Goal: Task Accomplishment & Management: Use online tool/utility

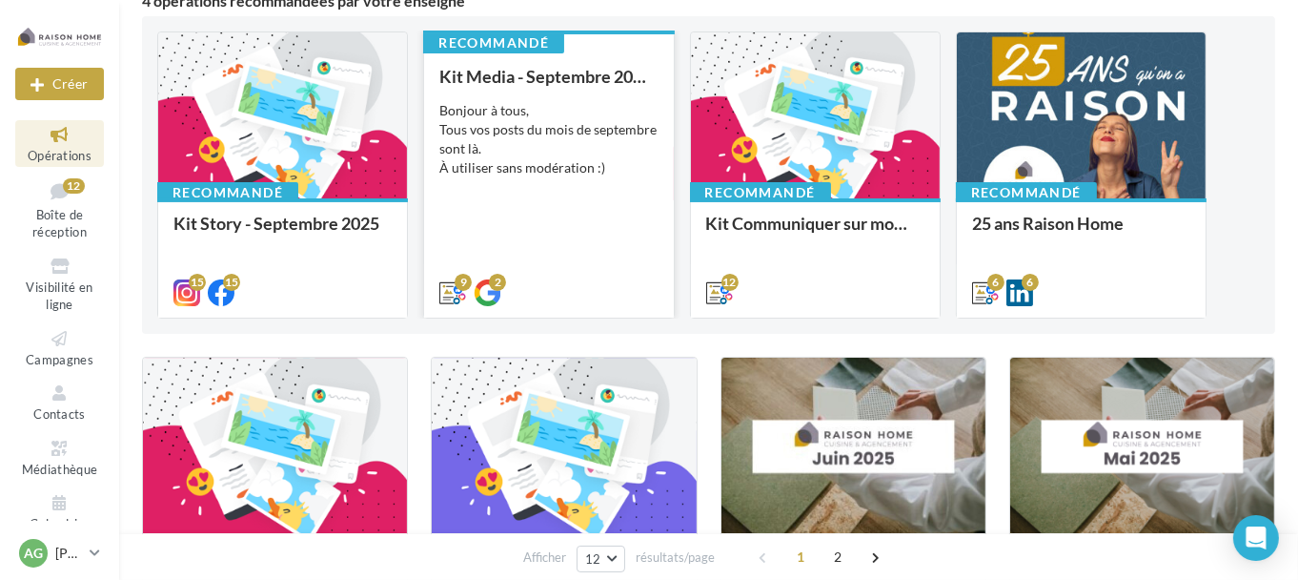
scroll to position [191, 0]
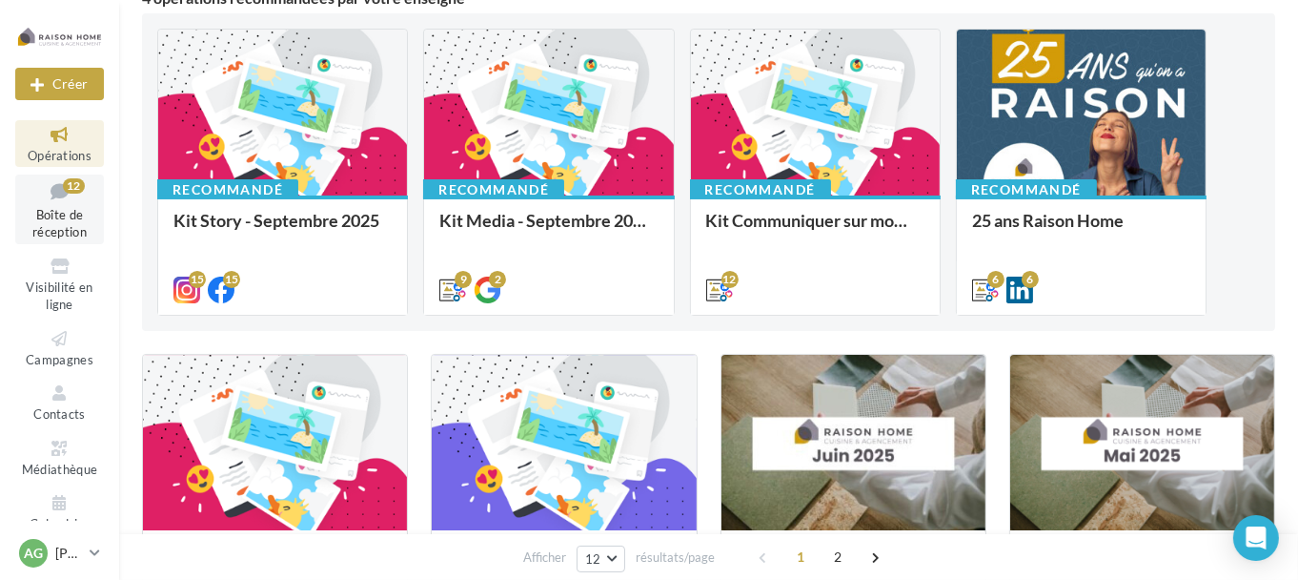
click at [35, 209] on span "Boîte de réception" at bounding box center [59, 223] width 54 height 33
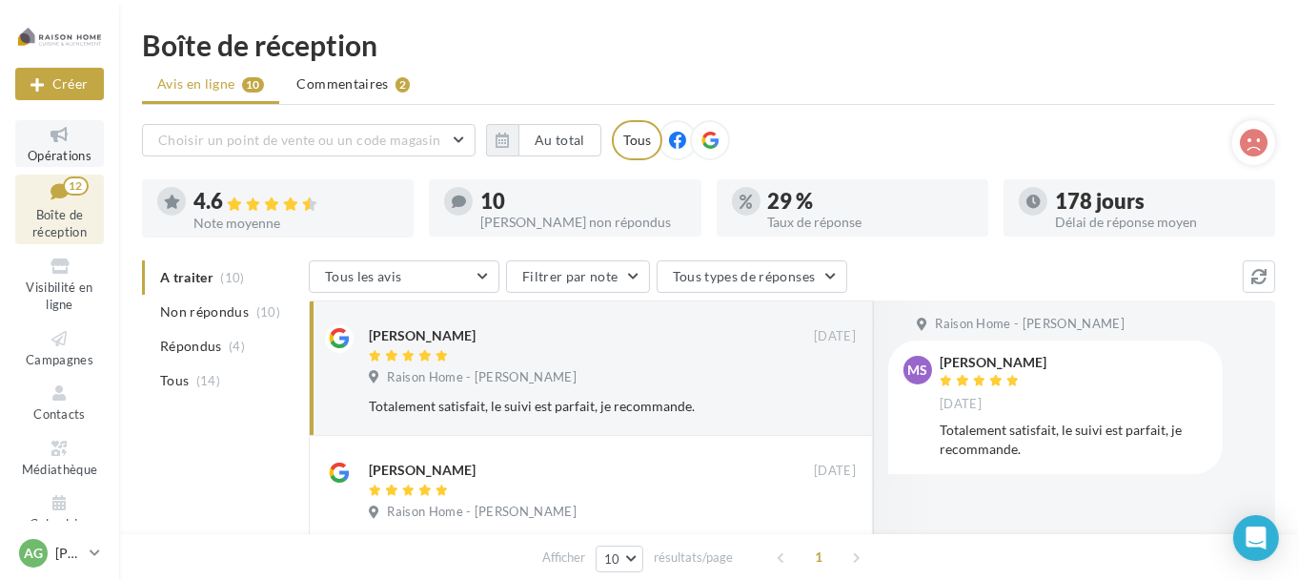
click at [59, 141] on icon at bounding box center [59, 135] width 77 height 22
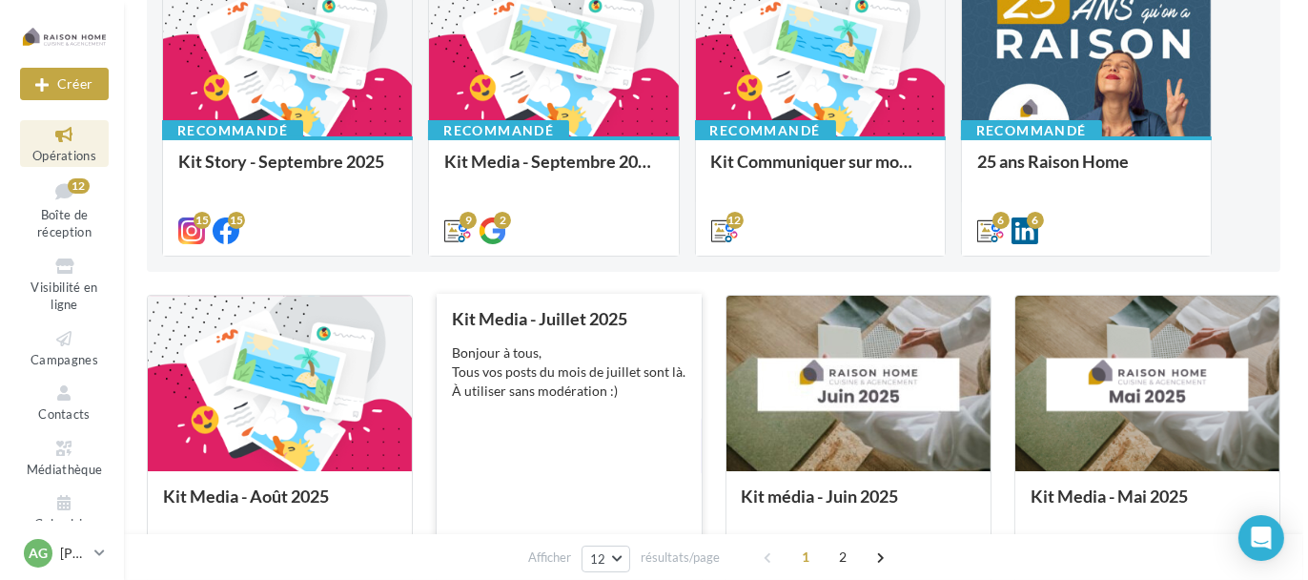
scroll to position [191, 0]
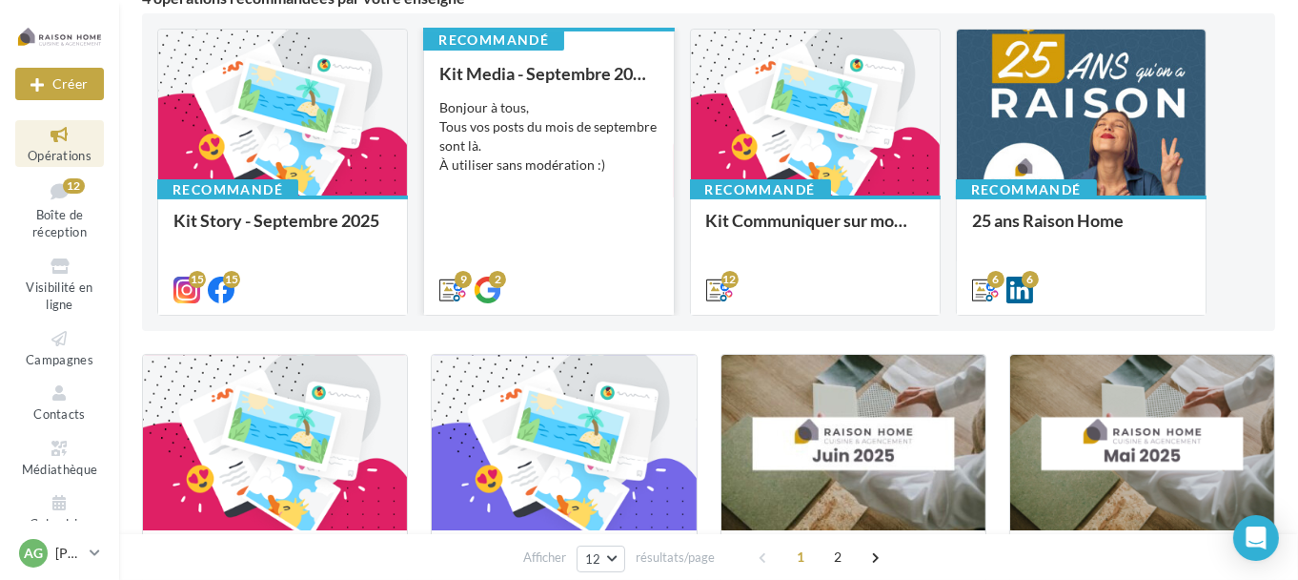
click at [514, 126] on div "Bonjour à tous, Tous vos posts du mois de septembre sont là. À utiliser sans mo…" at bounding box center [548, 136] width 218 height 76
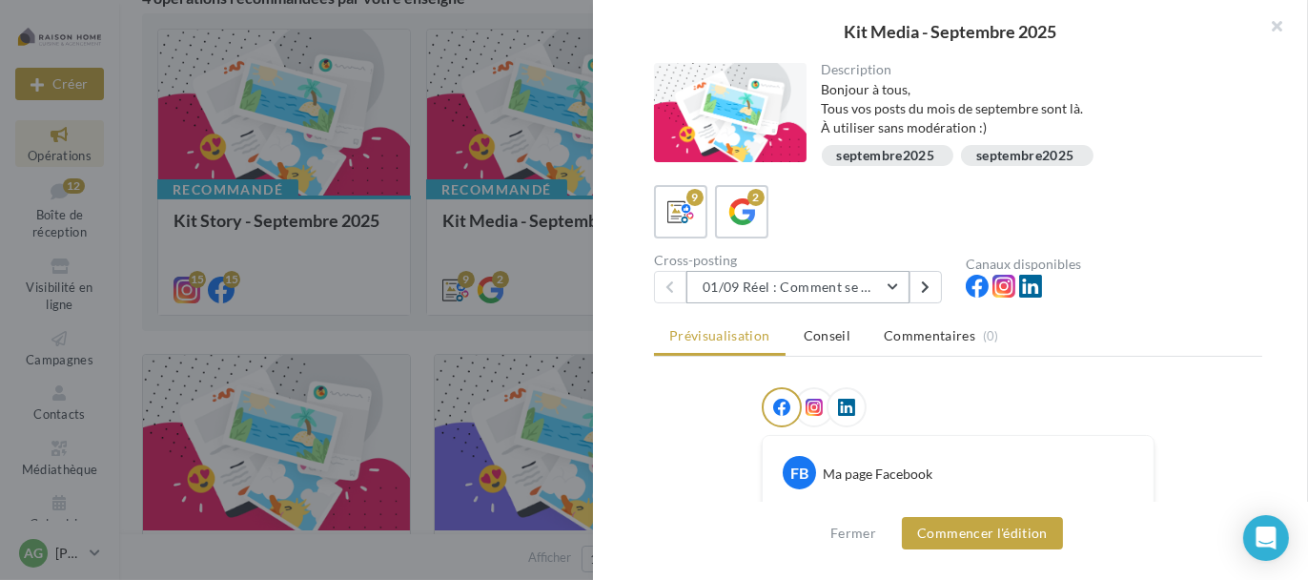
click at [870, 290] on button "01/09 Réel : Comment se passe un projet Raison Home ?" at bounding box center [797, 287] width 223 height 32
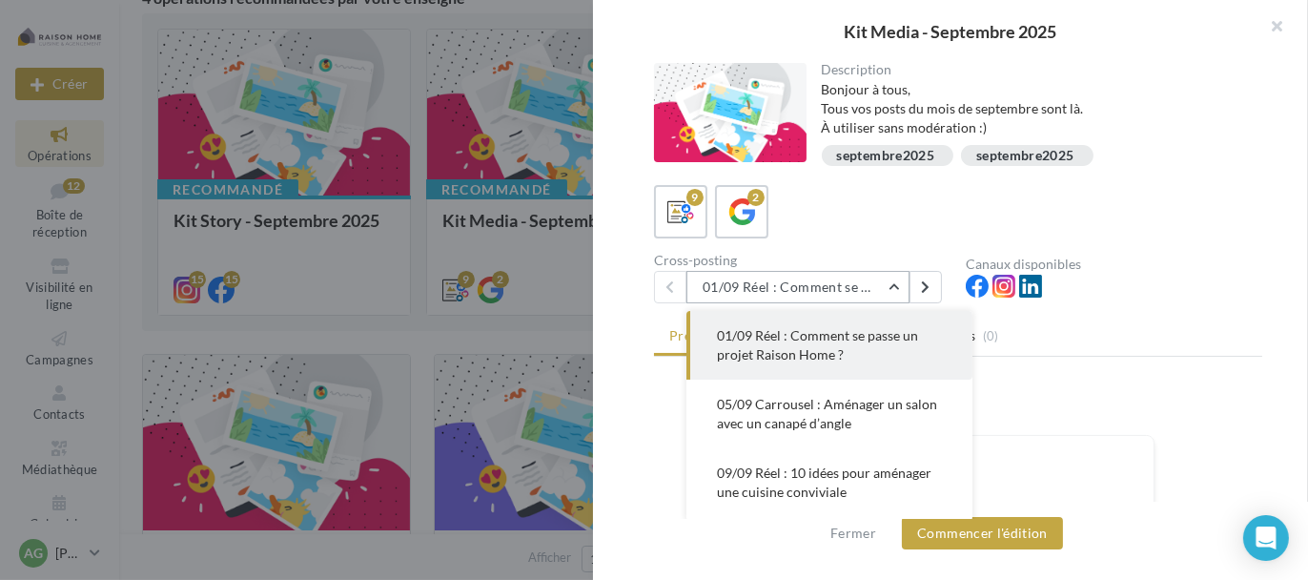
click at [870, 290] on button "01/09 Réel : Comment se passe un projet Raison Home ?" at bounding box center [797, 287] width 223 height 32
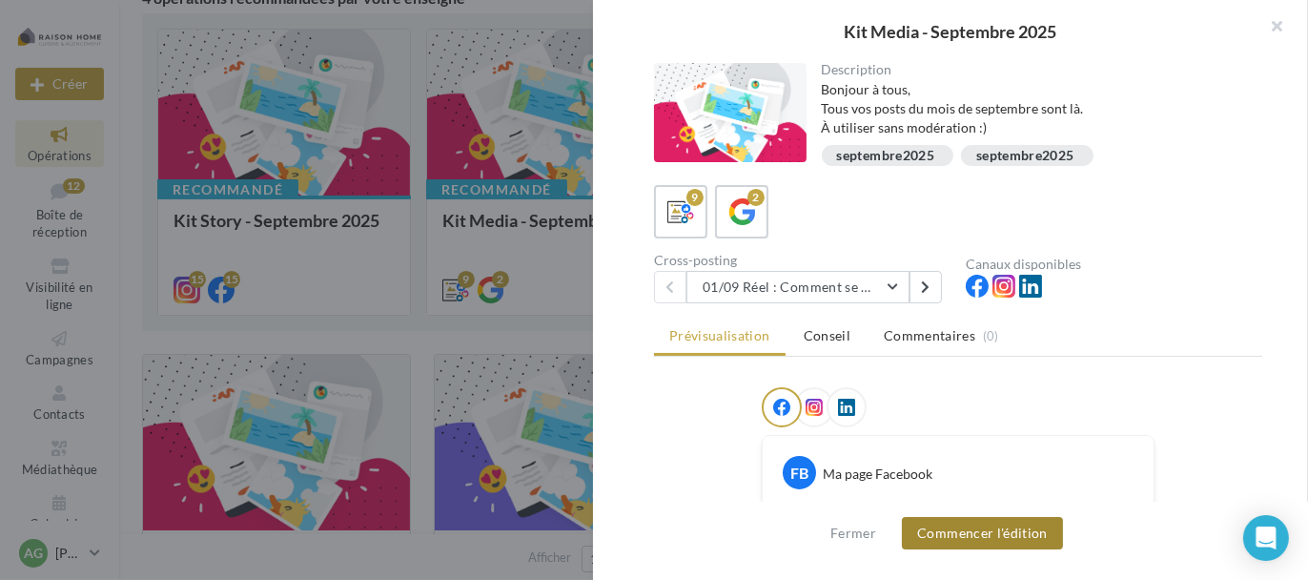
click at [955, 533] on button "Commencer l'édition" at bounding box center [982, 533] width 161 height 32
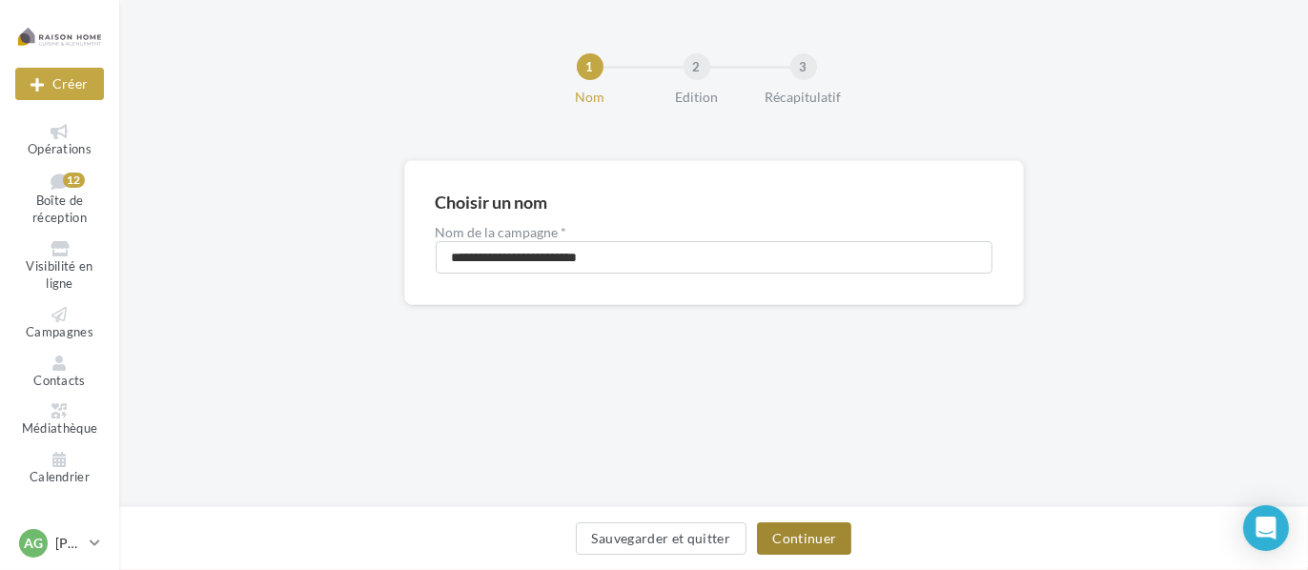
click at [803, 533] on button "Continuer" at bounding box center [804, 538] width 94 height 32
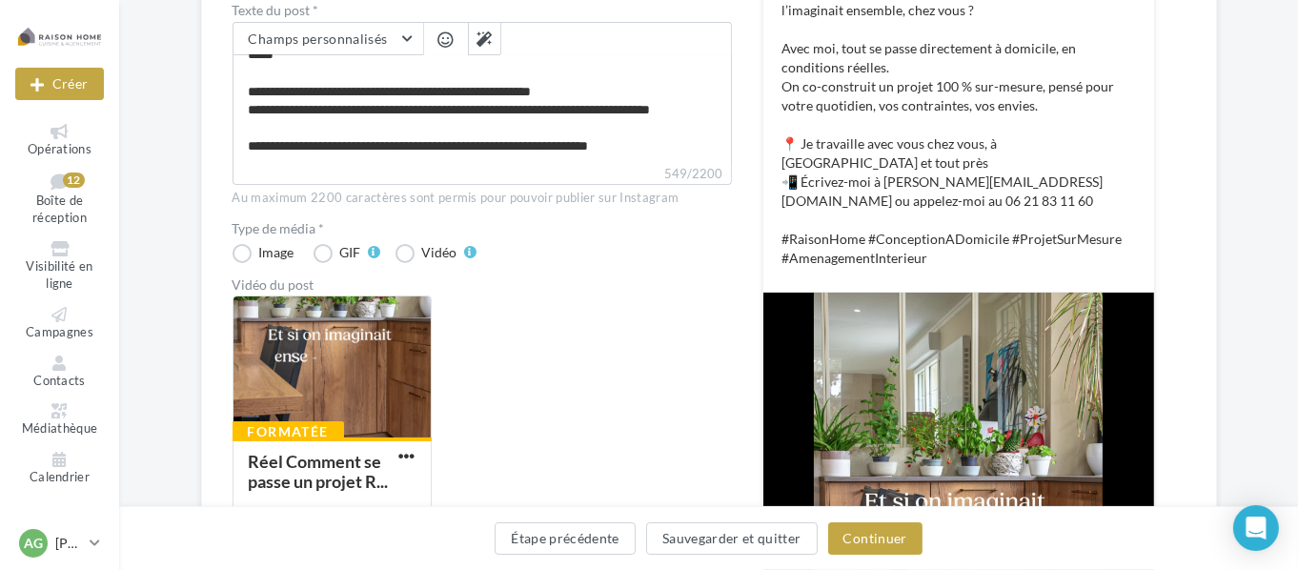
scroll to position [145, 0]
click at [882, 533] on button "Continuer" at bounding box center [875, 538] width 94 height 32
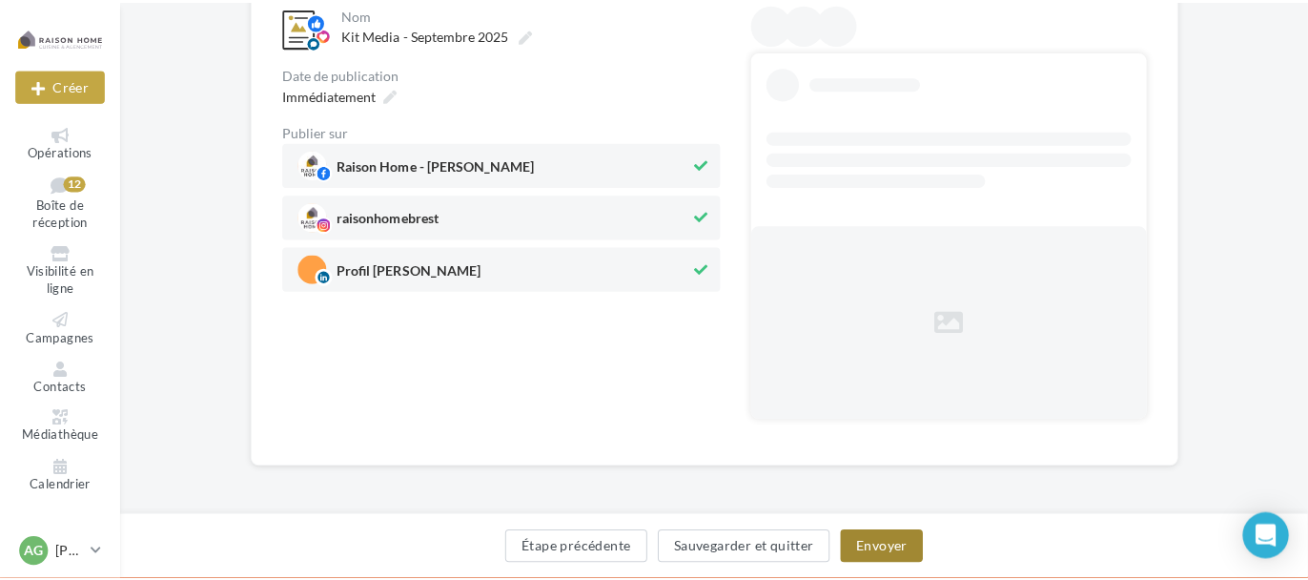
scroll to position [78, 0]
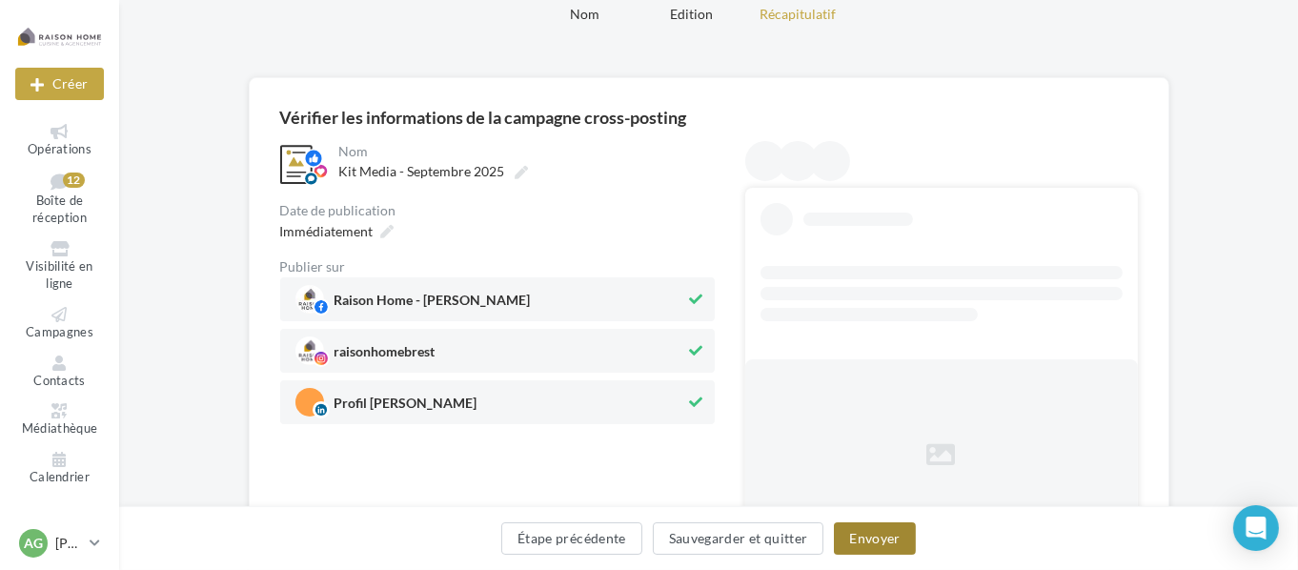
click at [896, 542] on button "Envoyer" at bounding box center [874, 538] width 81 height 32
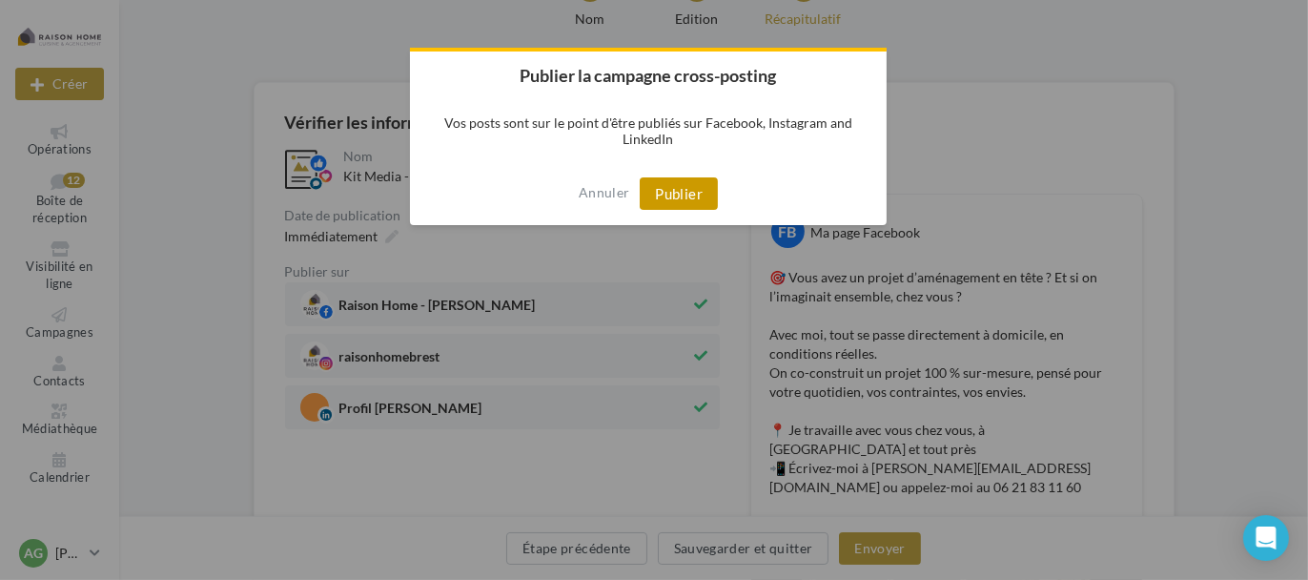
click at [670, 195] on button "Publier" at bounding box center [679, 193] width 78 height 32
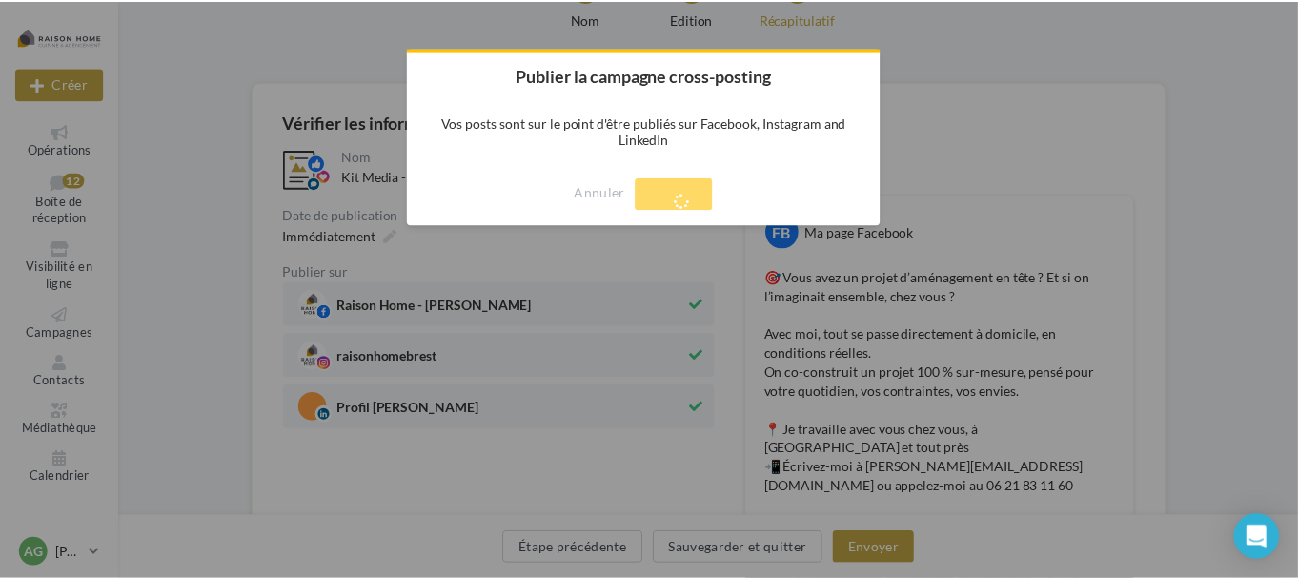
scroll to position [31, 0]
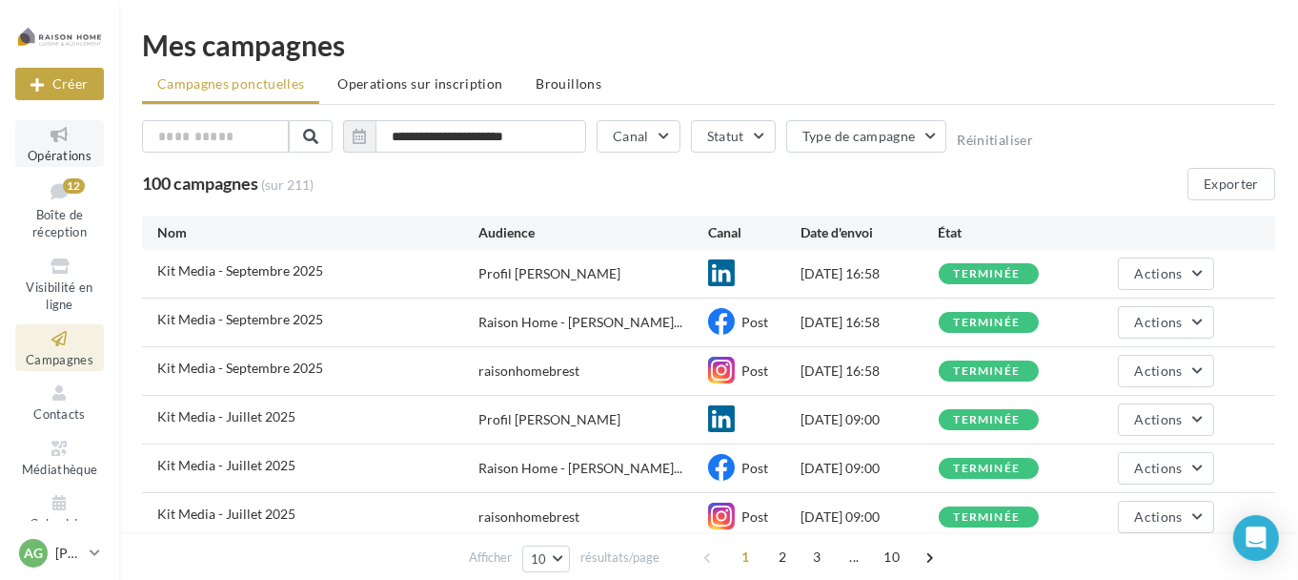
drag, startPoint x: 0, startPoint y: 0, endPoint x: 55, endPoint y: 147, distance: 156.9
click at [55, 147] on link "Opérations" at bounding box center [59, 143] width 89 height 47
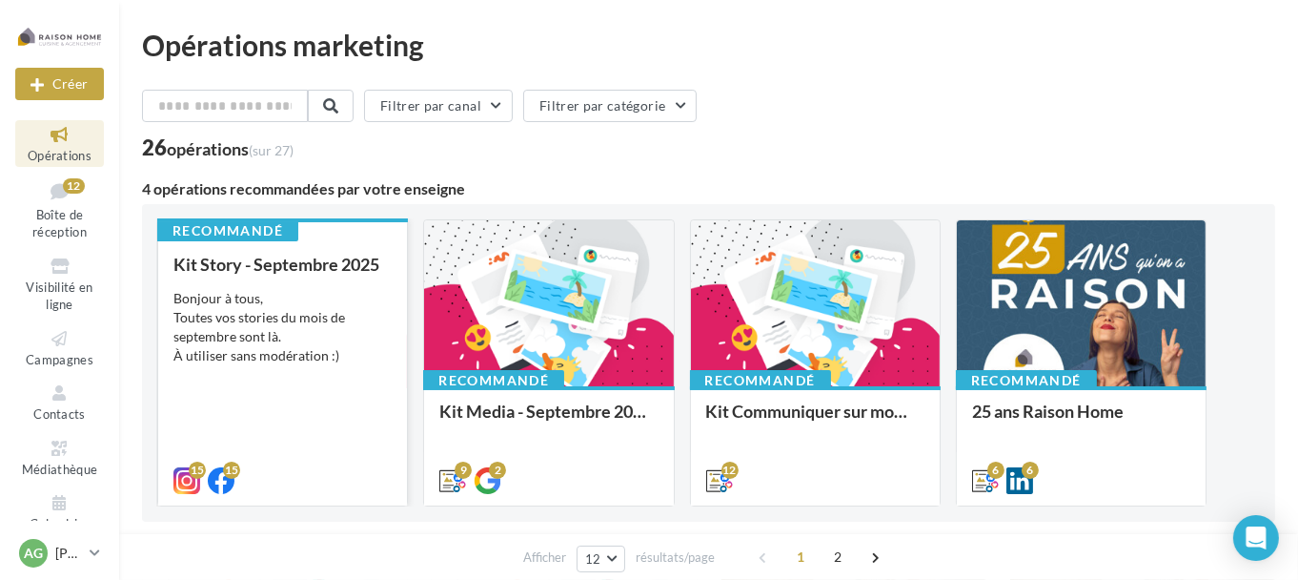
click at [289, 276] on div "Kit Story - Septembre 2025 Bonjour à tous, Toutes vos stories du mois de septem…" at bounding box center [282, 372] width 218 height 234
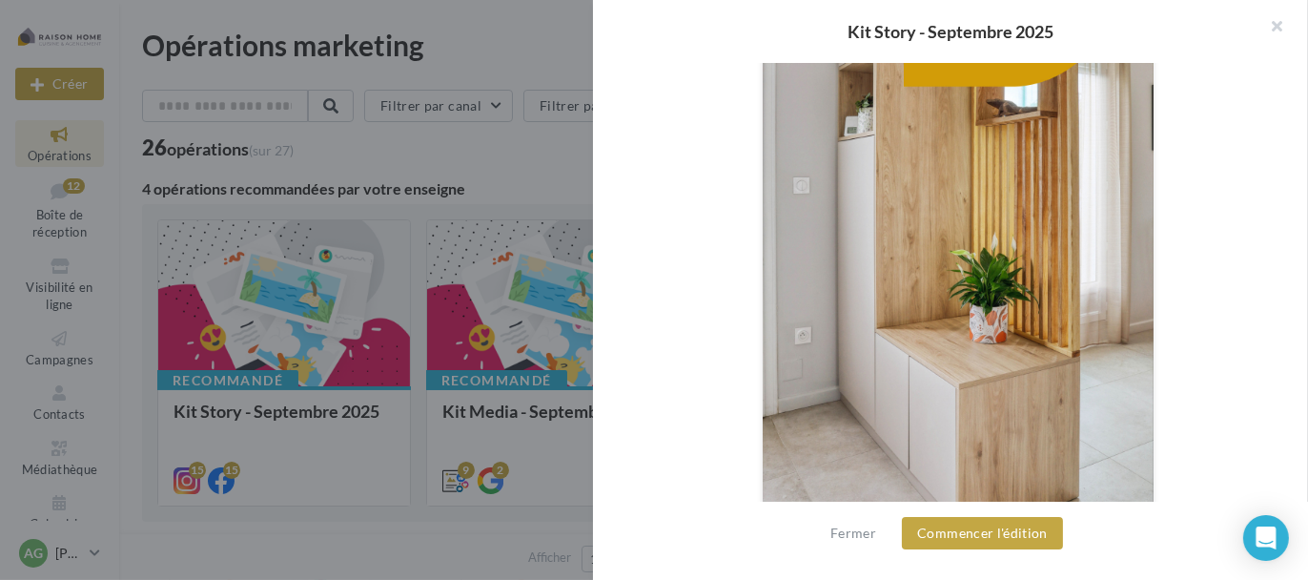
scroll to position [620, 0]
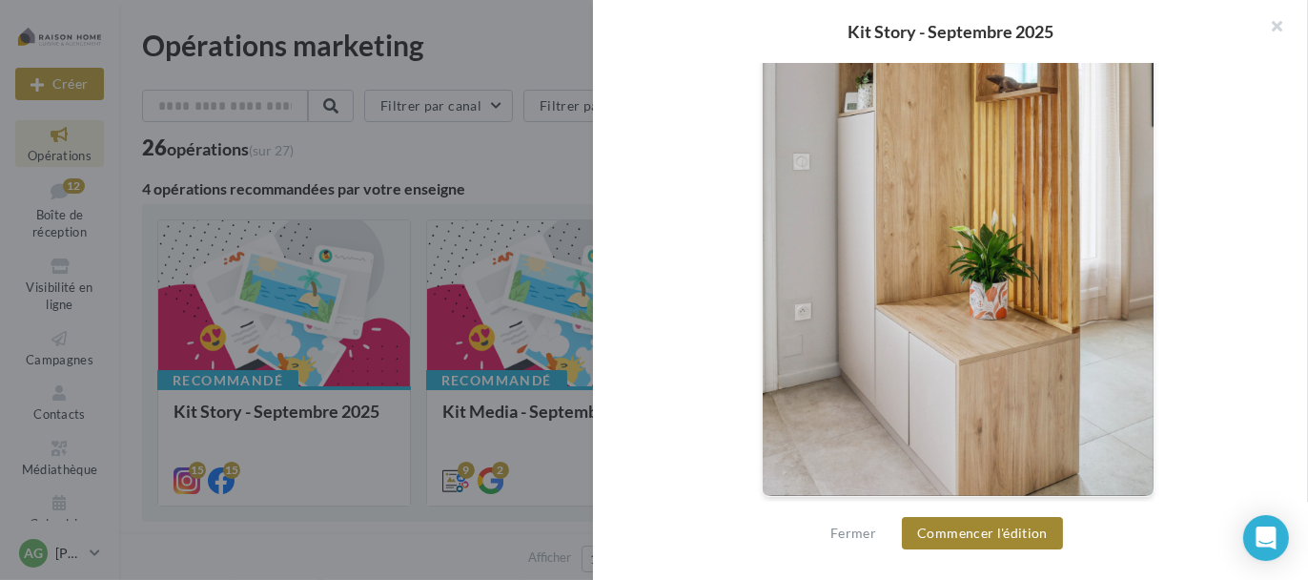
click at [941, 525] on button "Commencer l'édition" at bounding box center [982, 533] width 161 height 32
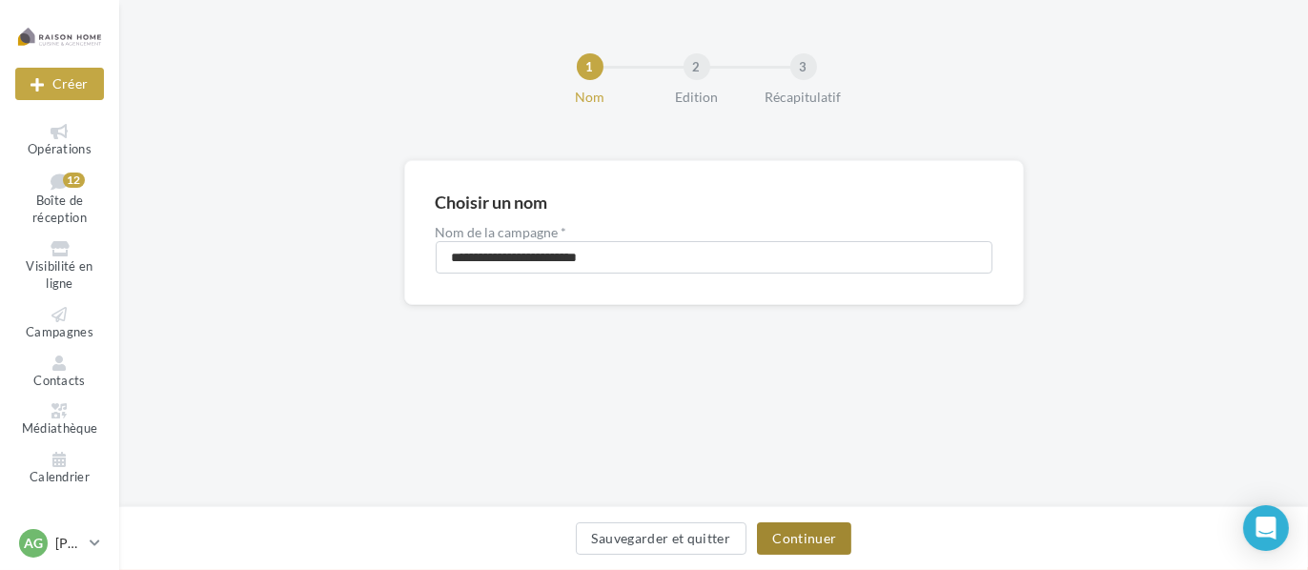
click at [785, 533] on button "Continuer" at bounding box center [804, 538] width 94 height 32
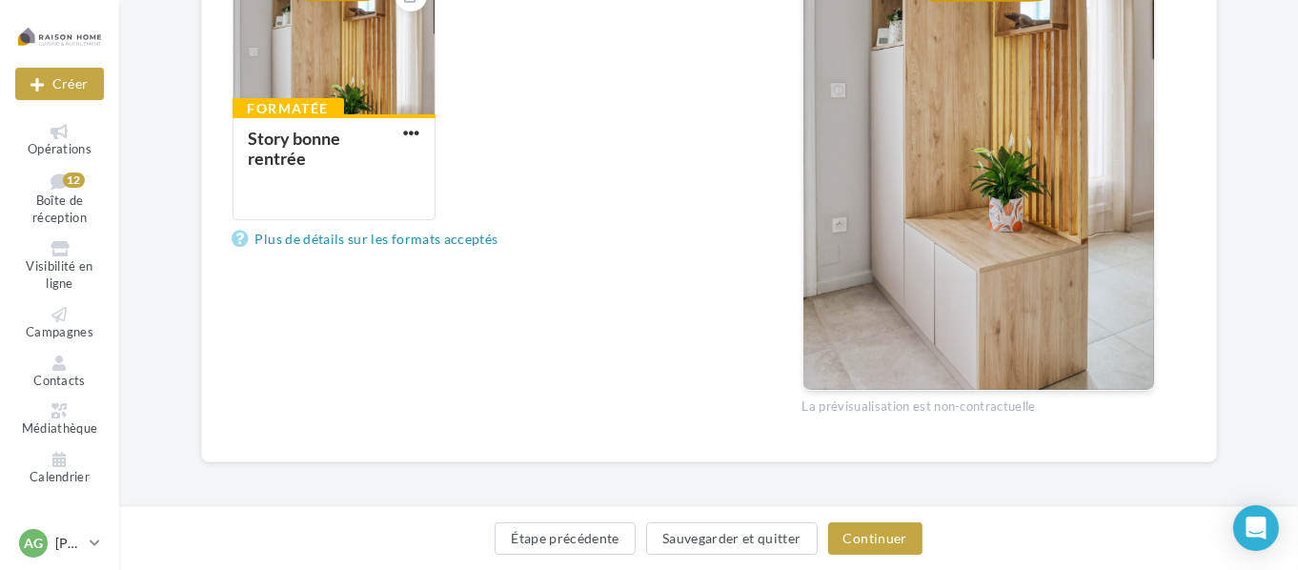
scroll to position [477, 0]
click at [865, 533] on button "Continuer" at bounding box center [875, 538] width 94 height 32
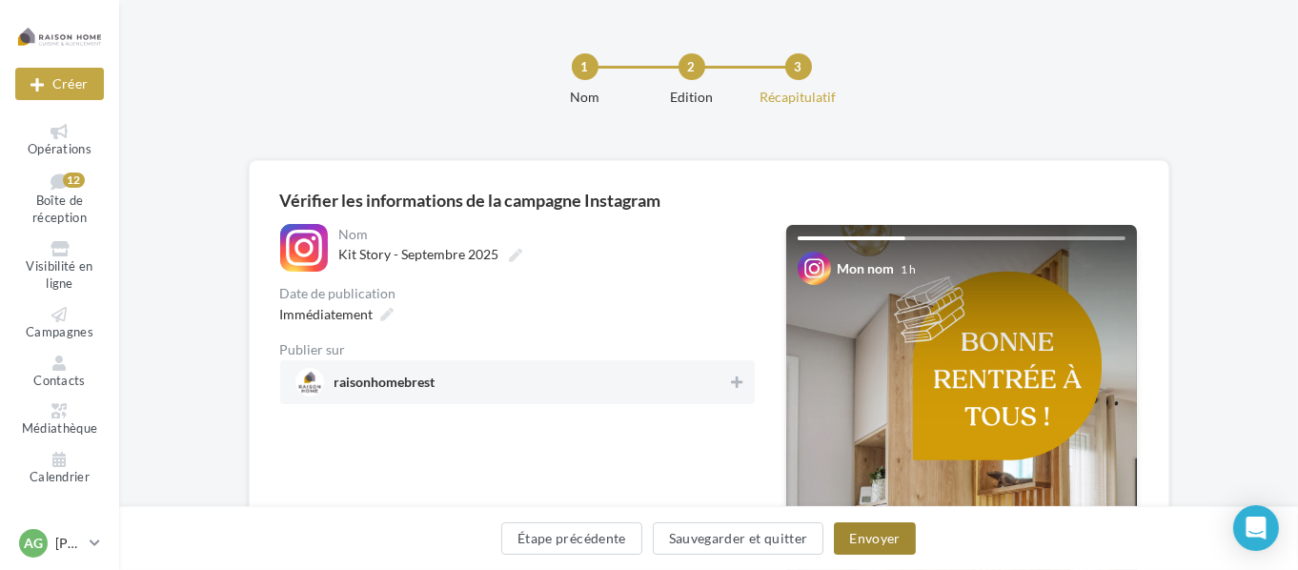
click at [888, 542] on button "Envoyer" at bounding box center [874, 538] width 81 height 32
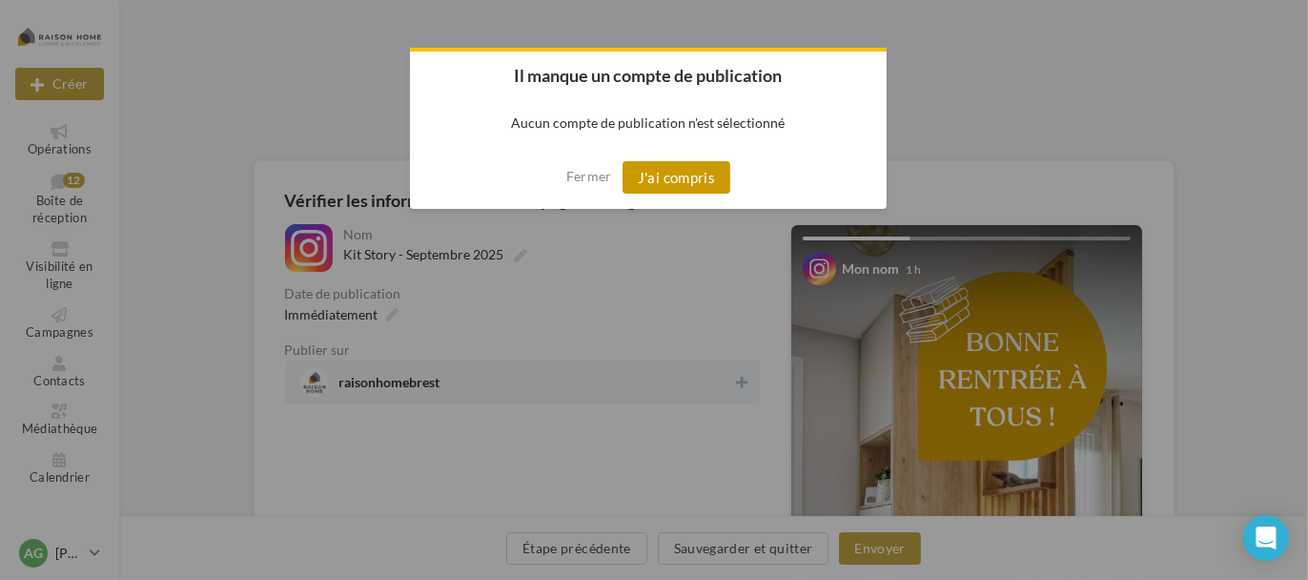
click at [687, 175] on button "J'ai compris" at bounding box center [676, 177] width 109 height 32
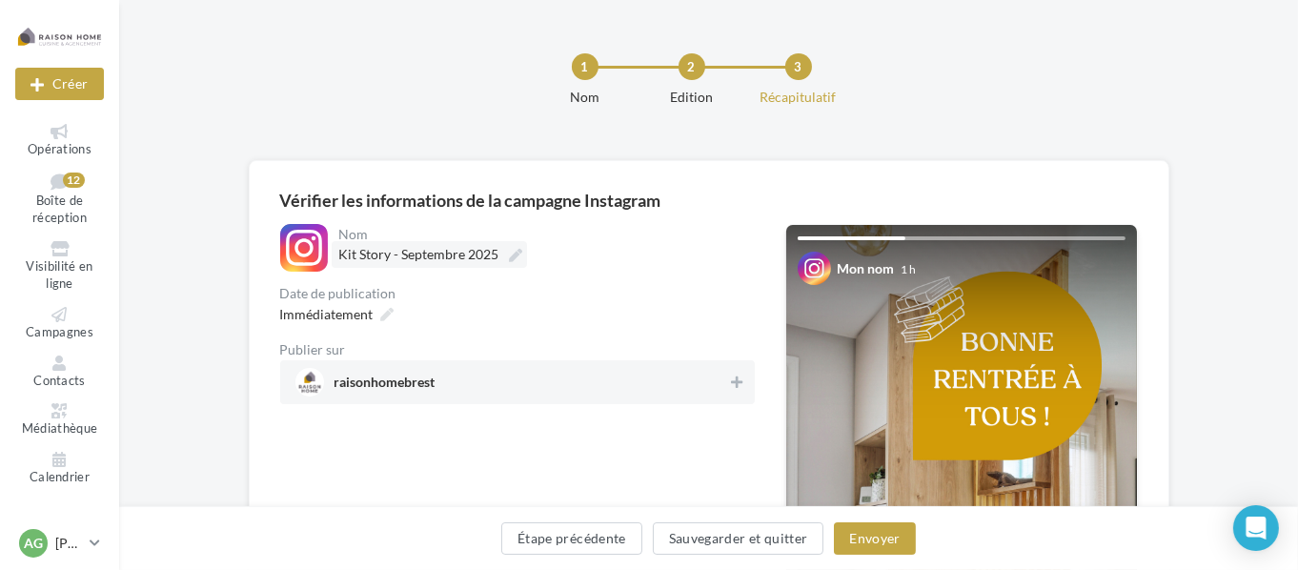
click at [393, 254] on span "Kit Story - Septembre 2025" at bounding box center [419, 254] width 160 height 16
click at [393, 254] on input "**********" at bounding box center [423, 257] width 168 height 32
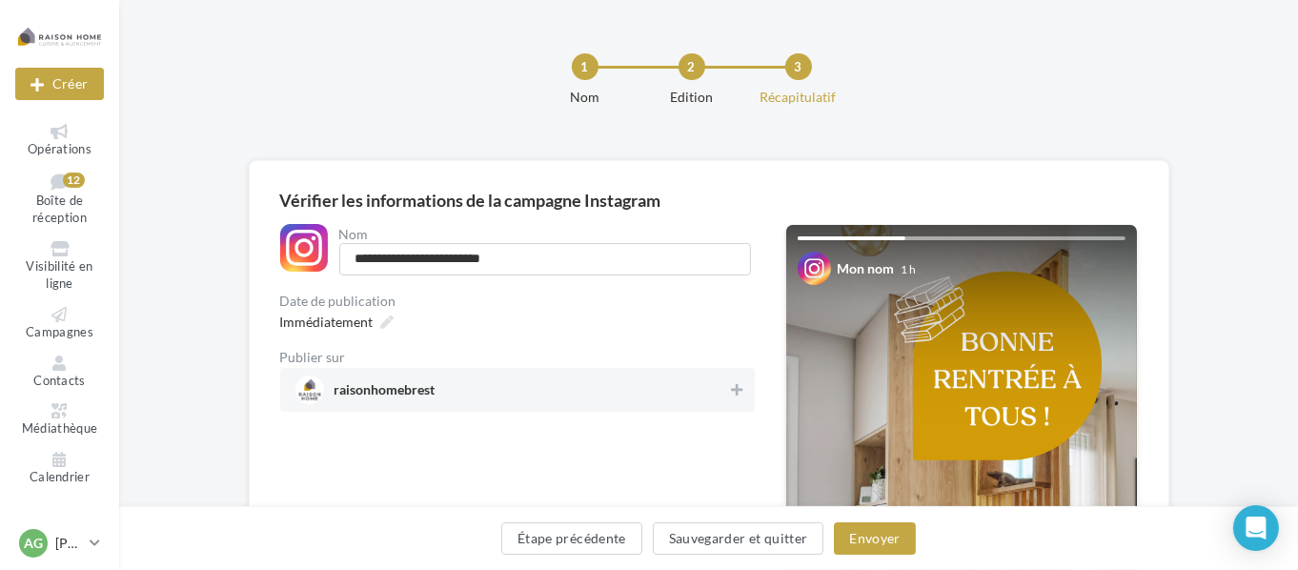
click at [552, 384] on span "raisonhomebrest" at bounding box center [512, 390] width 433 height 29
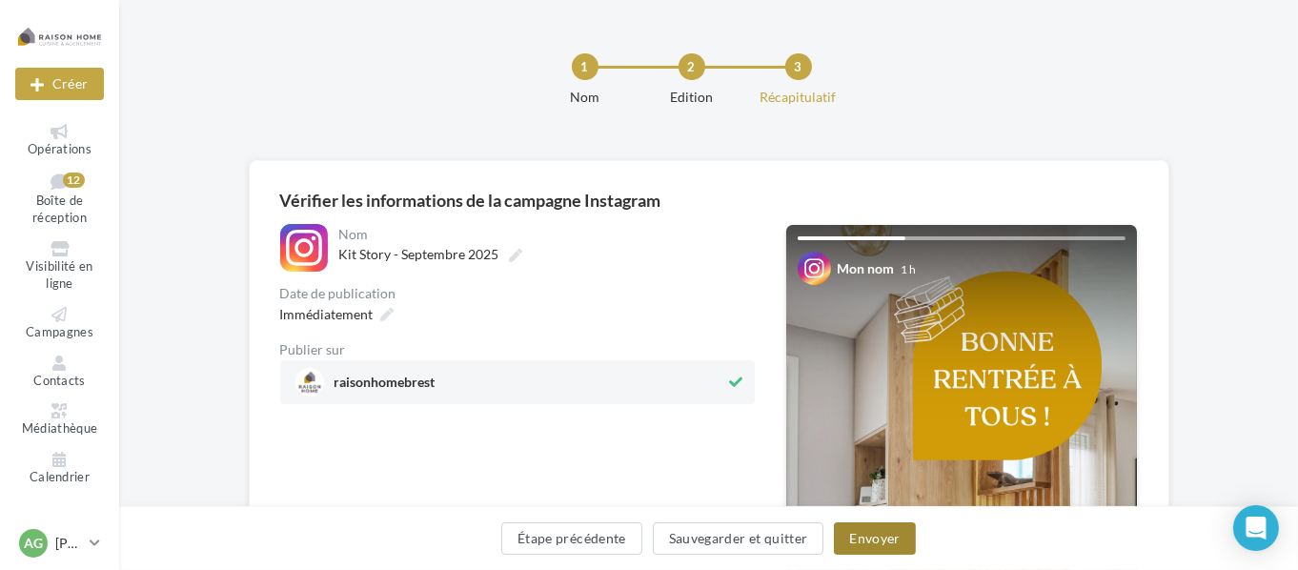
click at [889, 549] on button "Envoyer" at bounding box center [874, 538] width 81 height 32
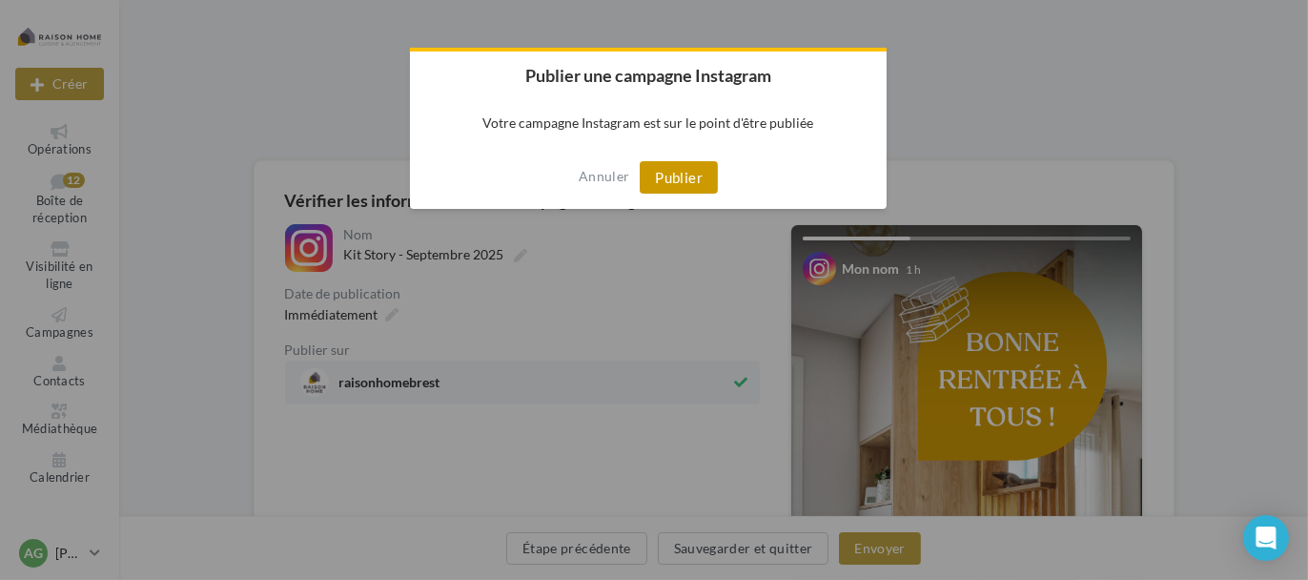
click at [686, 180] on button "Publier" at bounding box center [679, 177] width 78 height 32
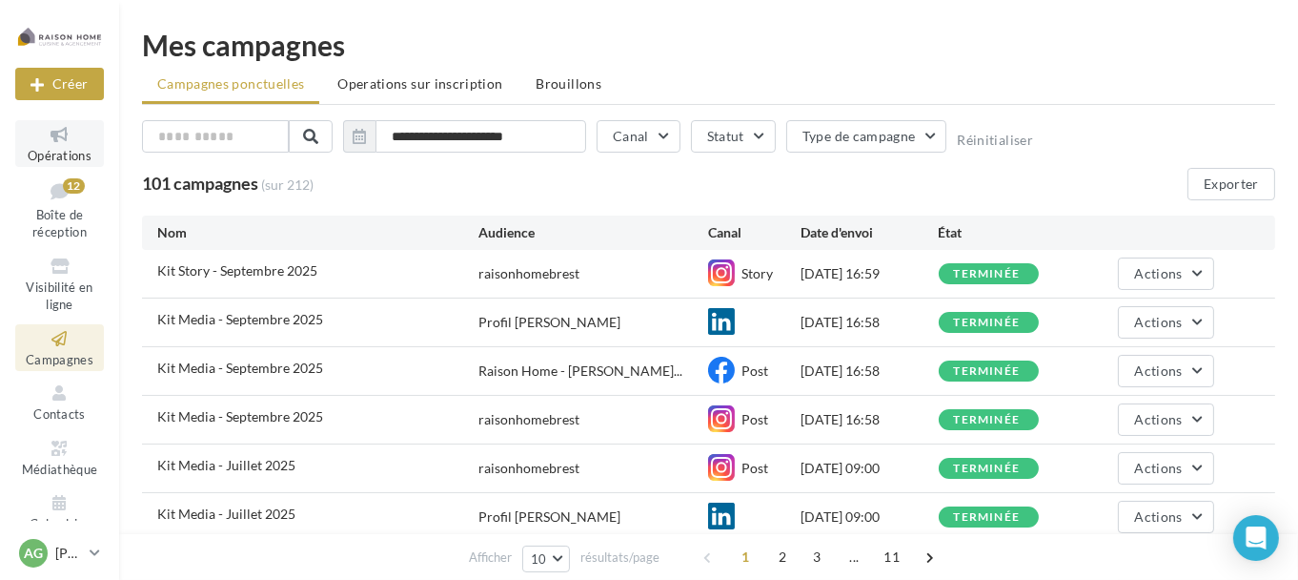
click at [64, 153] on span "Opérations" at bounding box center [60, 155] width 64 height 15
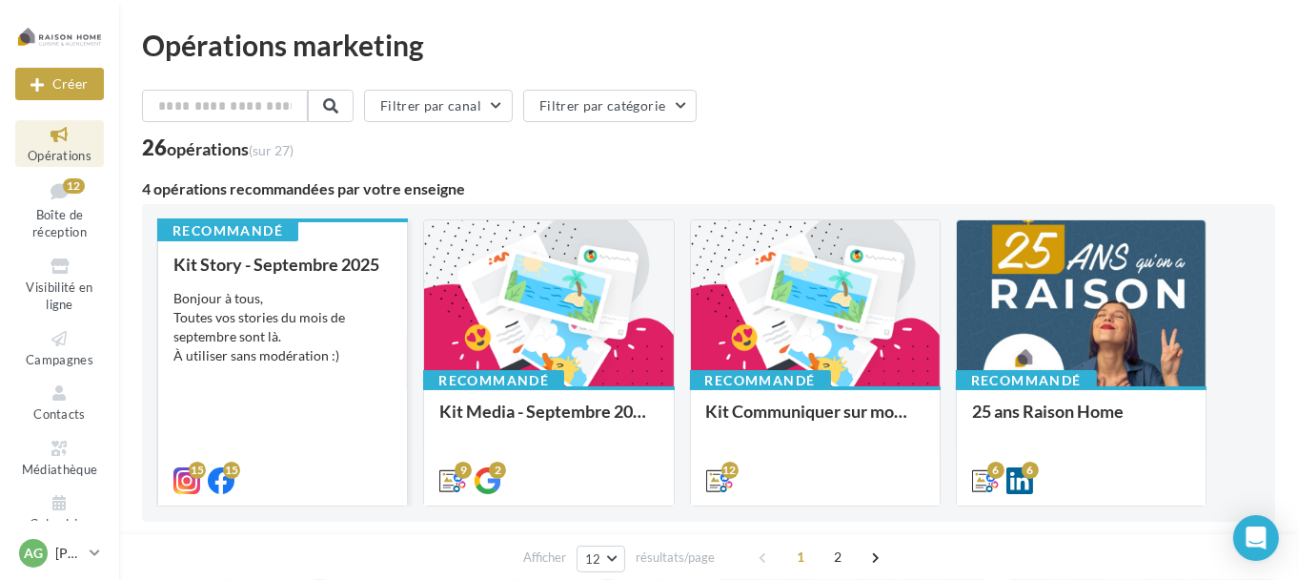
click at [336, 342] on div "Bonjour à tous, Toutes vos stories du mois de septembre sont là. À utiliser san…" at bounding box center [282, 327] width 218 height 76
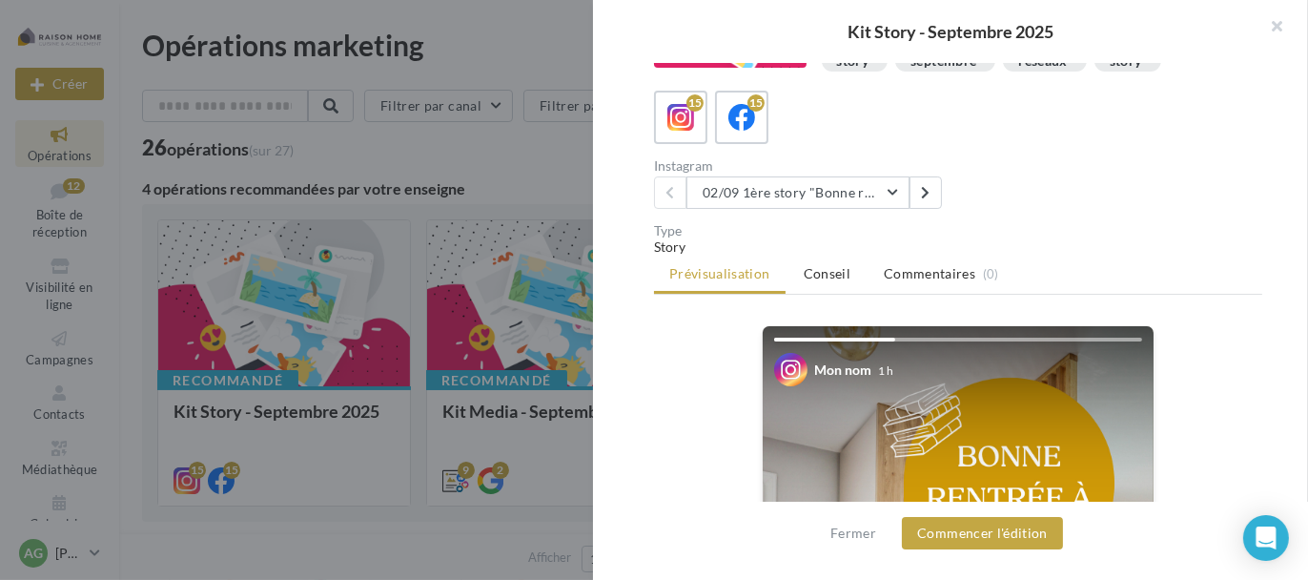
scroll to position [95, 0]
click at [892, 194] on button "02/09 1ère story "Bonne rentrée"" at bounding box center [797, 191] width 223 height 32
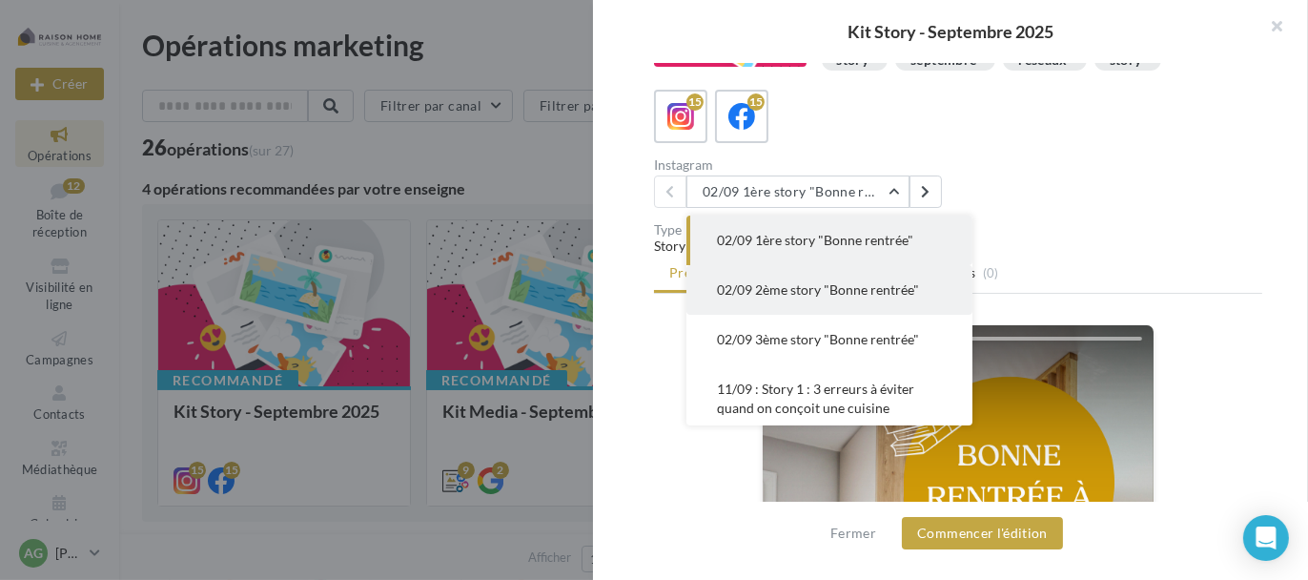
click at [867, 290] on span "02/09 2ème story "Bonne rentrée"" at bounding box center [818, 289] width 202 height 16
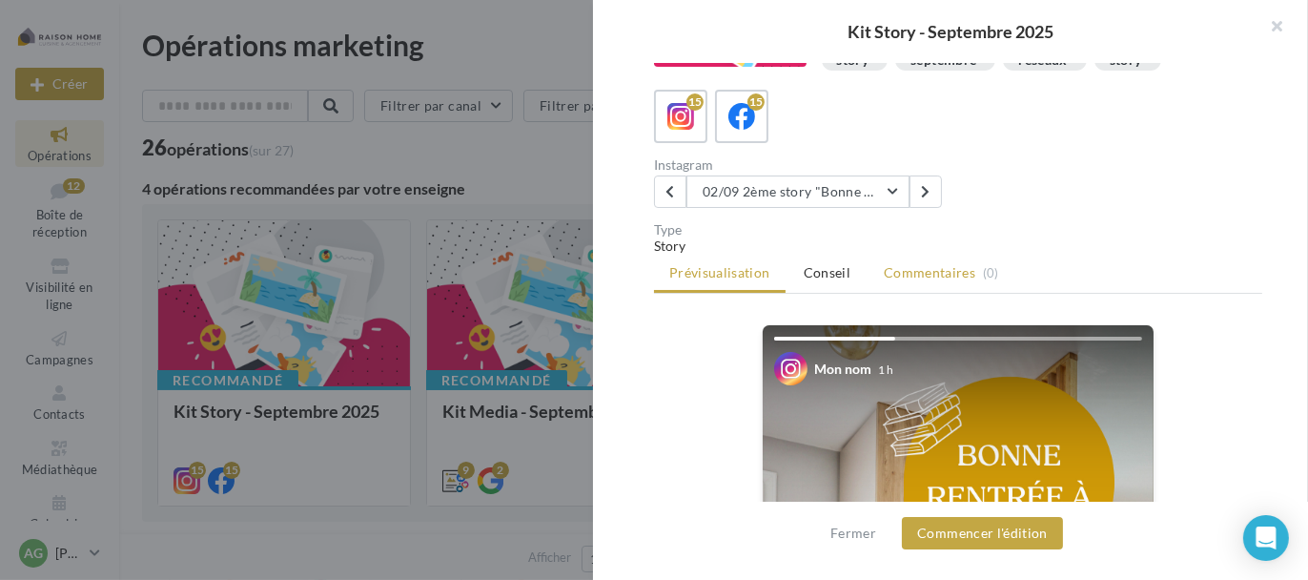
scroll to position [48, 0]
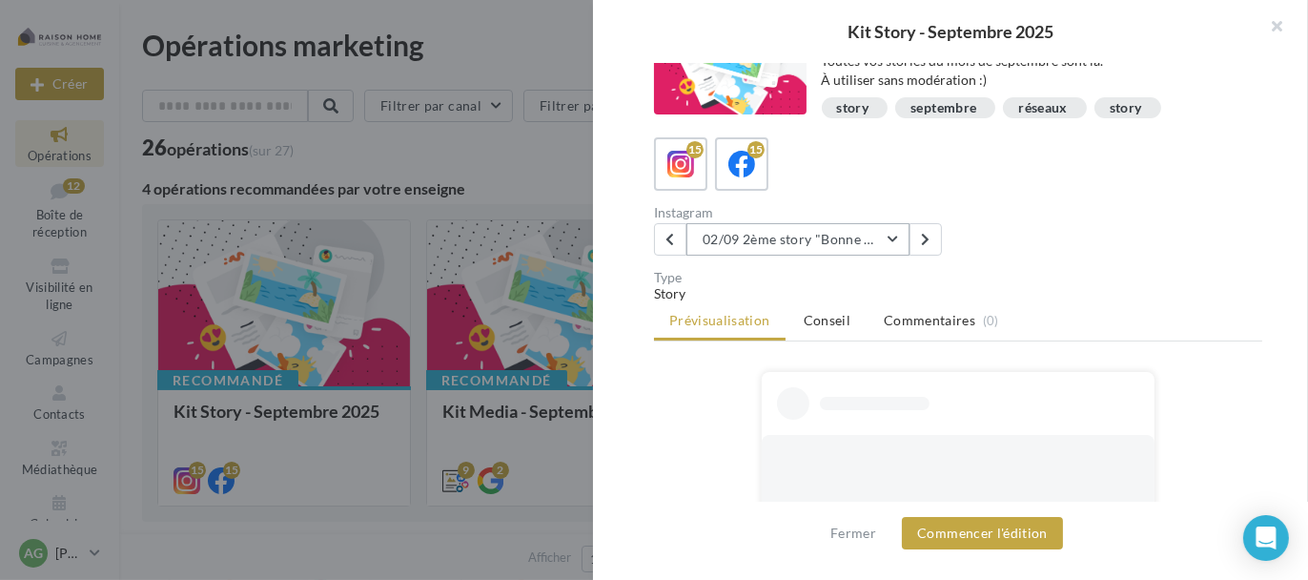
click at [885, 241] on button "02/09 2ème story "Bonne rentrée"" at bounding box center [797, 239] width 223 height 32
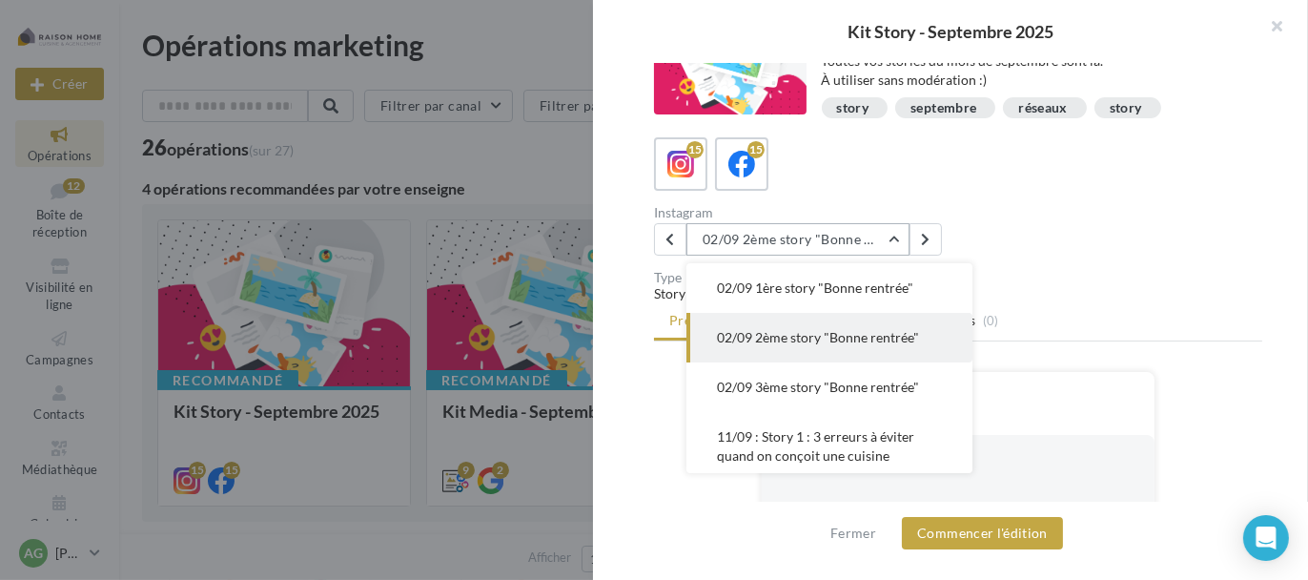
click at [885, 241] on button "02/09 2ème story "Bonne rentrée"" at bounding box center [797, 239] width 223 height 32
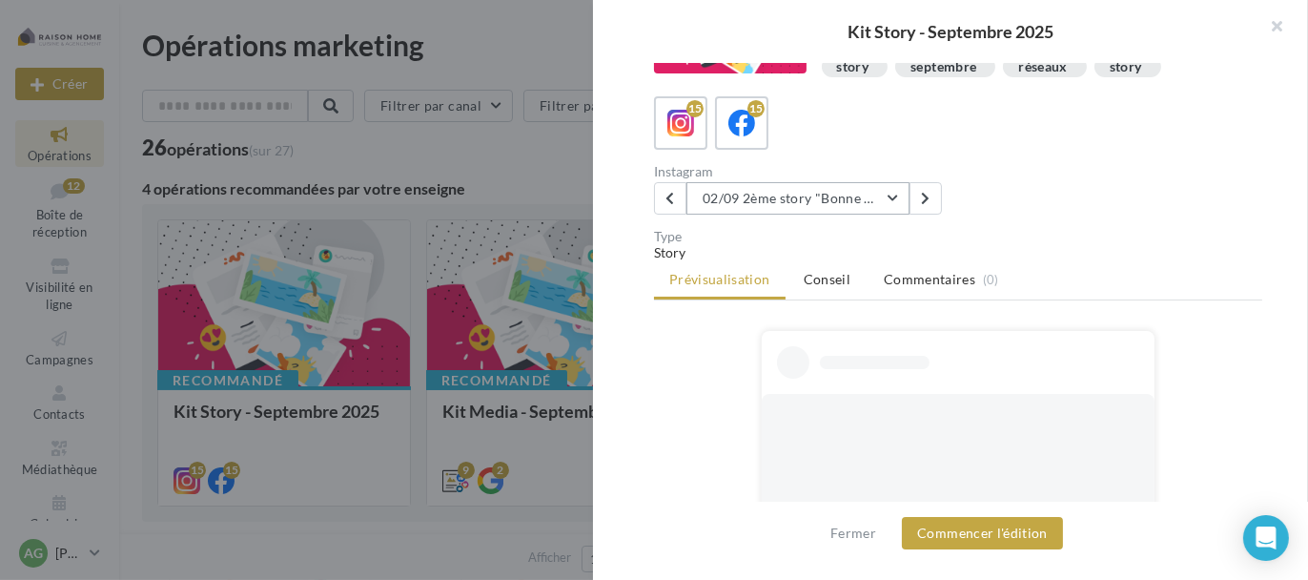
scroll to position [95, 0]
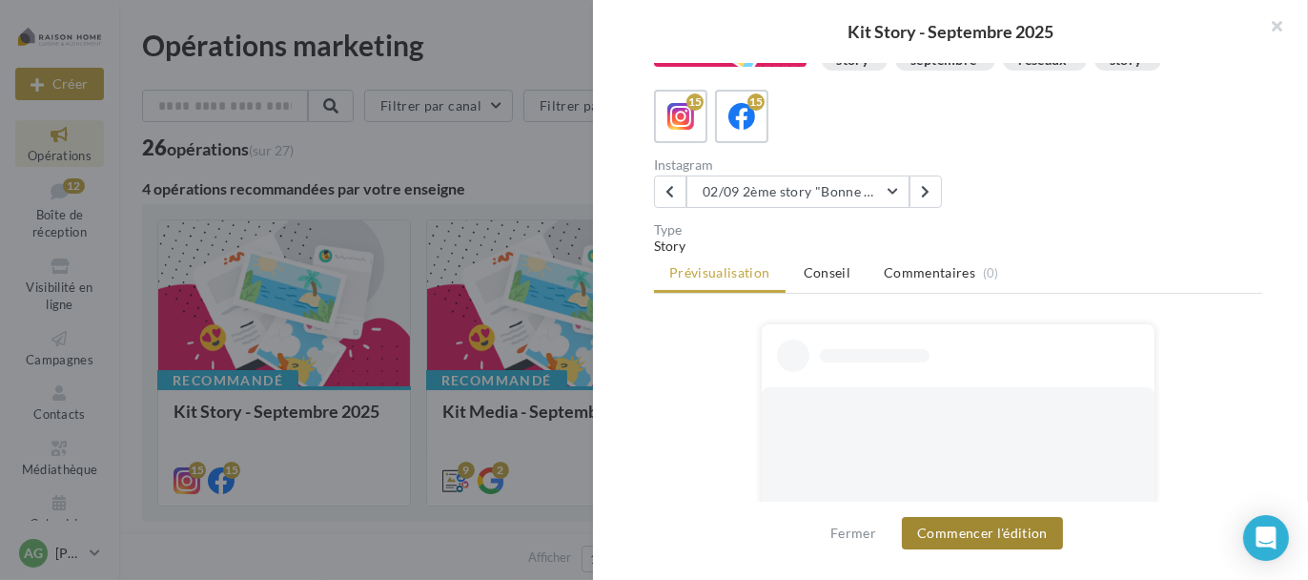
click at [972, 528] on button "Commencer l'édition" at bounding box center [982, 533] width 161 height 32
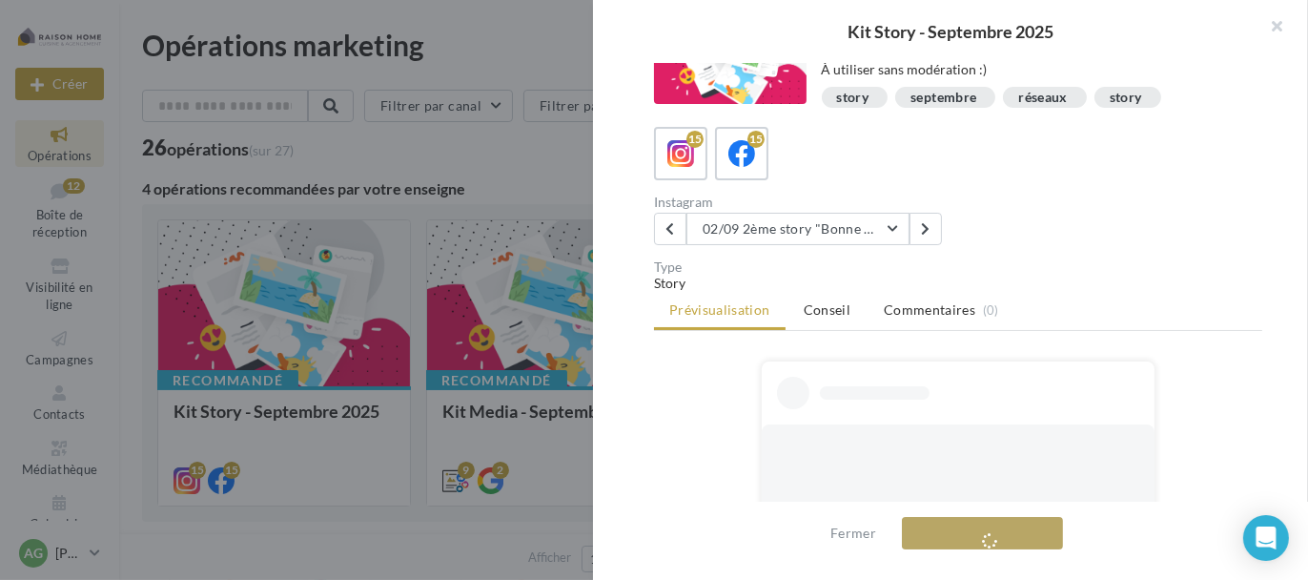
scroll to position [0, 0]
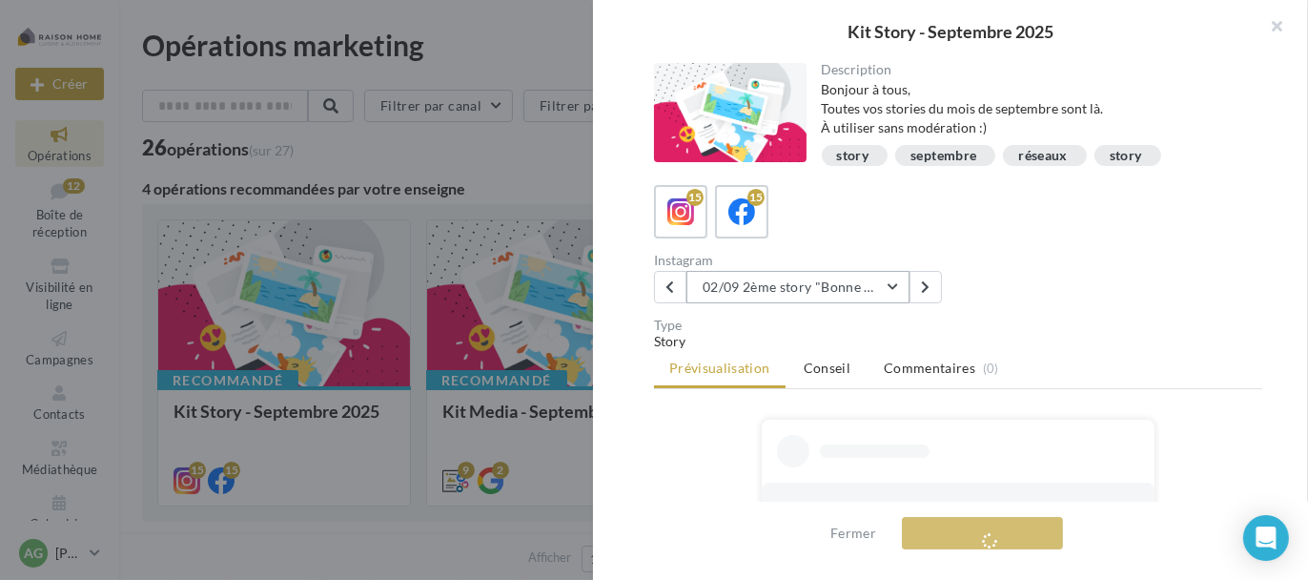
click at [900, 289] on button "02/09 2ème story "Bonne rentrée"" at bounding box center [797, 287] width 223 height 32
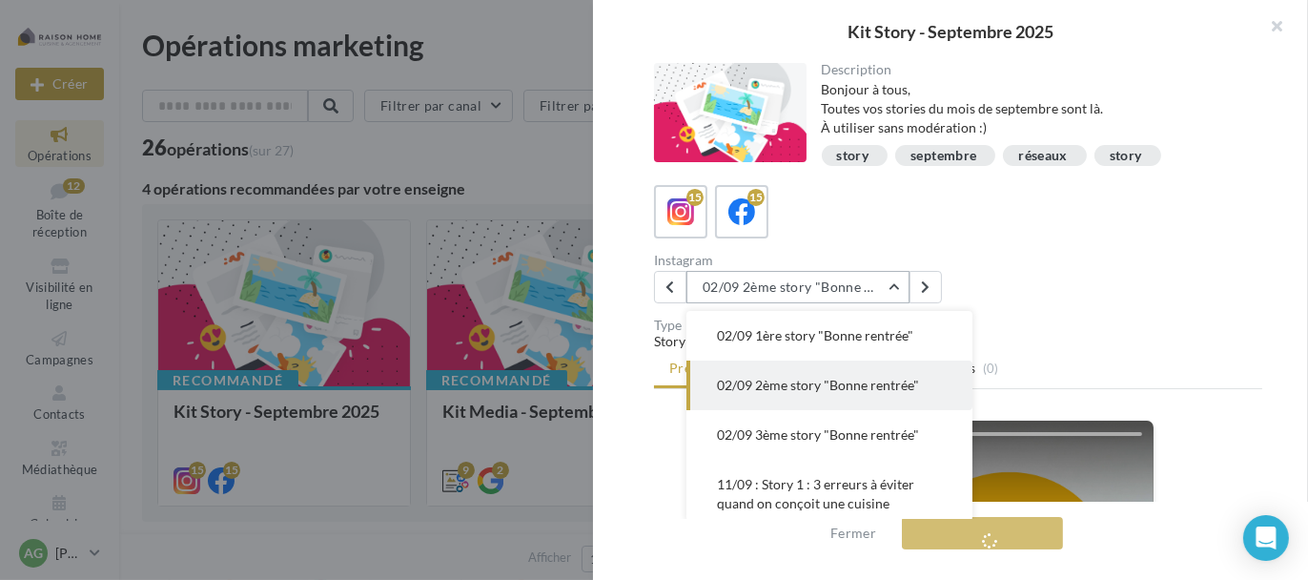
click at [900, 289] on button "02/09 2ème story "Bonne rentrée"" at bounding box center [797, 287] width 223 height 32
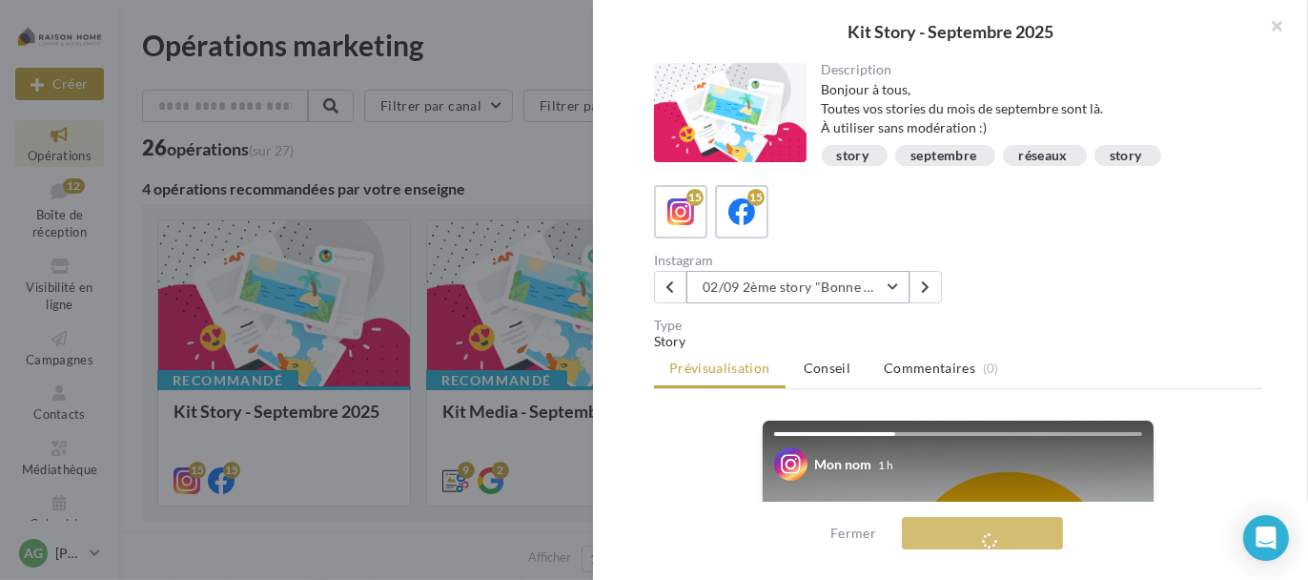
click at [888, 287] on button "02/09 2ème story "Bonne rentrée"" at bounding box center [797, 287] width 223 height 32
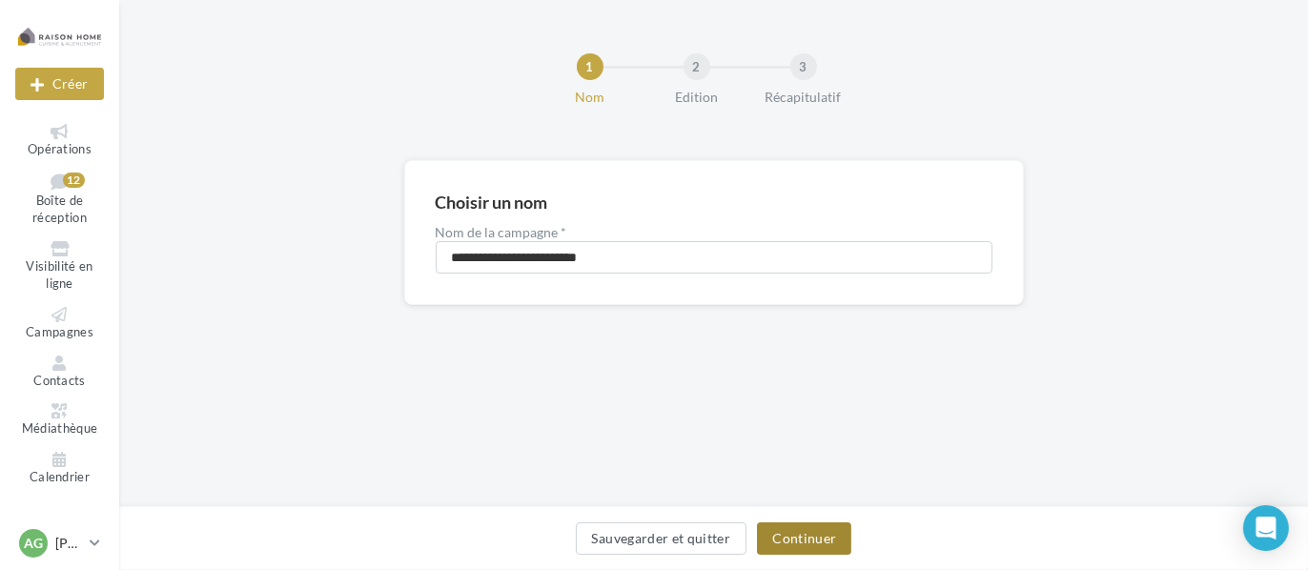
click at [803, 542] on button "Continuer" at bounding box center [804, 538] width 94 height 32
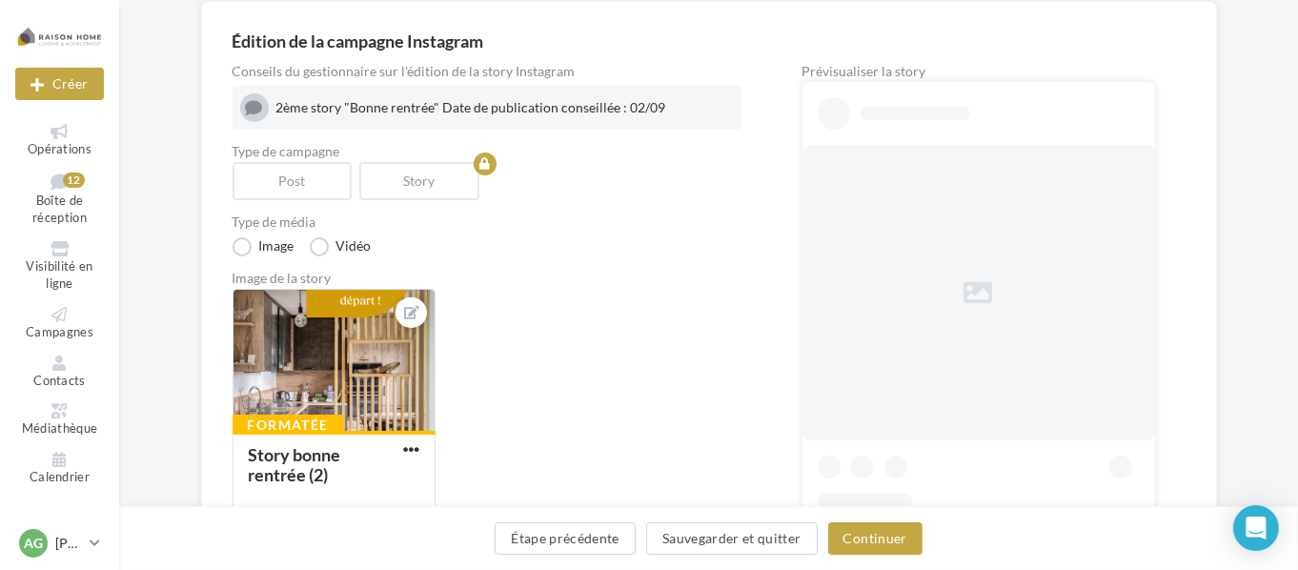
scroll to position [191, 0]
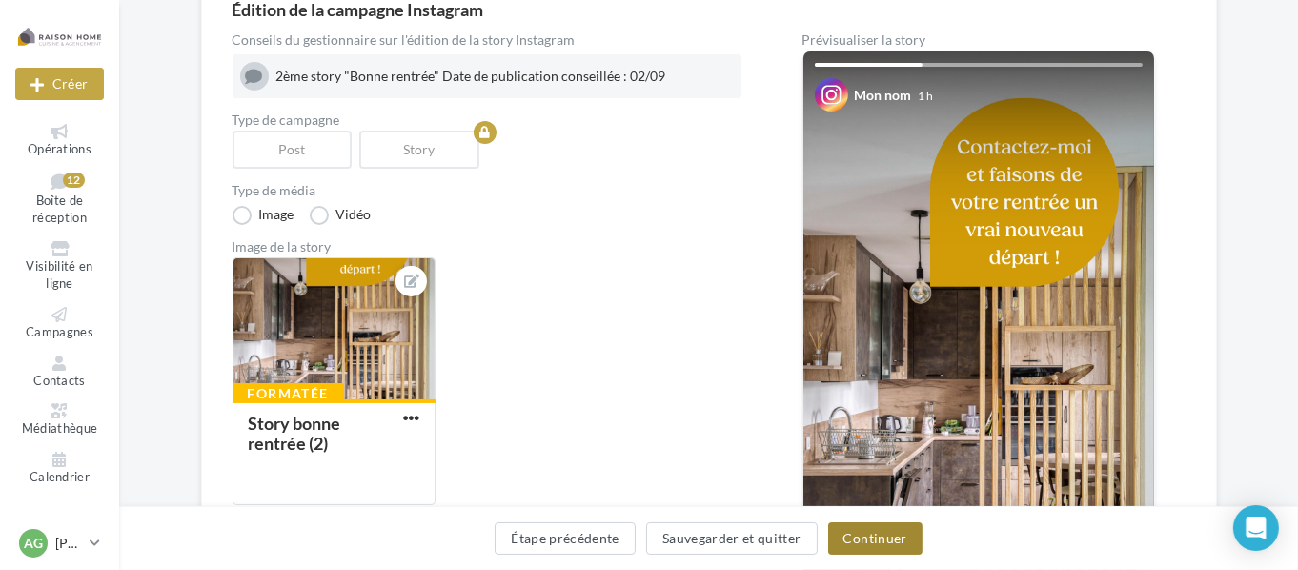
click at [884, 544] on button "Continuer" at bounding box center [875, 538] width 94 height 32
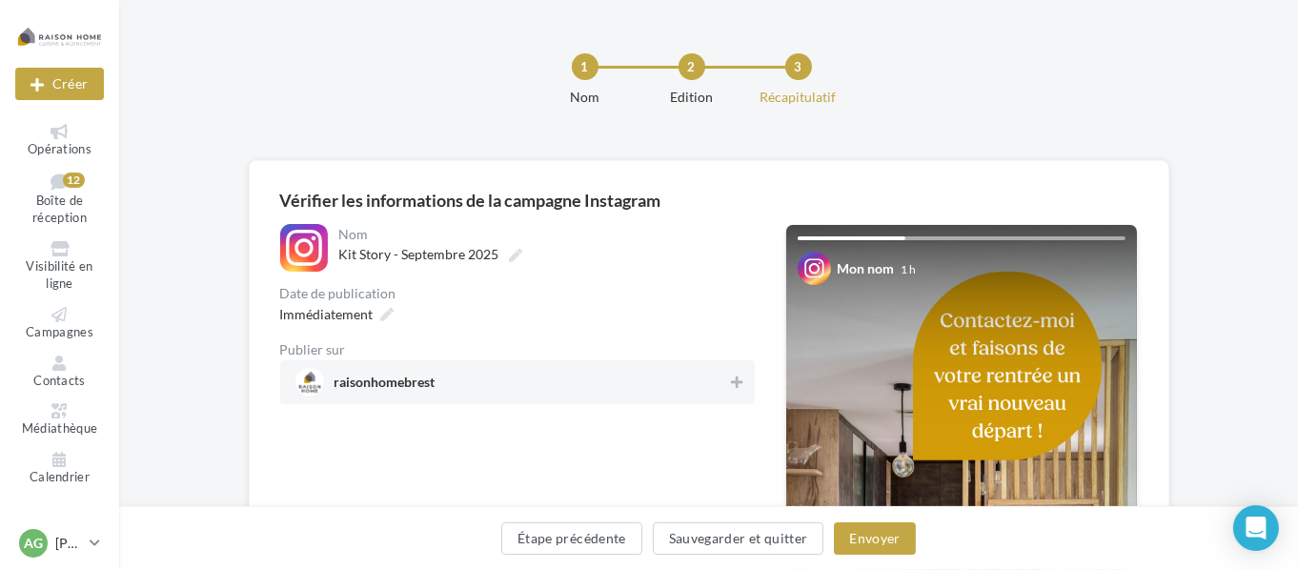
click at [603, 386] on span "raisonhomebrest" at bounding box center [512, 382] width 433 height 29
click at [869, 545] on button "Envoyer" at bounding box center [874, 538] width 81 height 32
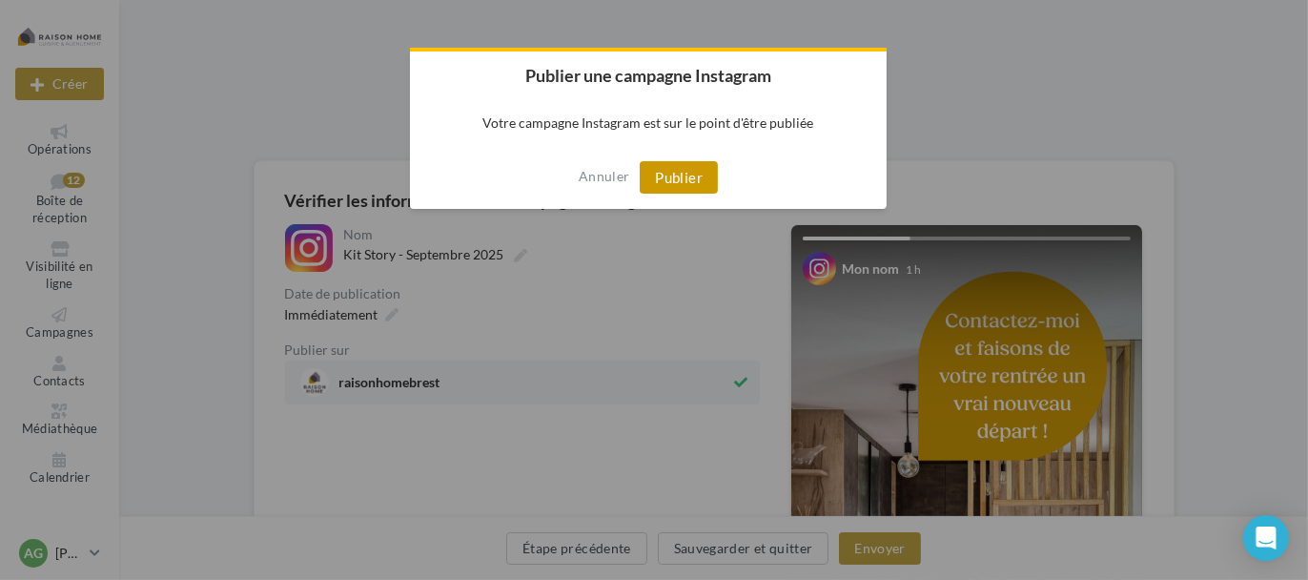
click at [703, 174] on button "Publier" at bounding box center [679, 177] width 78 height 32
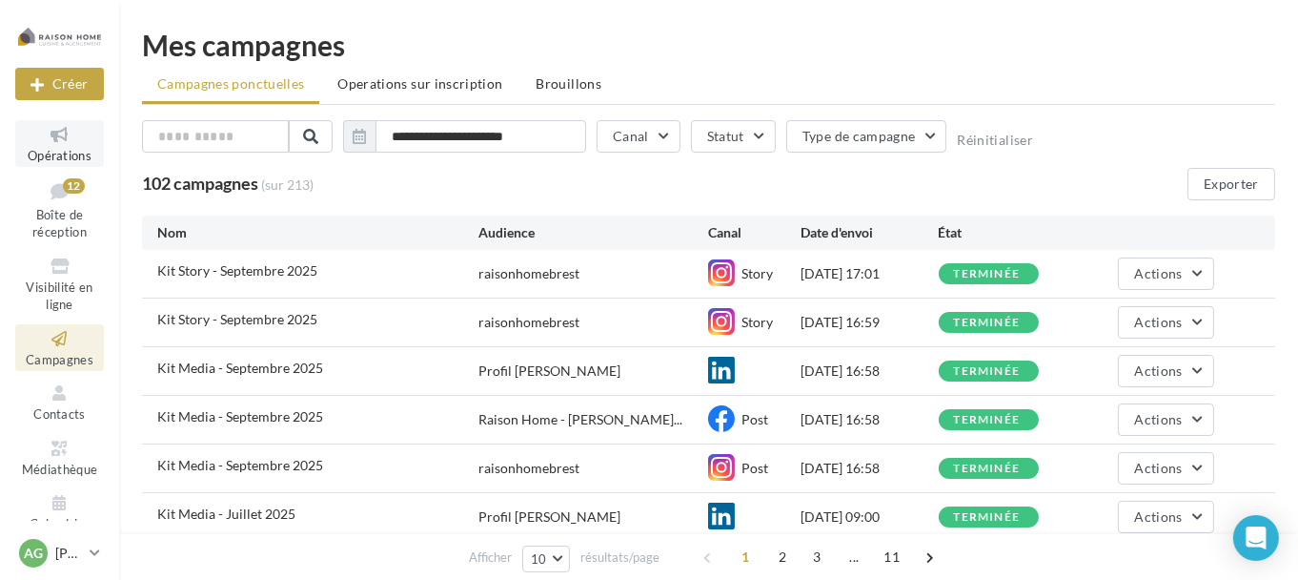
click at [58, 151] on span "Opérations" at bounding box center [60, 155] width 64 height 15
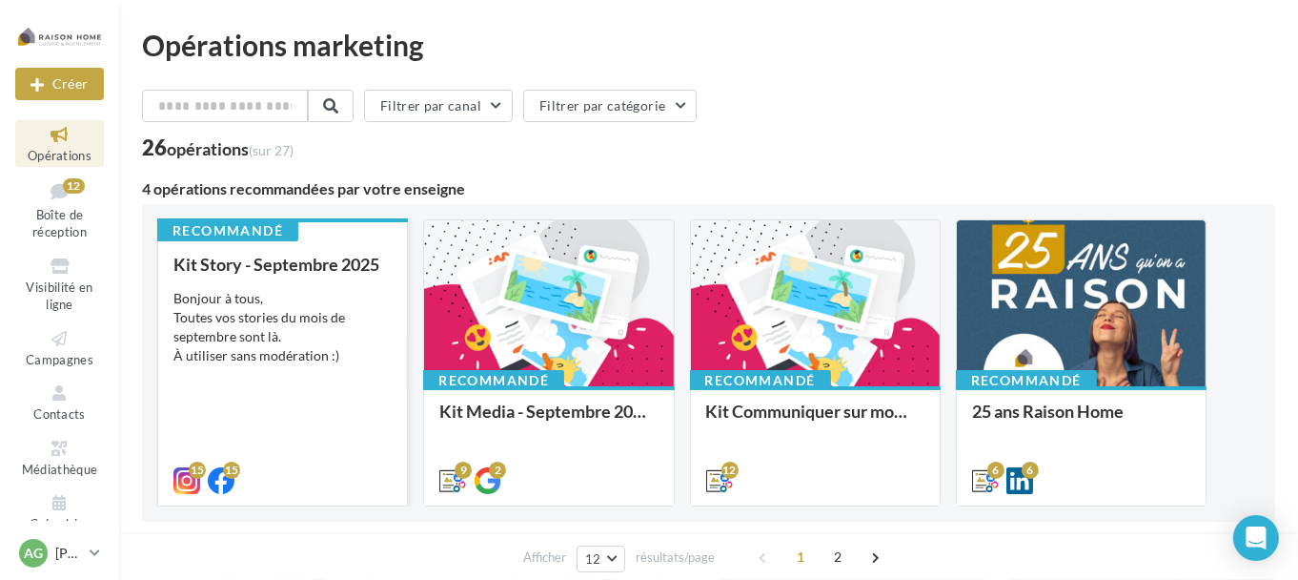
click at [274, 273] on div "Kit Story - Septembre 2025 Bonjour à tous, Toutes vos stories du mois de septem…" at bounding box center [282, 372] width 218 height 234
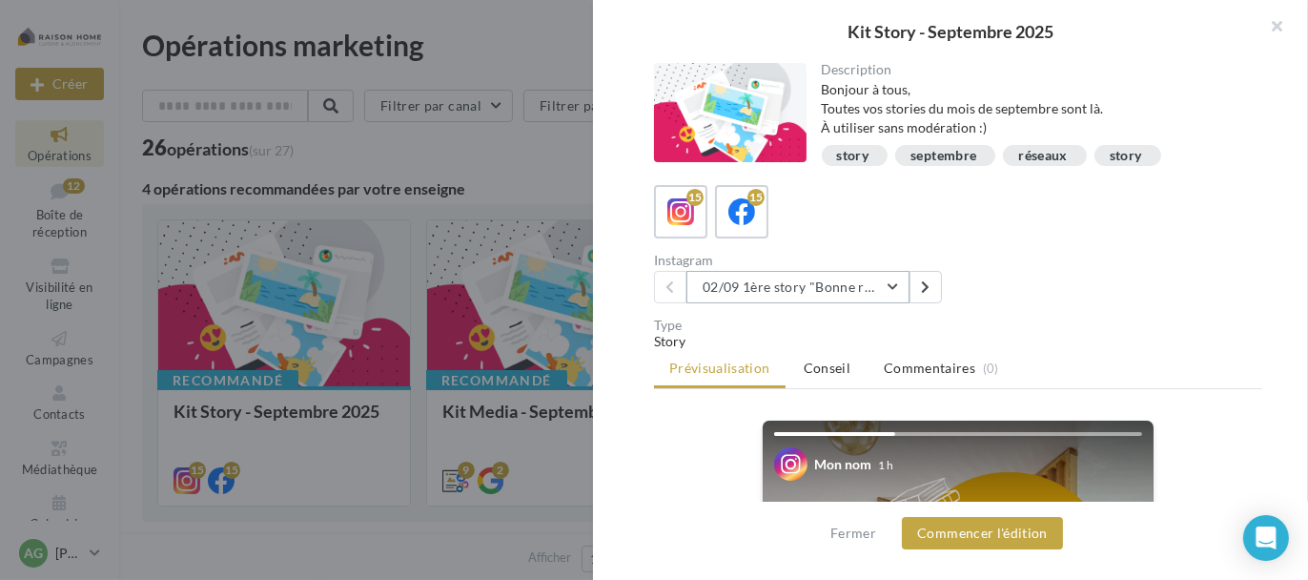
click at [887, 290] on button "02/09 1ère story "Bonne rentrée"" at bounding box center [797, 287] width 223 height 32
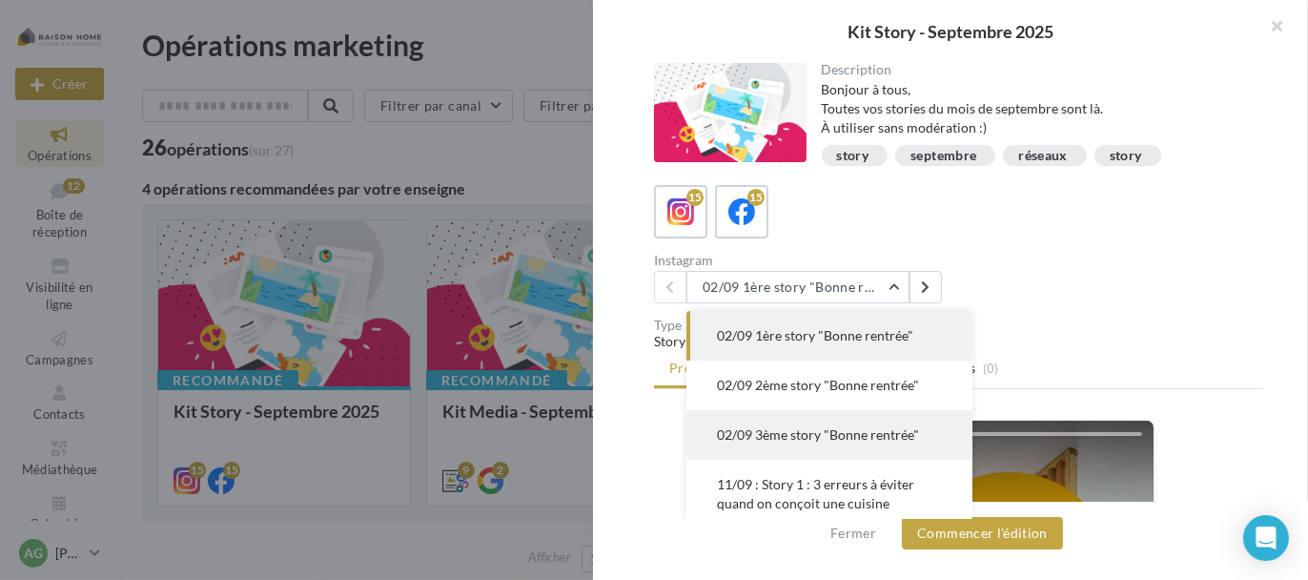
click at [853, 430] on span "02/09 3ème story "Bonne rentrée"" at bounding box center [818, 434] width 202 height 16
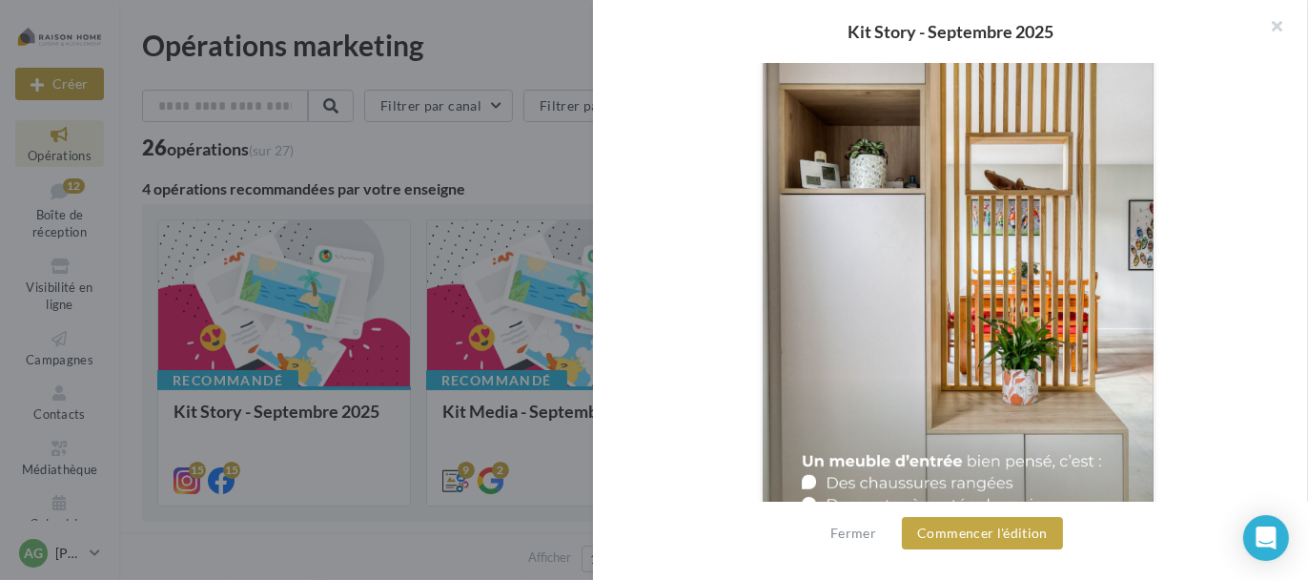
scroll to position [620, 0]
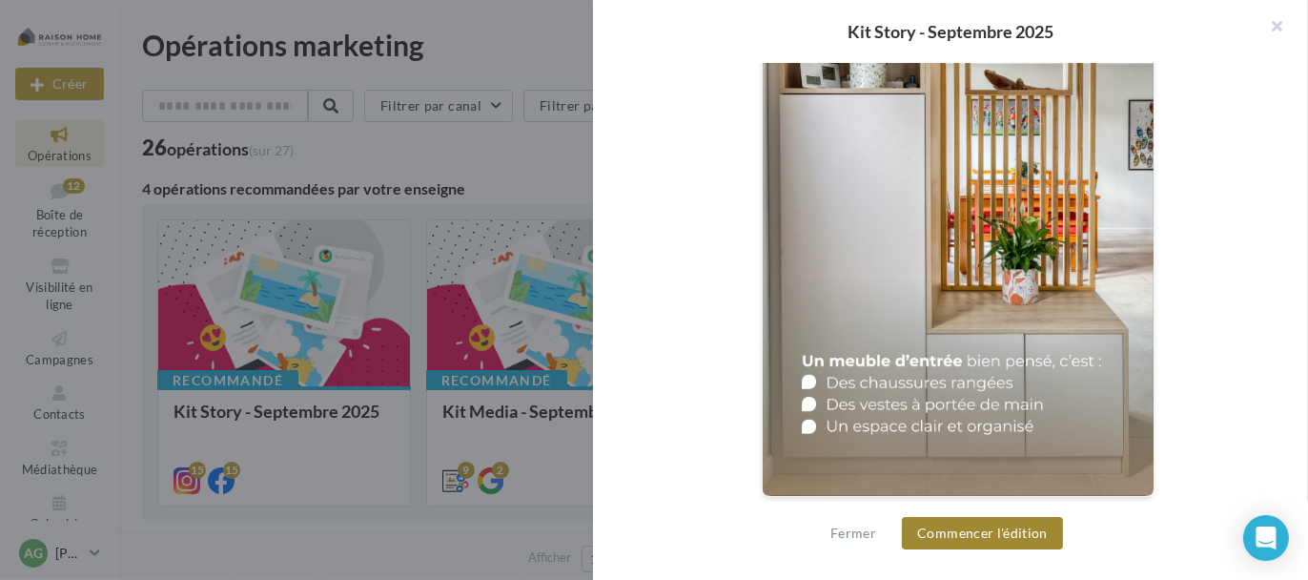
click at [983, 529] on button "Commencer l'édition" at bounding box center [982, 533] width 161 height 32
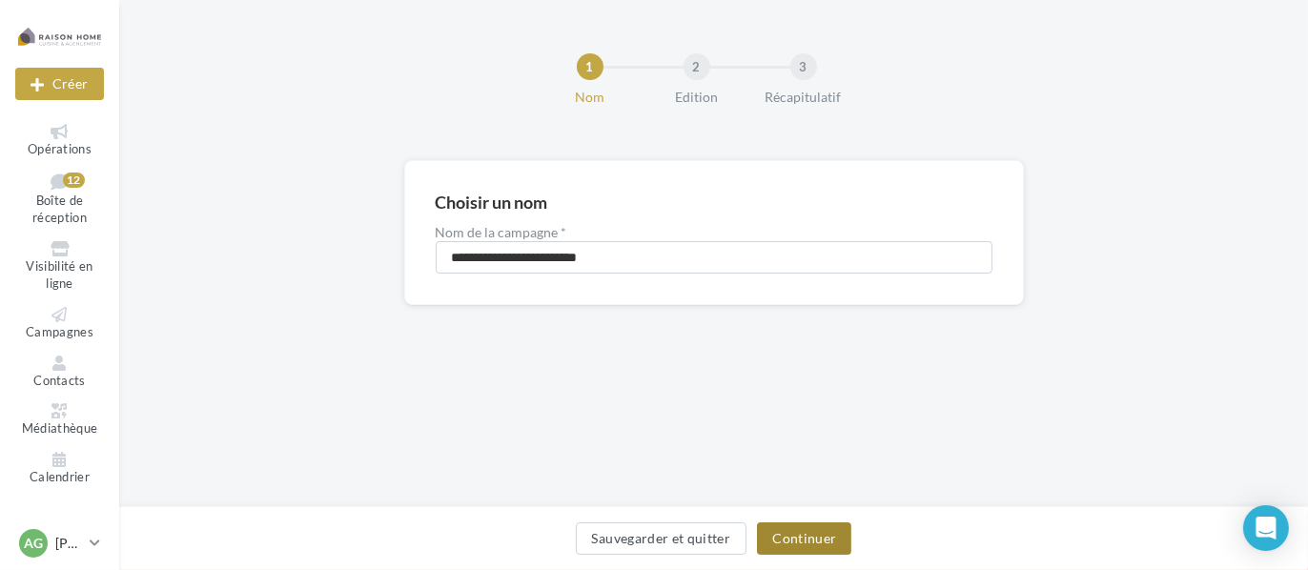
click at [825, 535] on button "Continuer" at bounding box center [804, 538] width 94 height 32
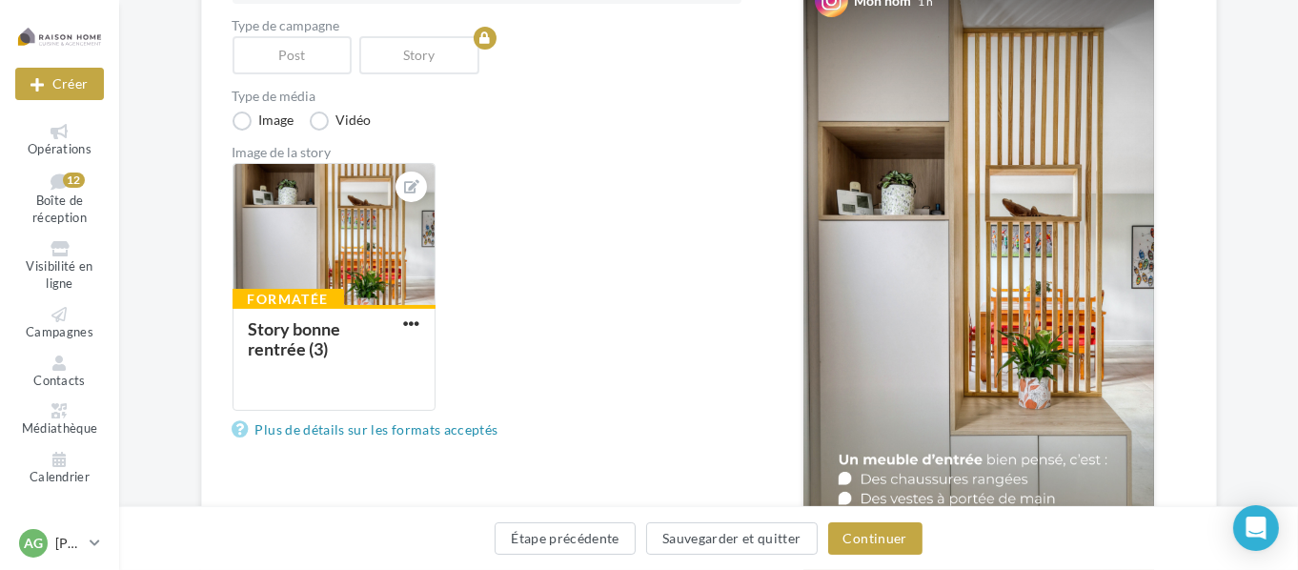
scroll to position [286, 0]
click at [897, 542] on button "Continuer" at bounding box center [875, 538] width 94 height 32
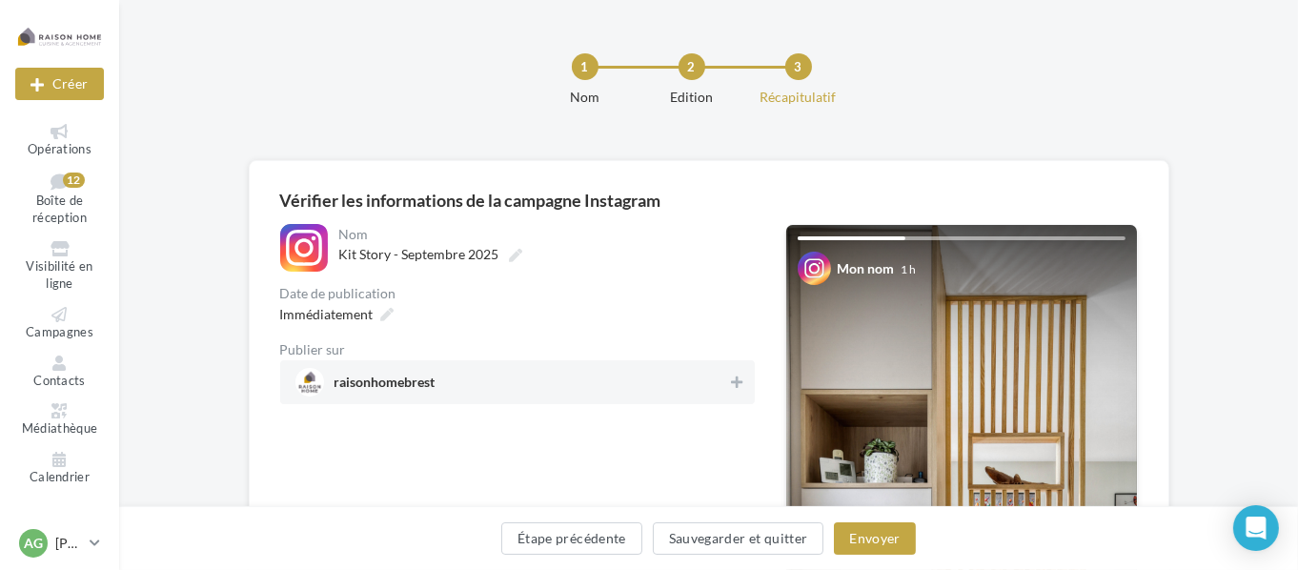
click at [453, 386] on span "raisonhomebrest" at bounding box center [512, 382] width 433 height 29
click at [910, 557] on div "Étape précédente Sauvegarder et quitter Envoyer" at bounding box center [708, 542] width 1149 height 40
click at [882, 544] on button "Envoyer" at bounding box center [874, 538] width 81 height 32
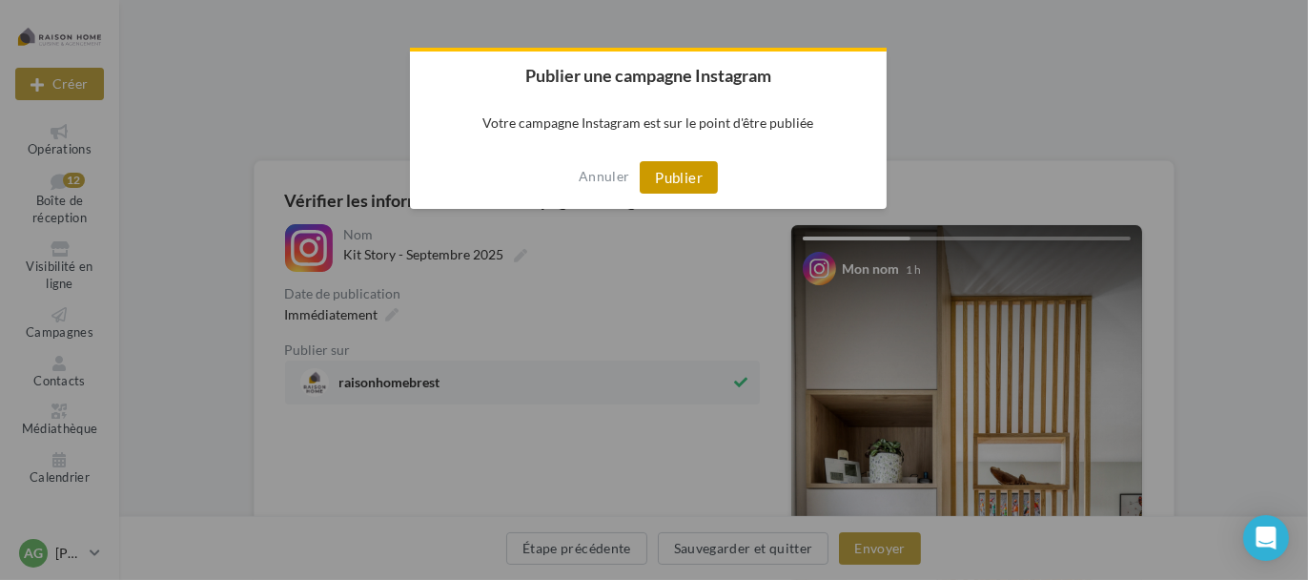
click at [684, 171] on button "Publier" at bounding box center [679, 177] width 78 height 32
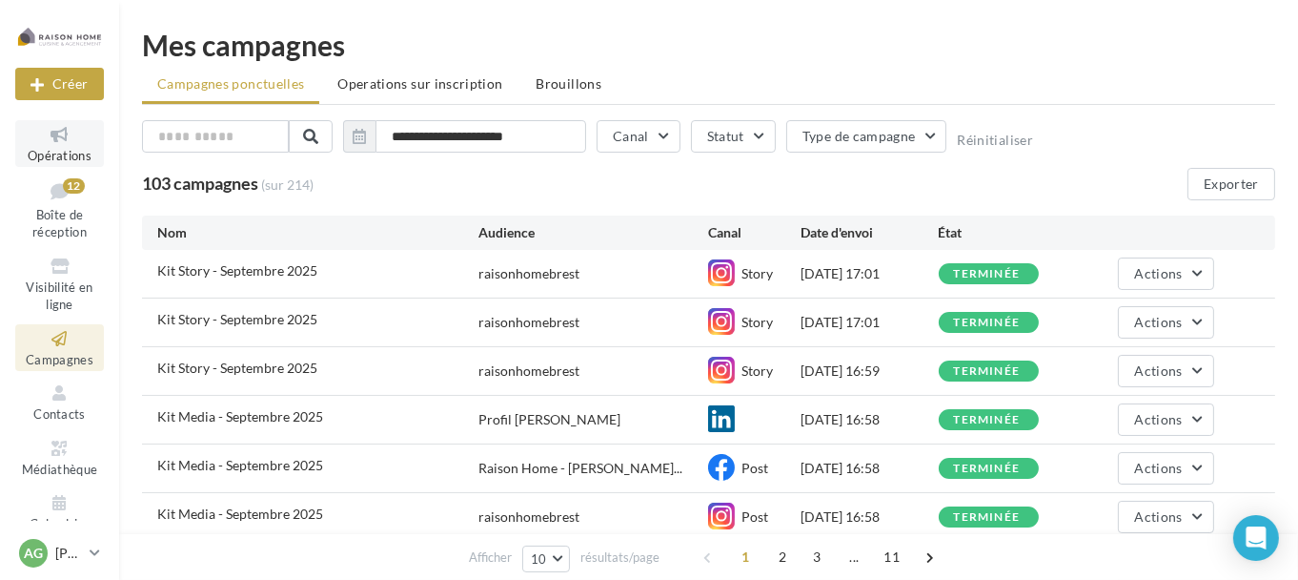
click at [69, 149] on span "Opérations" at bounding box center [60, 155] width 64 height 15
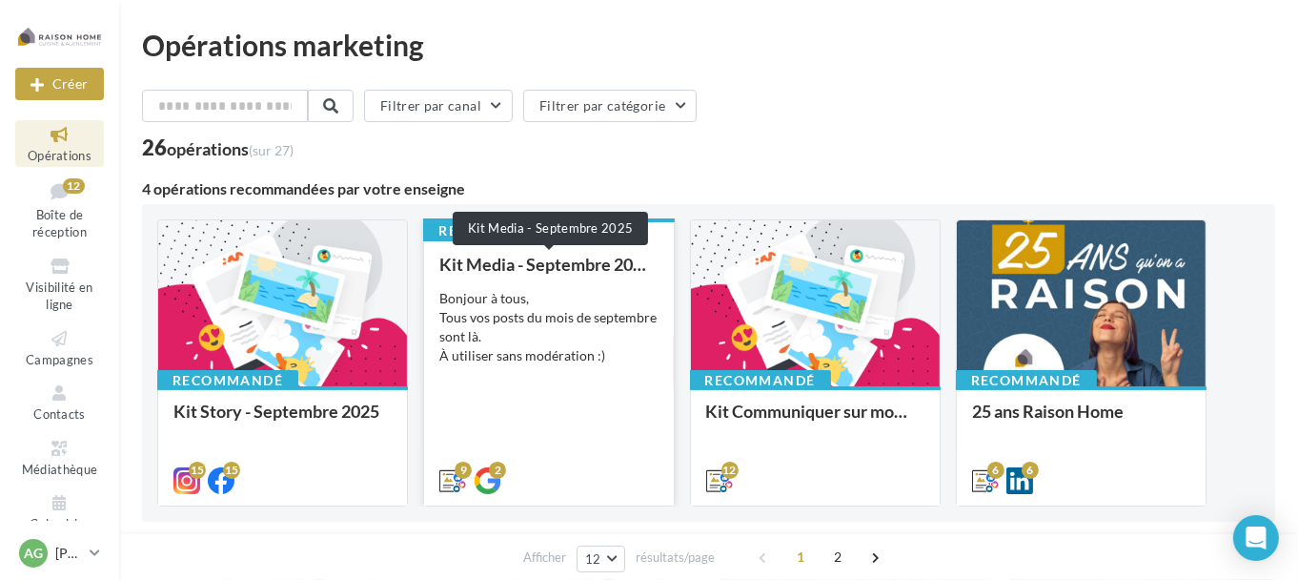
click at [596, 266] on div "Kit Media - Septembre 2025" at bounding box center [548, 264] width 218 height 19
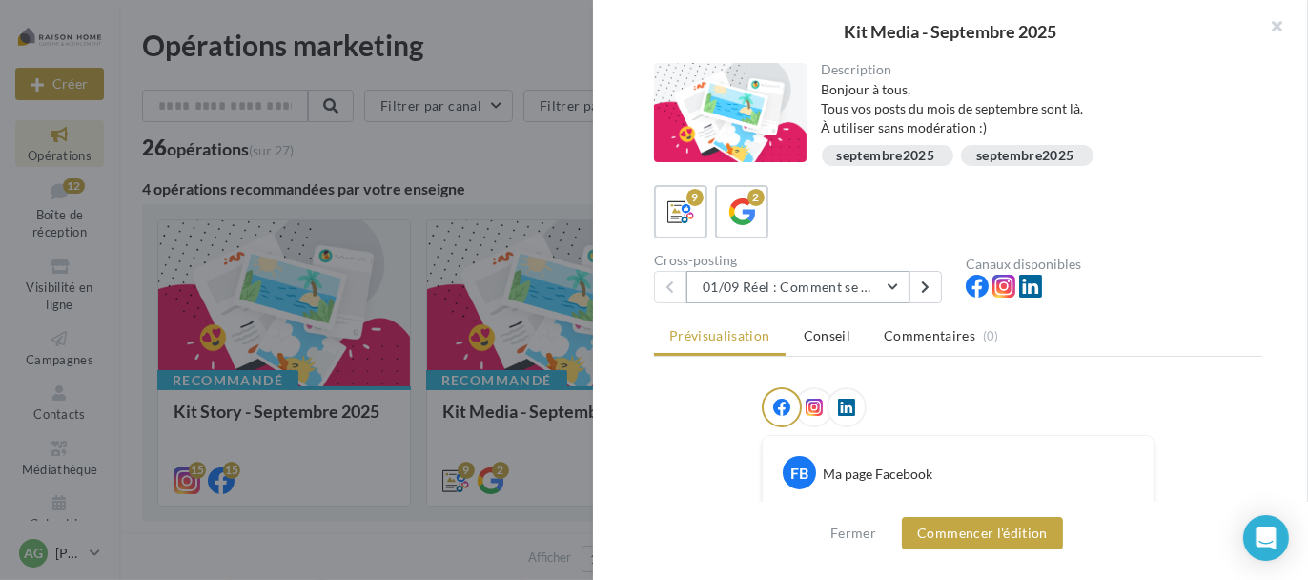
click at [865, 282] on button "01/09 Réel : Comment se passe un projet Raison Home ?" at bounding box center [797, 287] width 223 height 32
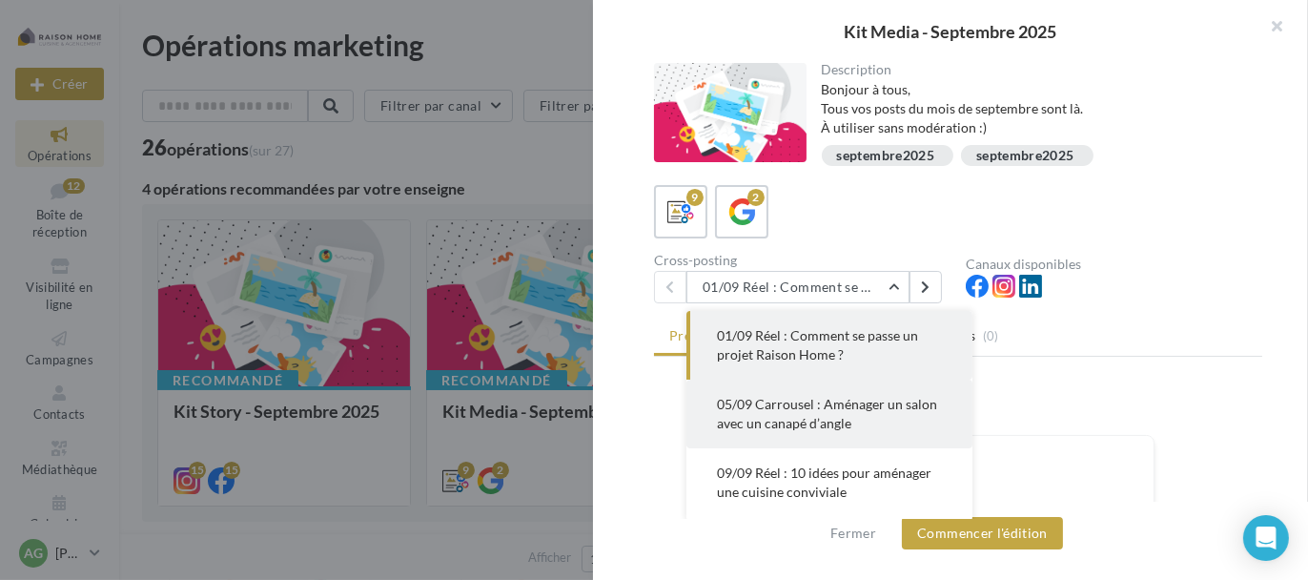
click at [823, 413] on button "05/09 Carrousel : Aménager un salon avec un canapé d’angle" at bounding box center [829, 413] width 286 height 69
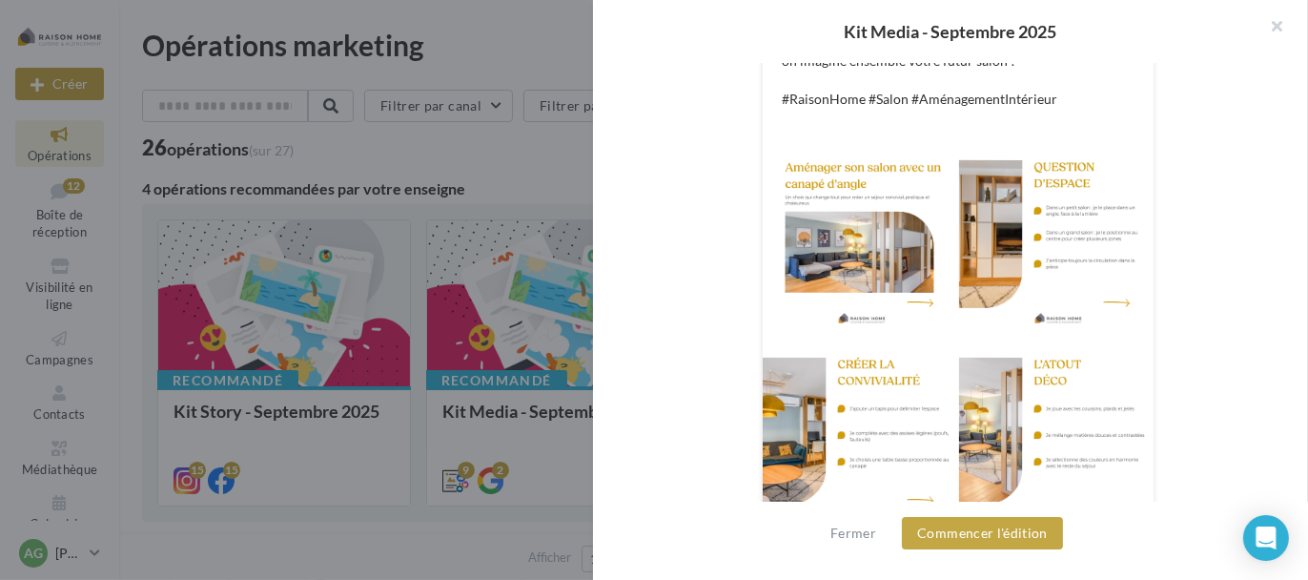
scroll to position [773, 0]
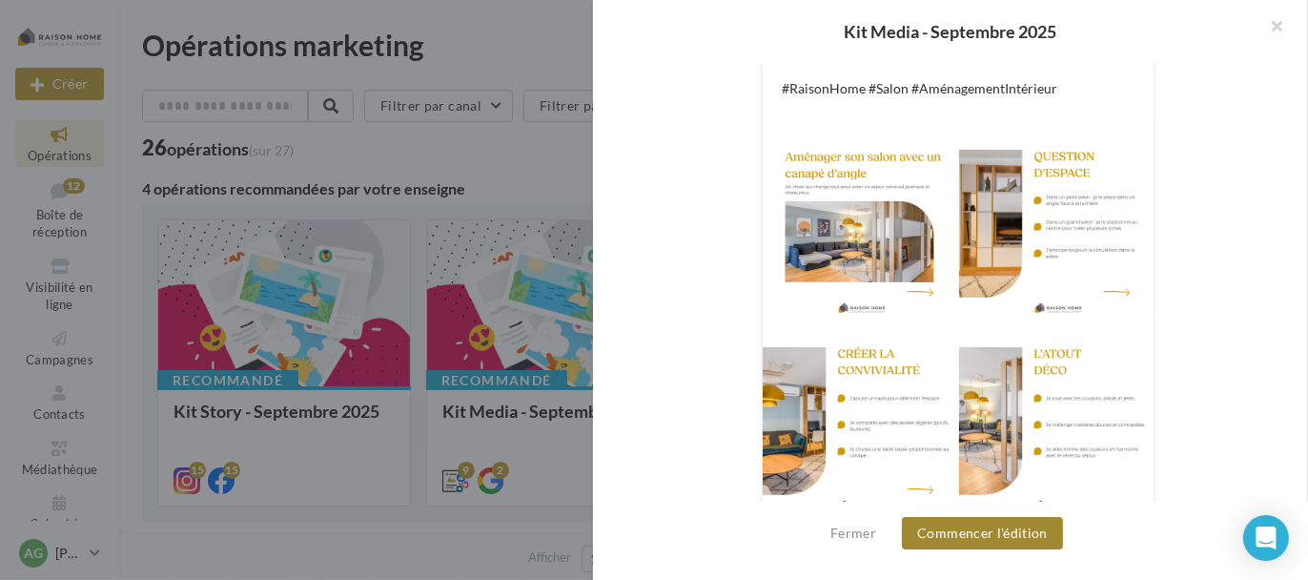
click at [985, 547] on button "Commencer l'édition" at bounding box center [982, 533] width 161 height 32
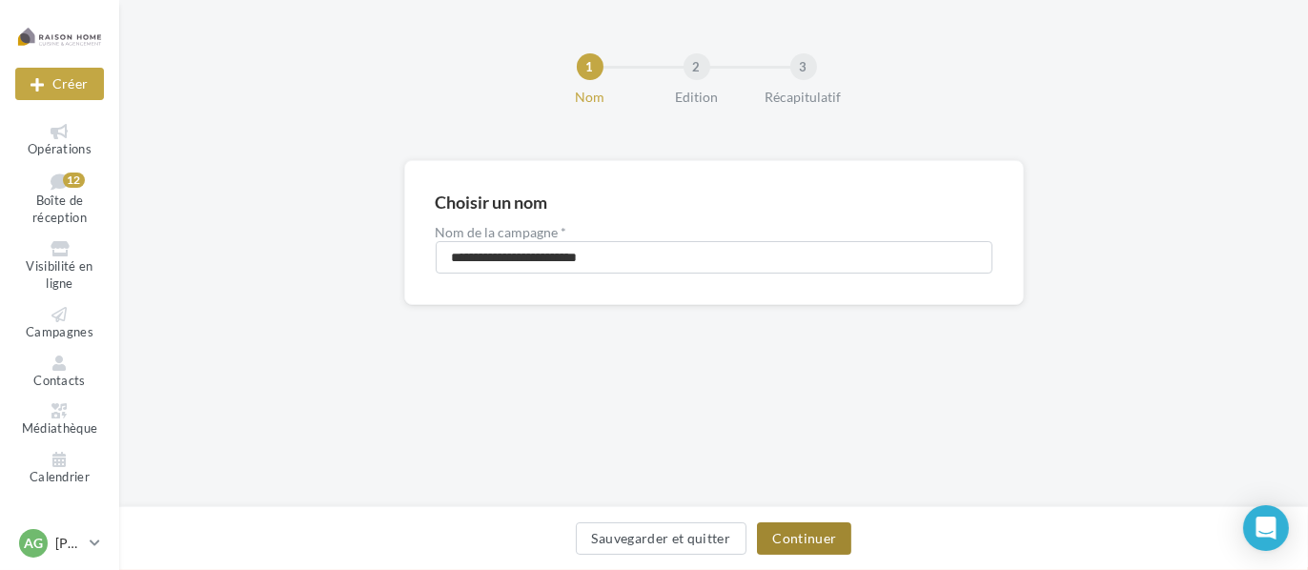
click at [801, 534] on button "Continuer" at bounding box center [804, 538] width 94 height 32
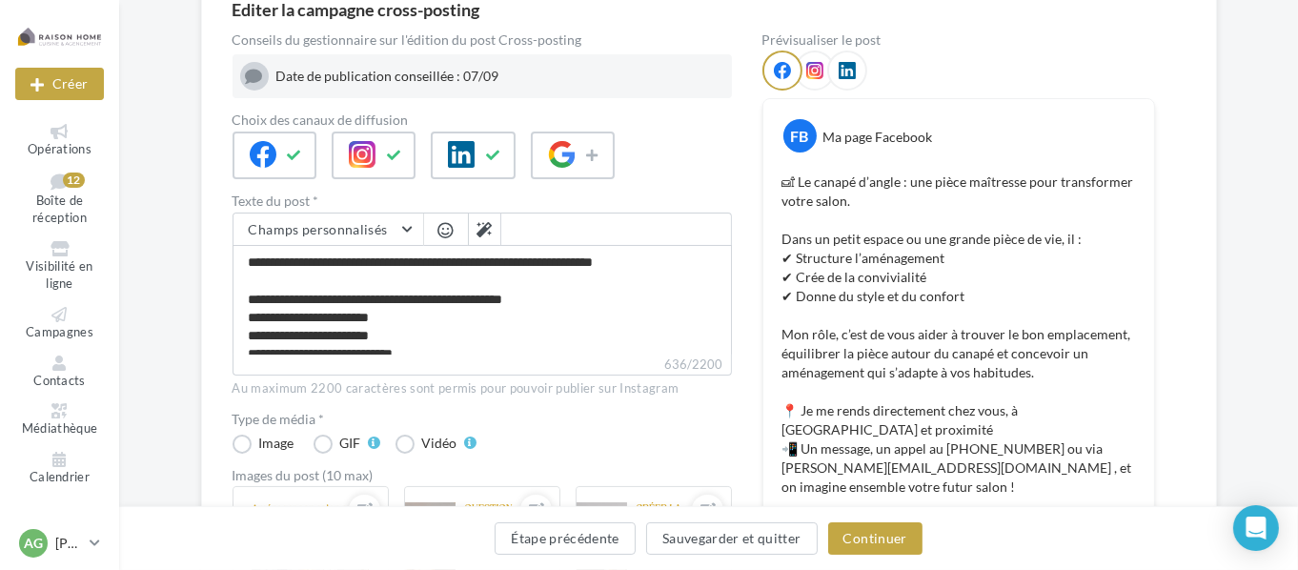
scroll to position [181, 0]
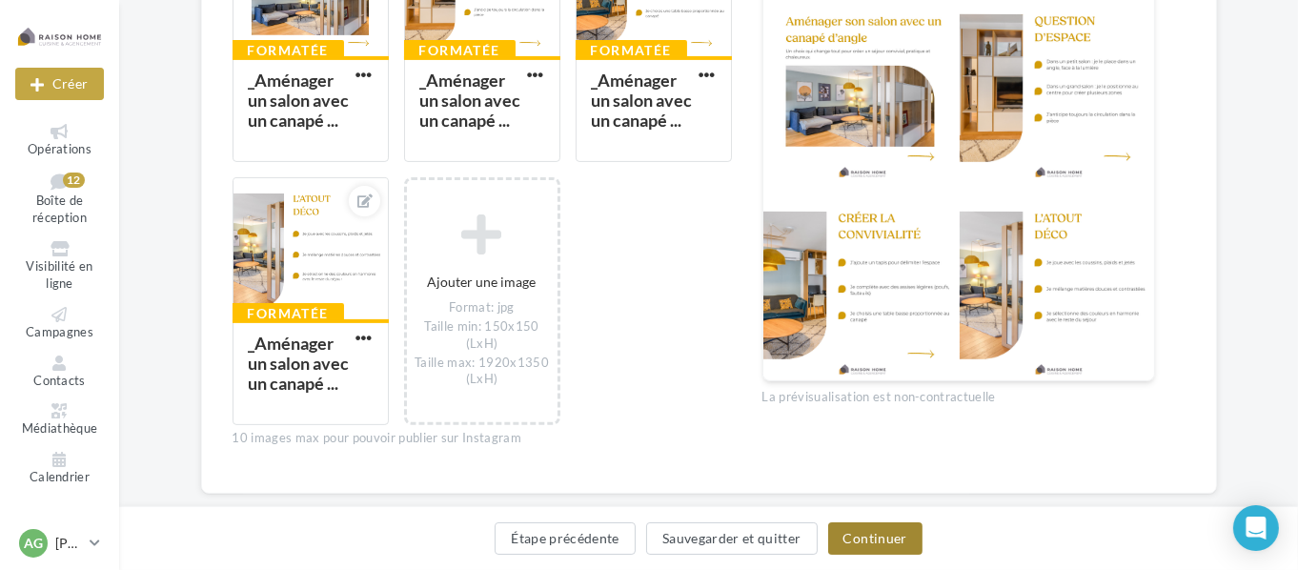
click at [872, 535] on button "Continuer" at bounding box center [875, 538] width 94 height 32
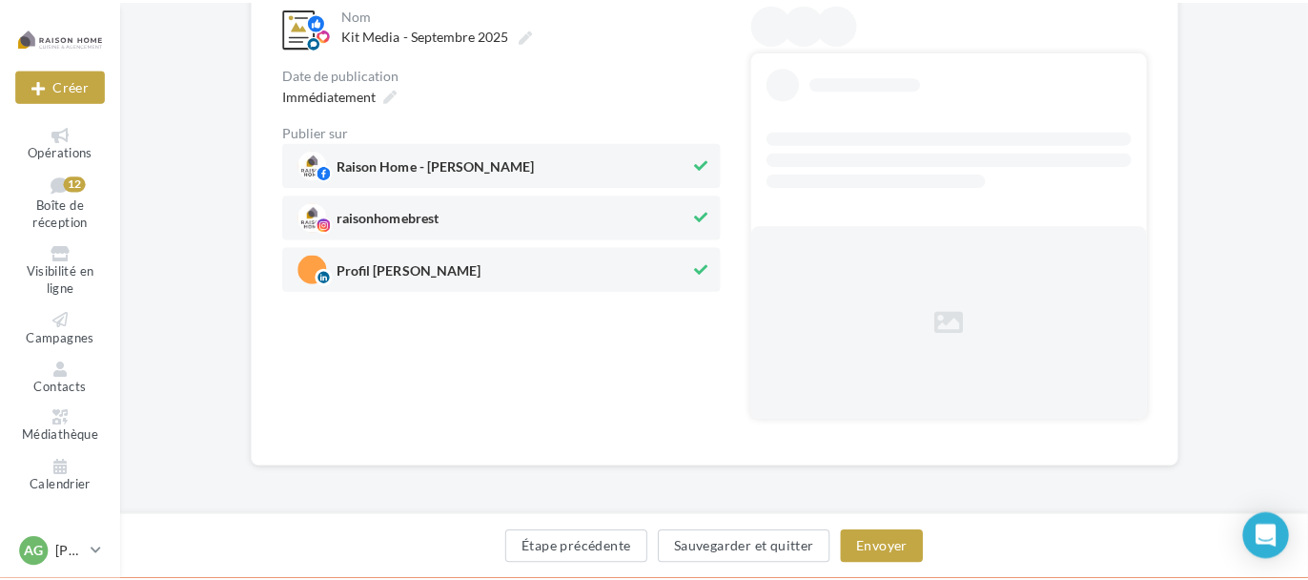
scroll to position [30, 0]
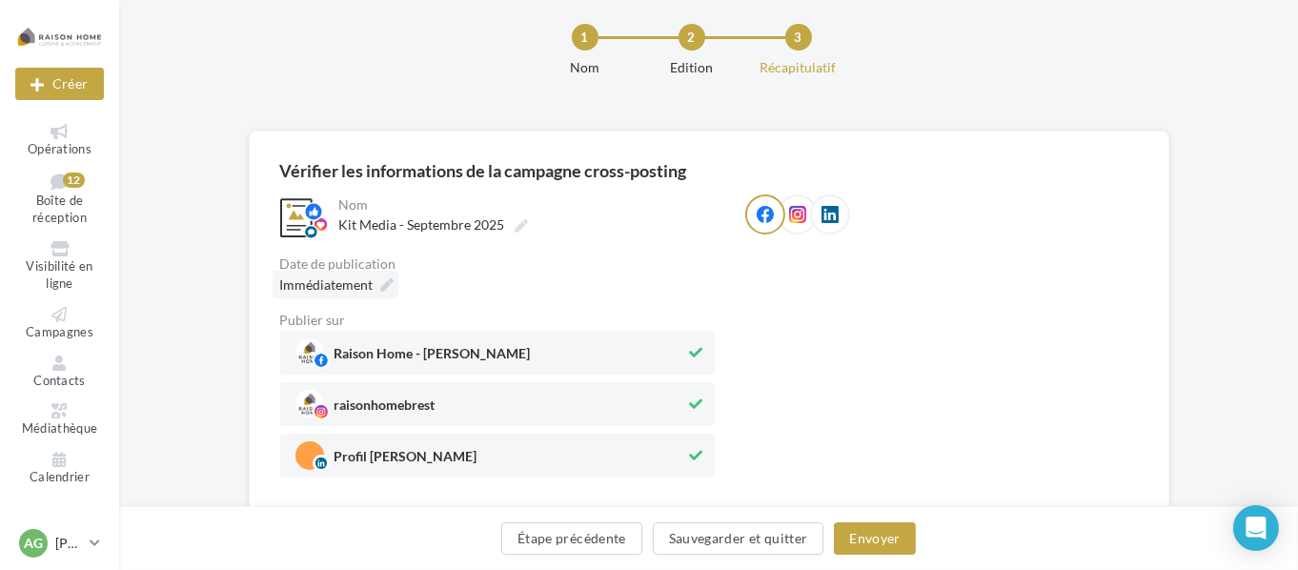
click at [360, 285] on span "Immédiatement" at bounding box center [326, 284] width 93 height 16
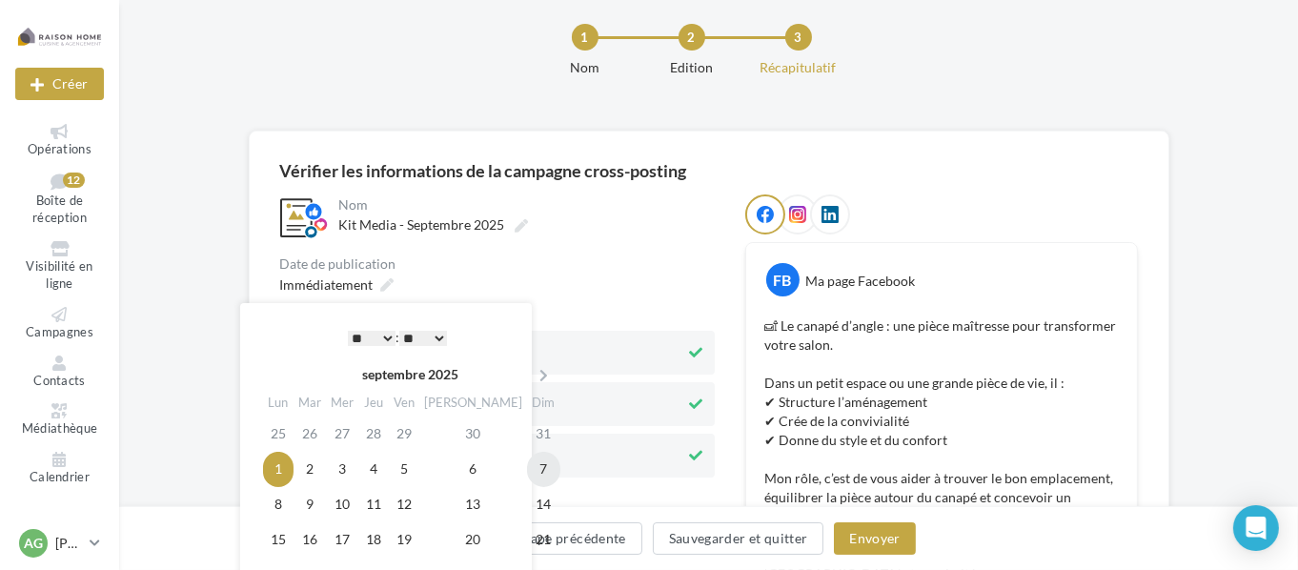
click at [527, 466] on td "7" at bounding box center [543, 469] width 33 height 35
click at [381, 339] on select "* * * * * * * * * * ** ** ** ** ** ** ** ** ** ** ** ** ** **" at bounding box center [372, 338] width 48 height 15
click at [858, 538] on button "Envoyer" at bounding box center [874, 538] width 81 height 32
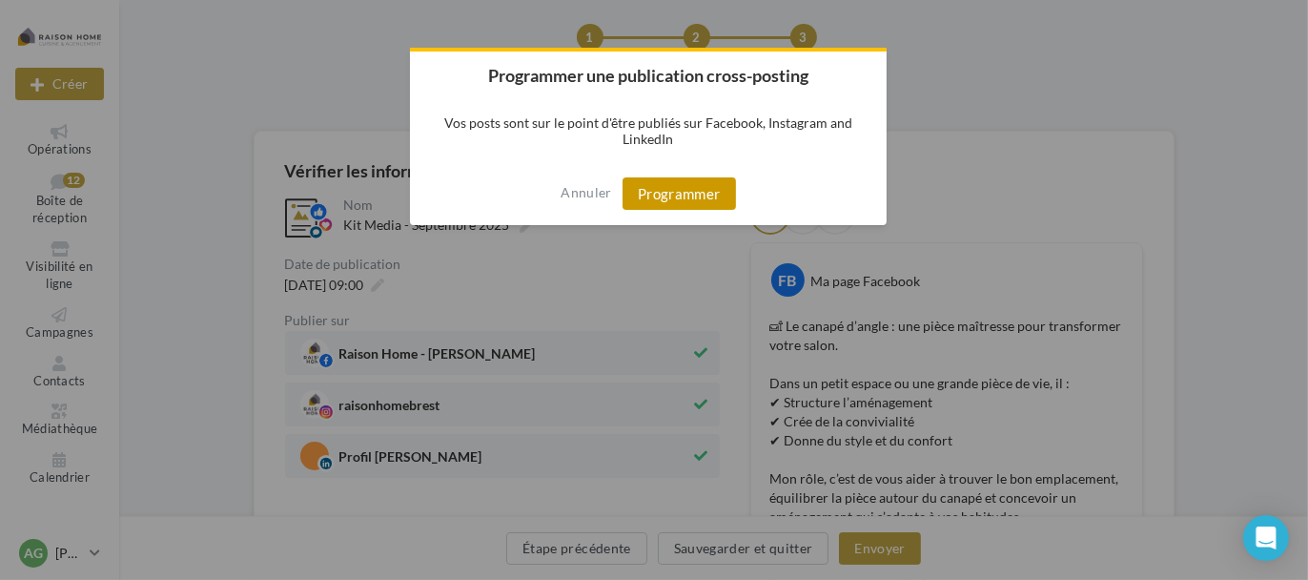
click at [691, 200] on button "Programmer" at bounding box center [678, 193] width 113 height 32
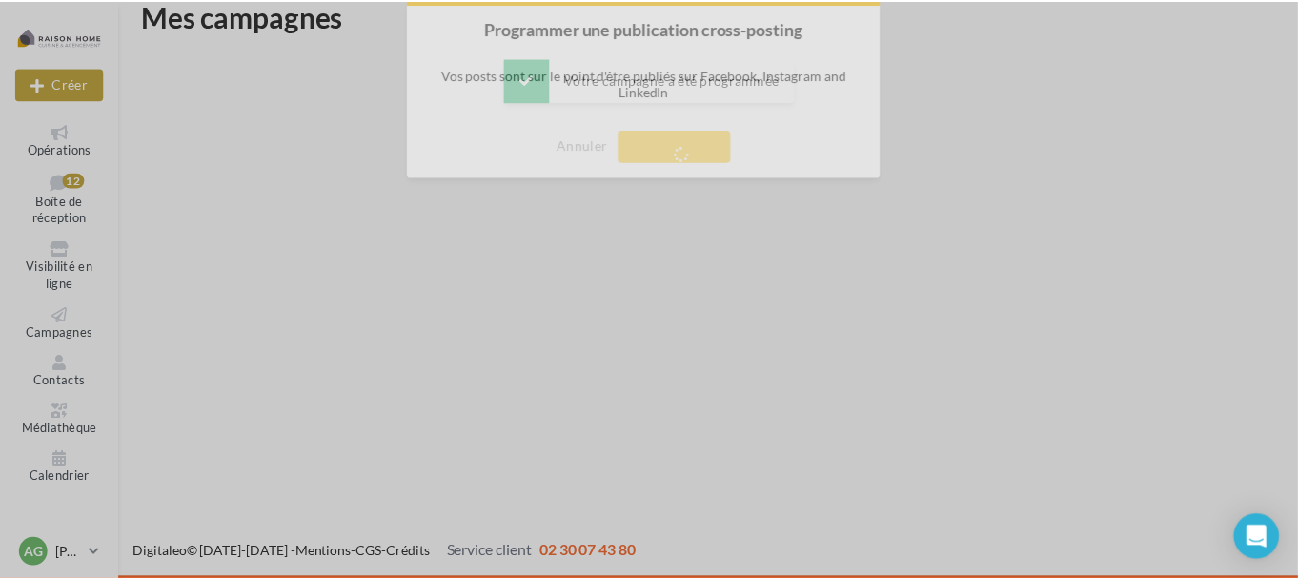
scroll to position [31, 0]
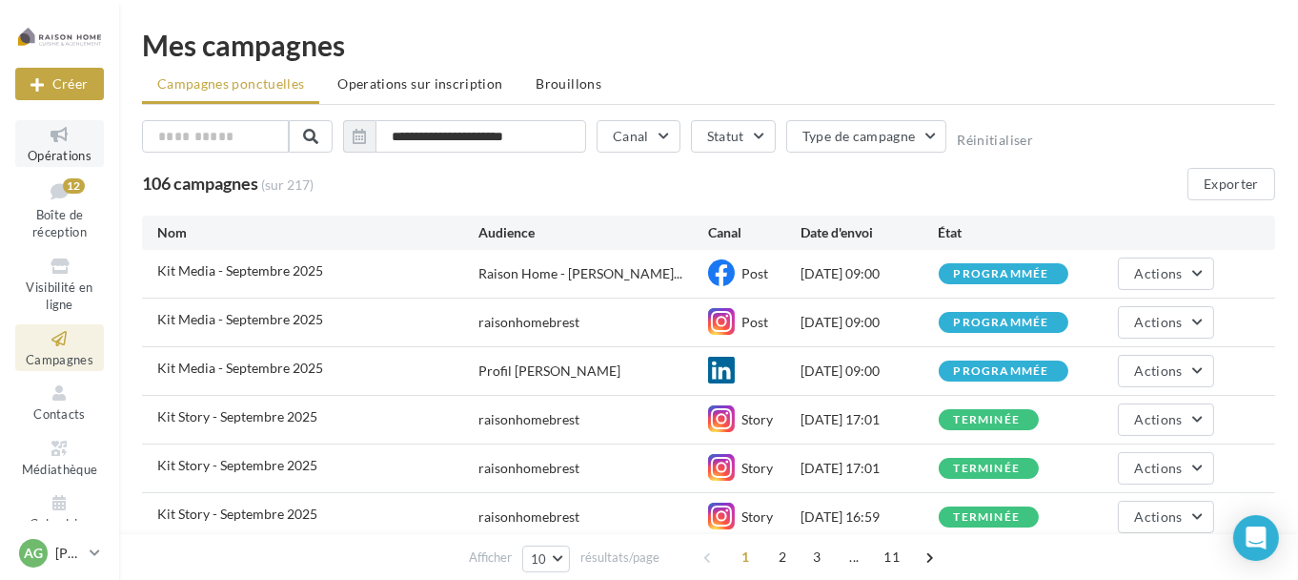
click at [67, 145] on link "Opérations" at bounding box center [59, 143] width 89 height 47
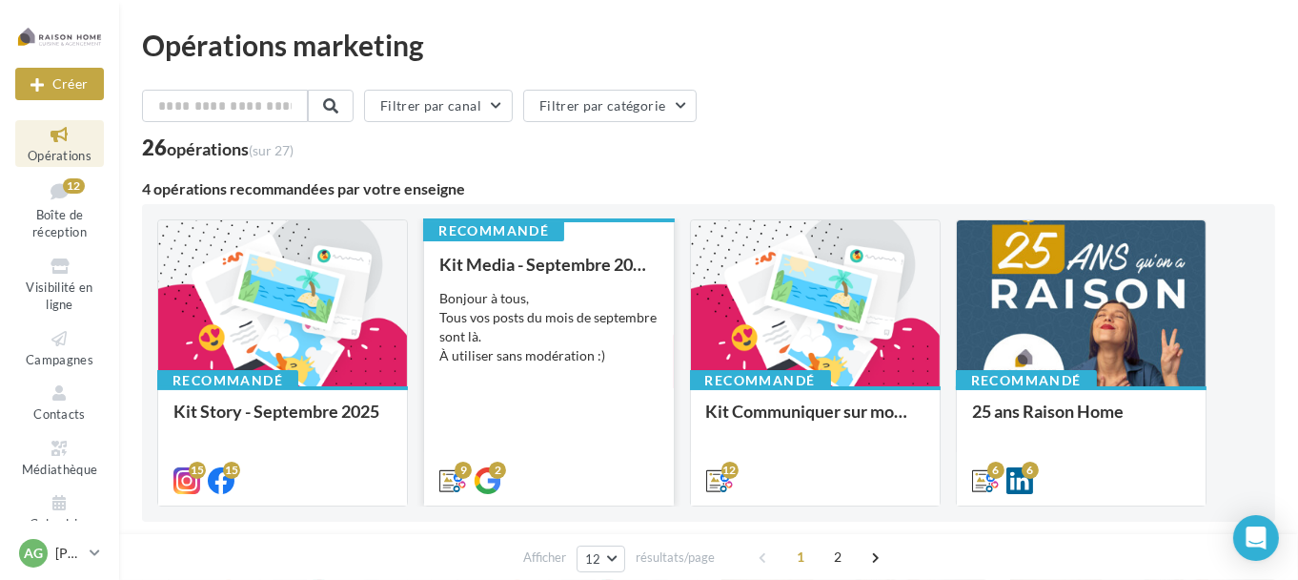
click at [622, 316] on div "Bonjour à tous, Tous vos posts du mois de septembre sont là. À utiliser sans mo…" at bounding box center [548, 327] width 218 height 76
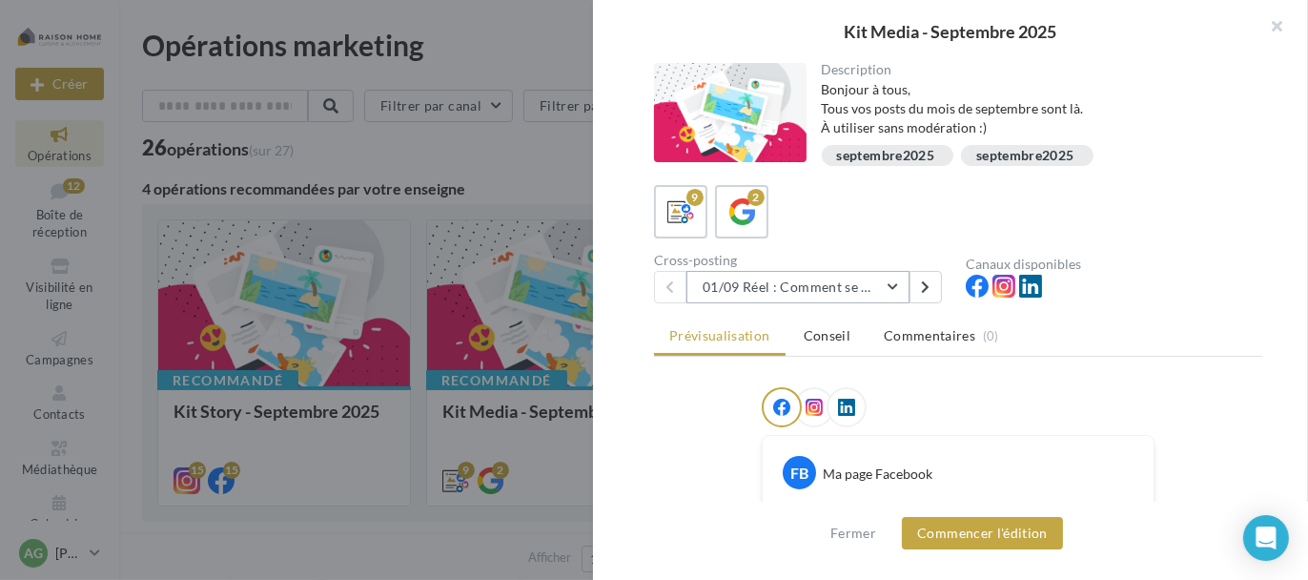
click at [903, 288] on button "01/09 Réel : Comment se passe un projet Raison Home ?" at bounding box center [797, 287] width 223 height 32
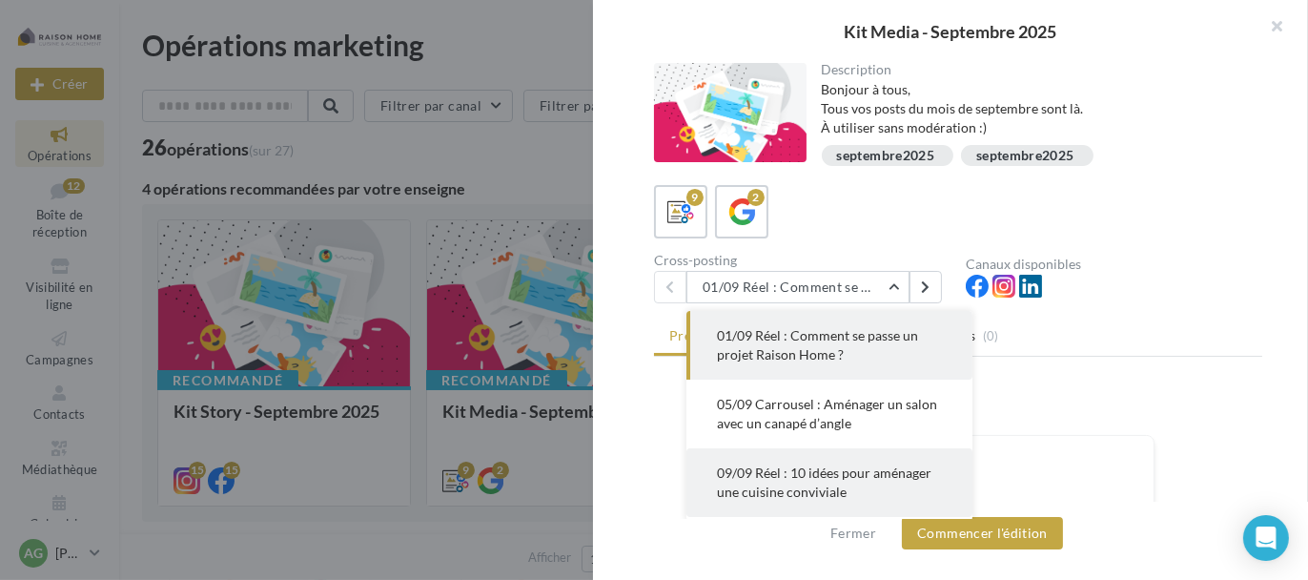
click at [799, 475] on span "09/09 Réel : 10 idées pour aménager une cuisine conviviale" at bounding box center [824, 481] width 214 height 35
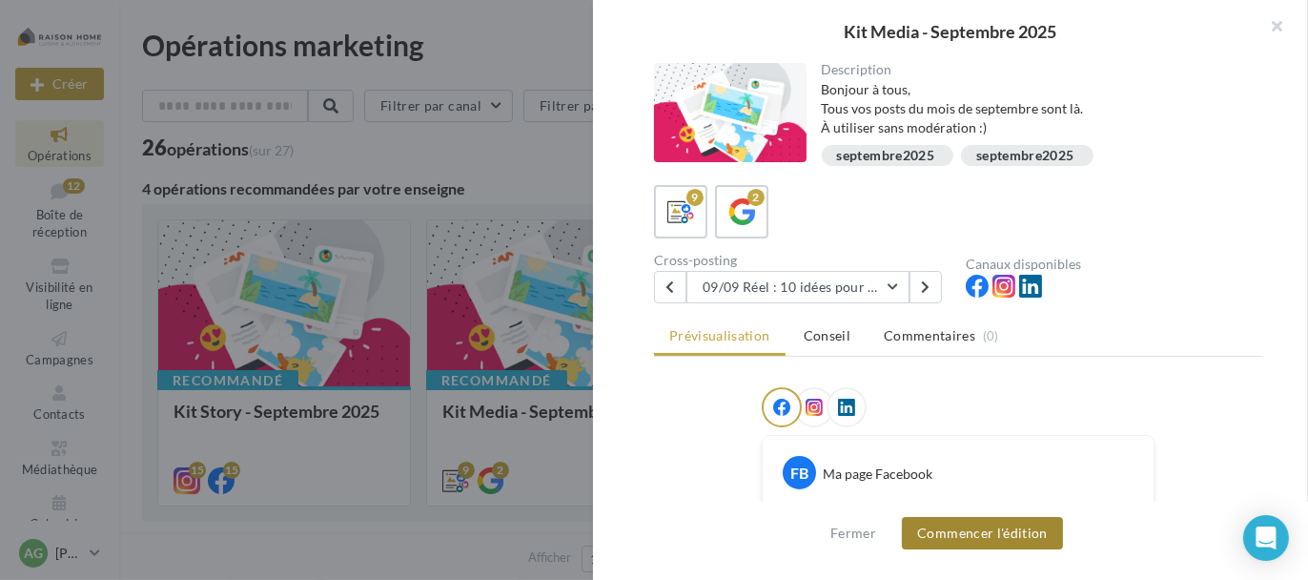
click at [972, 533] on button "Commencer l'édition" at bounding box center [982, 533] width 161 height 32
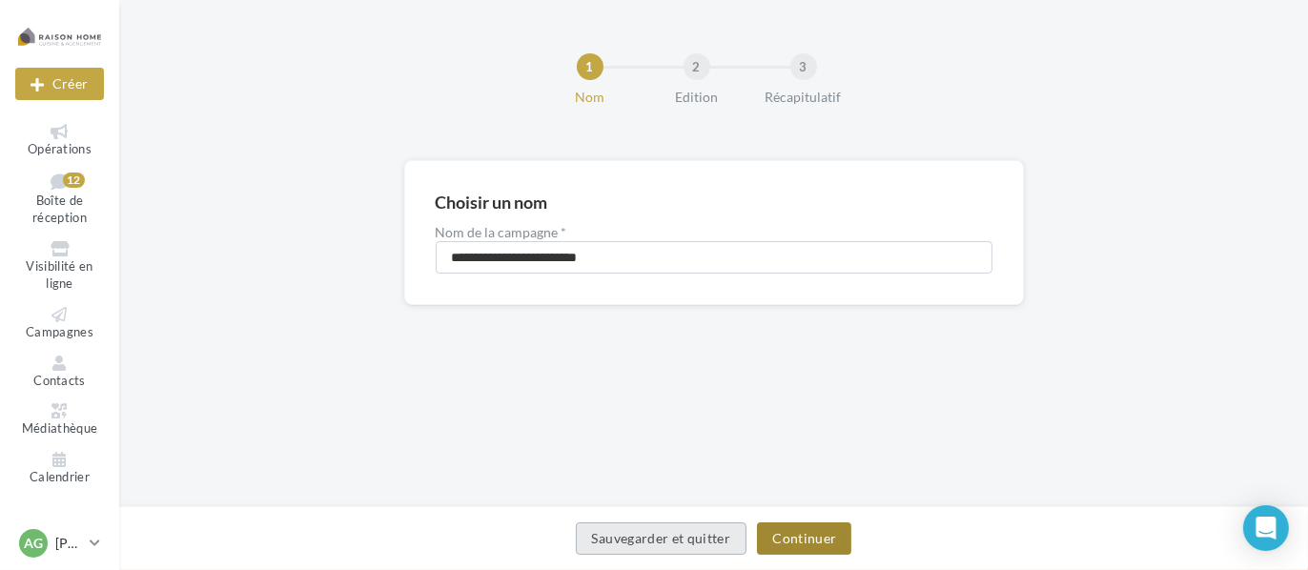
click at [815, 542] on button "Continuer" at bounding box center [804, 538] width 94 height 32
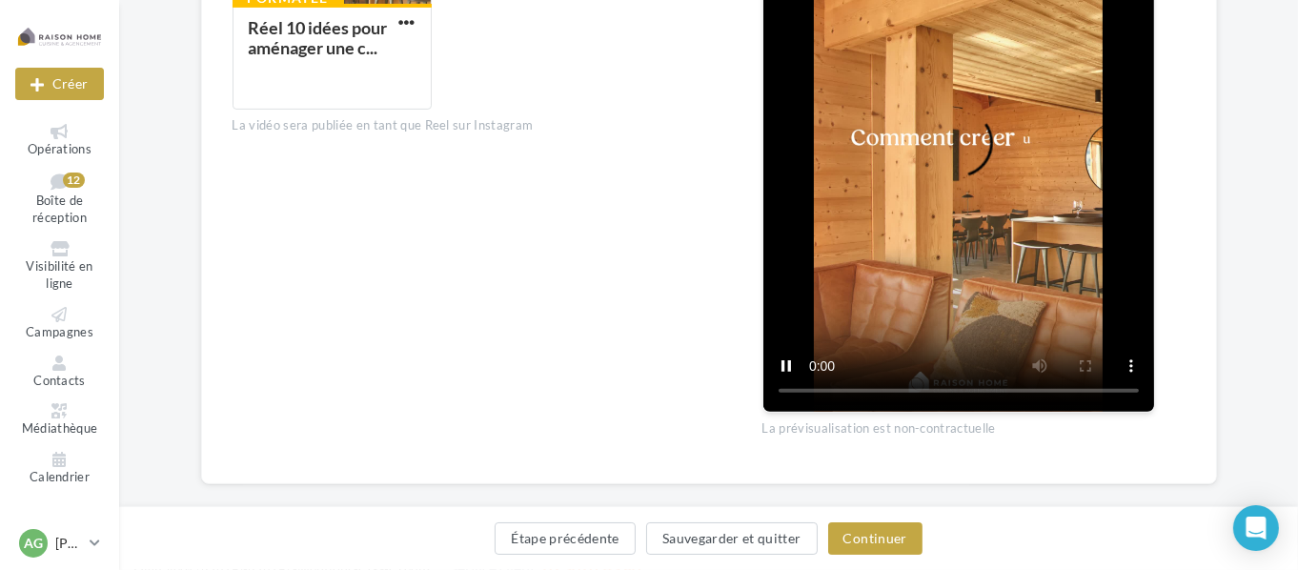
scroll to position [839, 0]
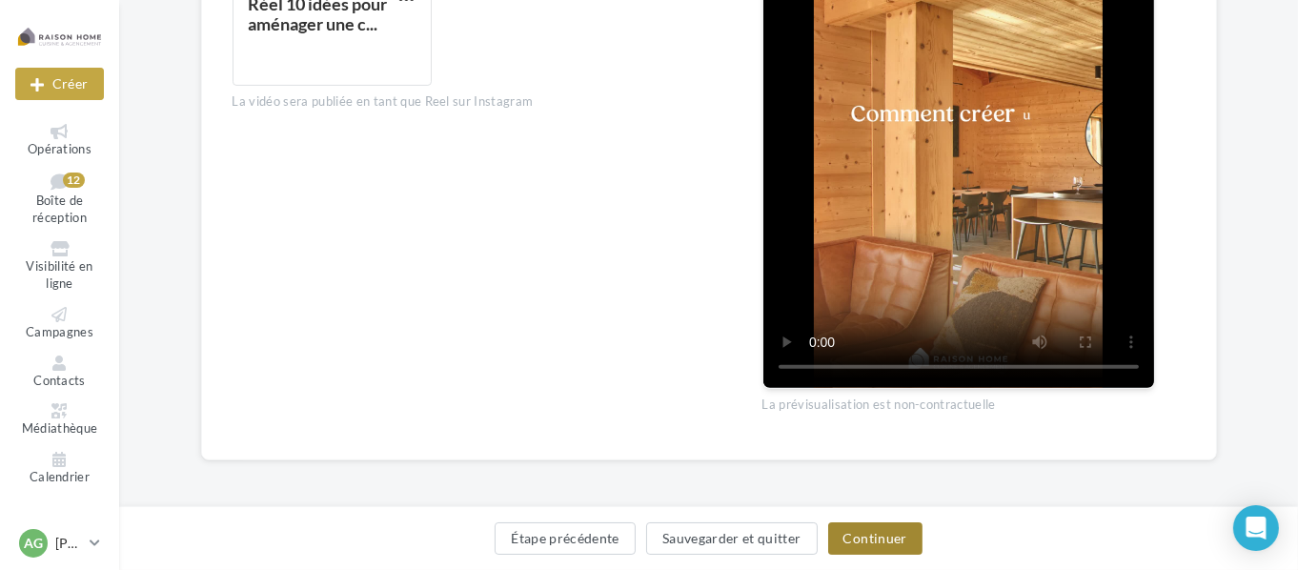
click at [872, 538] on button "Continuer" at bounding box center [875, 538] width 94 height 32
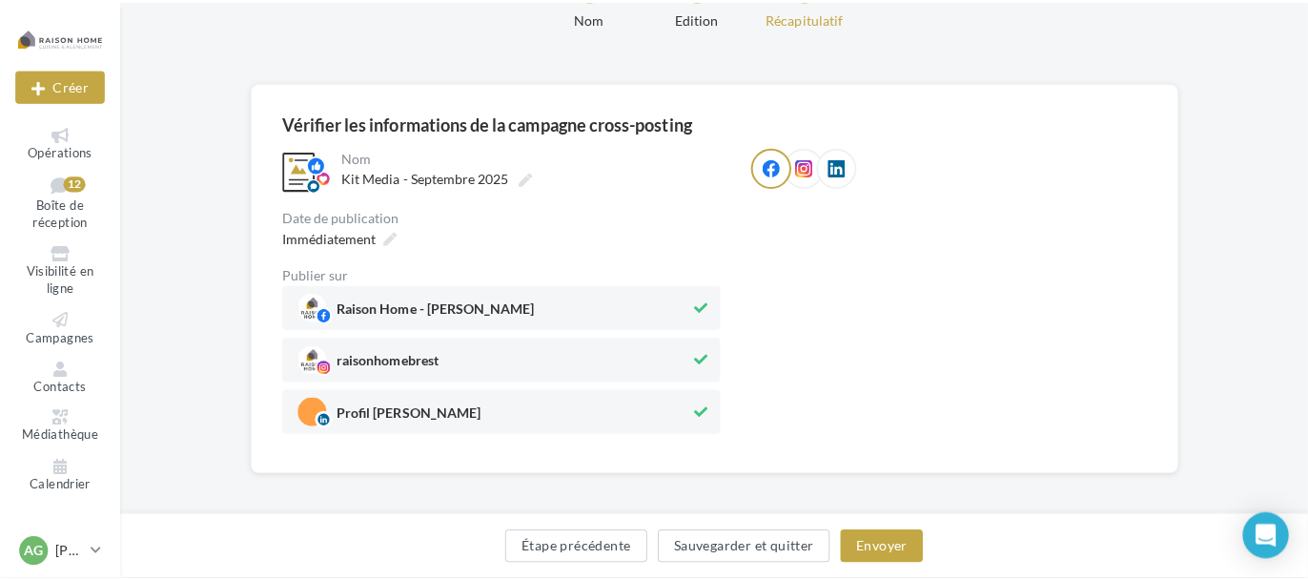
scroll to position [75, 0]
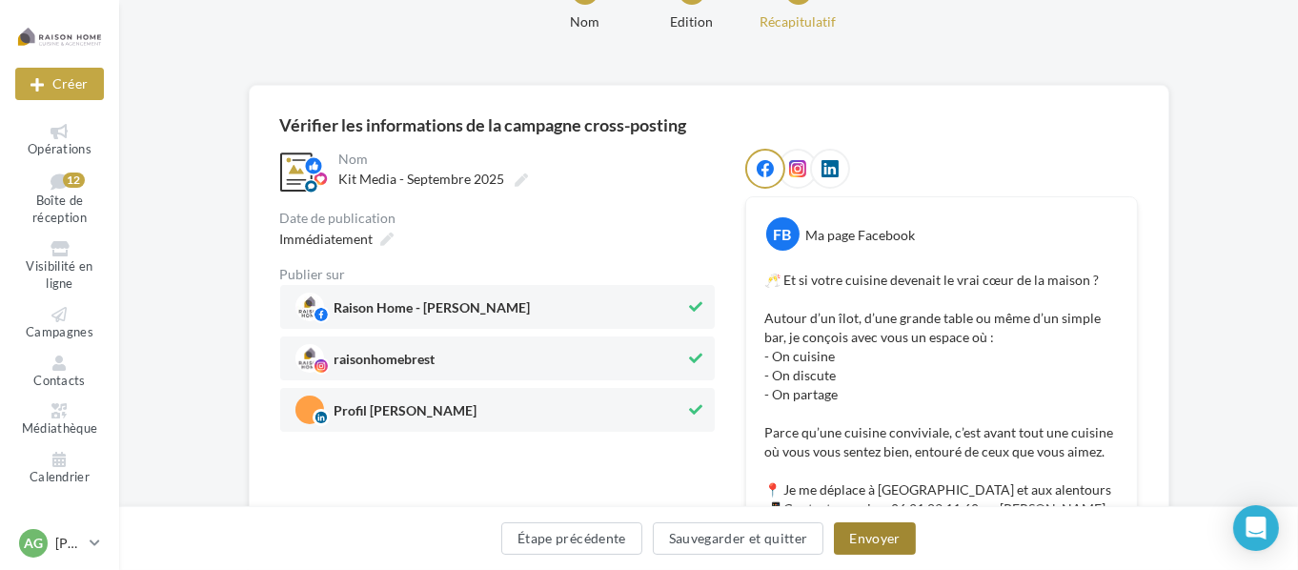
click at [888, 535] on button "Envoyer" at bounding box center [874, 538] width 81 height 32
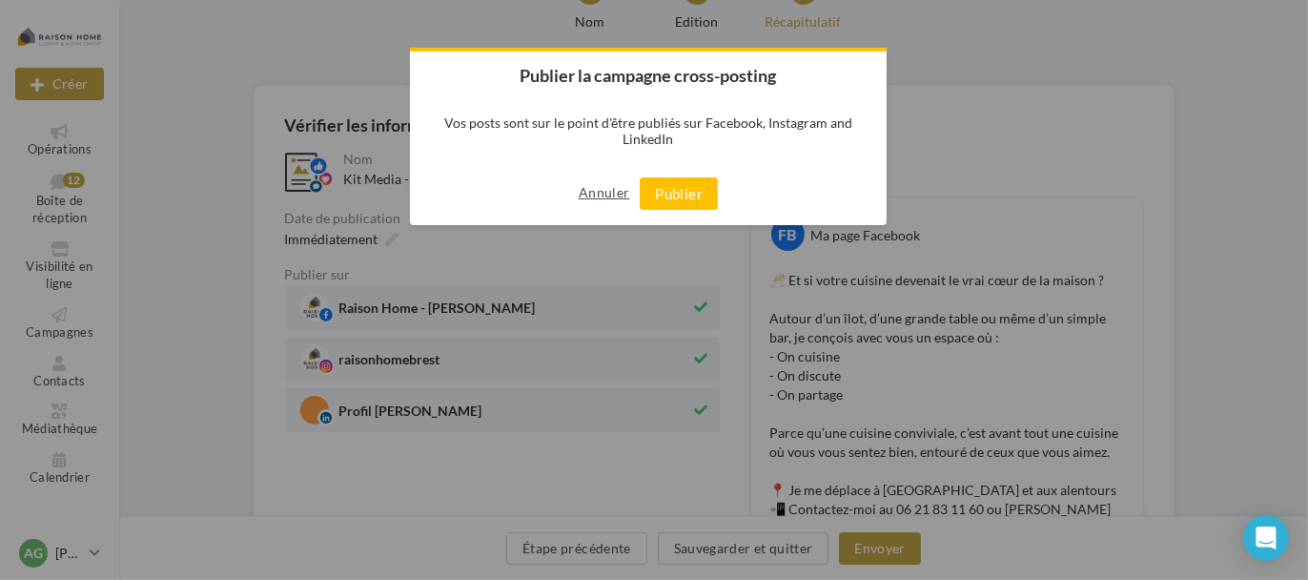
click at [605, 196] on button "Annuler" at bounding box center [604, 192] width 51 height 31
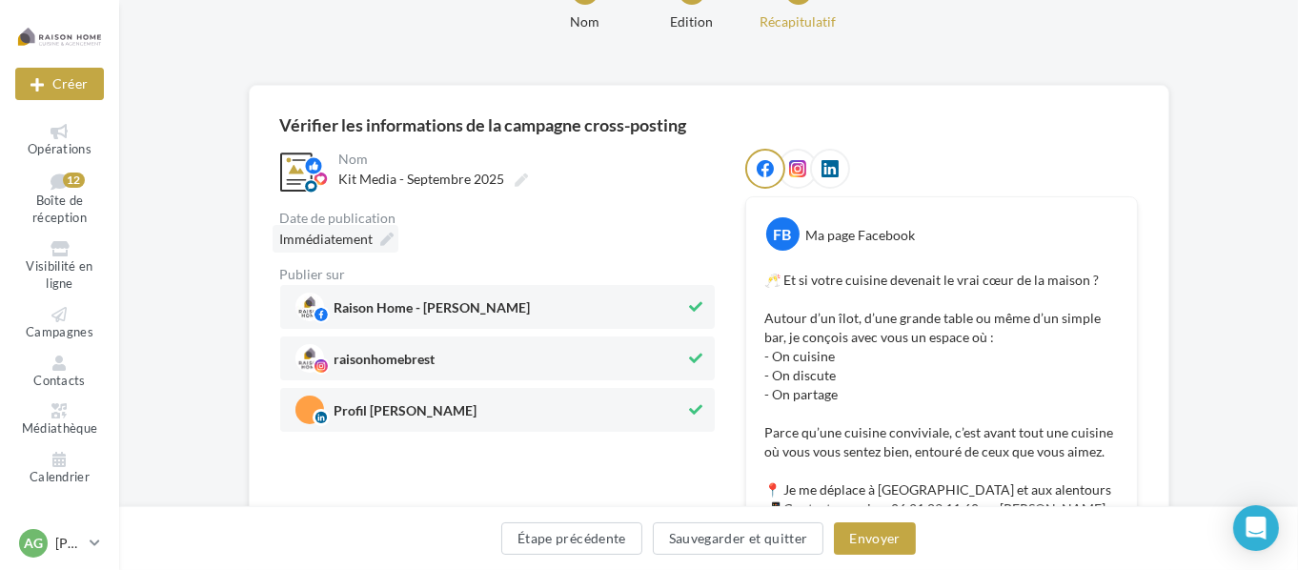
click at [352, 235] on span "Immédiatement" at bounding box center [326, 239] width 93 height 16
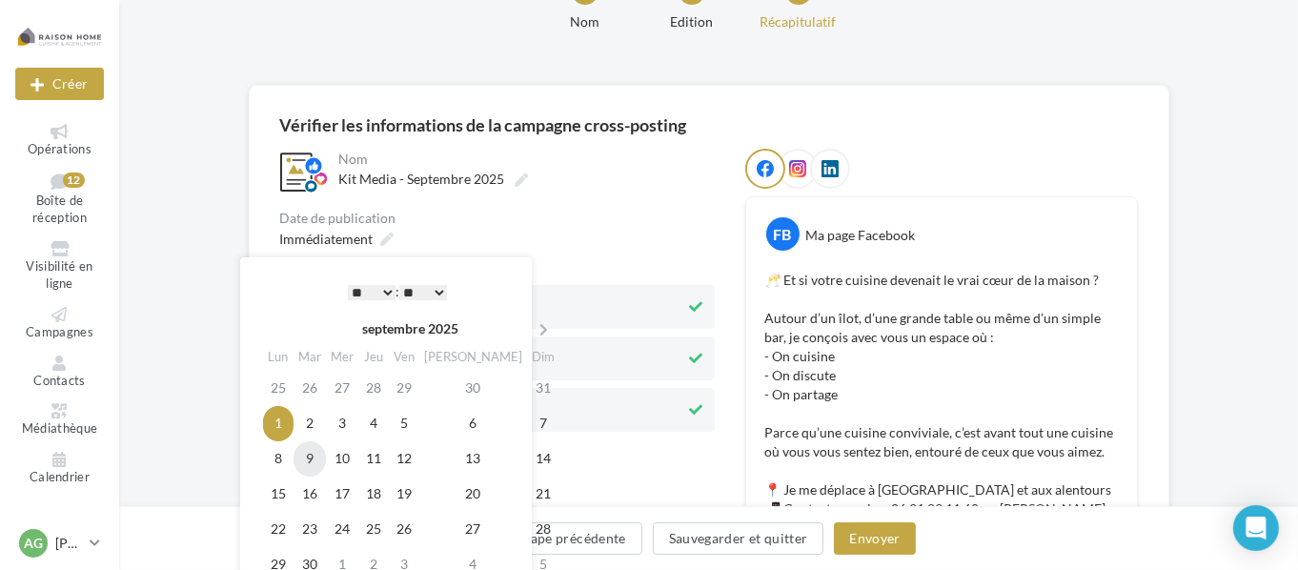
click at [315, 459] on td "9" at bounding box center [310, 458] width 32 height 35
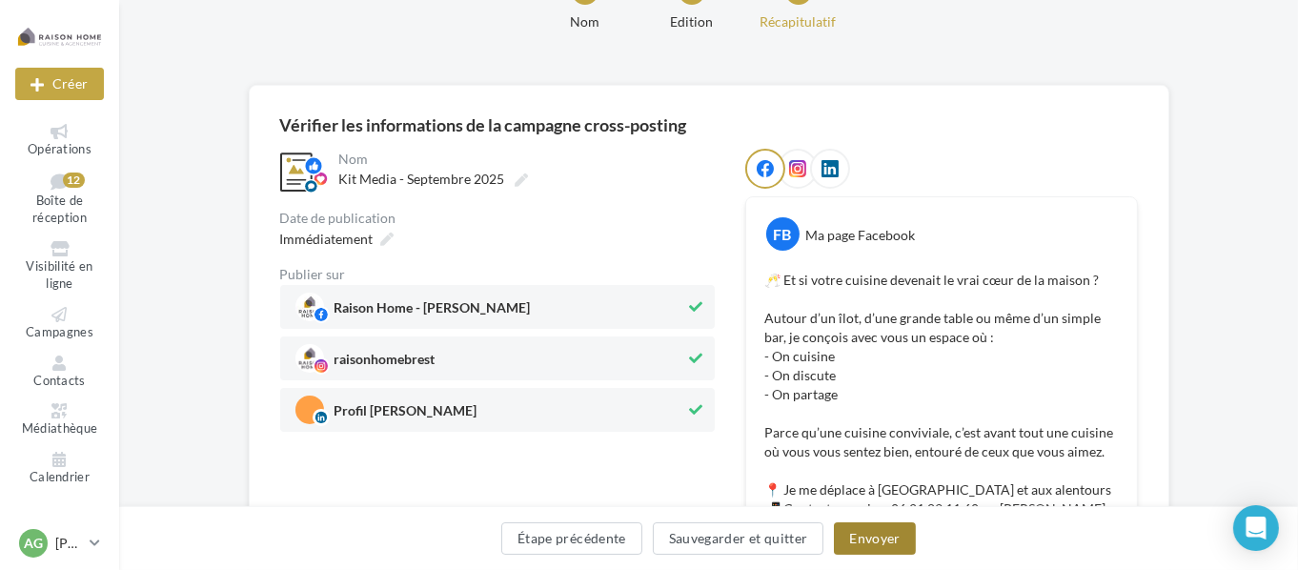
click at [858, 536] on button "Envoyer" at bounding box center [874, 538] width 81 height 32
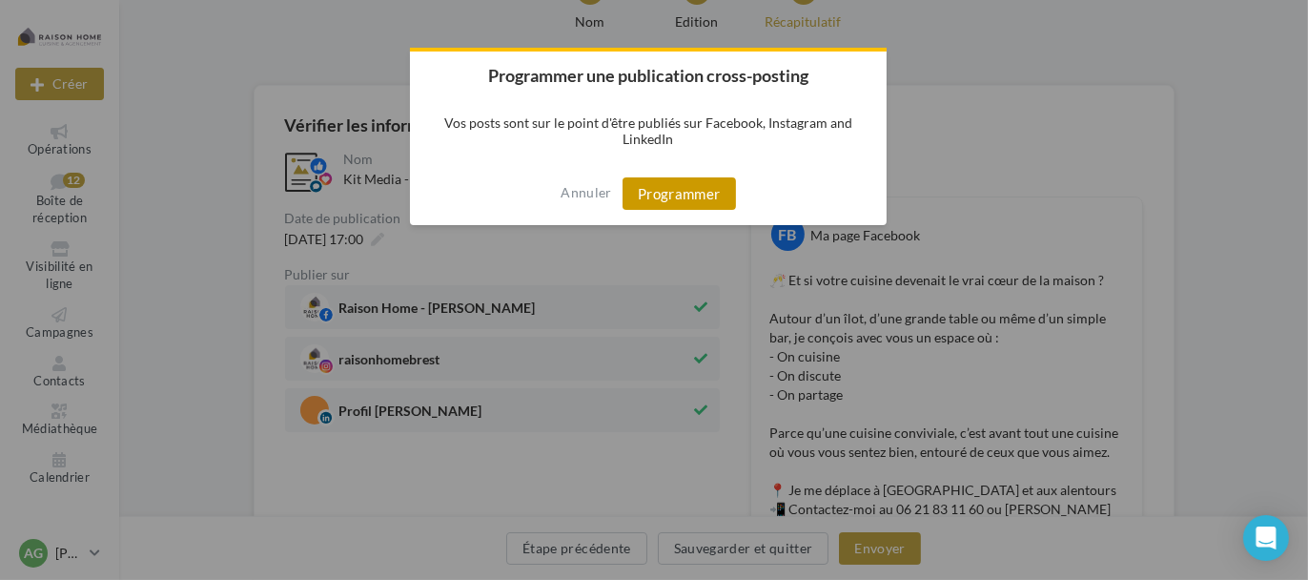
click at [662, 184] on button "Programmer" at bounding box center [678, 193] width 113 height 32
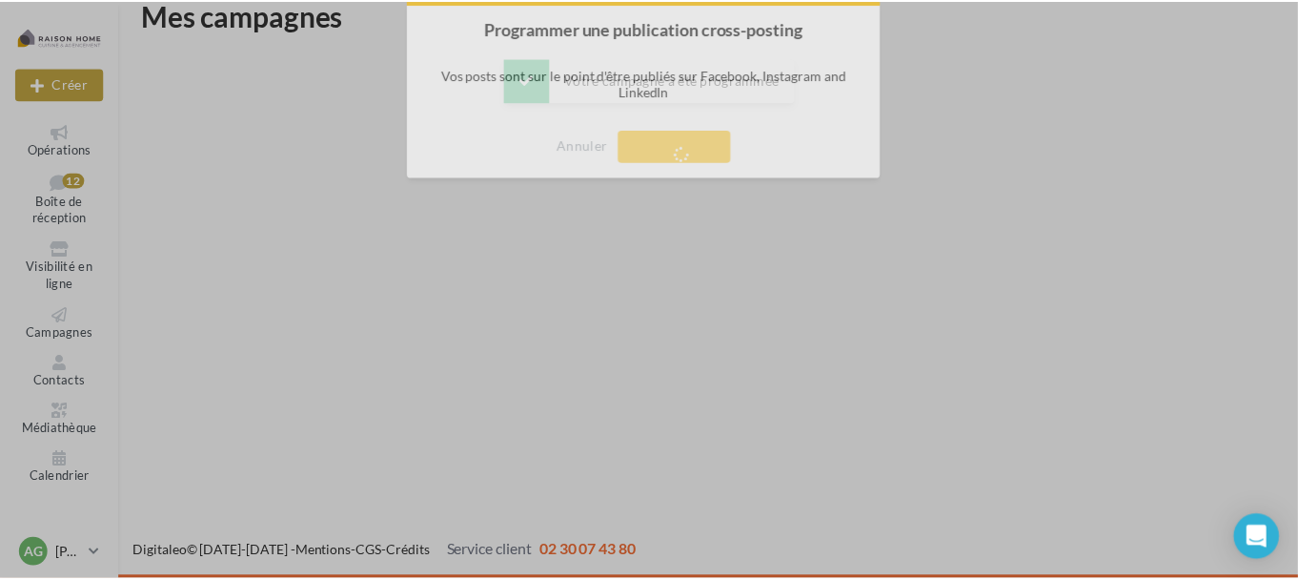
scroll to position [31, 0]
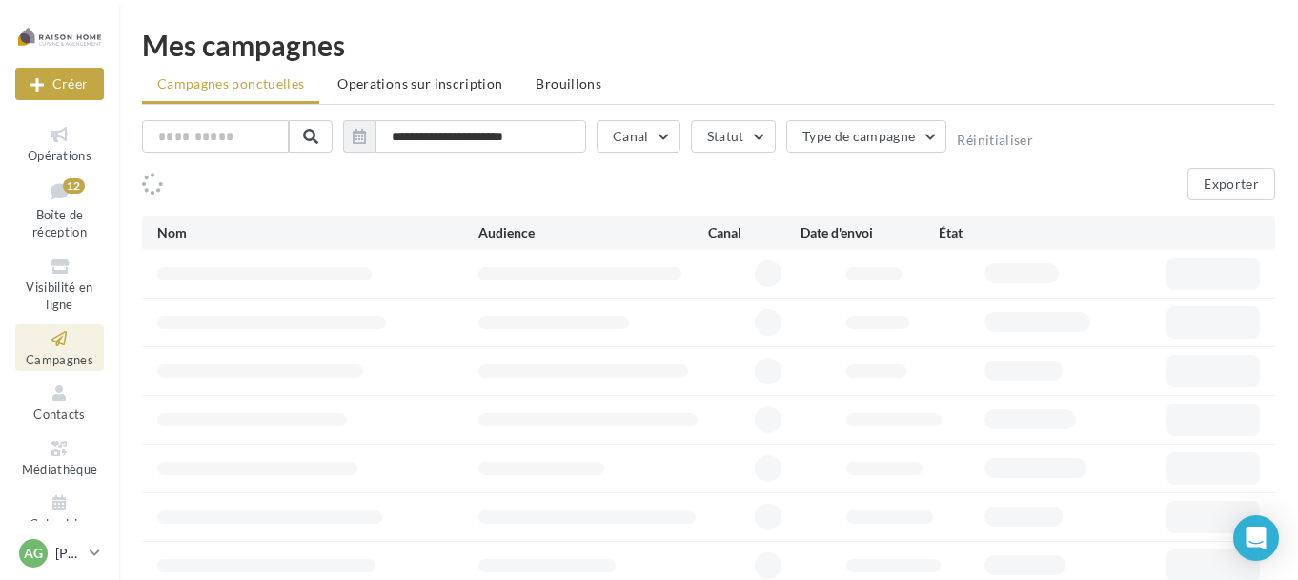
click at [57, 154] on span "Opérations" at bounding box center [60, 155] width 64 height 15
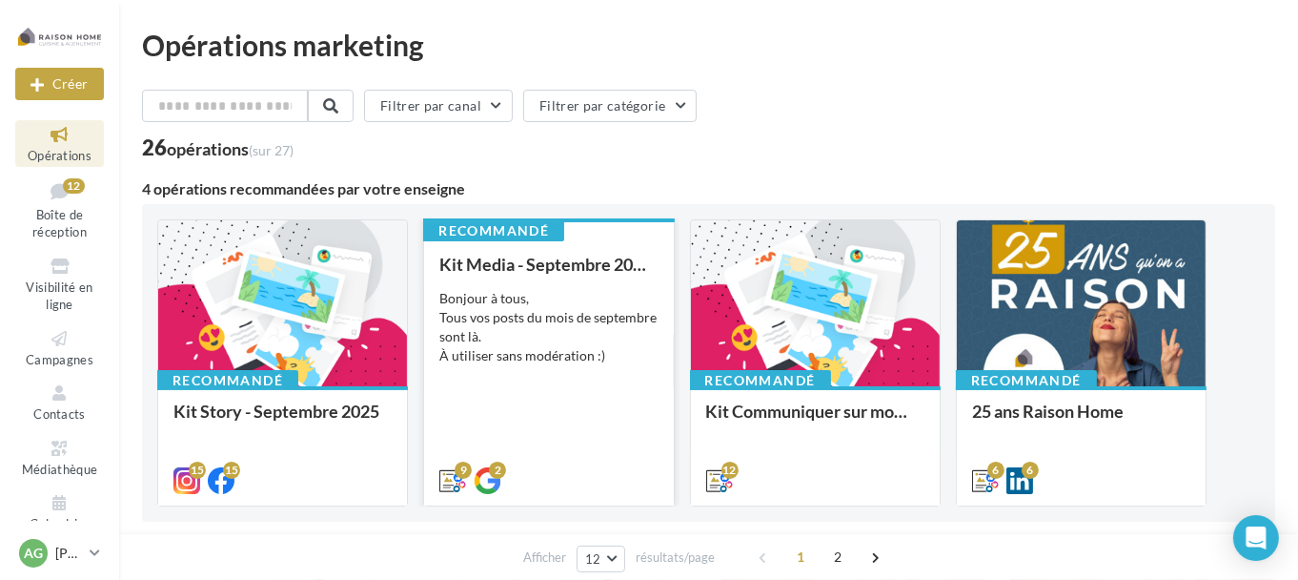
click at [582, 305] on div "Bonjour à tous, Tous vos posts du mois de septembre sont là. À utiliser sans mo…" at bounding box center [548, 327] width 218 height 76
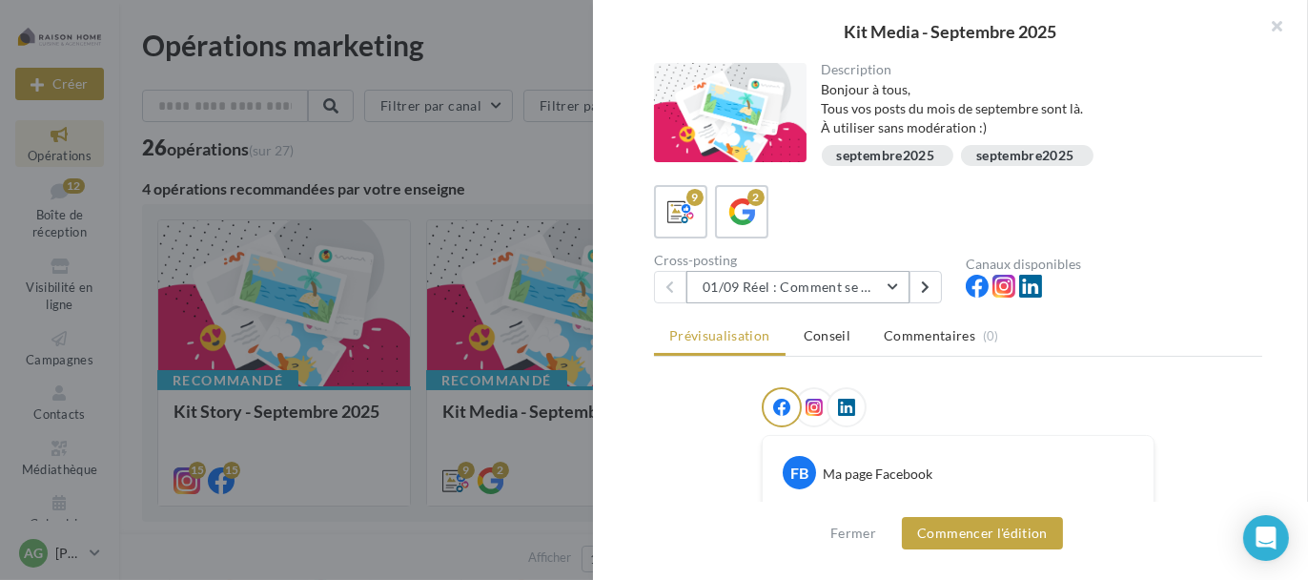
click at [896, 287] on button "01/09 Réel : Comment se passe un projet Raison Home ?" at bounding box center [797, 287] width 223 height 32
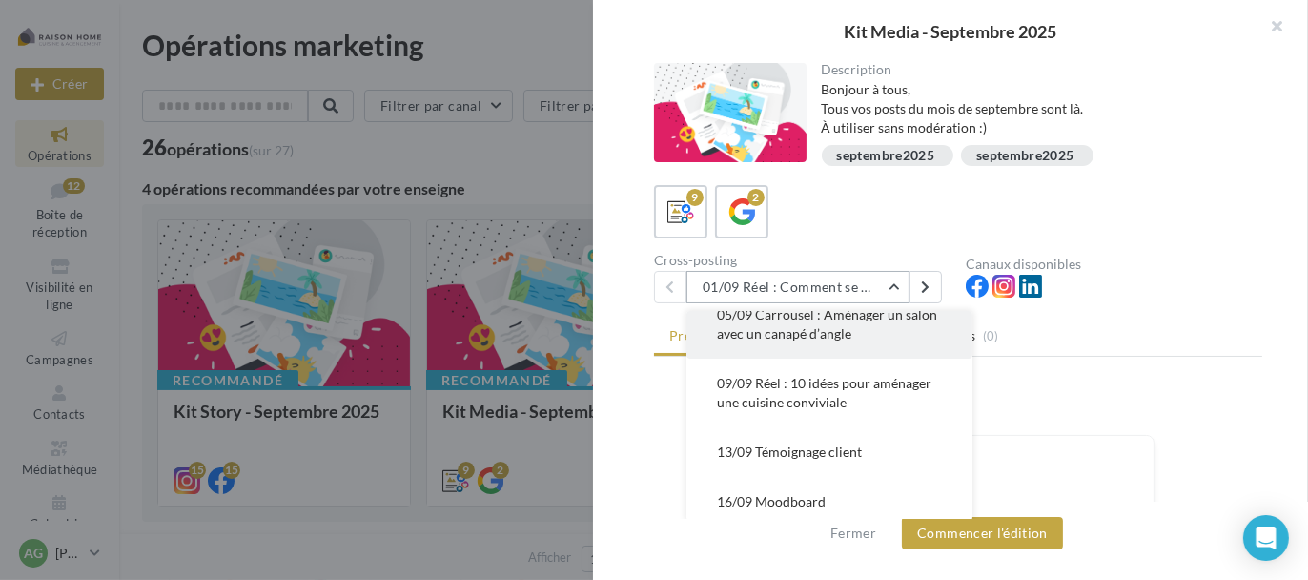
scroll to position [95, 0]
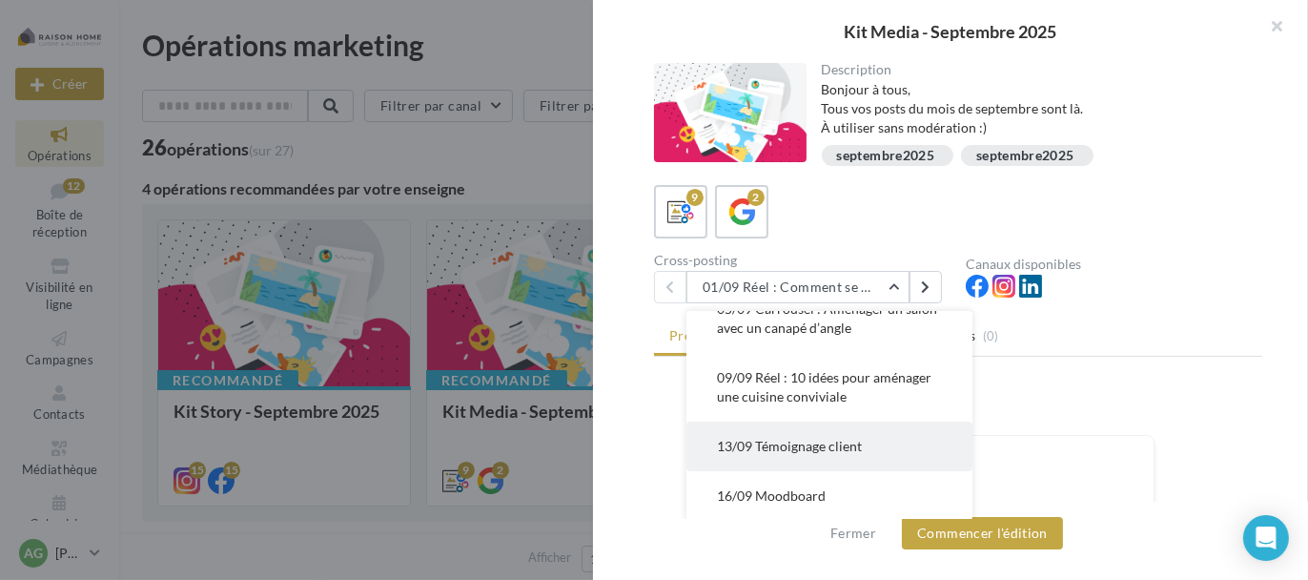
click at [807, 441] on span "13/09 Témoignage client" at bounding box center [789, 446] width 145 height 16
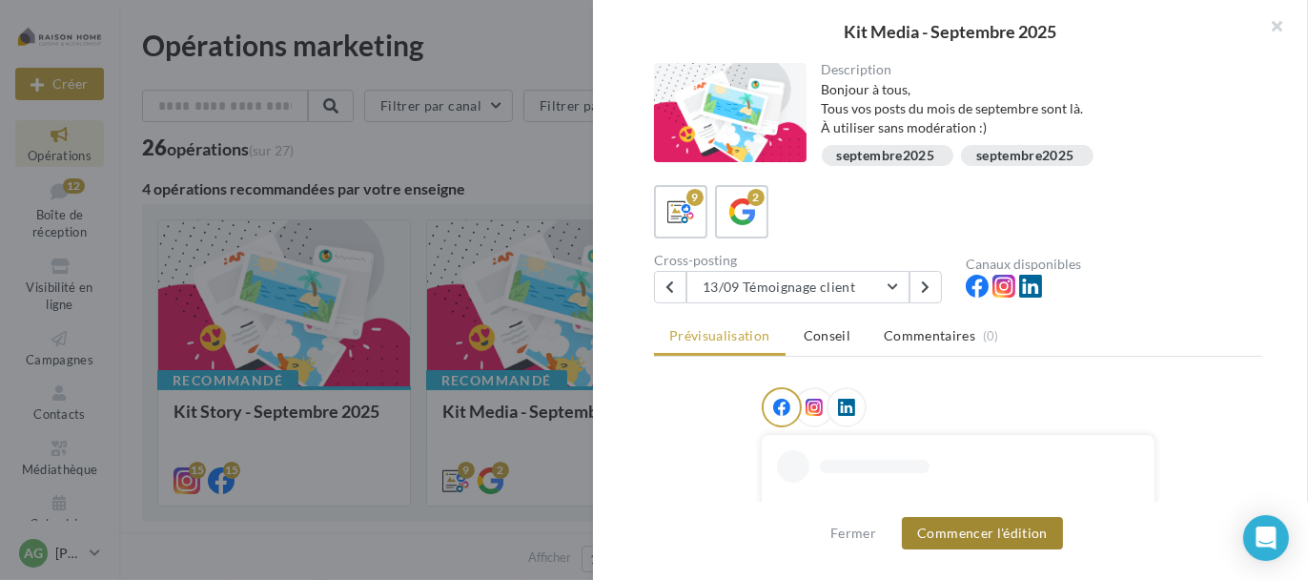
click at [976, 540] on button "Commencer l'édition" at bounding box center [982, 533] width 161 height 32
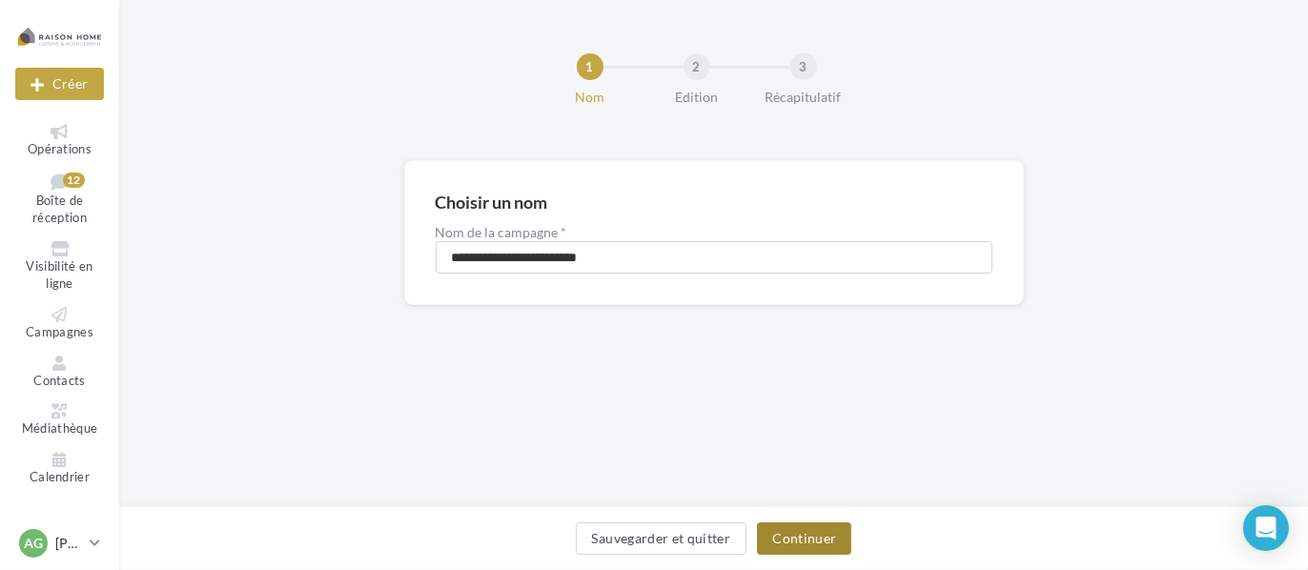
click at [822, 549] on button "Continuer" at bounding box center [804, 538] width 94 height 32
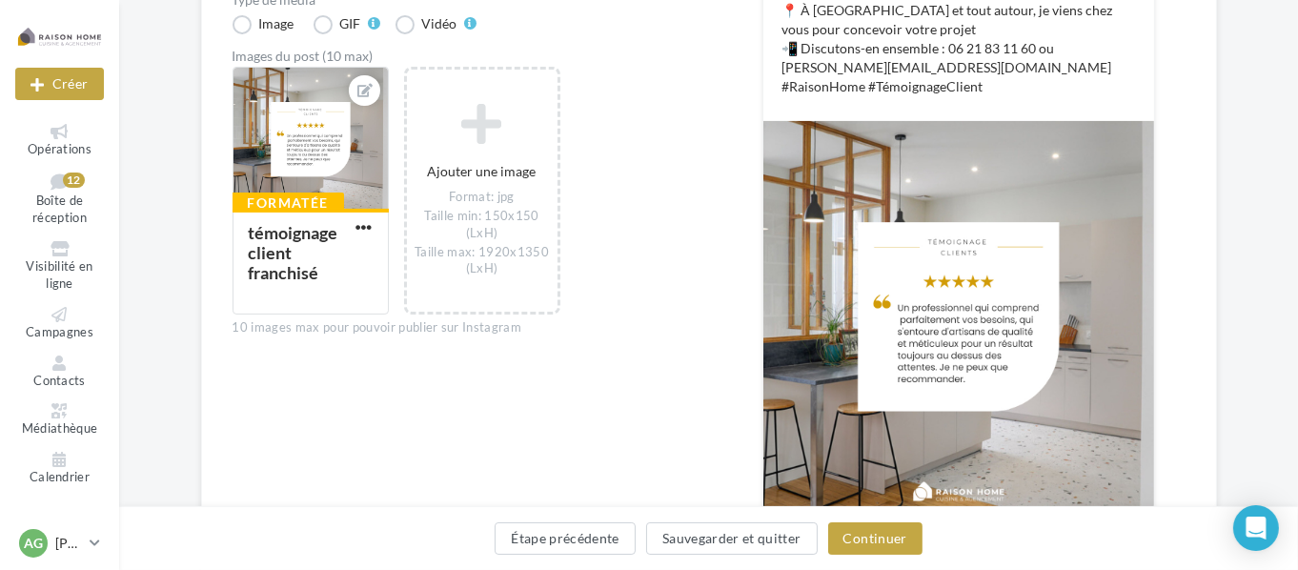
scroll to position [667, 0]
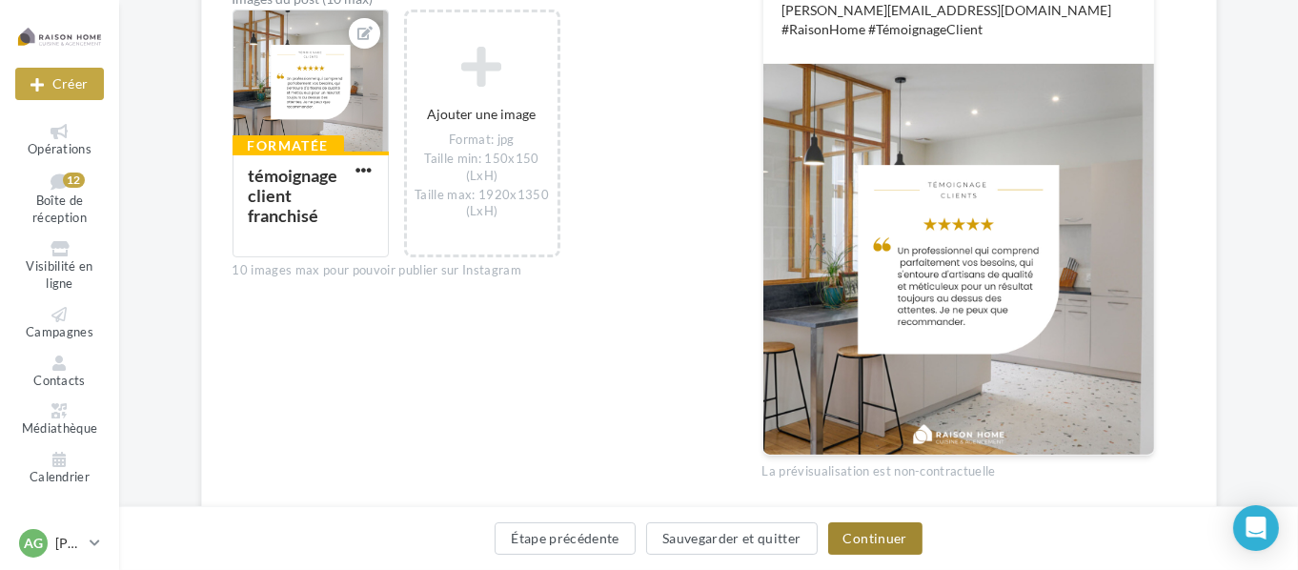
click at [870, 543] on button "Continuer" at bounding box center [875, 538] width 94 height 32
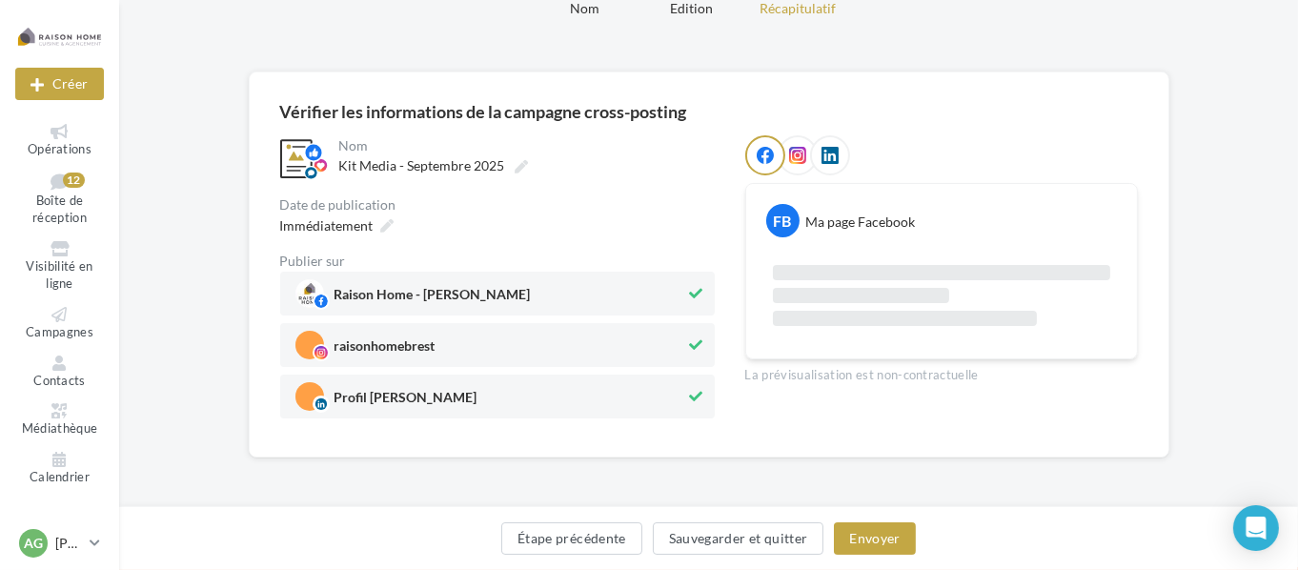
scroll to position [88, 0]
click at [369, 225] on div "**********" at bounding box center [497, 277] width 435 height 283
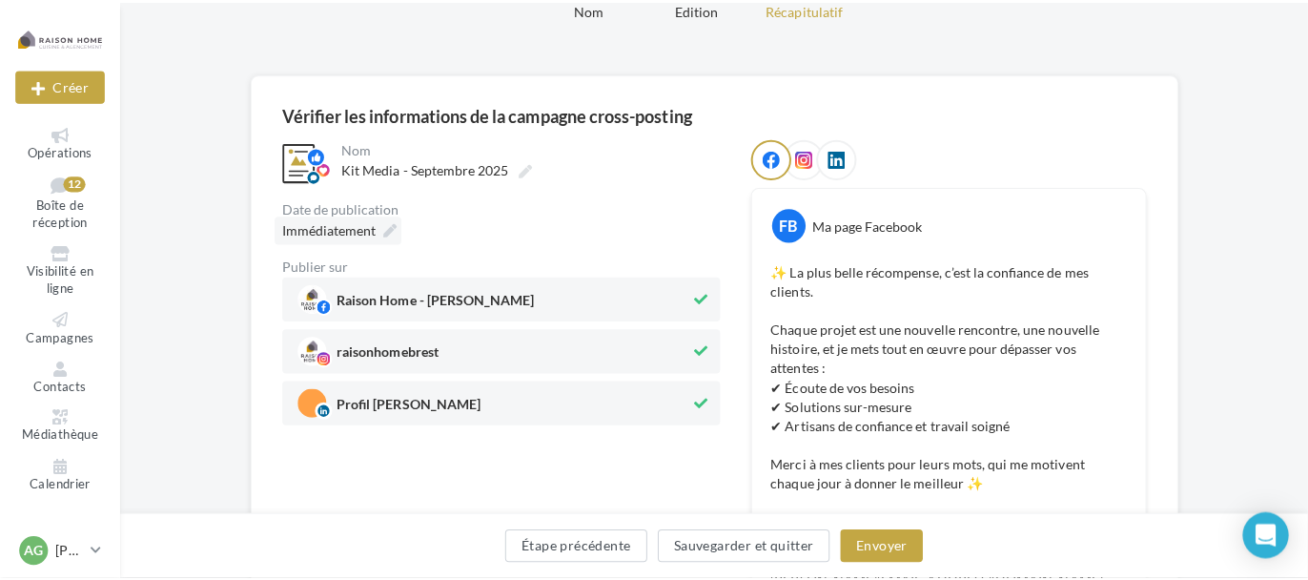
scroll to position [220, 0]
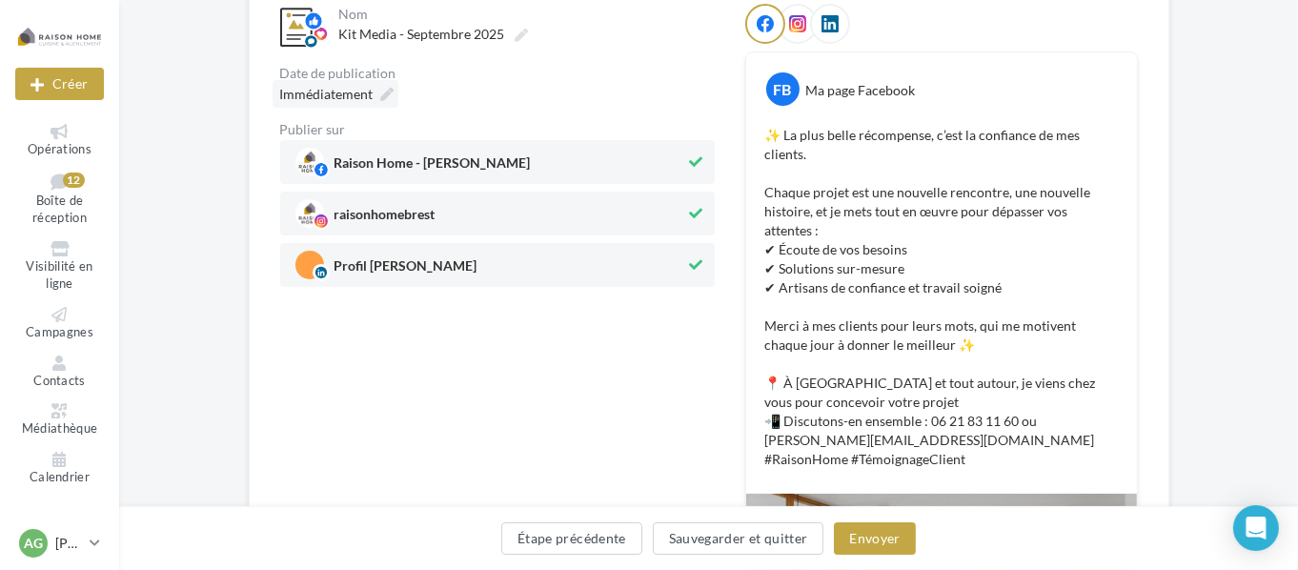
click at [361, 96] on span "Immédiatement" at bounding box center [326, 94] width 93 height 16
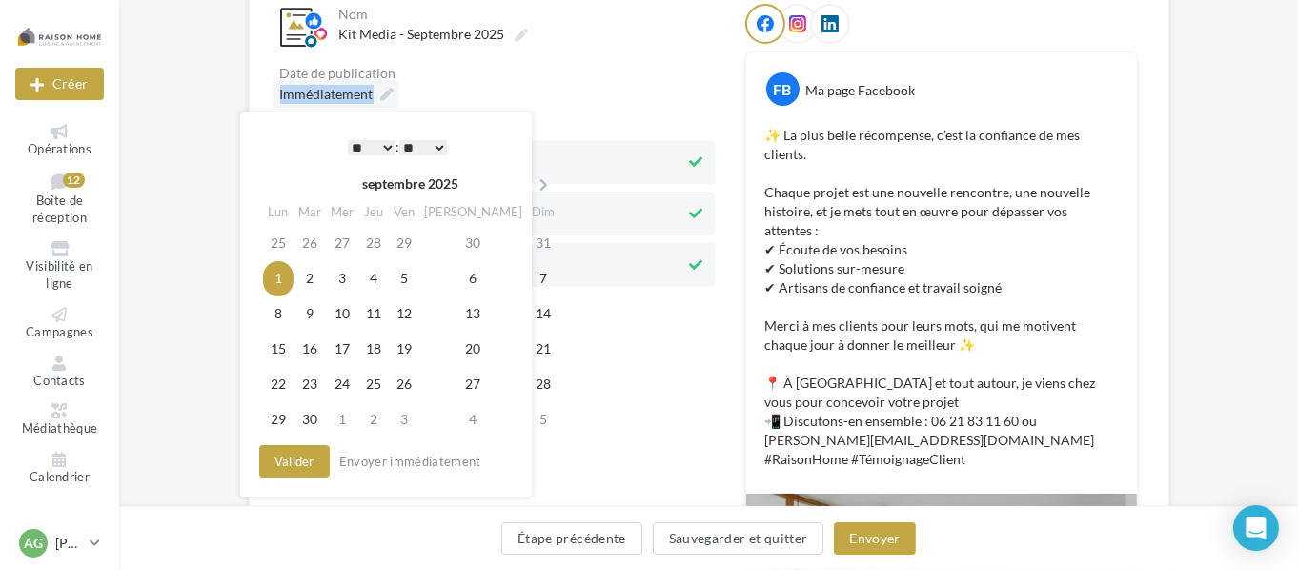
click at [361, 96] on span "Immédiatement" at bounding box center [326, 94] width 93 height 16
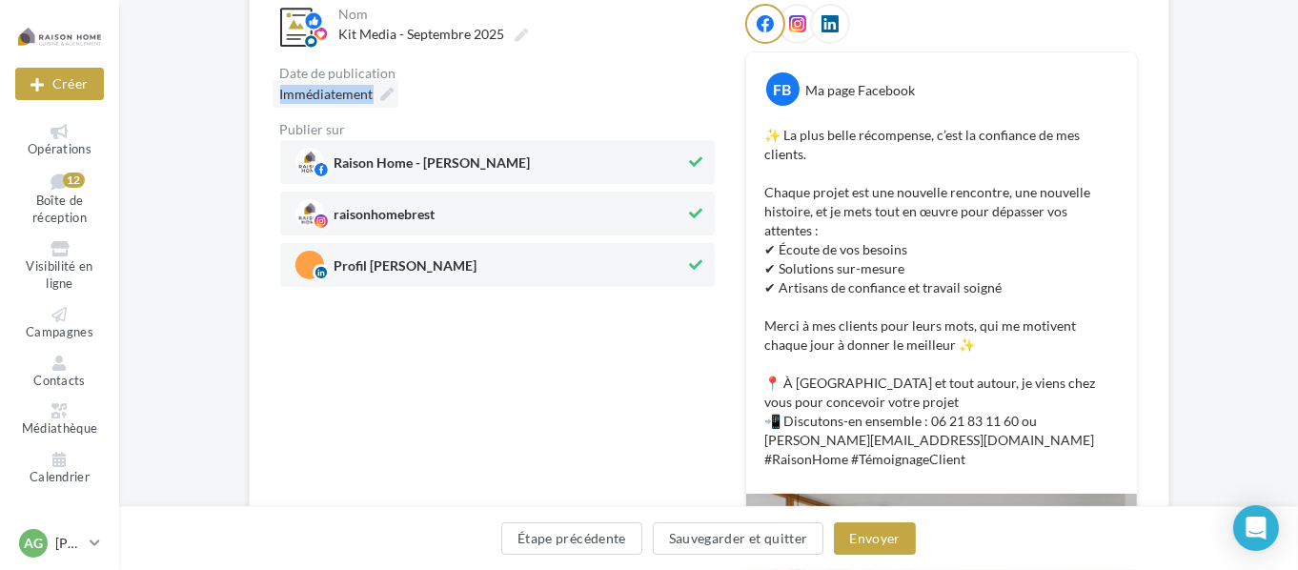
click at [362, 96] on span "Immédiatement" at bounding box center [326, 94] width 93 height 16
click at [293, 89] on span "Immédiatement" at bounding box center [326, 94] width 93 height 16
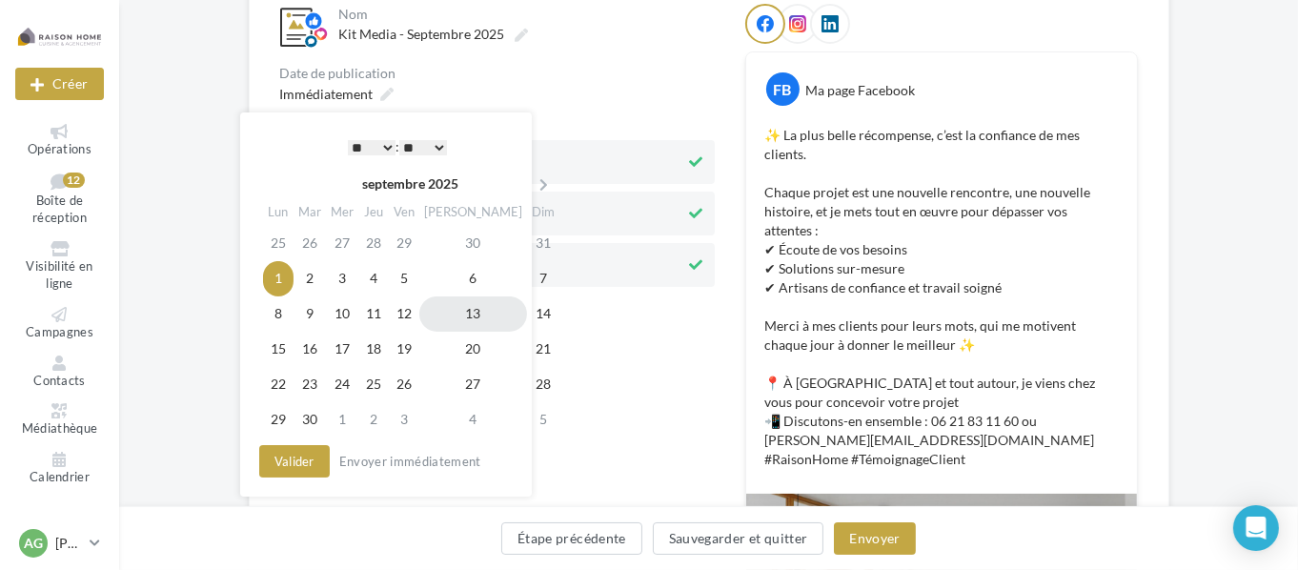
click at [455, 316] on td "13" at bounding box center [473, 313] width 108 height 35
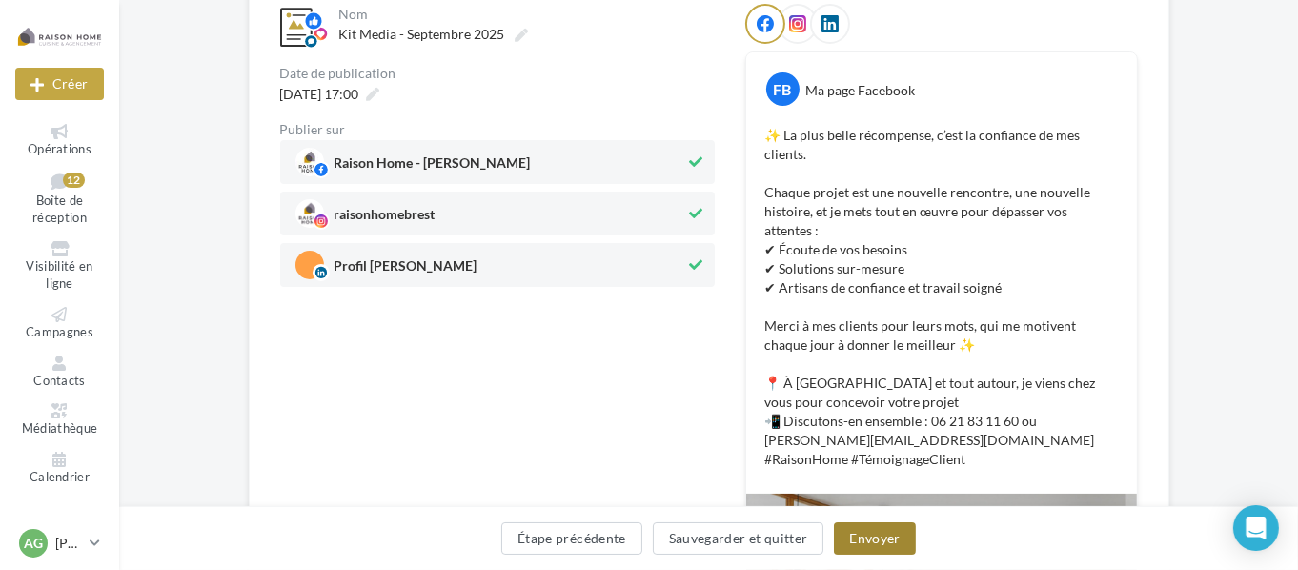
click at [888, 546] on button "Envoyer" at bounding box center [874, 538] width 81 height 32
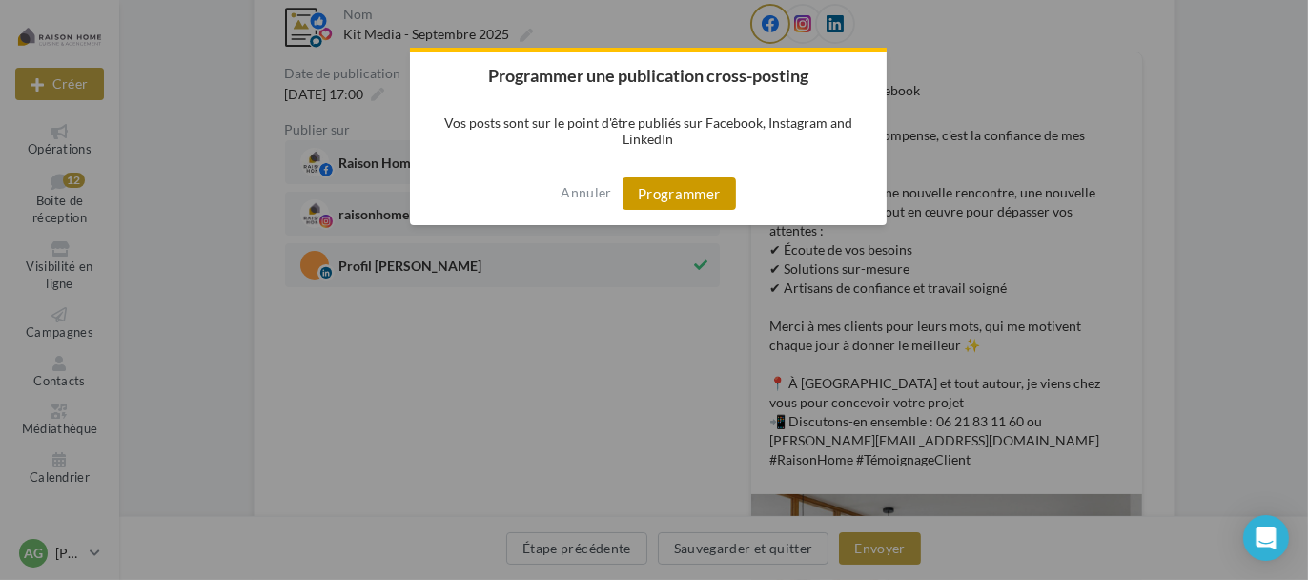
click at [688, 201] on button "Programmer" at bounding box center [678, 193] width 113 height 32
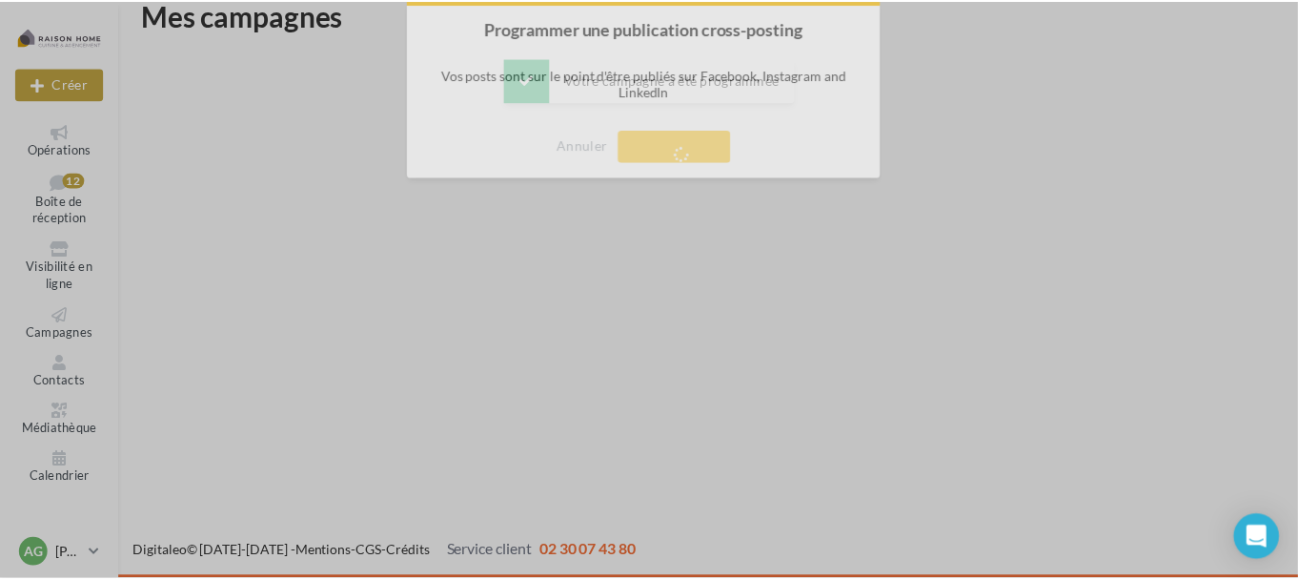
scroll to position [31, 0]
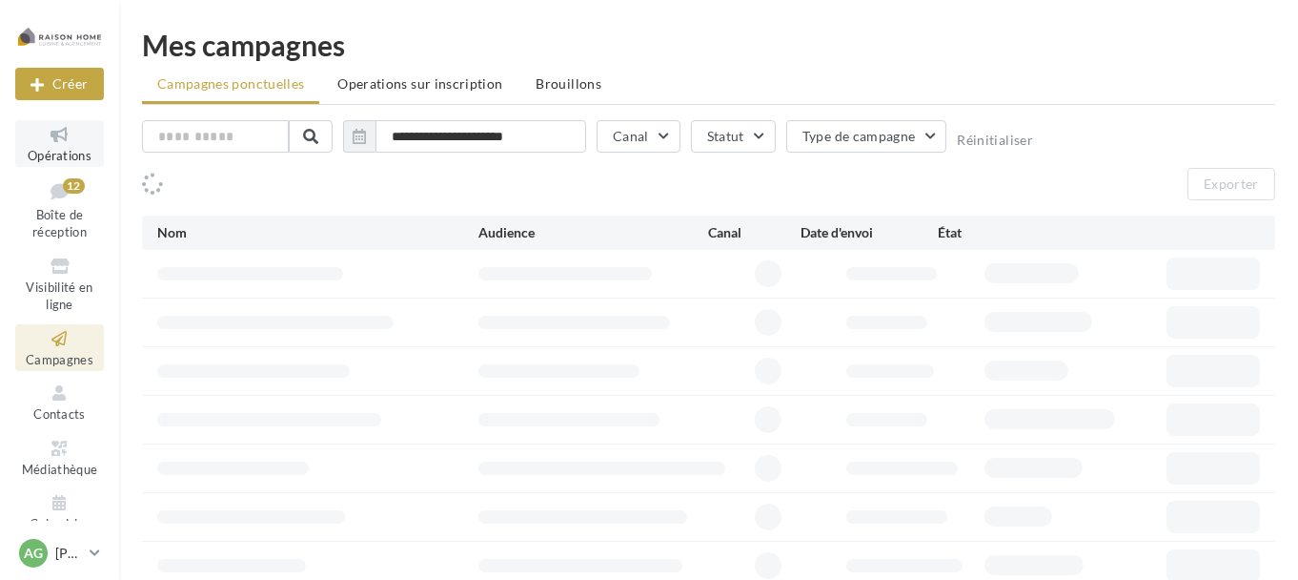
drag, startPoint x: 0, startPoint y: 0, endPoint x: 62, endPoint y: 156, distance: 168.2
click at [62, 156] on span "Opérations" at bounding box center [60, 155] width 64 height 15
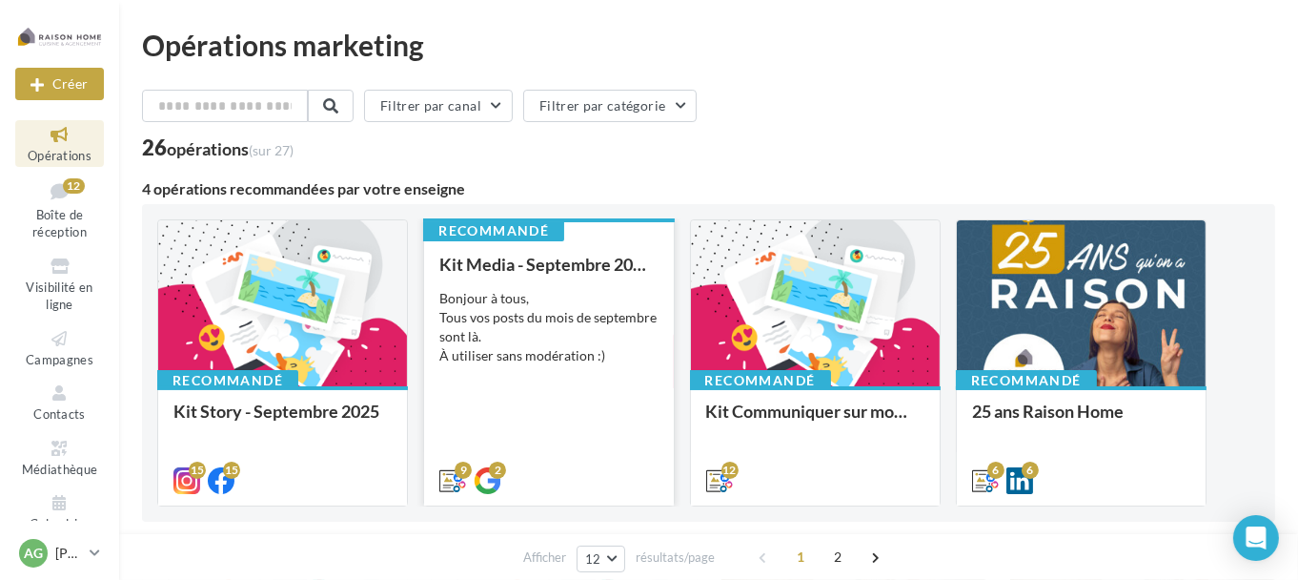
click at [561, 323] on div "Bonjour à tous, Tous vos posts du mois de septembre sont là. À utiliser sans mo…" at bounding box center [548, 327] width 218 height 76
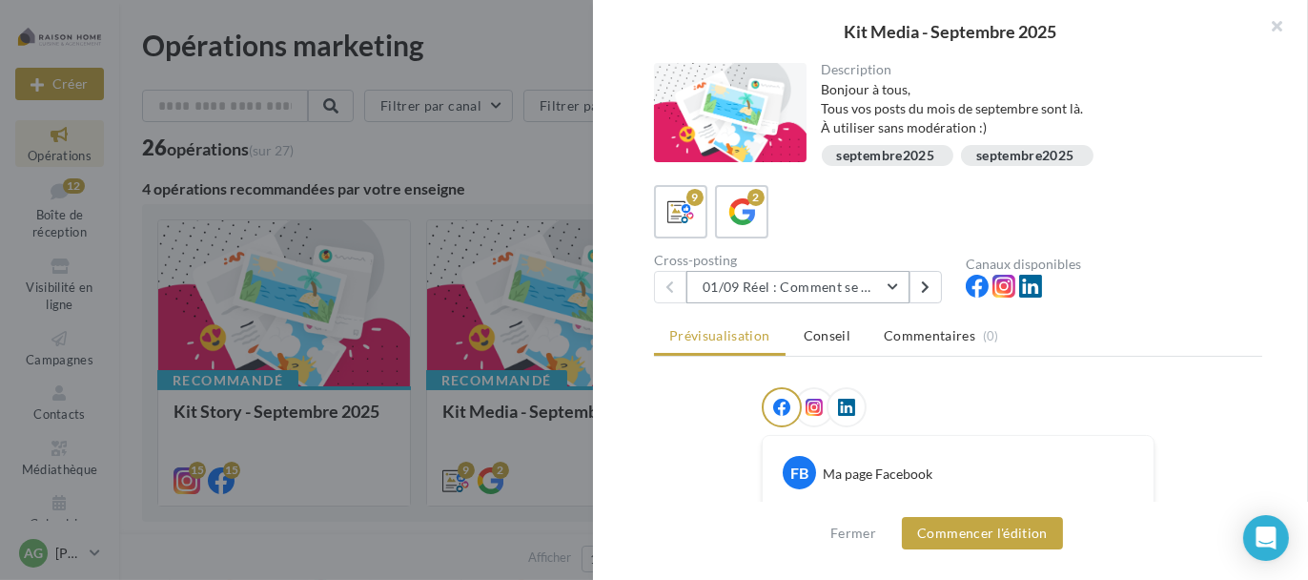
click at [806, 292] on button "01/09 Réel : Comment se passe un projet Raison Home ?" at bounding box center [797, 287] width 223 height 32
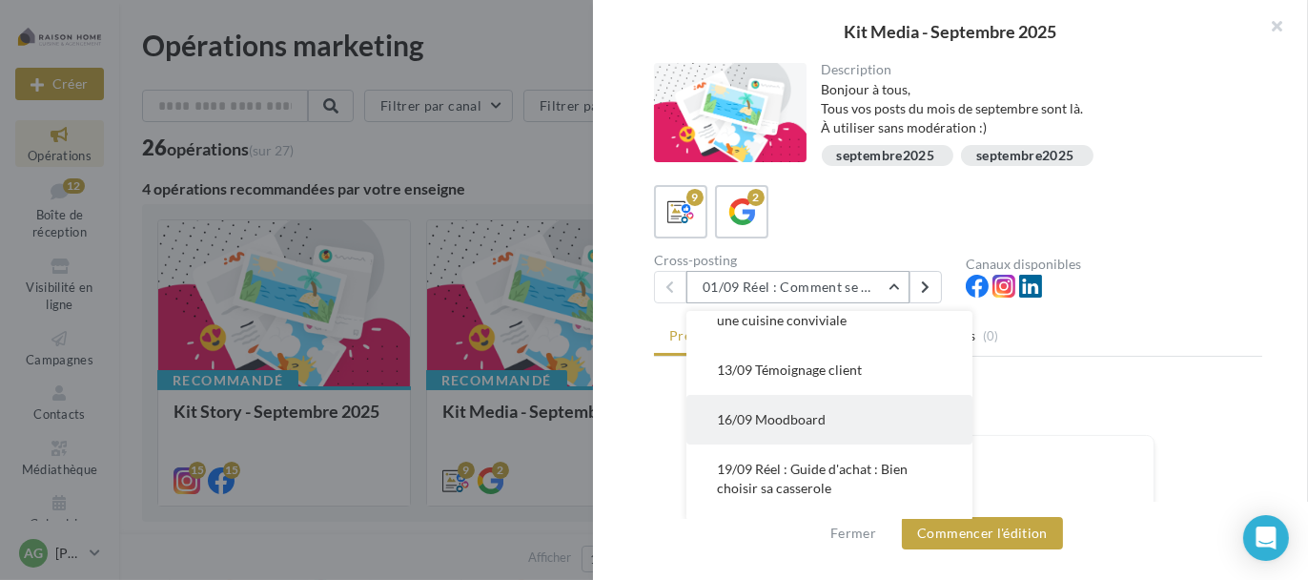
scroll to position [191, 0]
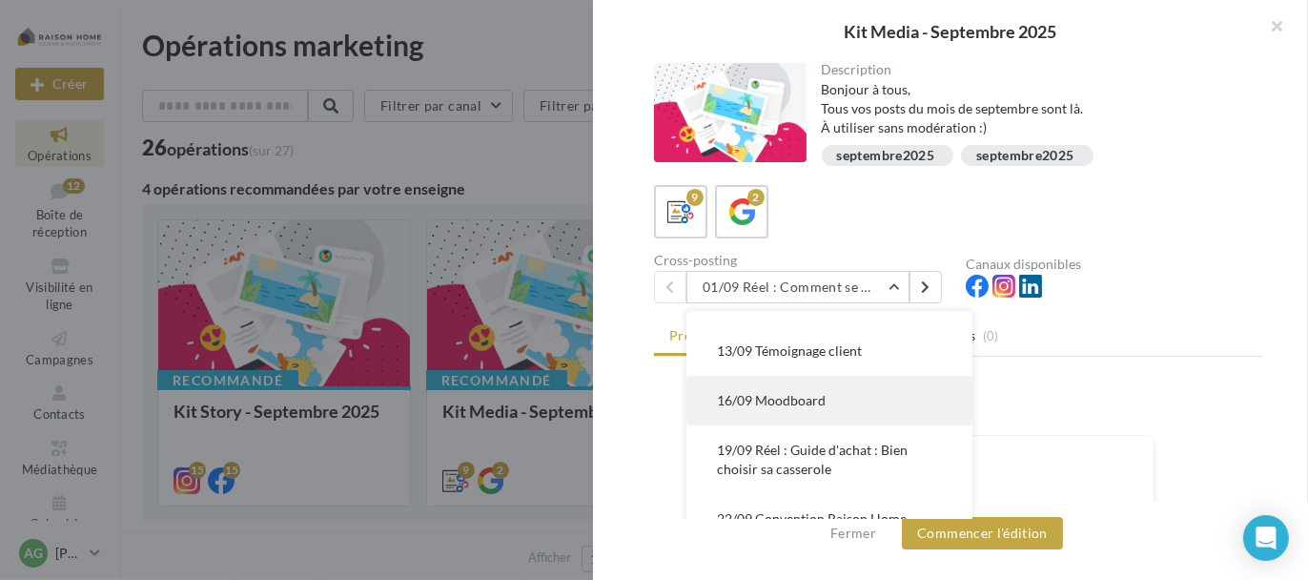
click at [805, 401] on span "16/09 Moodboard" at bounding box center [771, 400] width 109 height 16
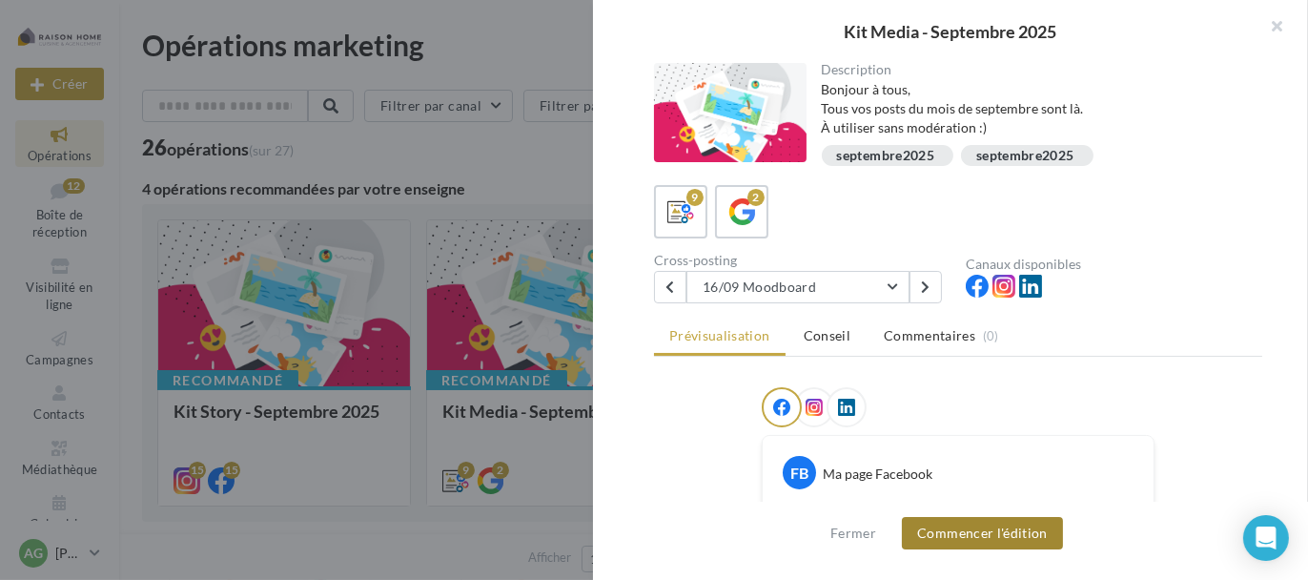
click at [959, 538] on button "Commencer l'édition" at bounding box center [982, 533] width 161 height 32
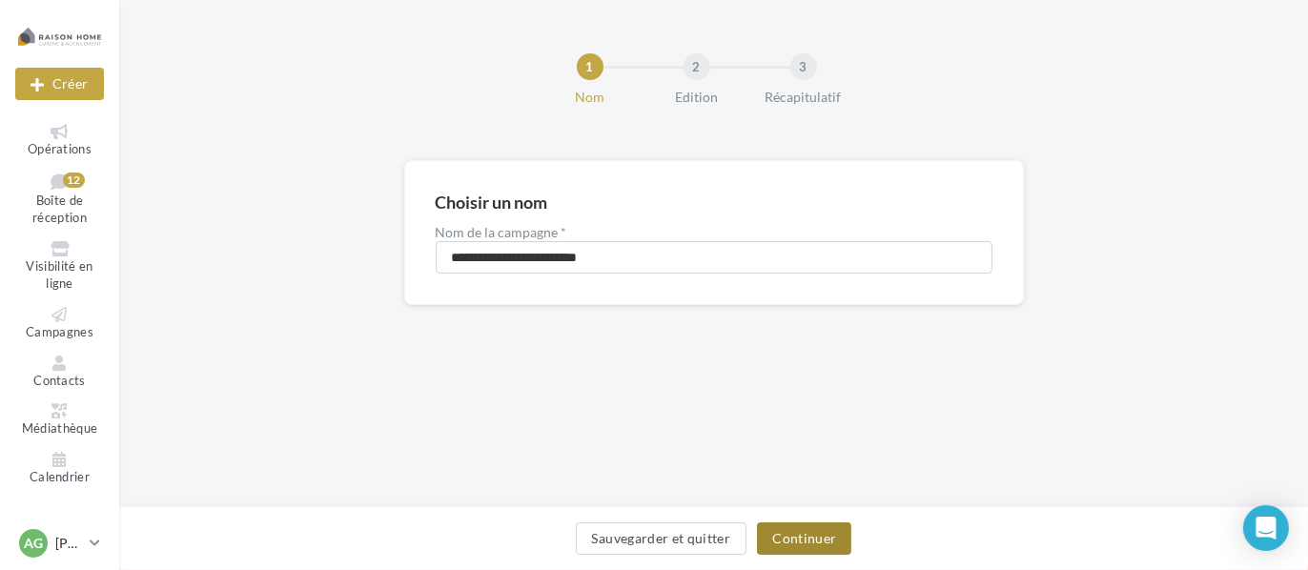
click at [807, 533] on button "Continuer" at bounding box center [804, 538] width 94 height 32
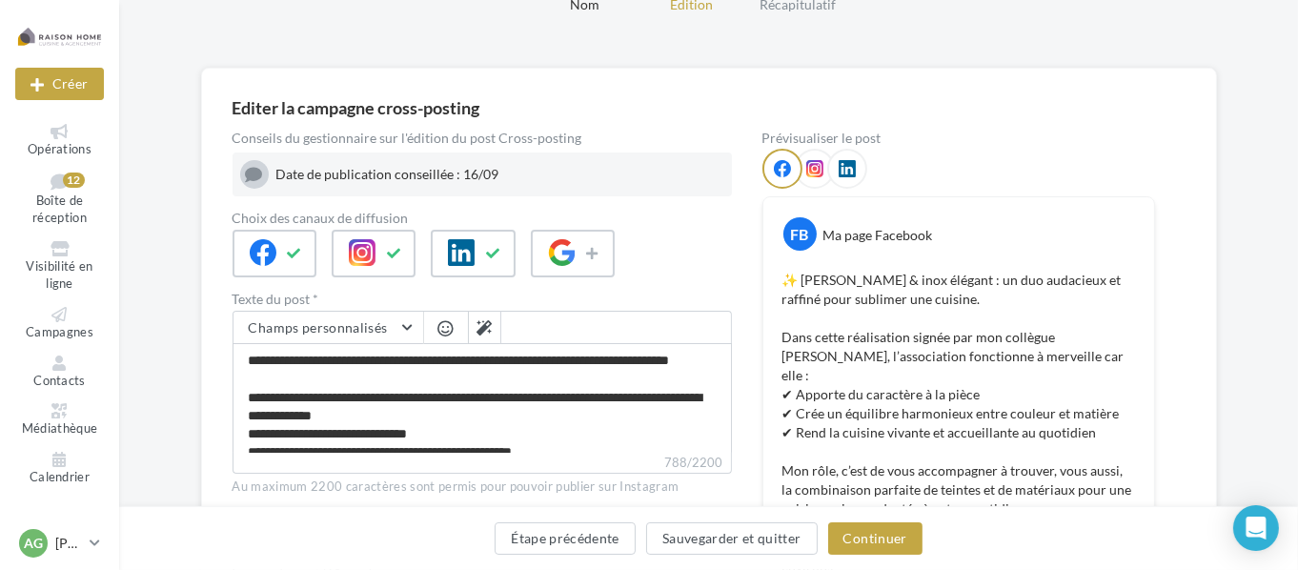
scroll to position [95, 0]
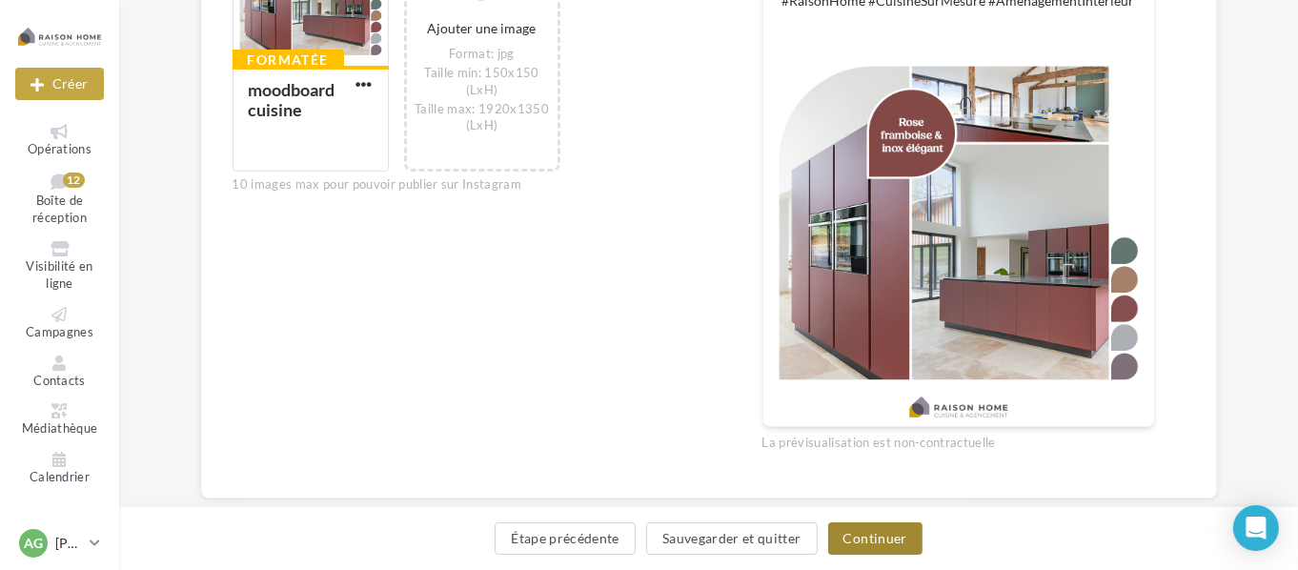
click at [885, 540] on button "Continuer" at bounding box center [875, 538] width 94 height 32
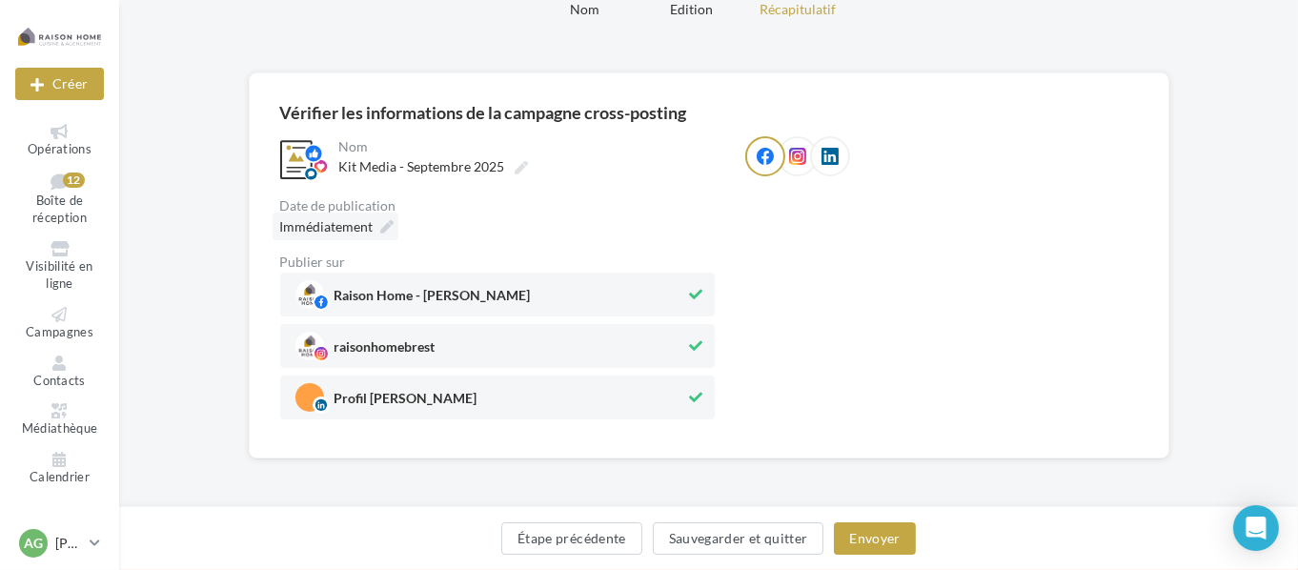
scroll to position [125, 0]
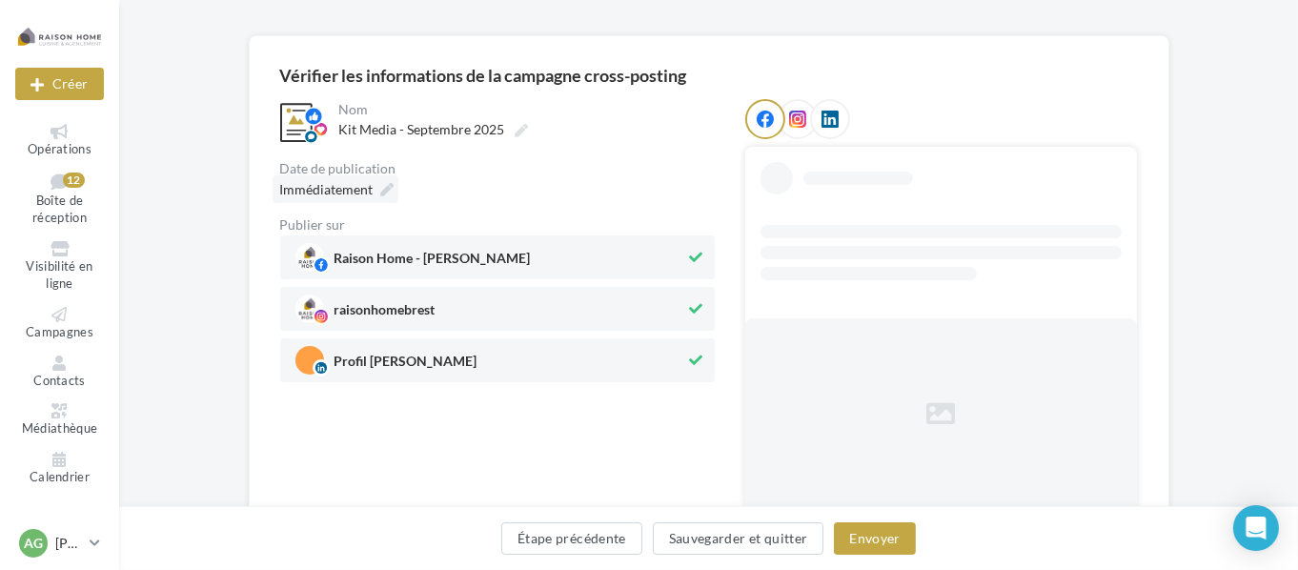
click at [348, 218] on div "Publier sur" at bounding box center [497, 224] width 435 height 13
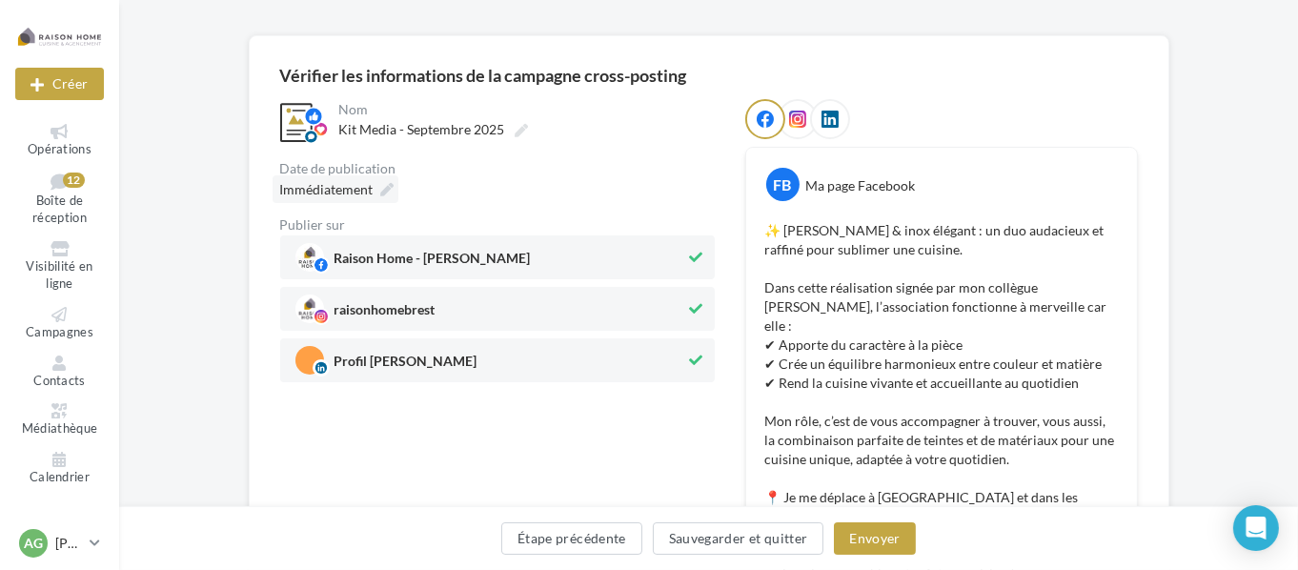
click at [363, 194] on span "Immédiatement" at bounding box center [326, 189] width 93 height 16
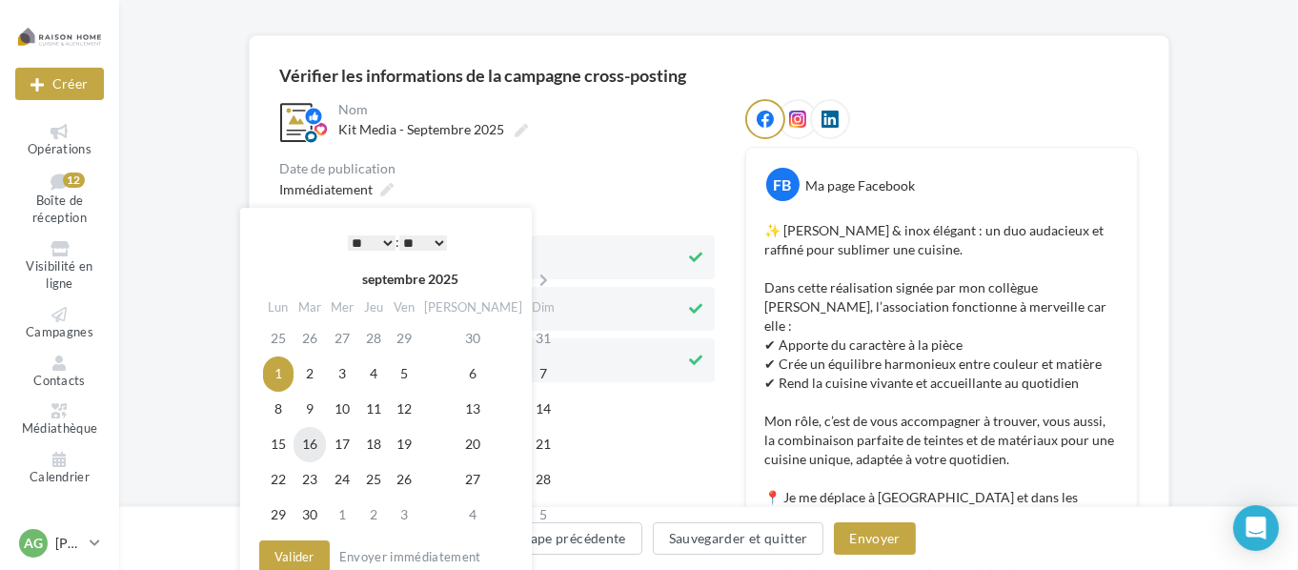
click at [314, 447] on td "16" at bounding box center [310, 444] width 32 height 35
click at [282, 550] on button "Valider" at bounding box center [294, 557] width 71 height 32
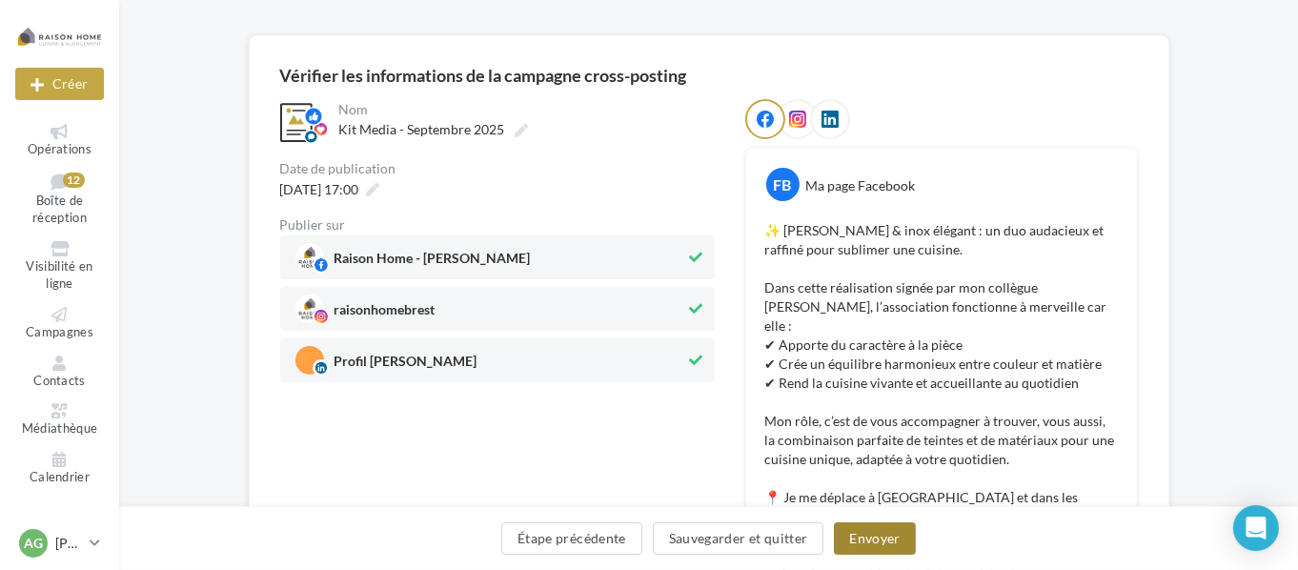
click at [903, 541] on button "Envoyer" at bounding box center [874, 538] width 81 height 32
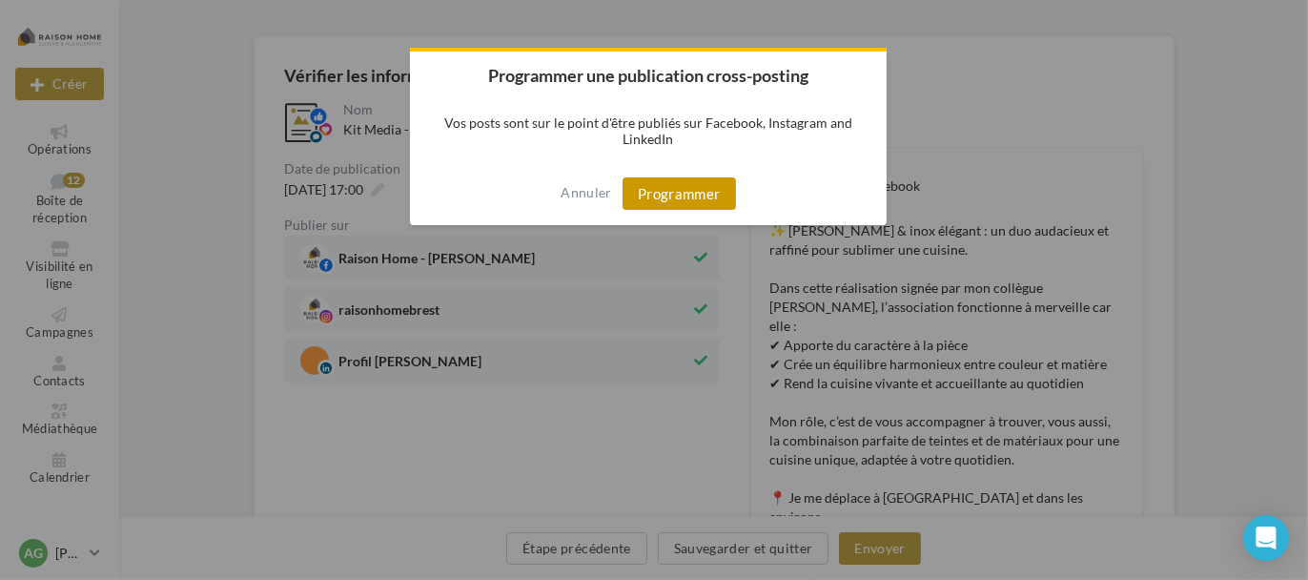
click at [704, 187] on button "Programmer" at bounding box center [678, 193] width 113 height 32
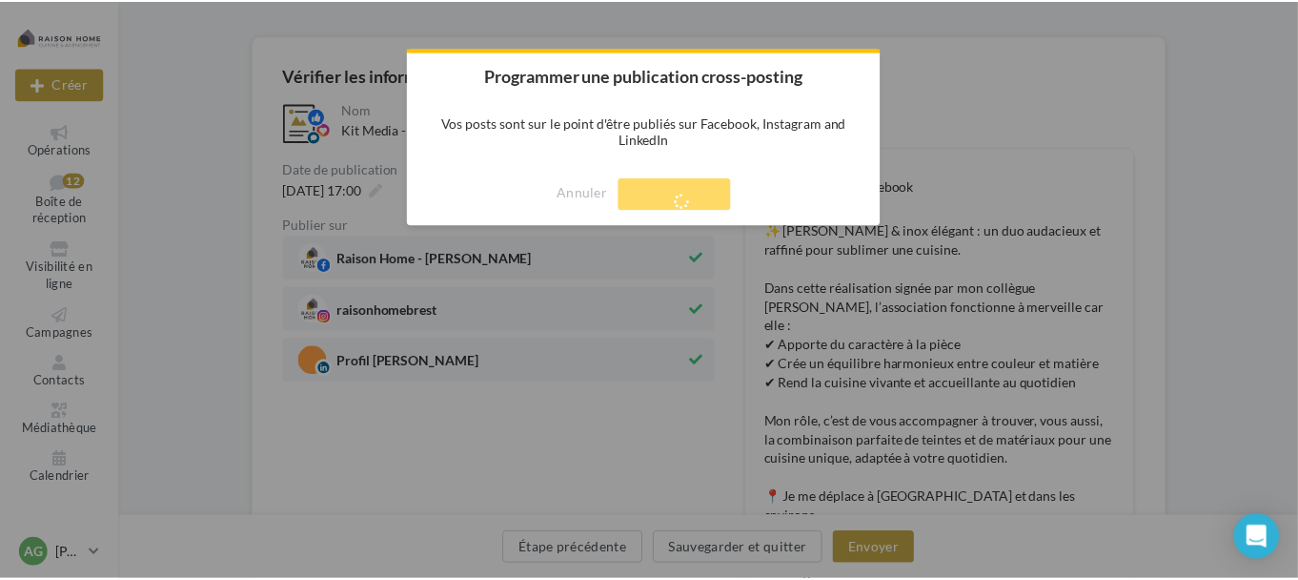
scroll to position [31, 0]
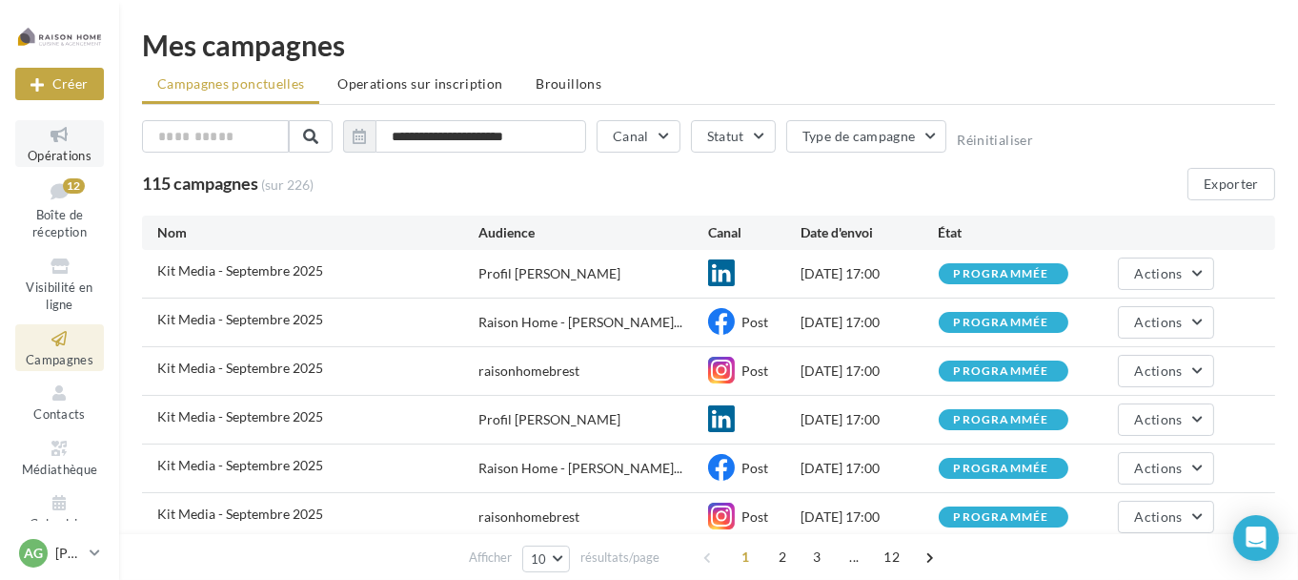
click at [56, 139] on icon at bounding box center [59, 135] width 77 height 22
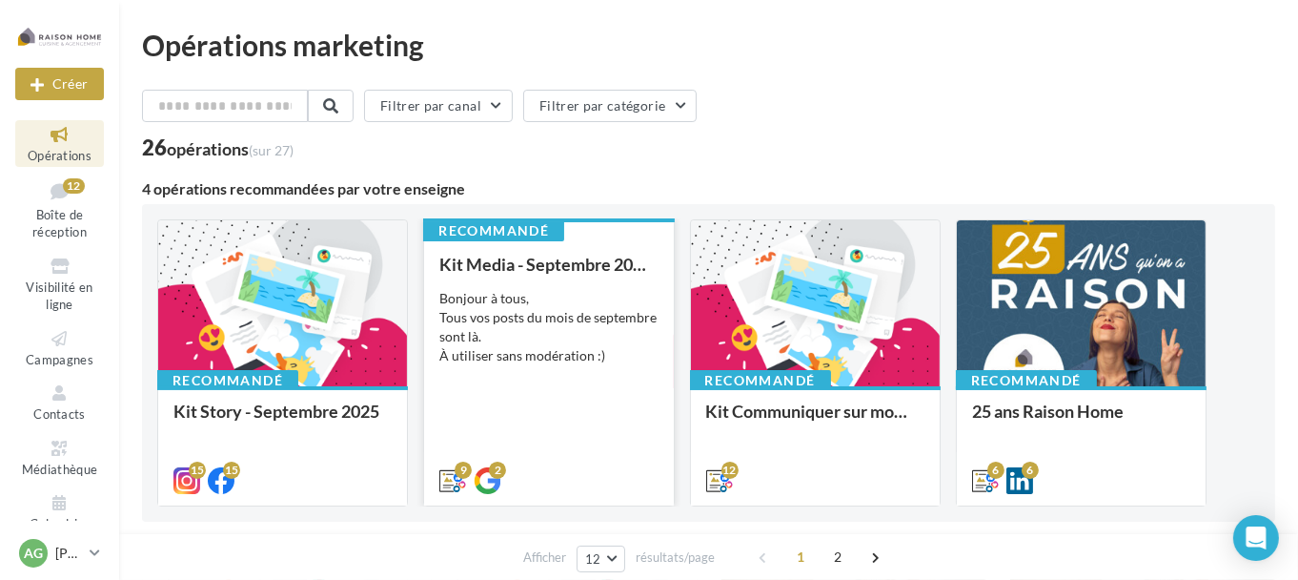
click at [523, 337] on div "Bonjour à tous, Tous vos posts du mois de septembre sont là. À utiliser sans mo…" at bounding box center [548, 327] width 218 height 76
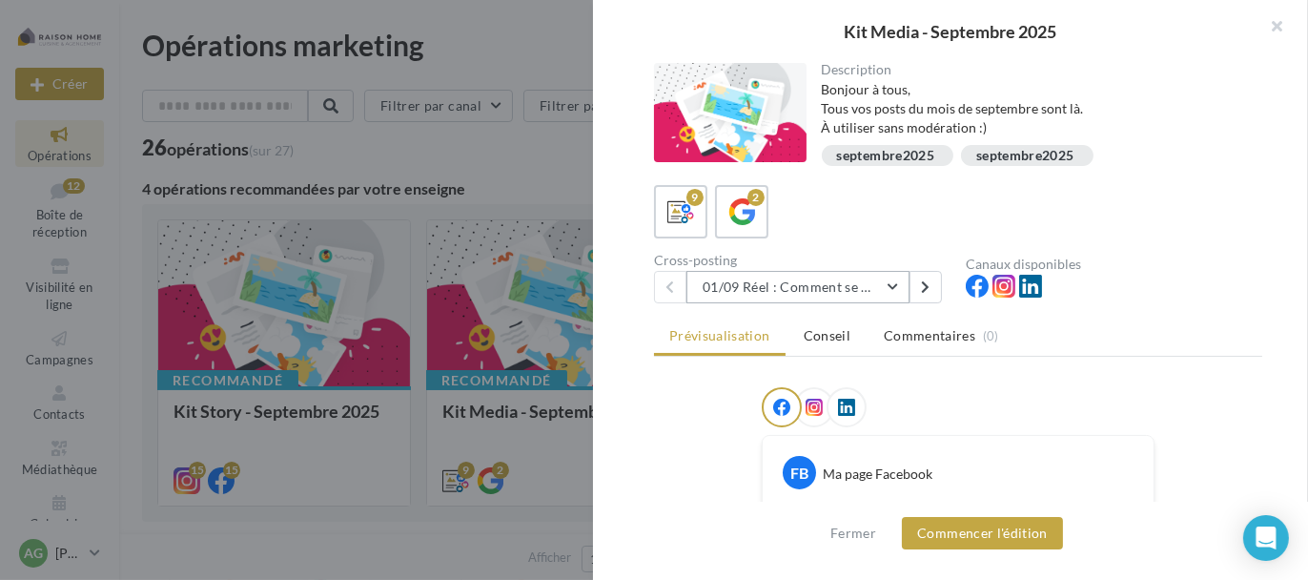
click at [786, 285] on button "01/09 Réel : Comment se passe un projet Raison Home ?" at bounding box center [797, 287] width 223 height 32
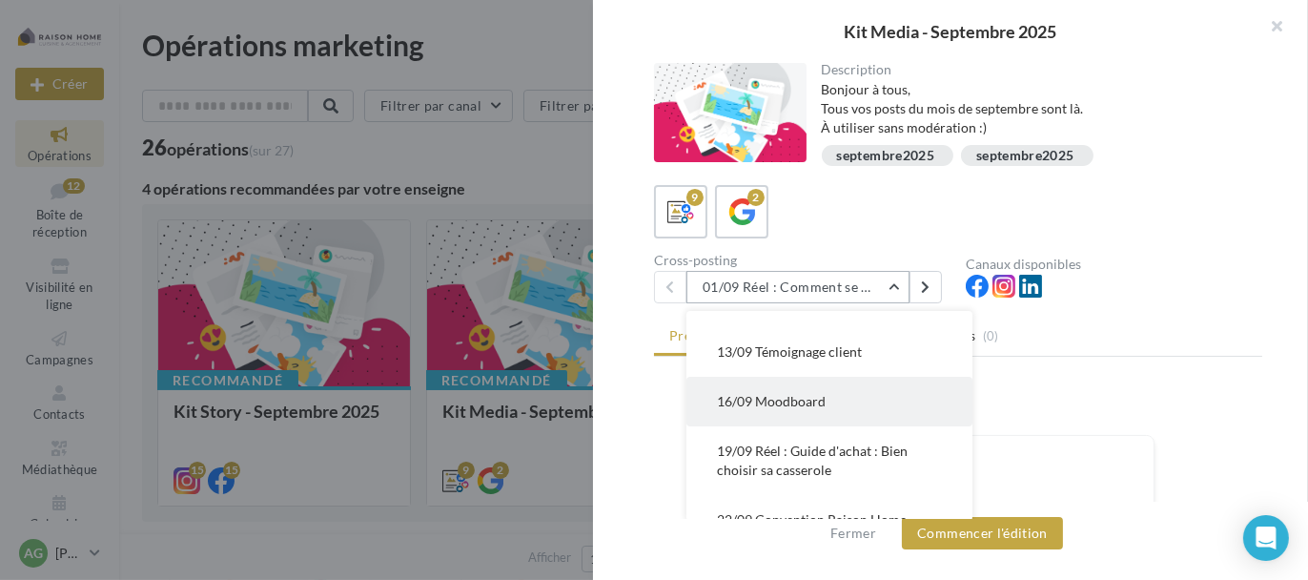
scroll to position [191, 0]
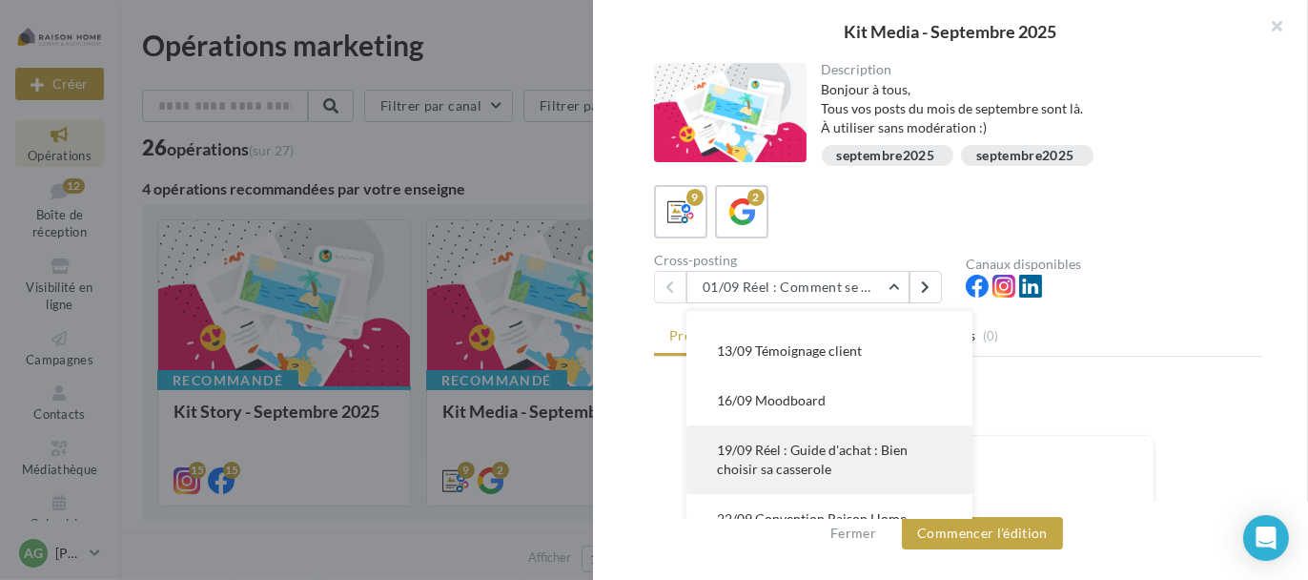
click at [795, 454] on span "19/09 Réel : Guide d'achat : Bien choisir sa casserole" at bounding box center [812, 458] width 191 height 35
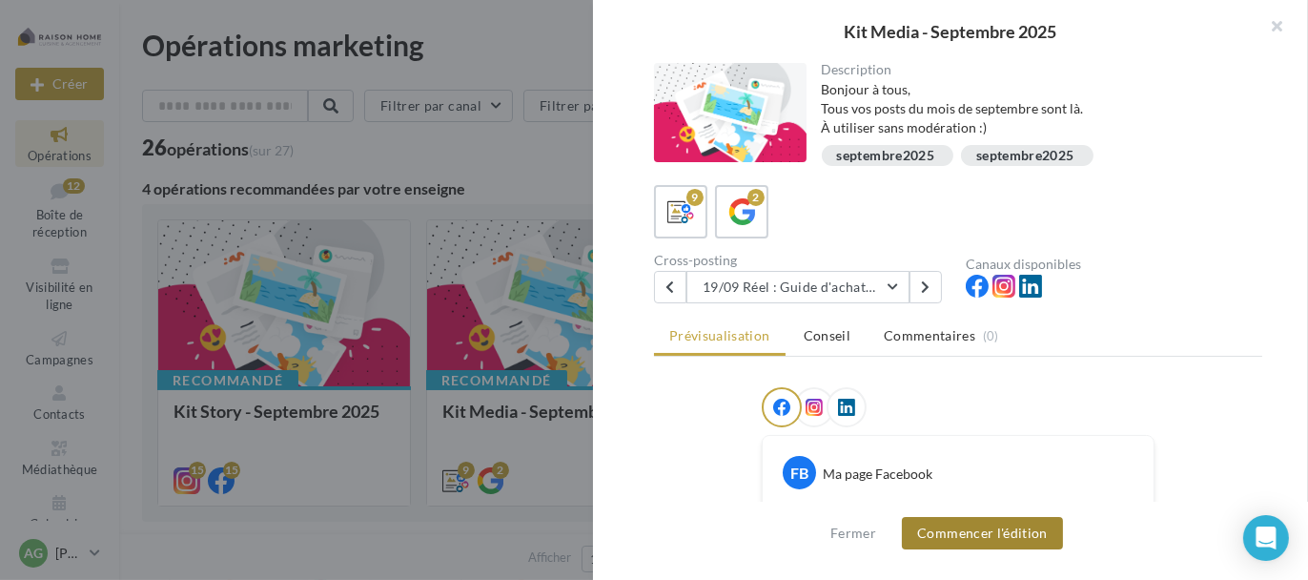
click at [940, 530] on button "Commencer l'édition" at bounding box center [982, 533] width 161 height 32
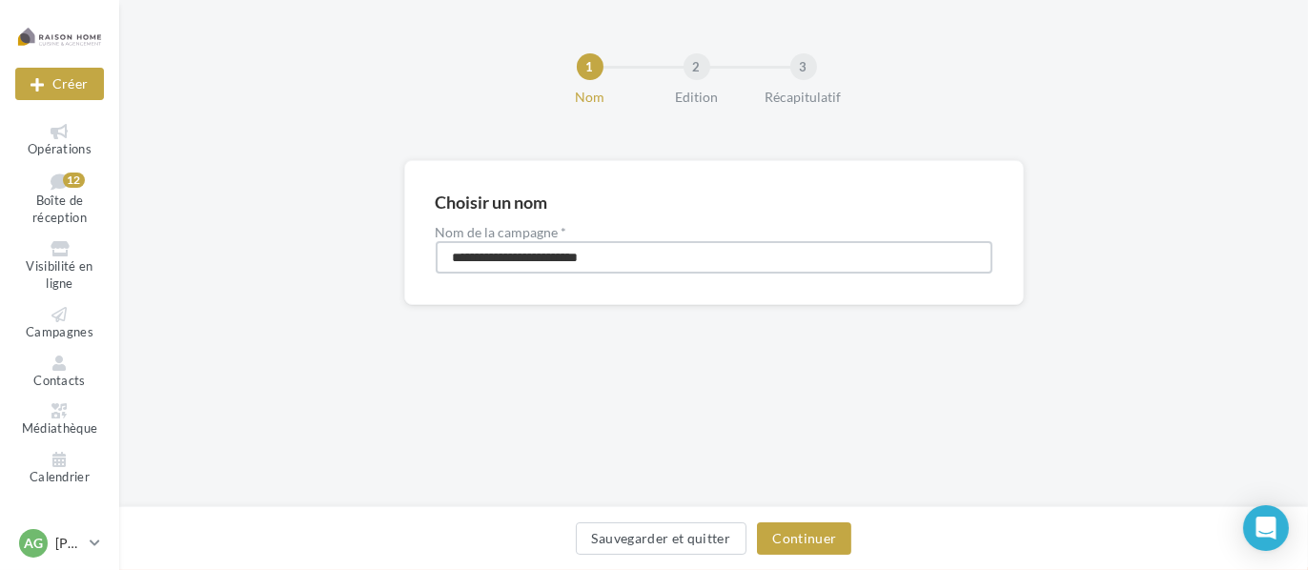
click at [680, 256] on input "**********" at bounding box center [714, 257] width 557 height 32
click at [801, 535] on button "Continuer" at bounding box center [804, 538] width 94 height 32
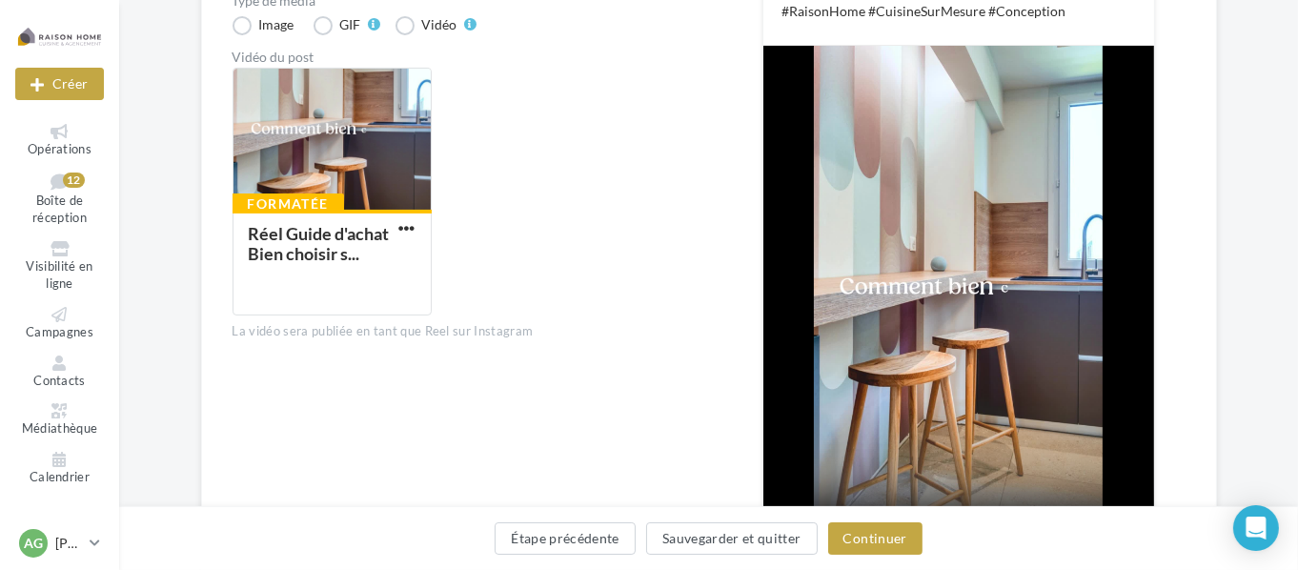
scroll to position [477, 0]
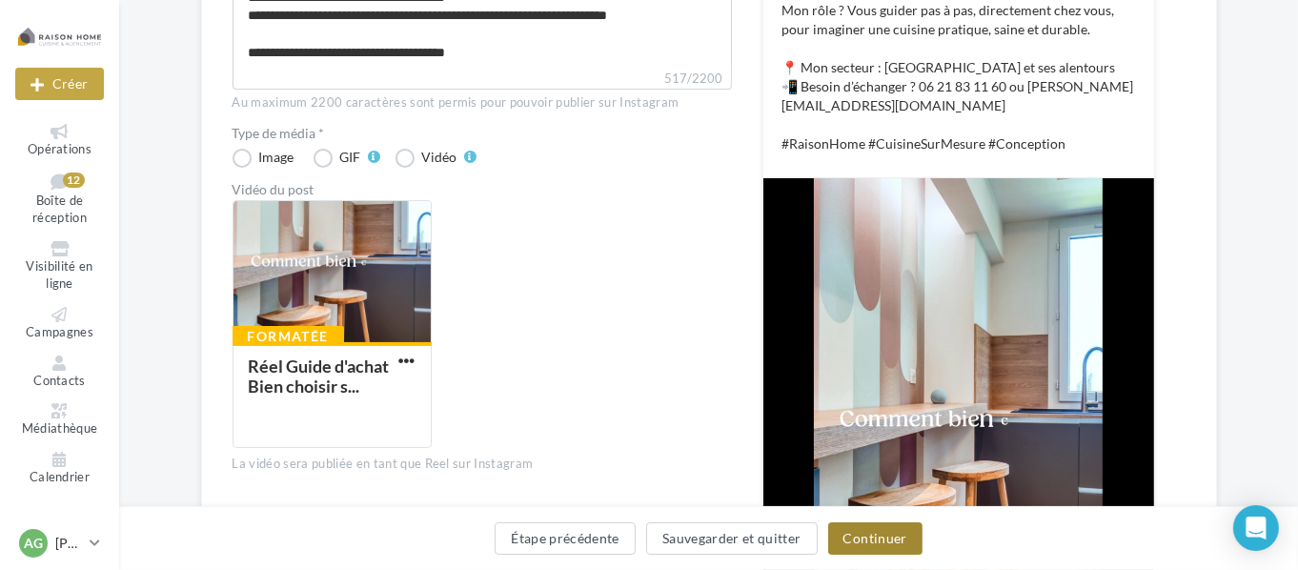
click at [884, 542] on button "Continuer" at bounding box center [875, 538] width 94 height 32
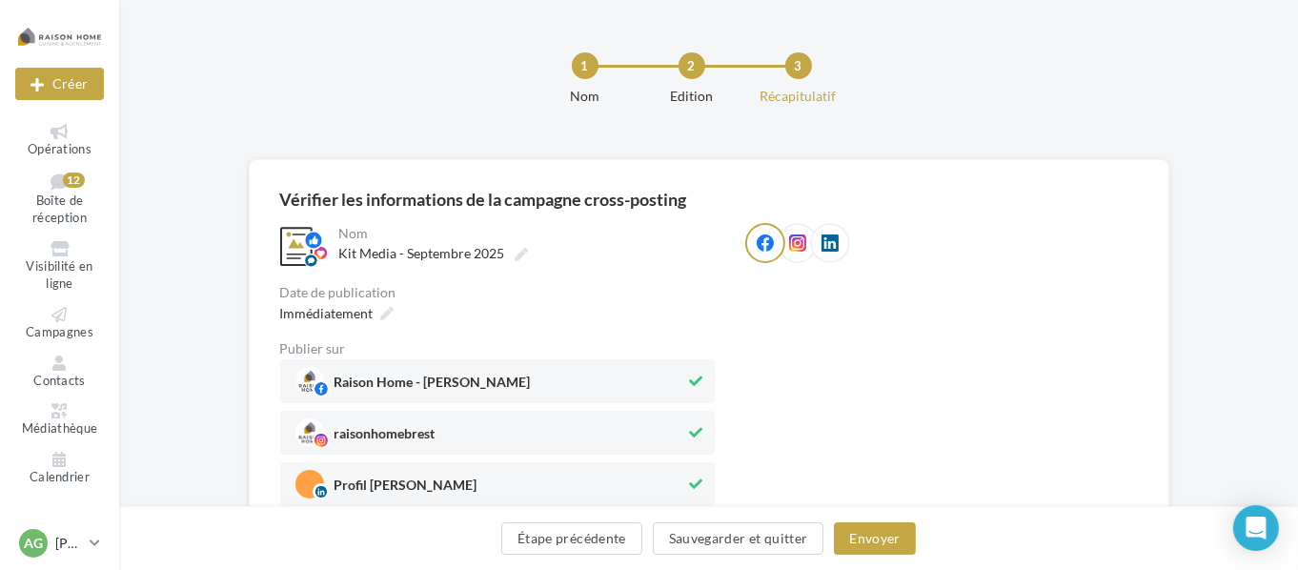
scroll to position [0, 0]
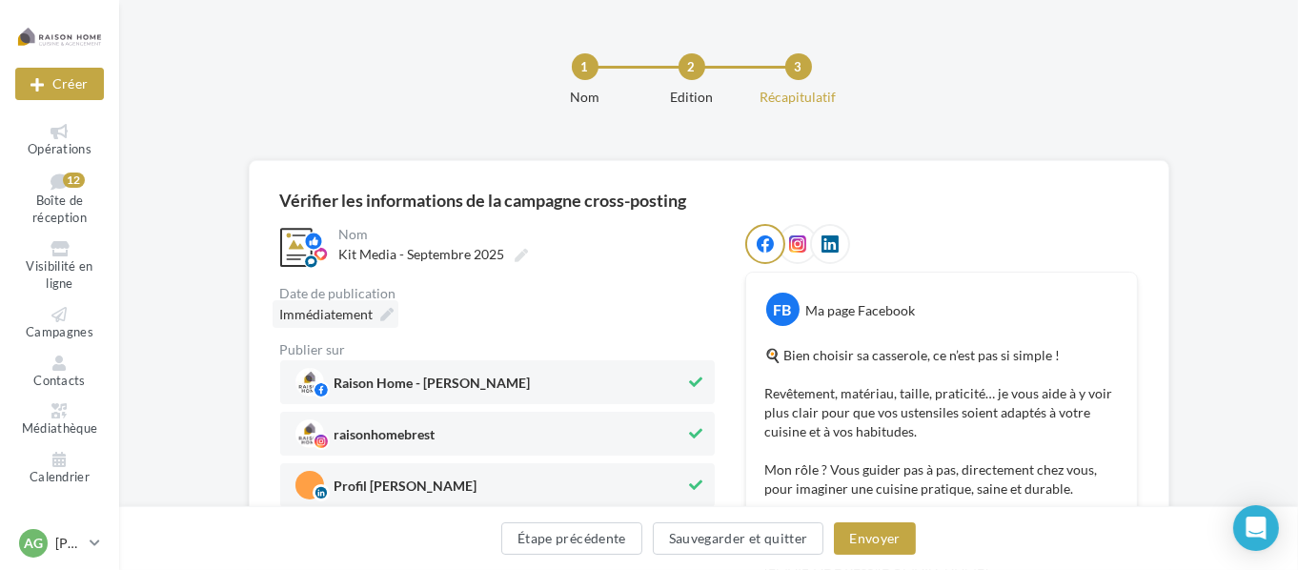
click at [372, 320] on span "Immédiatement" at bounding box center [326, 314] width 93 height 16
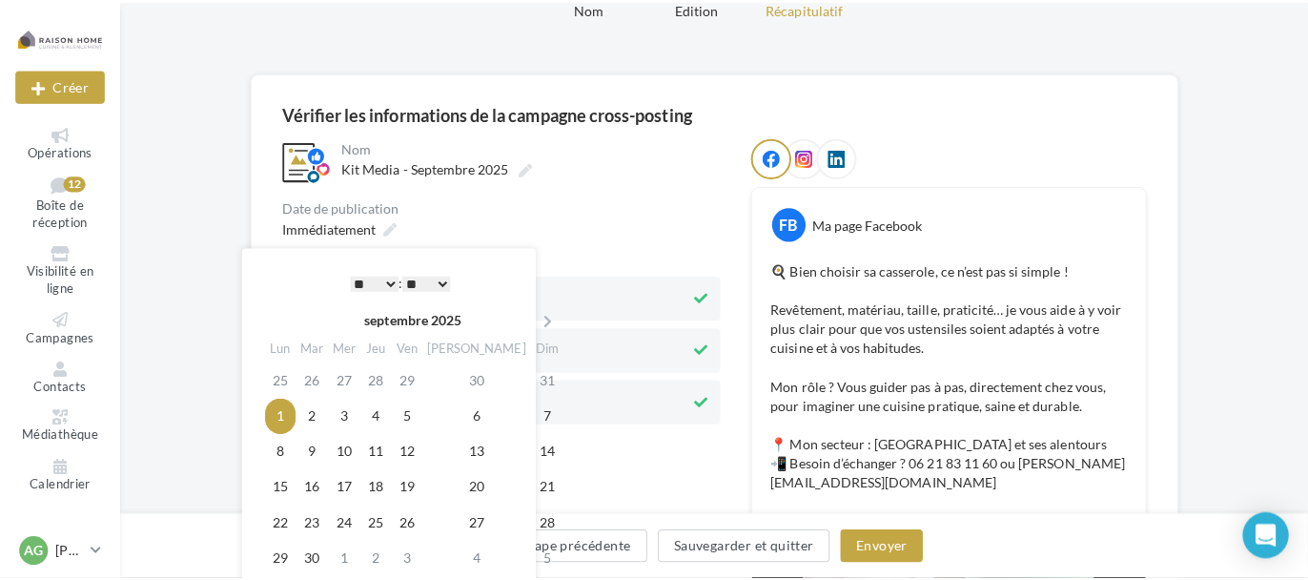
scroll to position [95, 0]
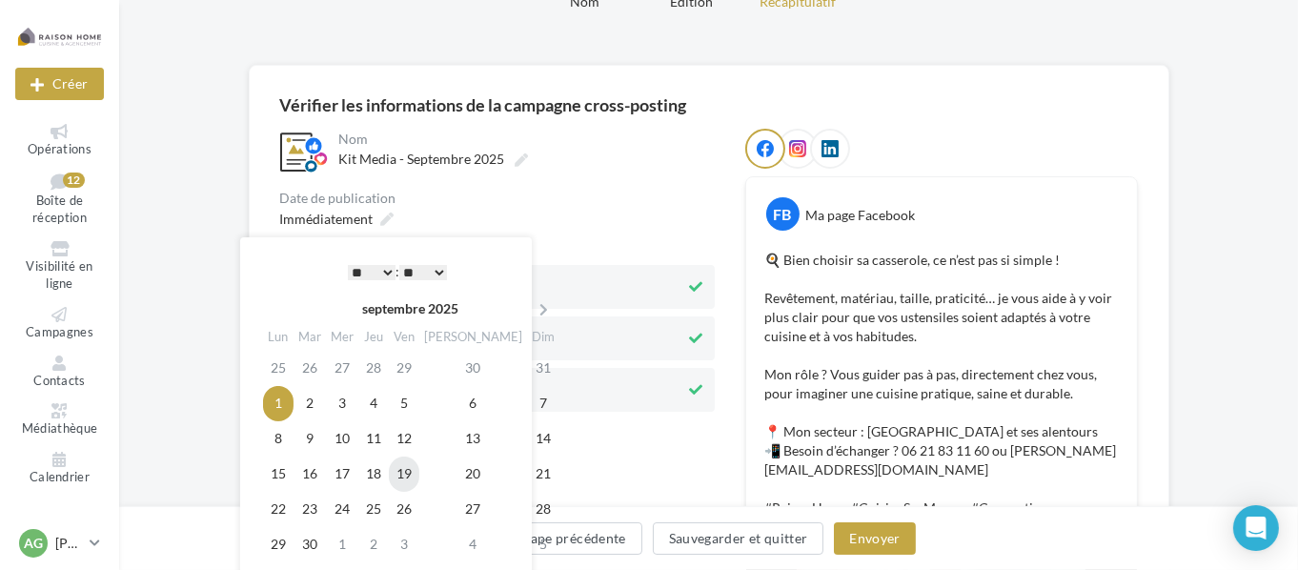
click at [419, 474] on td "19" at bounding box center [404, 474] width 31 height 35
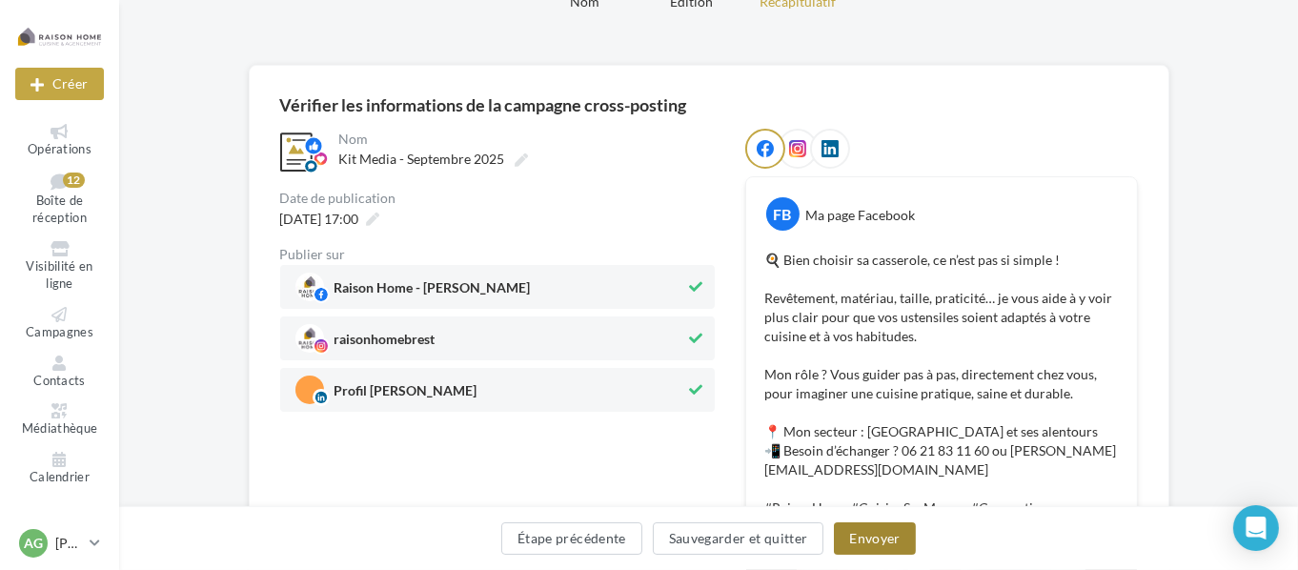
click at [859, 541] on button "Envoyer" at bounding box center [874, 538] width 81 height 32
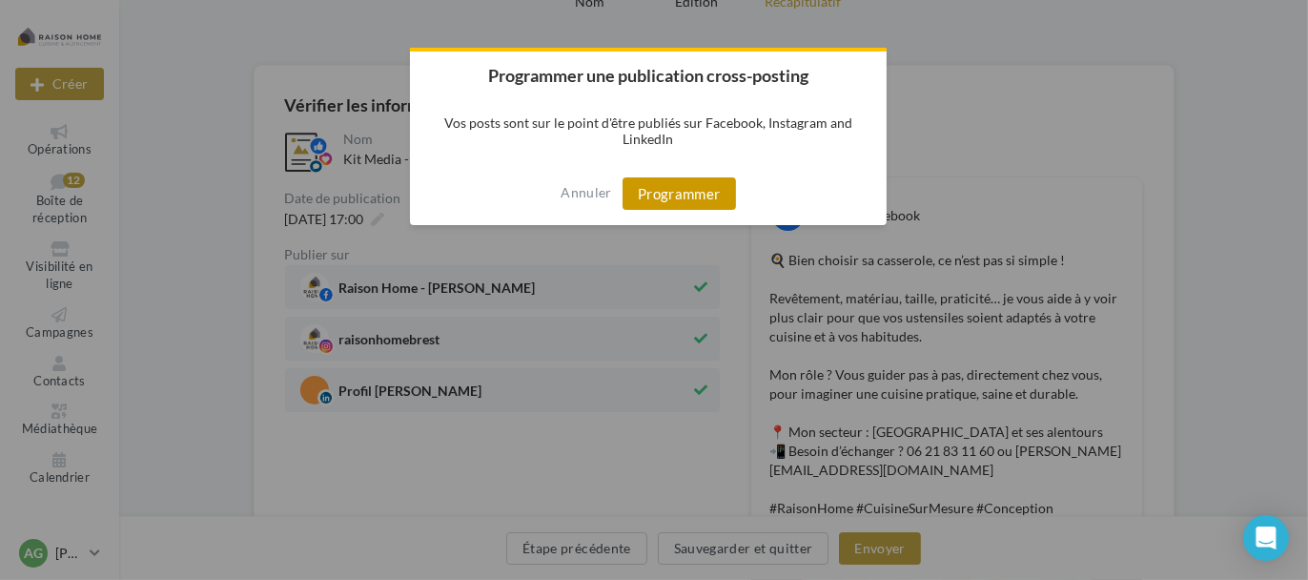
click at [669, 193] on button "Programmer" at bounding box center [678, 193] width 113 height 32
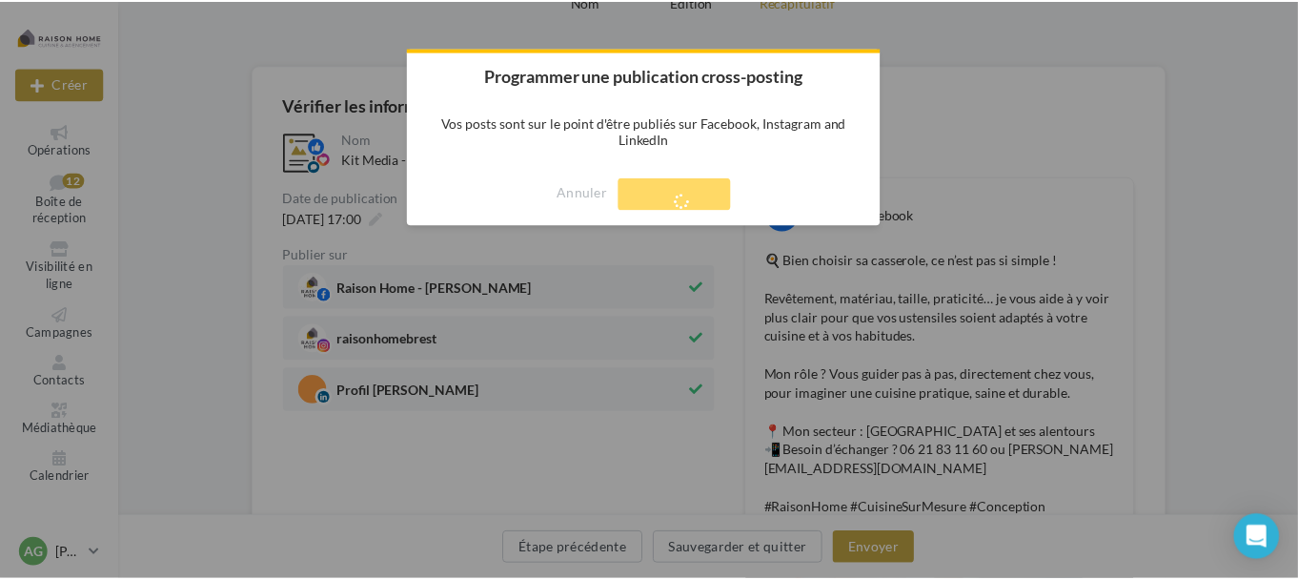
scroll to position [31, 0]
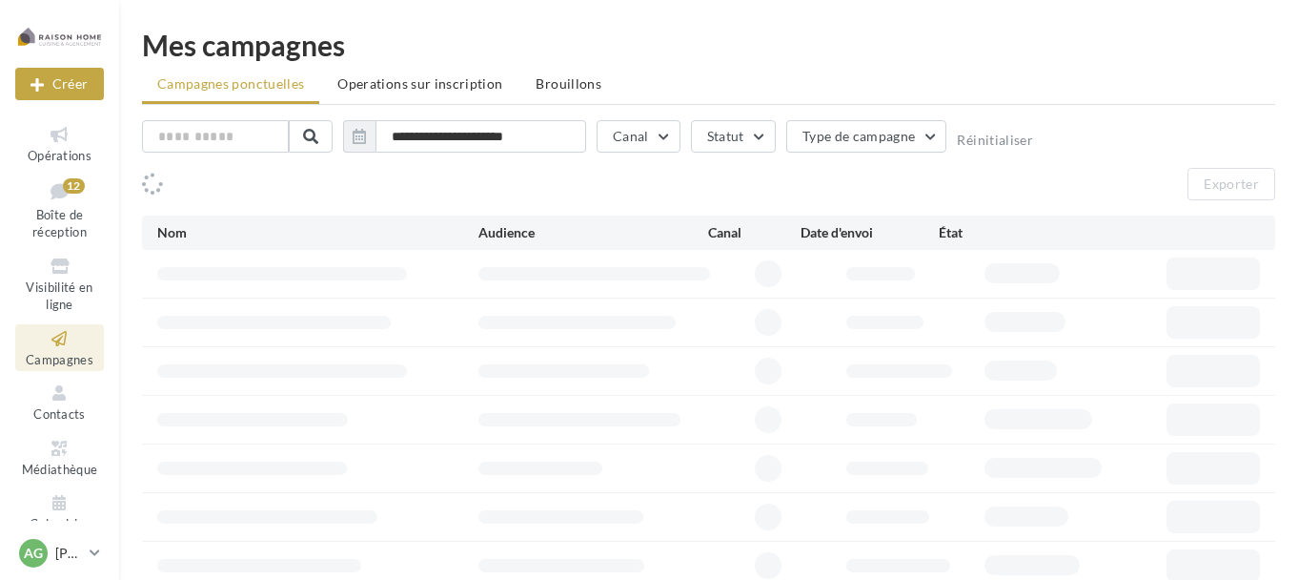
click at [64, 140] on icon at bounding box center [59, 135] width 77 height 22
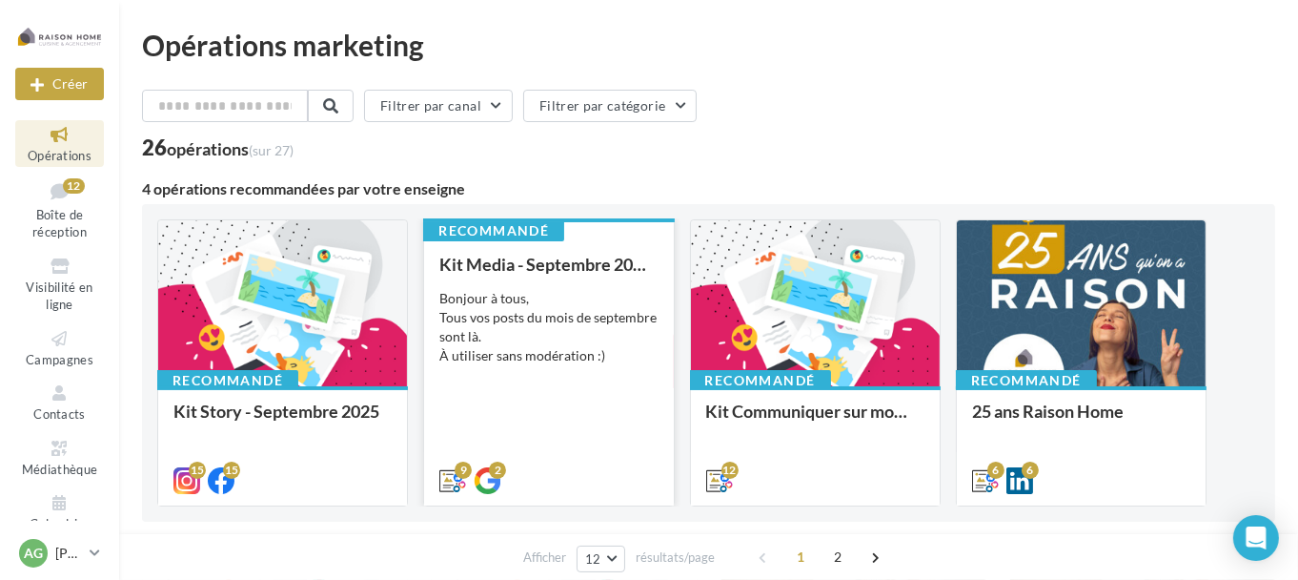
click at [583, 279] on div "Kit Media - Septembre 2025 Bonjour à tous, Tous vos posts du mois de septembre …" at bounding box center [548, 372] width 218 height 234
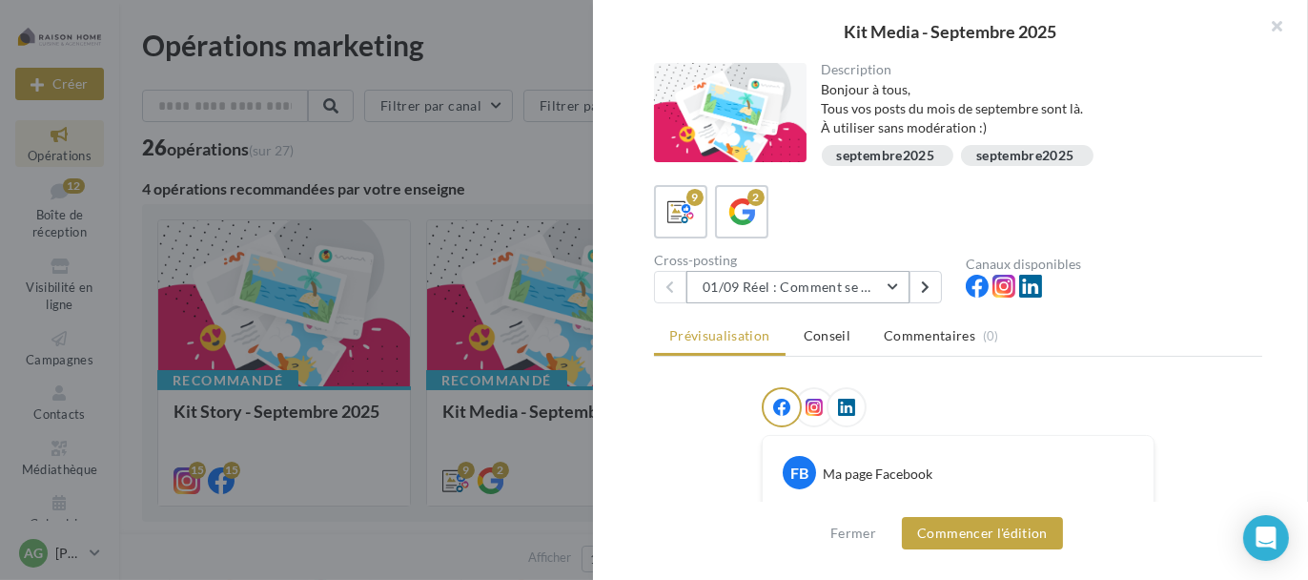
click at [863, 296] on button "01/09 Réel : Comment se passe un projet Raison Home ?" at bounding box center [797, 287] width 223 height 32
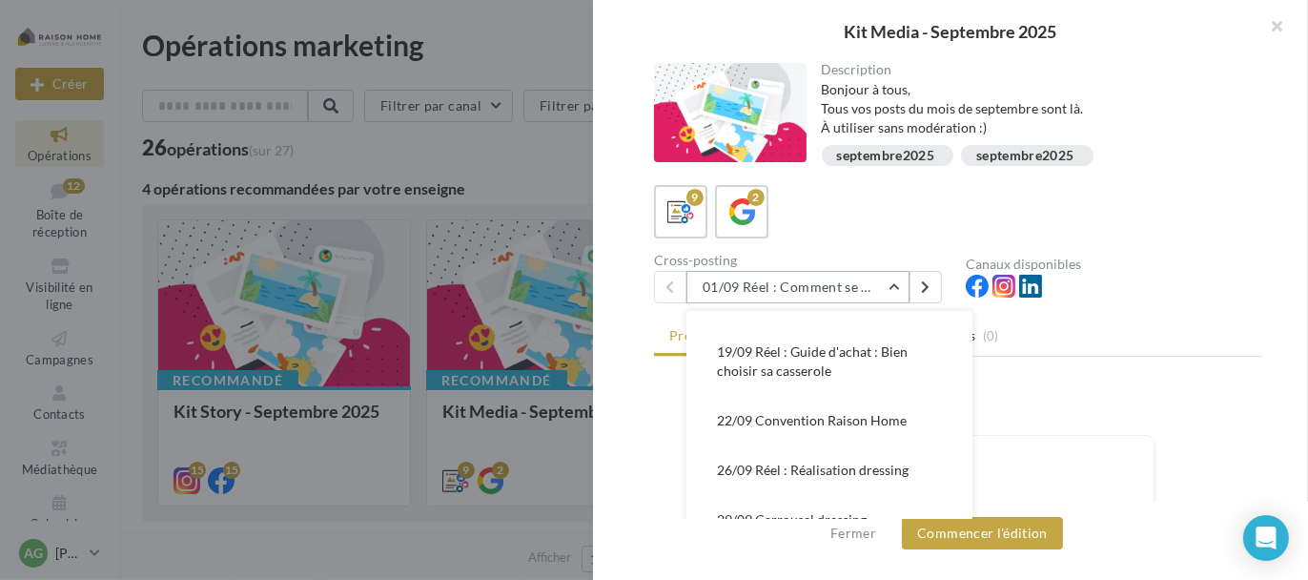
scroll to position [312, 0]
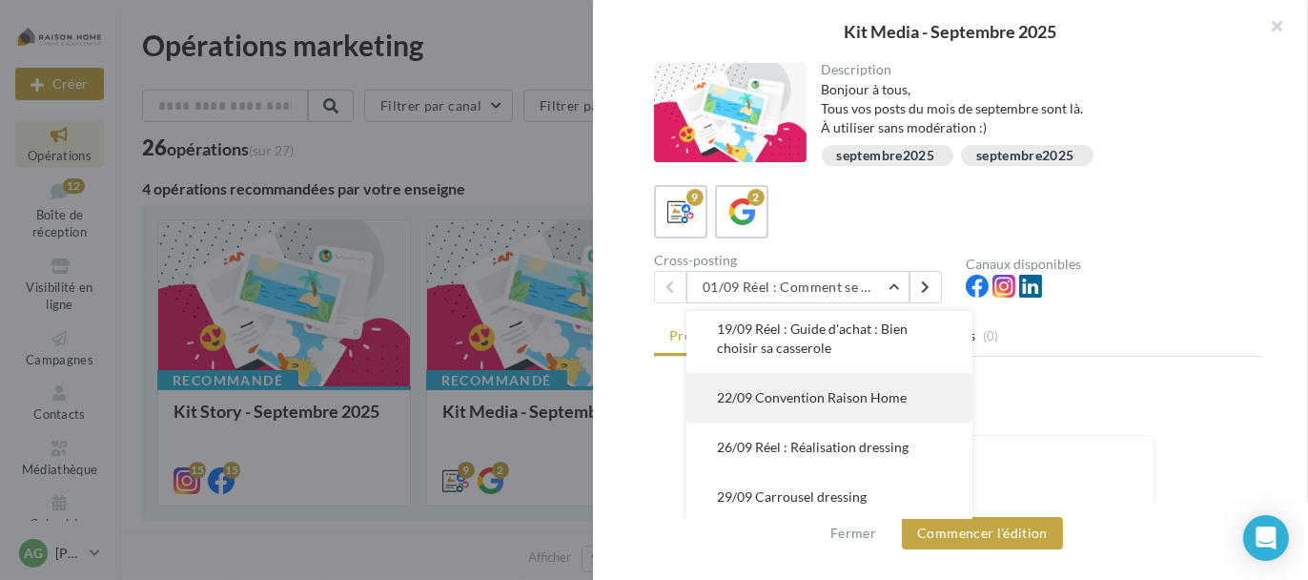
click at [814, 389] on span "22/09 Convention Raison Home" at bounding box center [812, 397] width 190 height 16
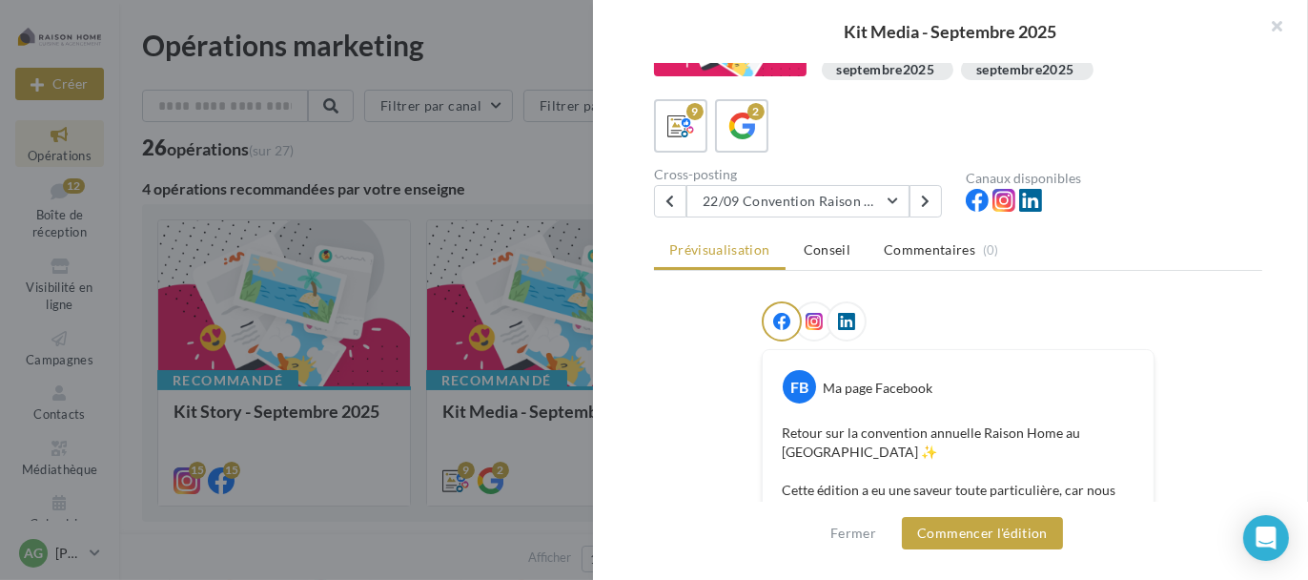
scroll to position [191, 0]
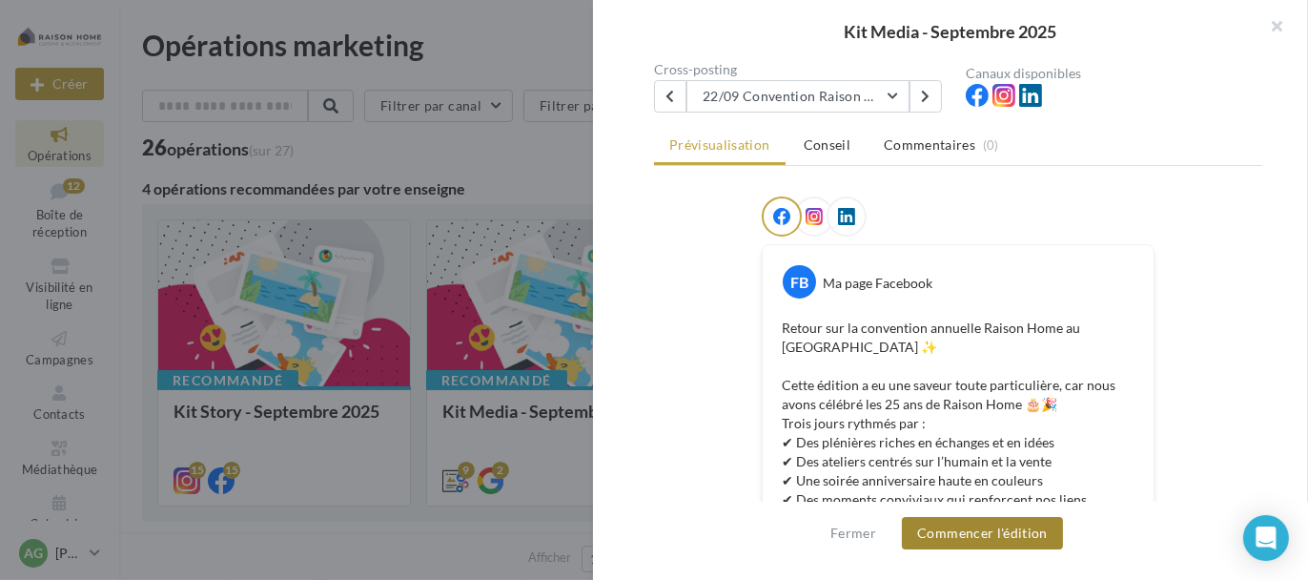
click at [1017, 526] on button "Commencer l'édition" at bounding box center [982, 533] width 161 height 32
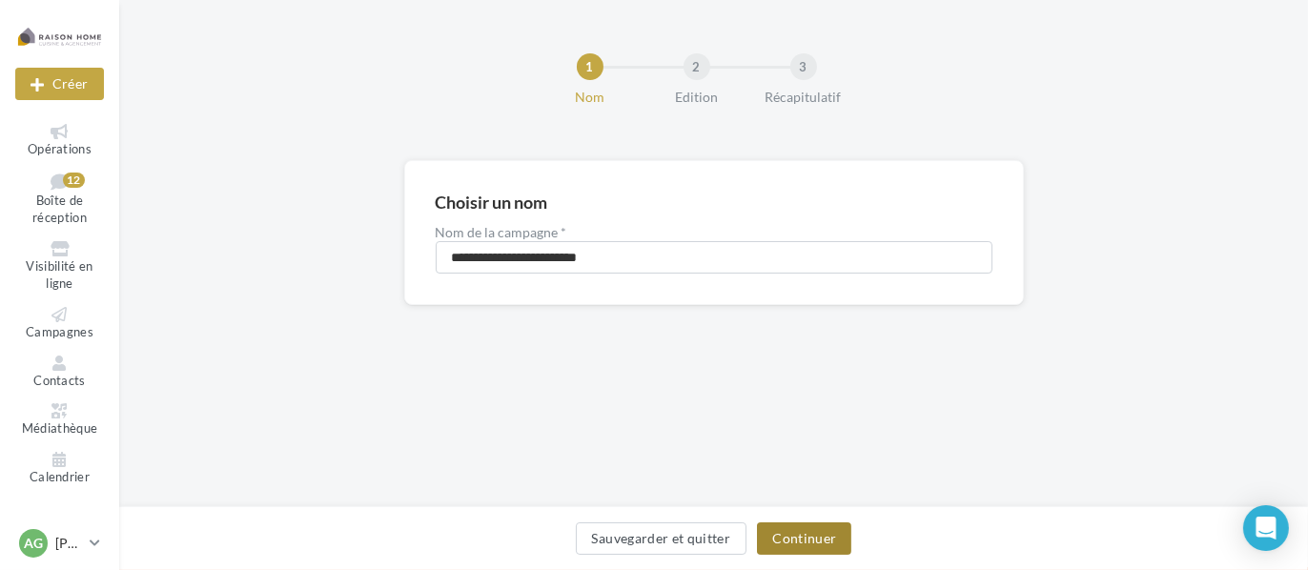
click at [816, 542] on button "Continuer" at bounding box center [804, 538] width 94 height 32
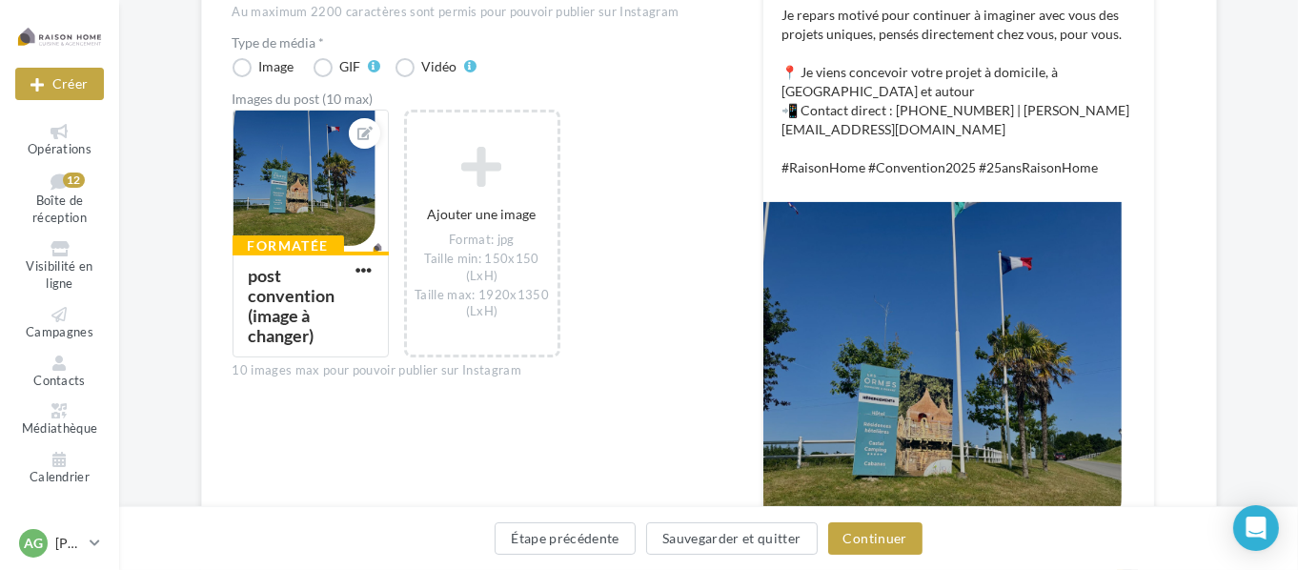
scroll to position [667, 0]
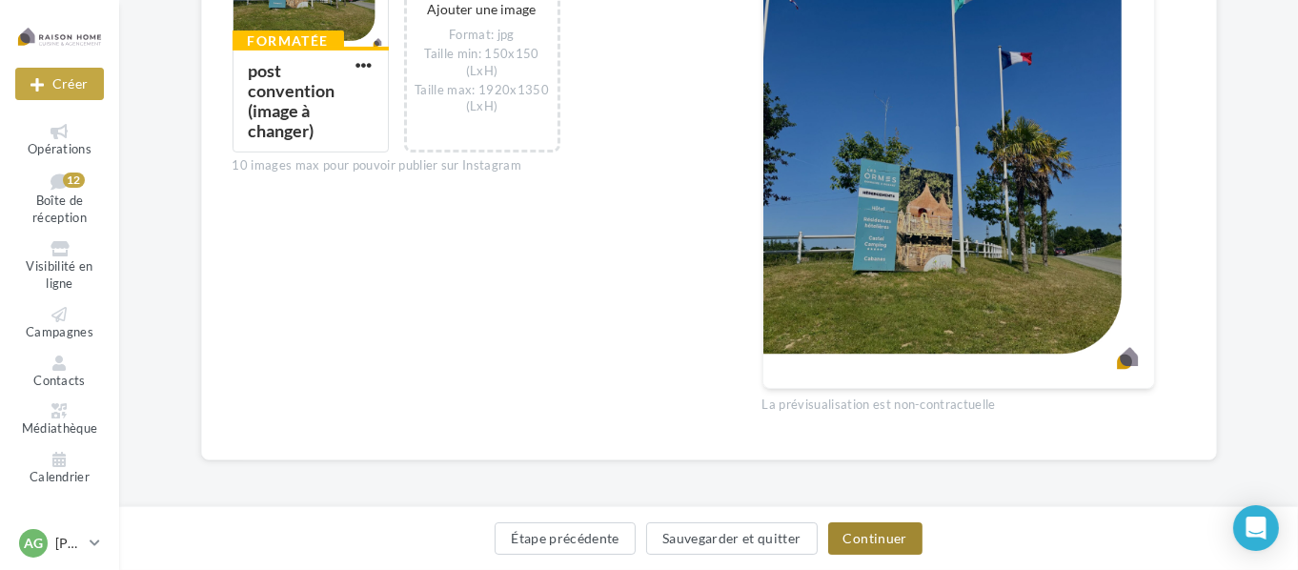
click at [869, 532] on button "Continuer" at bounding box center [875, 538] width 94 height 32
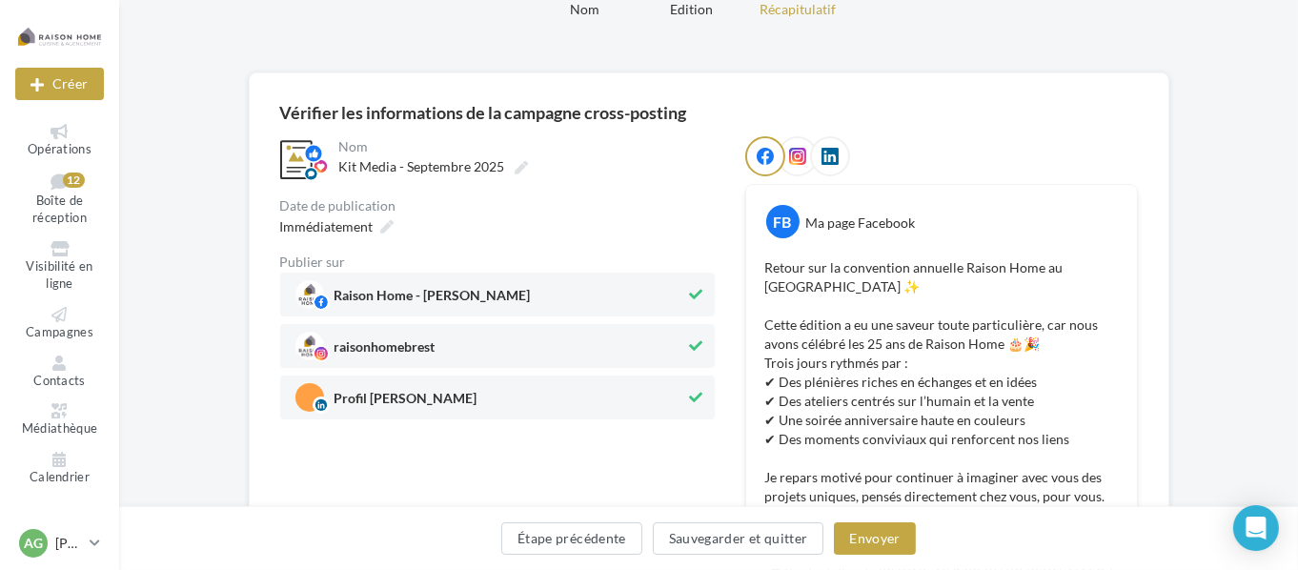
scroll to position [220, 0]
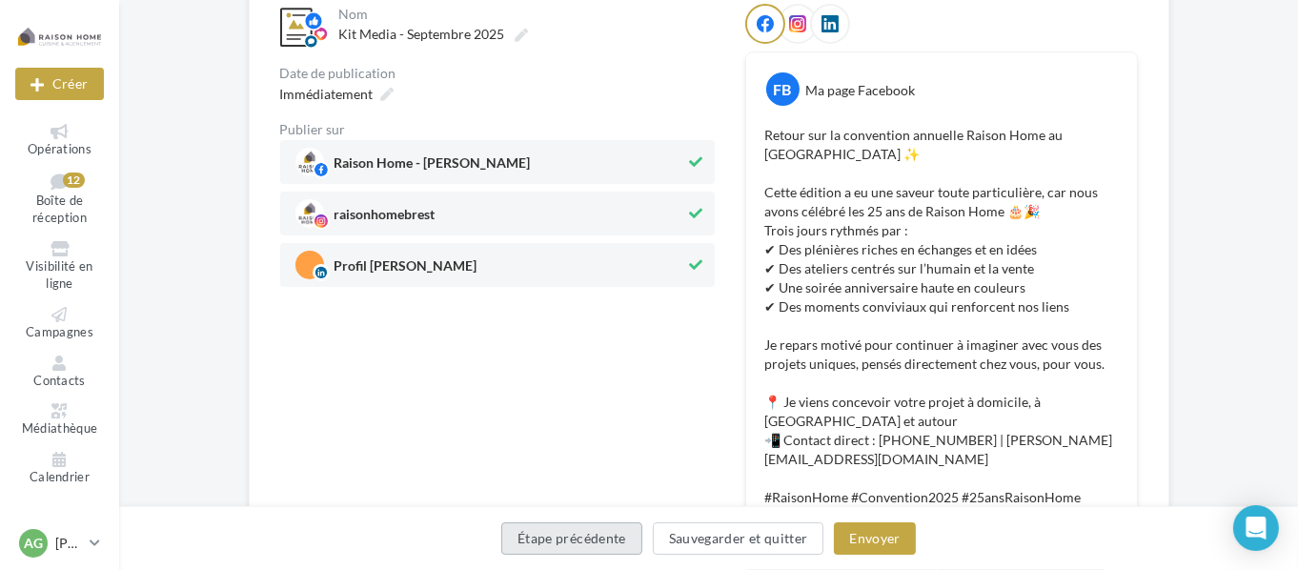
click at [593, 535] on button "Étape précédente" at bounding box center [571, 538] width 141 height 32
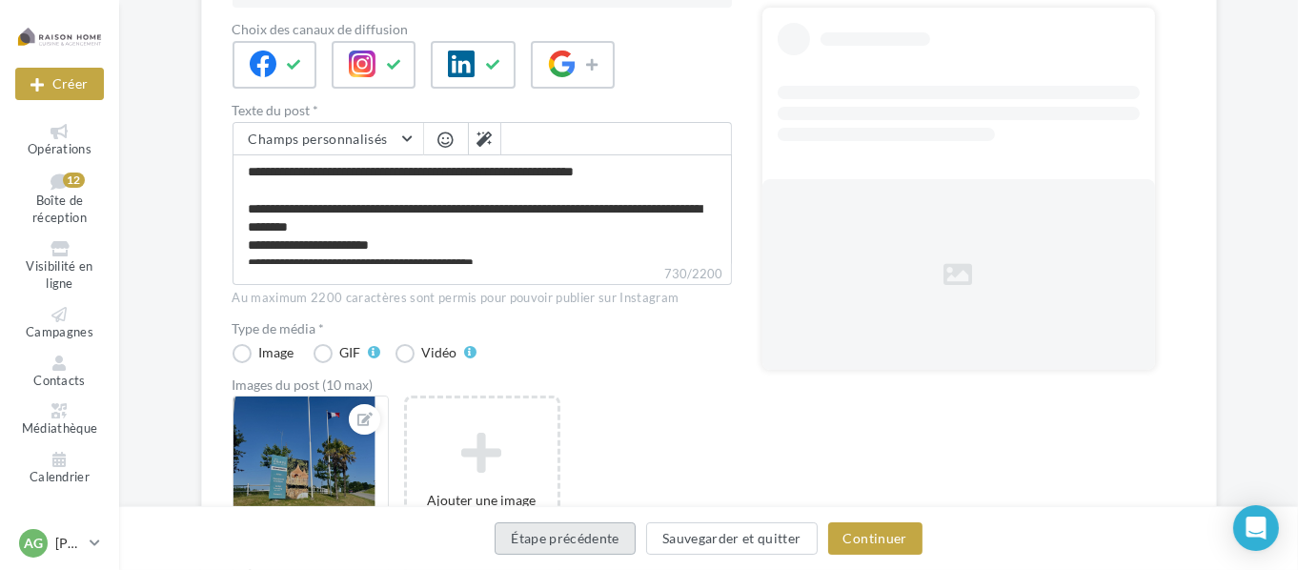
click at [593, 535] on button "Étape précédente" at bounding box center [565, 538] width 141 height 32
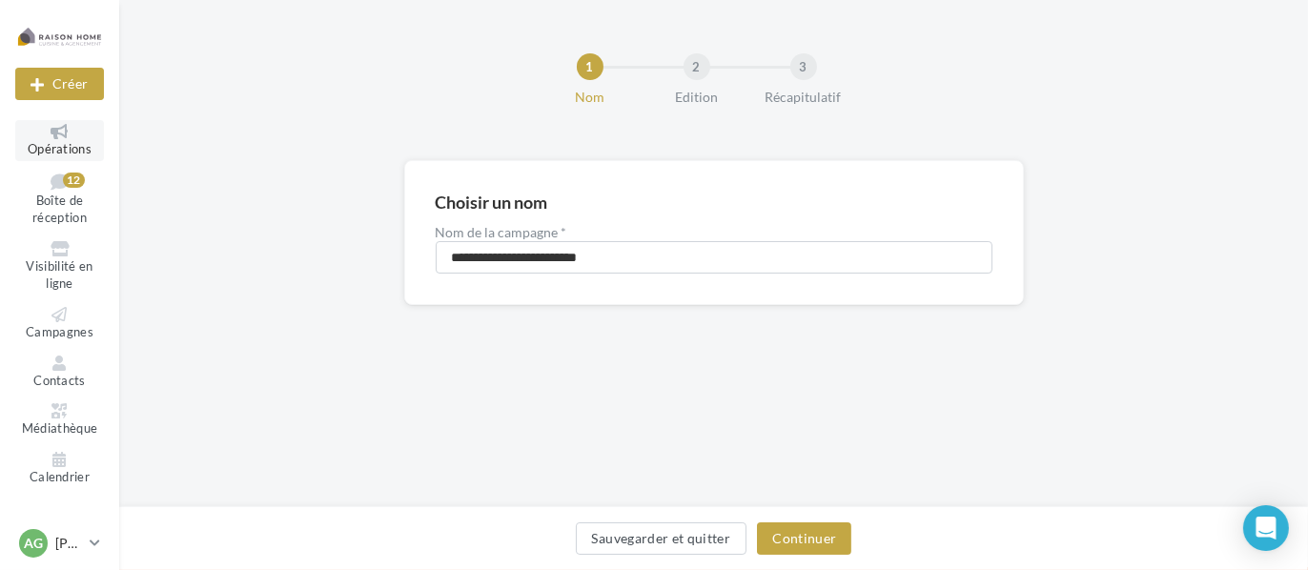
click at [48, 130] on icon at bounding box center [59, 131] width 77 height 15
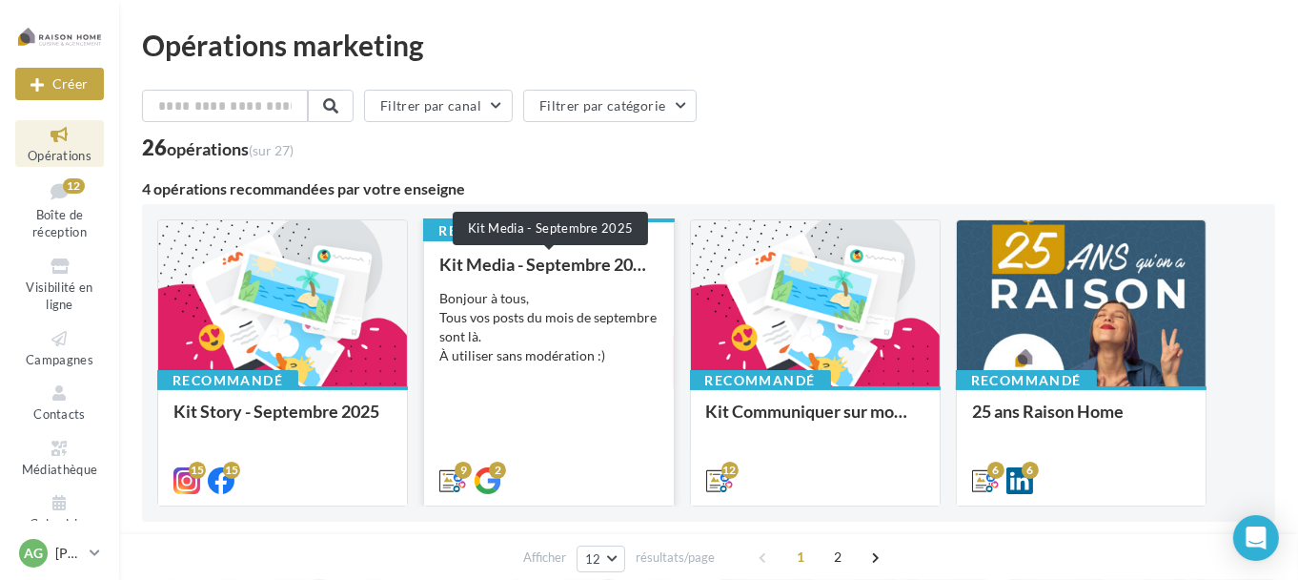
click at [517, 256] on div "Kit Media - Septembre 2025" at bounding box center [548, 264] width 218 height 19
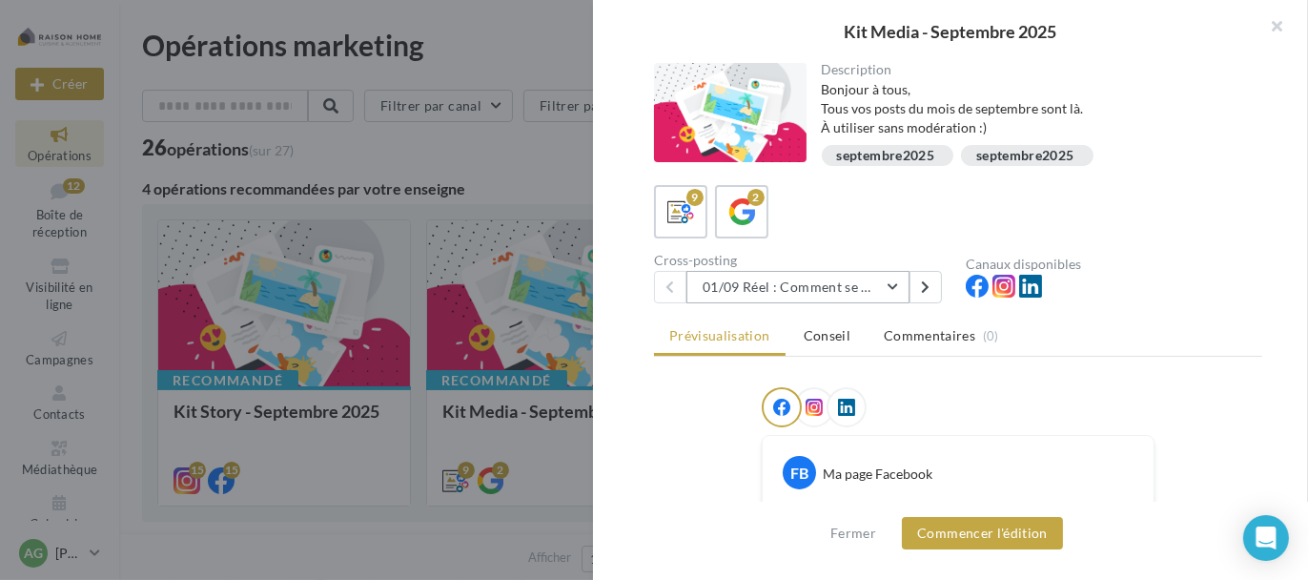
click at [855, 285] on button "01/09 Réel : Comment se passe un projet Raison Home ?" at bounding box center [797, 287] width 223 height 32
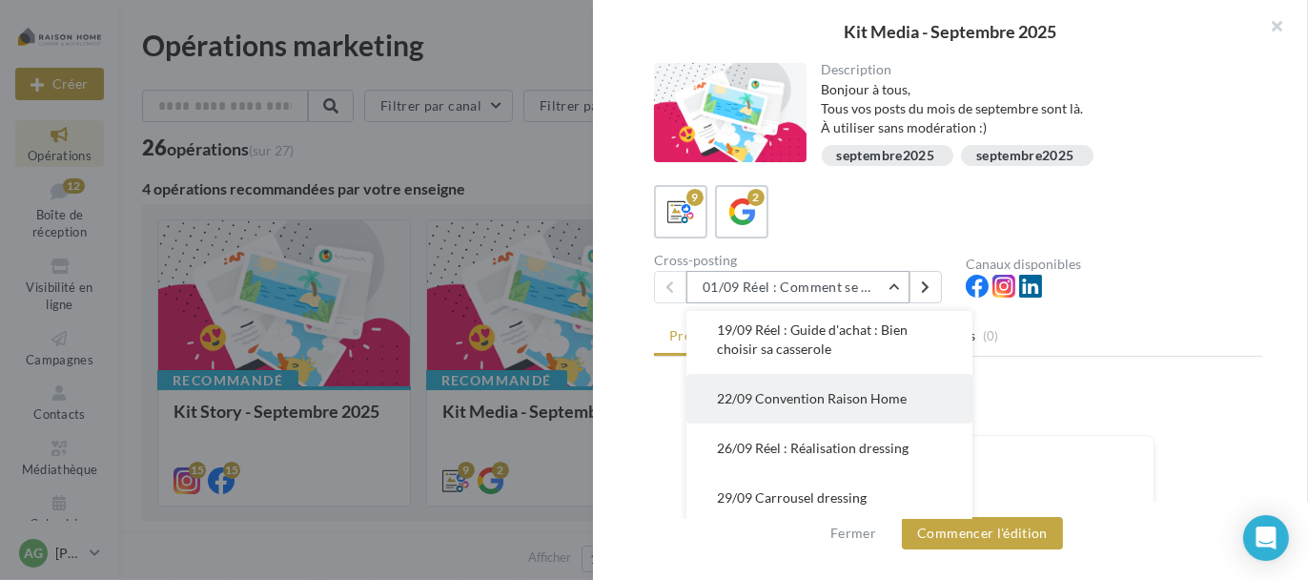
scroll to position [312, 0]
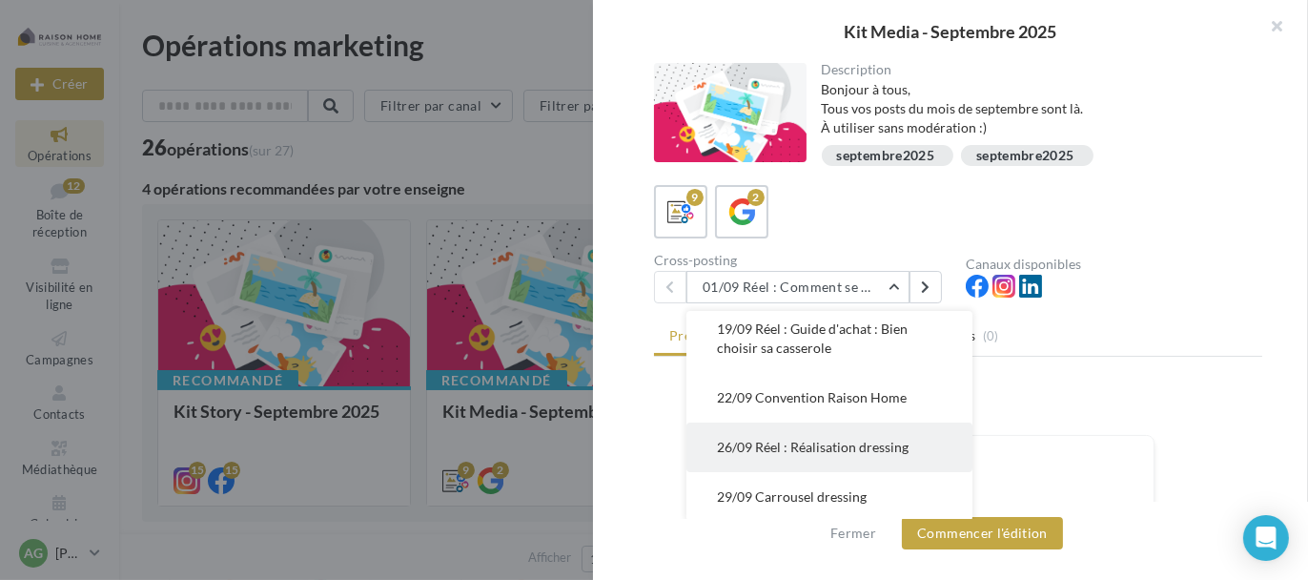
click at [820, 436] on button "26/09 Réel : Réalisation dressing" at bounding box center [829, 447] width 286 height 50
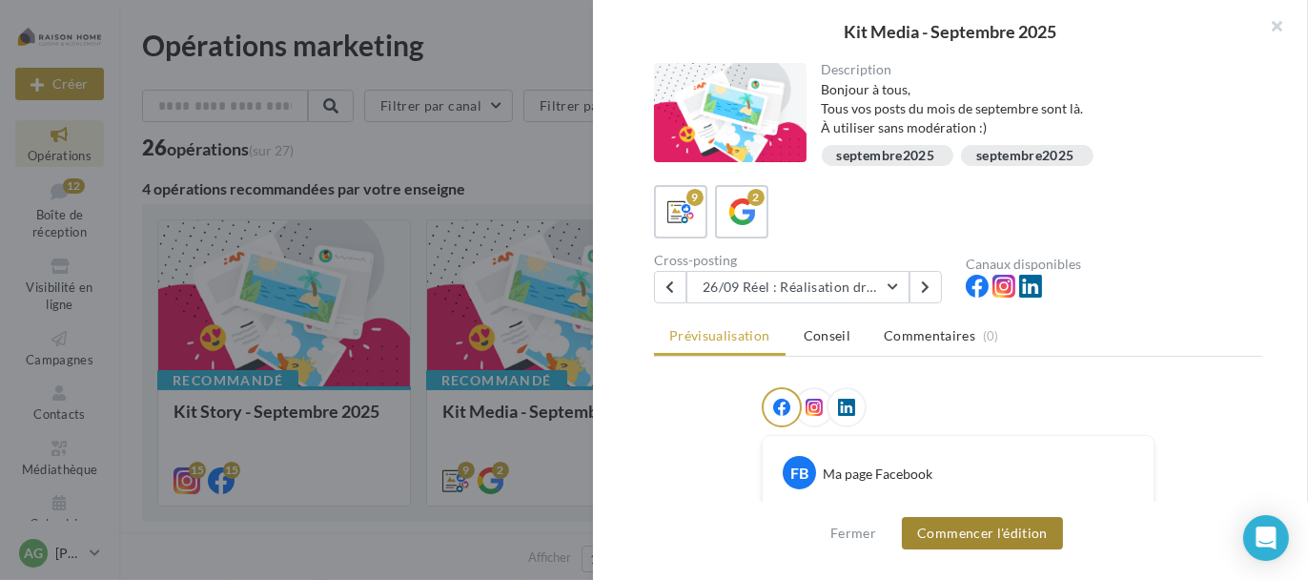
click at [946, 532] on button "Commencer l'édition" at bounding box center [982, 533] width 161 height 32
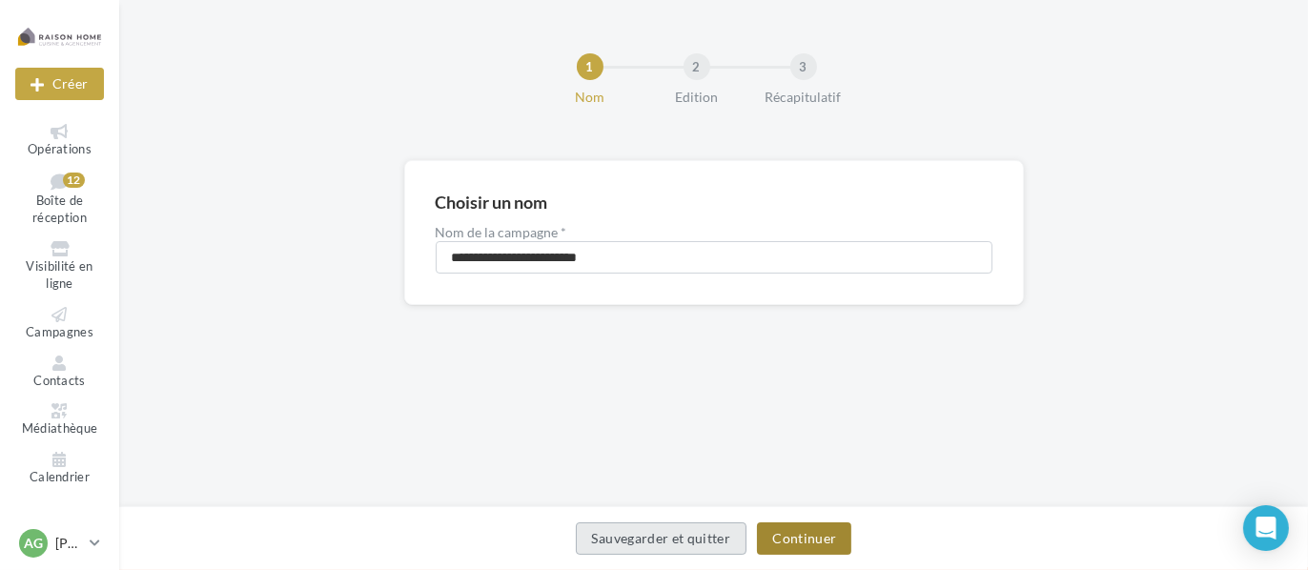
click at [801, 544] on button "Continuer" at bounding box center [804, 538] width 94 height 32
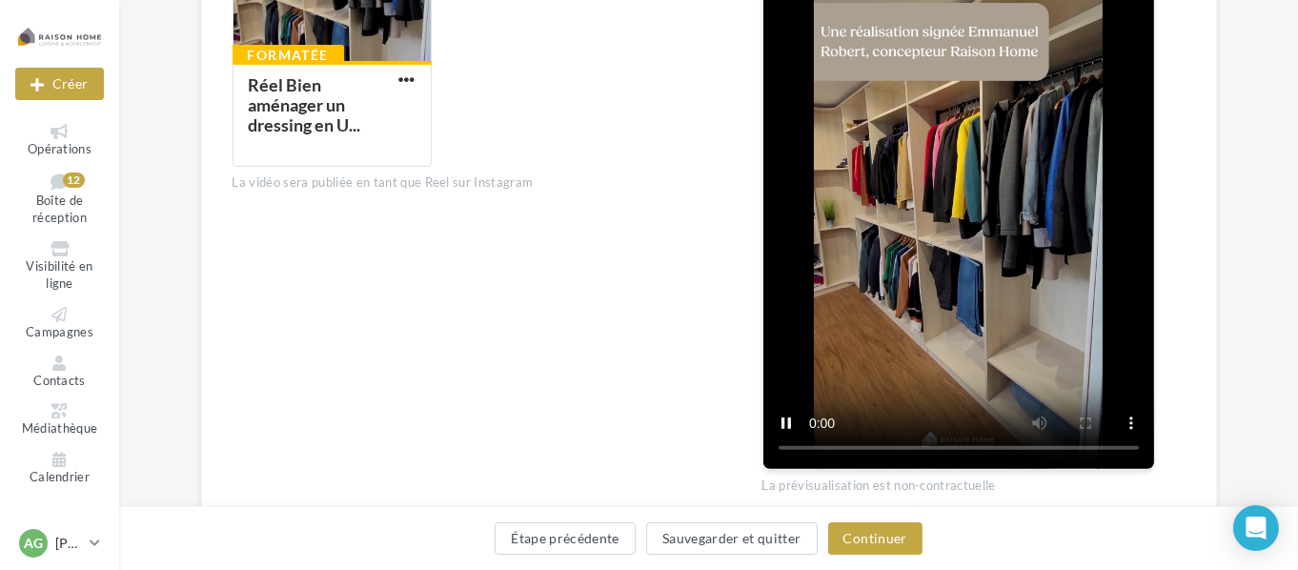
scroll to position [763, 0]
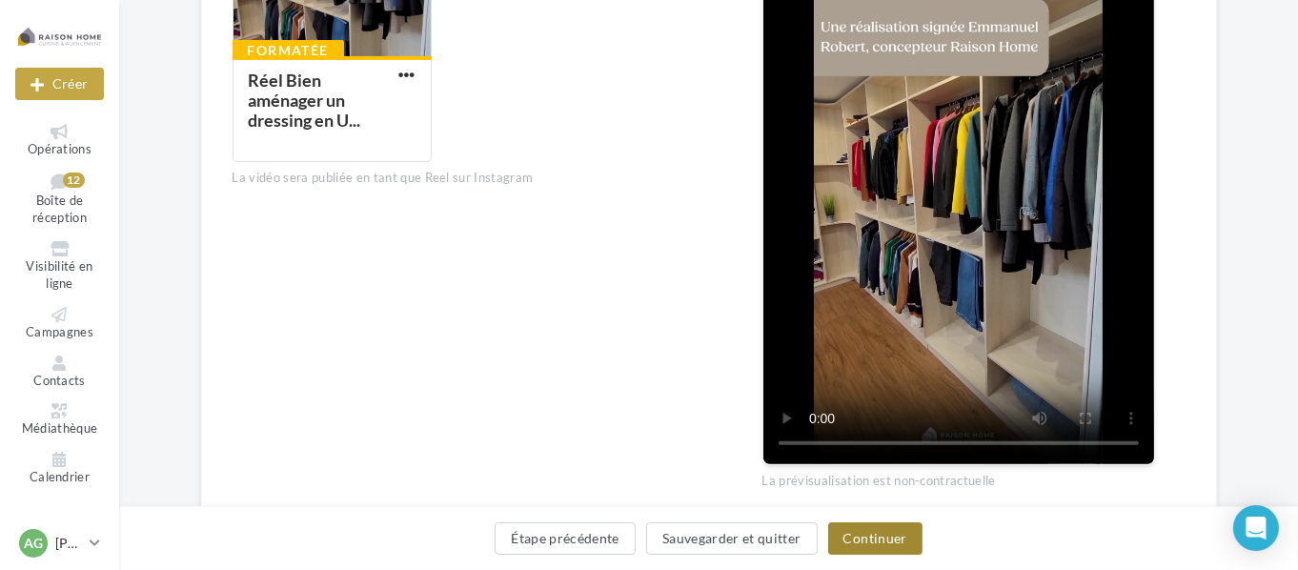
click at [901, 544] on button "Continuer" at bounding box center [875, 538] width 94 height 32
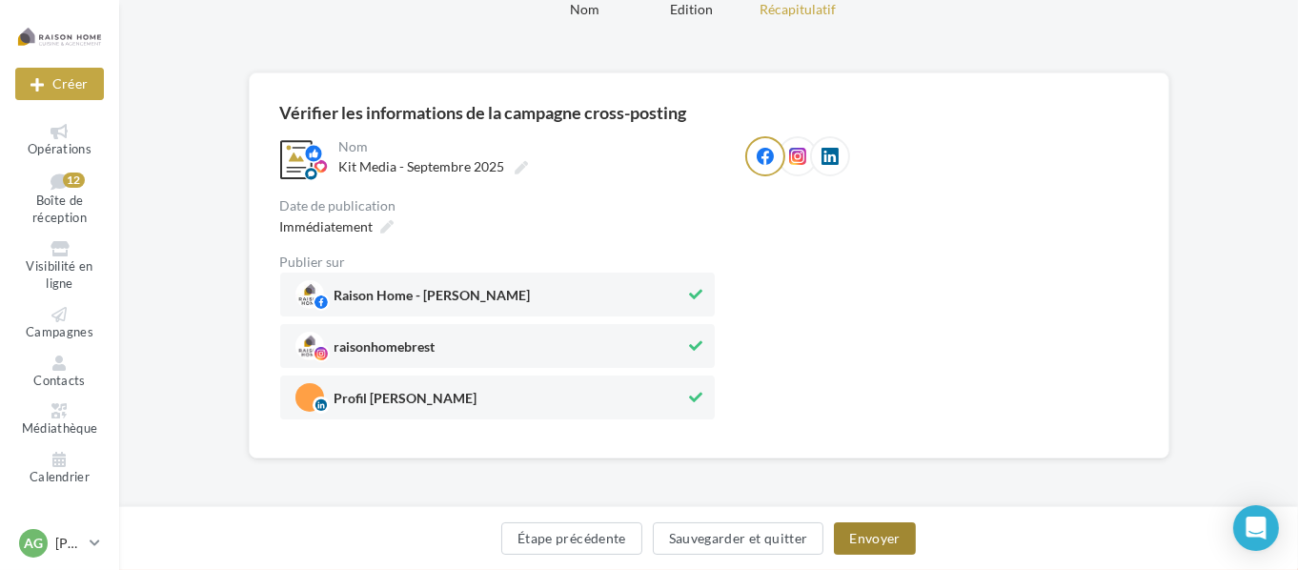
click at [857, 536] on button "Envoyer" at bounding box center [874, 538] width 81 height 32
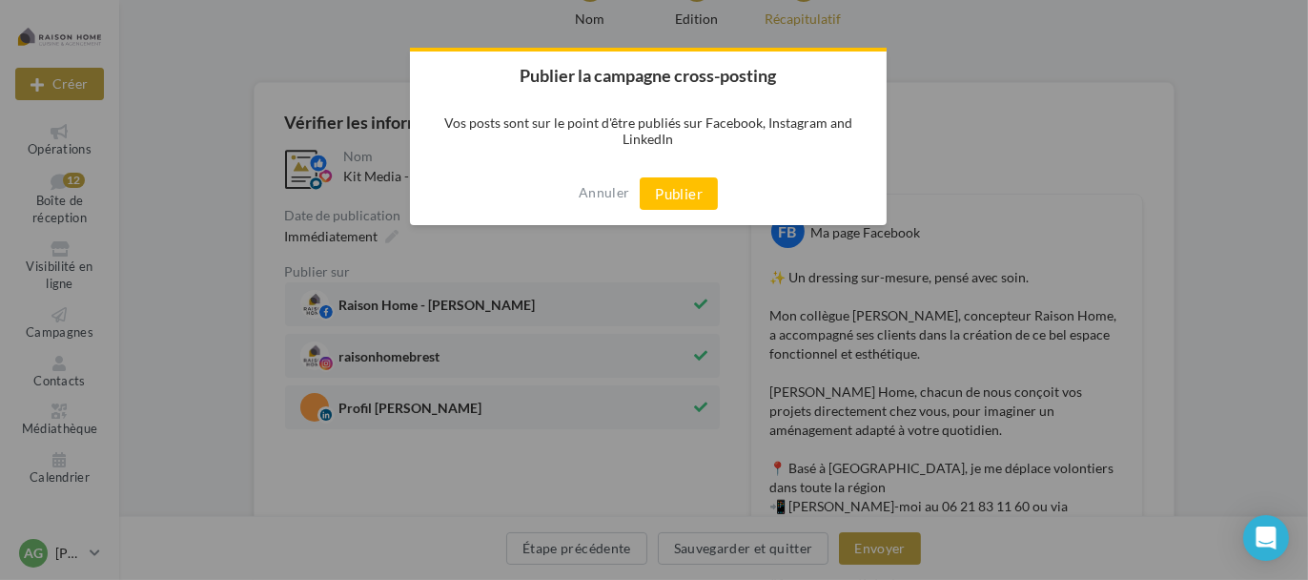
scroll to position [211, 0]
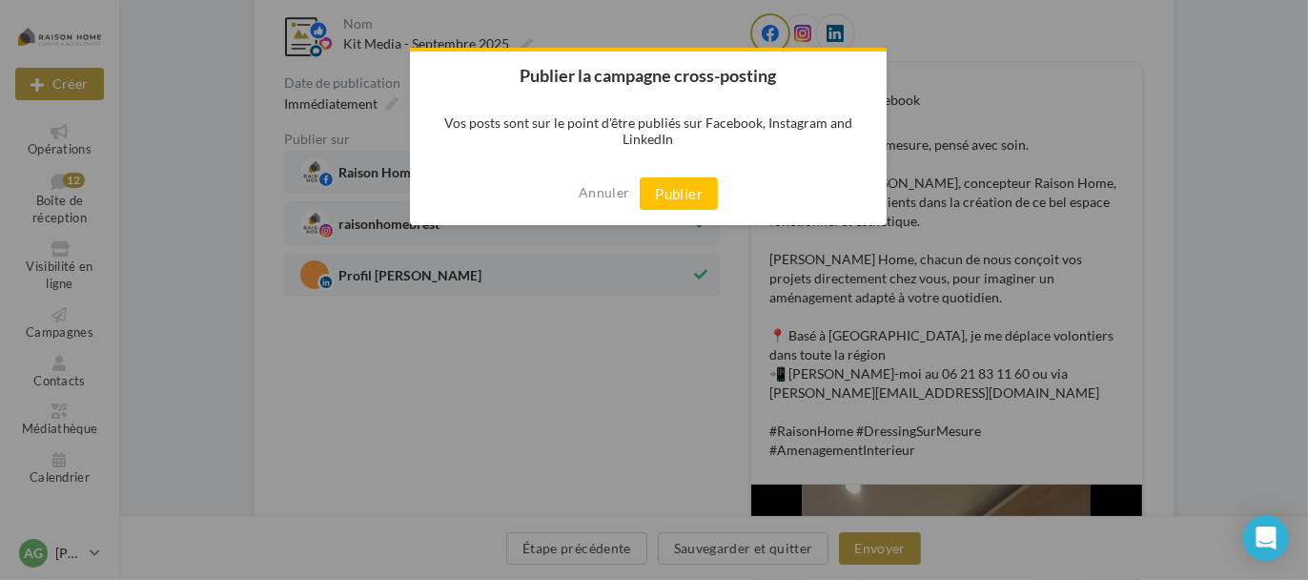
drag, startPoint x: 857, startPoint y: 536, endPoint x: 639, endPoint y: 225, distance: 379.8
click at [694, 377] on div at bounding box center [654, 290] width 1308 height 580
click at [603, 190] on button "Annuler" at bounding box center [604, 192] width 51 height 31
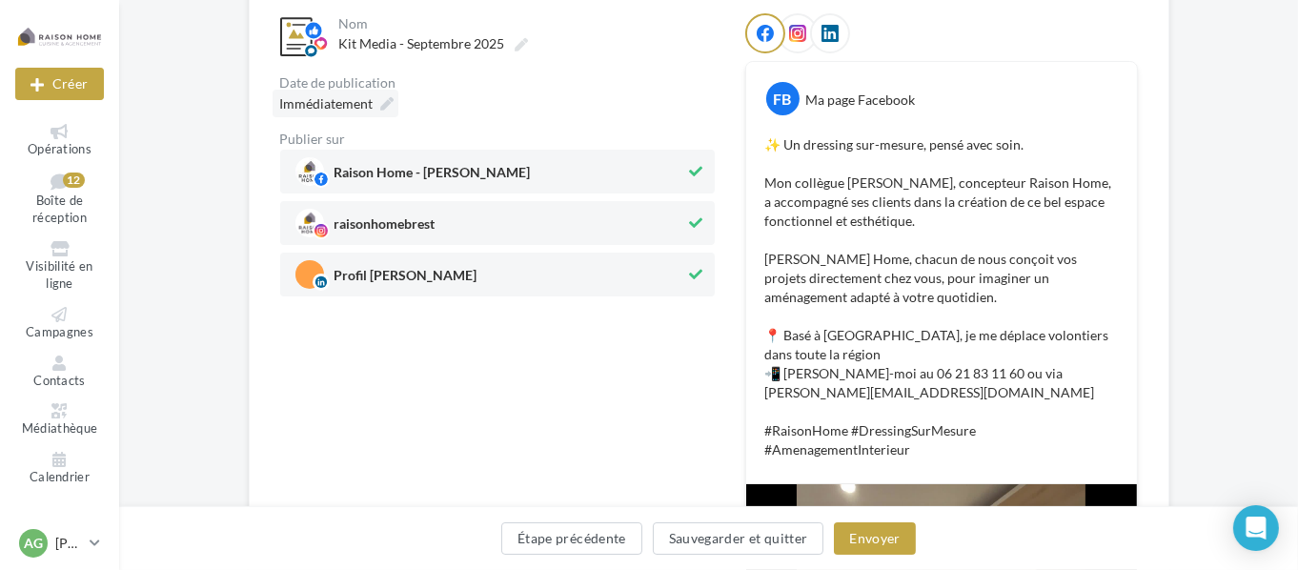
click at [328, 99] on span "Immédiatement" at bounding box center [326, 103] width 93 height 16
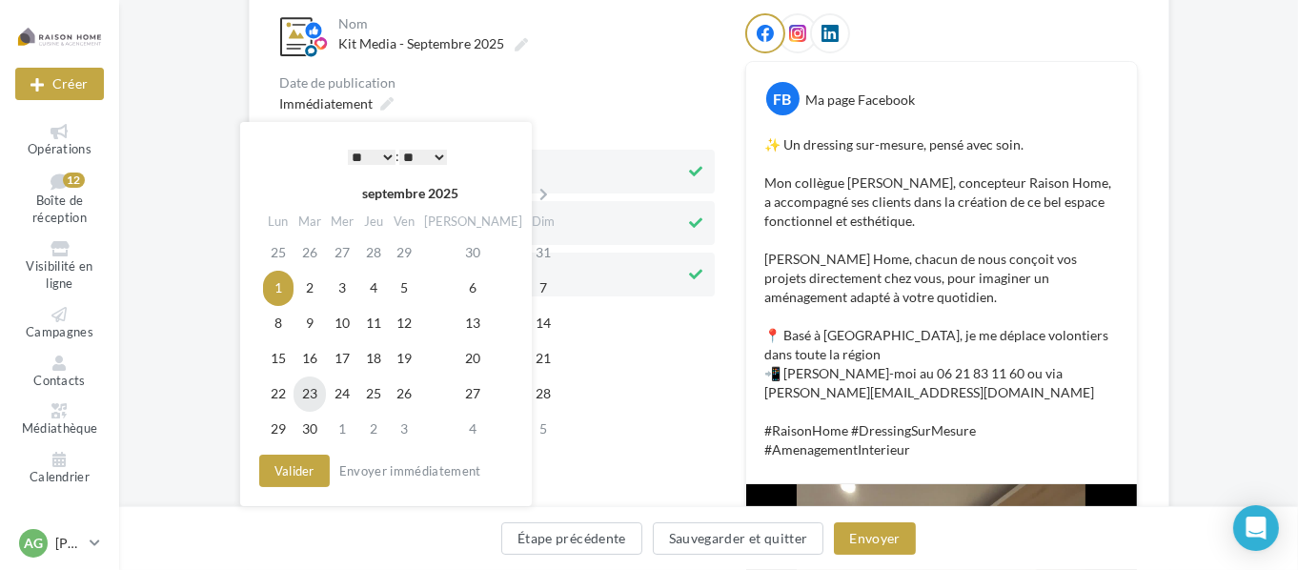
click at [316, 393] on td "23" at bounding box center [310, 394] width 32 height 35
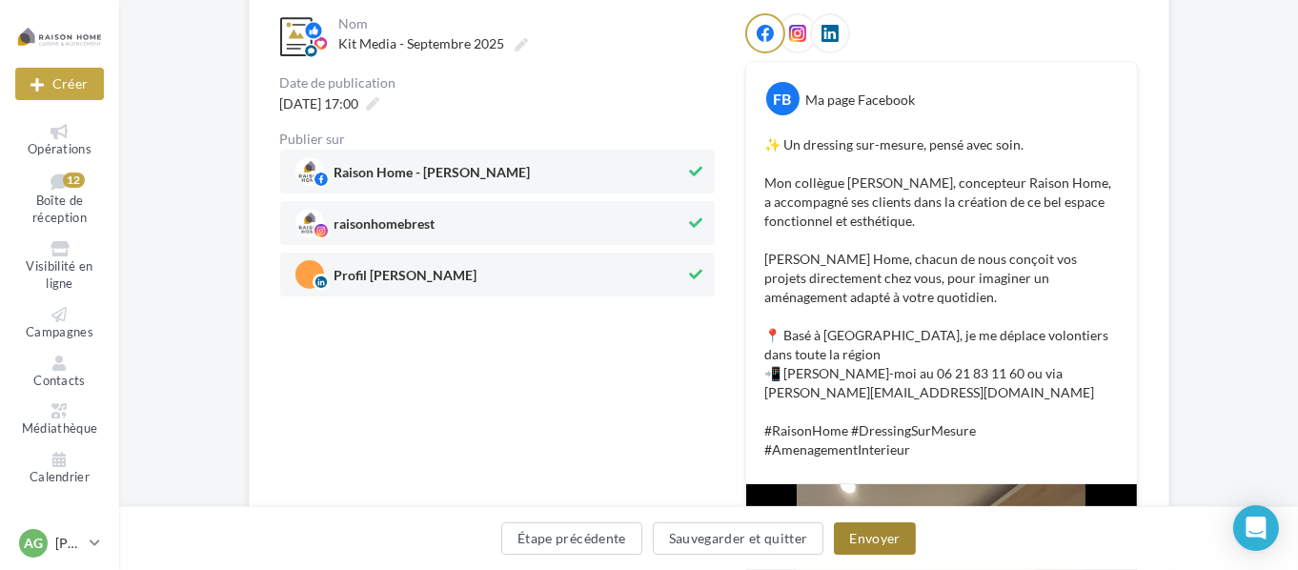
click at [877, 548] on button "Envoyer" at bounding box center [874, 538] width 81 height 32
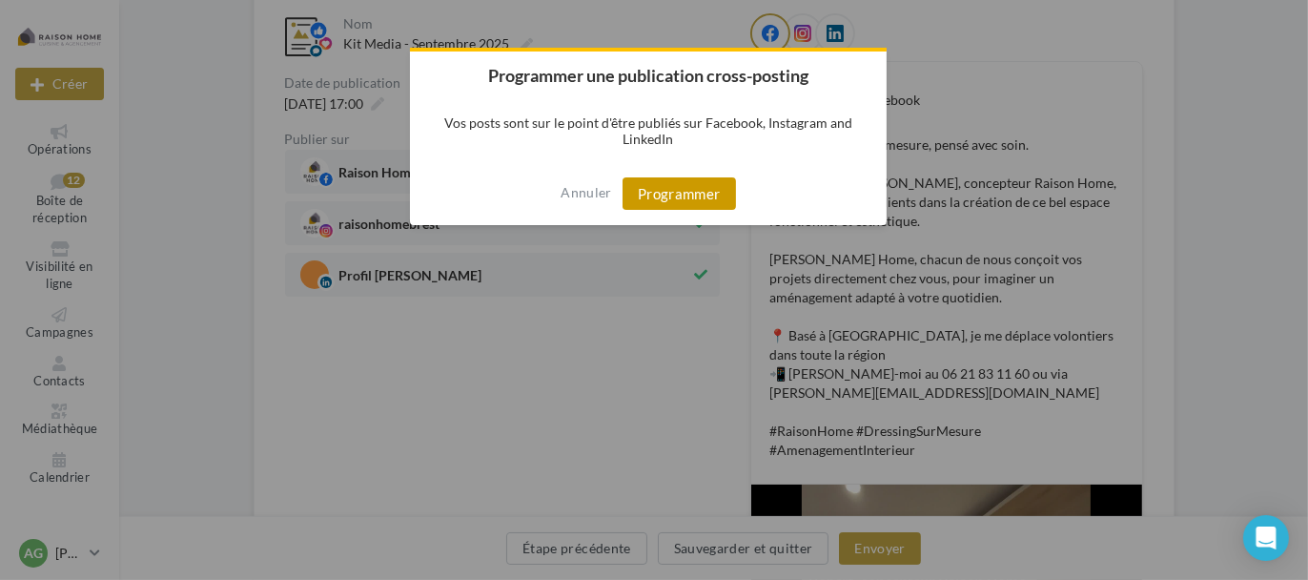
click at [725, 193] on button "Programmer" at bounding box center [678, 193] width 113 height 32
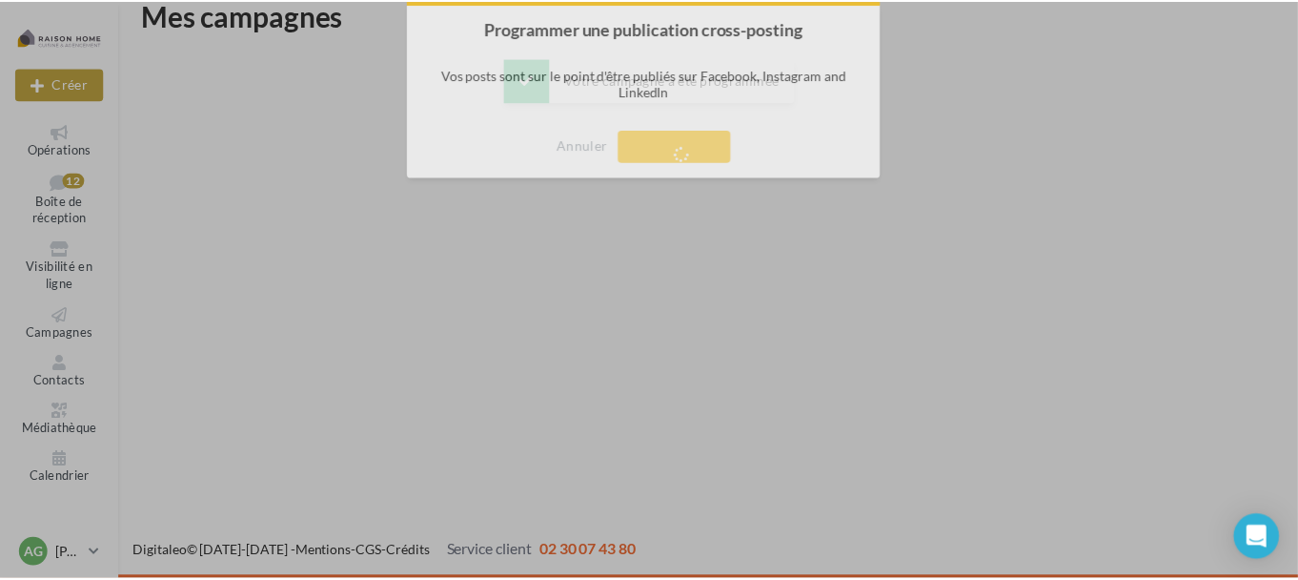
scroll to position [31, 0]
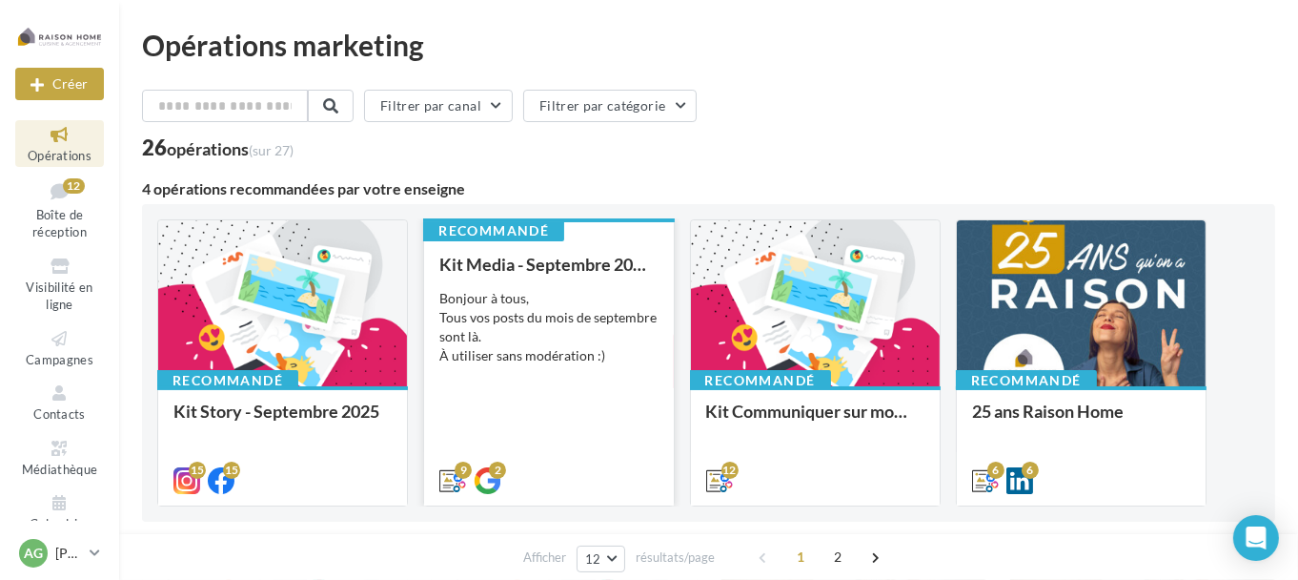
click at [526, 323] on div "Bonjour à tous, Tous vos posts du mois de septembre sont là. À utiliser sans mo…" at bounding box center [548, 327] width 218 height 76
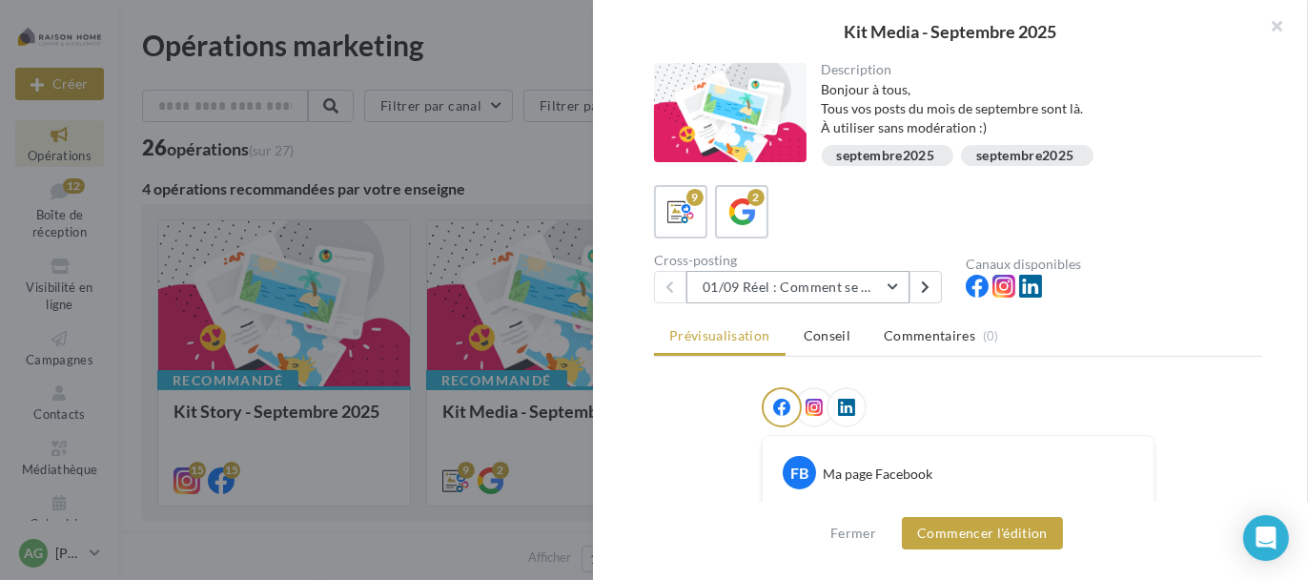
click at [855, 292] on button "01/09 Réel : Comment se passe un projet Raison Home ?" at bounding box center [797, 287] width 223 height 32
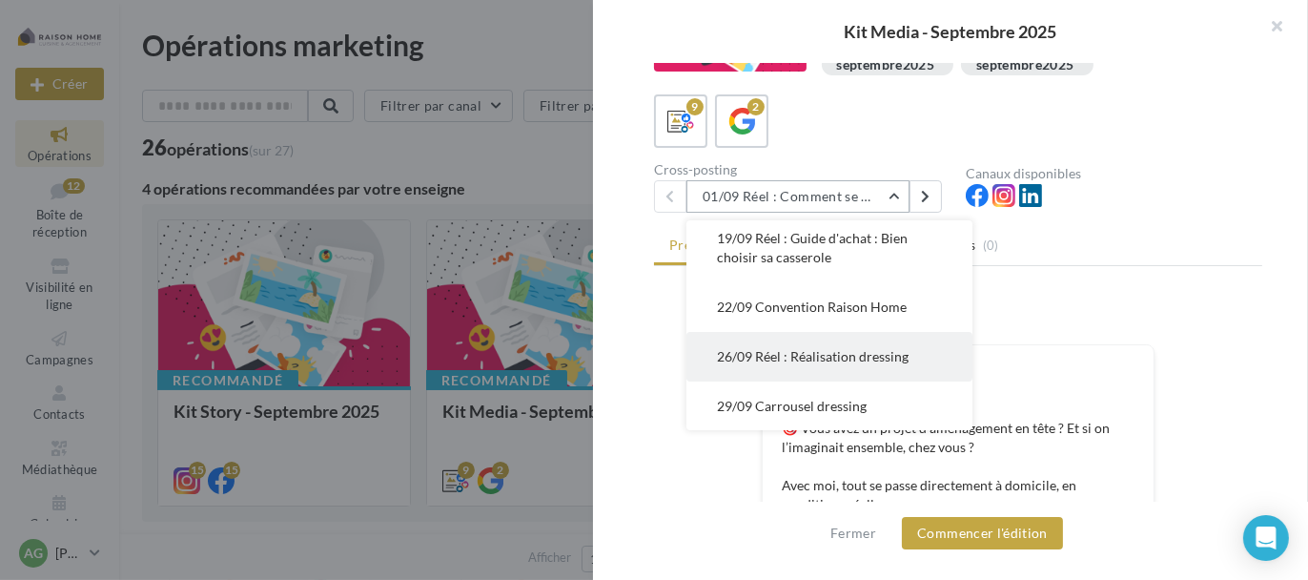
scroll to position [95, 0]
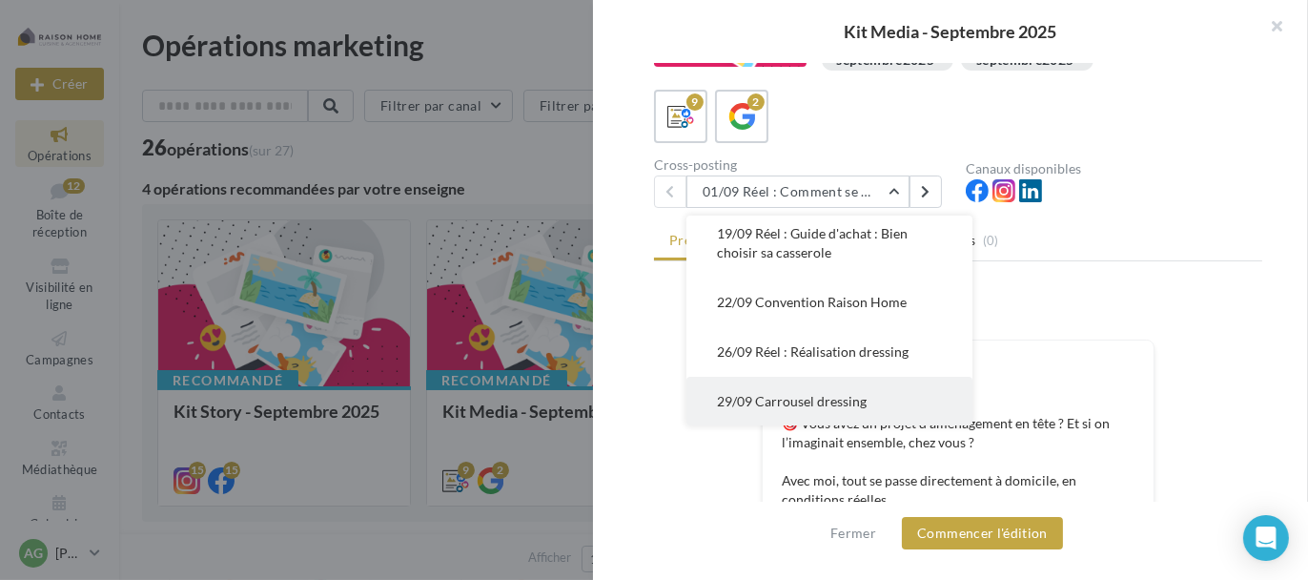
click at [836, 397] on span "29/09 Carrousel dressing" at bounding box center [792, 401] width 150 height 16
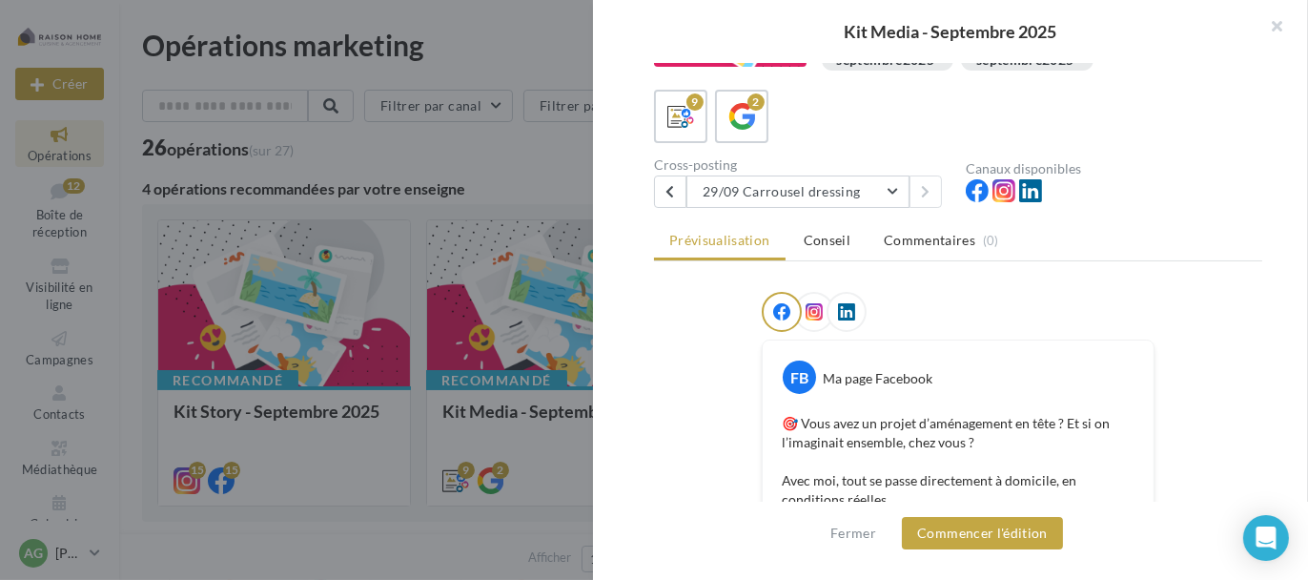
scroll to position [0, 0]
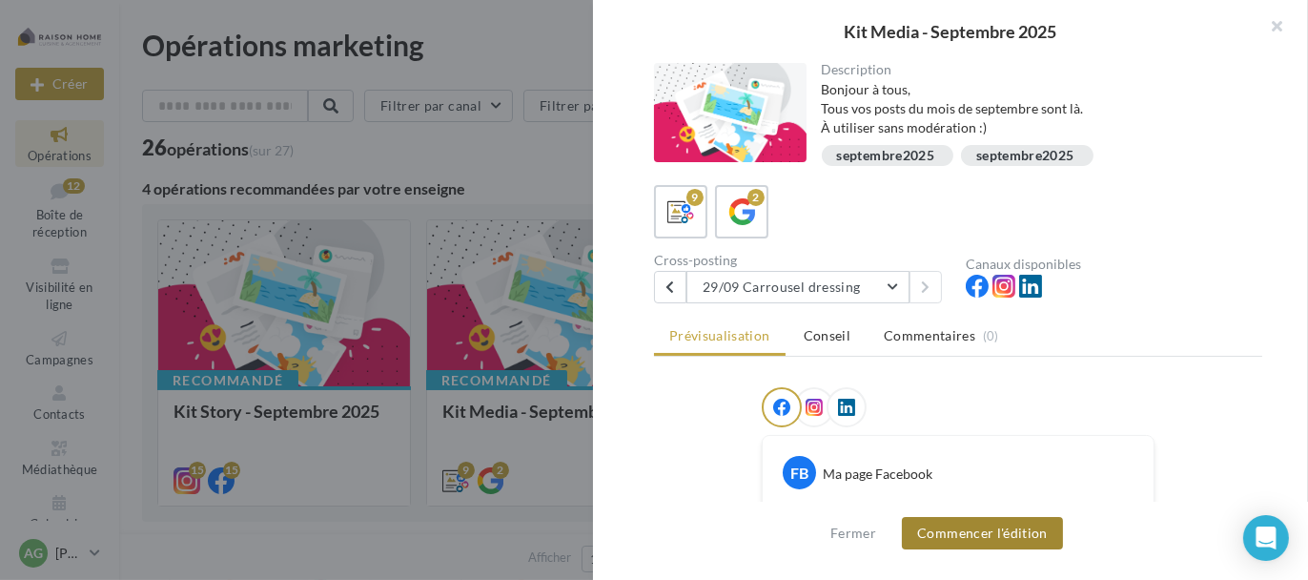
click at [931, 528] on button "Commencer l'édition" at bounding box center [982, 533] width 161 height 32
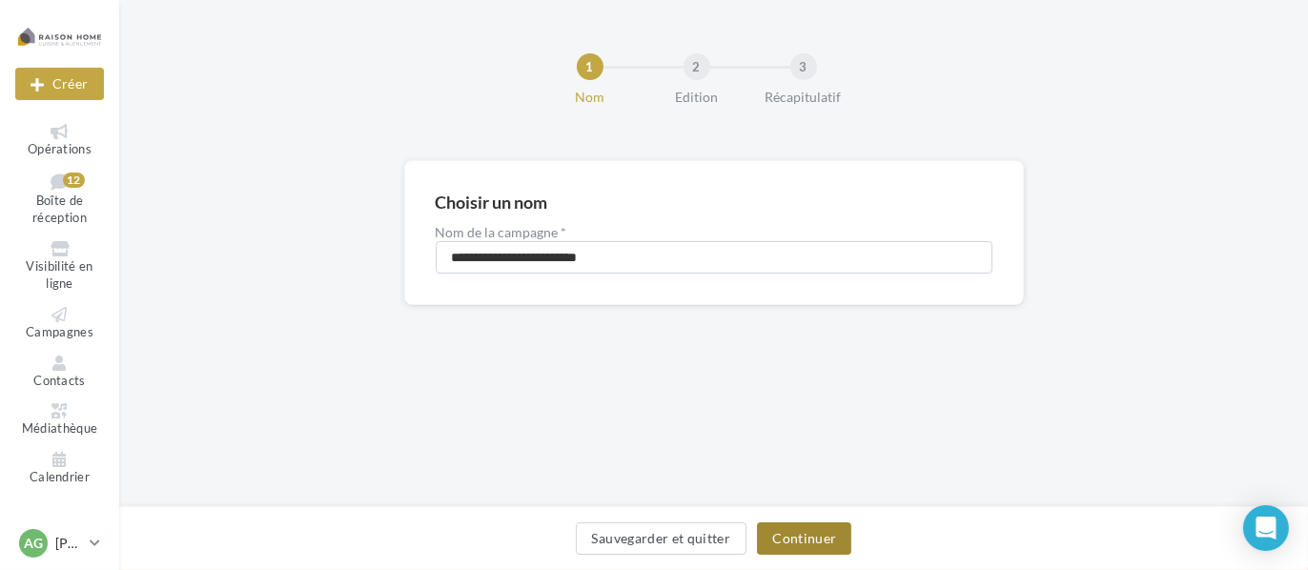
click at [801, 535] on button "Continuer" at bounding box center [804, 538] width 94 height 32
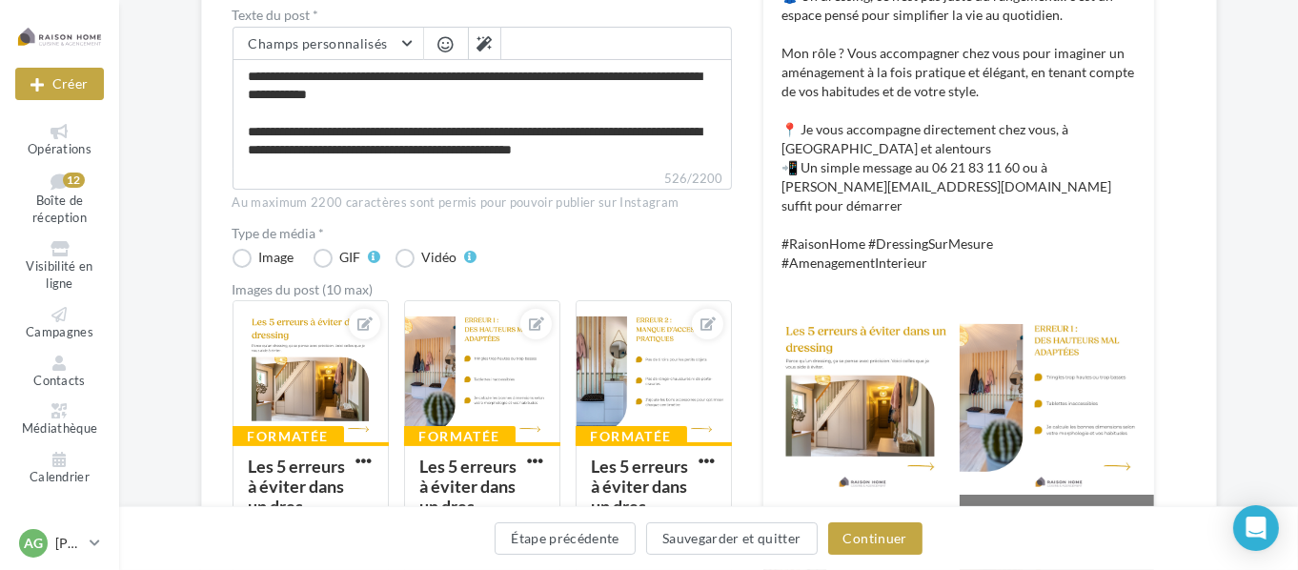
scroll to position [381, 0]
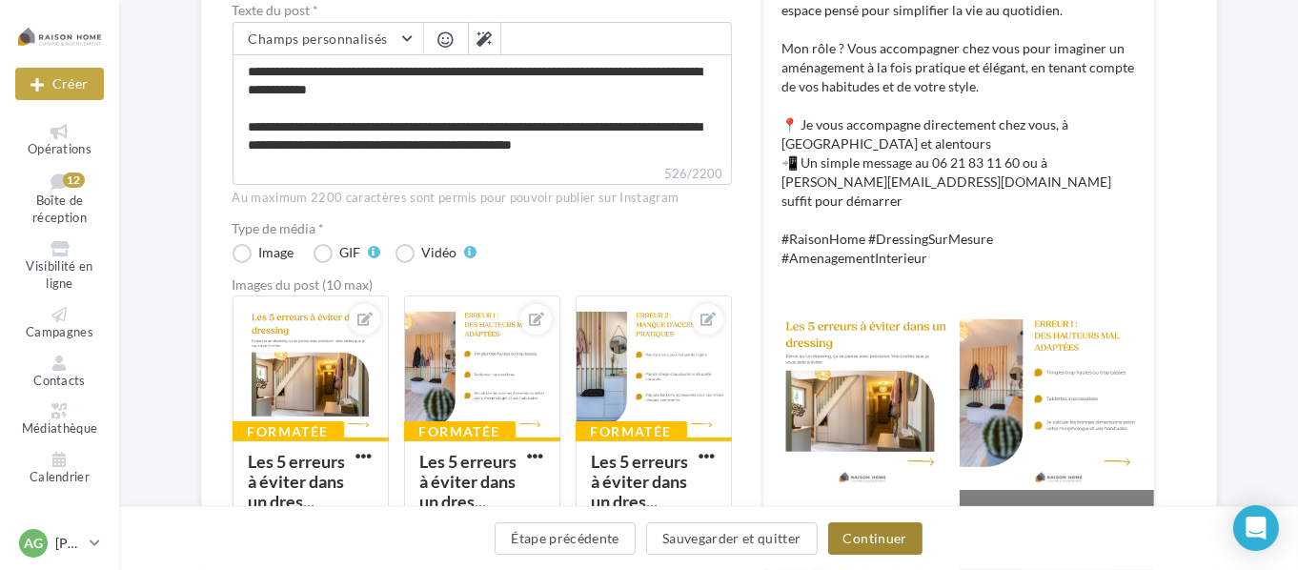
click at [888, 549] on button "Continuer" at bounding box center [875, 538] width 94 height 32
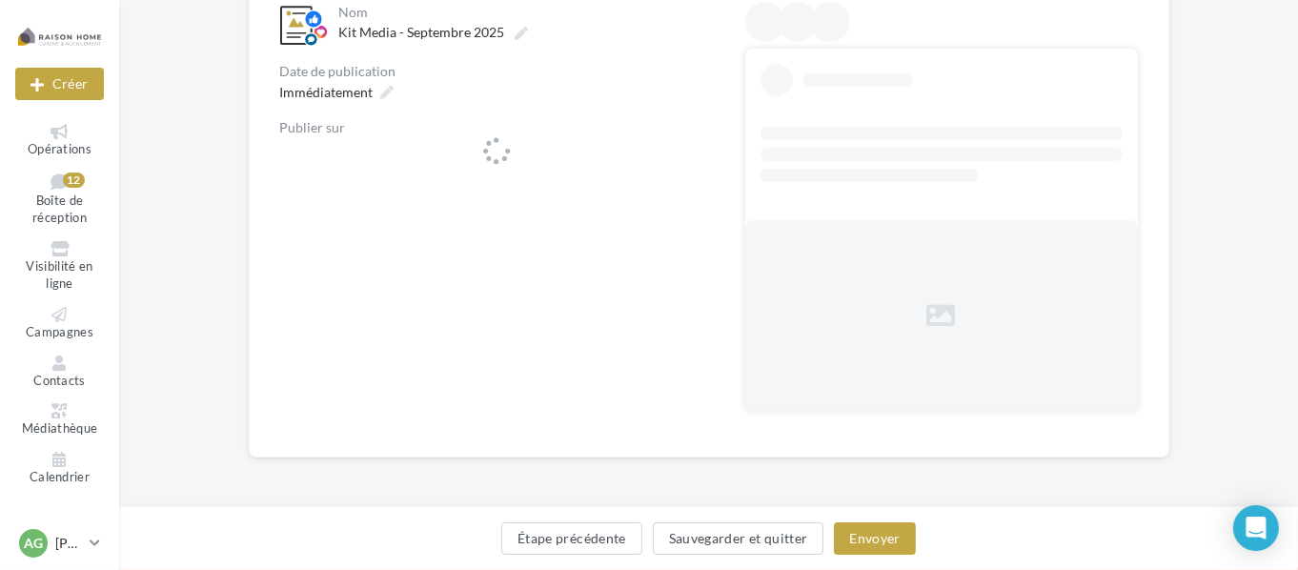
scroll to position [220, 0]
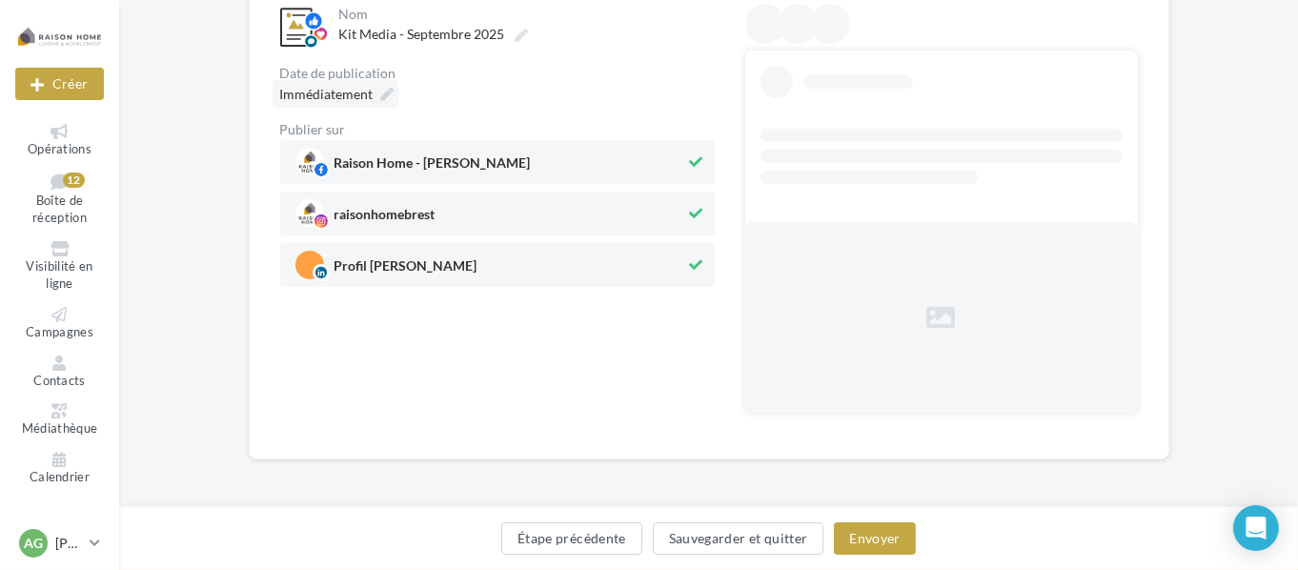
click at [312, 82] on div "Immédiatement" at bounding box center [336, 94] width 126 height 28
click at [312, 82] on div "**********" at bounding box center [709, 200] width 921 height 520
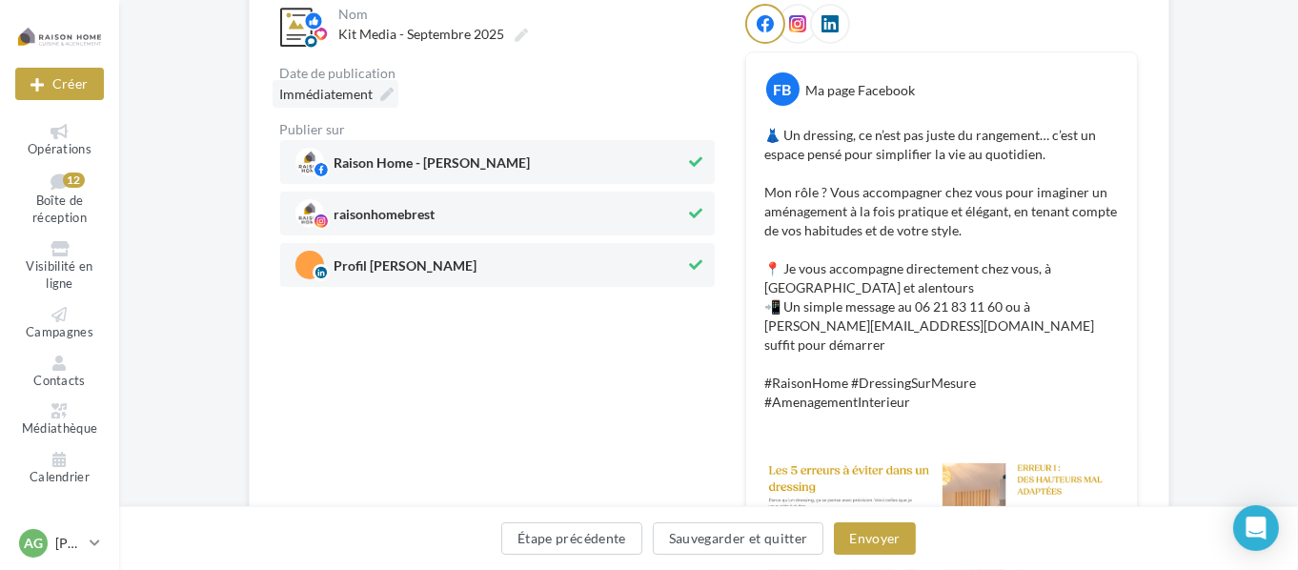
click at [377, 86] on div "Immédiatement" at bounding box center [336, 94] width 126 height 28
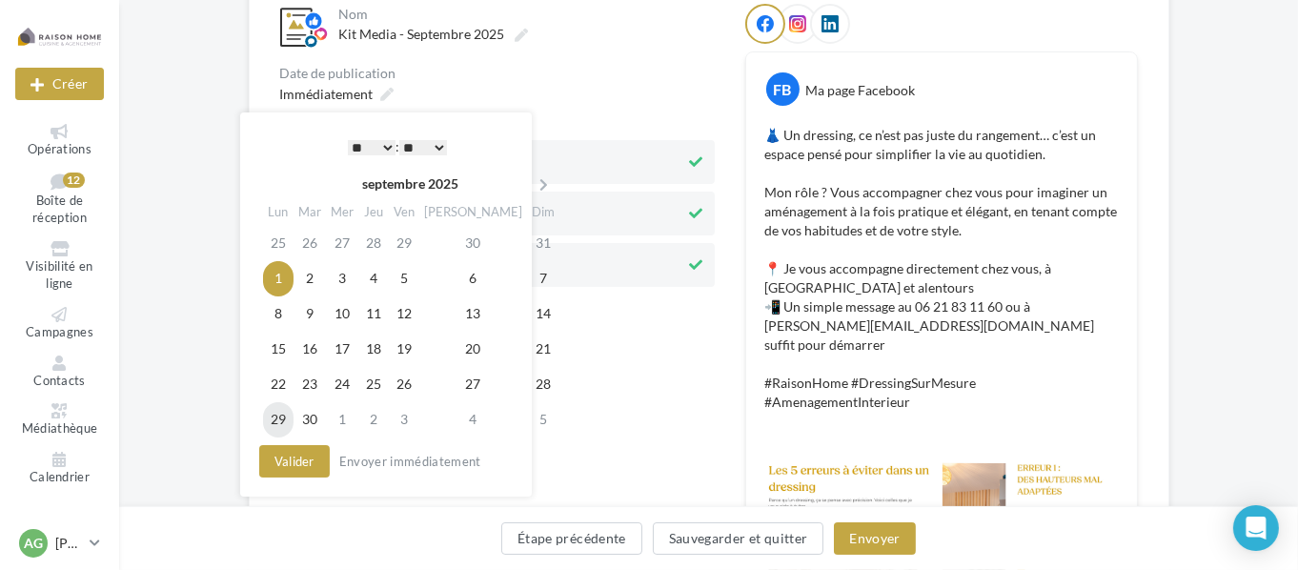
click at [291, 417] on td "29" at bounding box center [278, 419] width 31 height 35
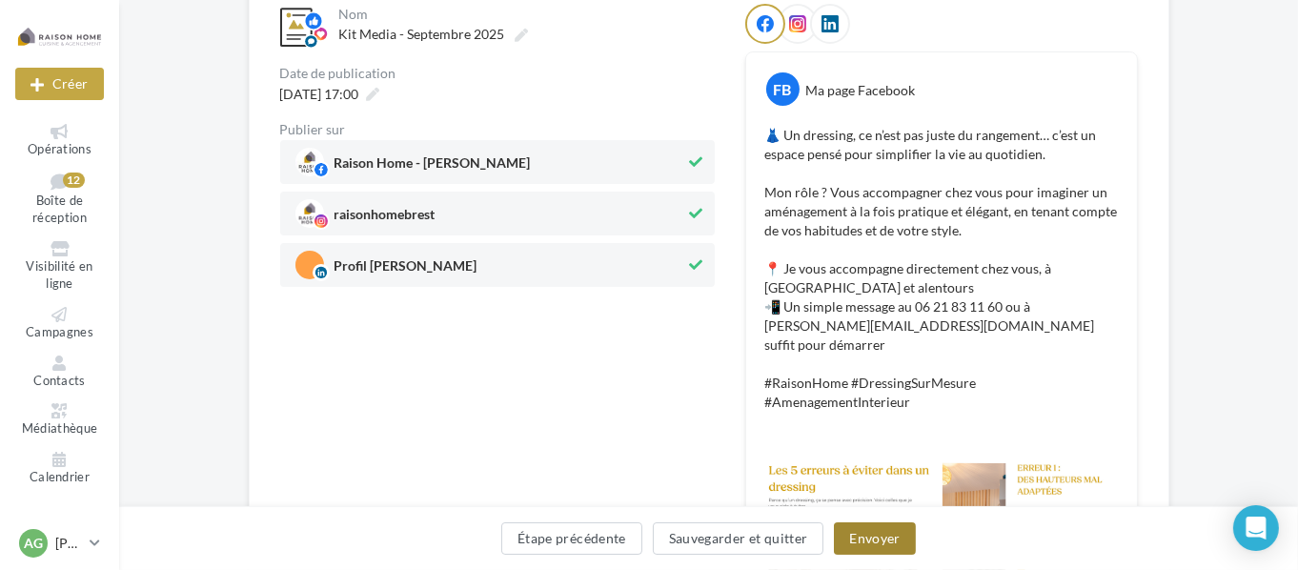
click at [885, 545] on button "Envoyer" at bounding box center [874, 538] width 81 height 32
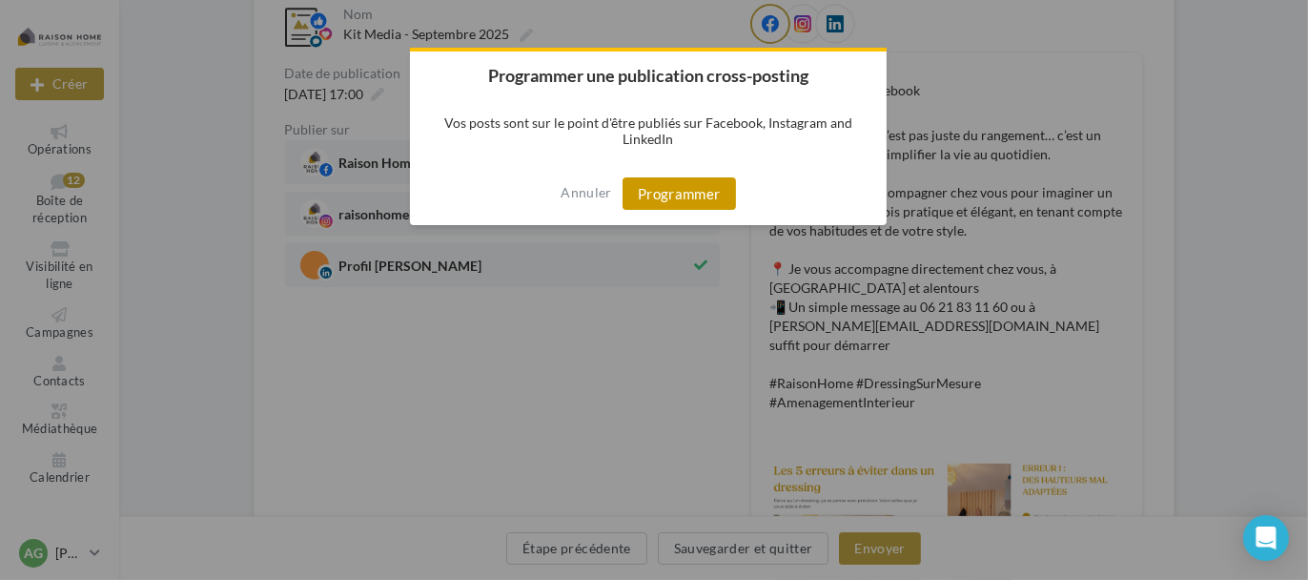
click at [655, 189] on button "Programmer" at bounding box center [678, 193] width 113 height 32
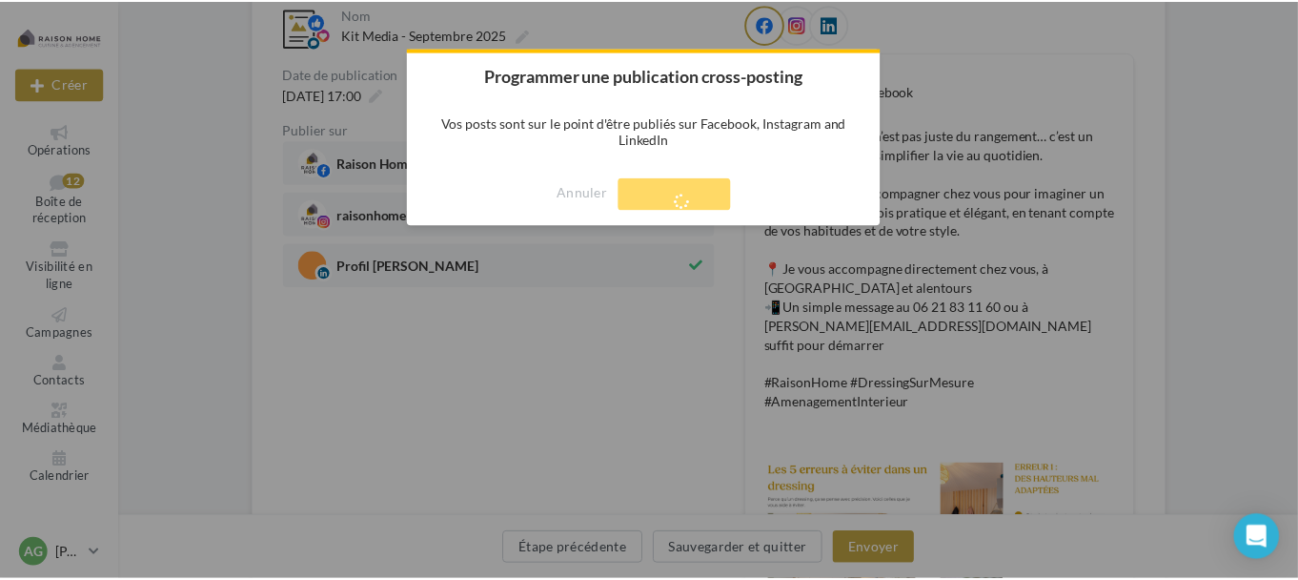
scroll to position [31, 0]
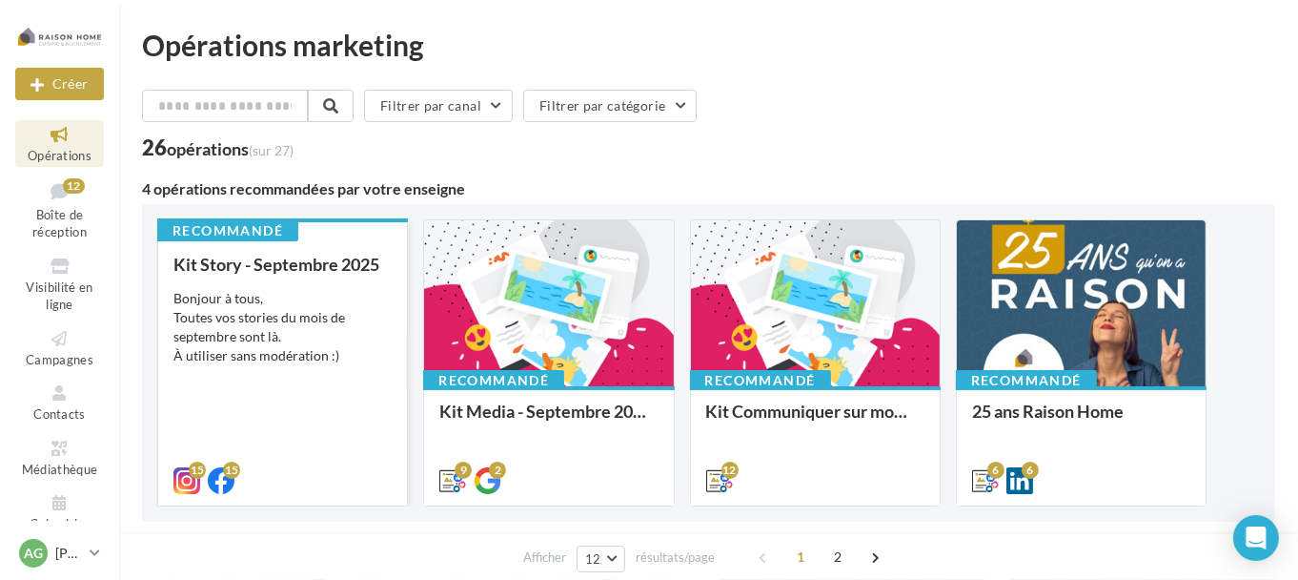
click at [299, 303] on div "Bonjour à tous, Toutes vos stories du mois de septembre sont là. À utiliser san…" at bounding box center [282, 327] width 218 height 76
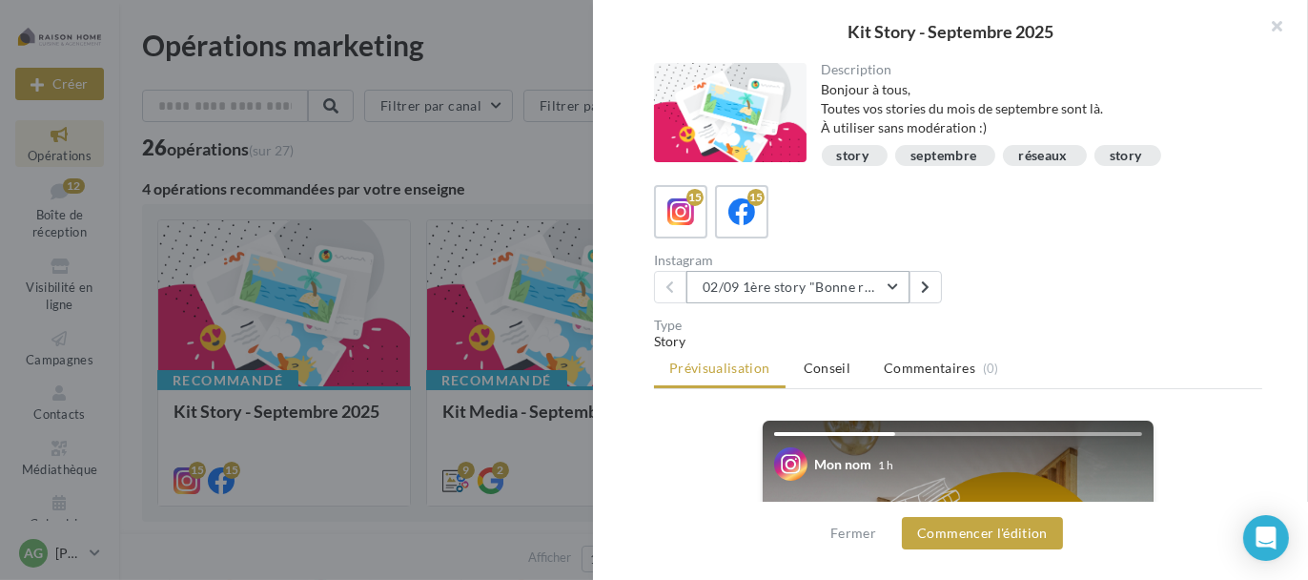
click at [876, 287] on button "02/09 1ère story "Bonne rentrée"" at bounding box center [797, 287] width 223 height 32
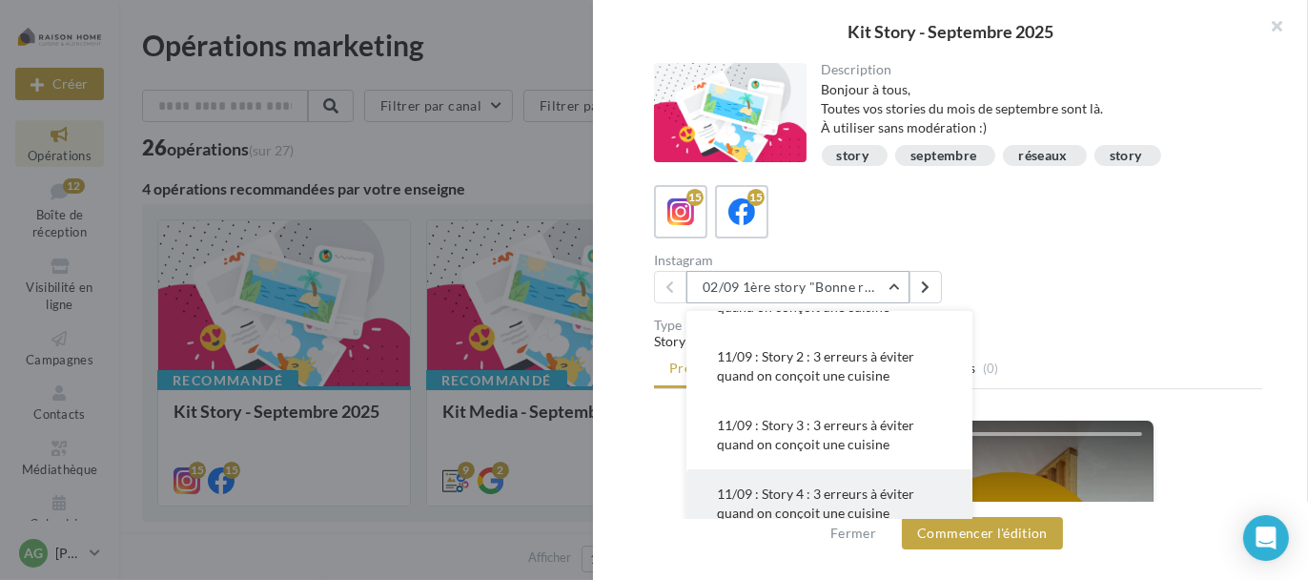
scroll to position [191, 0]
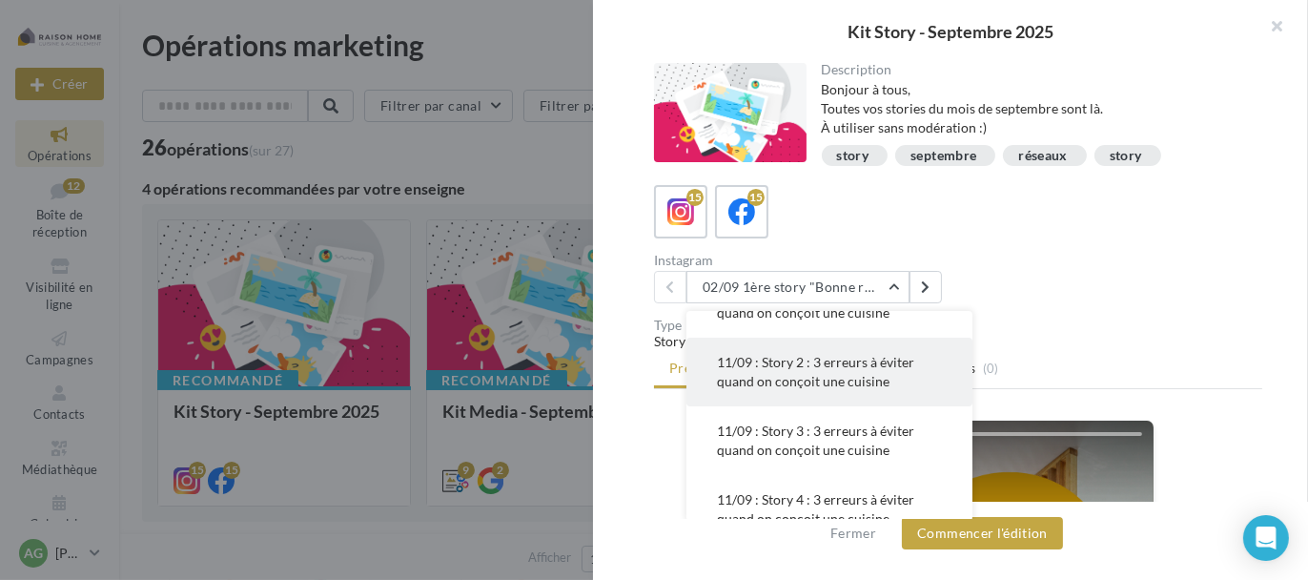
click at [834, 367] on span "11/09 : Story 2 : 3 erreurs à éviter quand on conçoit une cuisine" at bounding box center [815, 371] width 197 height 35
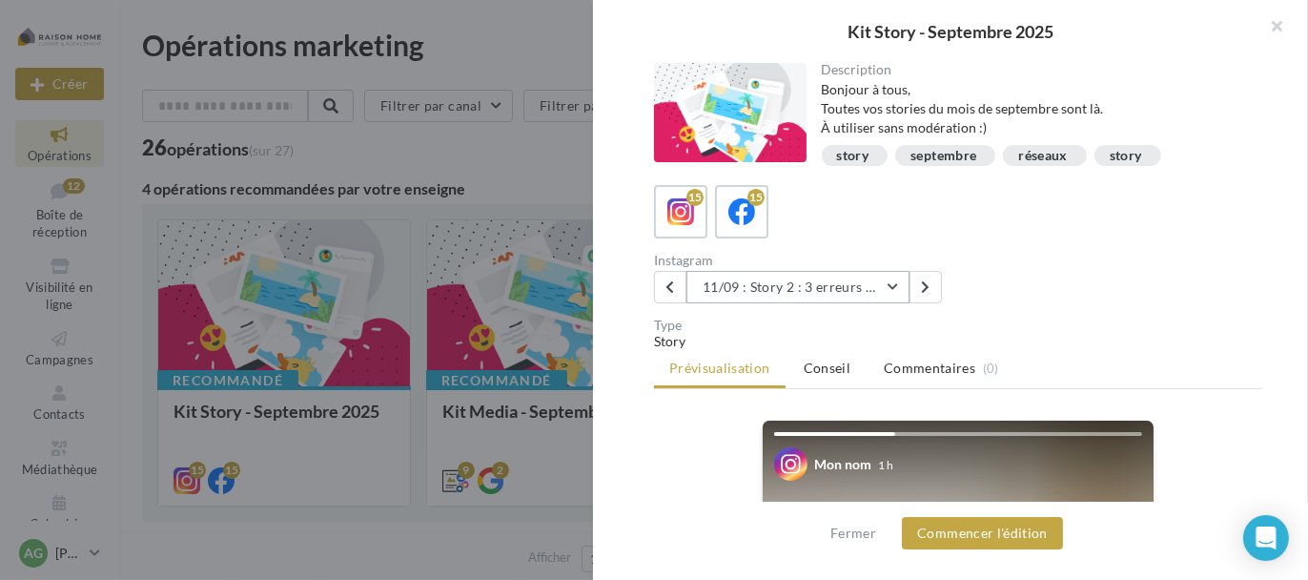
click at [838, 292] on button "11/09 : Story 2 : 3 erreurs à éviter quand on conçoit une cuisine" at bounding box center [797, 287] width 223 height 32
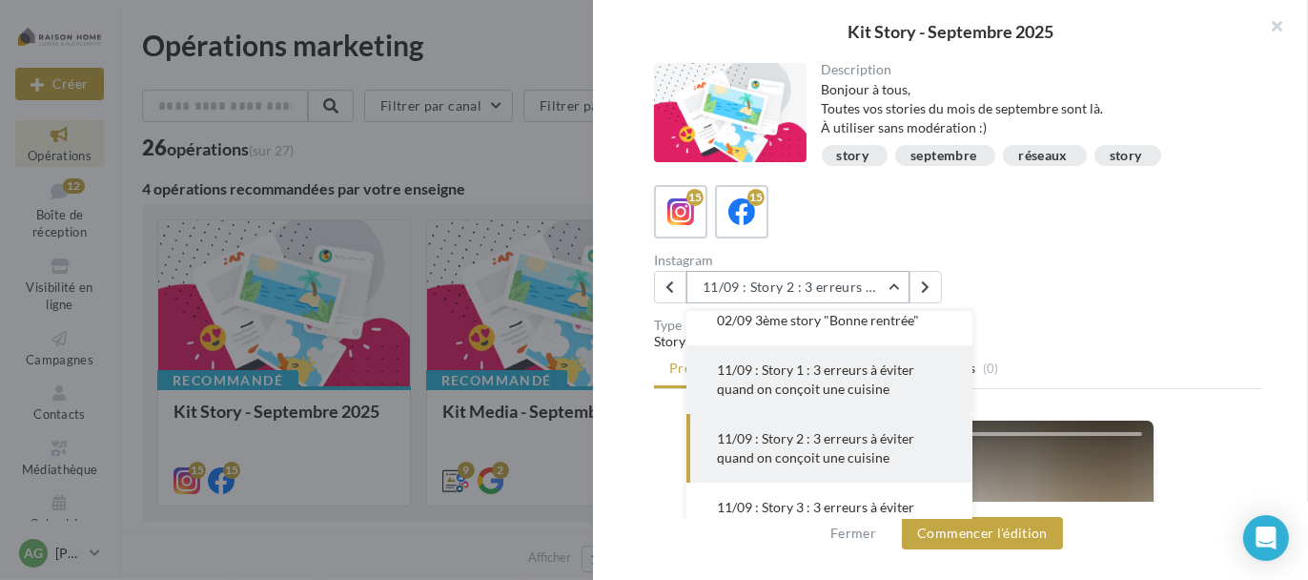
scroll to position [110, 0]
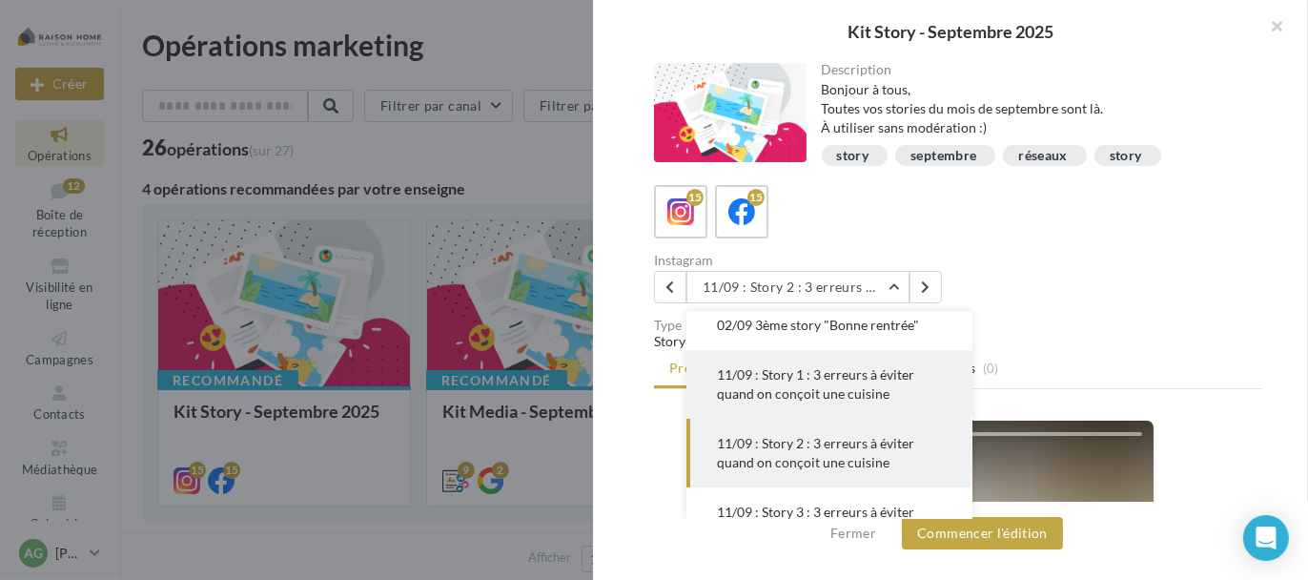
click at [821, 380] on button "11/09 : Story 1 : 3 erreurs à éviter quand on conçoit une cuisine" at bounding box center [829, 384] width 286 height 69
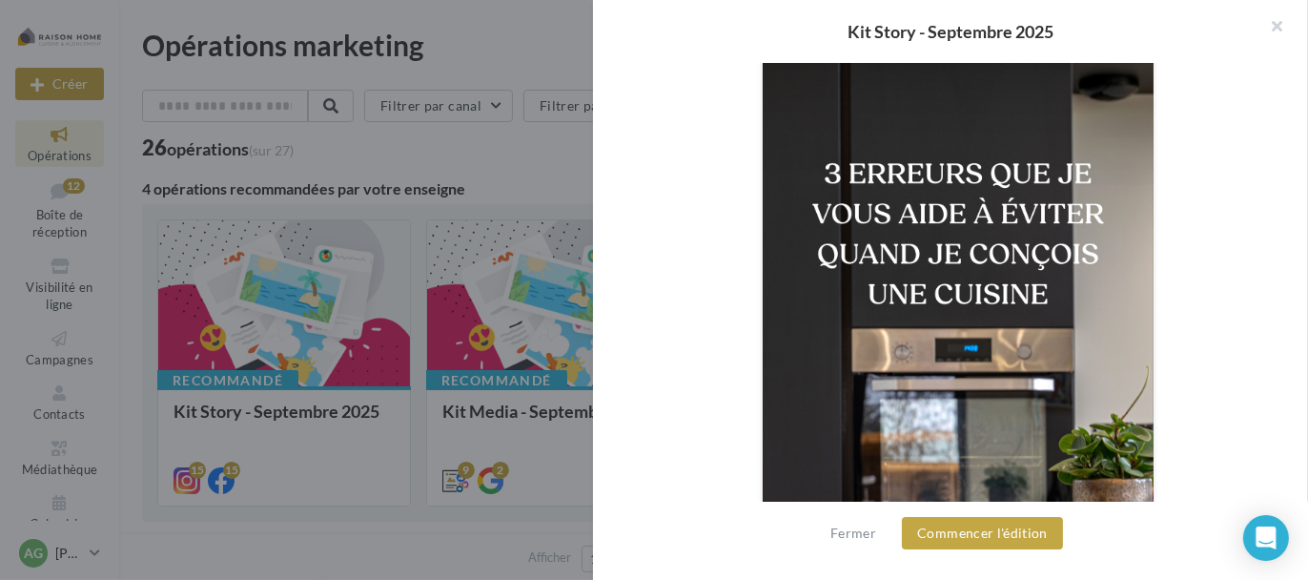
scroll to position [572, 0]
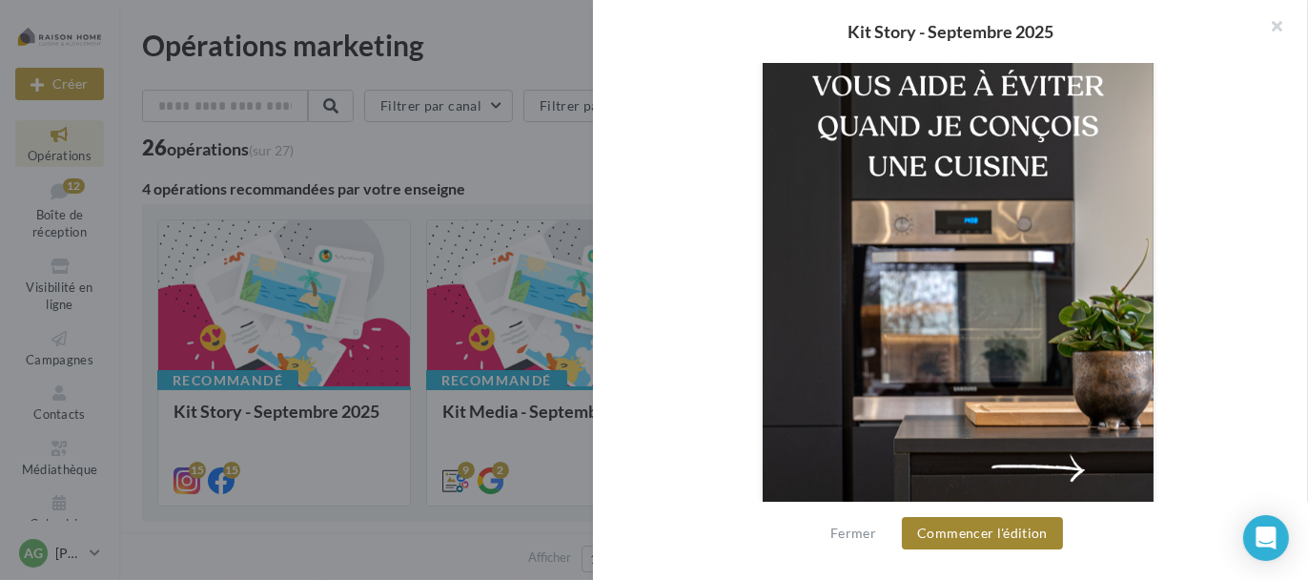
click at [995, 535] on button "Commencer l'édition" at bounding box center [982, 533] width 161 height 32
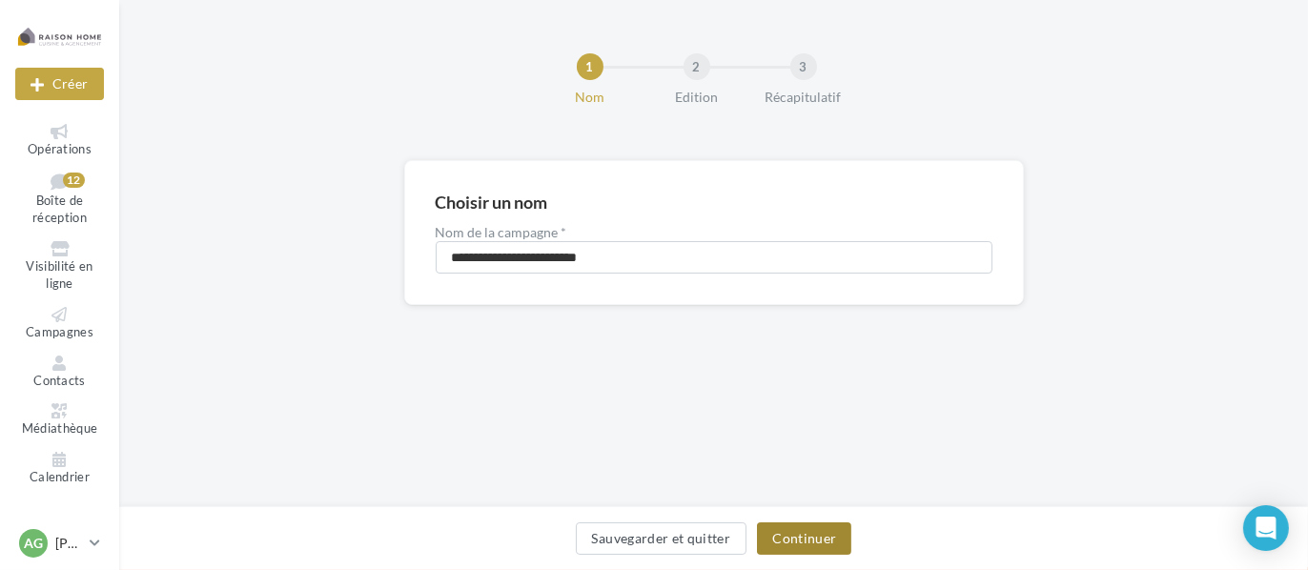
click at [782, 531] on button "Continuer" at bounding box center [804, 538] width 94 height 32
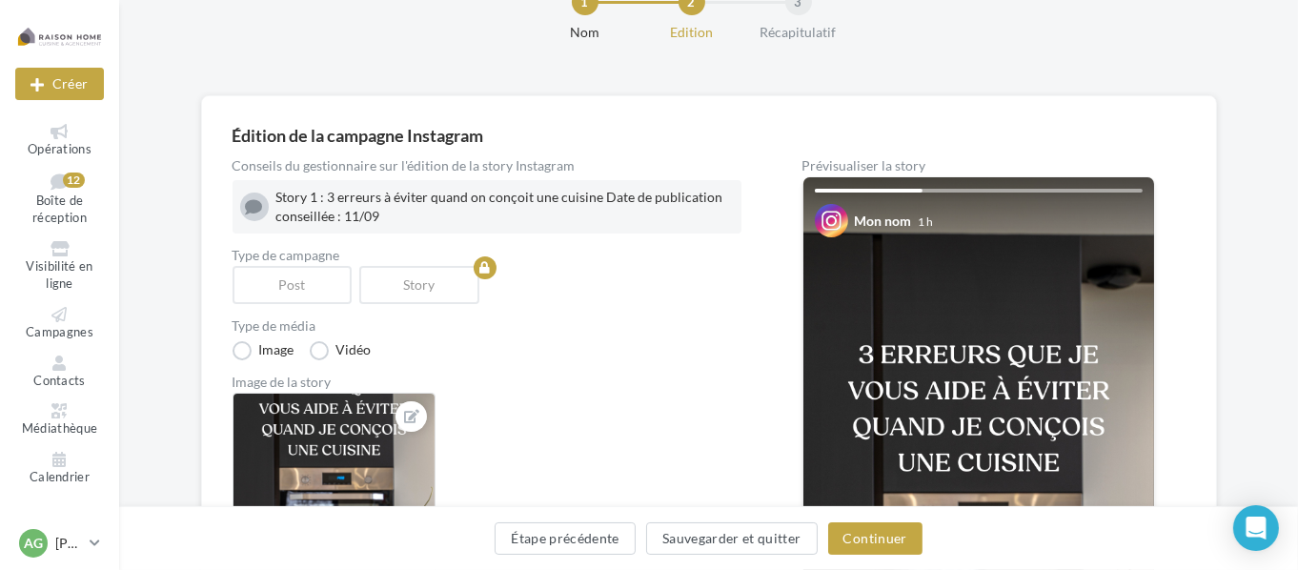
scroll to position [286, 0]
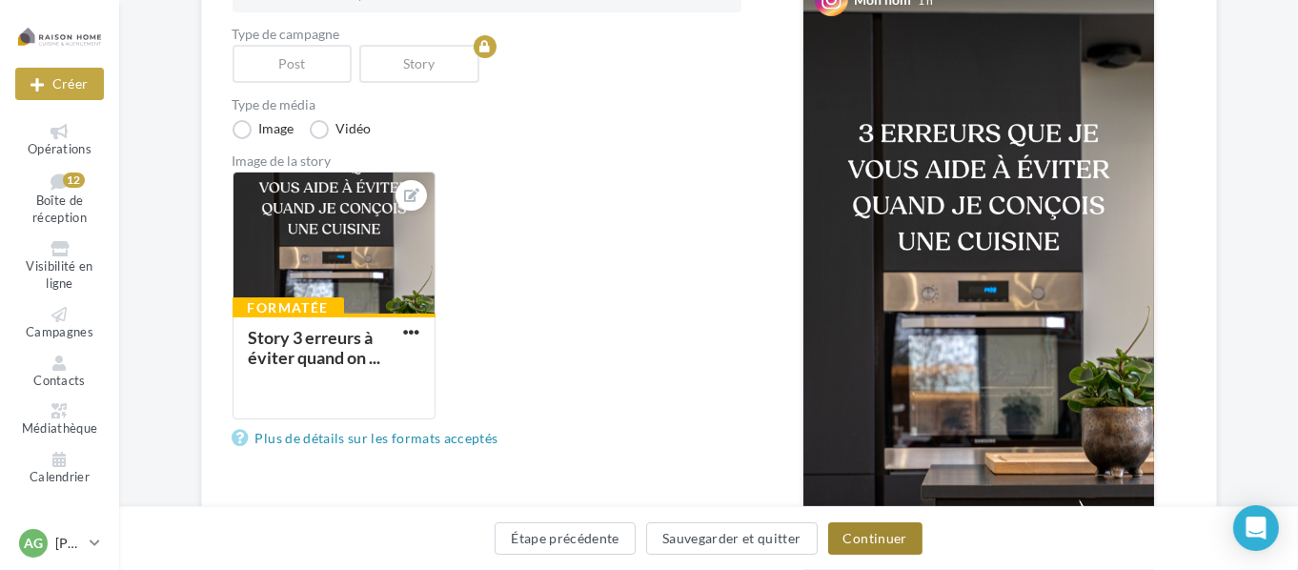
click at [875, 535] on button "Continuer" at bounding box center [875, 538] width 94 height 32
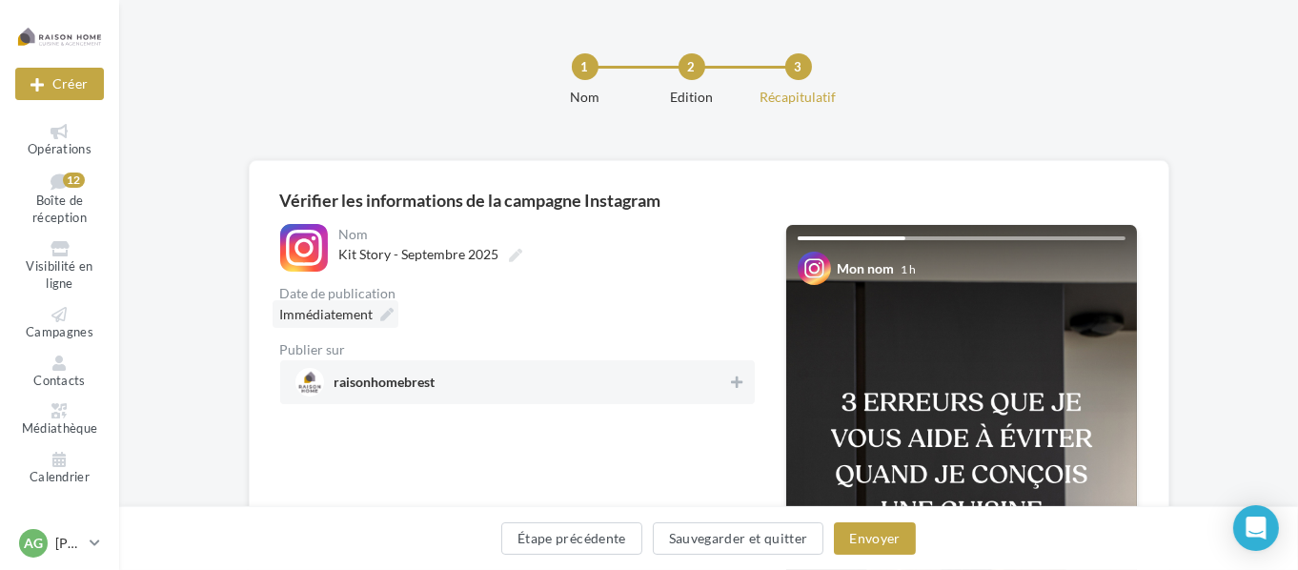
click at [346, 316] on span "Immédiatement" at bounding box center [326, 314] width 93 height 16
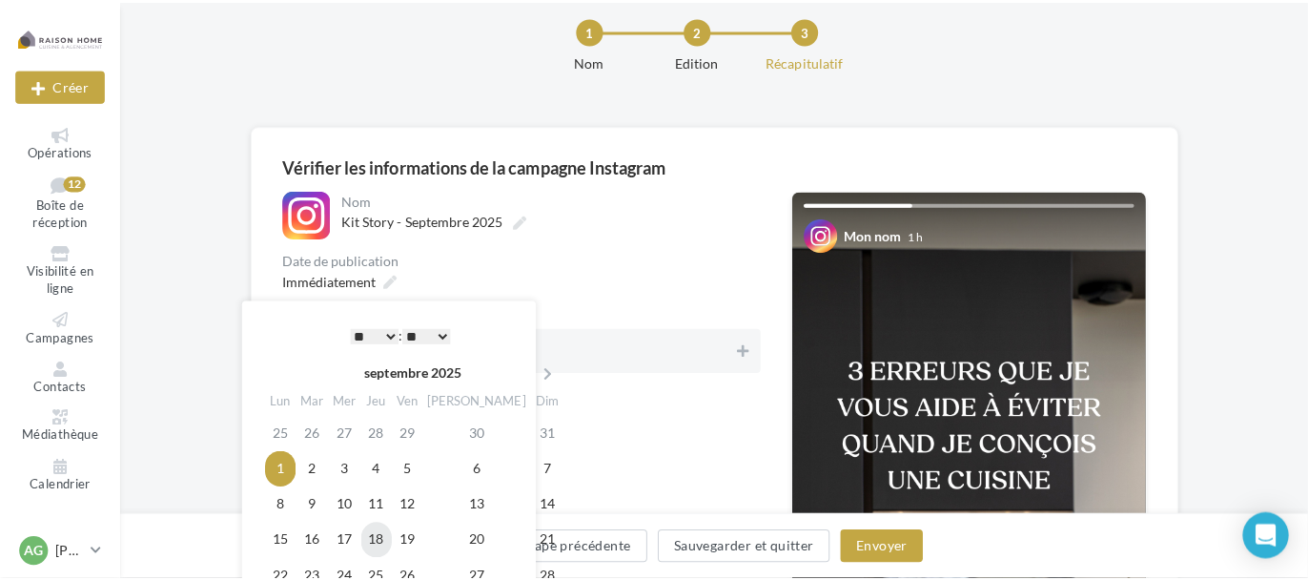
scroll to position [95, 0]
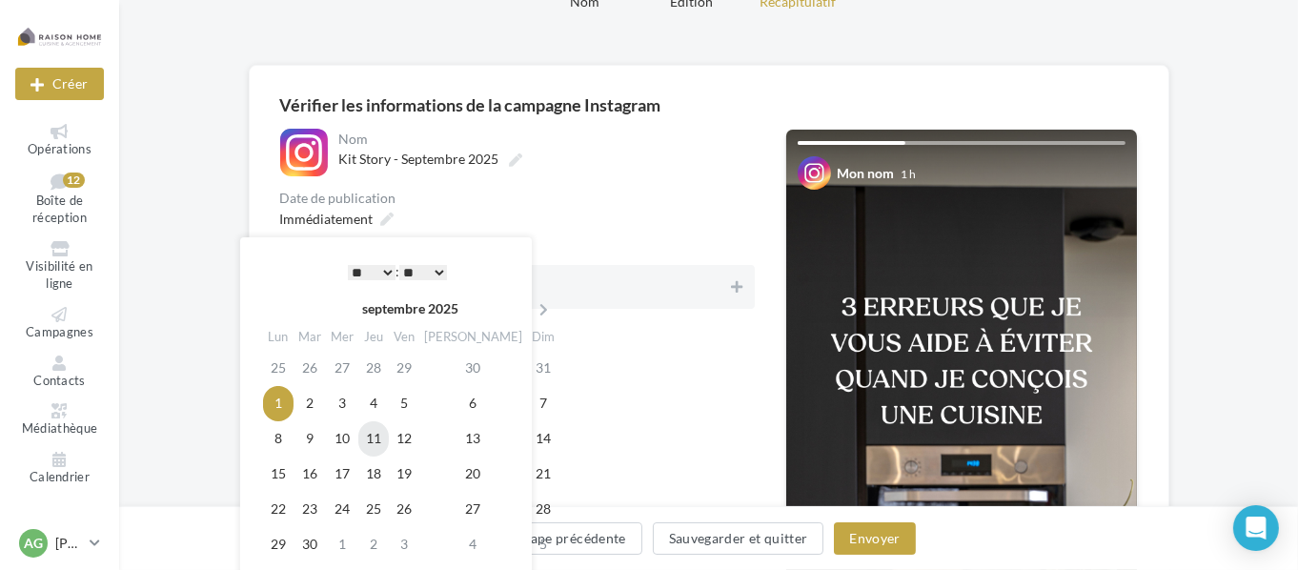
click at [387, 439] on td "11" at bounding box center [373, 438] width 31 height 35
click at [874, 538] on button "Envoyer" at bounding box center [874, 538] width 81 height 32
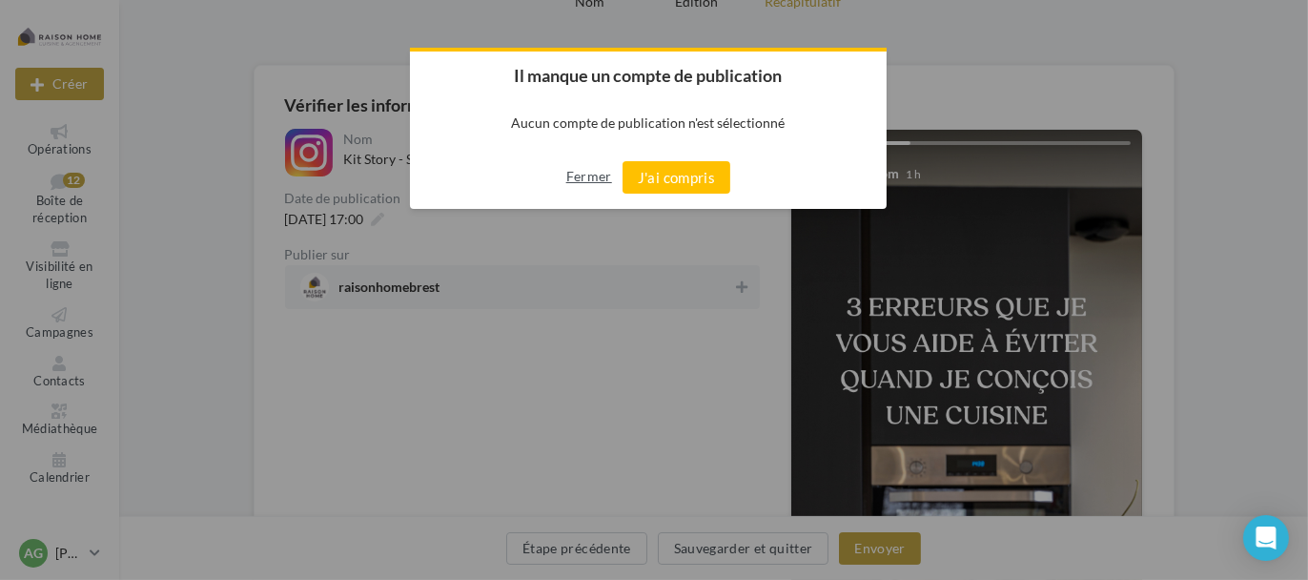
click at [584, 171] on button "Fermer" at bounding box center [589, 176] width 46 height 31
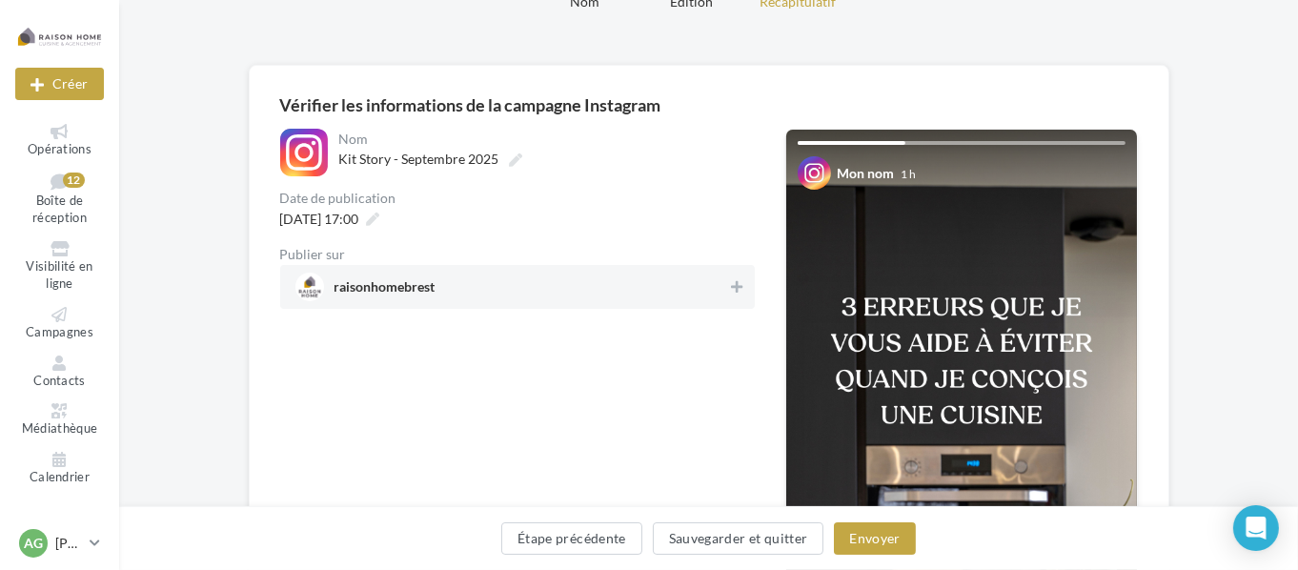
click at [534, 273] on span "raisonhomebrest" at bounding box center [512, 287] width 433 height 29
click at [422, 288] on span "raisonhomebrest" at bounding box center [385, 290] width 101 height 21
click at [376, 274] on span "raisonhomebrest" at bounding box center [512, 287] width 433 height 29
click at [428, 287] on span "raisonhomebrest" at bounding box center [385, 290] width 101 height 21
click at [427, 287] on span "raisonhomebrest" at bounding box center [385, 290] width 101 height 21
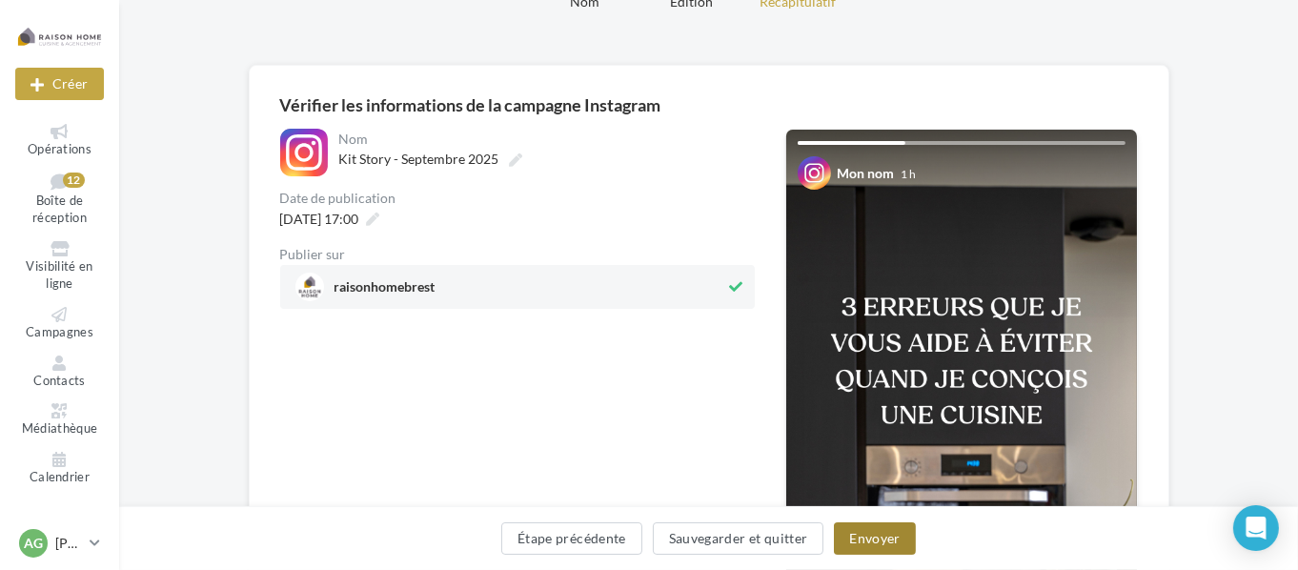
click at [872, 541] on button "Envoyer" at bounding box center [874, 538] width 81 height 32
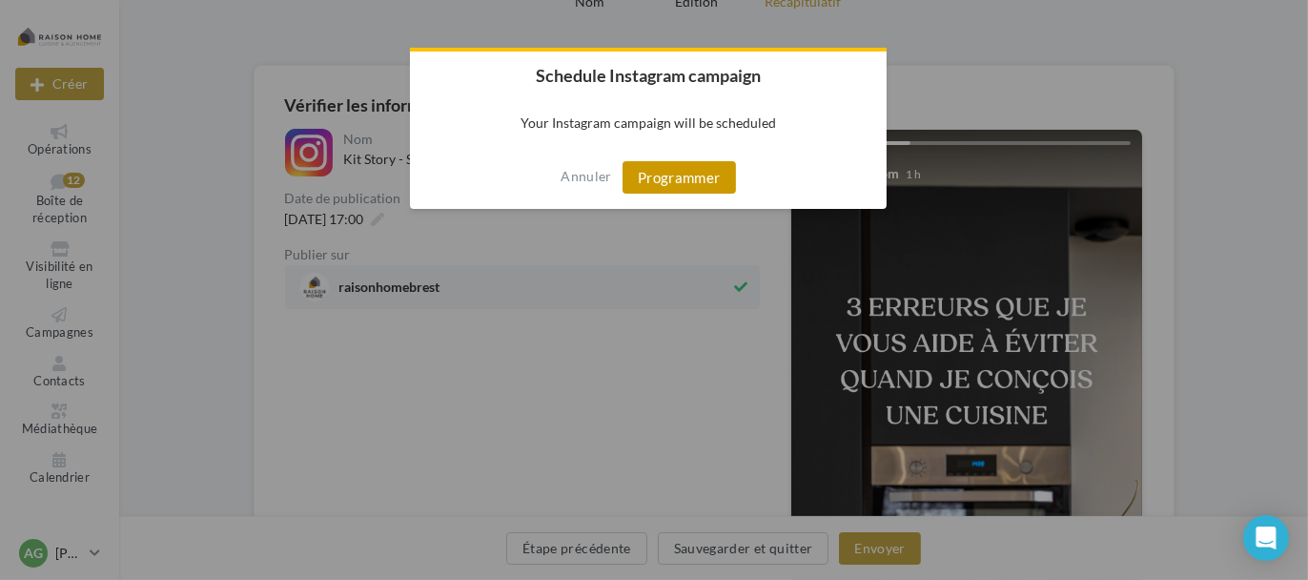
click at [705, 178] on button "Programmer" at bounding box center [678, 177] width 113 height 32
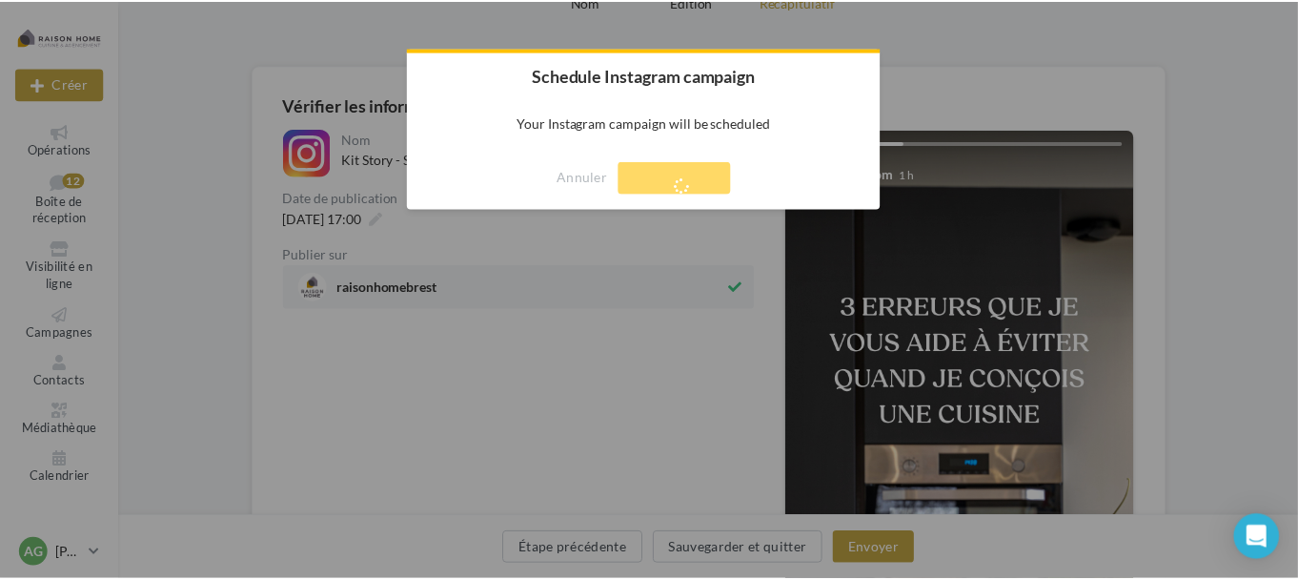
scroll to position [31, 0]
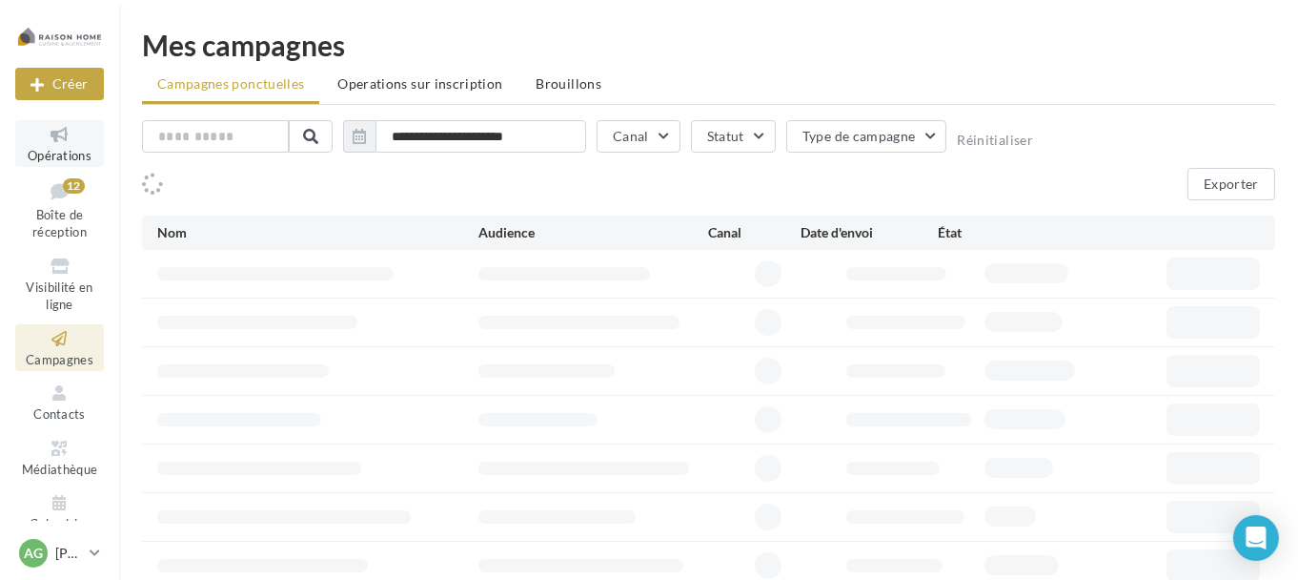
click at [54, 143] on icon at bounding box center [59, 135] width 77 height 22
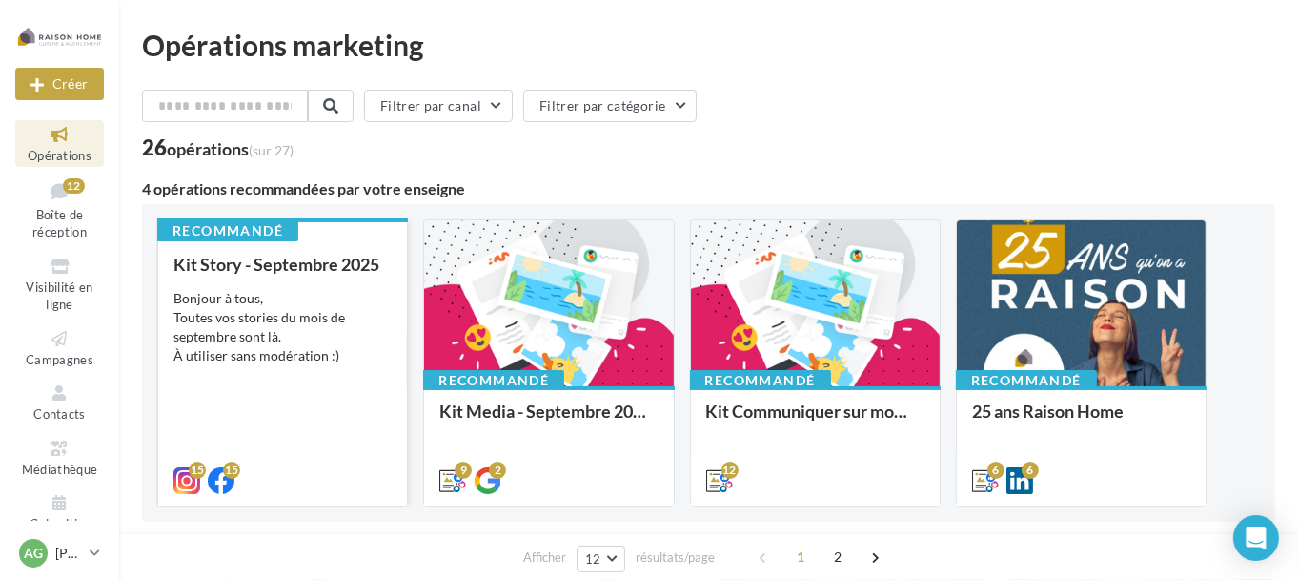
click at [307, 312] on div "Bonjour à tous, Toutes vos stories du mois de septembre sont là. À utiliser san…" at bounding box center [282, 327] width 218 height 76
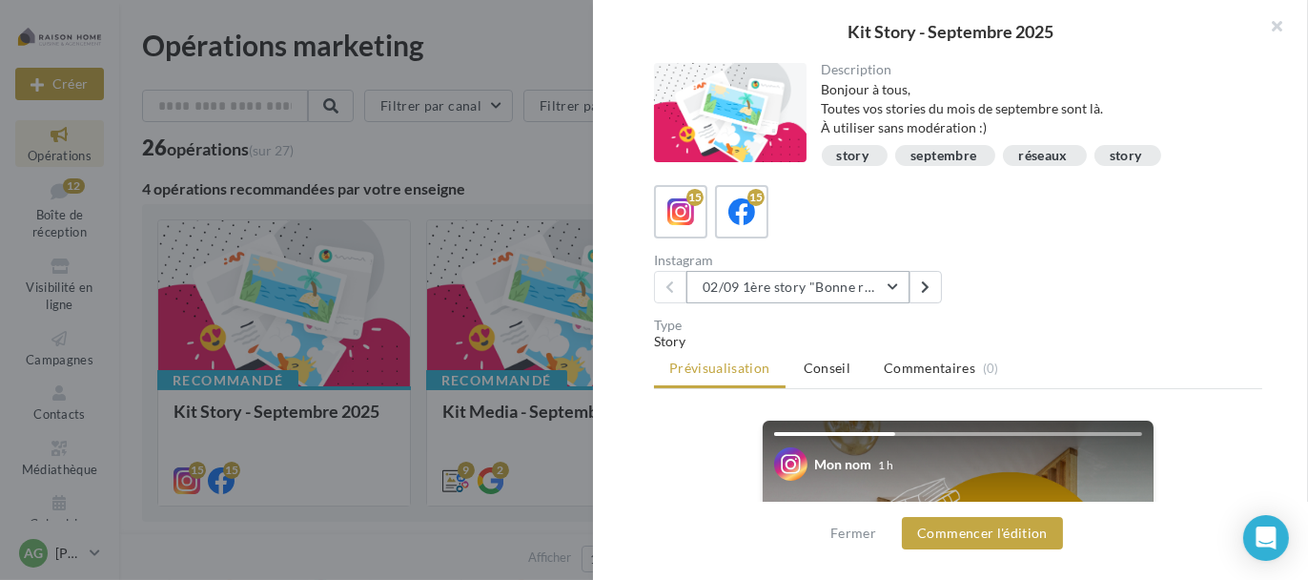
click at [901, 285] on button "02/09 1ère story "Bonne rentrée"" at bounding box center [797, 287] width 223 height 32
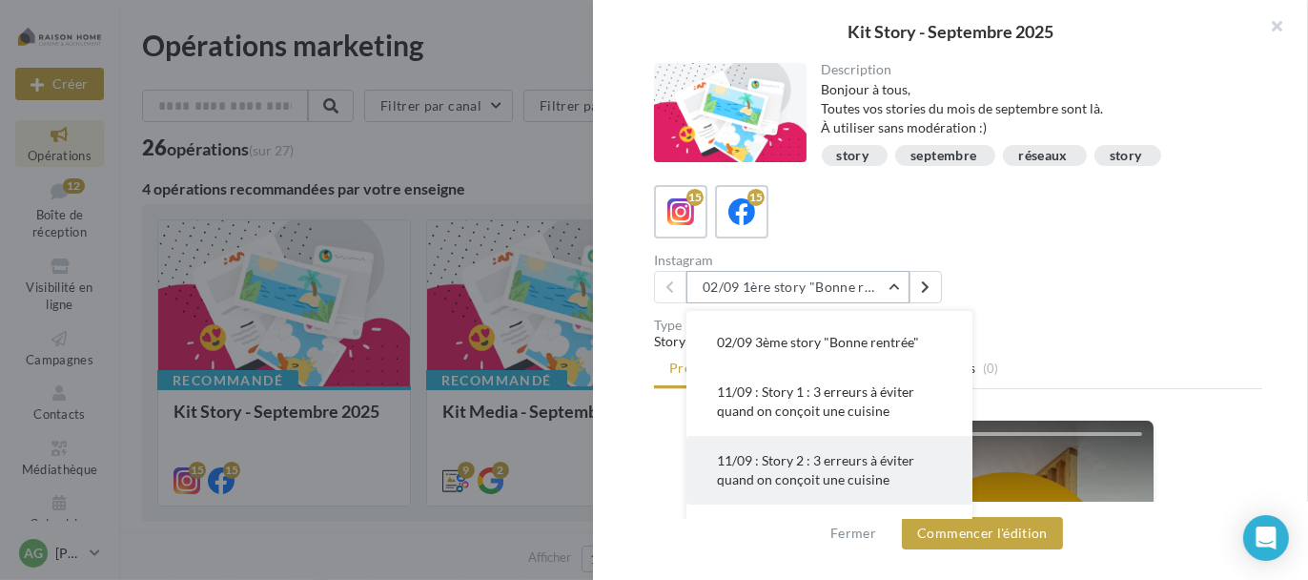
scroll to position [95, 0]
click at [814, 459] on span "11/09 : Story 2 : 3 erreurs à éviter quand on conçoit une cuisine" at bounding box center [815, 466] width 197 height 35
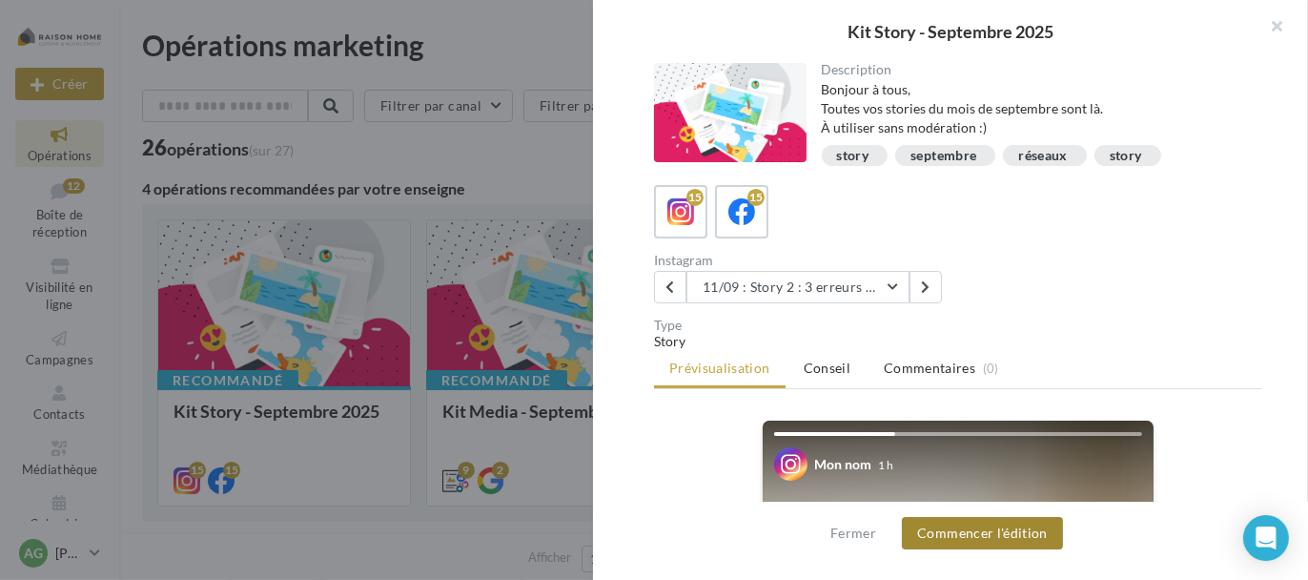
click at [970, 532] on button "Commencer l'édition" at bounding box center [982, 533] width 161 height 32
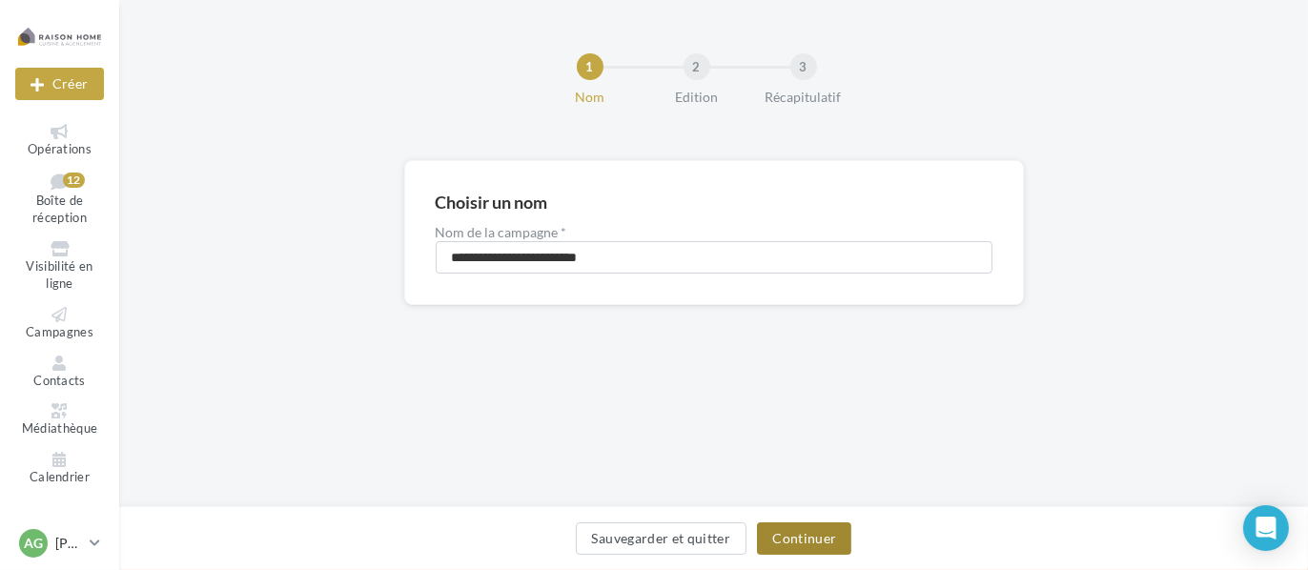
click at [786, 525] on button "Continuer" at bounding box center [804, 538] width 94 height 32
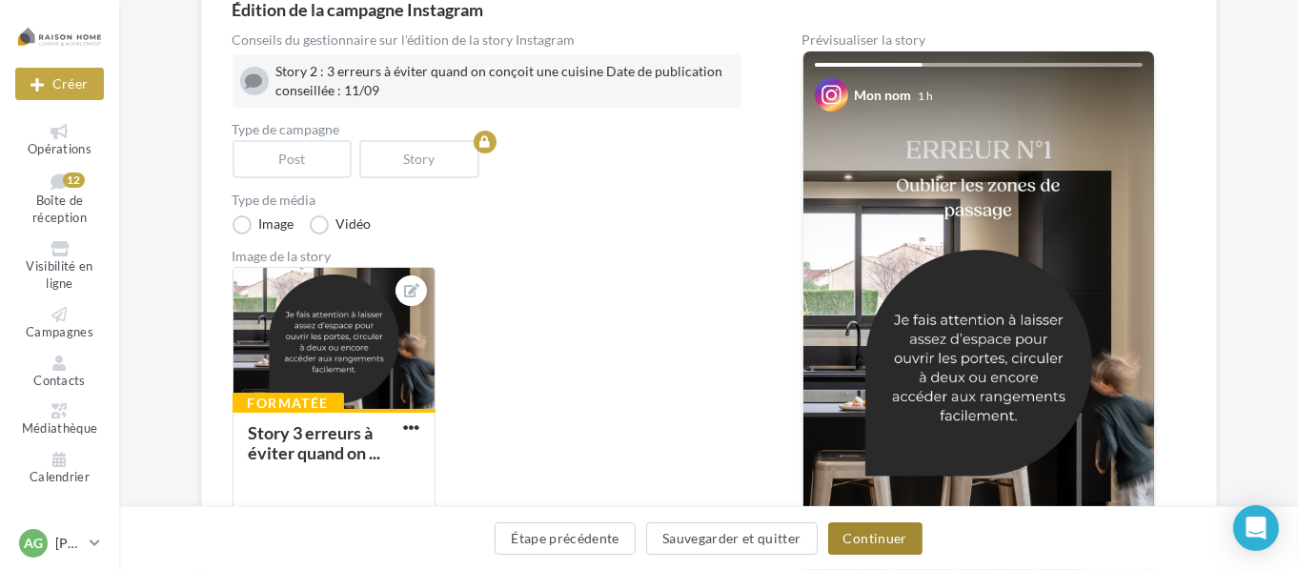
click at [884, 542] on button "Continuer" at bounding box center [875, 538] width 94 height 32
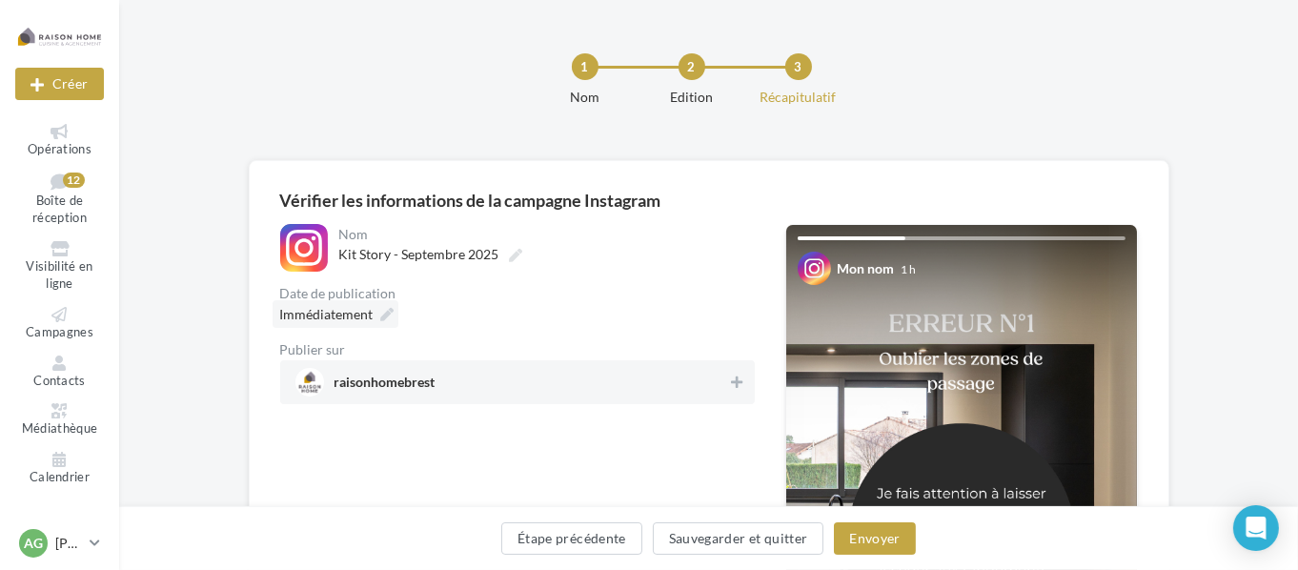
click at [349, 316] on span "Immédiatement" at bounding box center [326, 314] width 93 height 16
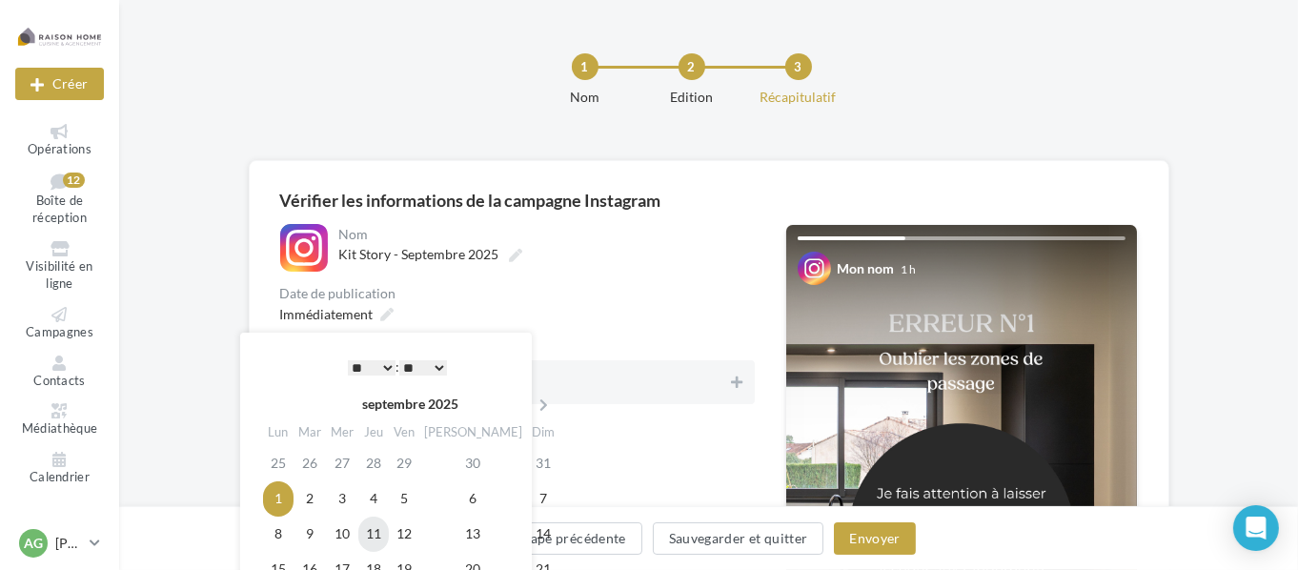
click at [381, 535] on td "11" at bounding box center [373, 534] width 31 height 35
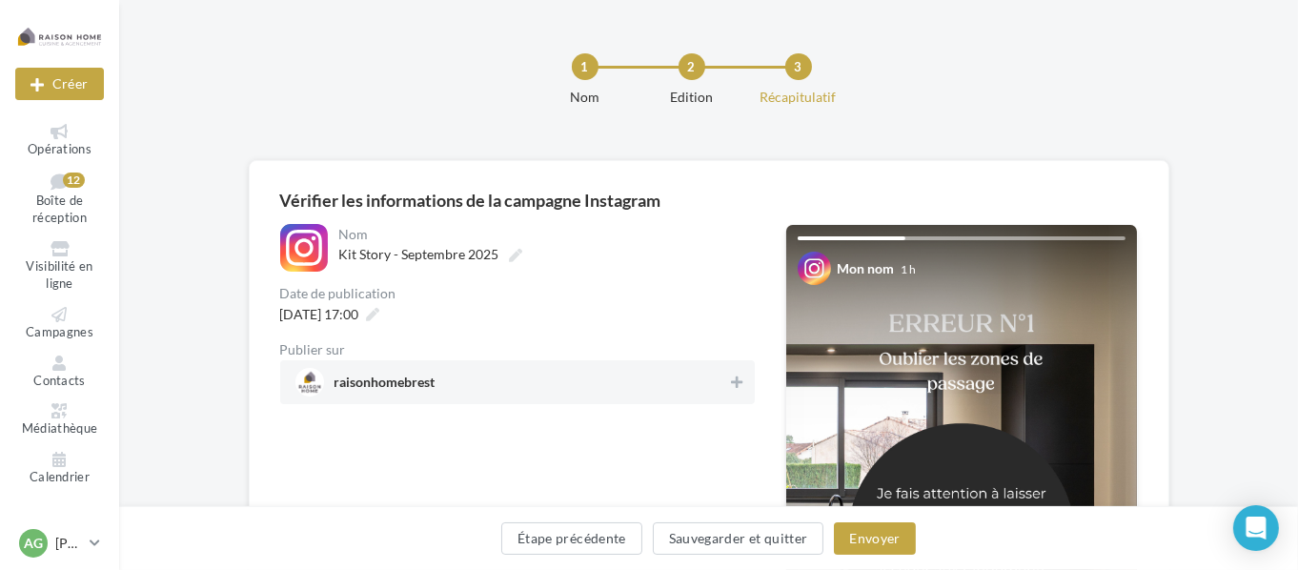
click at [585, 335] on div "**********" at bounding box center [517, 314] width 475 height 180
click at [858, 538] on button "Envoyer" at bounding box center [874, 538] width 81 height 32
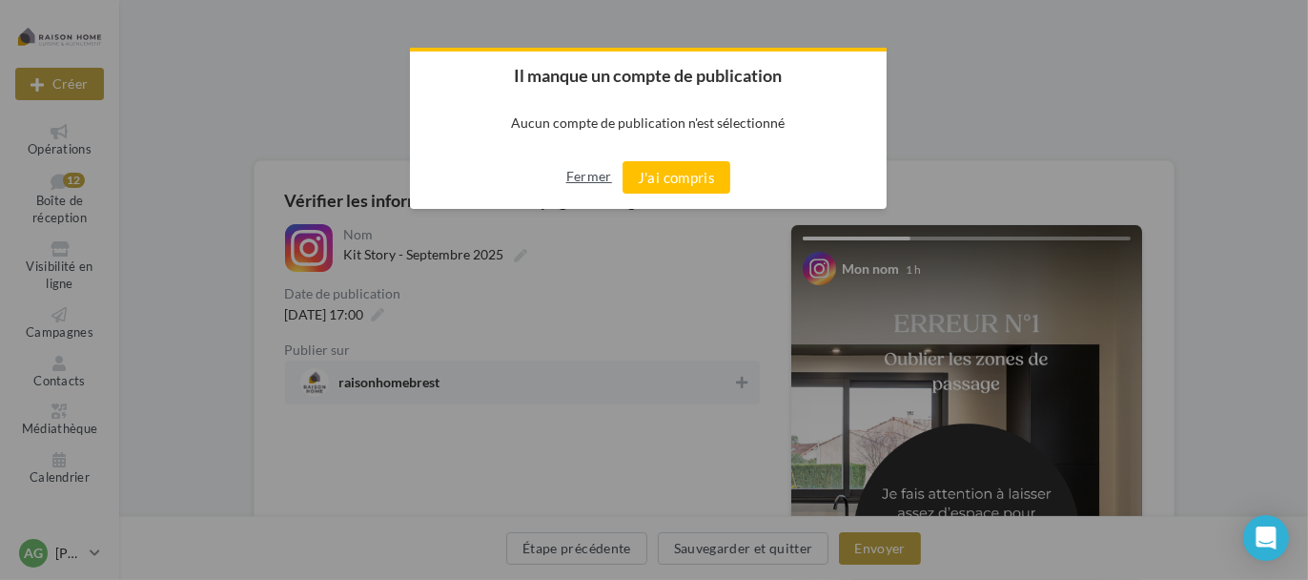
click at [579, 175] on button "Fermer" at bounding box center [589, 176] width 46 height 31
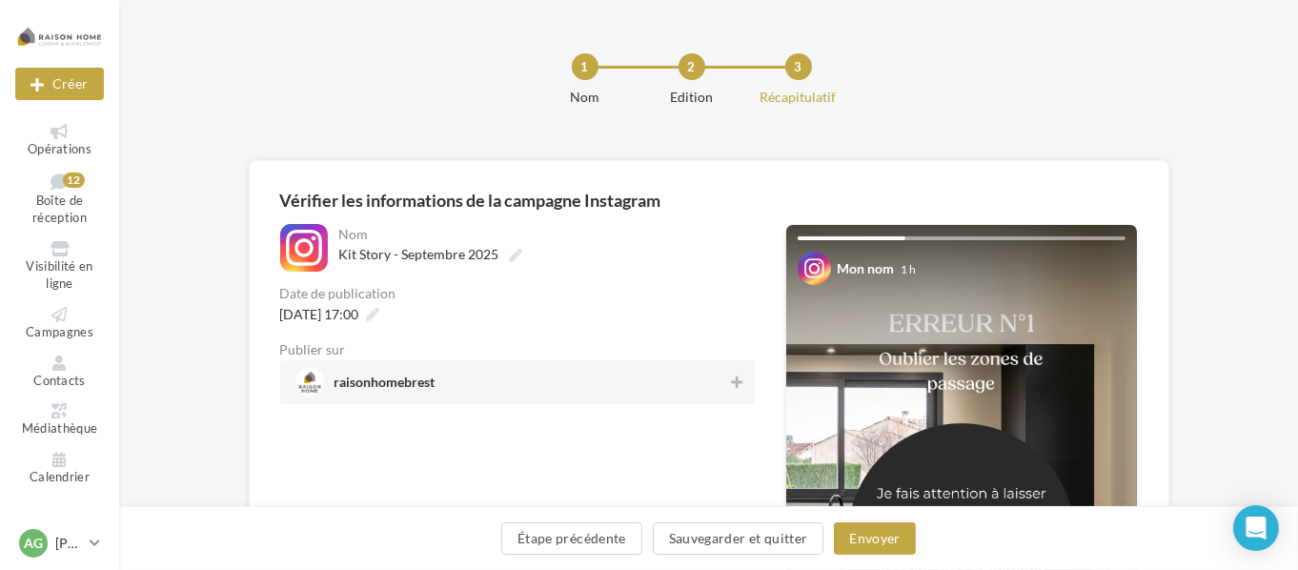
click at [626, 373] on span "raisonhomebrest" at bounding box center [512, 382] width 433 height 29
click at [901, 540] on button "Envoyer" at bounding box center [874, 538] width 81 height 32
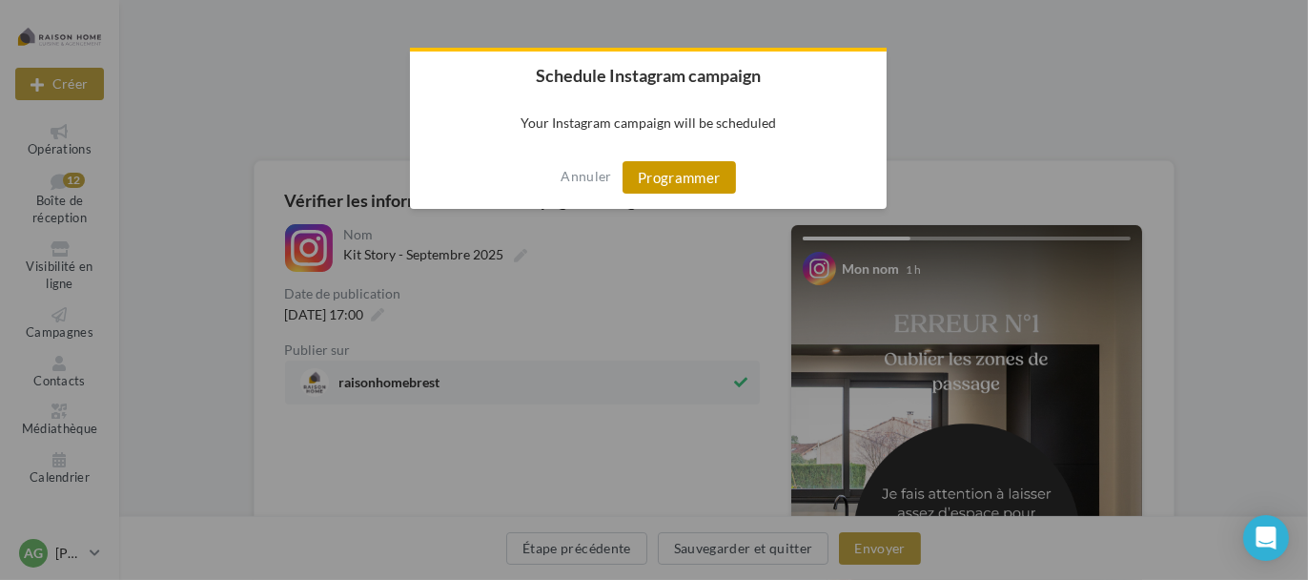
click at [689, 166] on button "Programmer" at bounding box center [678, 177] width 113 height 32
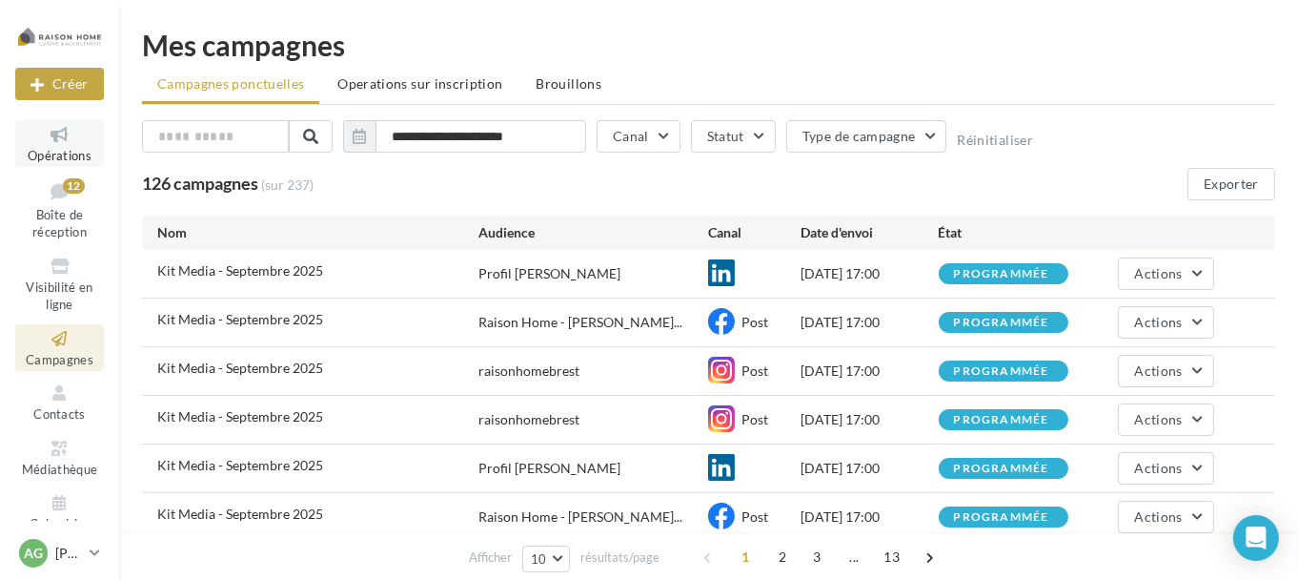
click at [59, 144] on icon at bounding box center [59, 135] width 77 height 22
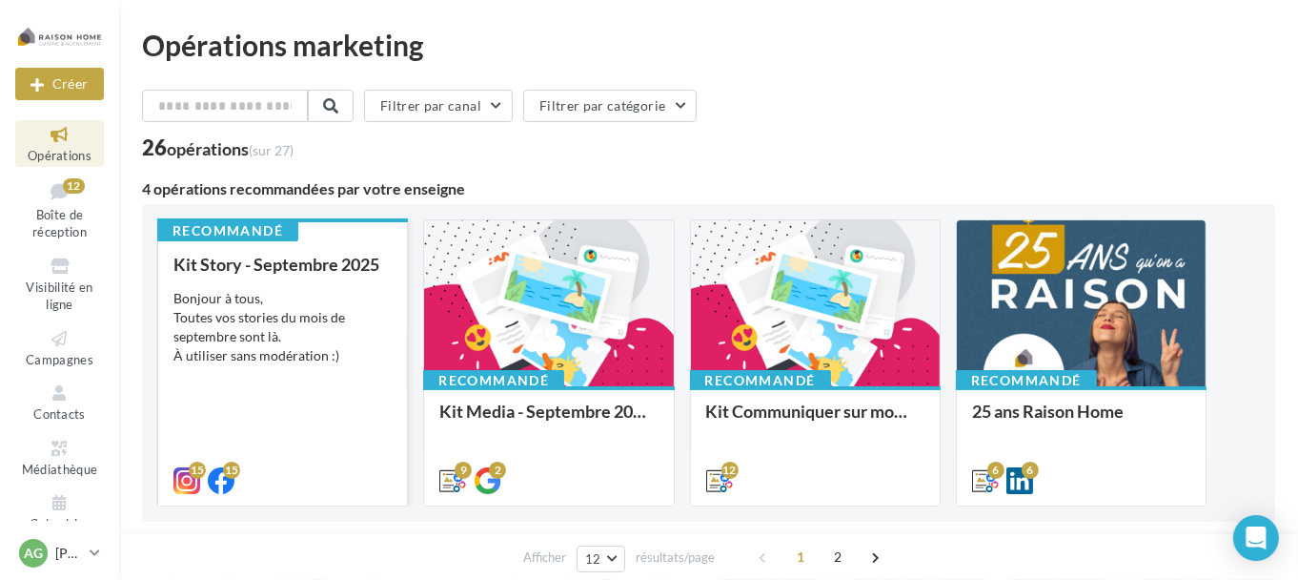
click at [313, 316] on div "Bonjour à tous, Toutes vos stories du mois de septembre sont là. À utiliser san…" at bounding box center [282, 327] width 218 height 76
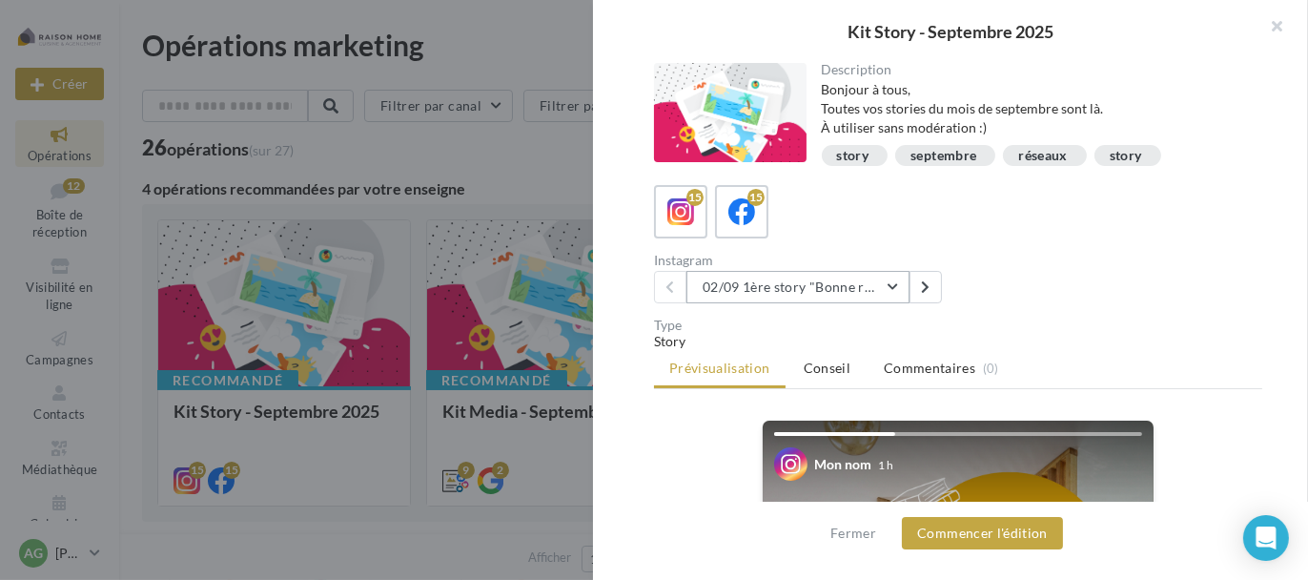
click at [858, 295] on button "02/09 1ère story "Bonne rentrée"" at bounding box center [797, 287] width 223 height 32
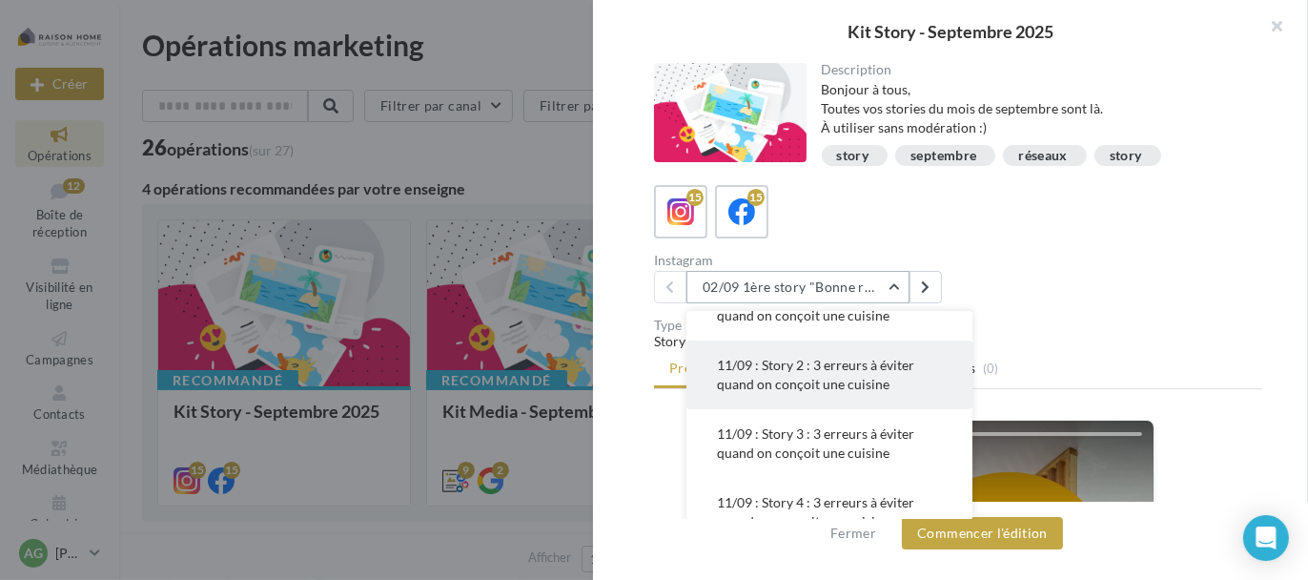
scroll to position [191, 0]
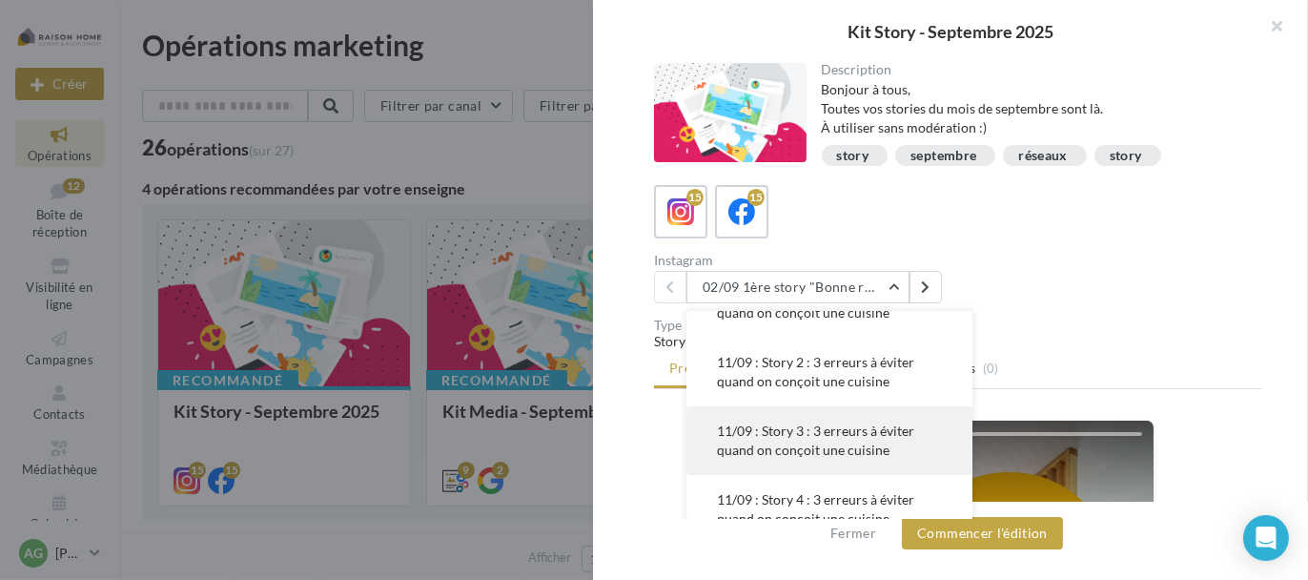
click at [835, 431] on span "11/09 : Story 3 : 3 erreurs à éviter quand on conçoit une cuisine" at bounding box center [815, 439] width 197 height 35
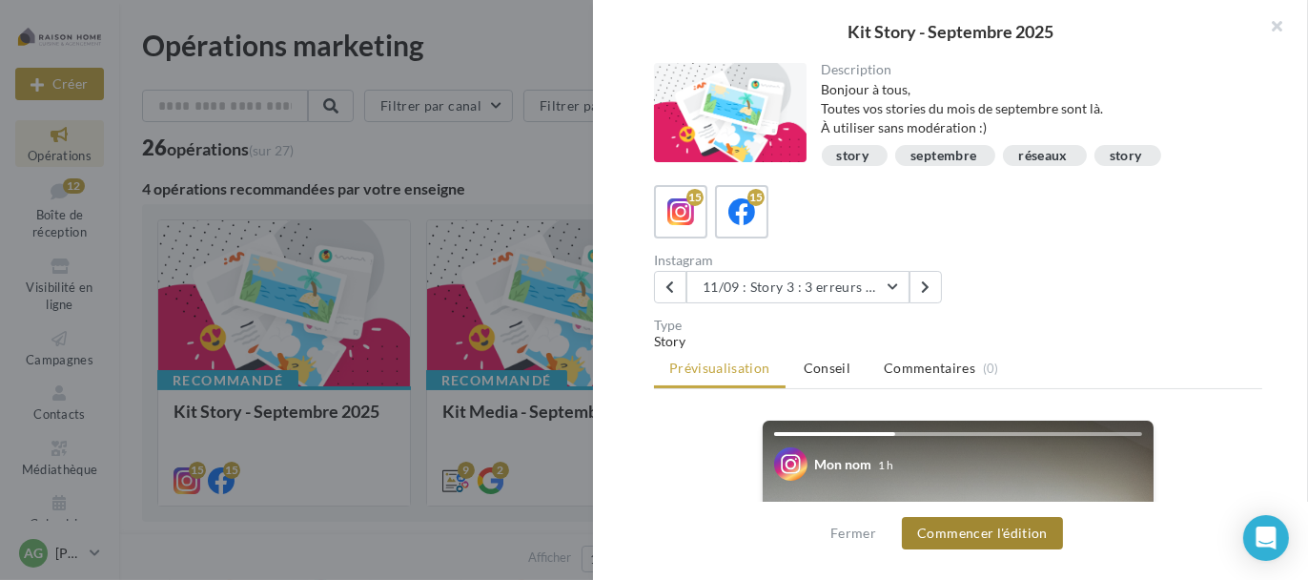
click at [958, 528] on button "Commencer l'édition" at bounding box center [982, 533] width 161 height 32
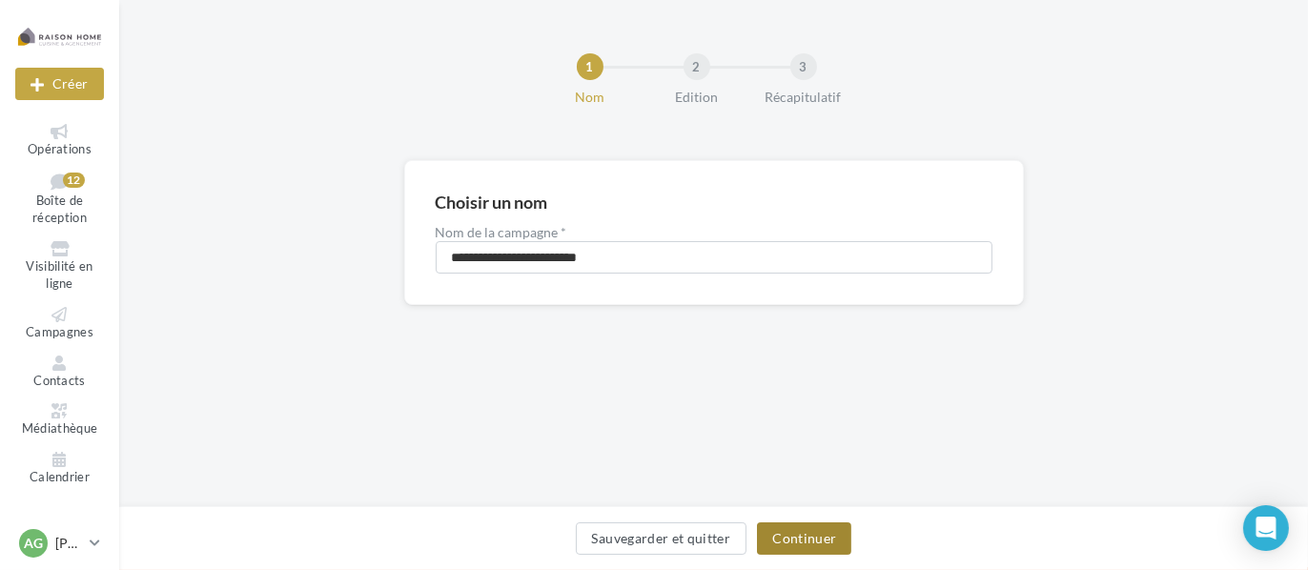
click at [806, 541] on button "Continuer" at bounding box center [804, 538] width 94 height 32
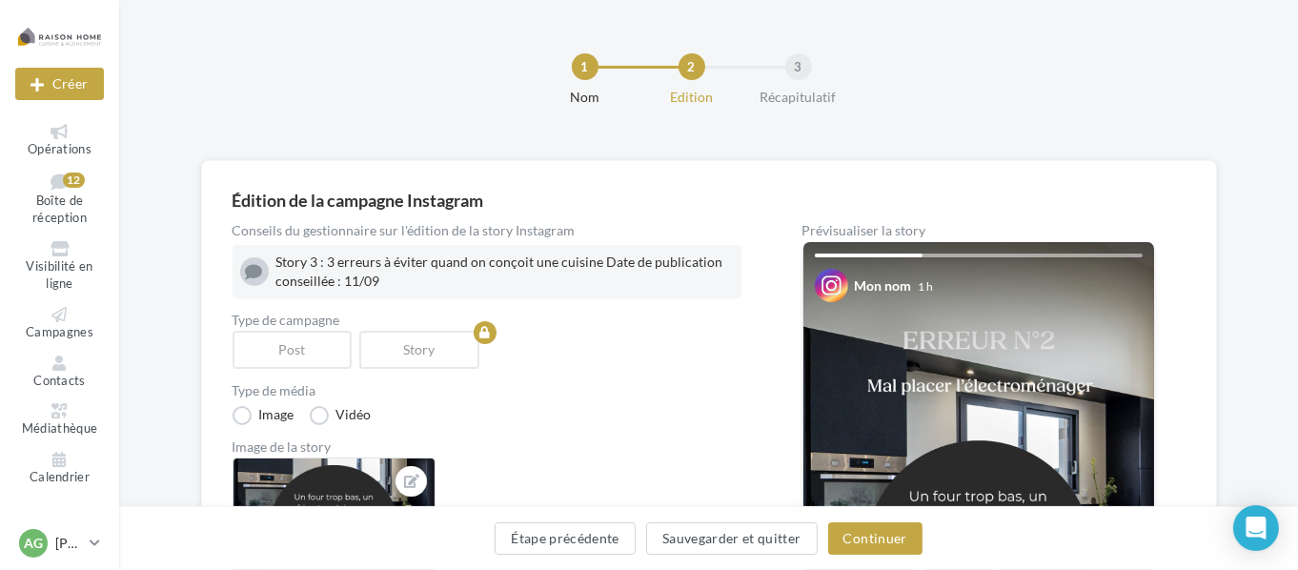
scroll to position [191, 0]
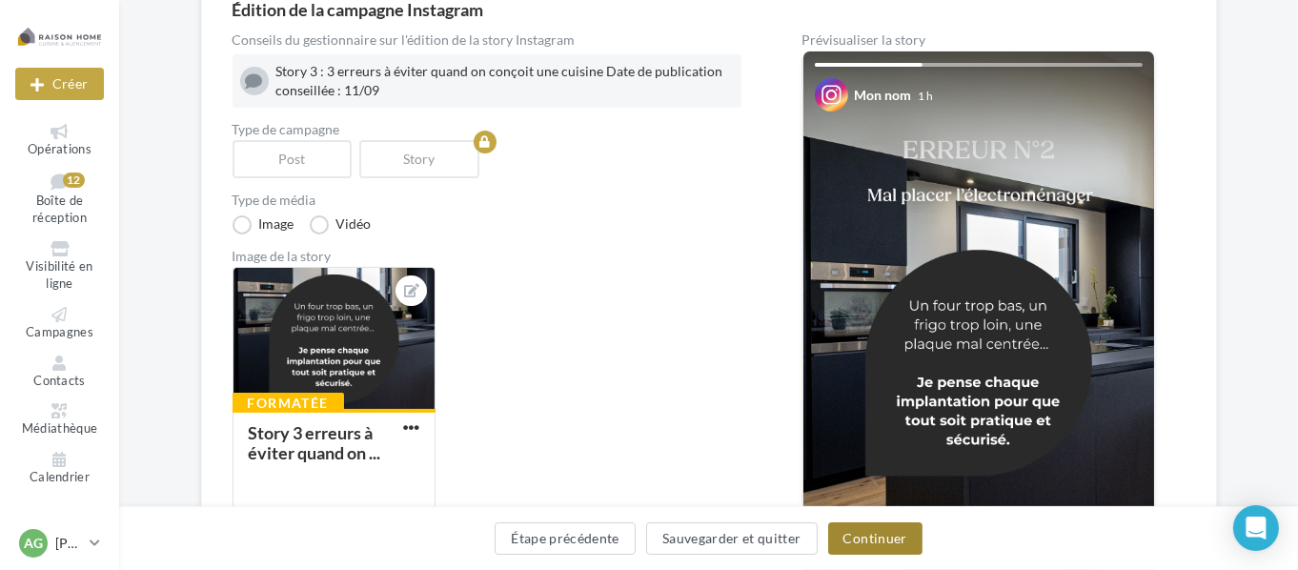
click at [884, 541] on button "Continuer" at bounding box center [875, 538] width 94 height 32
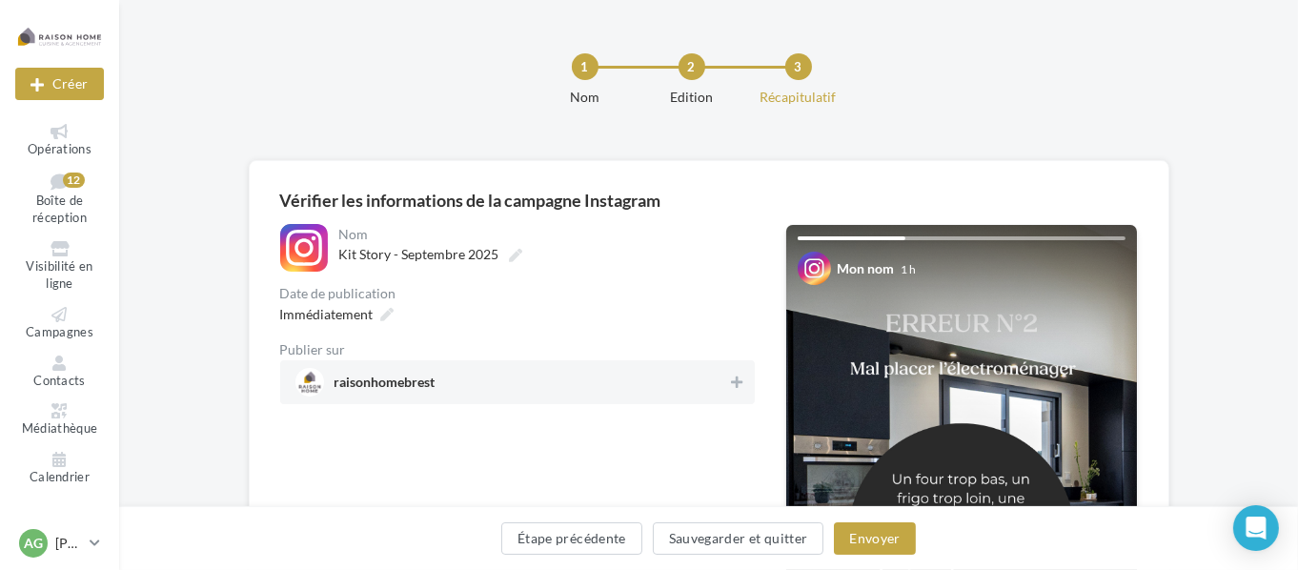
click at [615, 379] on span "raisonhomebrest" at bounding box center [512, 382] width 433 height 29
click at [381, 318] on icon at bounding box center [387, 314] width 13 height 13
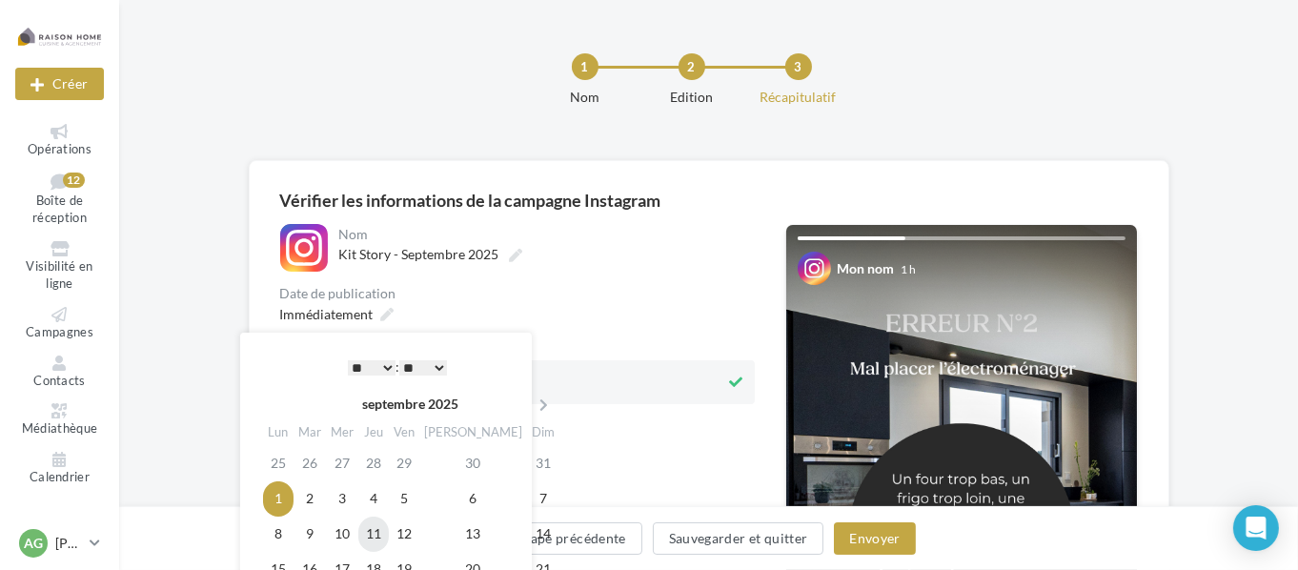
click at [382, 526] on td "11" at bounding box center [373, 534] width 31 height 35
click at [891, 534] on button "Envoyer" at bounding box center [874, 538] width 81 height 32
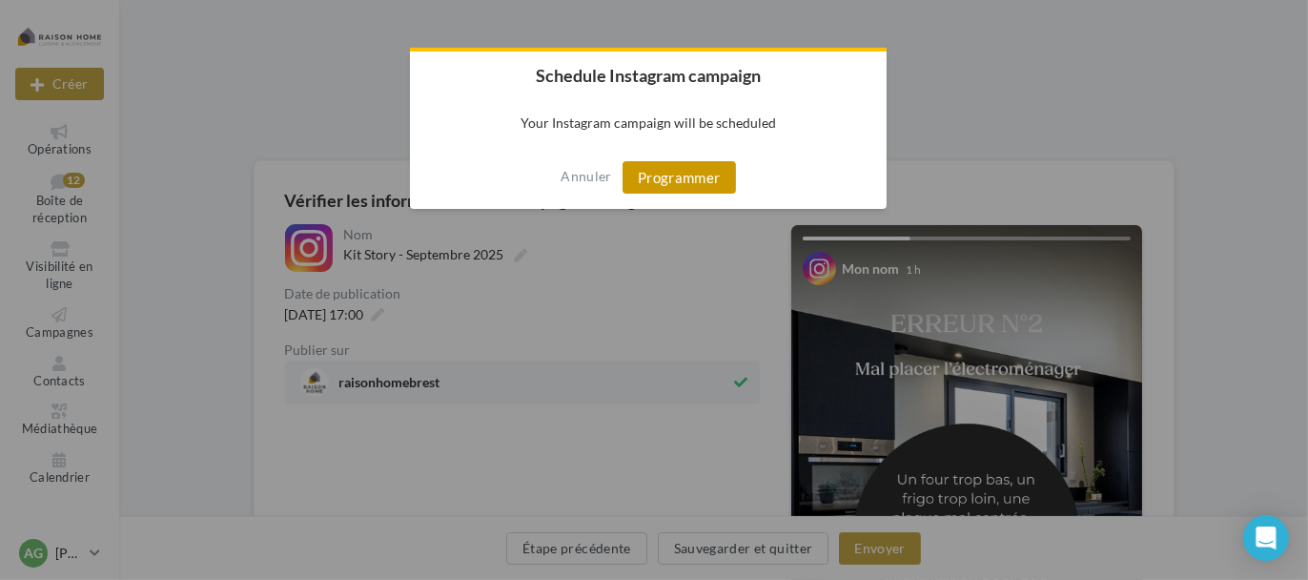
click at [672, 187] on button "Programmer" at bounding box center [678, 177] width 113 height 32
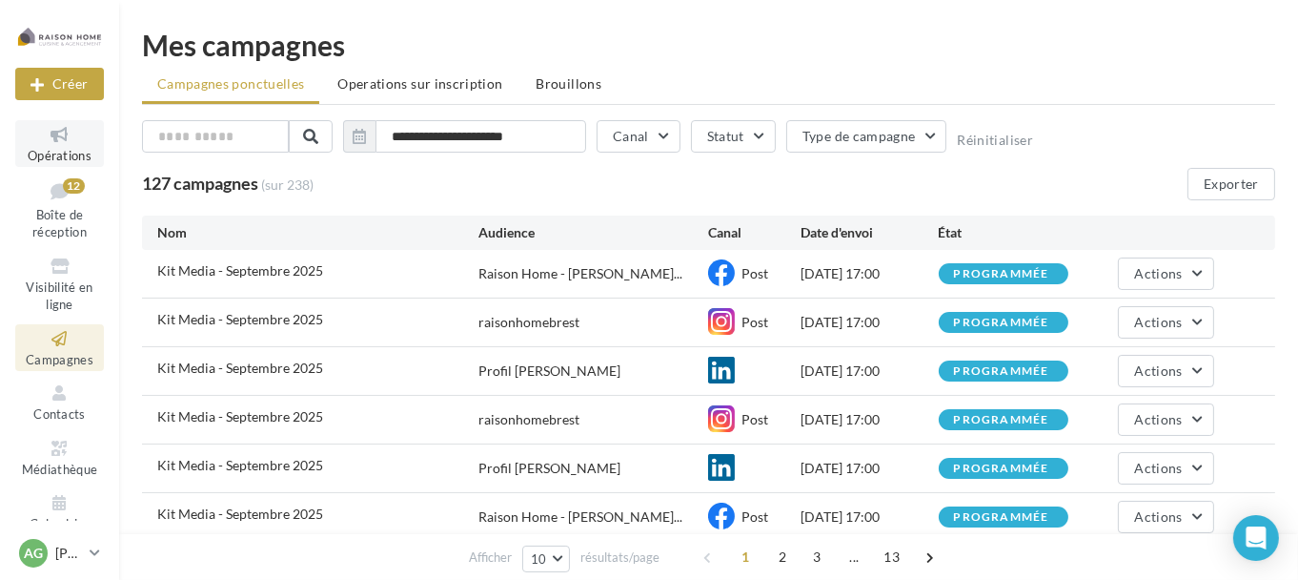
click at [88, 151] on link "Opérations" at bounding box center [59, 143] width 89 height 47
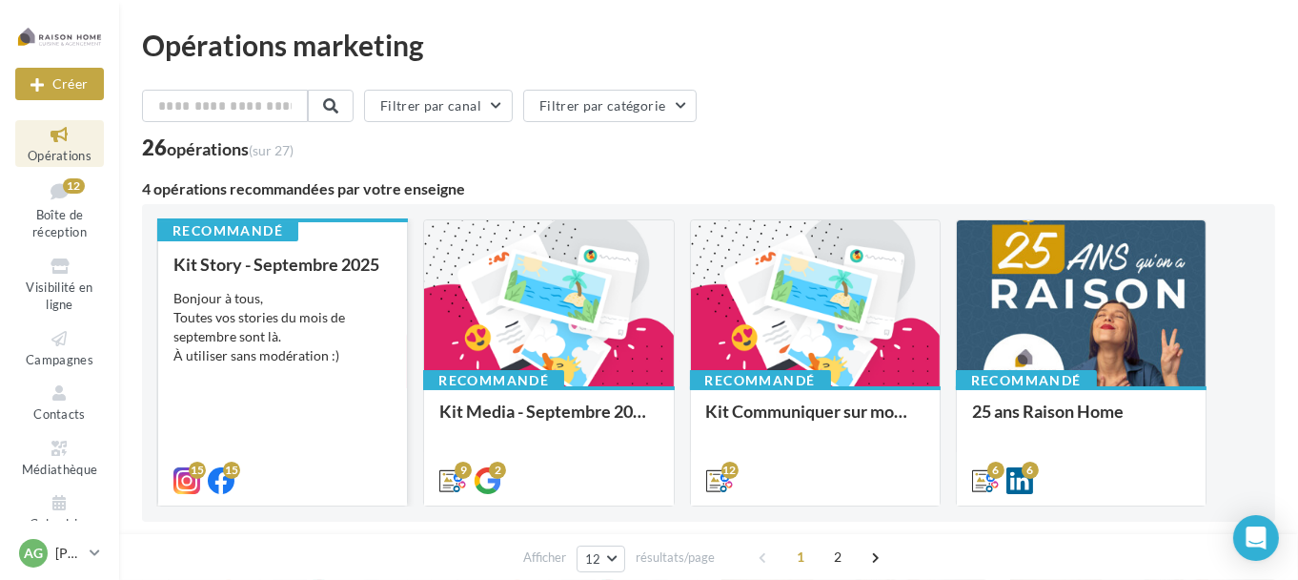
click at [217, 302] on div "Bonjour à tous, Toutes vos stories du mois de septembre sont là. À utiliser san…" at bounding box center [282, 327] width 218 height 76
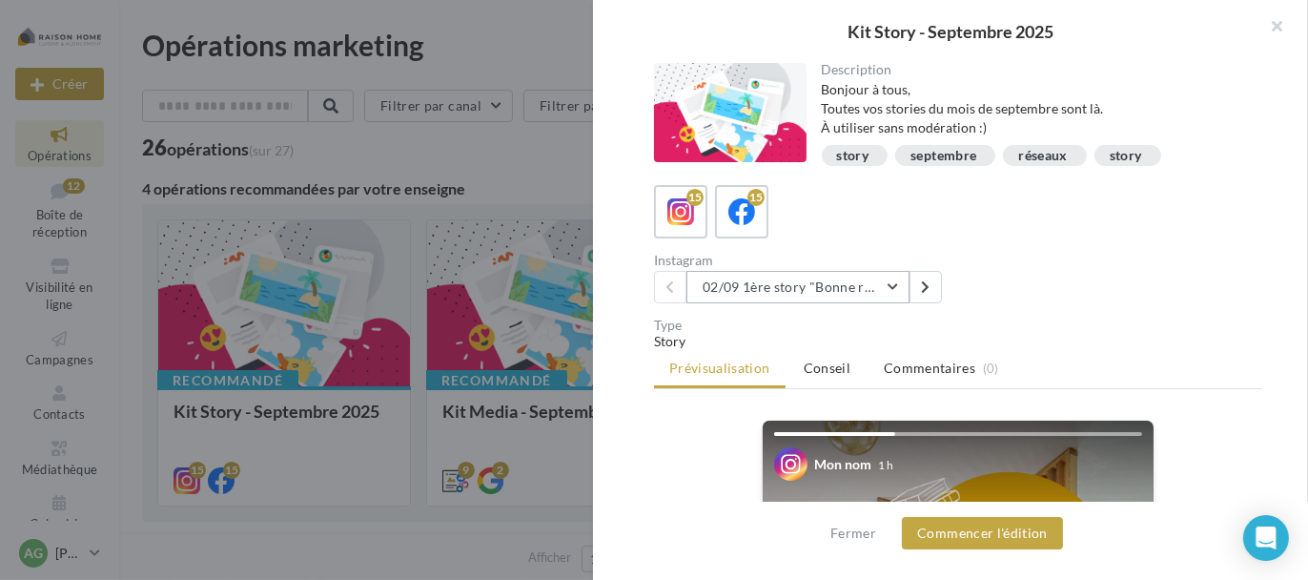
click at [822, 288] on button "02/09 1ère story "Bonne rentrée"" at bounding box center [797, 287] width 223 height 32
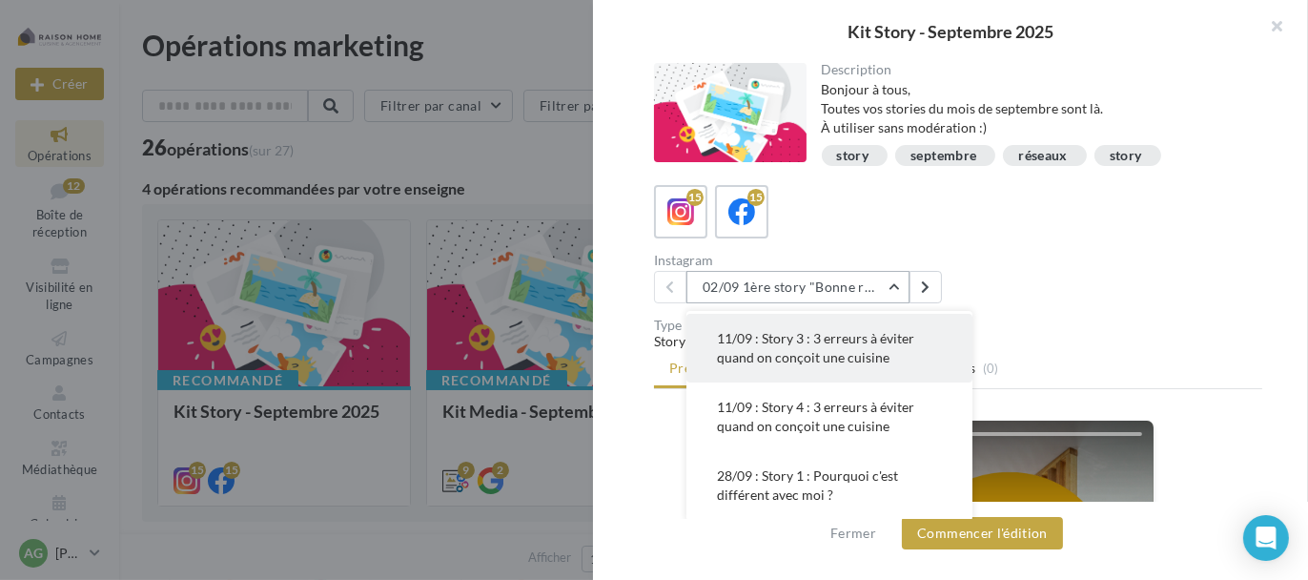
scroll to position [286, 0]
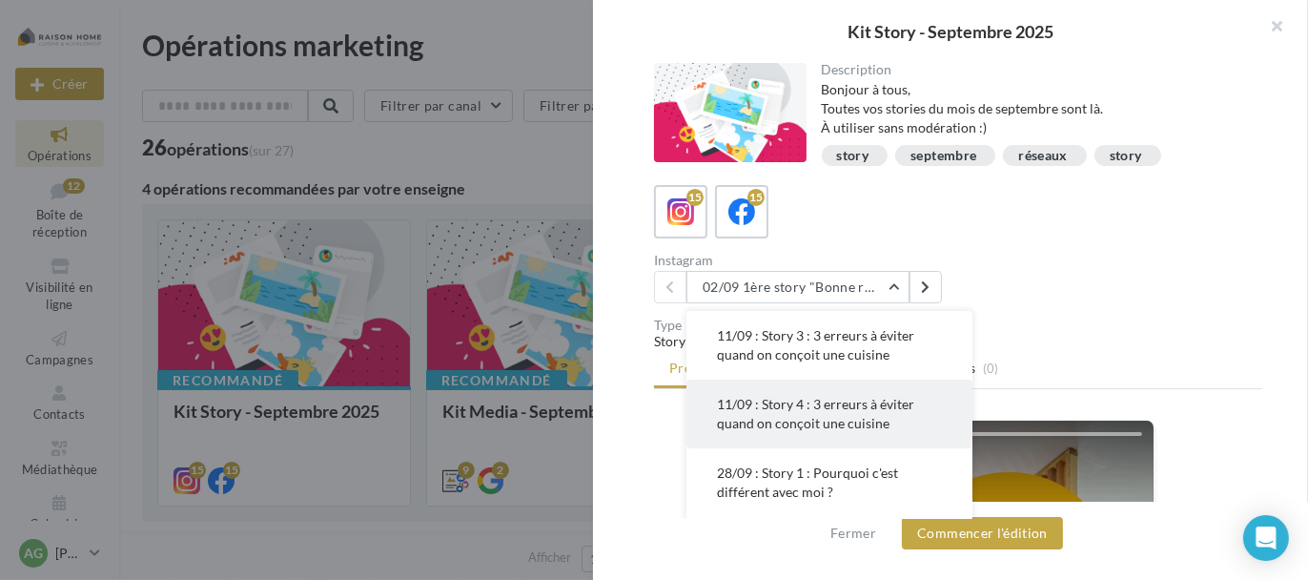
click at [839, 412] on button "11/09 : Story 4 : 3 erreurs à éviter quand on conçoit une cuisine" at bounding box center [829, 413] width 286 height 69
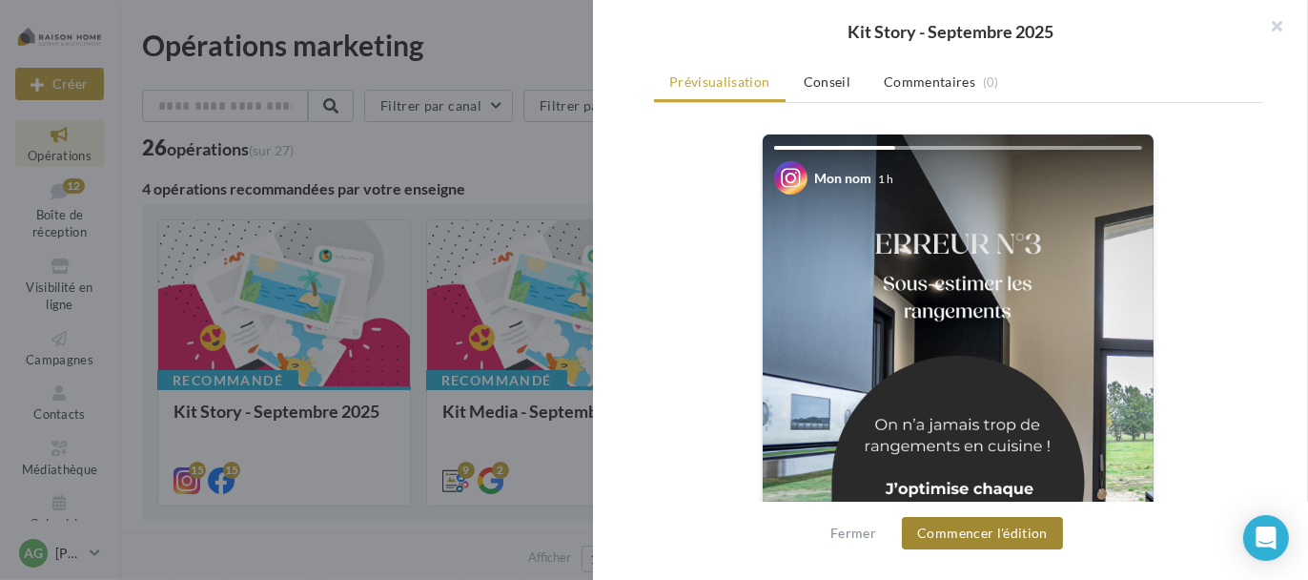
click at [990, 527] on button "Commencer l'édition" at bounding box center [982, 533] width 161 height 32
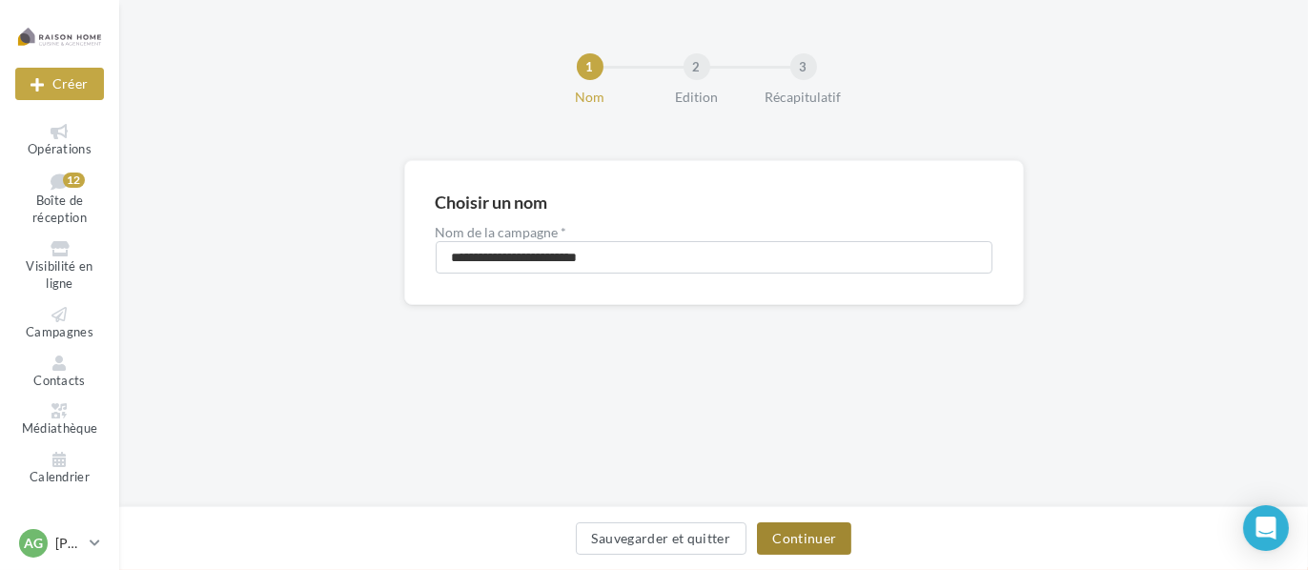
click at [788, 537] on button "Continuer" at bounding box center [804, 538] width 94 height 32
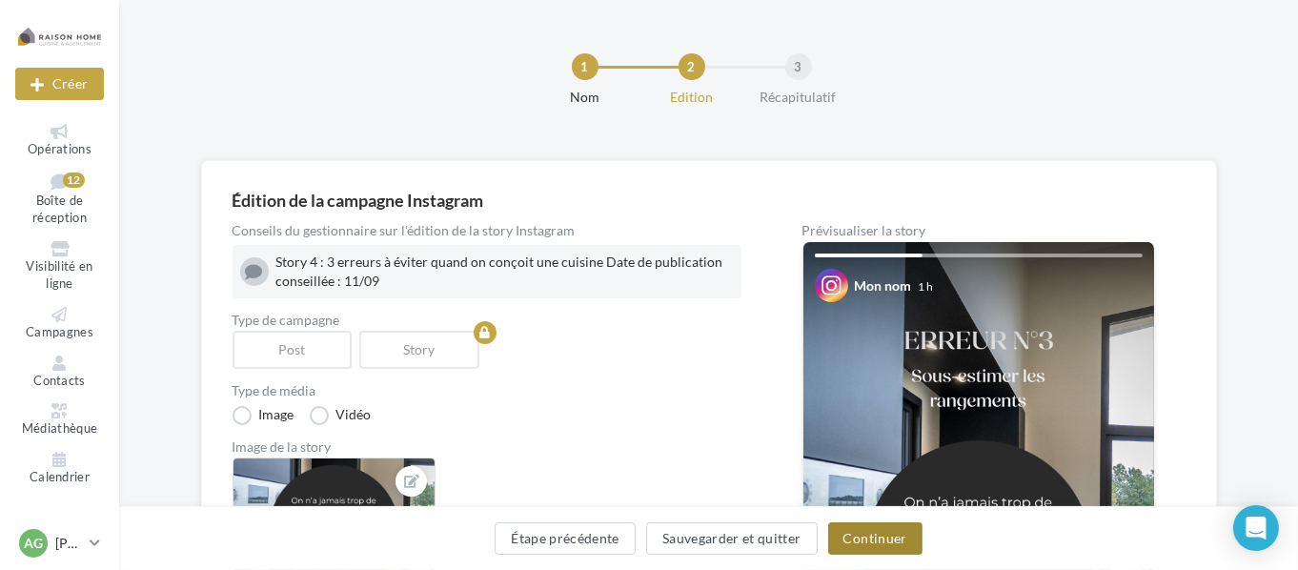
click at [870, 535] on button "Continuer" at bounding box center [875, 538] width 94 height 32
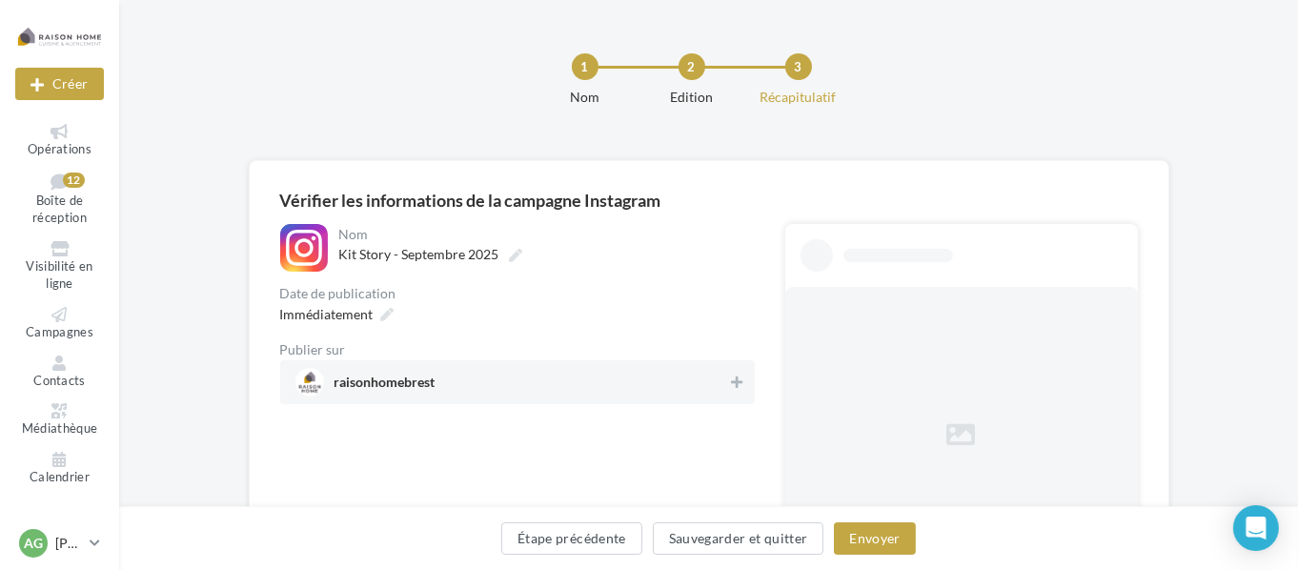
click at [412, 317] on div "Immédiatement" at bounding box center [517, 314] width 475 height 28
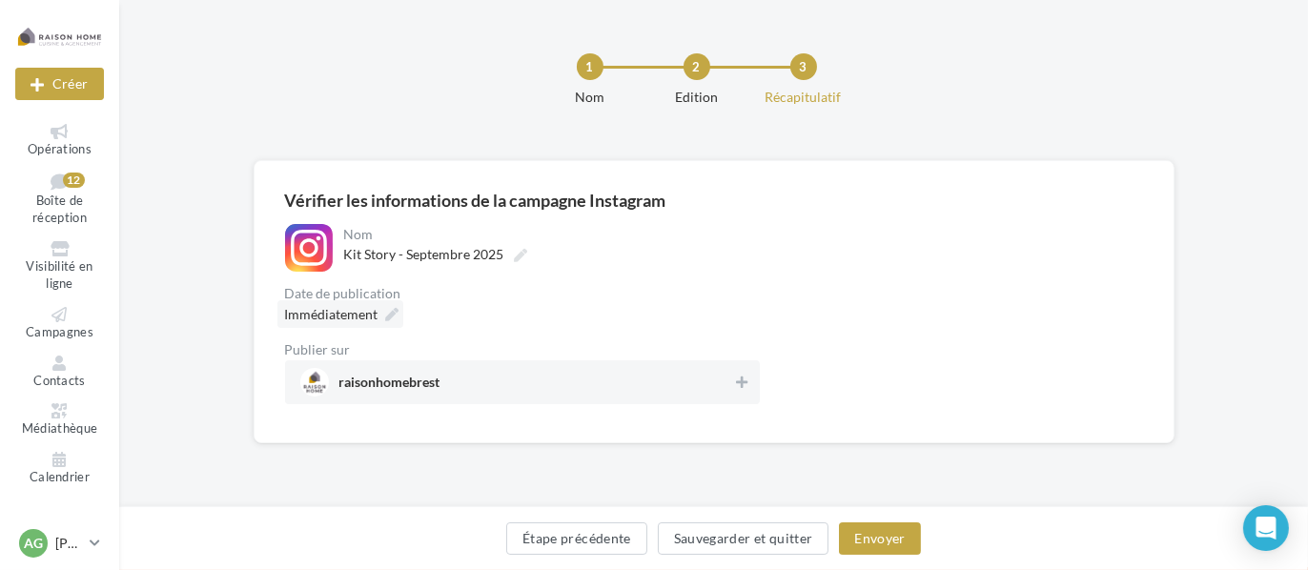
click at [363, 314] on span "Immédiatement" at bounding box center [331, 314] width 93 height 16
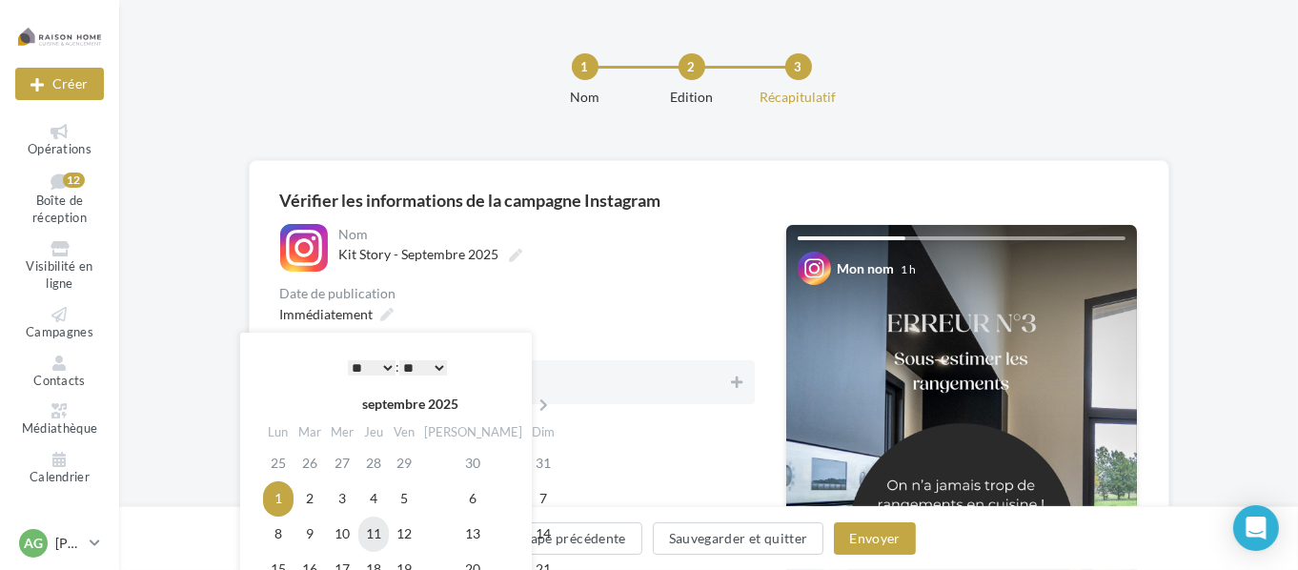
click at [389, 532] on td "11" at bounding box center [373, 534] width 31 height 35
click at [874, 539] on button "Envoyer" at bounding box center [874, 538] width 81 height 32
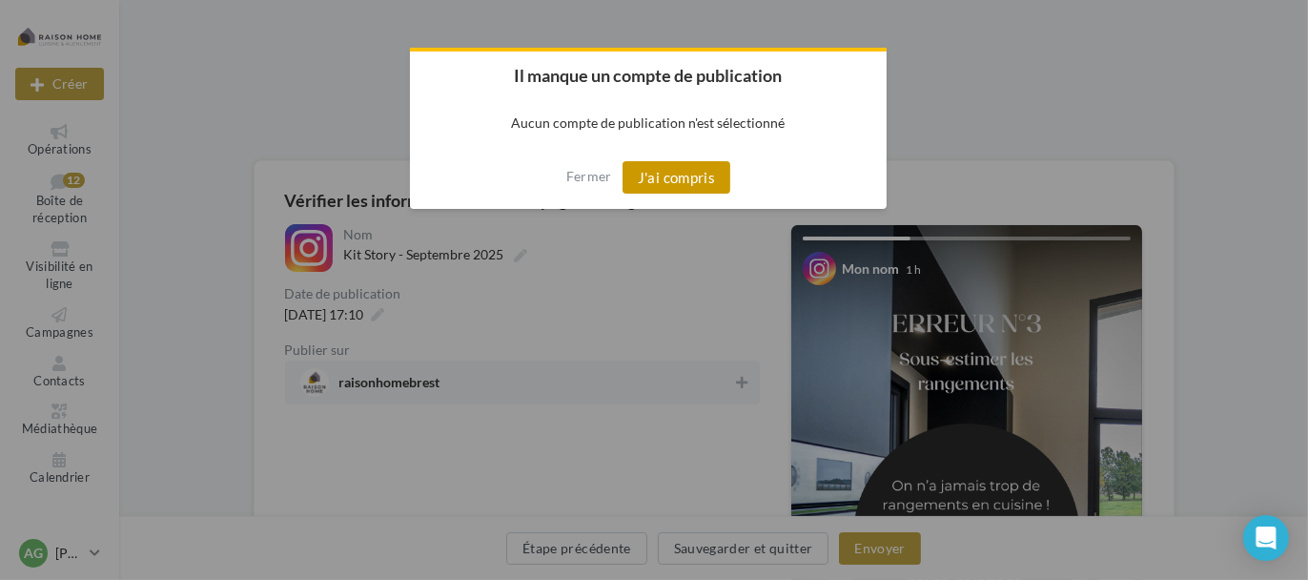
click at [669, 189] on button "J'ai compris" at bounding box center [676, 177] width 109 height 32
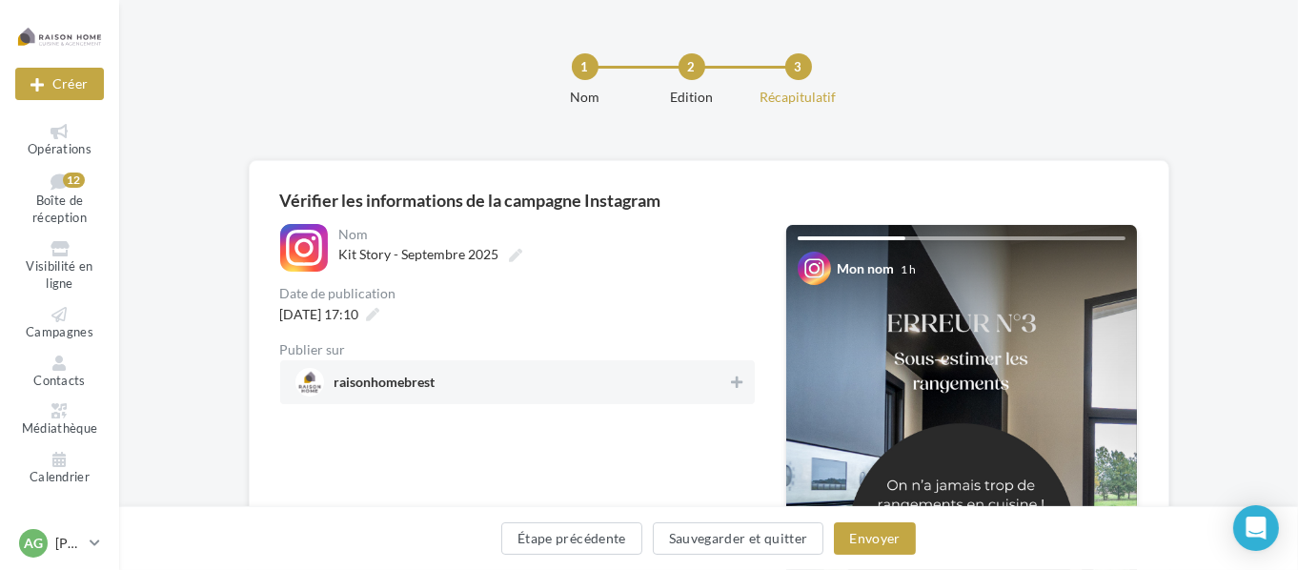
click at [669, 189] on div "**********" at bounding box center [709, 540] width 921 height 761
click at [593, 396] on span "raisonhomebrest" at bounding box center [512, 382] width 433 height 29
click at [359, 319] on span "[DATE] 17:10" at bounding box center [319, 314] width 79 height 16
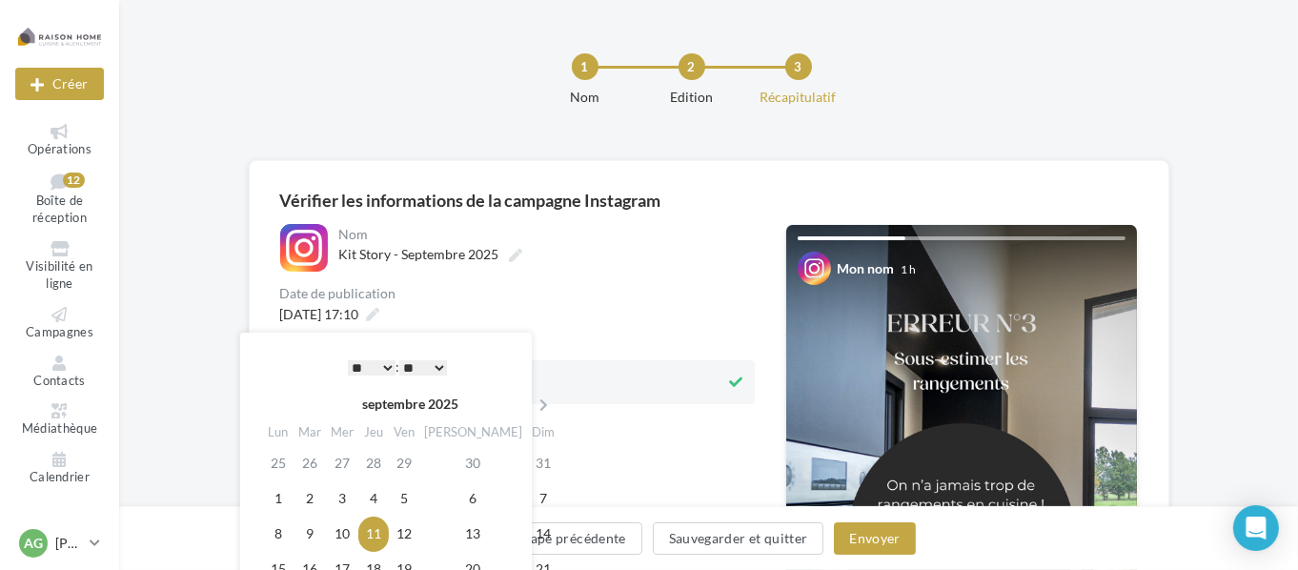
click at [408, 364] on select "** ** ** ** ** **" at bounding box center [423, 367] width 48 height 15
click at [882, 536] on button "Envoyer" at bounding box center [874, 538] width 81 height 32
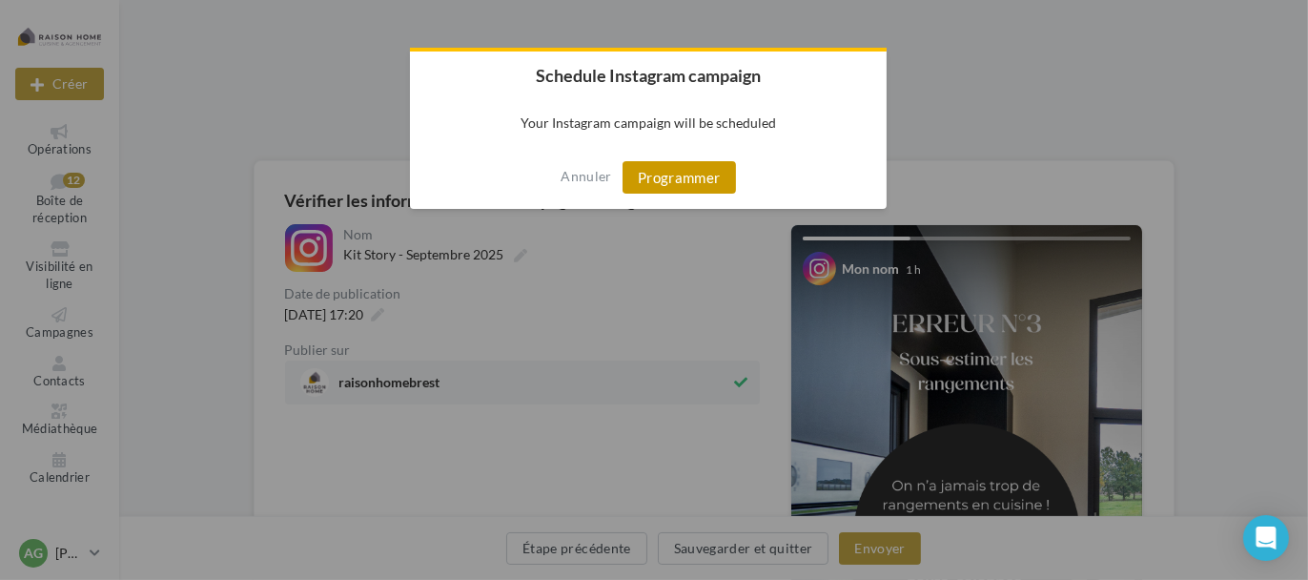
click at [688, 180] on button "Programmer" at bounding box center [678, 177] width 113 height 32
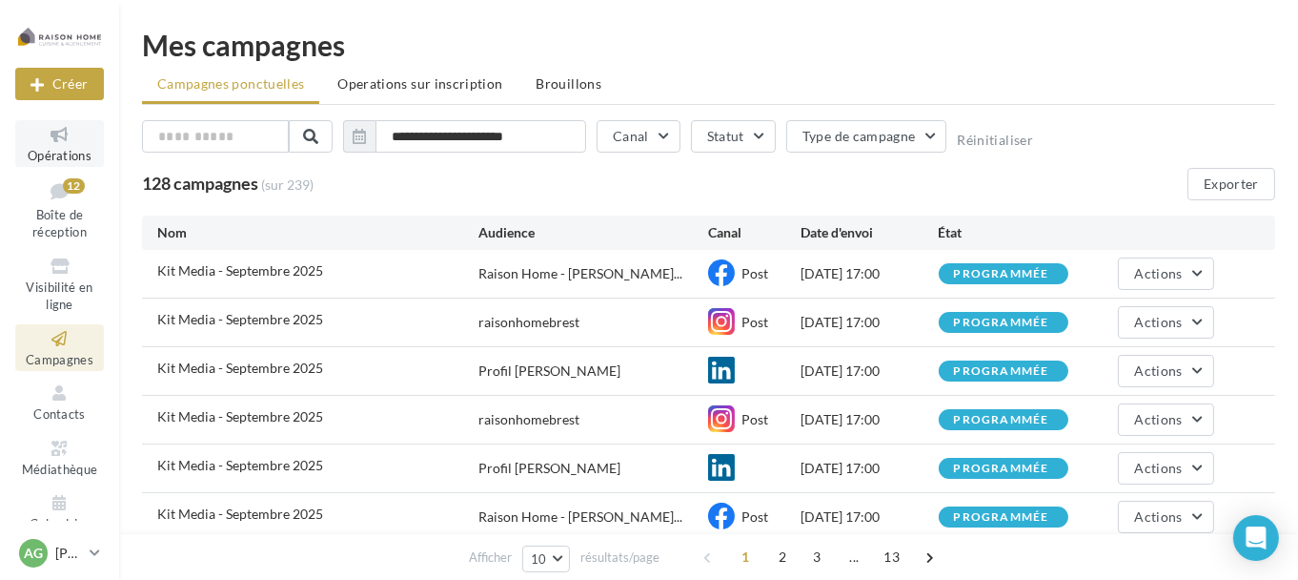
click at [54, 144] on icon at bounding box center [59, 135] width 77 height 22
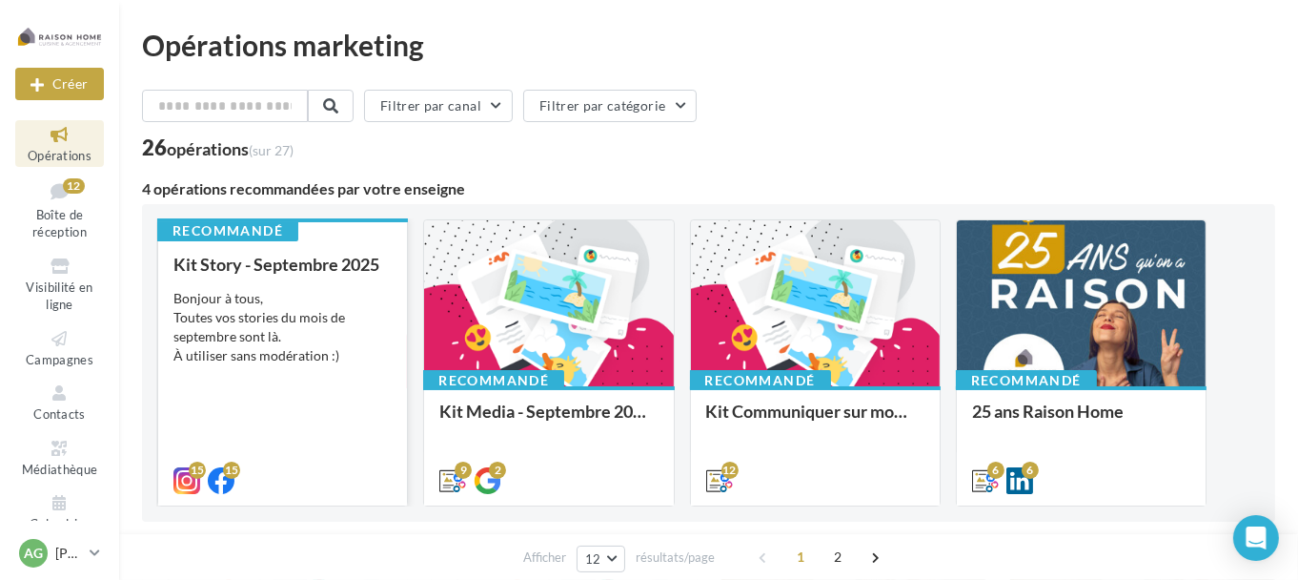
click at [321, 325] on div "Bonjour à tous, Toutes vos stories du mois de septembre sont là. À utiliser san…" at bounding box center [282, 327] width 218 height 76
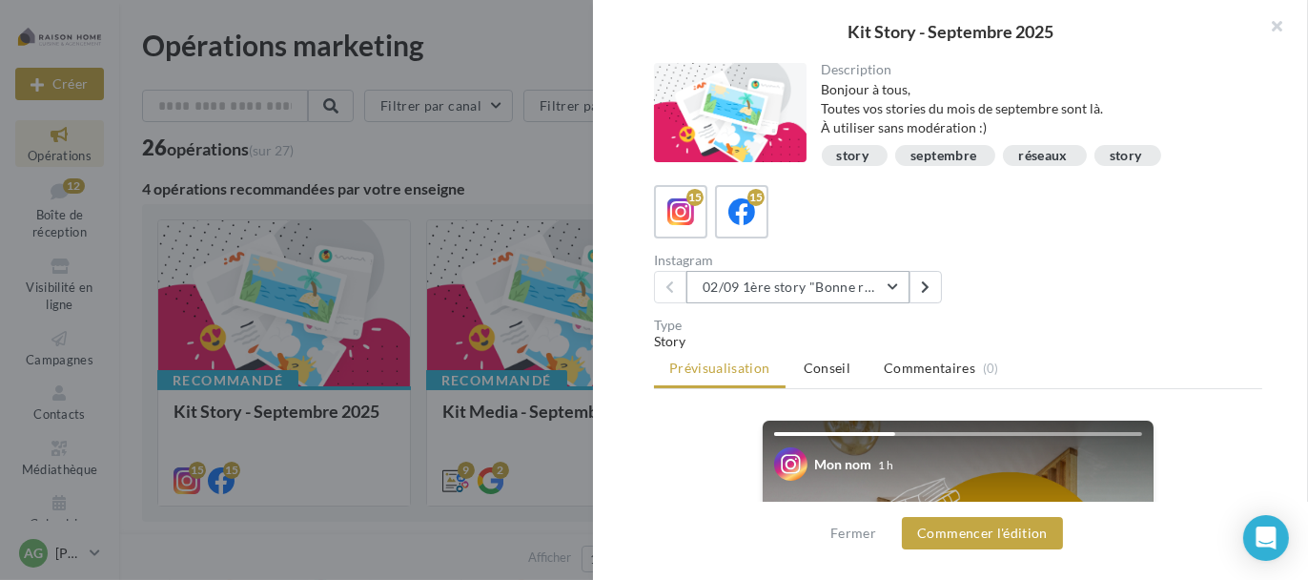
click at [801, 278] on button "02/09 1ère story "Bonne rentrée"" at bounding box center [797, 287] width 223 height 32
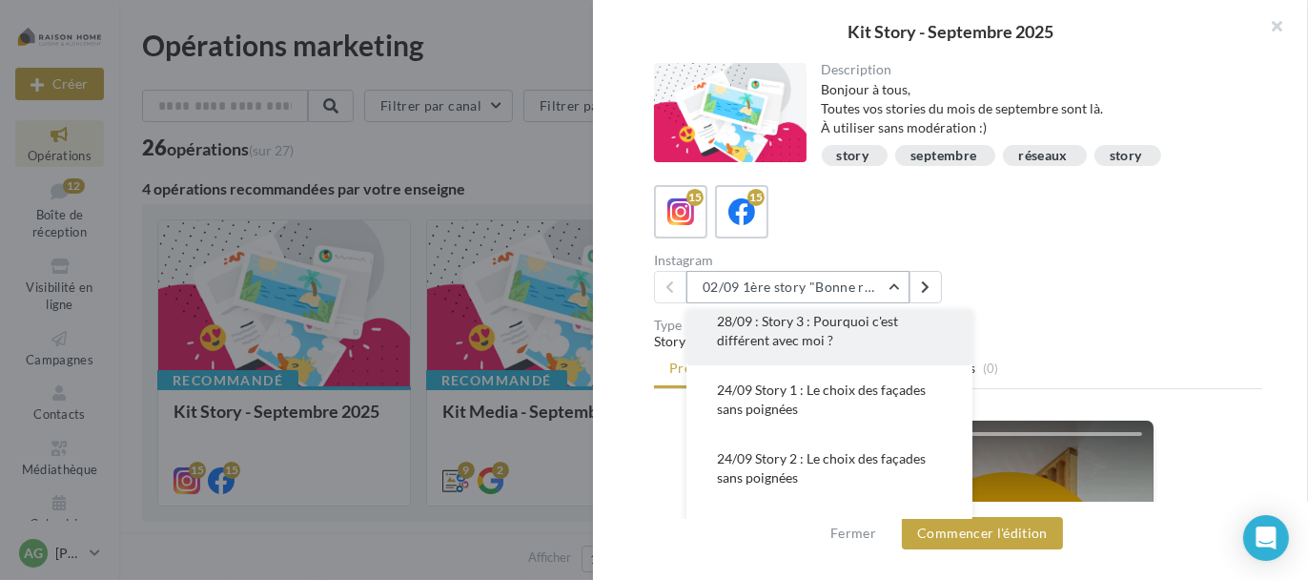
scroll to position [572, 0]
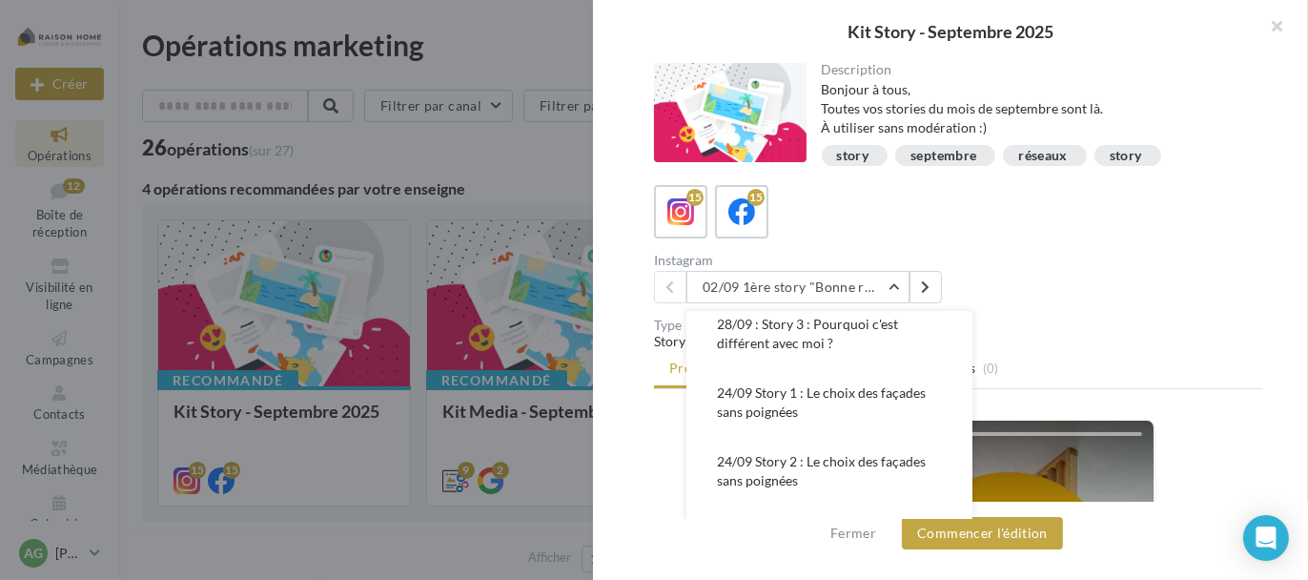
click at [773, 395] on span "24/09 Story 1 : Le choix des façades sans poignées" at bounding box center [821, 401] width 209 height 35
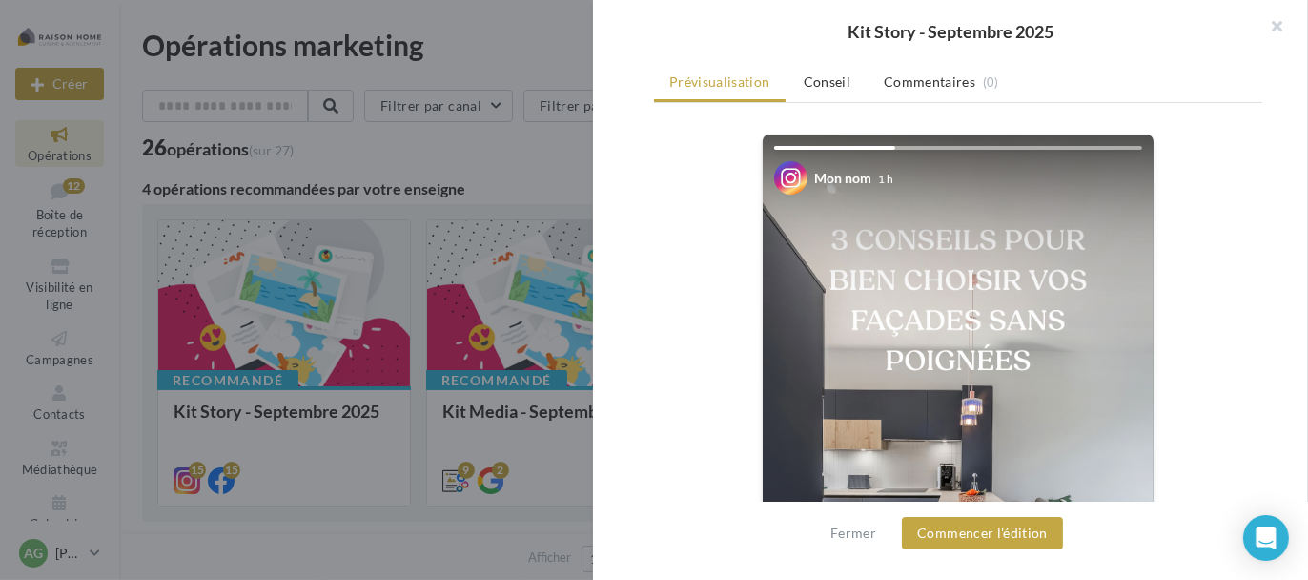
scroll to position [95, 0]
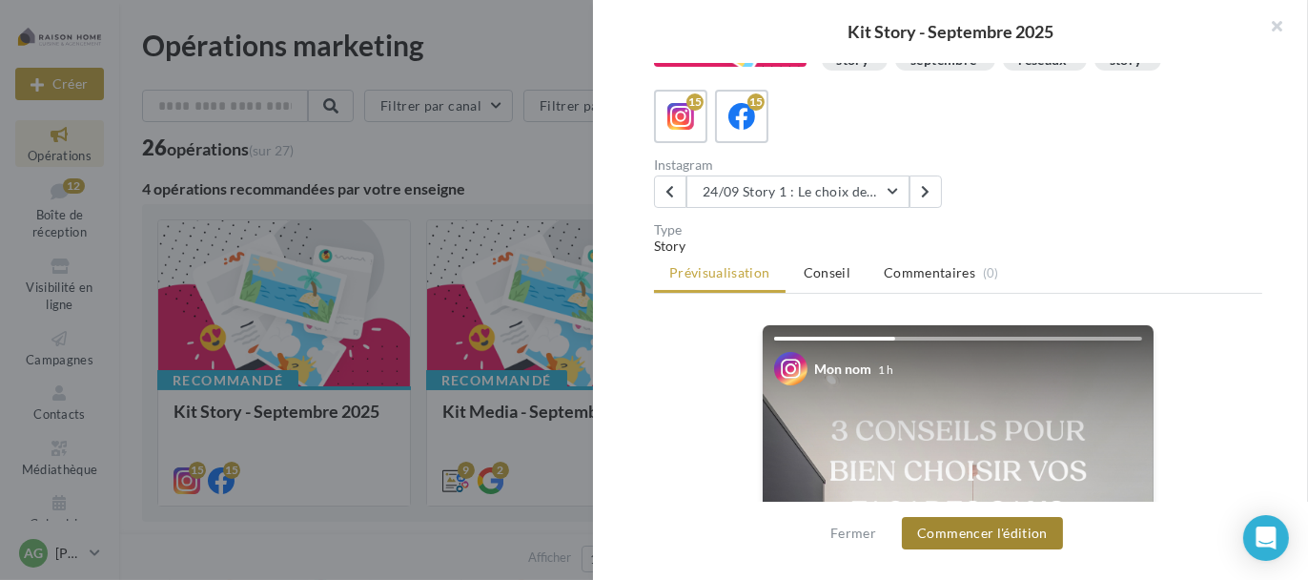
click at [1000, 534] on button "Commencer l'édition" at bounding box center [982, 533] width 161 height 32
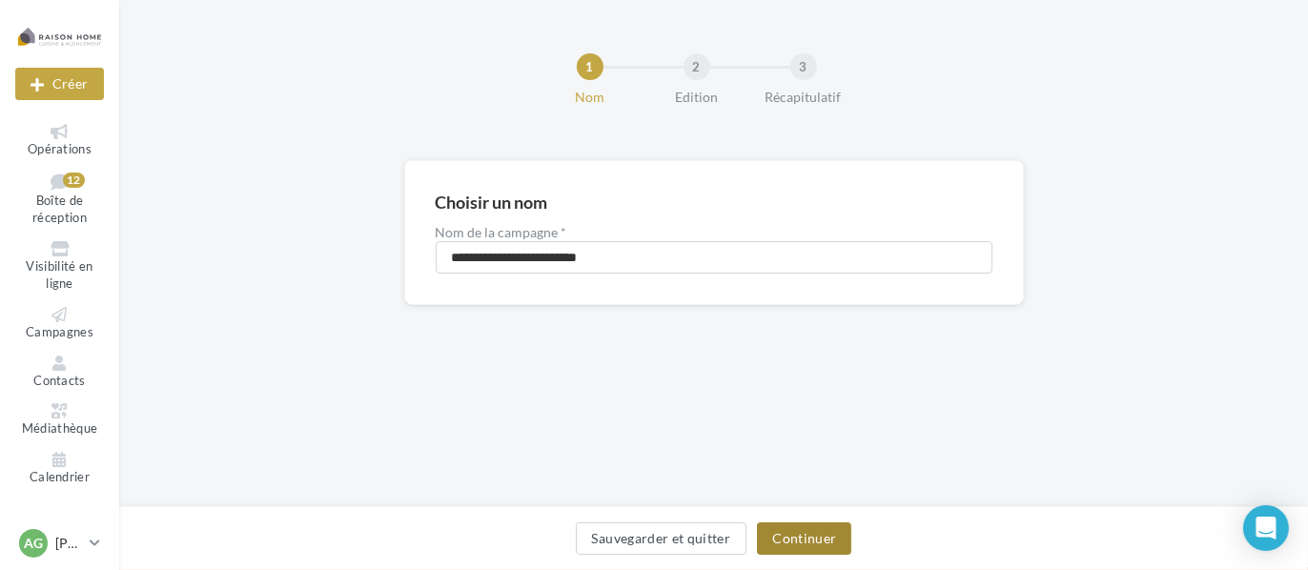
click at [810, 544] on button "Continuer" at bounding box center [804, 538] width 94 height 32
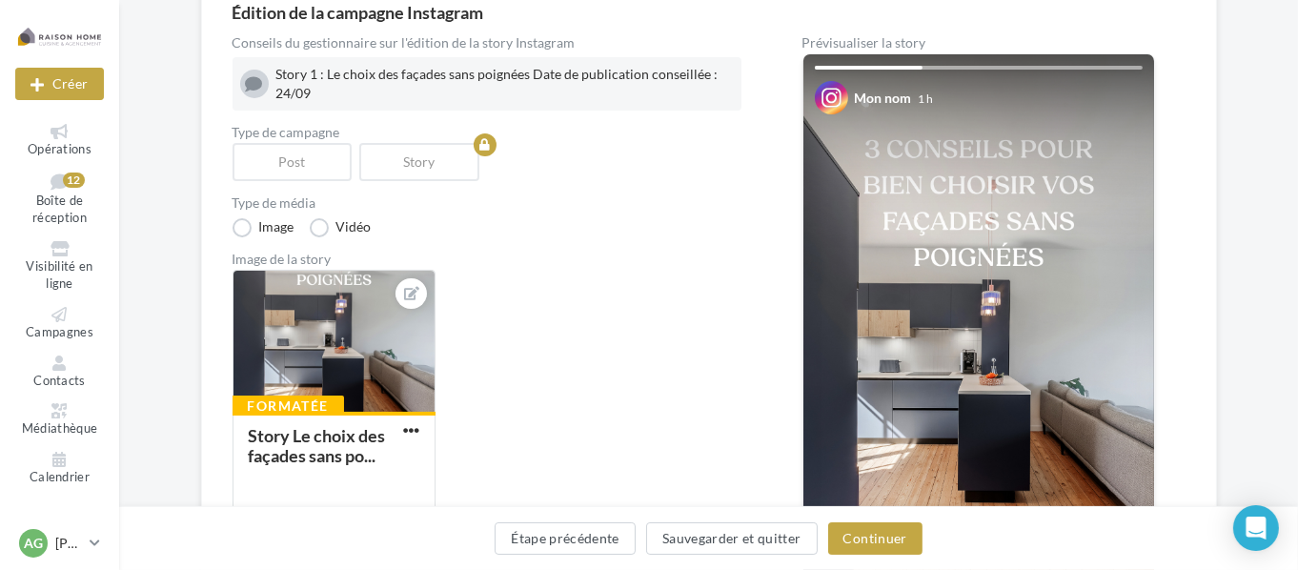
scroll to position [191, 0]
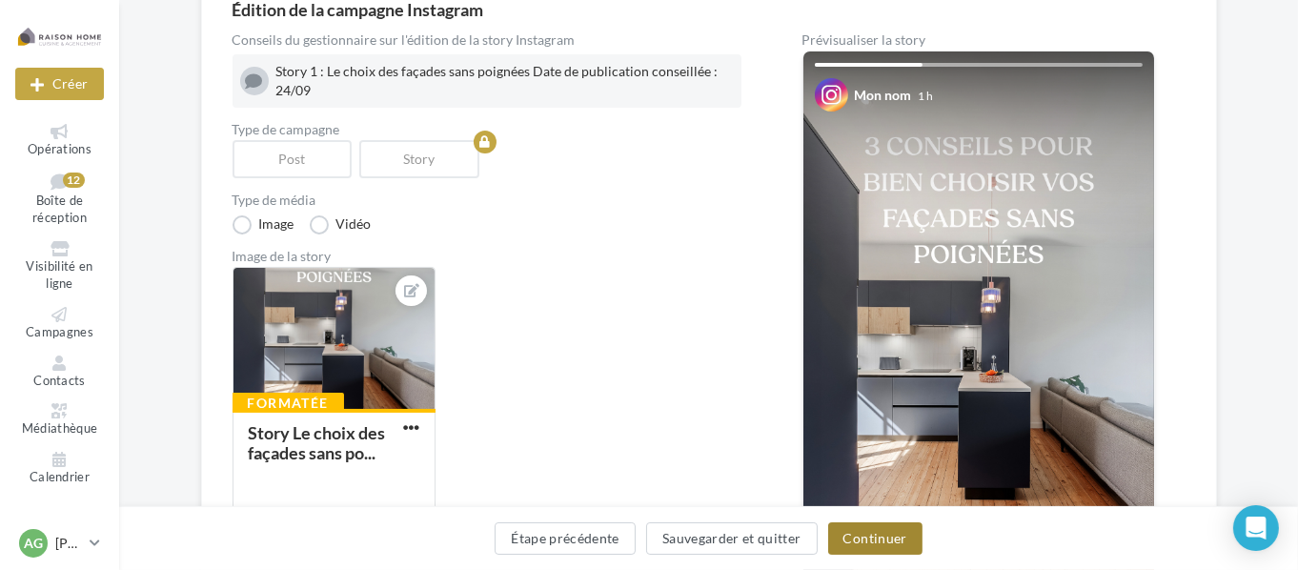
click at [888, 538] on button "Continuer" at bounding box center [875, 538] width 94 height 32
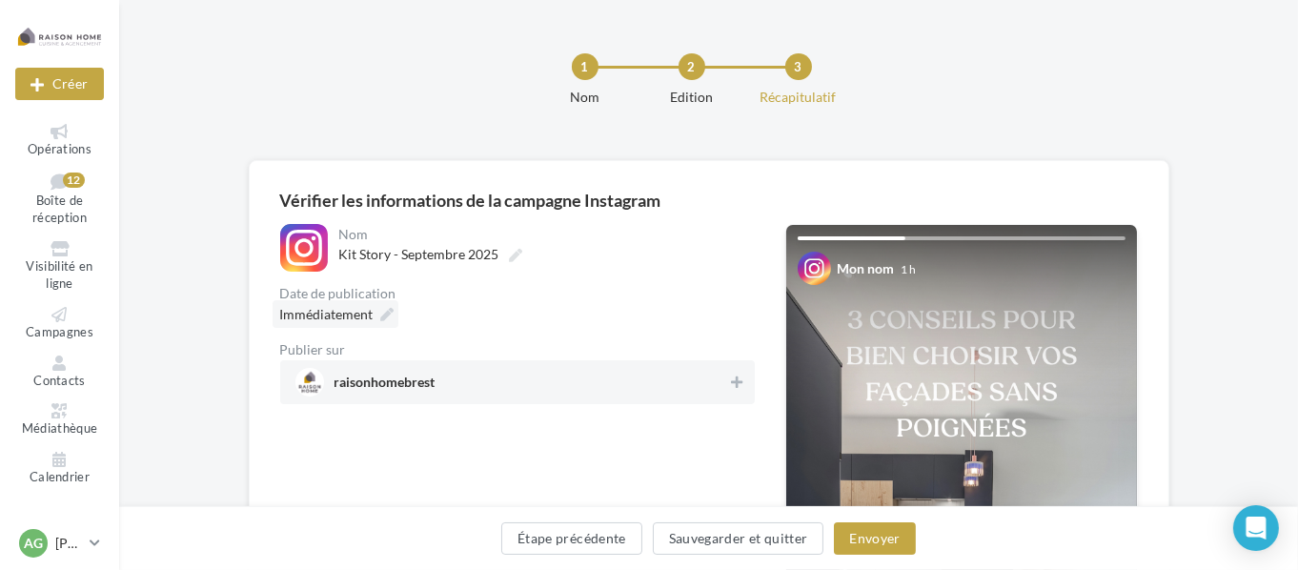
click at [381, 314] on icon at bounding box center [387, 314] width 13 height 13
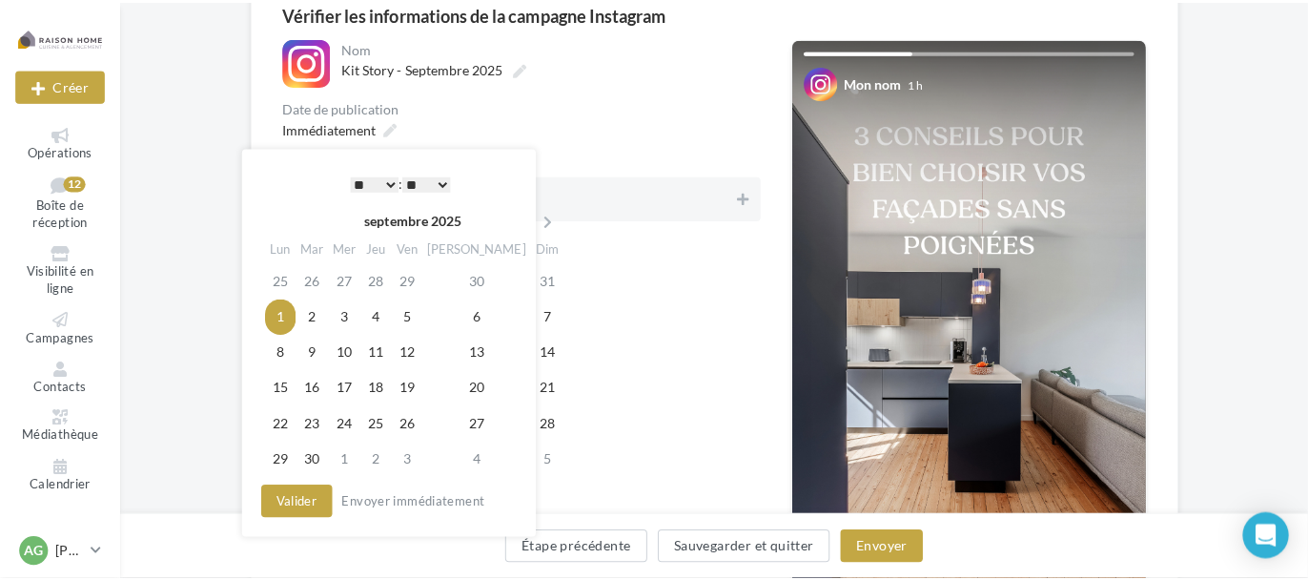
scroll to position [191, 0]
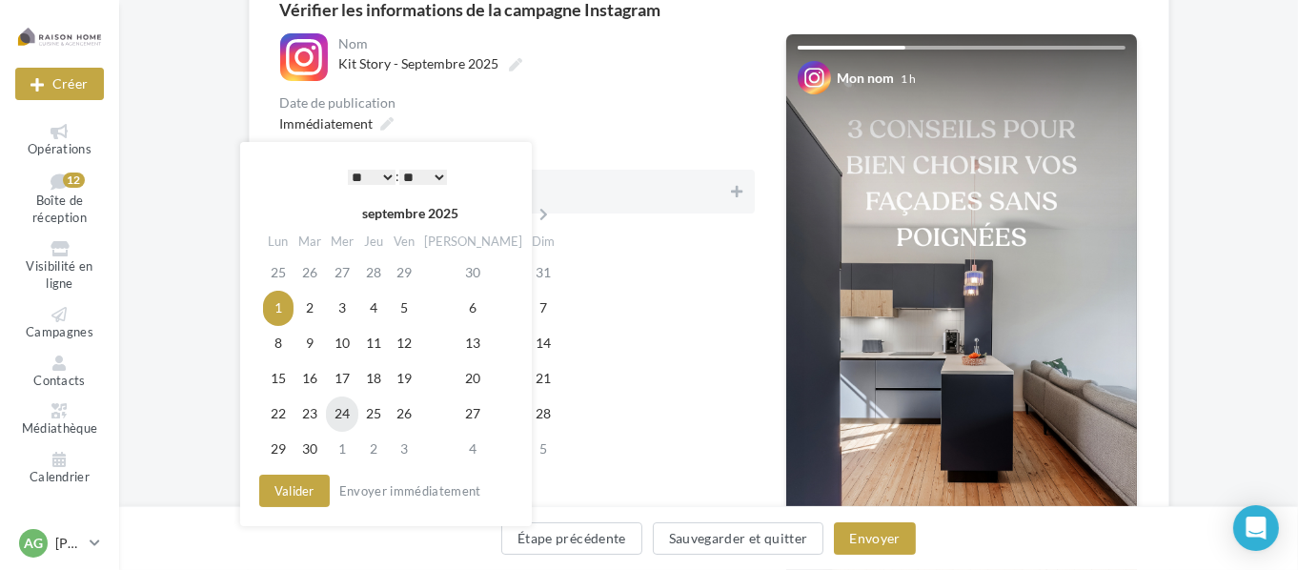
click at [348, 405] on td "24" at bounding box center [342, 414] width 32 height 35
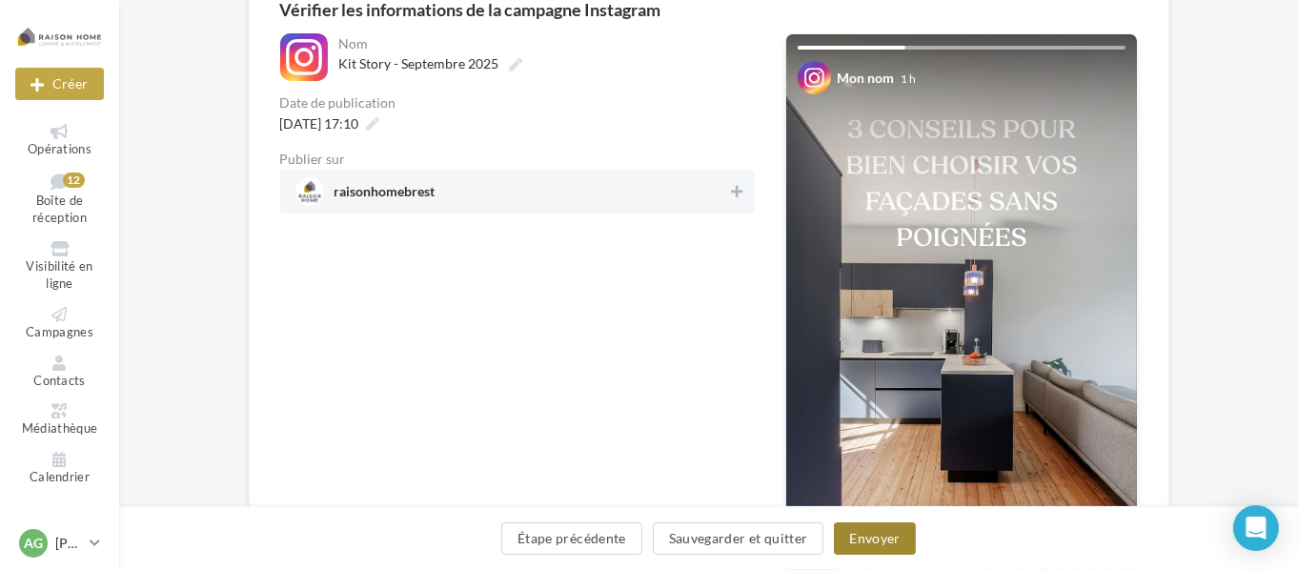
click at [863, 531] on button "Envoyer" at bounding box center [874, 538] width 81 height 32
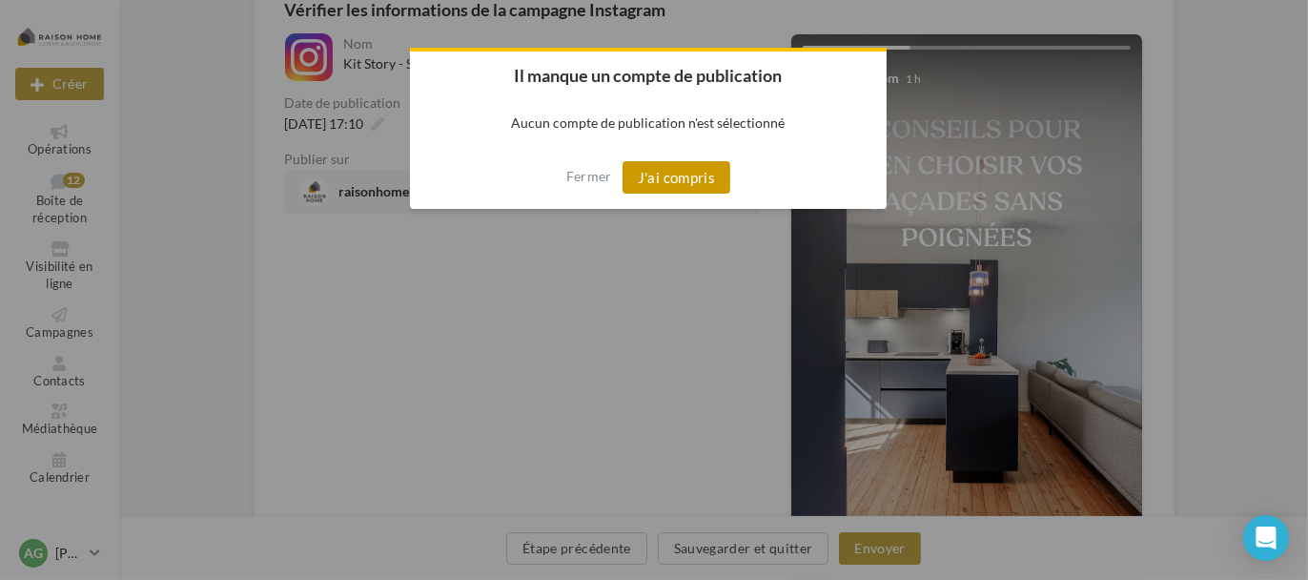
click at [696, 187] on button "J'ai compris" at bounding box center [676, 177] width 109 height 32
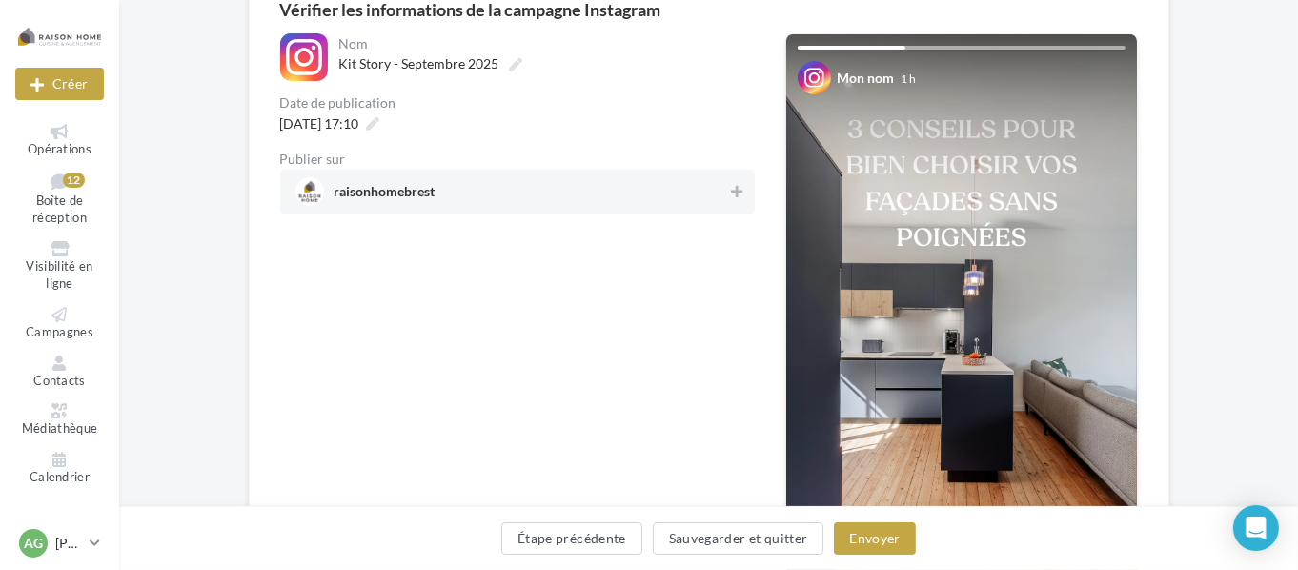
click at [488, 194] on span "raisonhomebrest" at bounding box center [512, 191] width 433 height 29
click at [877, 550] on button "Envoyer" at bounding box center [874, 538] width 81 height 32
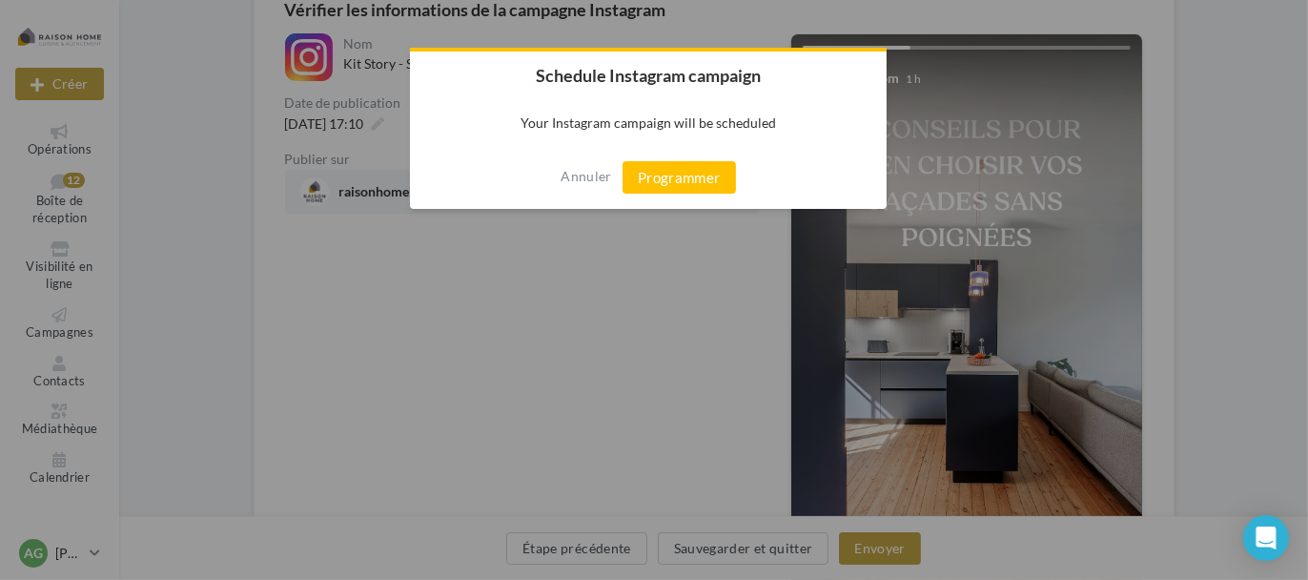
click at [691, 155] on div "Annuler Programmer" at bounding box center [648, 177] width 477 height 63
click at [686, 194] on div "Annuler Programmer" at bounding box center [648, 177] width 477 height 63
click at [686, 182] on button "Programmer" at bounding box center [678, 177] width 113 height 32
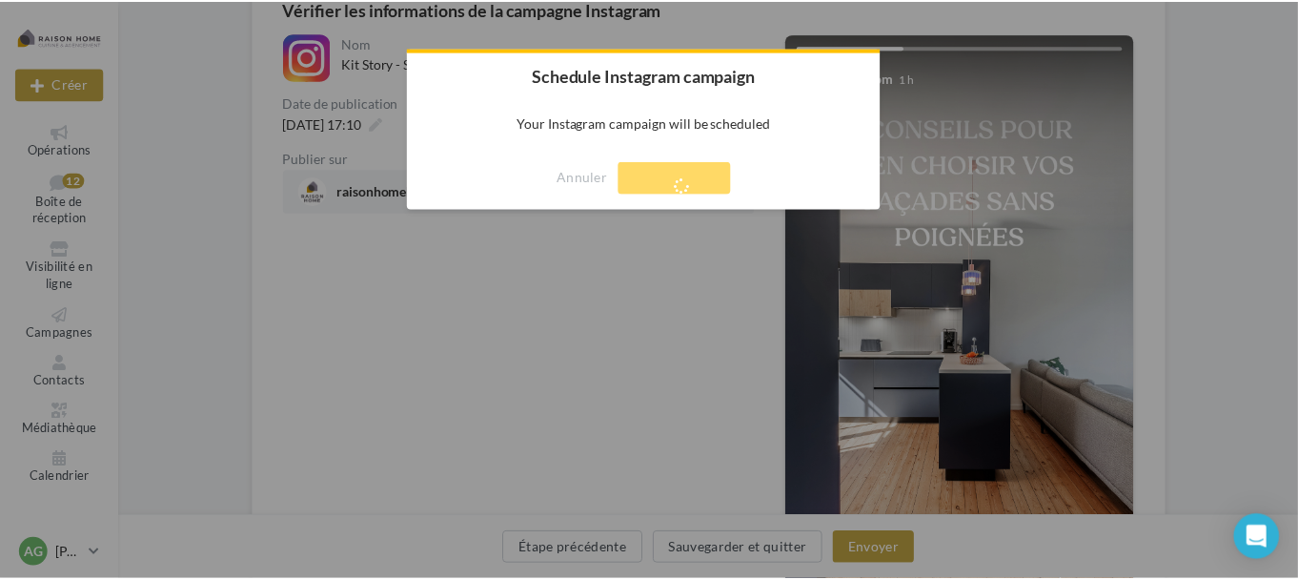
scroll to position [31, 0]
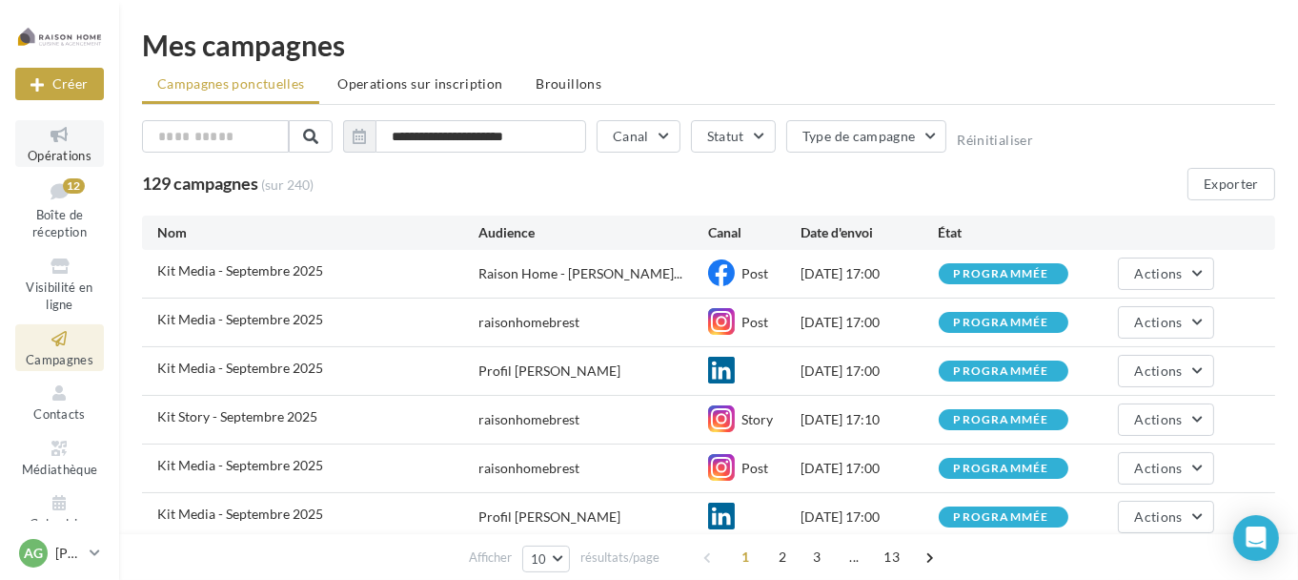
click at [56, 147] on link "Opérations" at bounding box center [59, 143] width 89 height 47
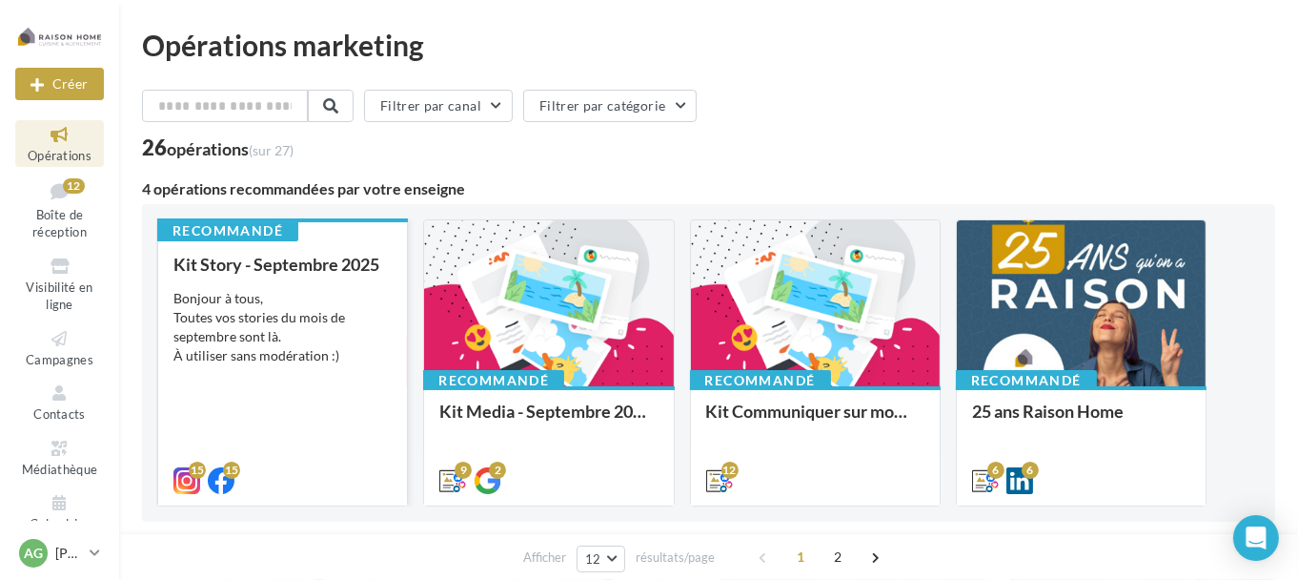
click at [327, 304] on div "Bonjour à tous, Toutes vos stories du mois de septembre sont là. À utiliser san…" at bounding box center [282, 327] width 218 height 76
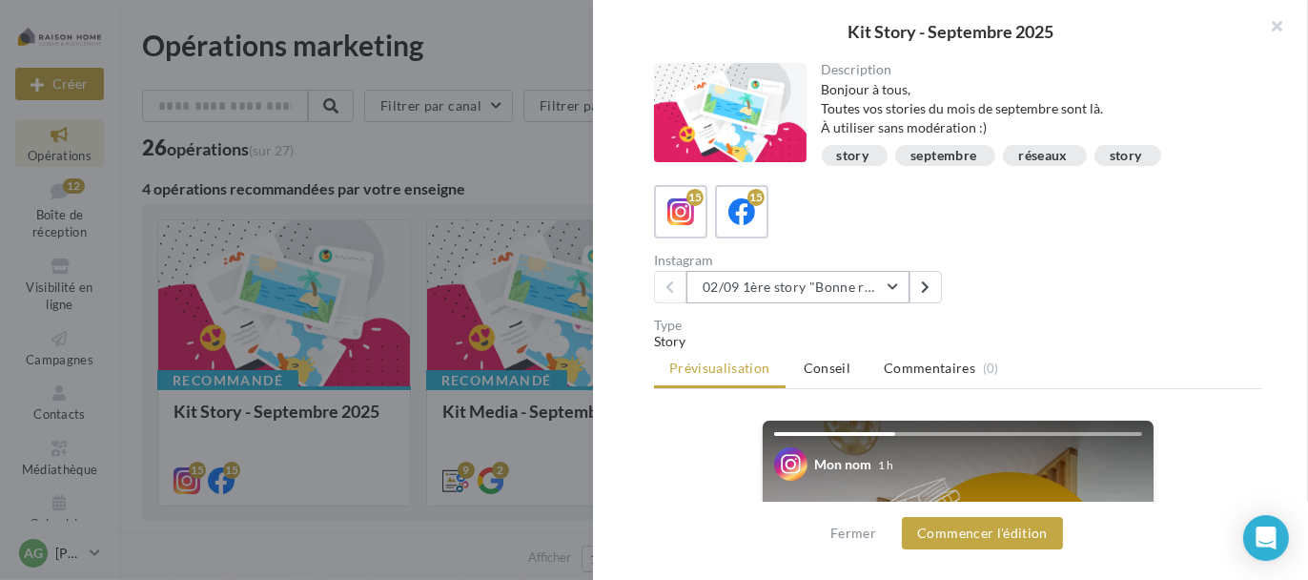
click at [828, 290] on button "02/09 1ère story "Bonne rentrée"" at bounding box center [797, 287] width 223 height 32
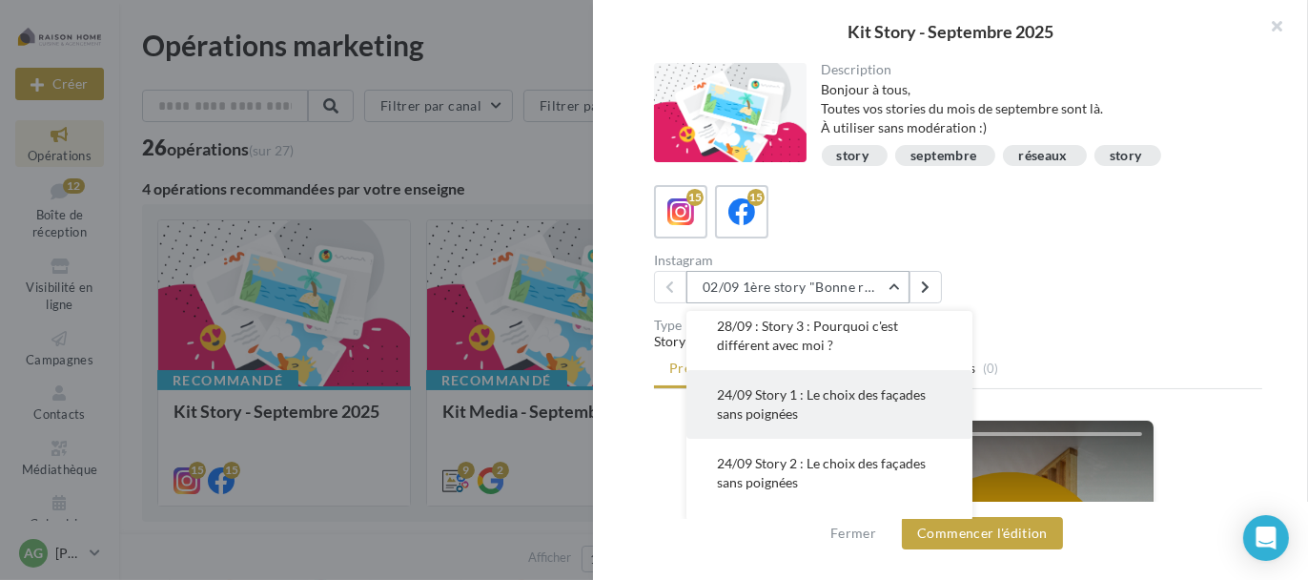
scroll to position [571, 0]
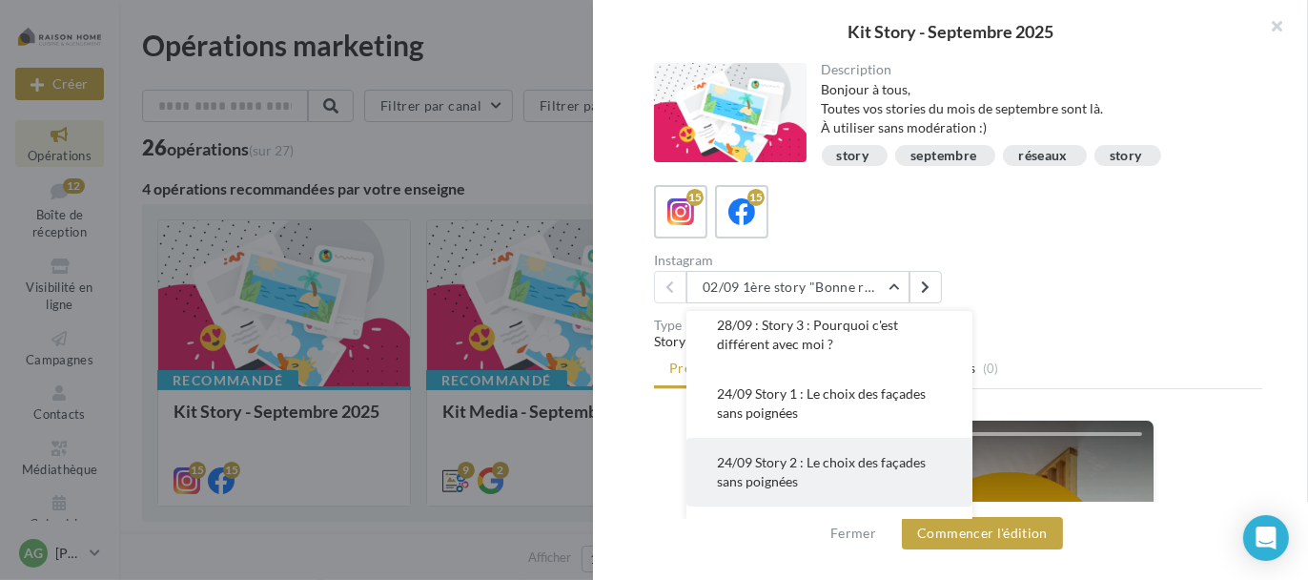
click at [779, 460] on span "24/09 Story 2 : Le choix des façades sans poignées" at bounding box center [821, 471] width 209 height 35
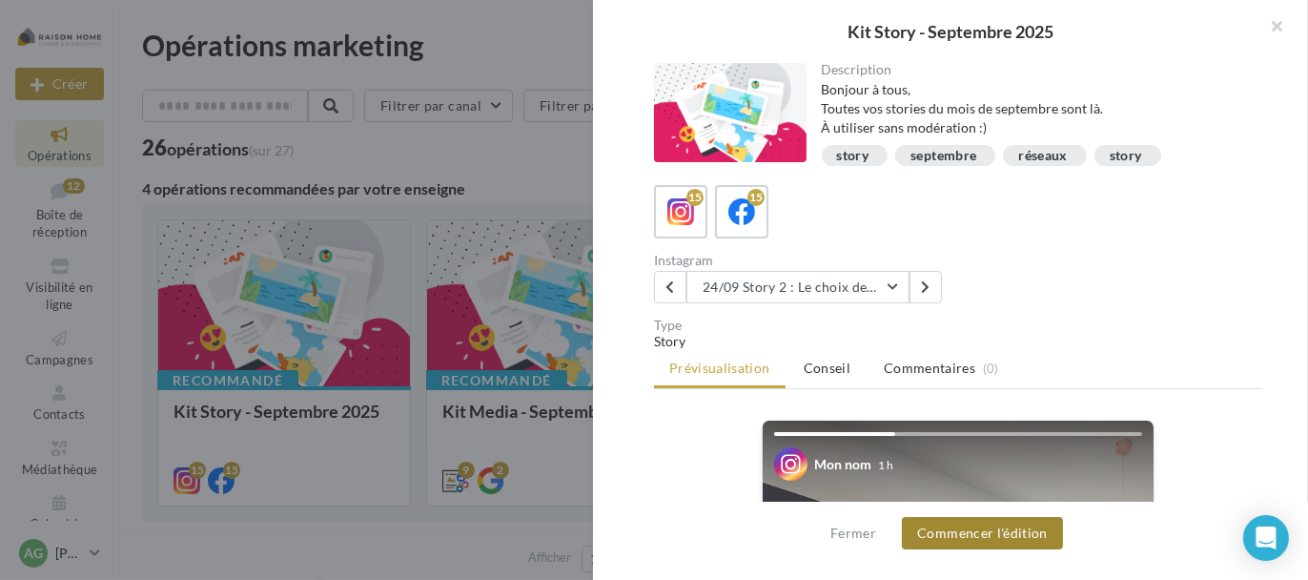
click at [969, 532] on button "Commencer l'édition" at bounding box center [982, 533] width 161 height 32
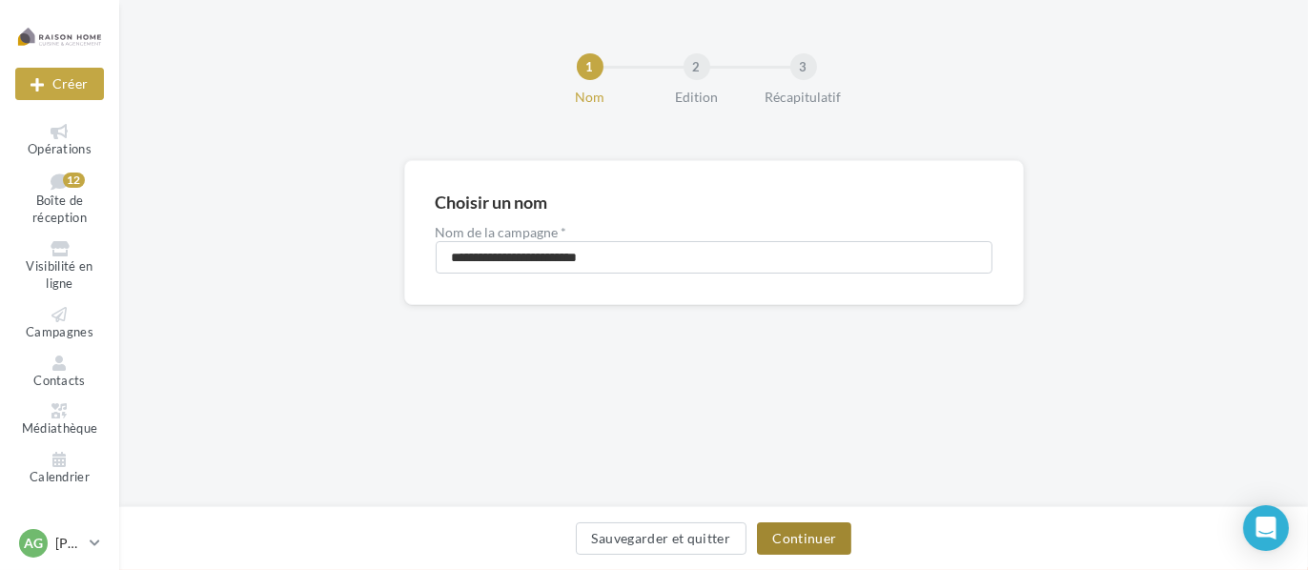
click at [821, 534] on button "Continuer" at bounding box center [804, 538] width 94 height 32
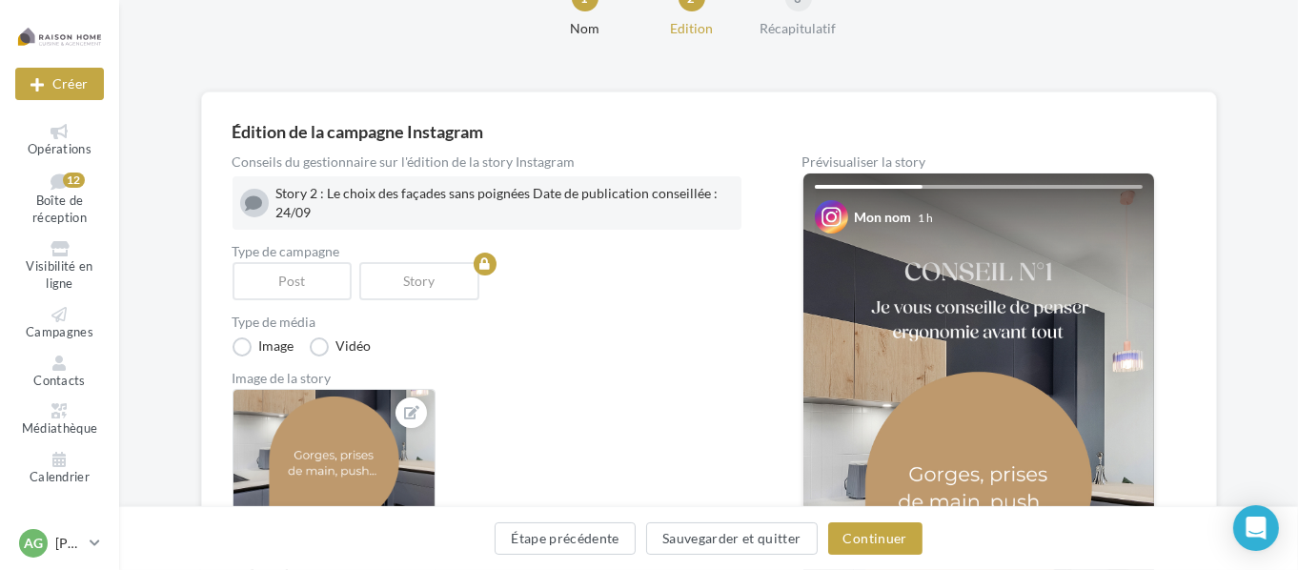
scroll to position [191, 0]
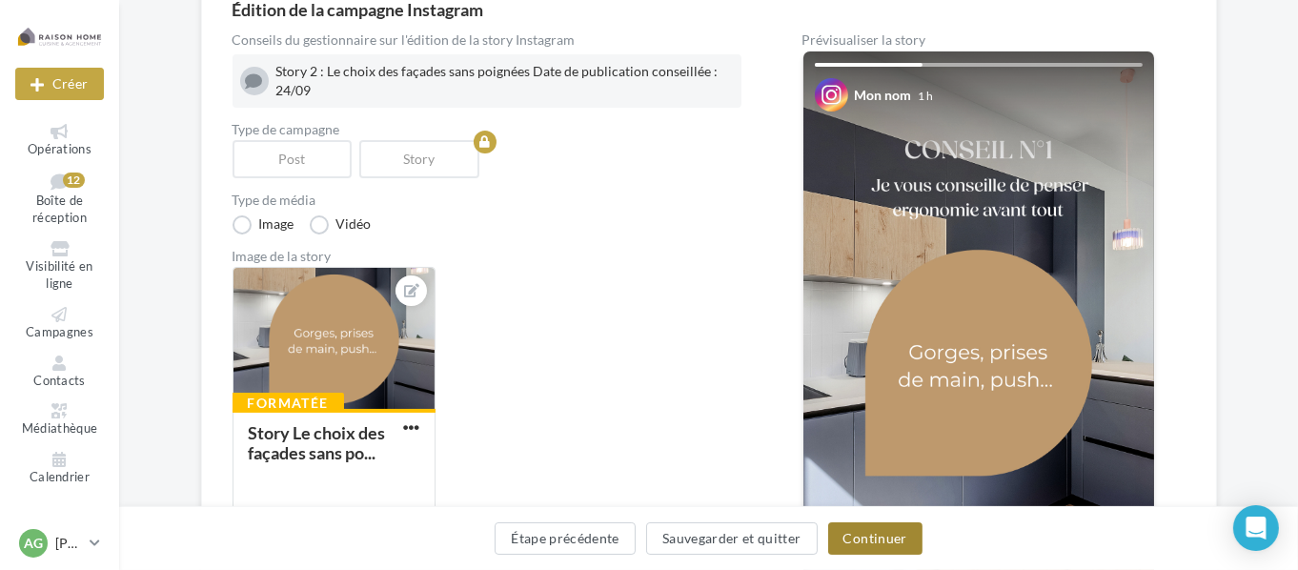
click at [866, 535] on button "Continuer" at bounding box center [875, 538] width 94 height 32
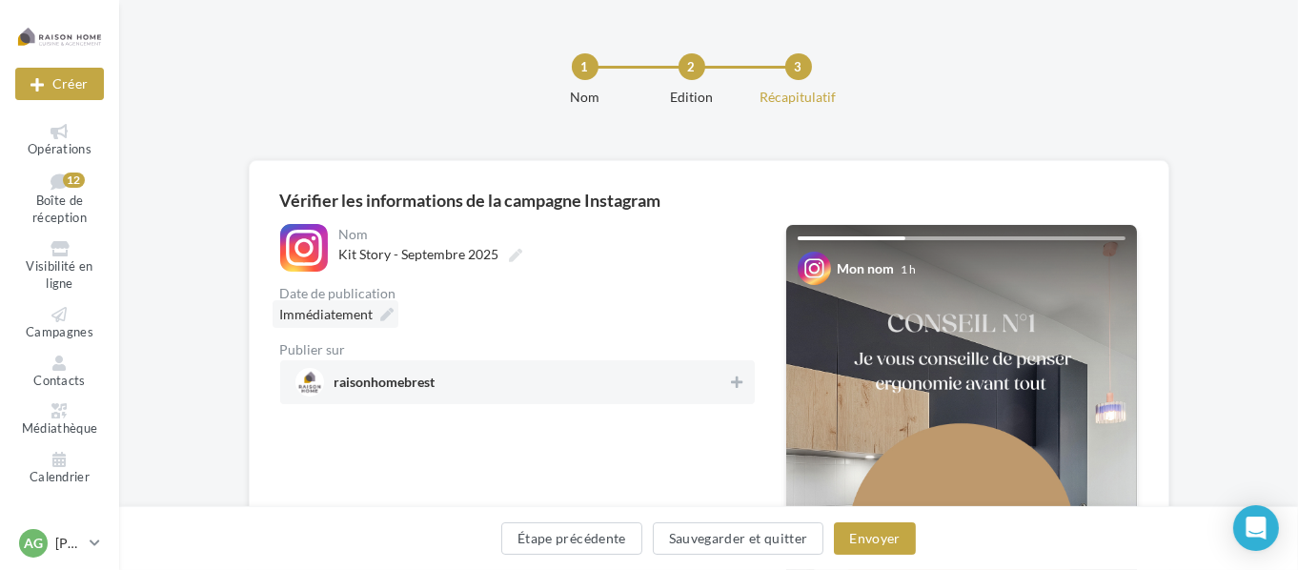
click at [365, 308] on span "Immédiatement" at bounding box center [326, 314] width 93 height 16
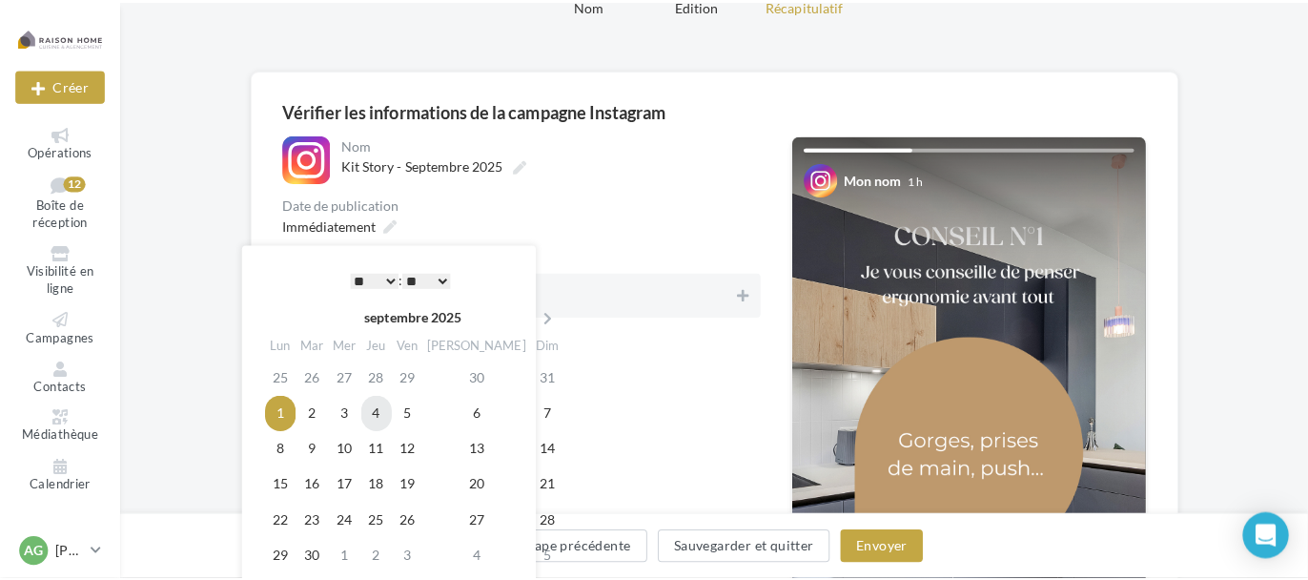
scroll to position [95, 0]
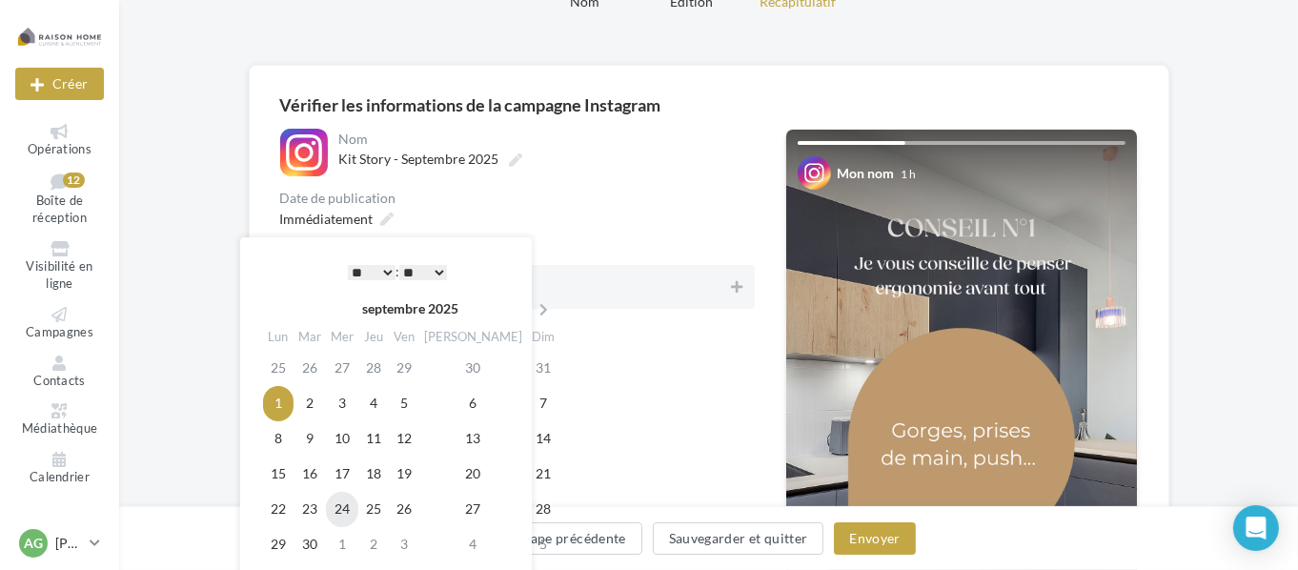
click at [358, 506] on td "24" at bounding box center [342, 509] width 32 height 35
click at [441, 270] on select "** ** ** ** ** **" at bounding box center [423, 272] width 48 height 15
click at [865, 533] on button "Envoyer" at bounding box center [874, 538] width 81 height 32
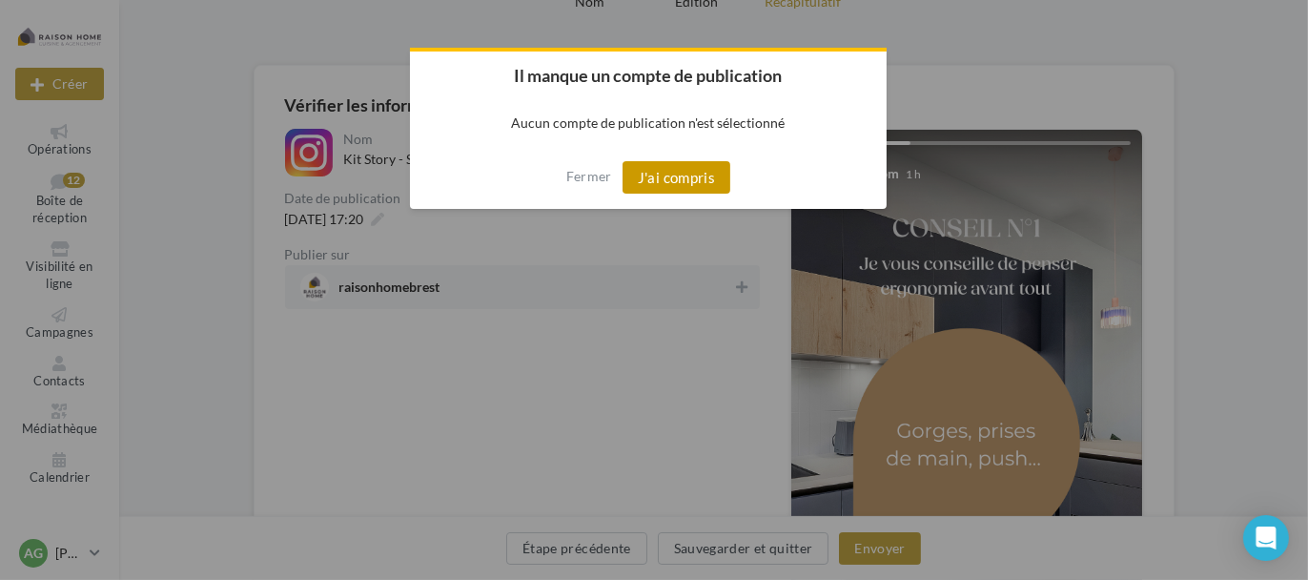
click at [675, 180] on button "J'ai compris" at bounding box center [676, 177] width 109 height 32
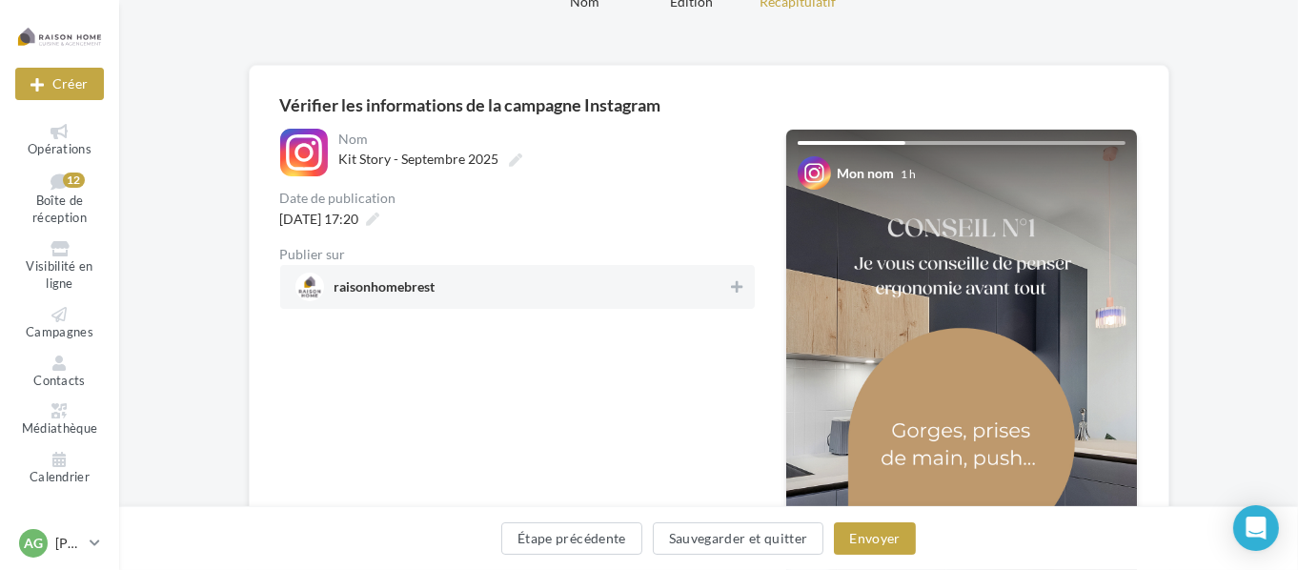
click at [535, 309] on div "raisonhomebrest" at bounding box center [517, 287] width 475 height 44
click at [892, 537] on button "Envoyer" at bounding box center [874, 538] width 81 height 32
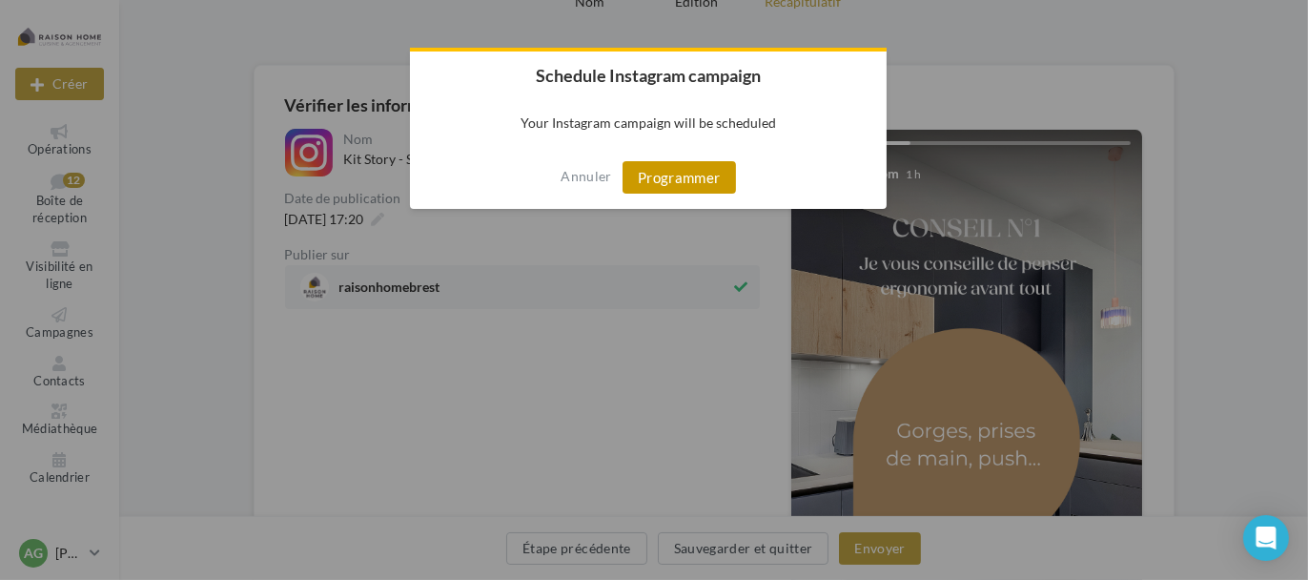
click at [691, 174] on button "Programmer" at bounding box center [678, 177] width 113 height 32
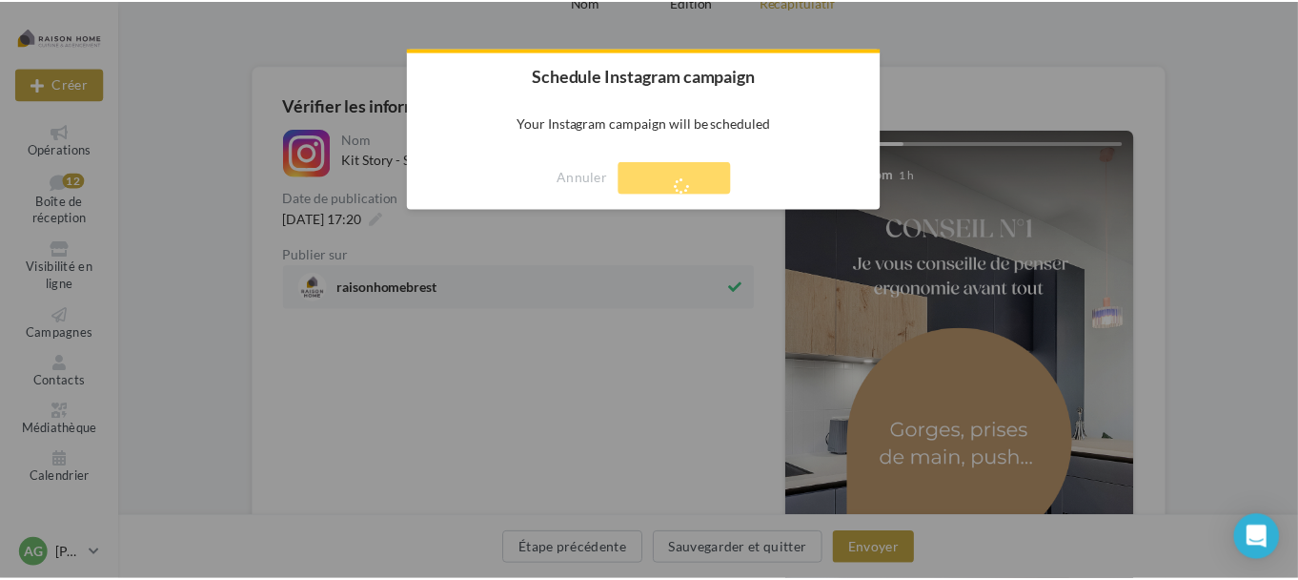
scroll to position [31, 0]
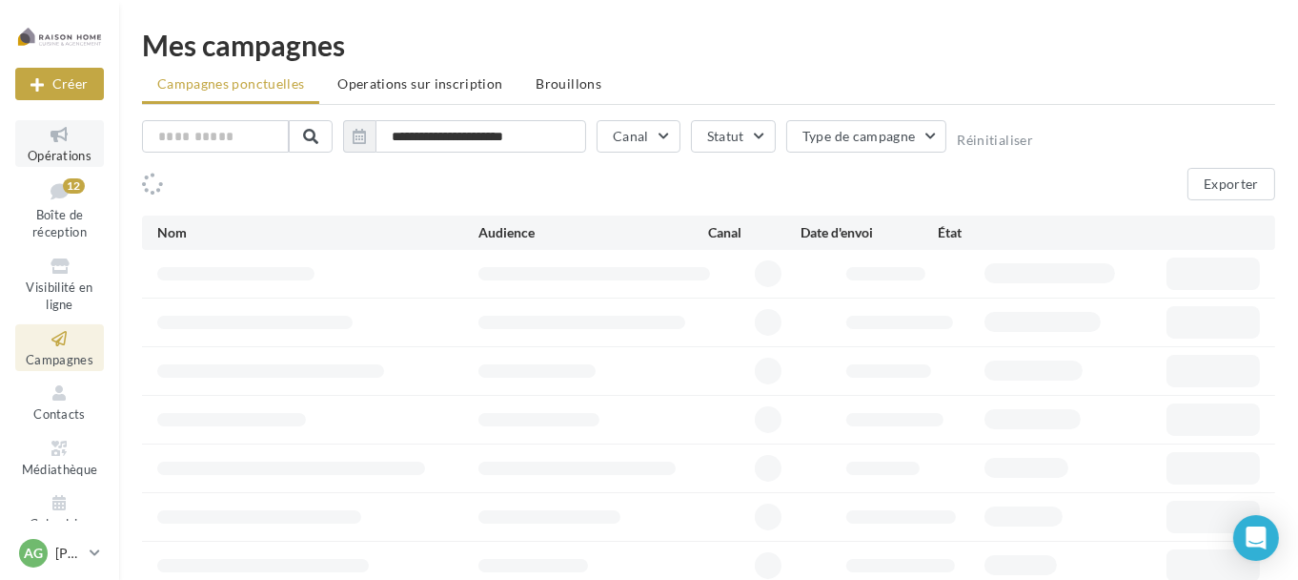
click at [62, 141] on icon at bounding box center [59, 135] width 77 height 22
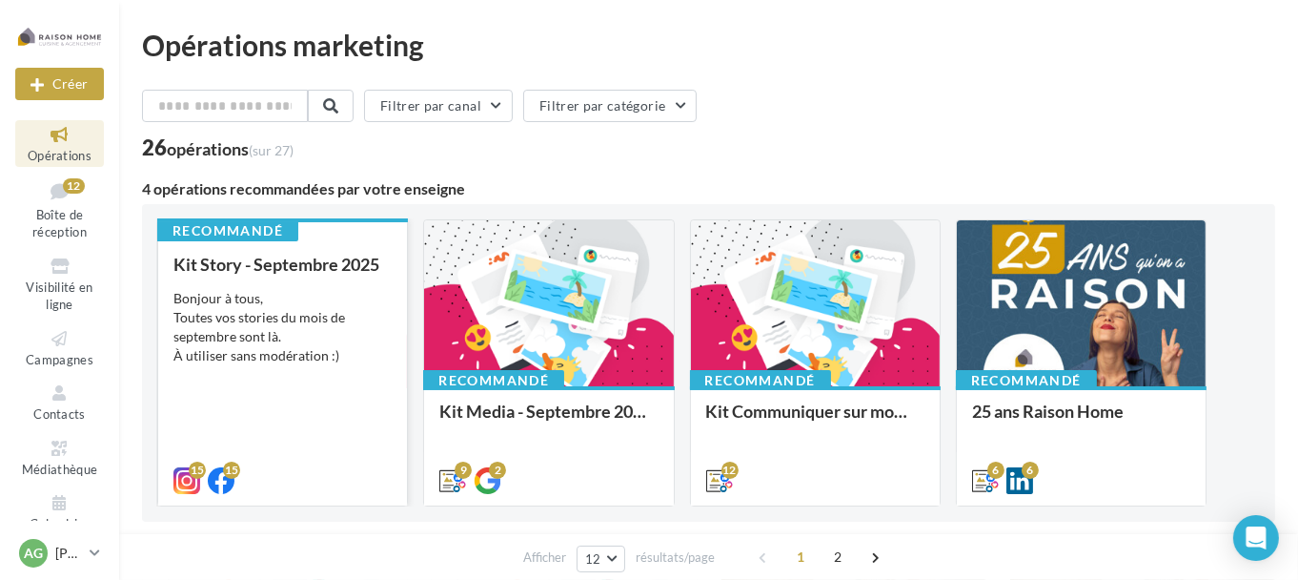
click at [276, 285] on div "Kit Story - Septembre 2025 Bonjour à tous, Toutes vos stories du mois de septem…" at bounding box center [282, 372] width 218 height 234
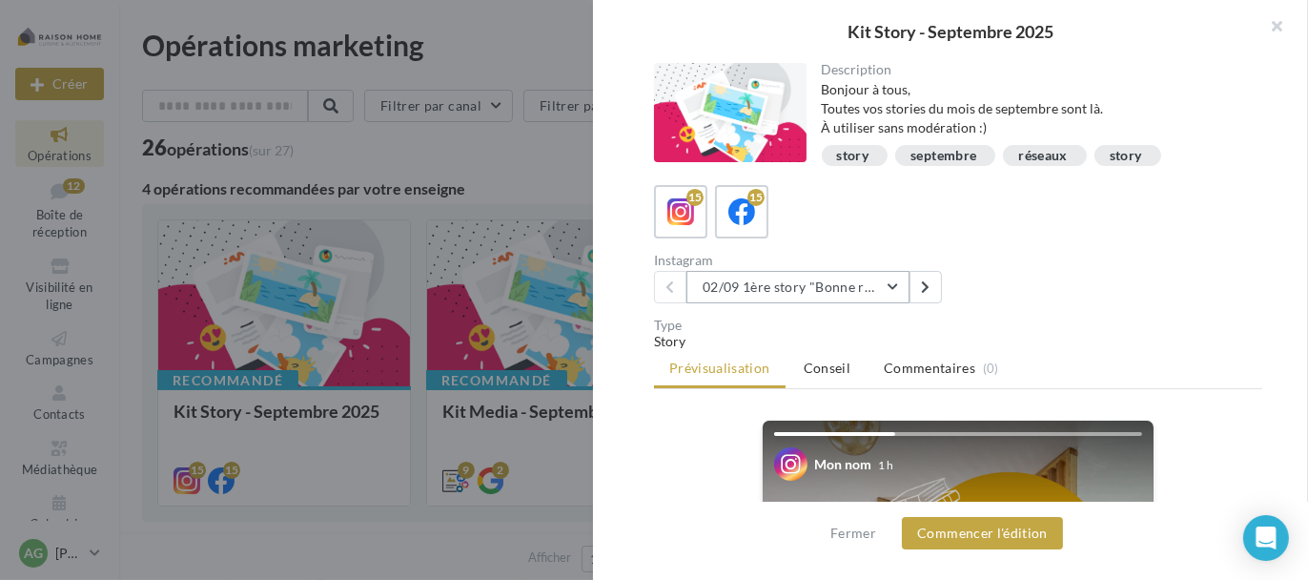
click at [840, 290] on button "02/09 1ère story "Bonne rentrée"" at bounding box center [797, 287] width 223 height 32
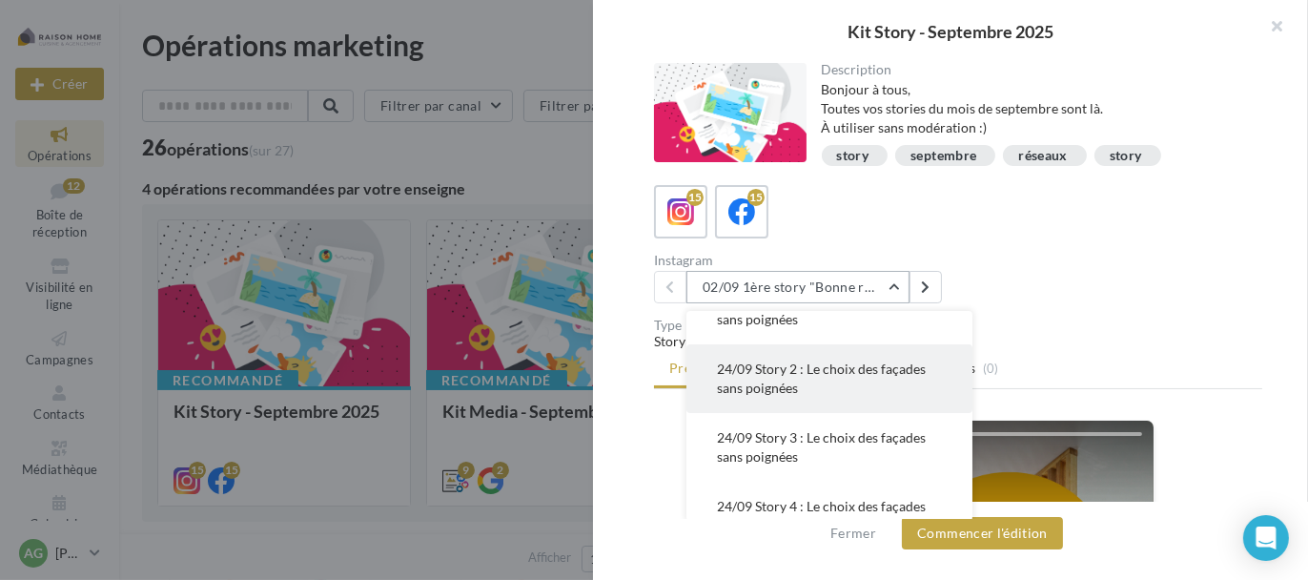
scroll to position [667, 0]
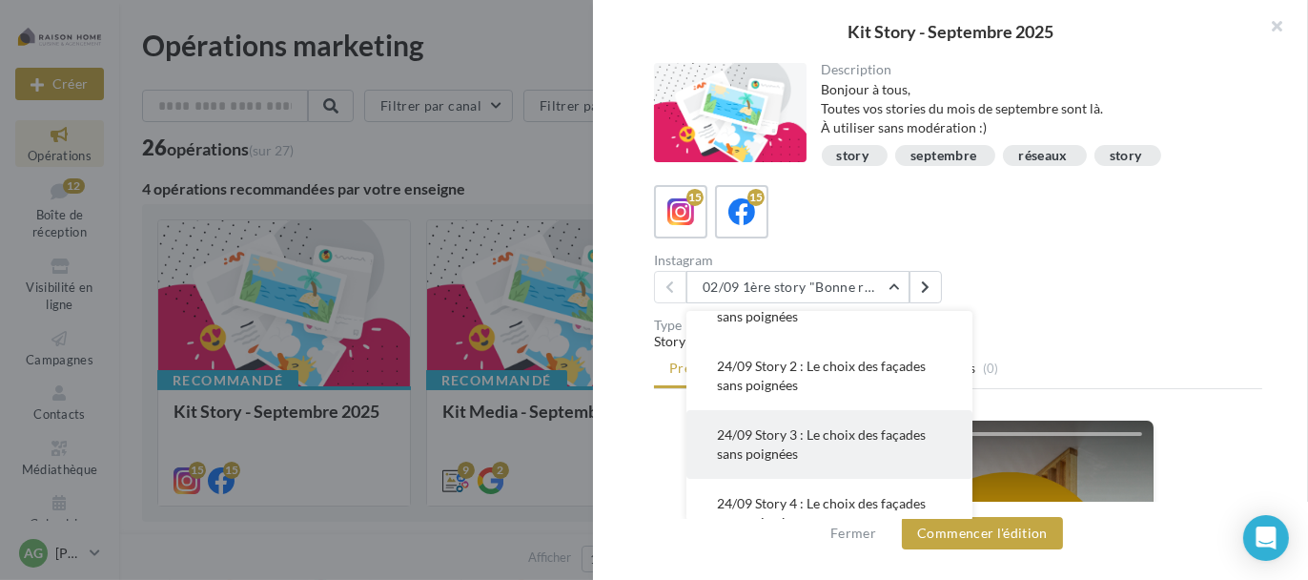
click at [788, 442] on button "24/09 Story 3 : Le choix des façades sans poignées" at bounding box center [829, 444] width 286 height 69
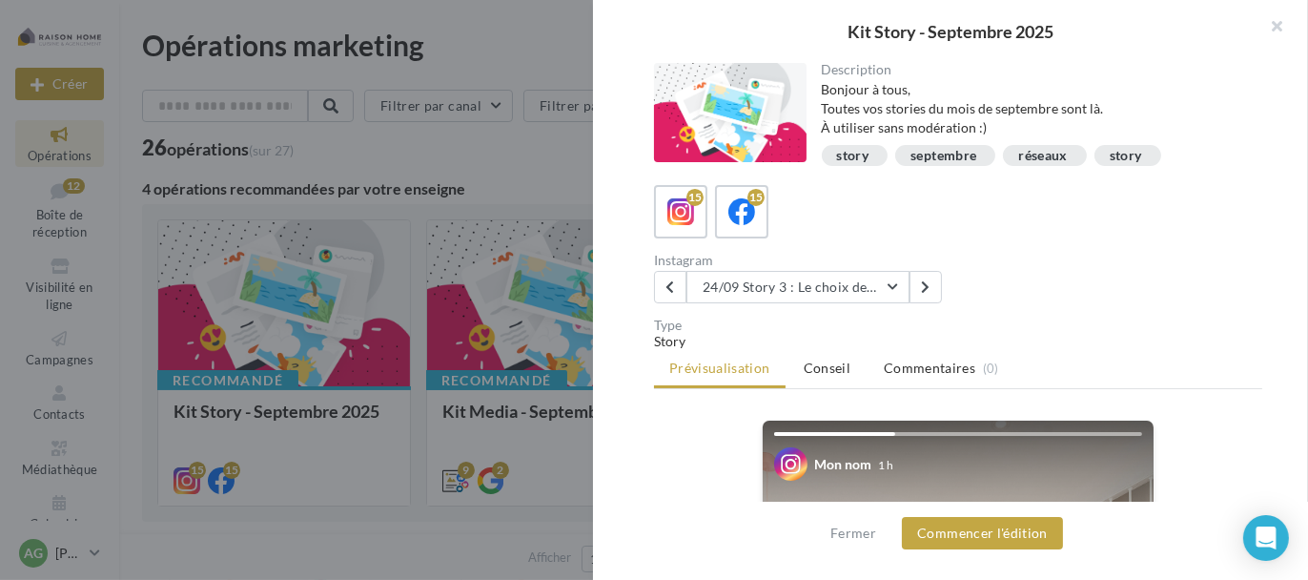
scroll to position [286, 0]
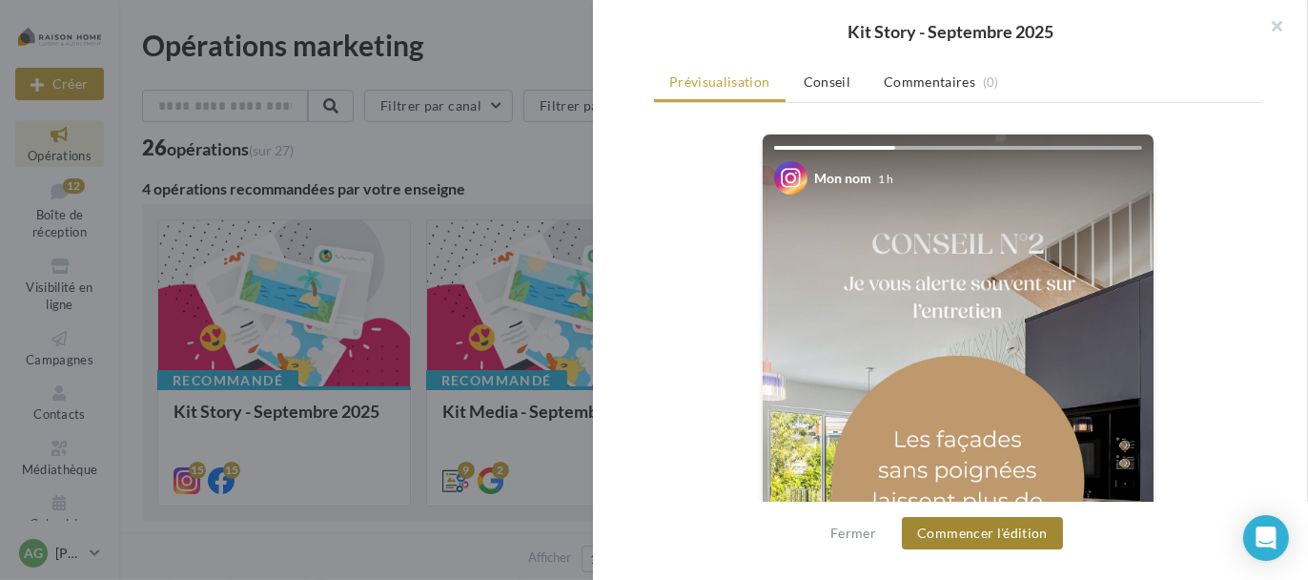
click at [992, 533] on button "Commencer l'édition" at bounding box center [982, 533] width 161 height 32
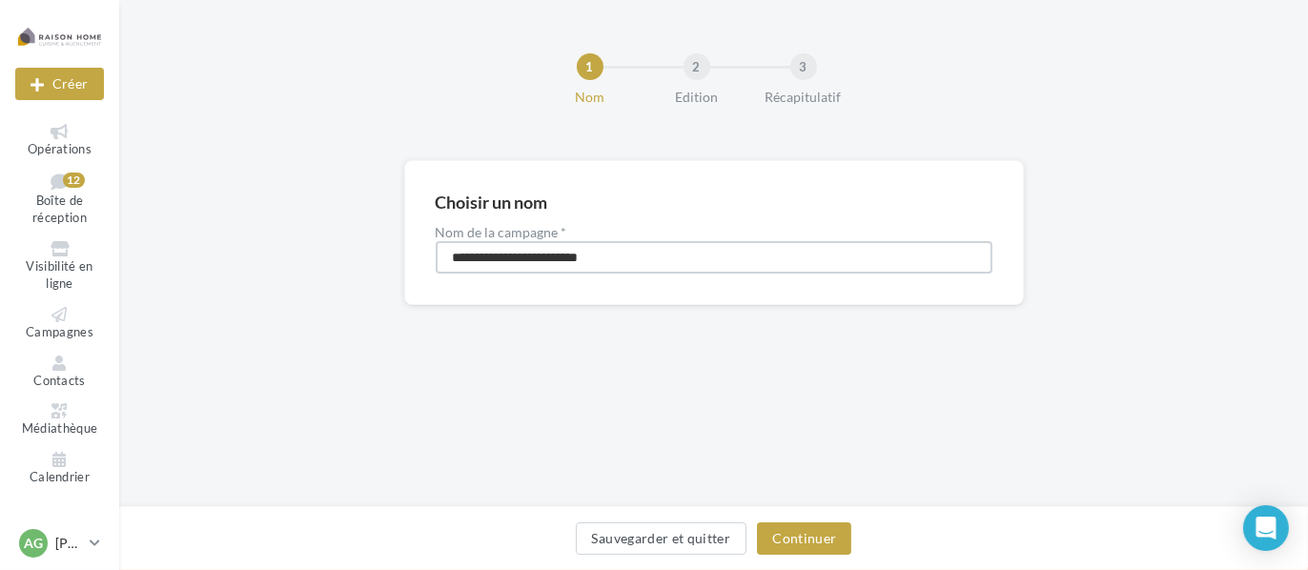
click at [726, 257] on input "**********" at bounding box center [714, 257] width 557 height 32
click at [787, 536] on button "Continuer" at bounding box center [804, 538] width 94 height 32
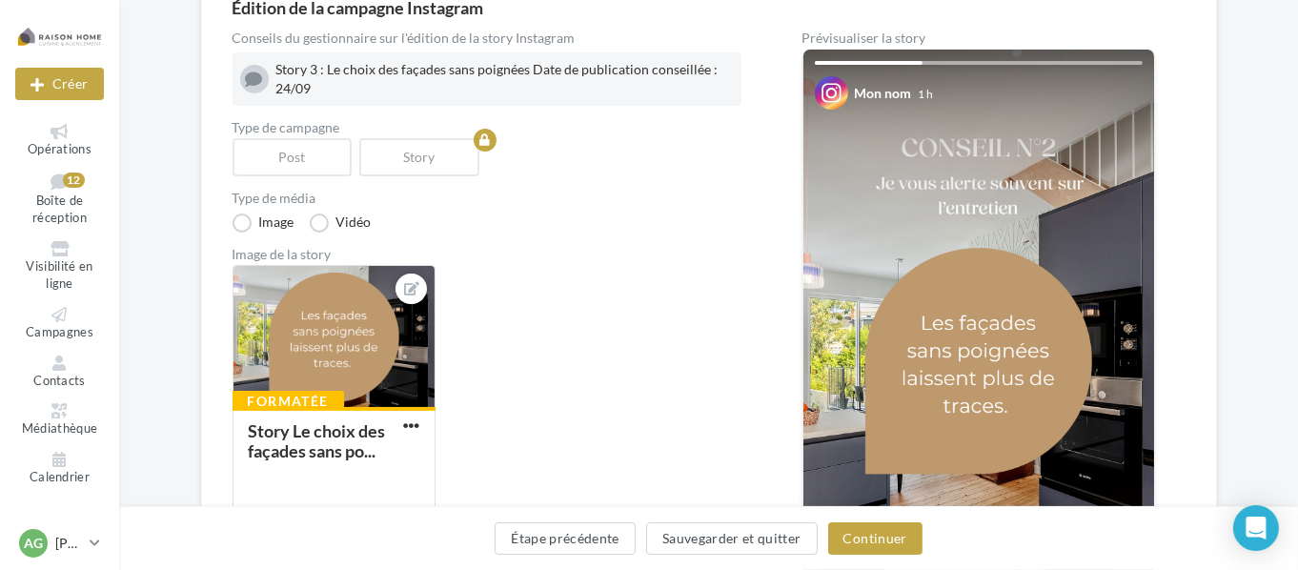
scroll to position [191, 0]
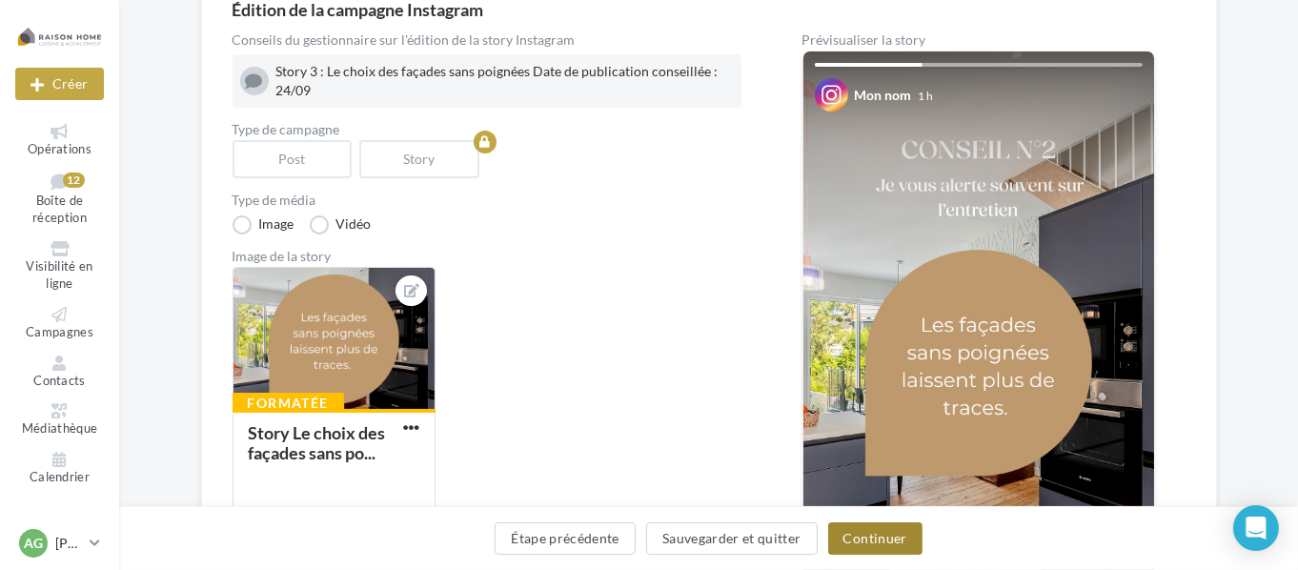
click at [863, 538] on button "Continuer" at bounding box center [875, 538] width 94 height 32
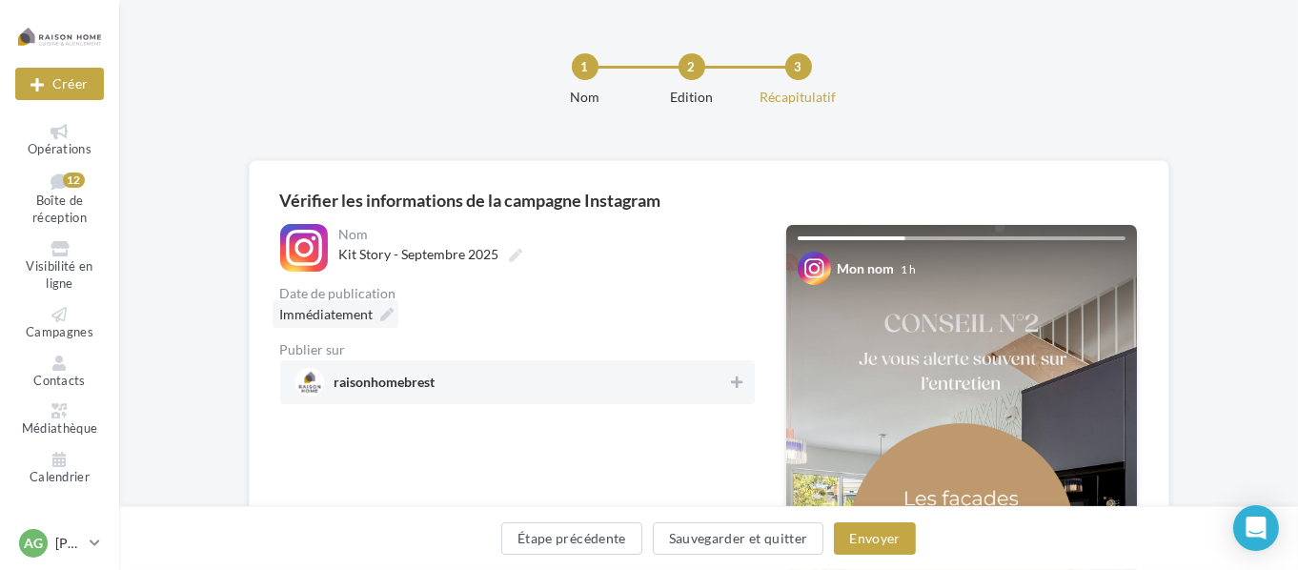
click at [357, 310] on span "Immédiatement" at bounding box center [326, 314] width 93 height 16
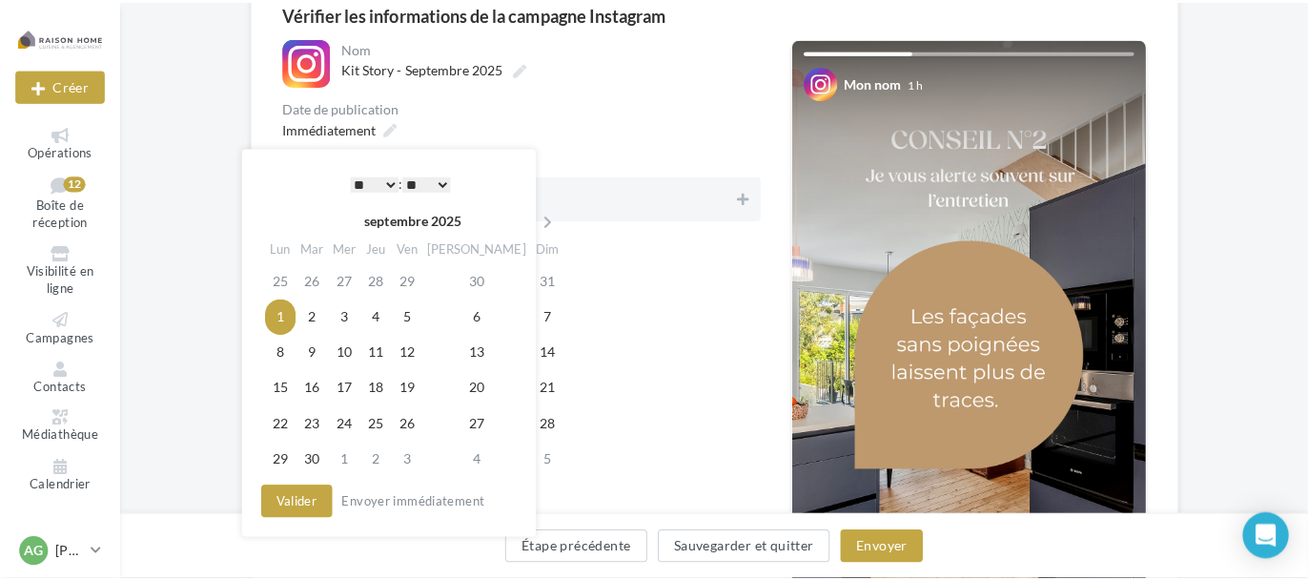
scroll to position [191, 0]
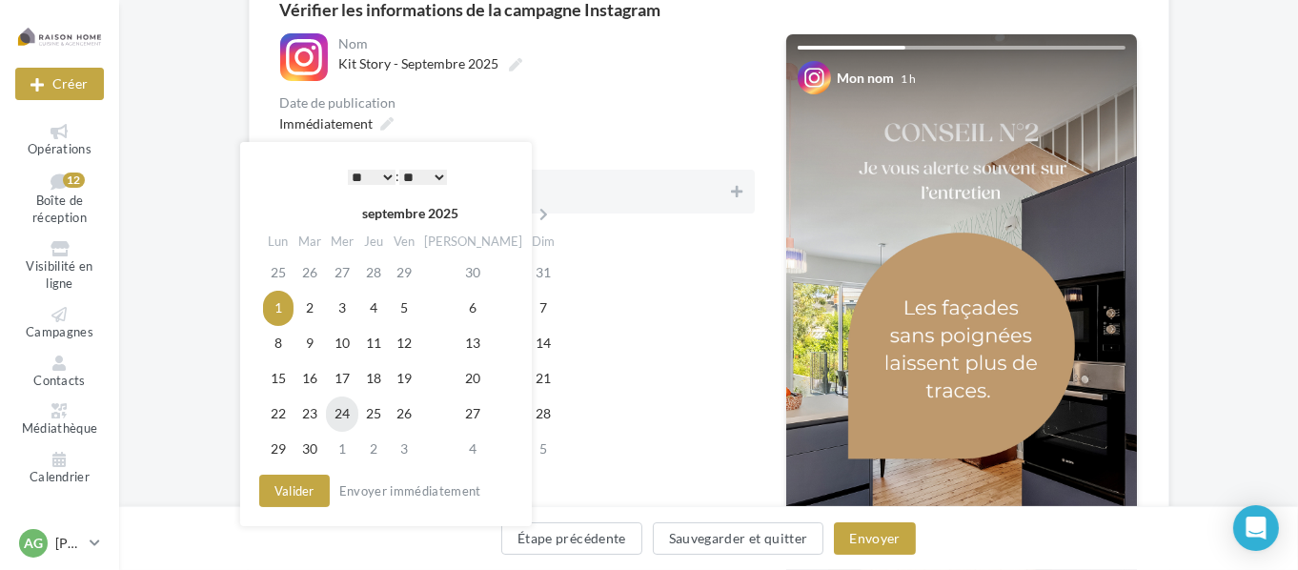
click at [343, 416] on td "24" at bounding box center [342, 414] width 32 height 35
click at [432, 175] on select "** ** ** ** ** **" at bounding box center [423, 177] width 48 height 15
click at [602, 249] on div "**********" at bounding box center [517, 365] width 475 height 665
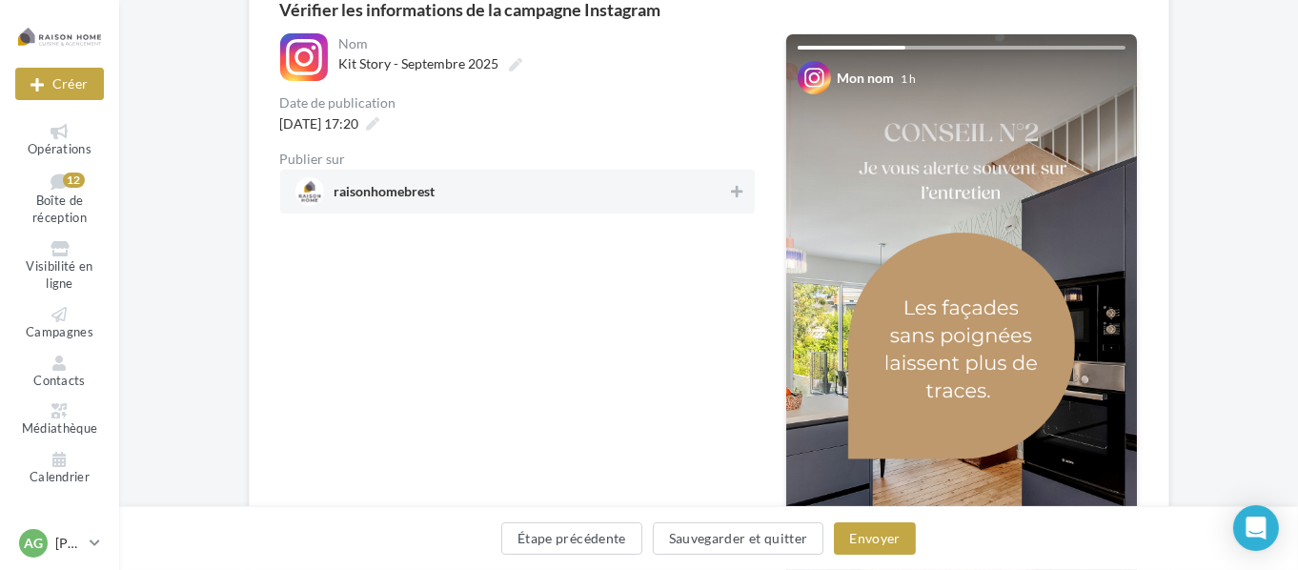
click at [628, 205] on span "raisonhomebrest" at bounding box center [512, 191] width 433 height 29
click at [858, 537] on button "Envoyer" at bounding box center [874, 538] width 81 height 32
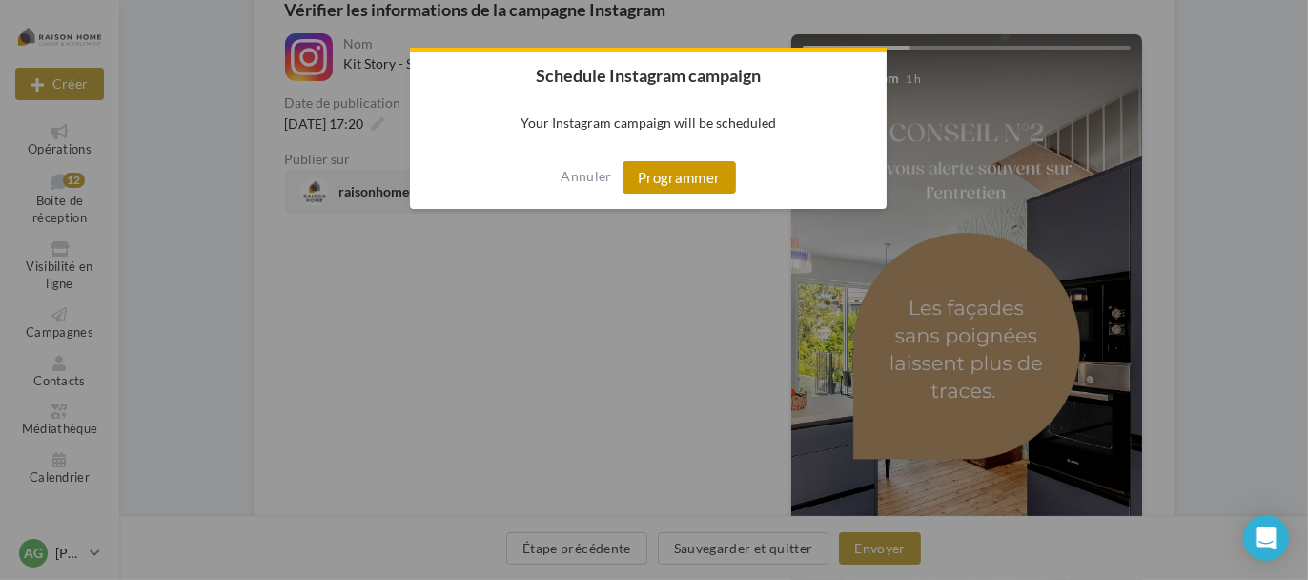
click at [717, 183] on button "Programmer" at bounding box center [678, 177] width 113 height 32
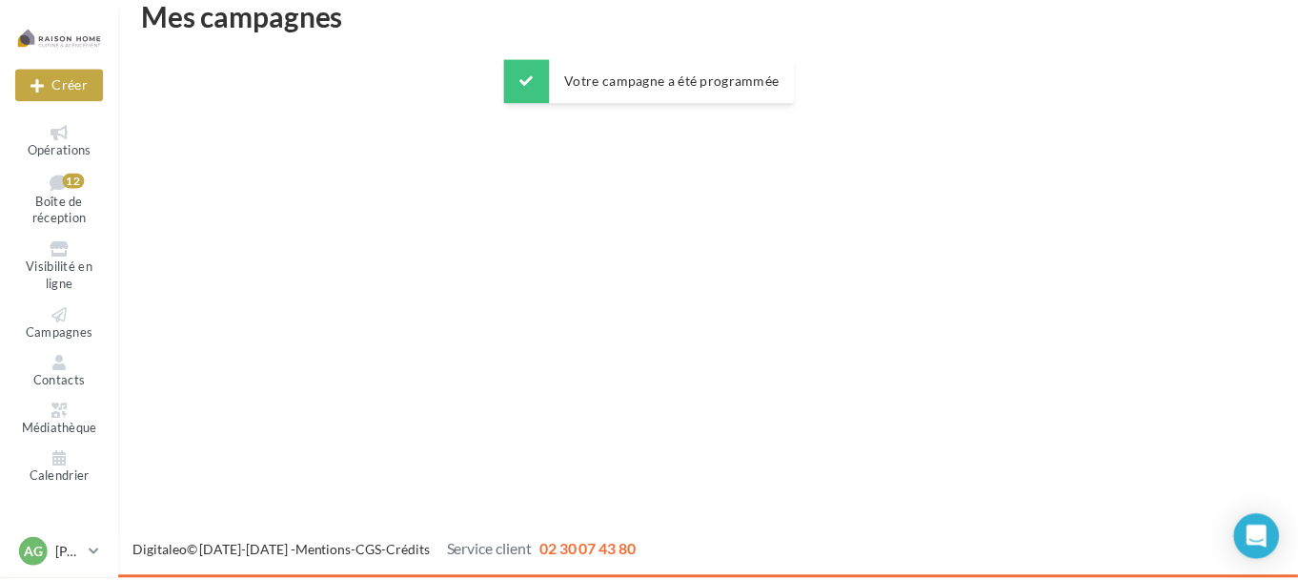
scroll to position [31, 0]
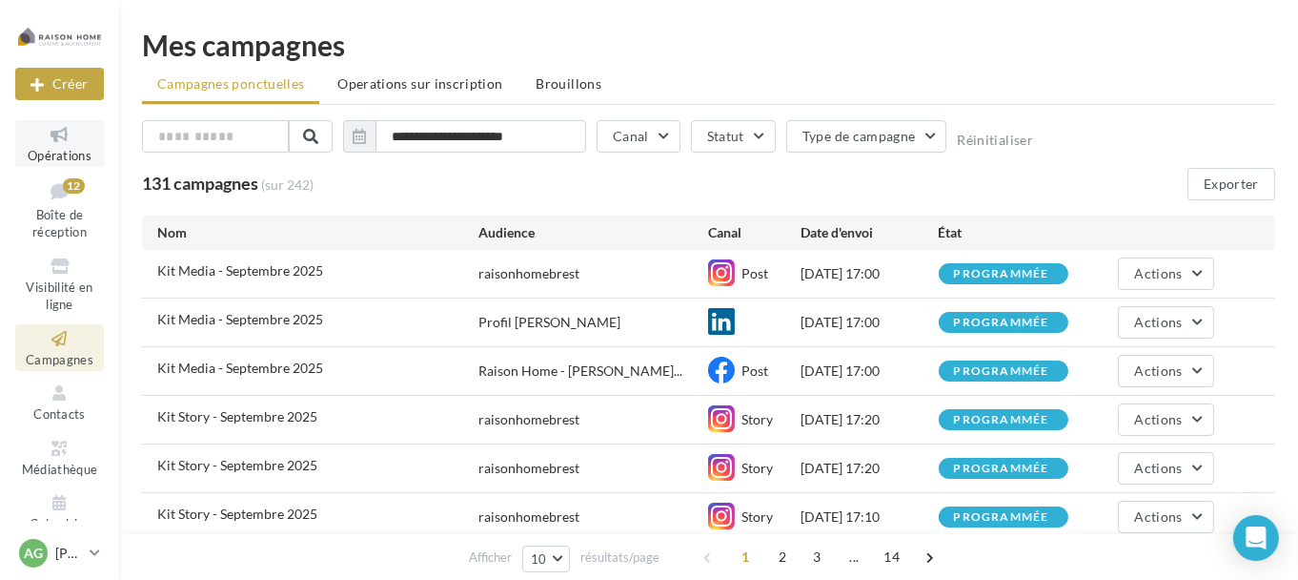
click at [58, 144] on icon at bounding box center [59, 135] width 77 height 22
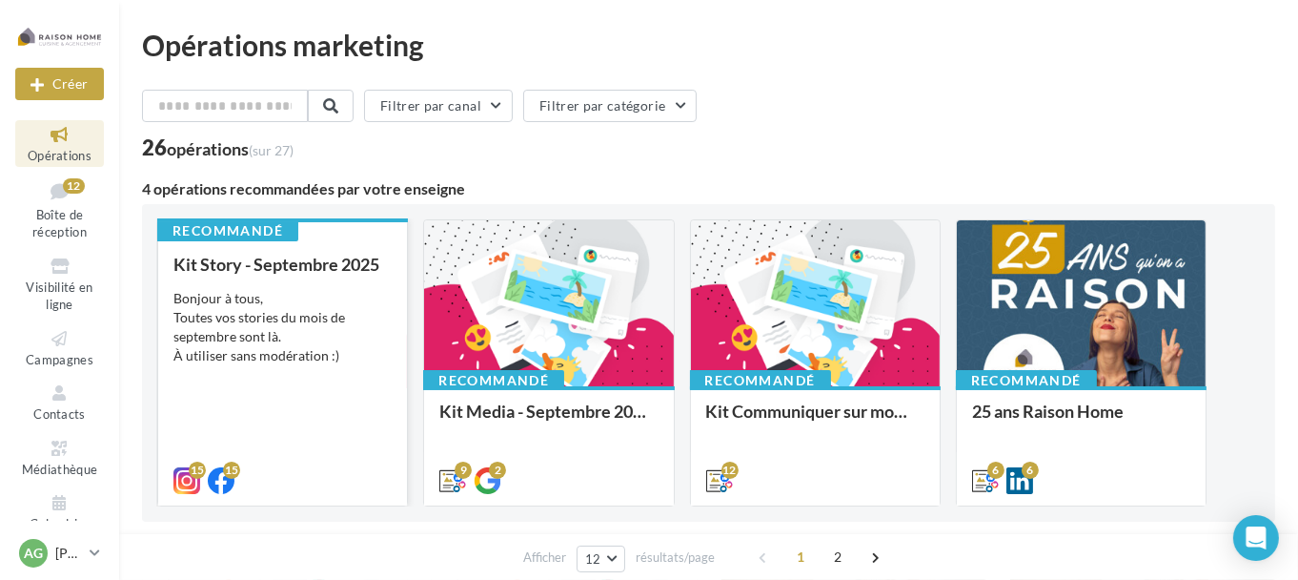
click at [323, 346] on div "Bonjour à tous, Toutes vos stories du mois de septembre sont là. À utiliser san…" at bounding box center [282, 327] width 218 height 76
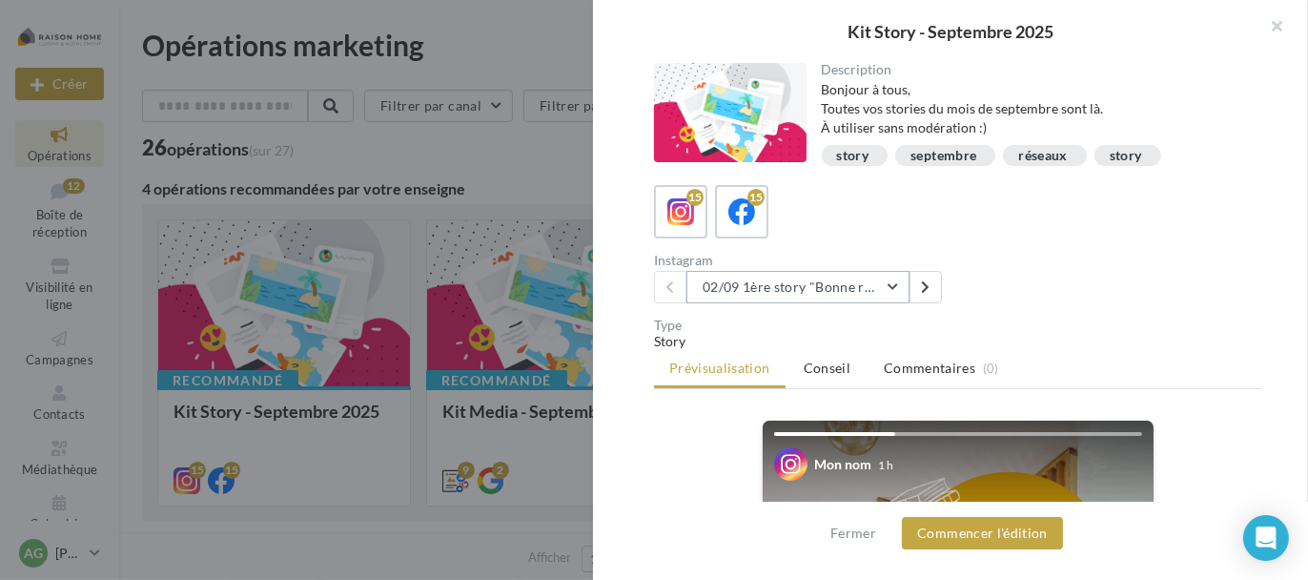
click at [849, 290] on button "02/09 1ère story "Bonne rentrée"" at bounding box center [797, 287] width 223 height 32
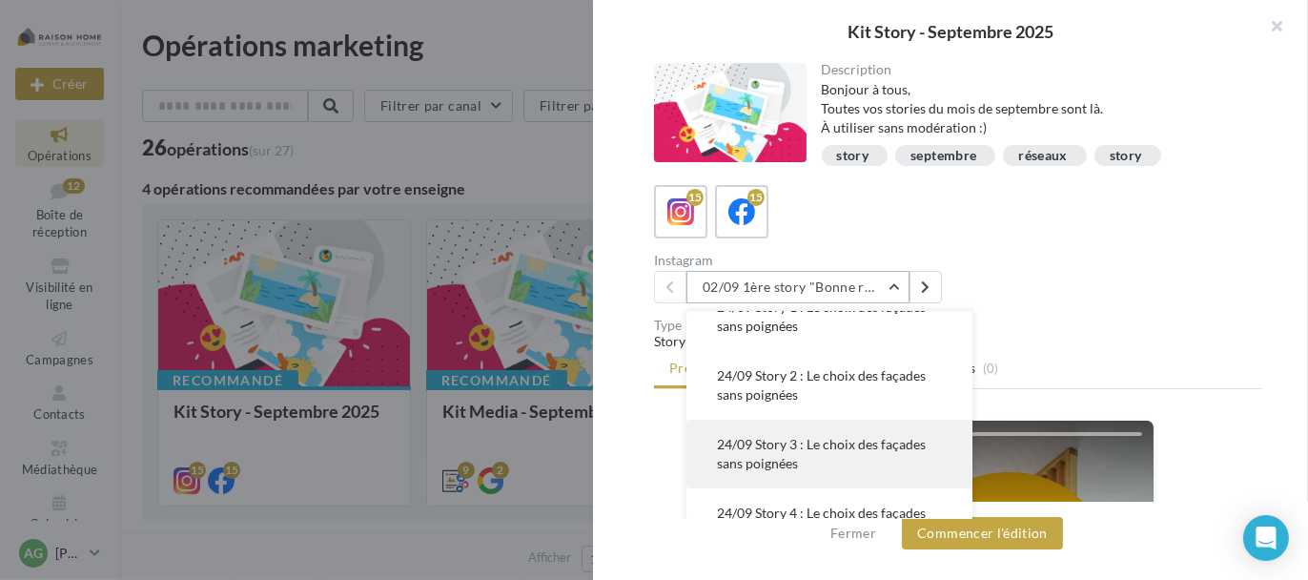
scroll to position [667, 0]
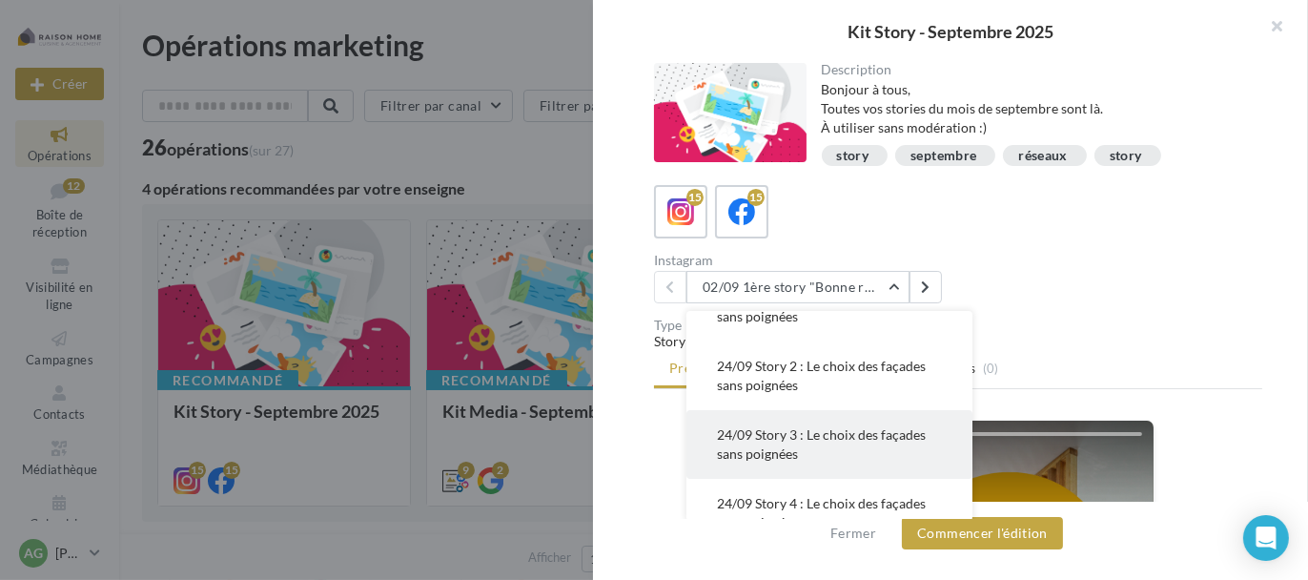
click at [791, 439] on span "24/09 Story 3 : Le choix des façades sans poignées" at bounding box center [821, 443] width 209 height 35
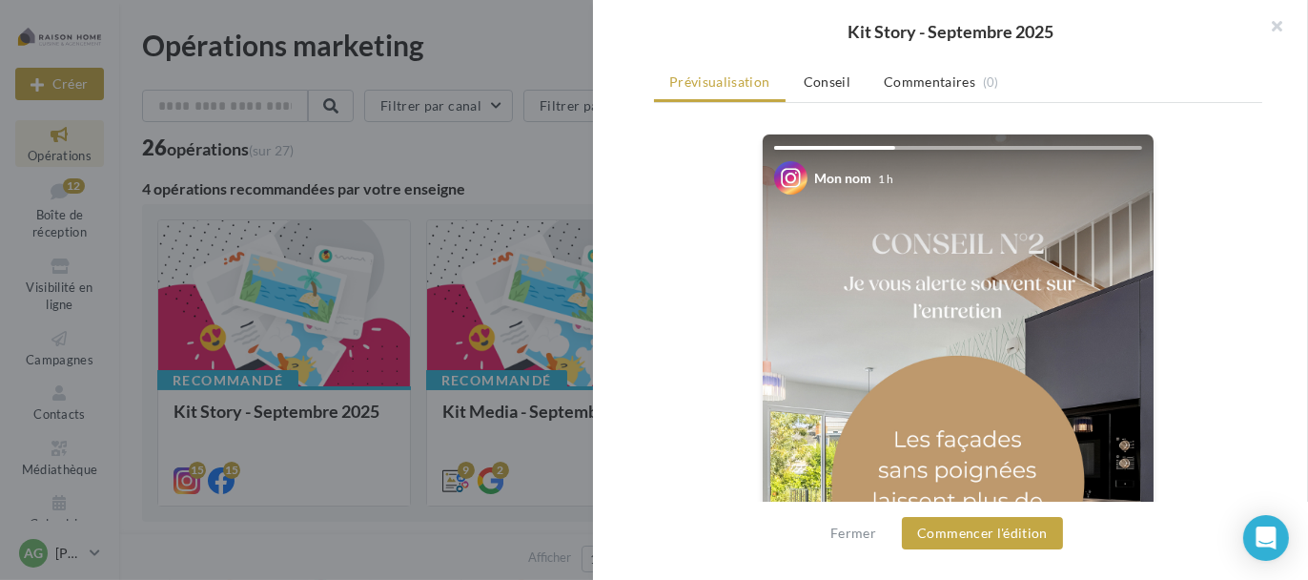
scroll to position [381, 0]
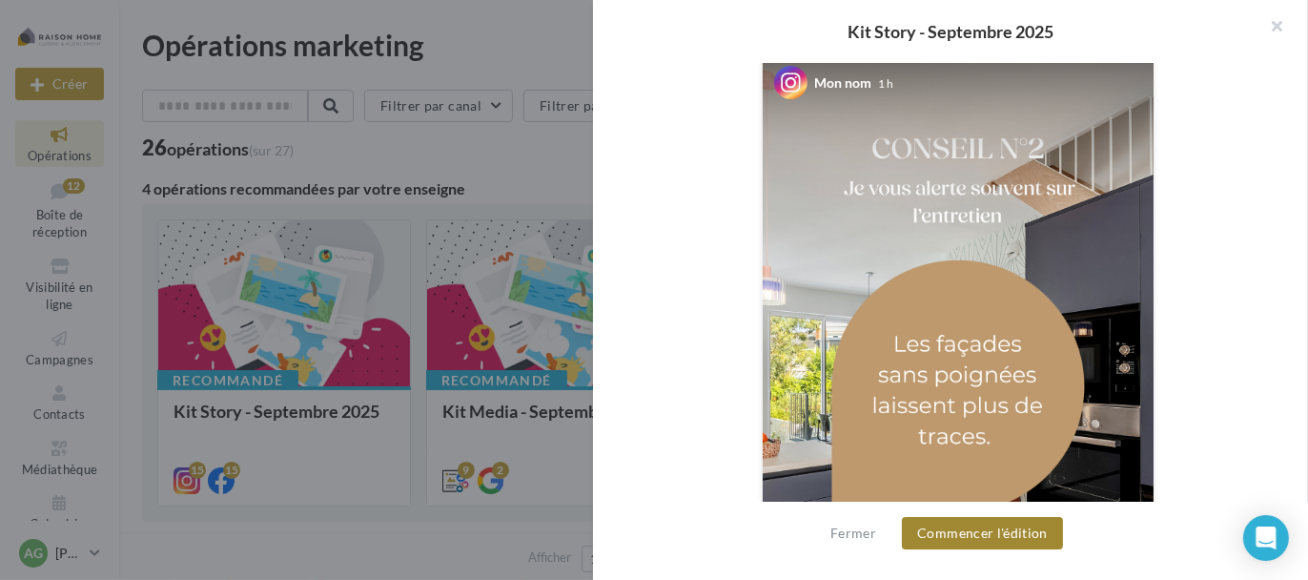
click at [975, 532] on button "Commencer l'édition" at bounding box center [982, 533] width 161 height 32
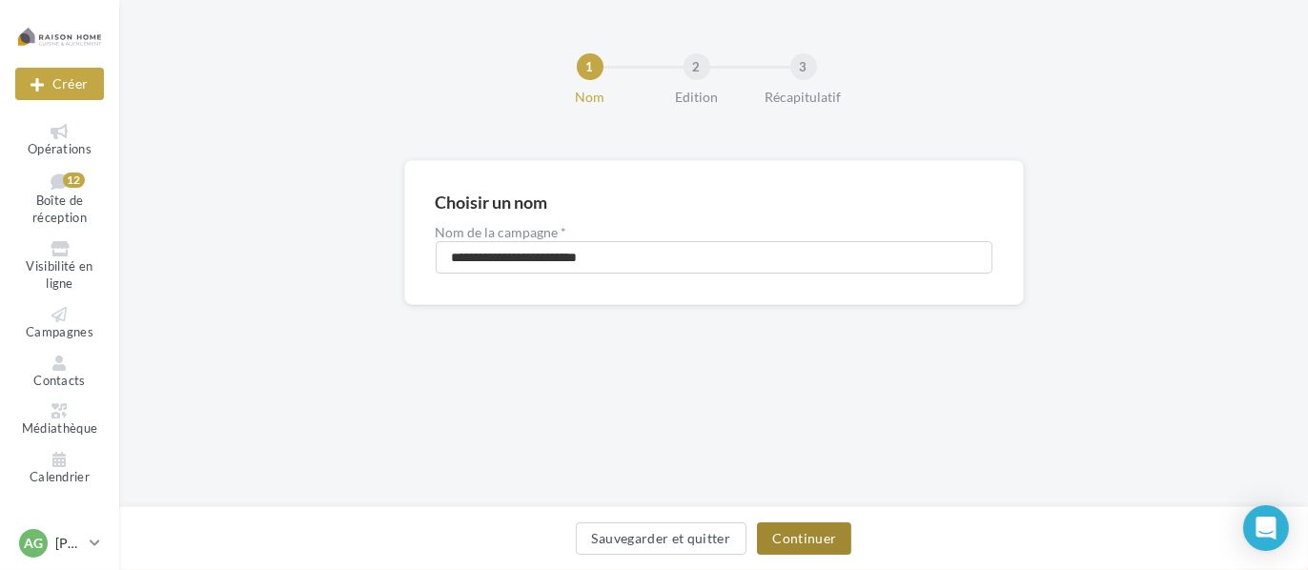
click at [799, 538] on button "Continuer" at bounding box center [804, 538] width 94 height 32
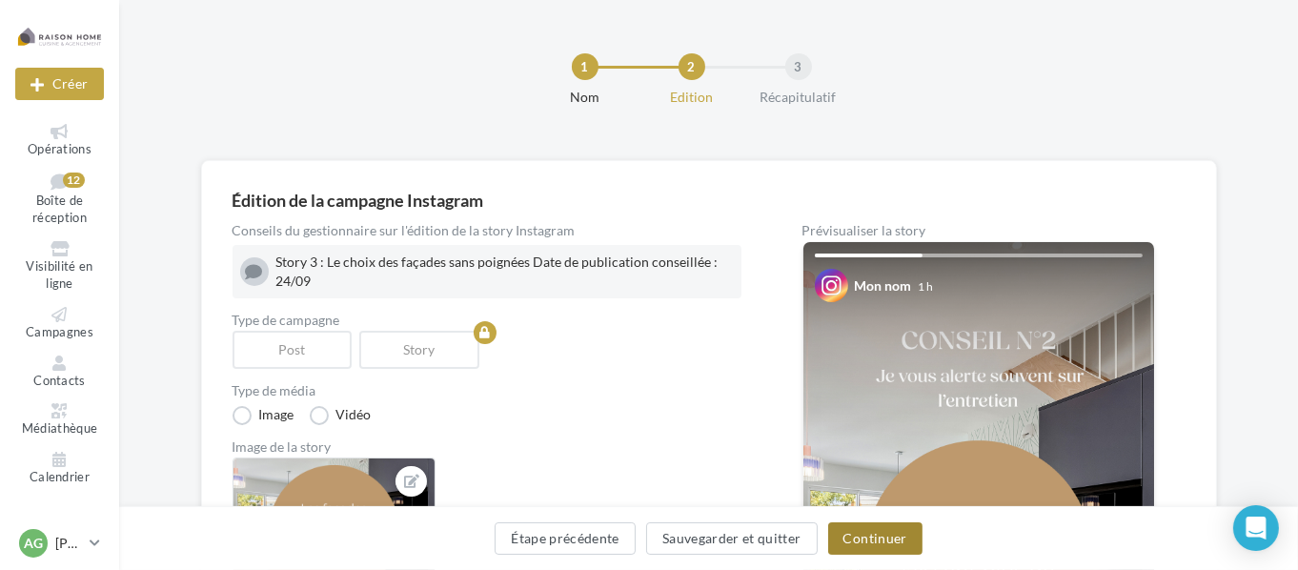
click at [879, 540] on button "Continuer" at bounding box center [875, 538] width 94 height 32
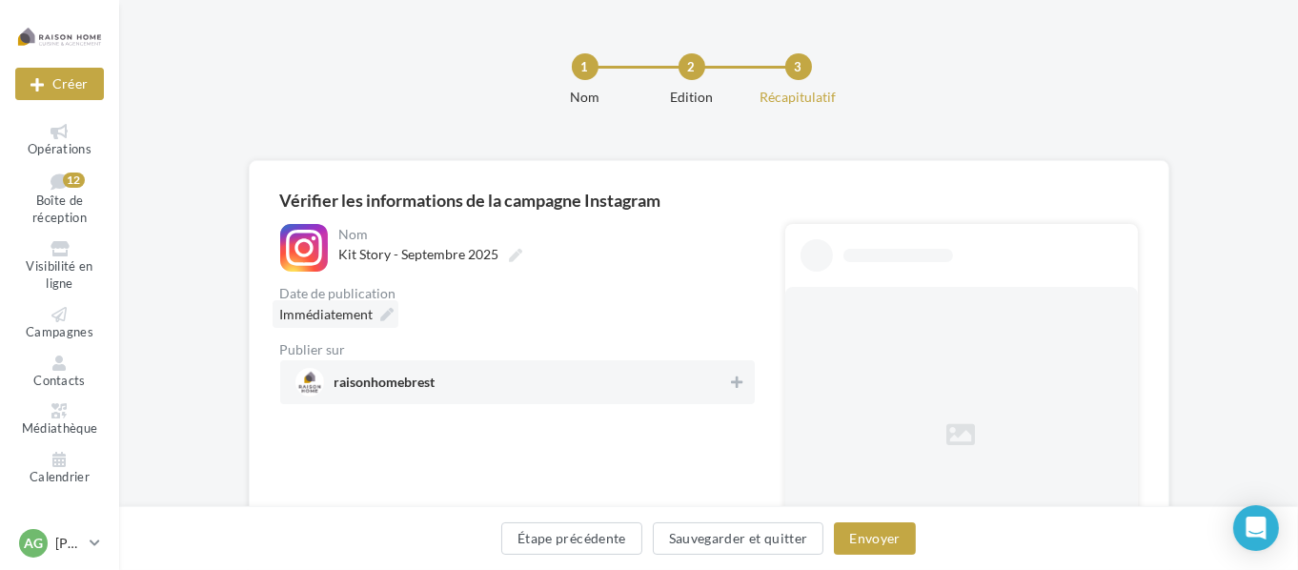
click at [370, 308] on span "Immédiatement" at bounding box center [326, 314] width 93 height 16
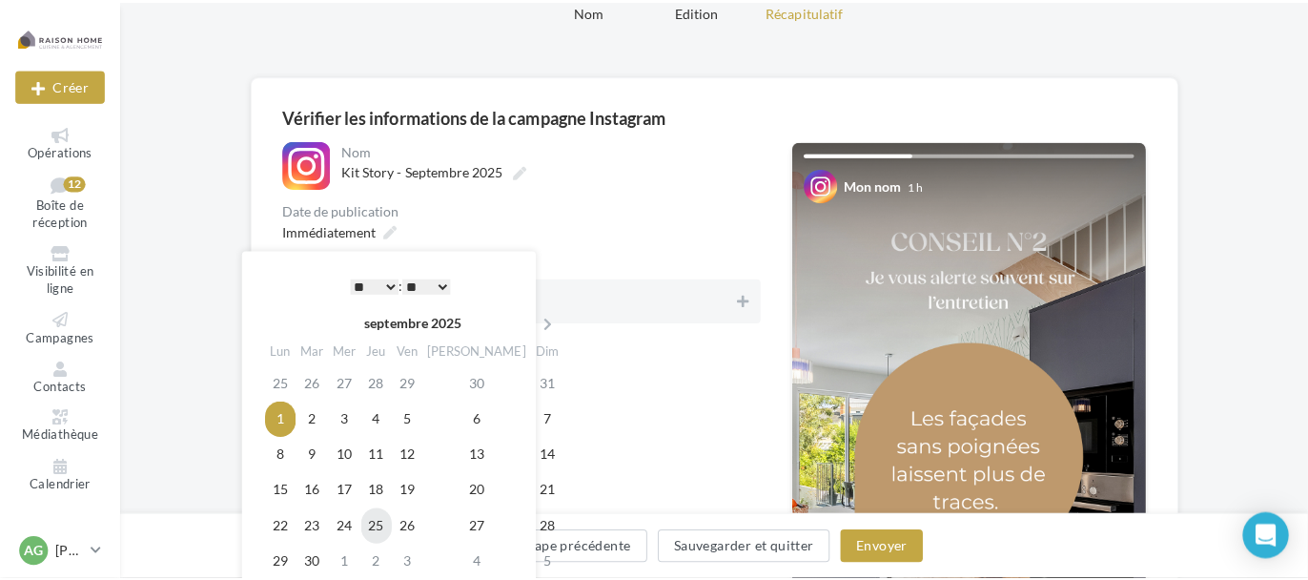
scroll to position [95, 0]
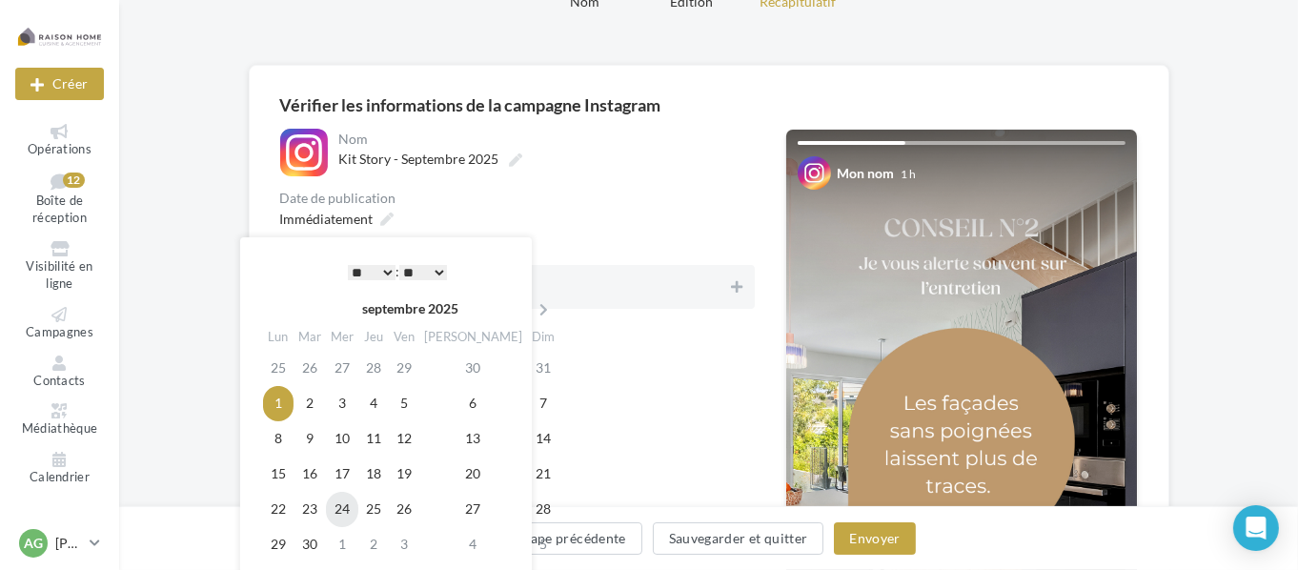
click at [353, 506] on td "24" at bounding box center [342, 509] width 32 height 35
click at [440, 265] on select "** ** ** ** ** **" at bounding box center [423, 272] width 48 height 15
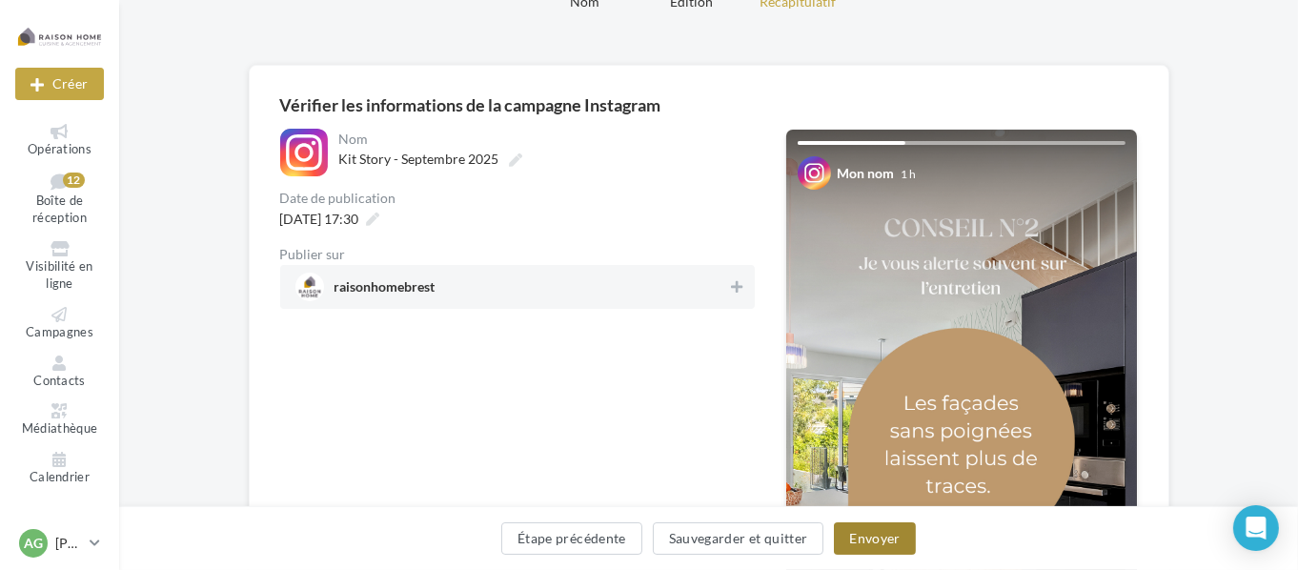
click at [877, 540] on button "Envoyer" at bounding box center [874, 538] width 81 height 32
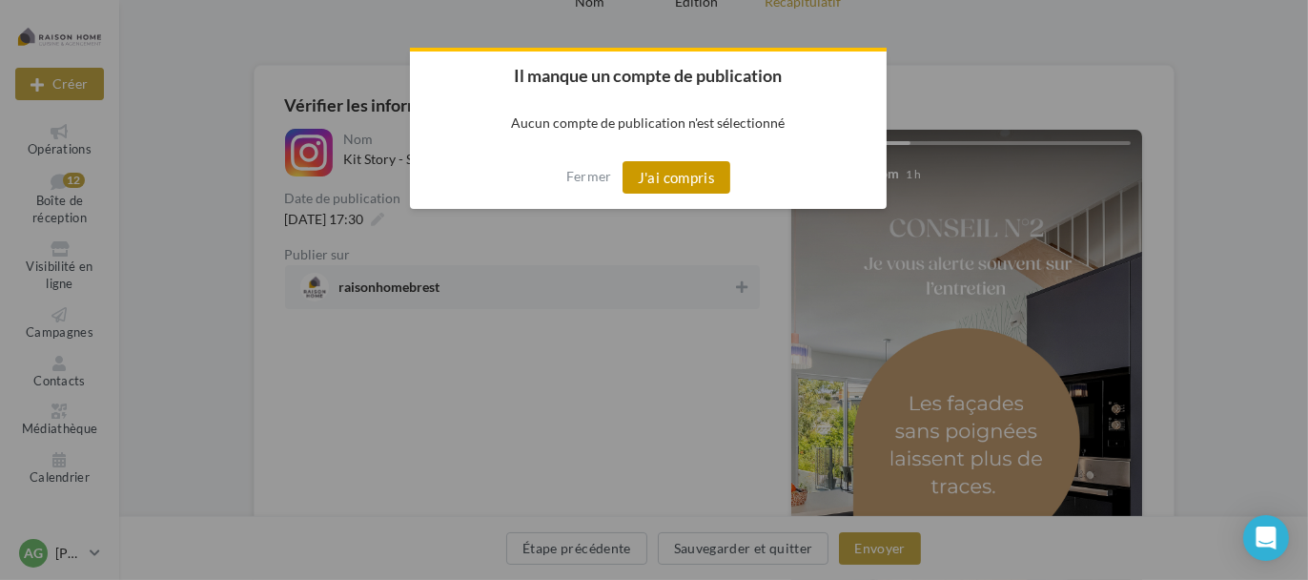
click at [655, 182] on button "J'ai compris" at bounding box center [676, 177] width 109 height 32
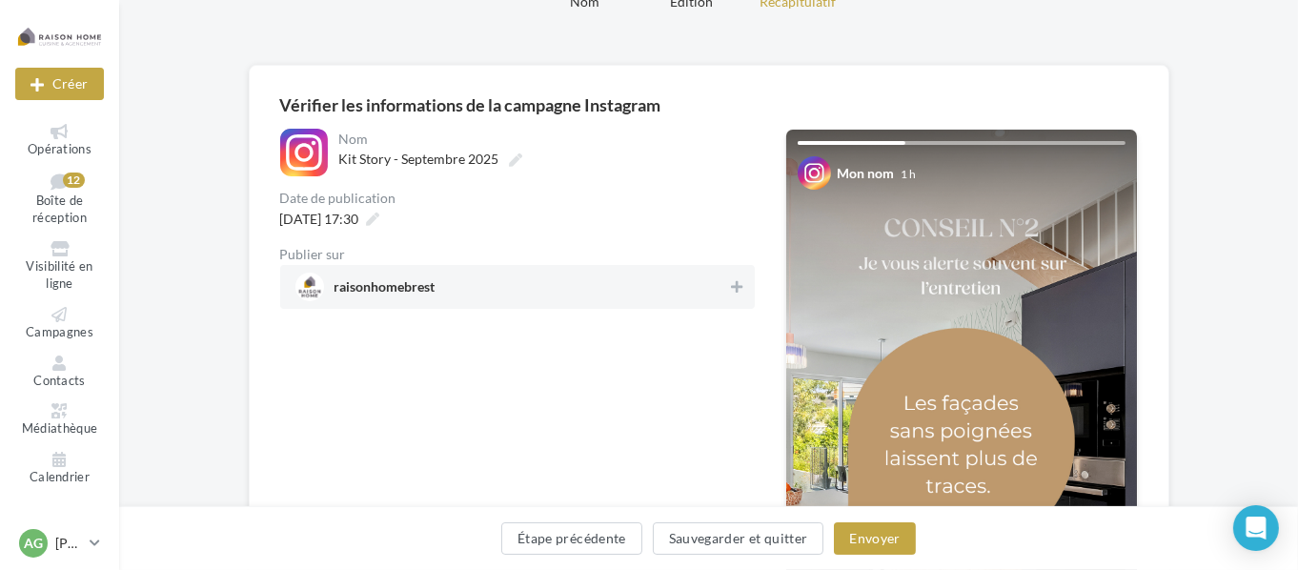
click at [582, 271] on div "raisonhomebrest" at bounding box center [517, 287] width 475 height 44
click at [888, 527] on button "Envoyer" at bounding box center [874, 538] width 81 height 32
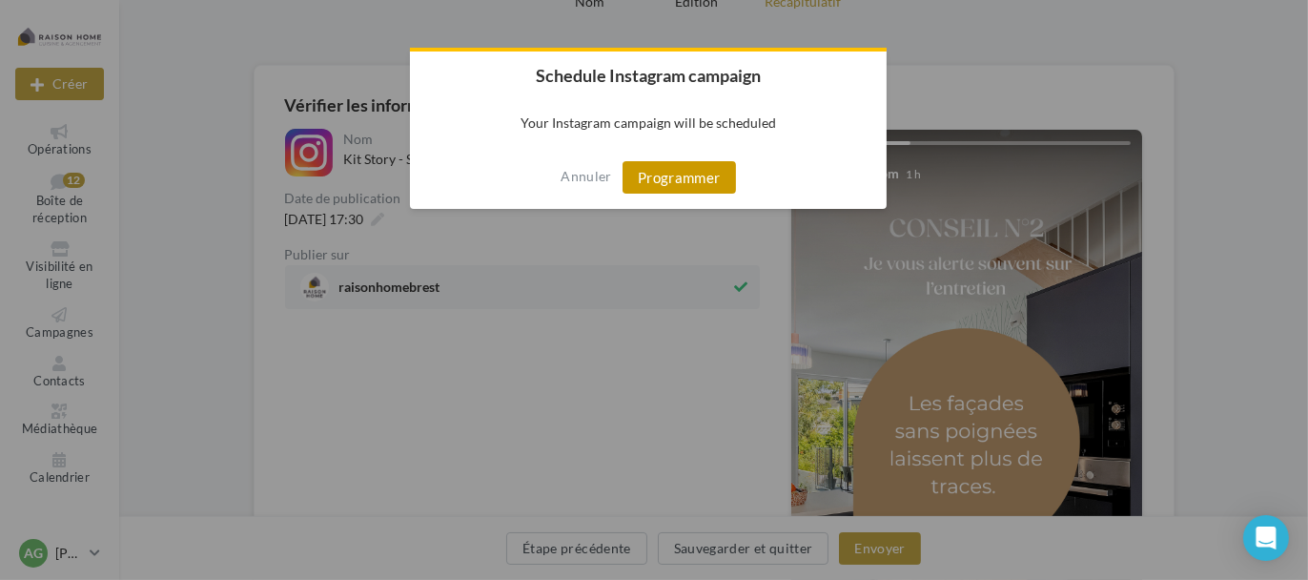
click at [695, 165] on button "Programmer" at bounding box center [678, 177] width 113 height 32
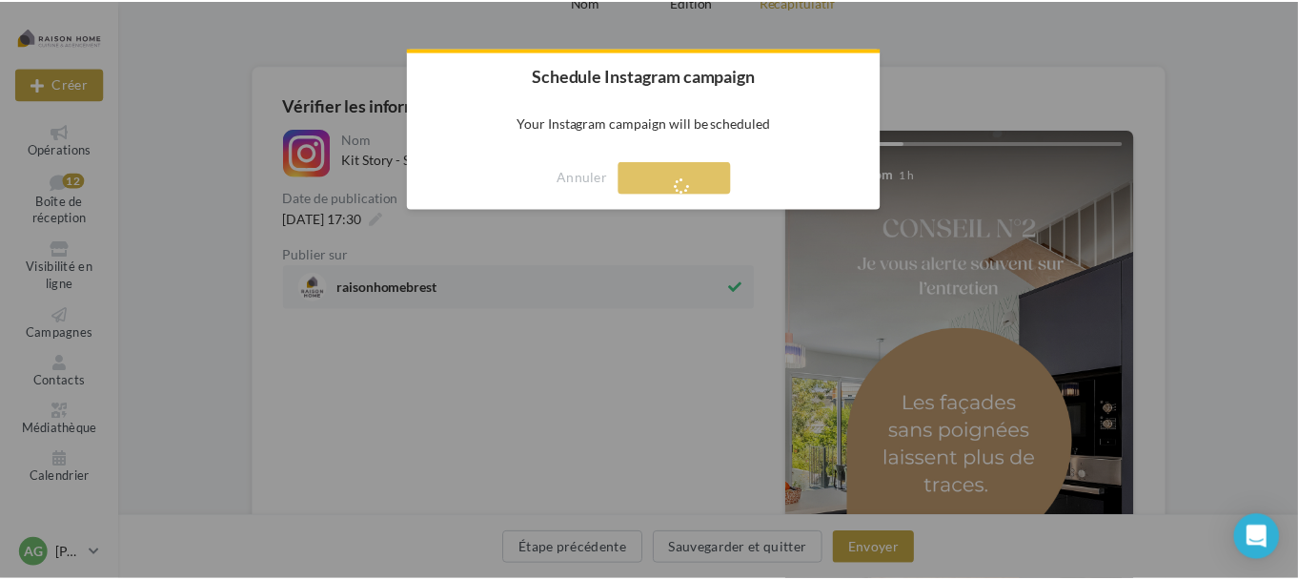
scroll to position [31, 0]
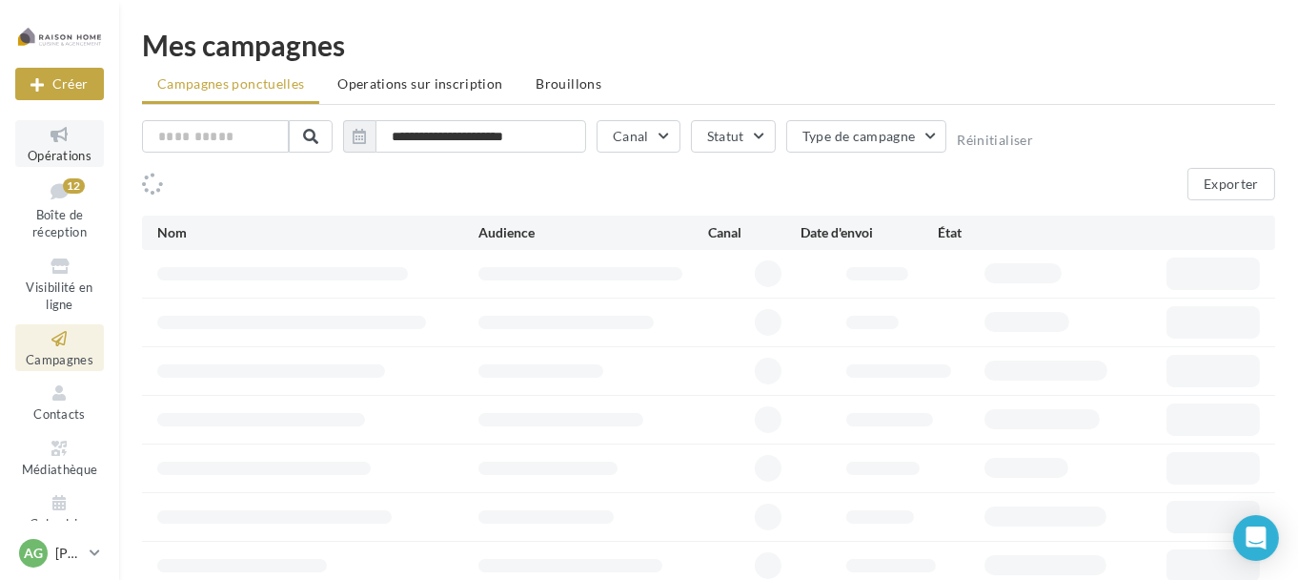
click at [54, 147] on link "Opérations" at bounding box center [59, 143] width 89 height 47
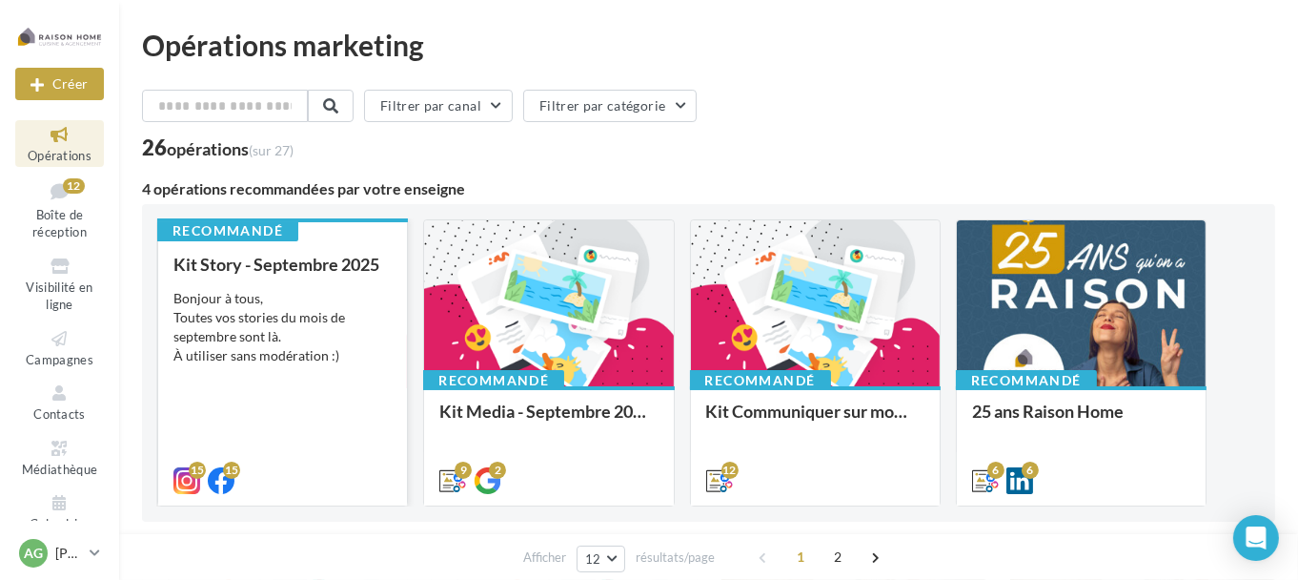
click at [296, 328] on div "Bonjour à tous, Toutes vos stories du mois de septembre sont là. À utiliser san…" at bounding box center [282, 327] width 218 height 76
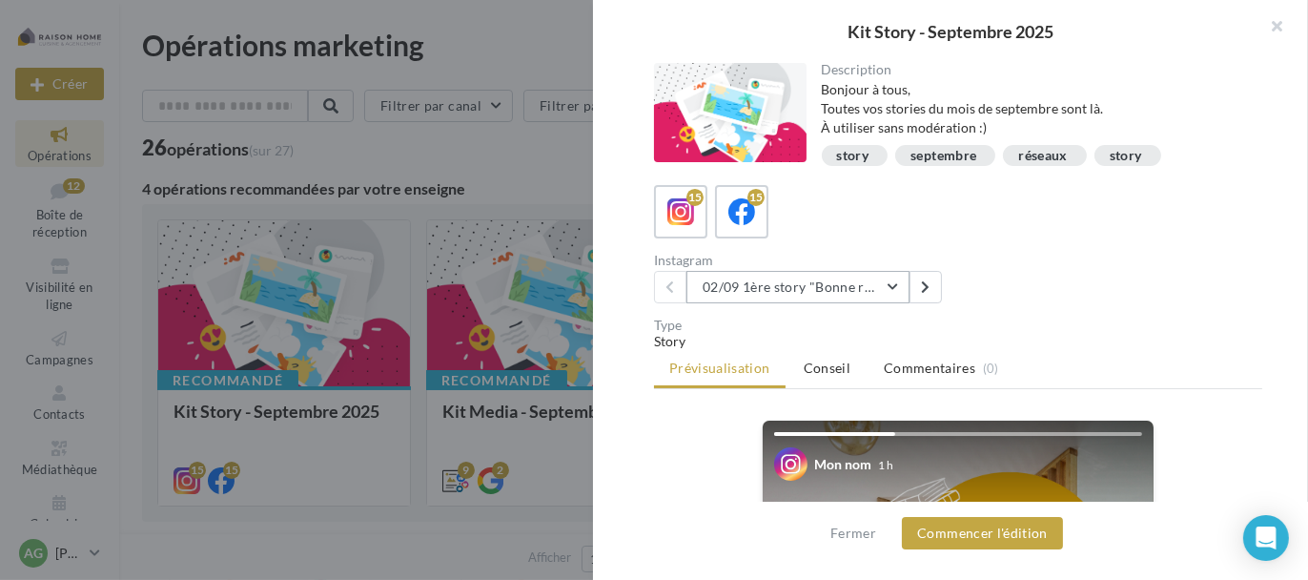
click at [783, 283] on button "02/09 1ère story "Bonne rentrée"" at bounding box center [797, 287] width 223 height 32
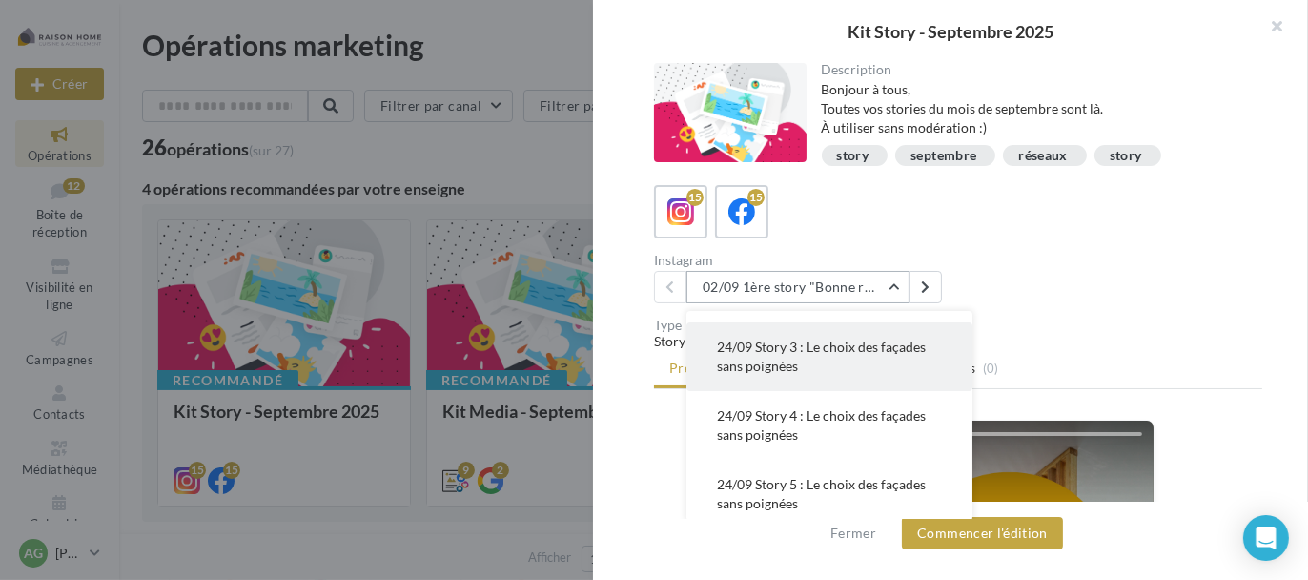
scroll to position [762, 0]
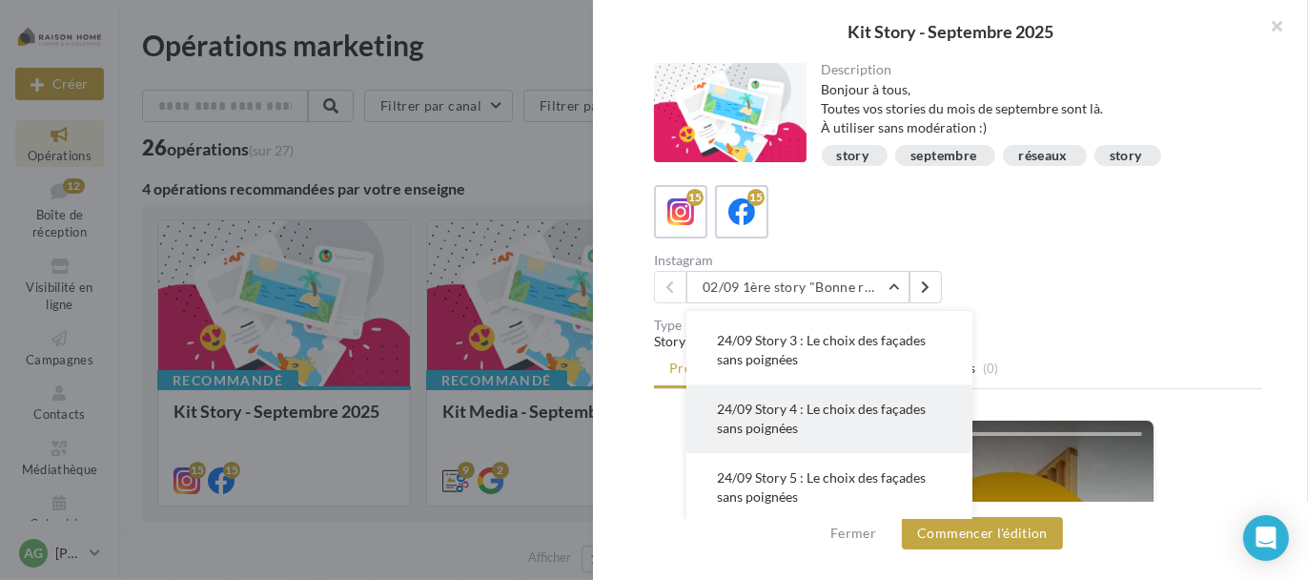
click at [853, 412] on span "24/09 Story 4 : Le choix des façades sans poignées" at bounding box center [821, 417] width 209 height 35
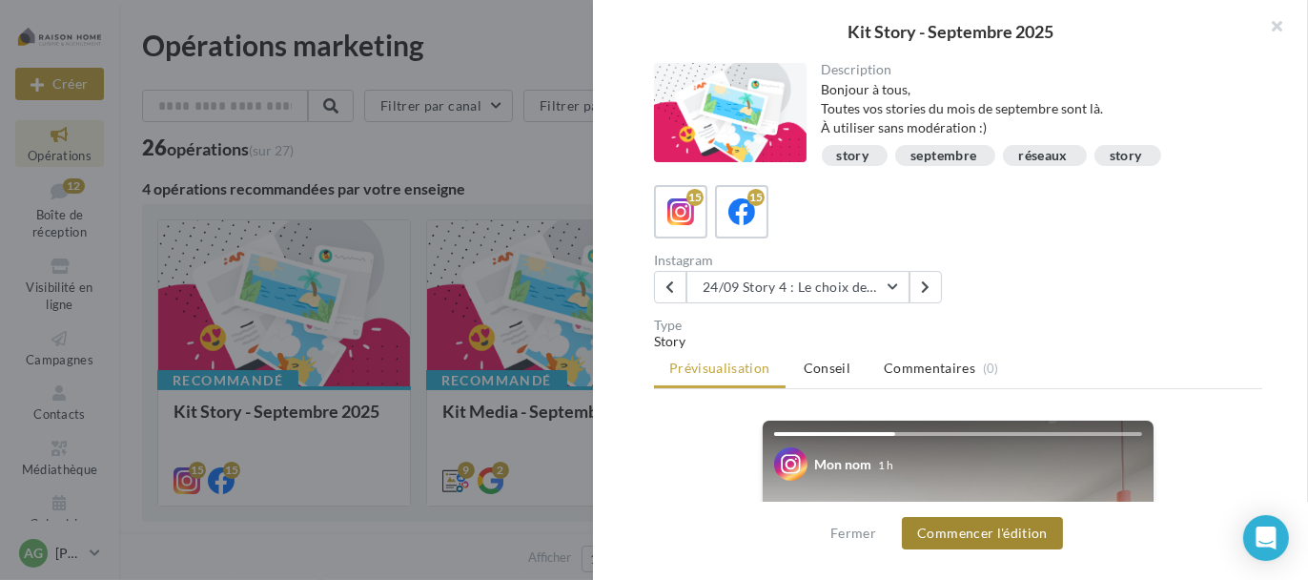
click at [955, 537] on button "Commencer l'édition" at bounding box center [982, 533] width 161 height 32
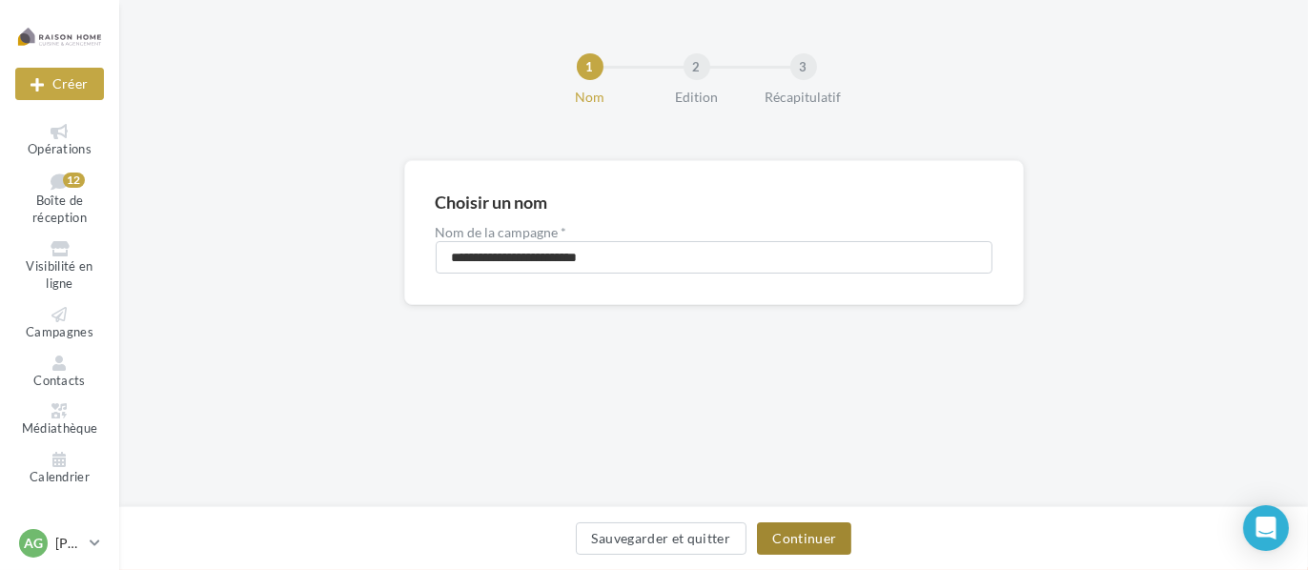
click at [802, 535] on button "Continuer" at bounding box center [804, 538] width 94 height 32
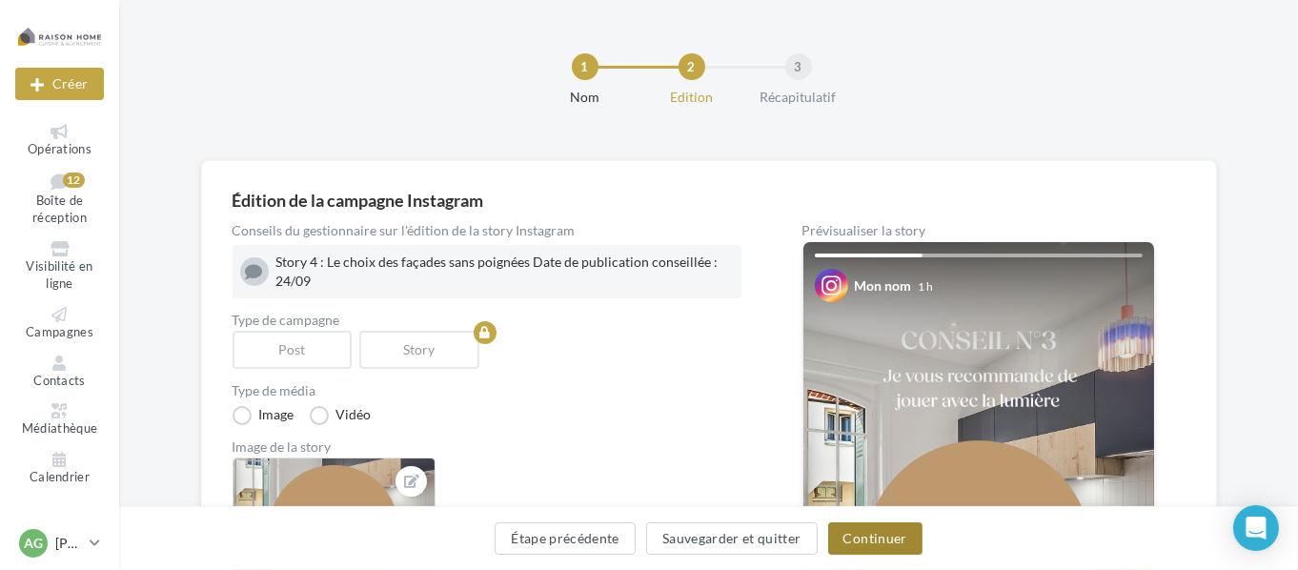
click at [879, 544] on button "Continuer" at bounding box center [875, 538] width 94 height 32
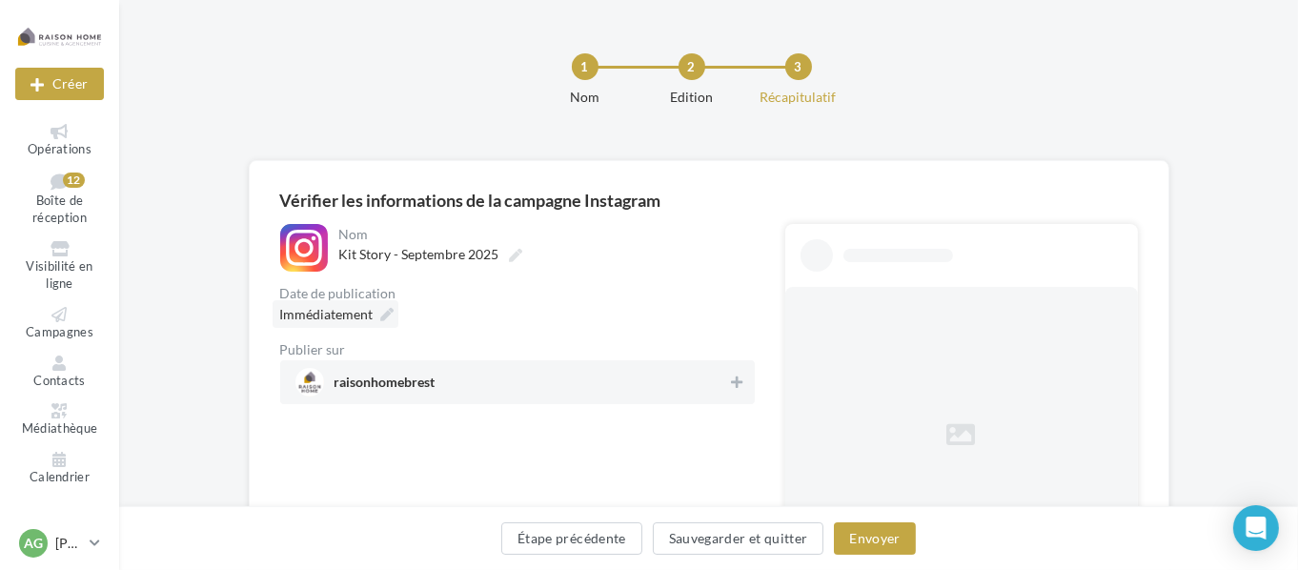
click at [359, 314] on span "Immédiatement" at bounding box center [326, 314] width 93 height 16
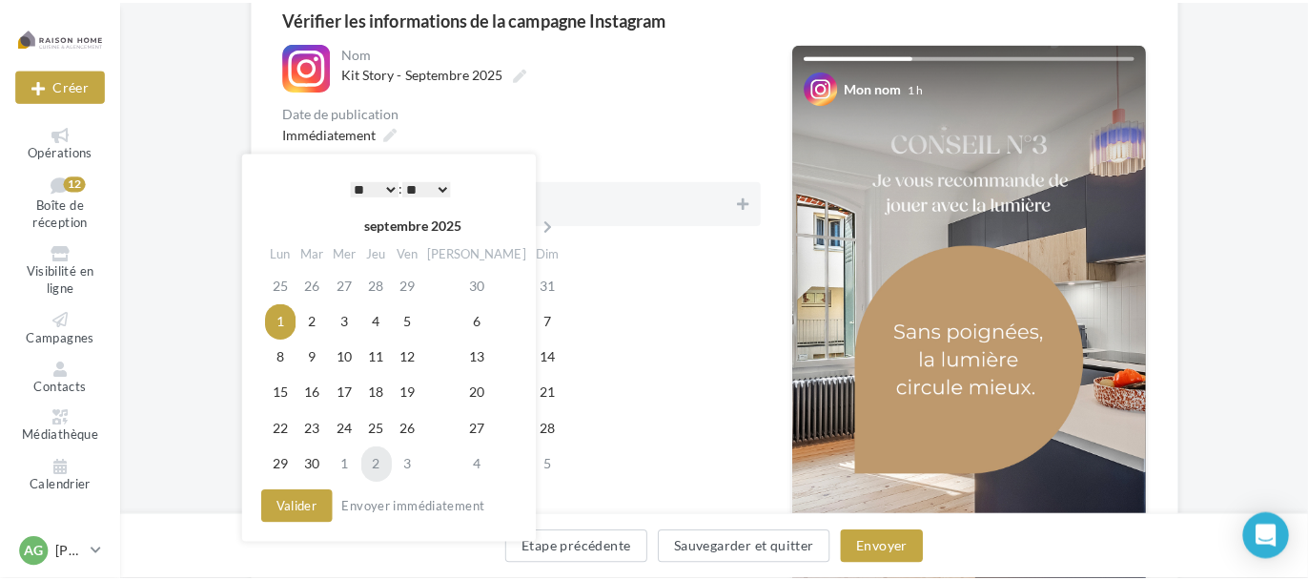
scroll to position [191, 0]
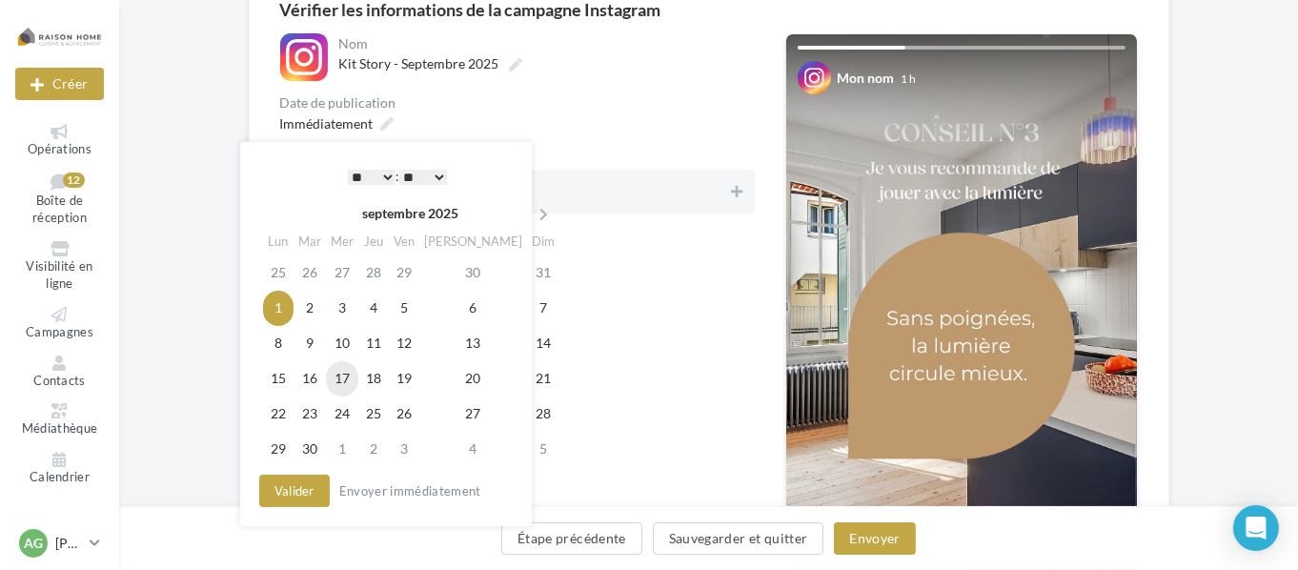
click at [348, 367] on td "17" at bounding box center [342, 378] width 32 height 35
click at [349, 407] on td "24" at bounding box center [342, 414] width 32 height 35
click at [437, 179] on select "** ** ** ** ** **" at bounding box center [423, 177] width 48 height 15
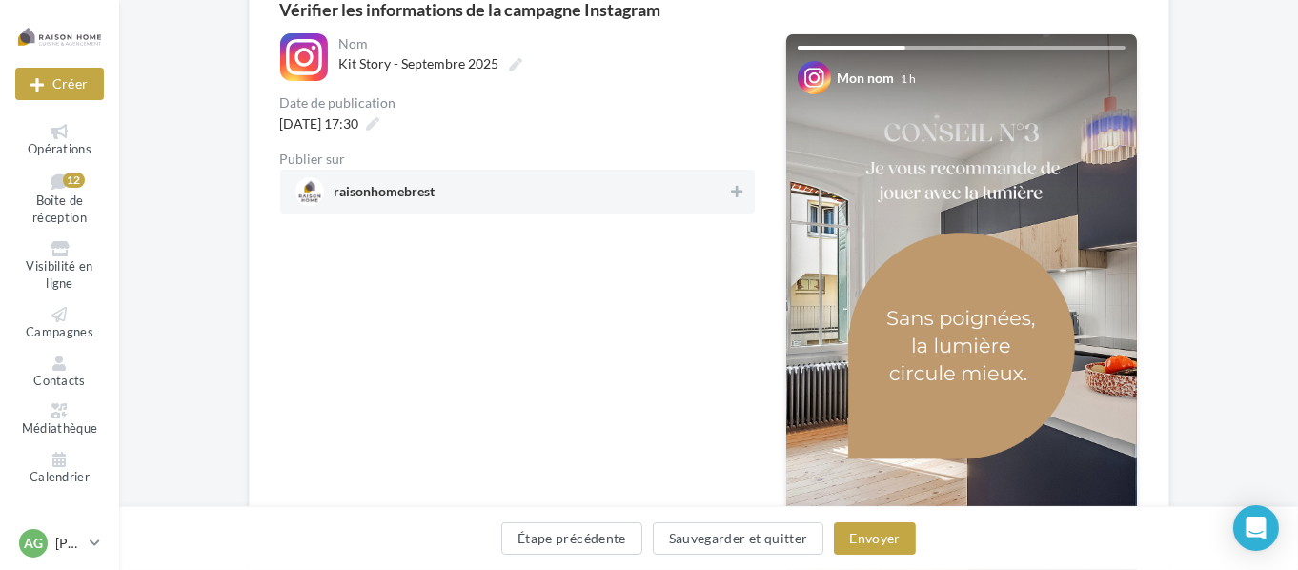
click at [867, 517] on div "Étape précédente Sauvegarder et quitter Envoyer" at bounding box center [708, 538] width 1179 height 64
click at [871, 525] on button "Envoyer" at bounding box center [874, 538] width 81 height 32
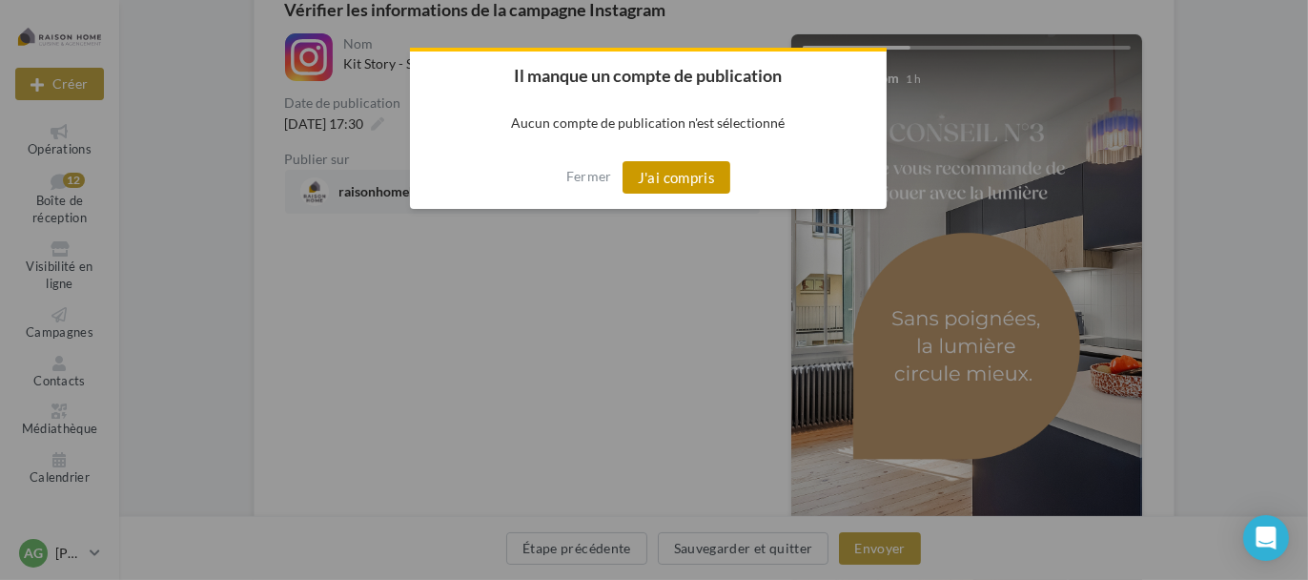
click at [667, 183] on button "J'ai compris" at bounding box center [676, 177] width 109 height 32
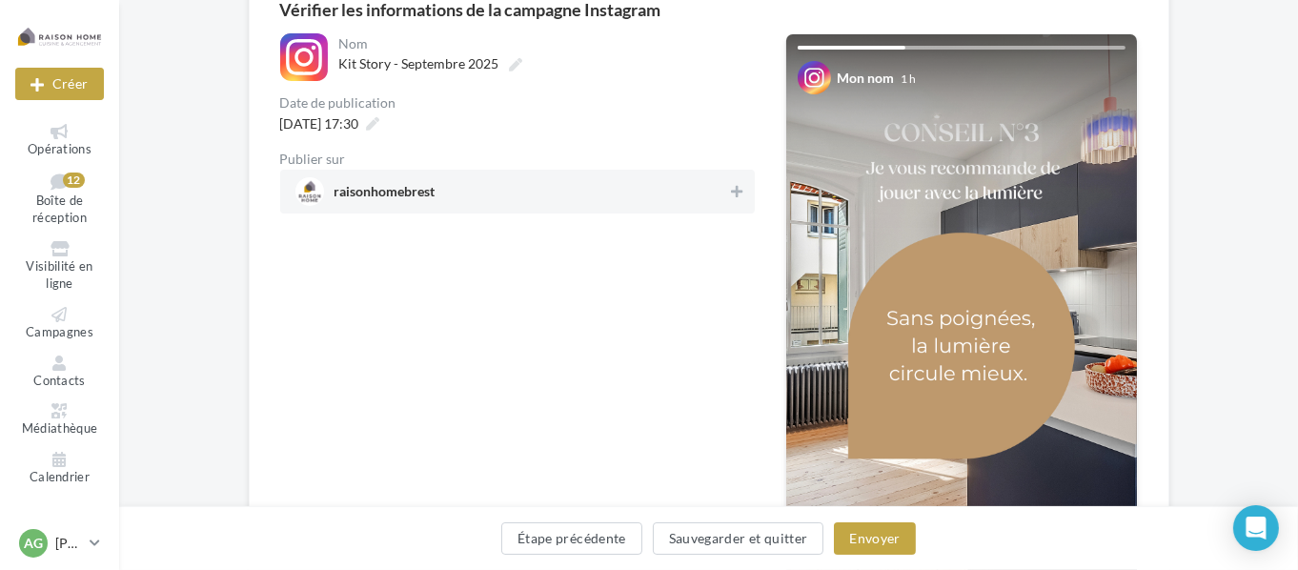
click at [532, 200] on span "raisonhomebrest" at bounding box center [512, 191] width 433 height 29
click at [884, 551] on button "Envoyer" at bounding box center [874, 538] width 81 height 32
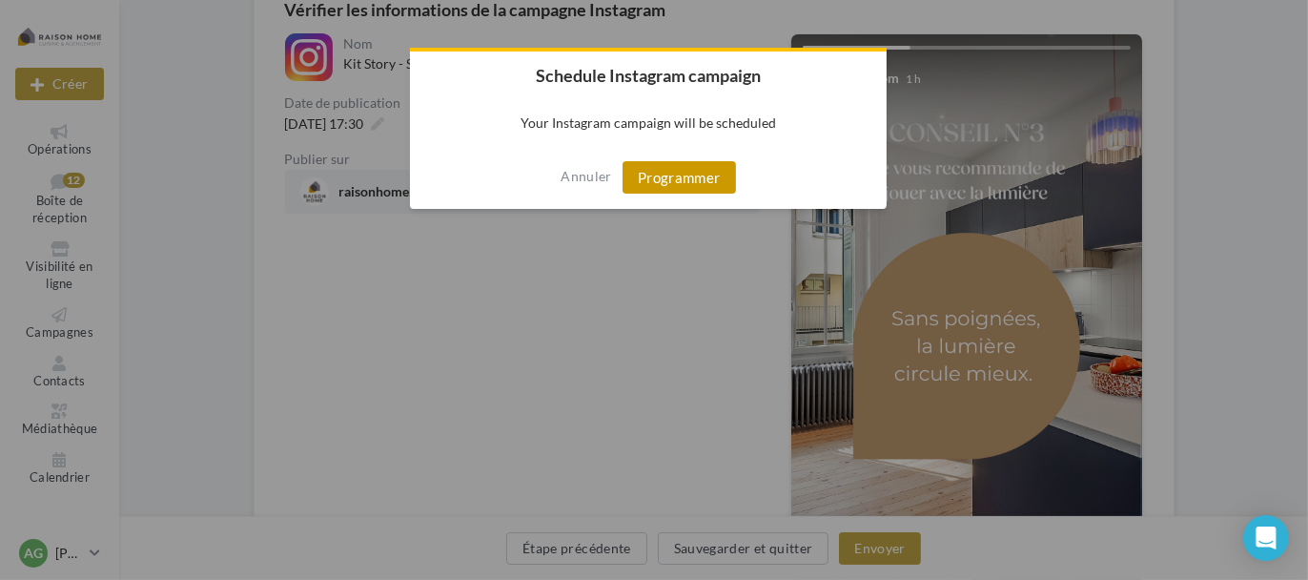
click at [658, 187] on button "Programmer" at bounding box center [678, 177] width 113 height 32
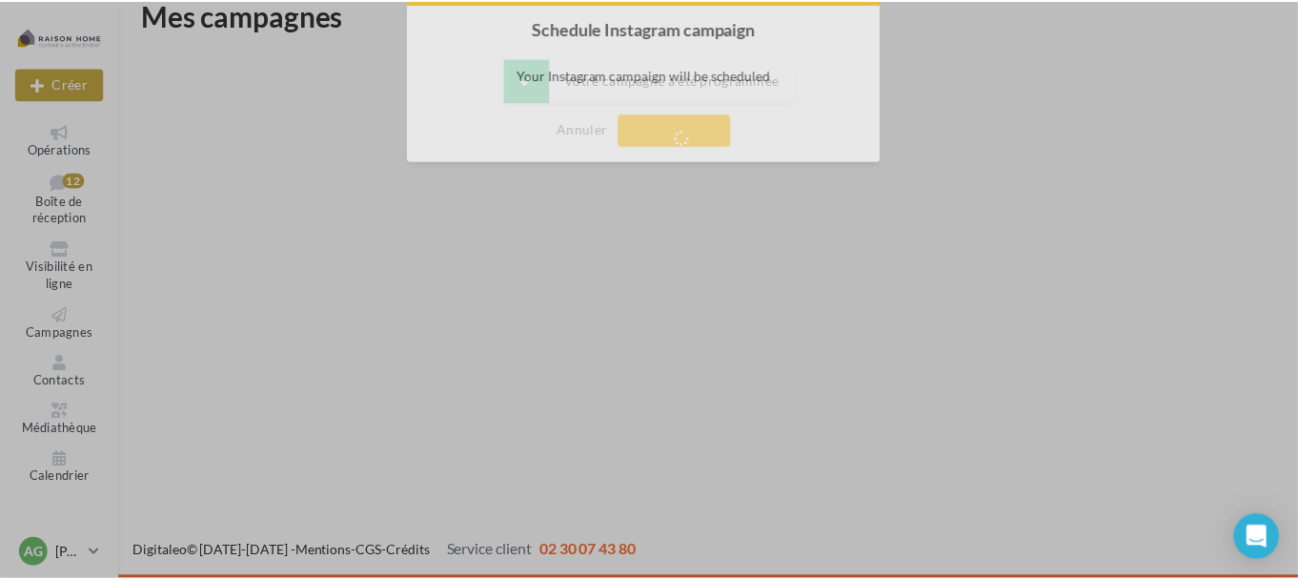
scroll to position [31, 0]
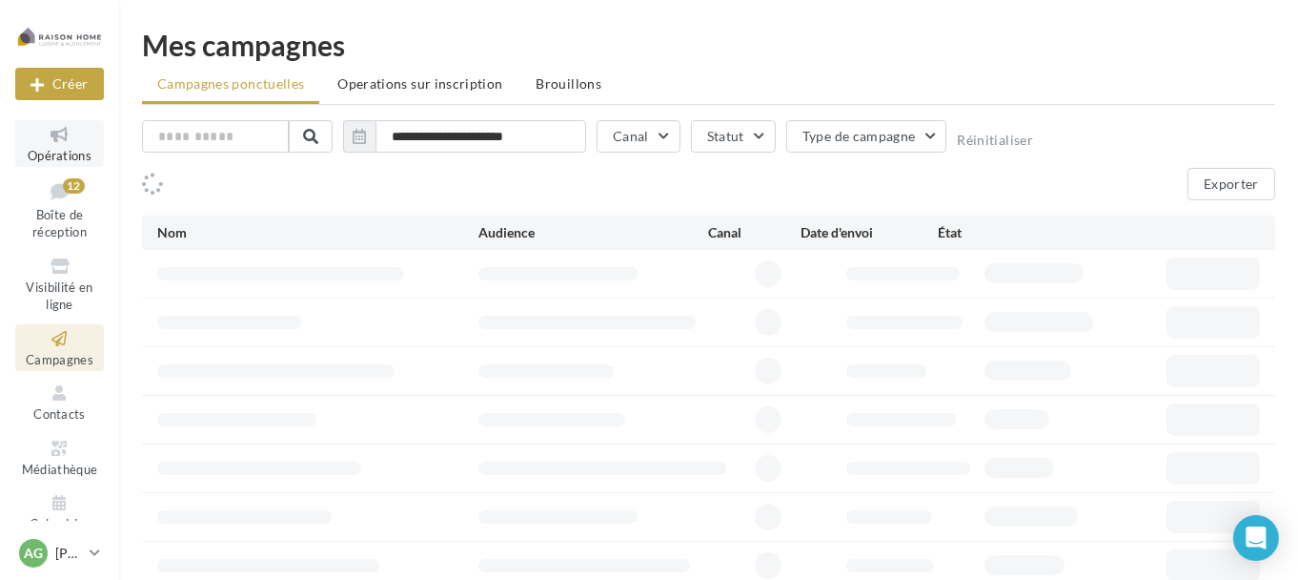
click at [56, 149] on span "Opérations" at bounding box center [60, 155] width 64 height 15
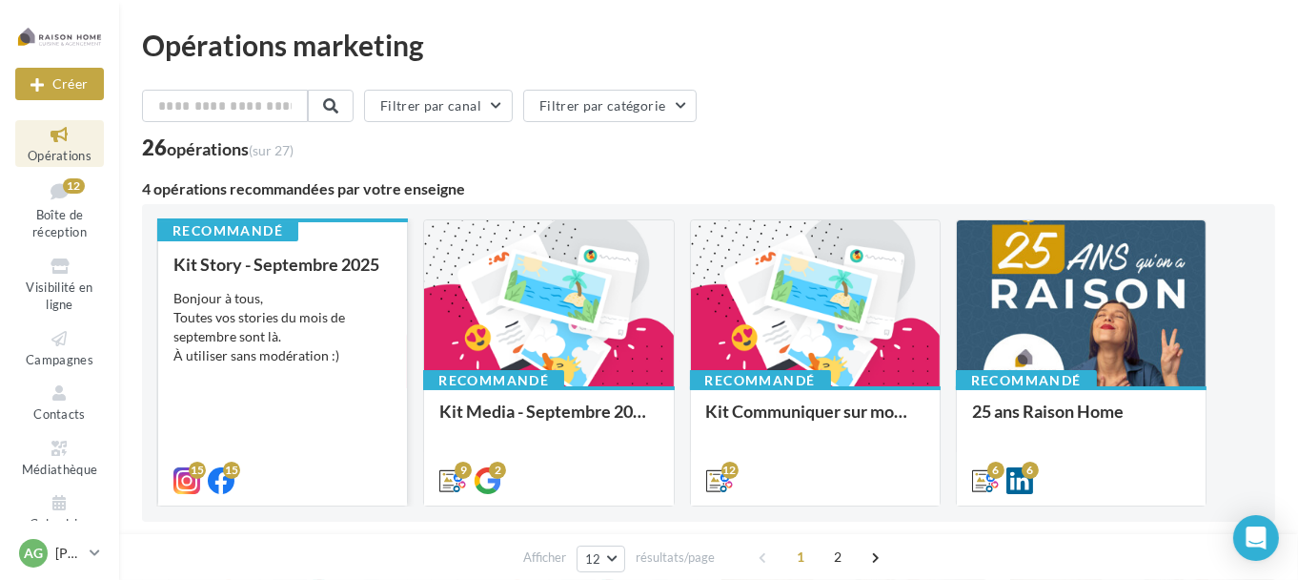
click at [287, 300] on div "Bonjour à tous, Toutes vos stories du mois de septembre sont là. À utiliser san…" at bounding box center [282, 327] width 218 height 76
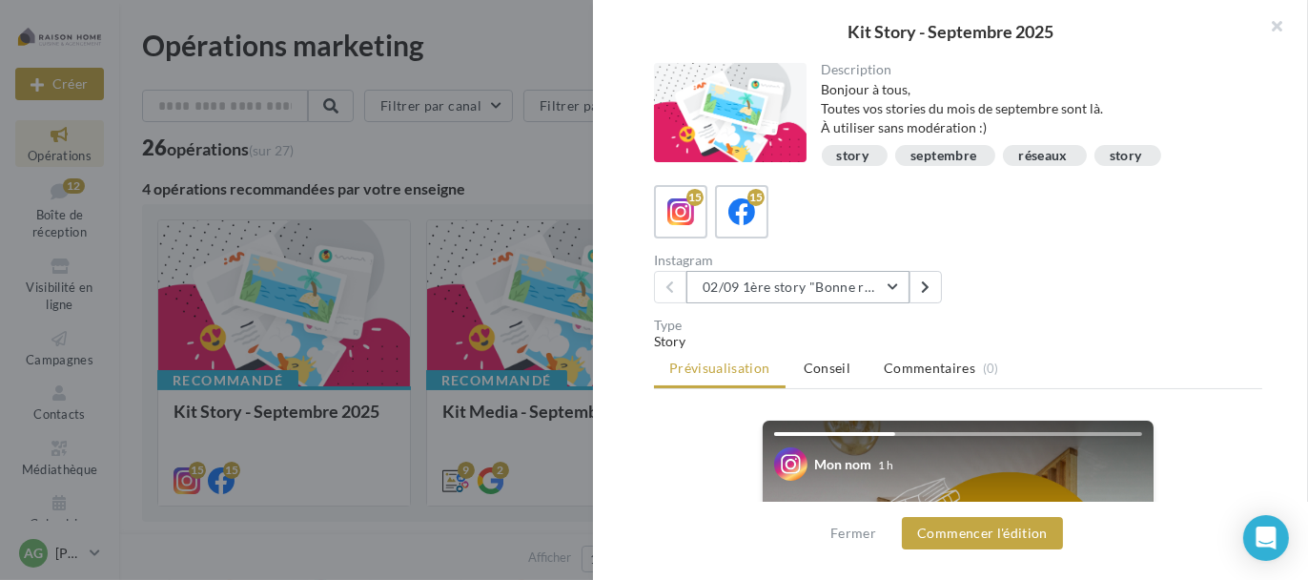
click at [774, 280] on button "02/09 1ère story "Bonne rentrée"" at bounding box center [797, 287] width 223 height 32
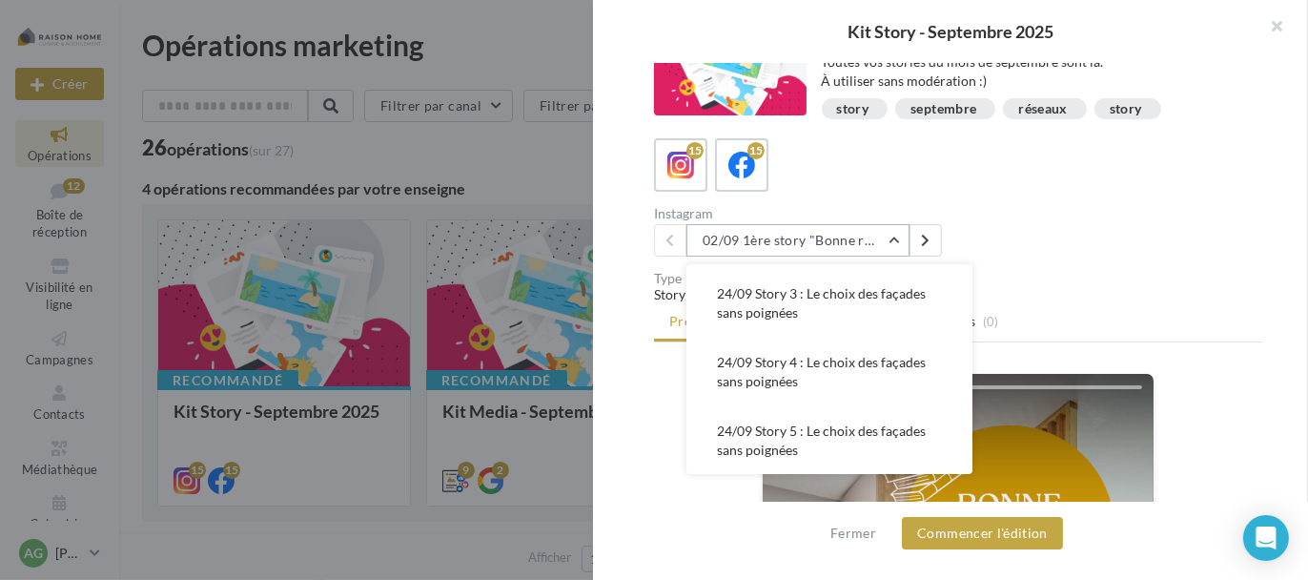
scroll to position [95, 0]
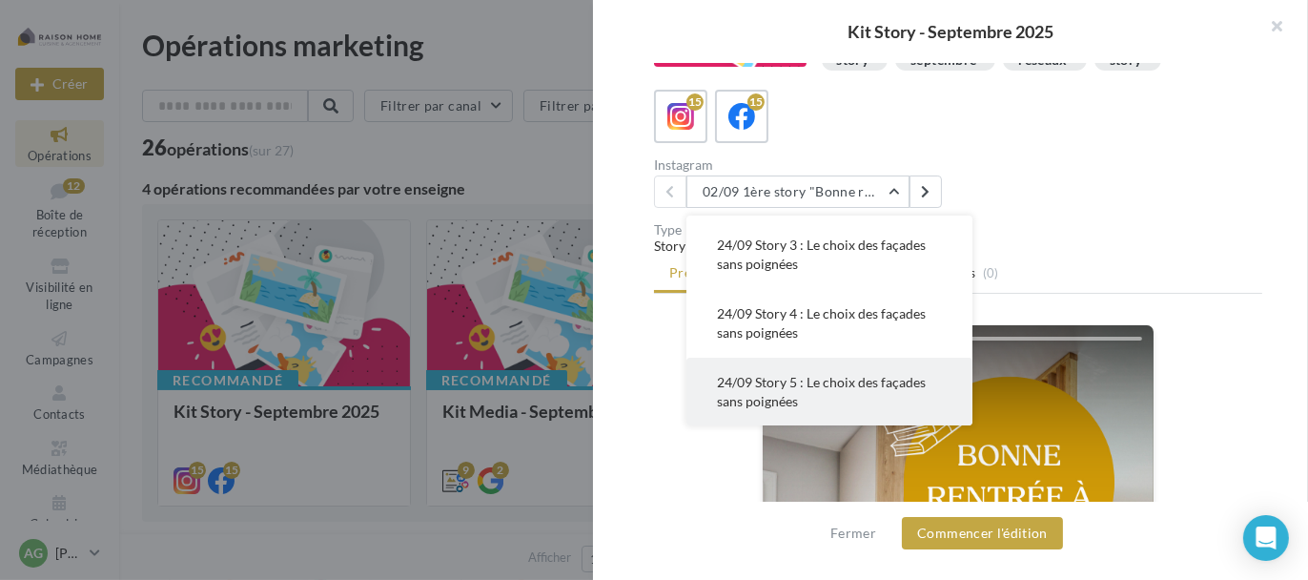
click at [834, 390] on button "24/09 Story 5 : Le choix des façades sans poignées" at bounding box center [829, 391] width 286 height 69
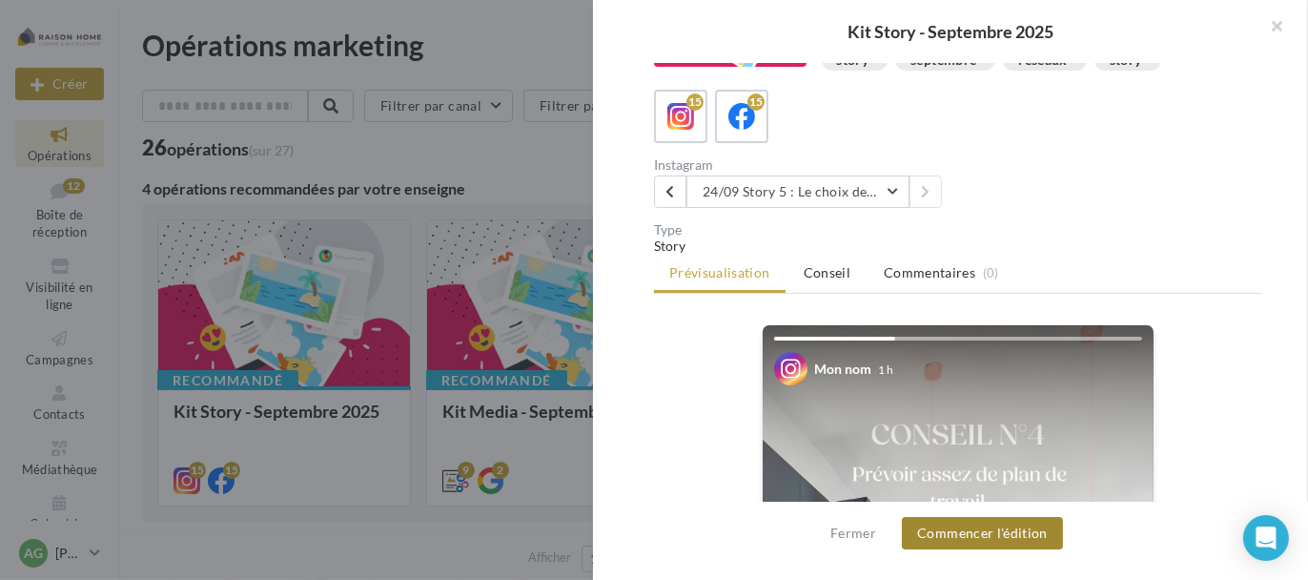
click at [946, 528] on button "Commencer l'édition" at bounding box center [982, 533] width 161 height 32
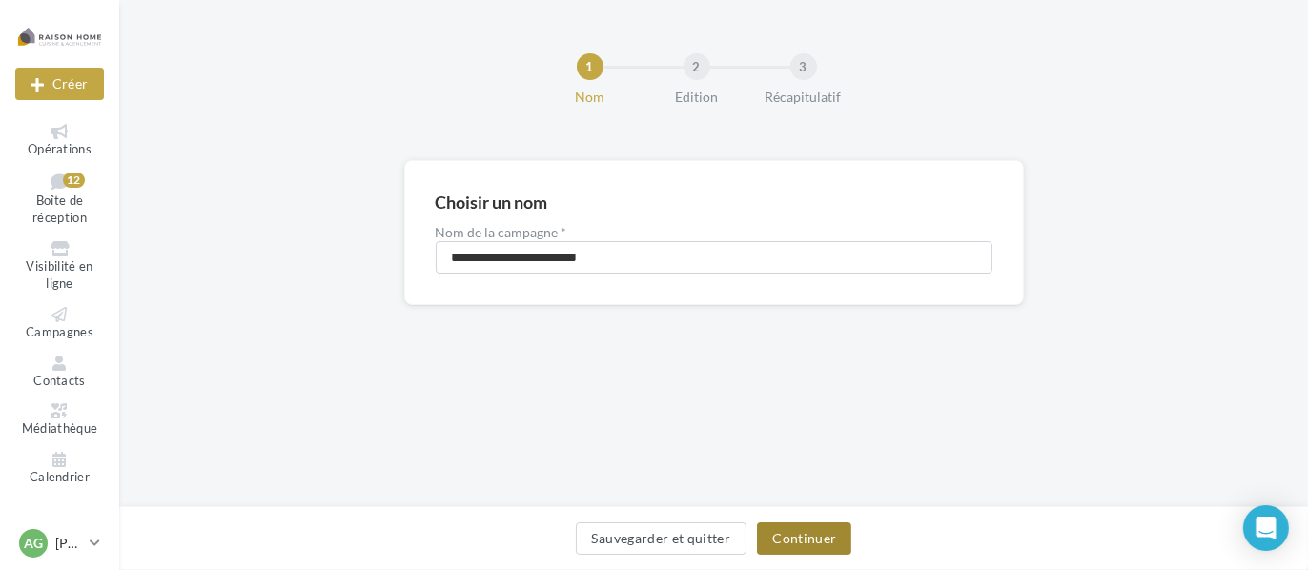
click at [785, 537] on button "Continuer" at bounding box center [804, 538] width 94 height 32
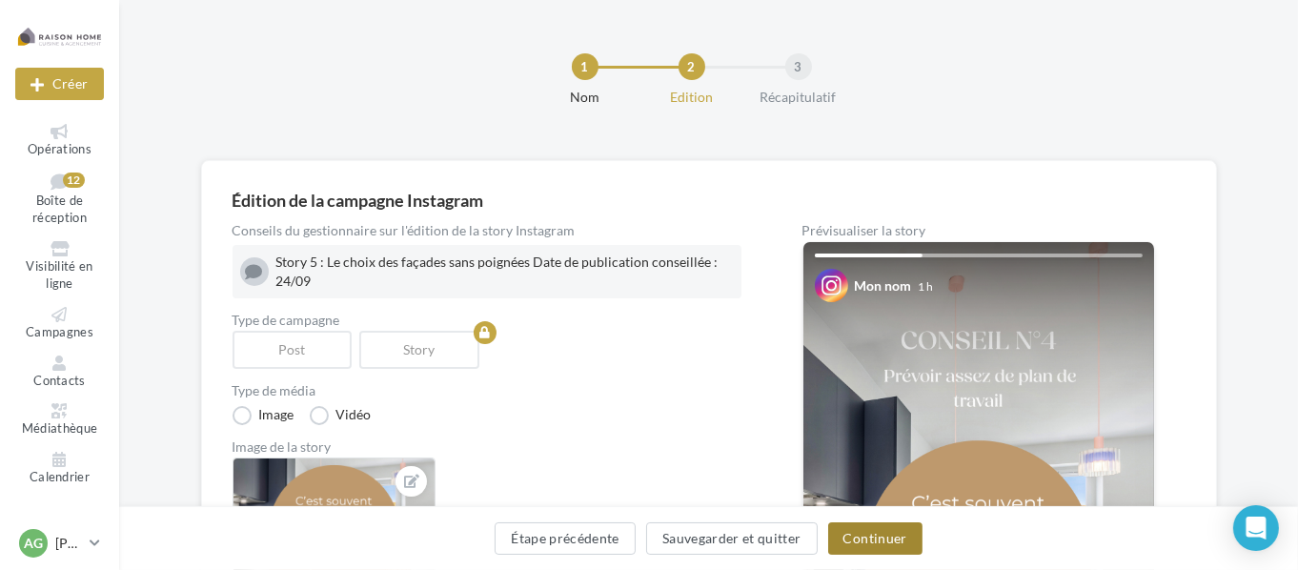
click at [848, 542] on button "Continuer" at bounding box center [875, 538] width 94 height 32
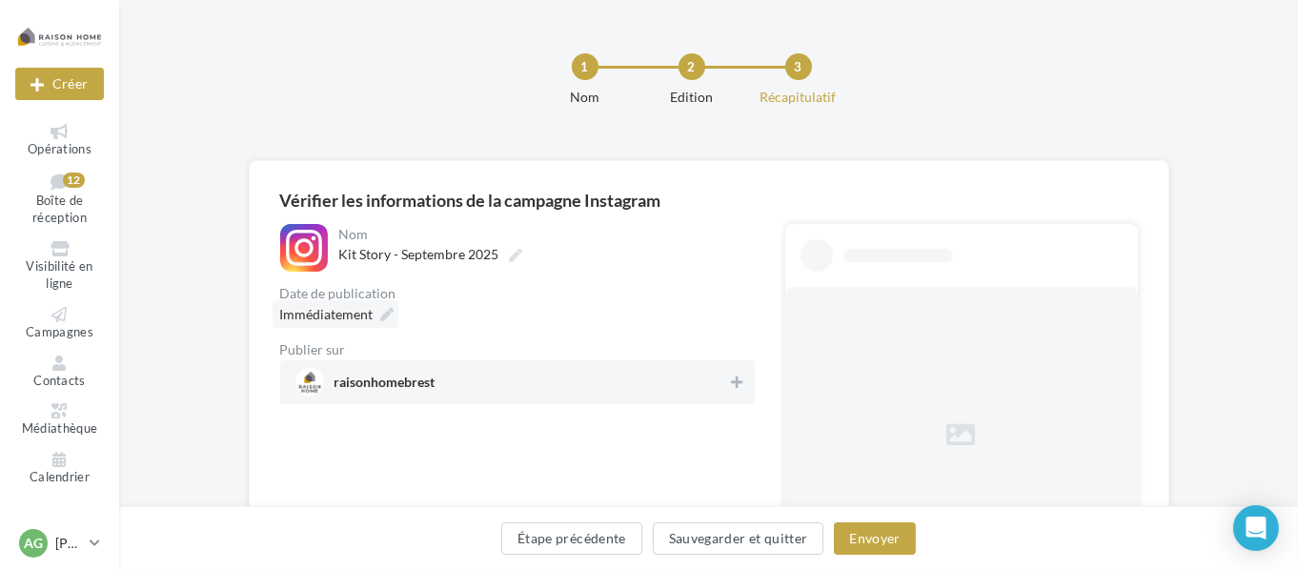
click at [385, 309] on icon at bounding box center [387, 314] width 13 height 13
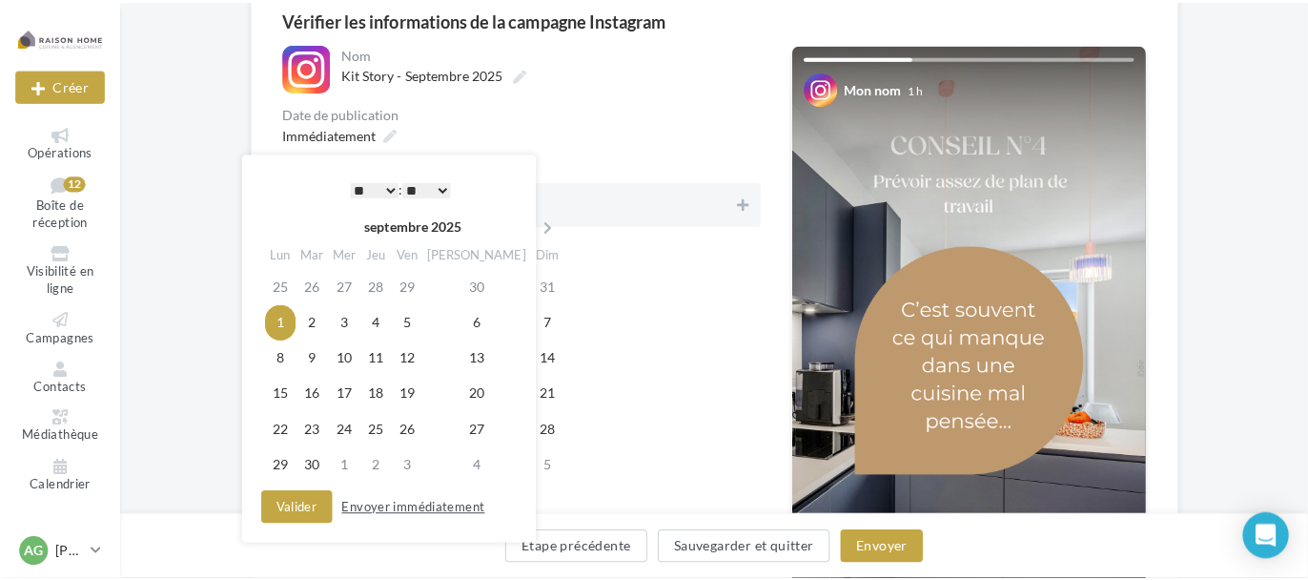
scroll to position [191, 0]
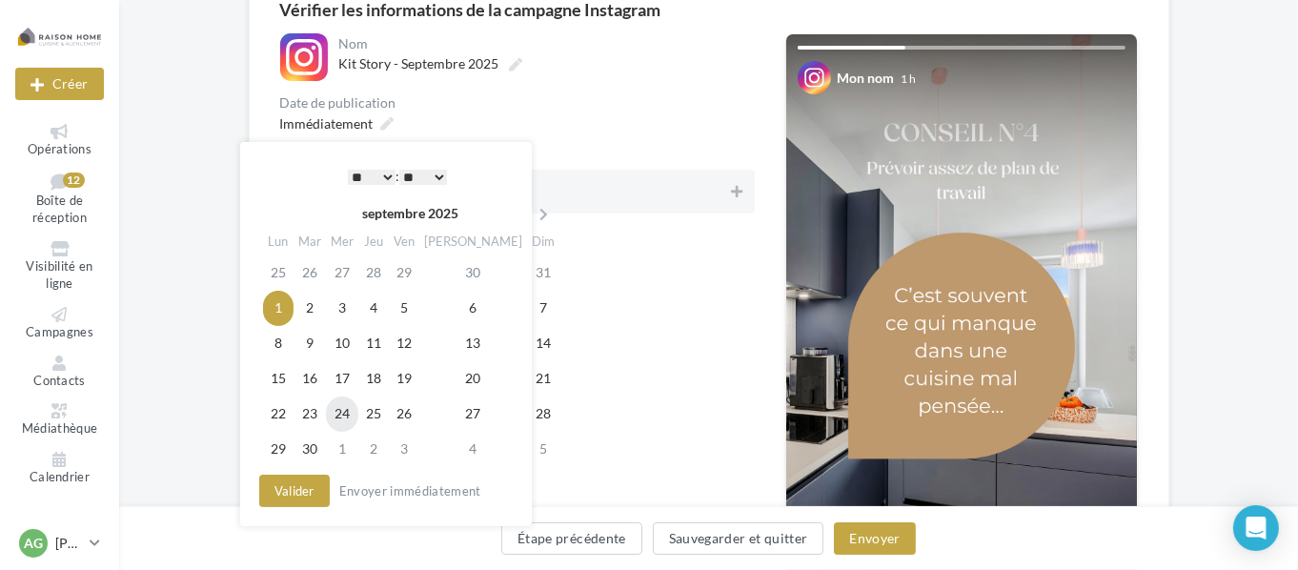
click at [341, 409] on td "24" at bounding box center [342, 414] width 32 height 35
click at [443, 179] on select "** ** ** ** ** **" at bounding box center [423, 177] width 48 height 15
click at [862, 533] on button "Envoyer" at bounding box center [874, 538] width 81 height 32
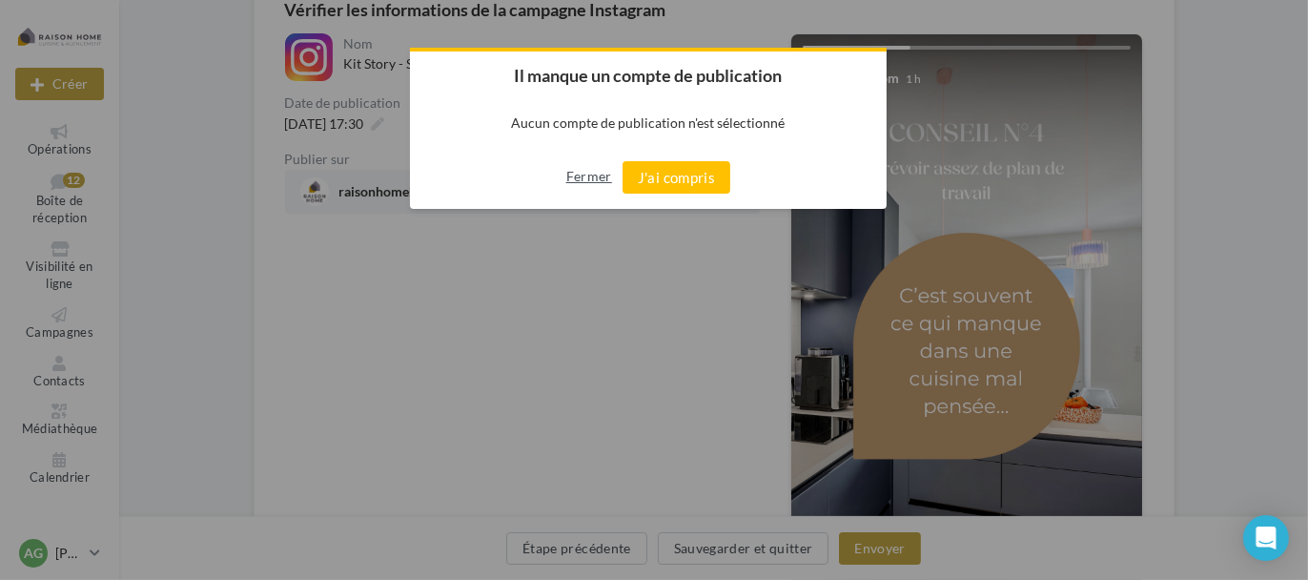
click at [584, 168] on button "Fermer" at bounding box center [589, 176] width 46 height 31
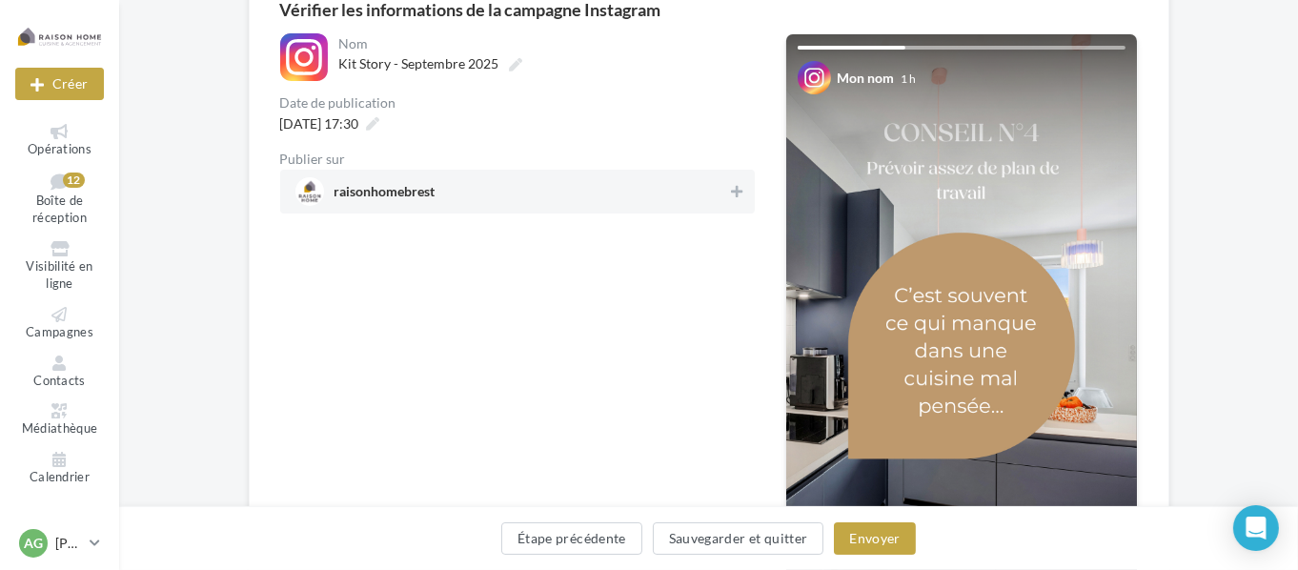
click at [542, 195] on span "raisonhomebrest" at bounding box center [512, 191] width 433 height 29
click at [867, 546] on button "Envoyer" at bounding box center [874, 538] width 81 height 32
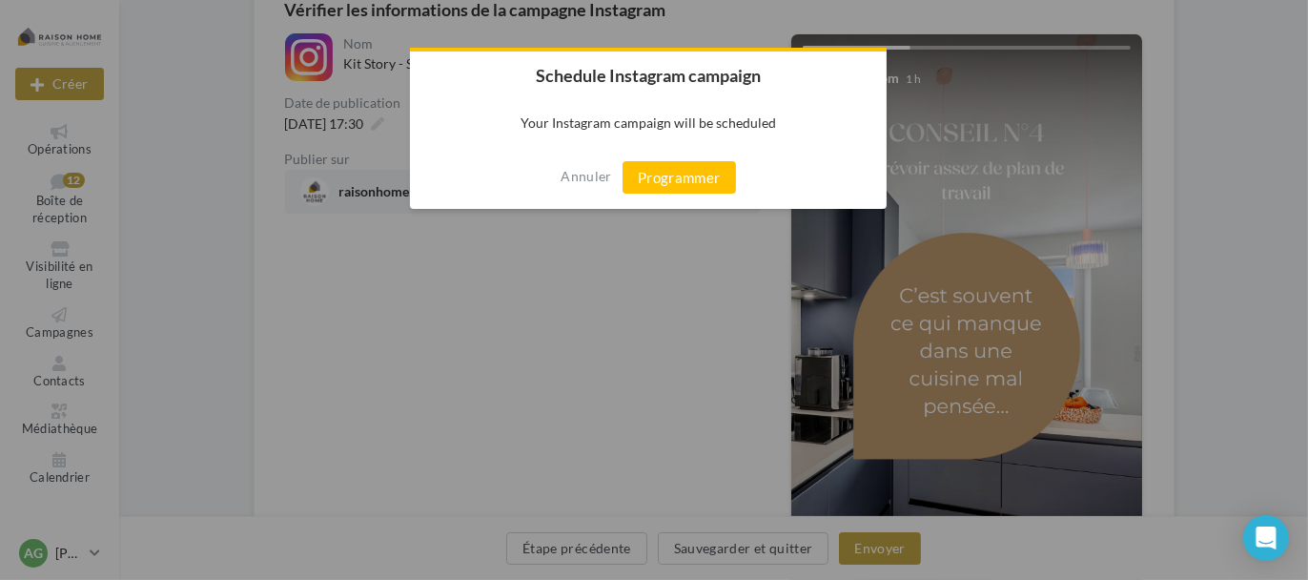
click at [684, 156] on div "Annuler Programmer" at bounding box center [648, 177] width 477 height 63
click at [682, 163] on button "Programmer" at bounding box center [678, 177] width 113 height 32
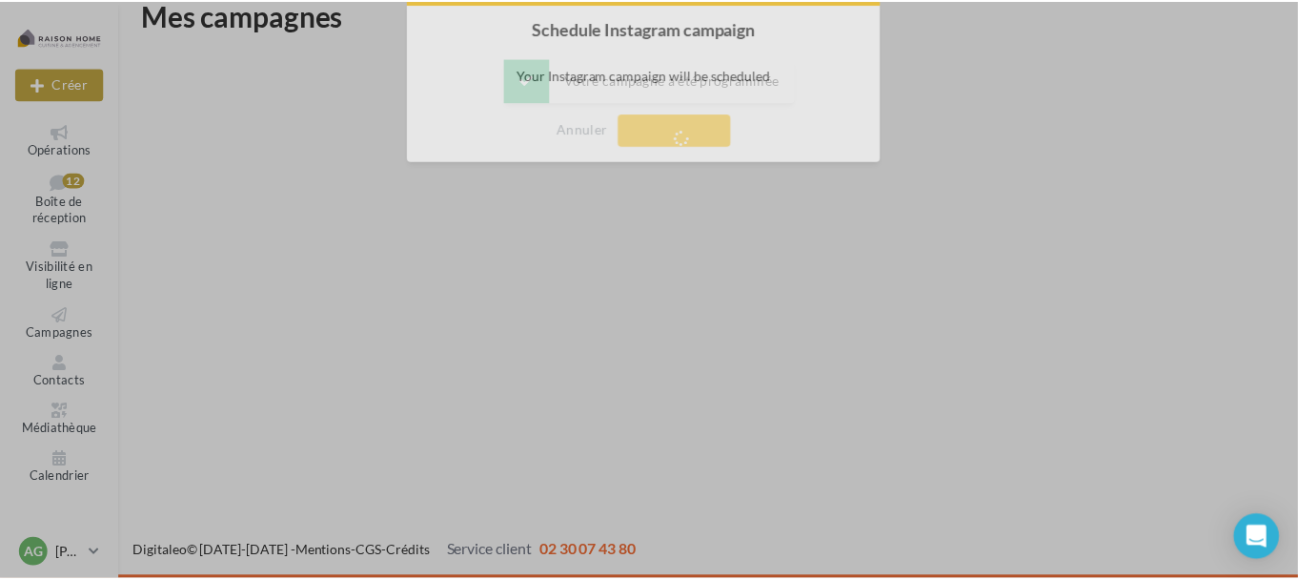
scroll to position [31, 0]
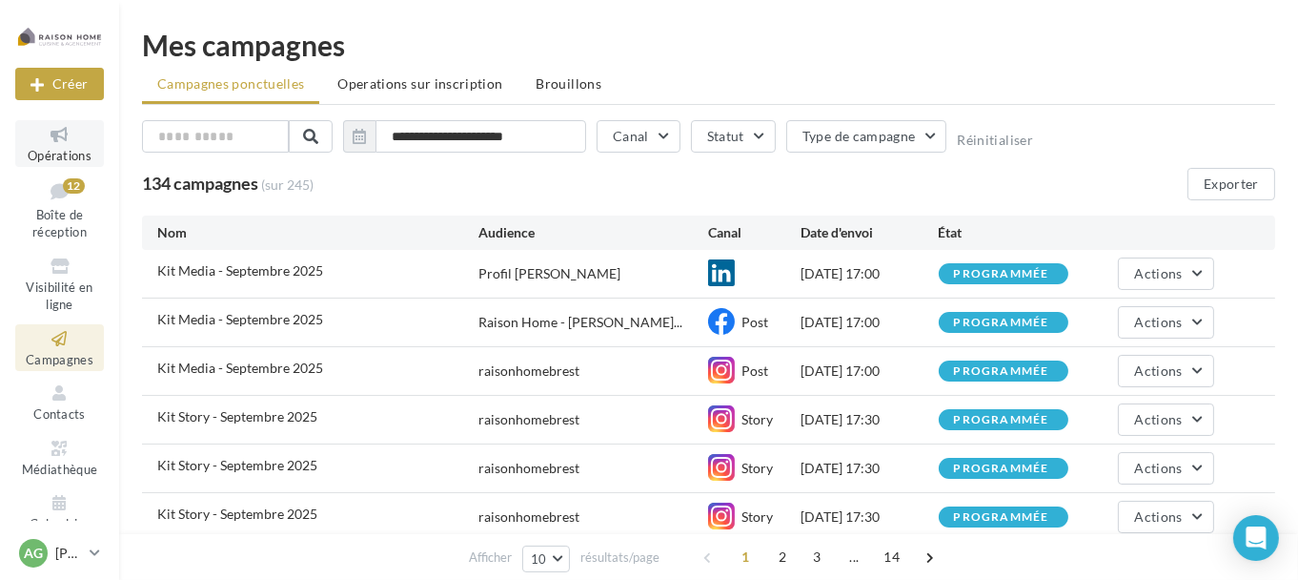
click at [62, 153] on span "Opérations" at bounding box center [60, 155] width 64 height 15
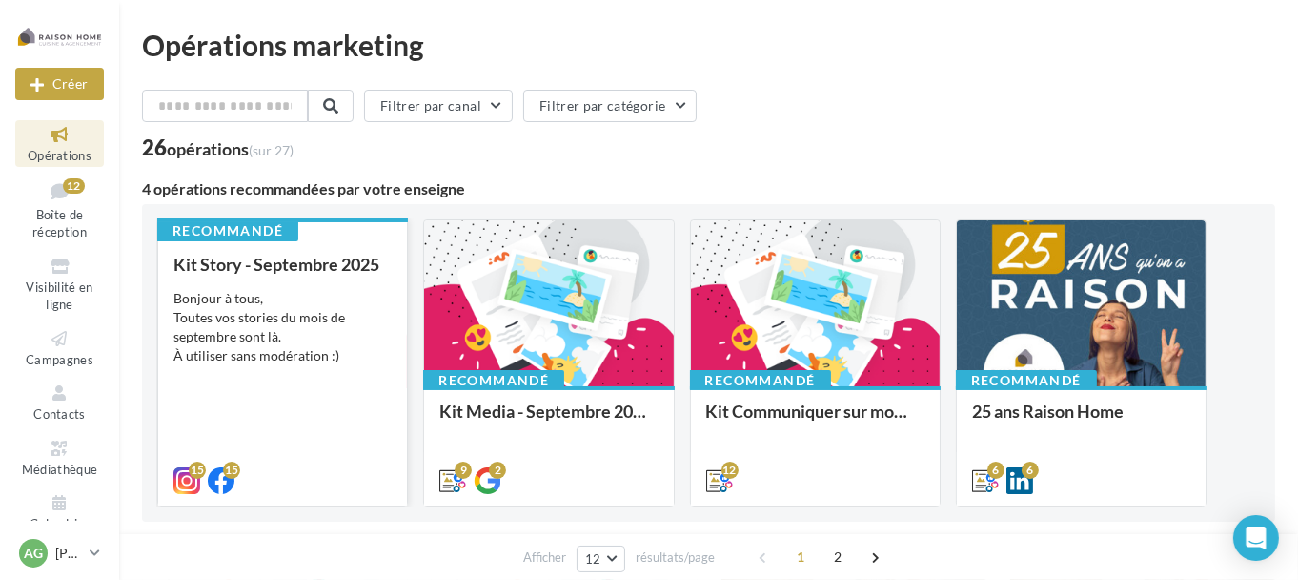
click at [289, 296] on div "Bonjour à tous, Toutes vos stories du mois de septembre sont là. À utiliser san…" at bounding box center [282, 327] width 218 height 76
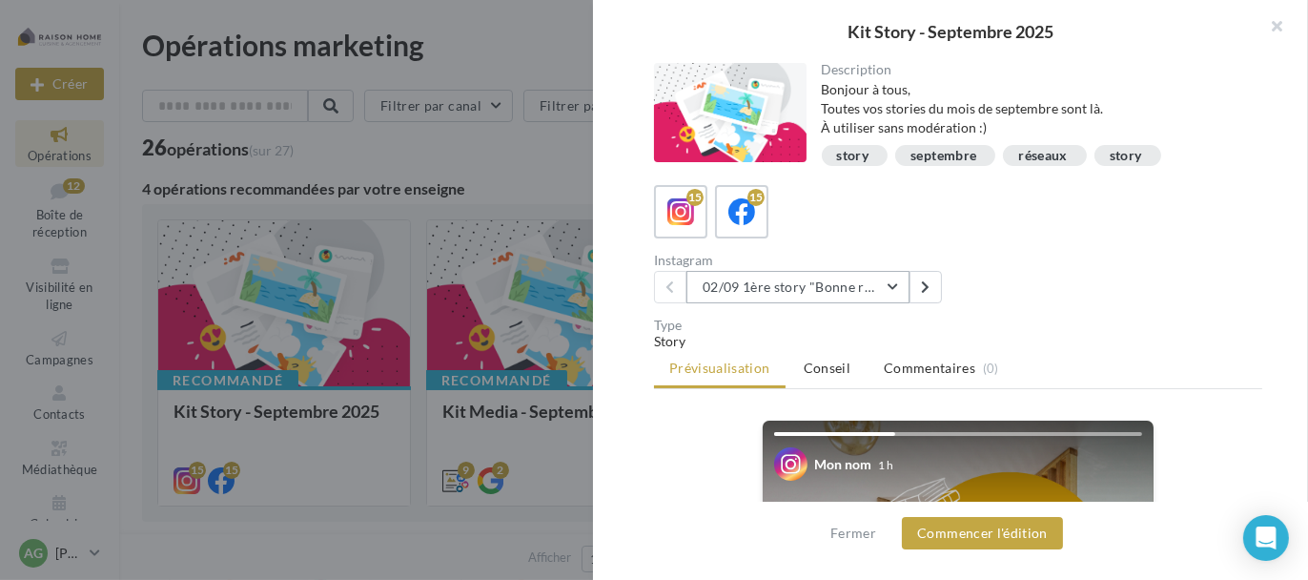
click at [811, 277] on button "02/09 1ère story "Bonne rentrée"" at bounding box center [797, 287] width 223 height 32
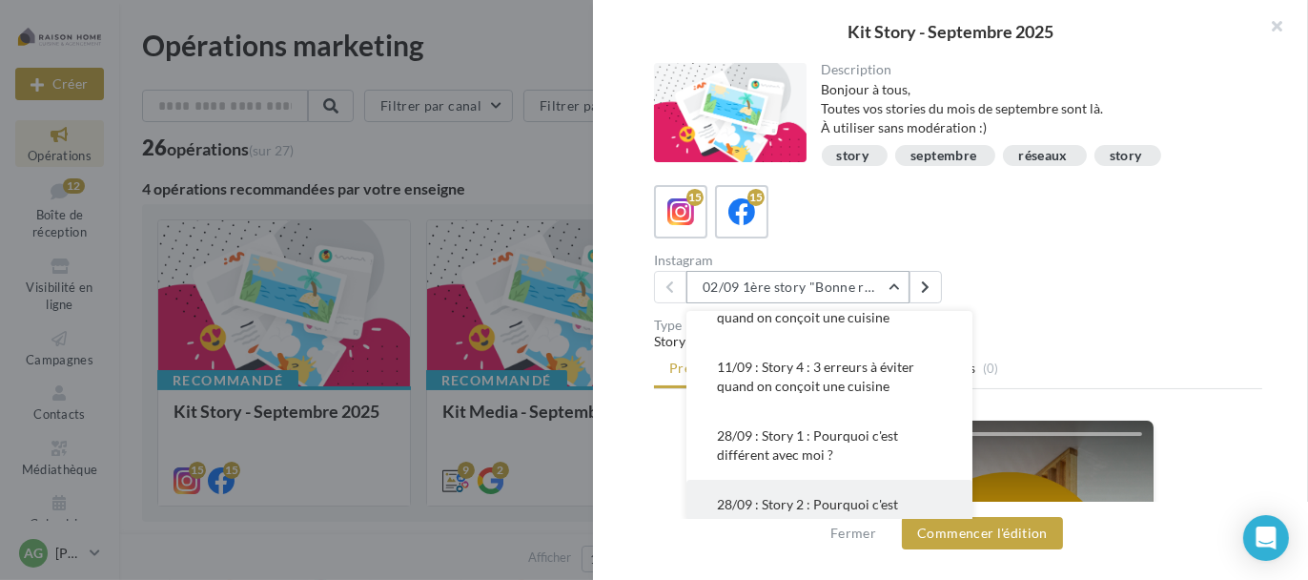
scroll to position [381, 0]
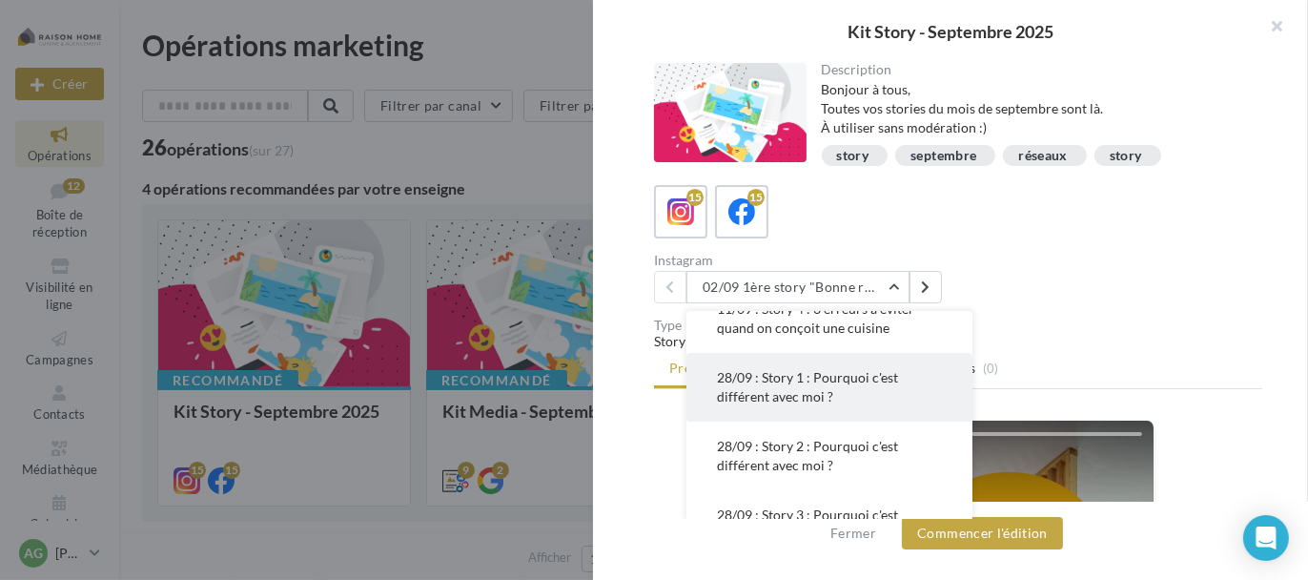
click at [798, 390] on span "28/09 : Story 1 : Pourquoi c'est différent avec moi ?" at bounding box center [807, 386] width 181 height 35
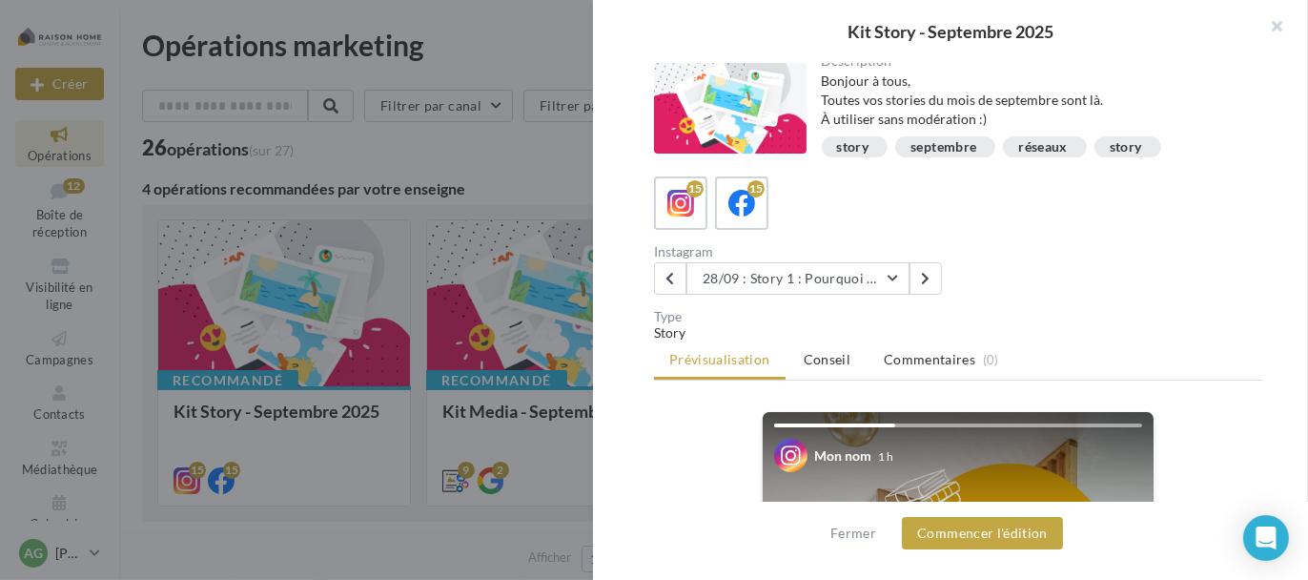
scroll to position [0, 0]
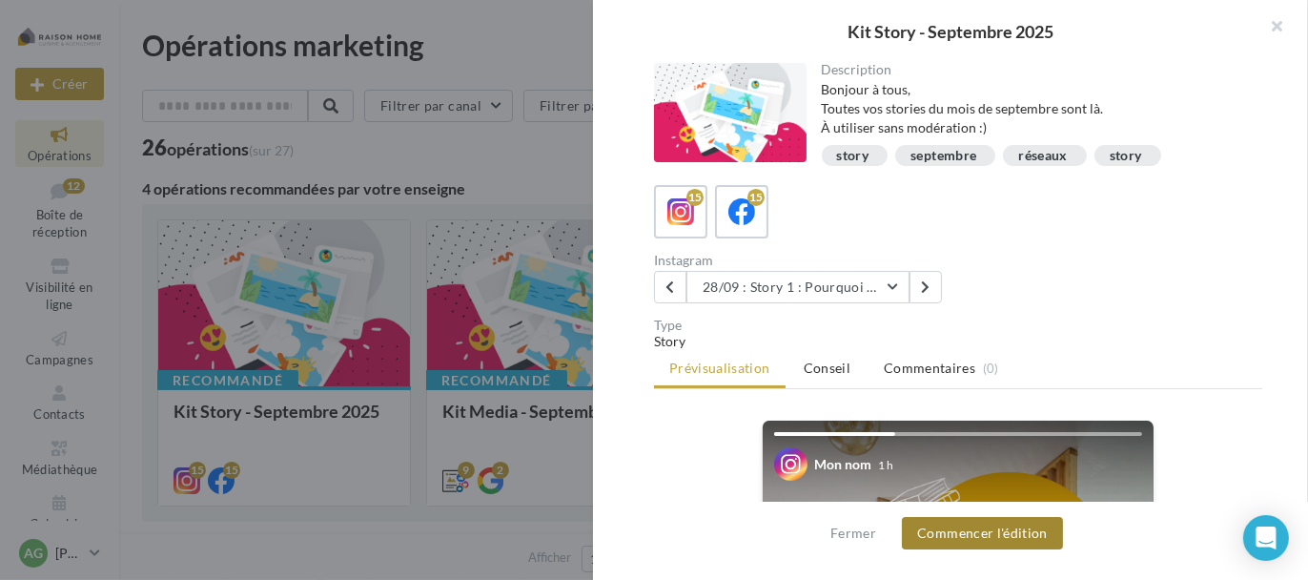
click at [998, 528] on button "Commencer l'édition" at bounding box center [982, 533] width 161 height 32
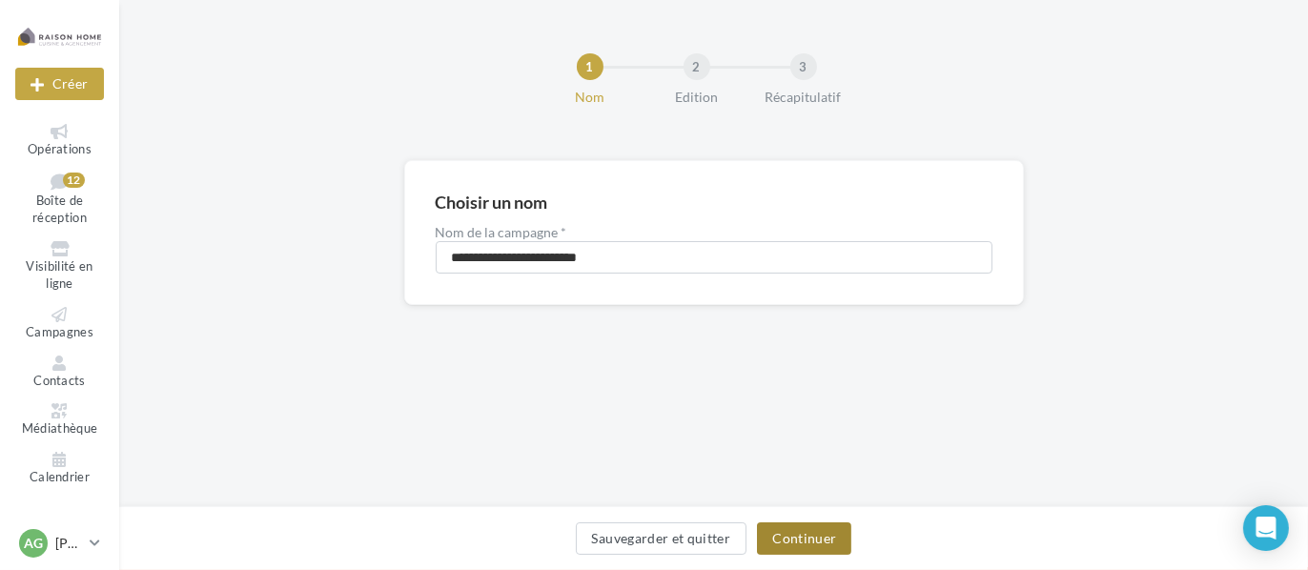
click at [791, 523] on button "Continuer" at bounding box center [804, 538] width 94 height 32
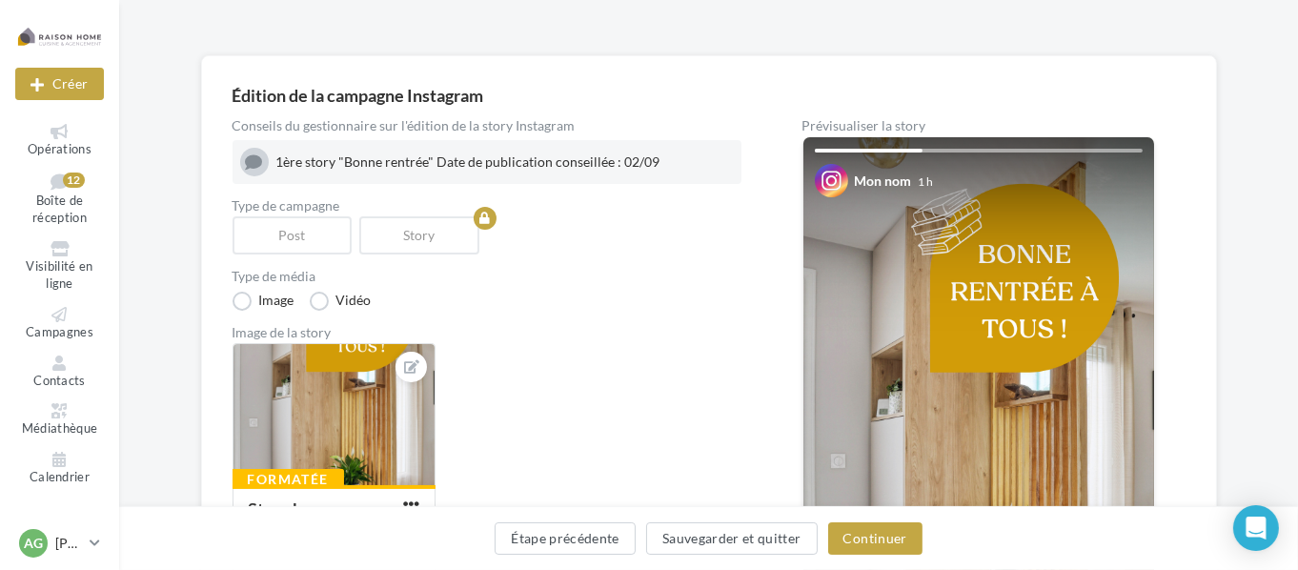
scroll to position [95, 0]
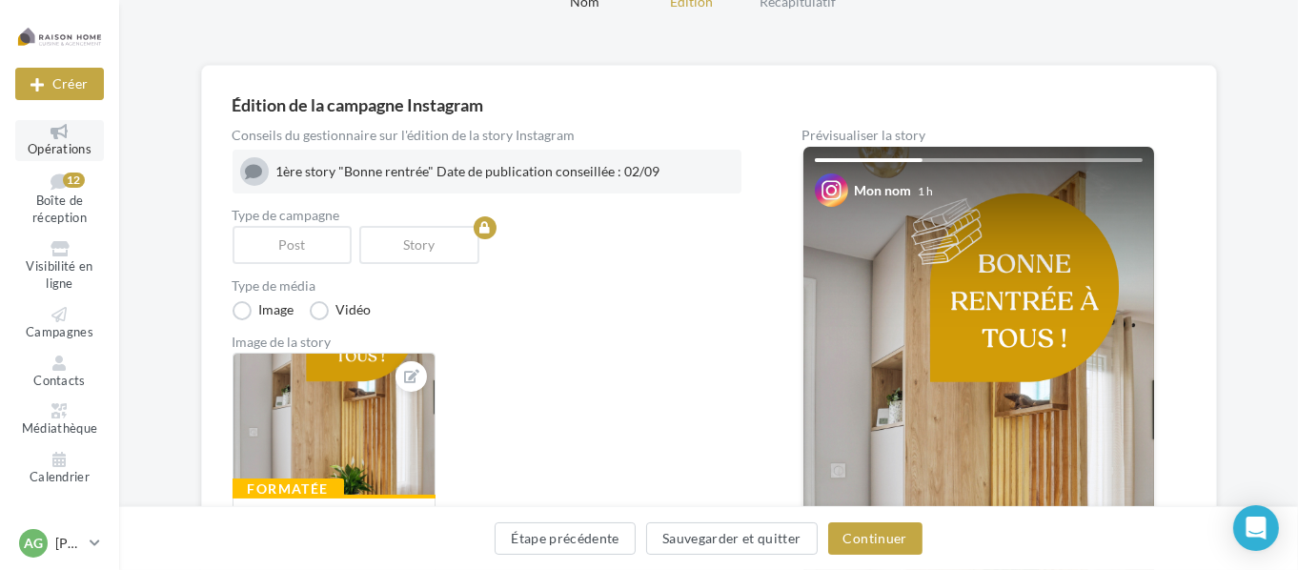
click at [46, 153] on span "Opérations" at bounding box center [60, 148] width 64 height 15
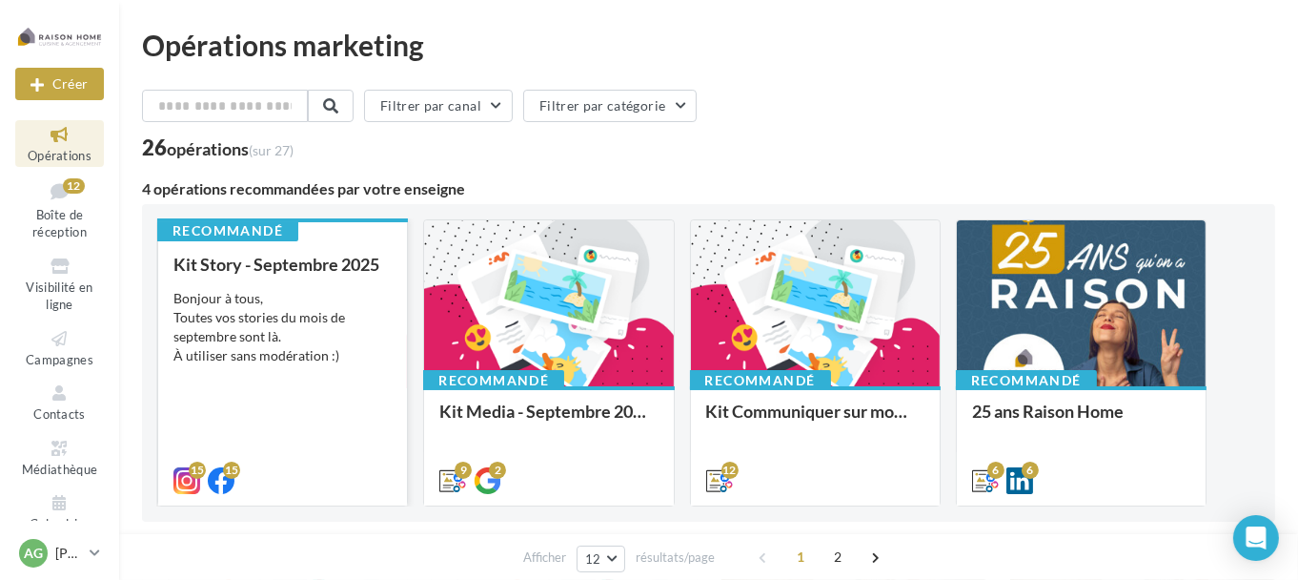
click at [242, 298] on div "Bonjour à tous, Toutes vos stories du mois de septembre sont là. À utiliser san…" at bounding box center [282, 327] width 218 height 76
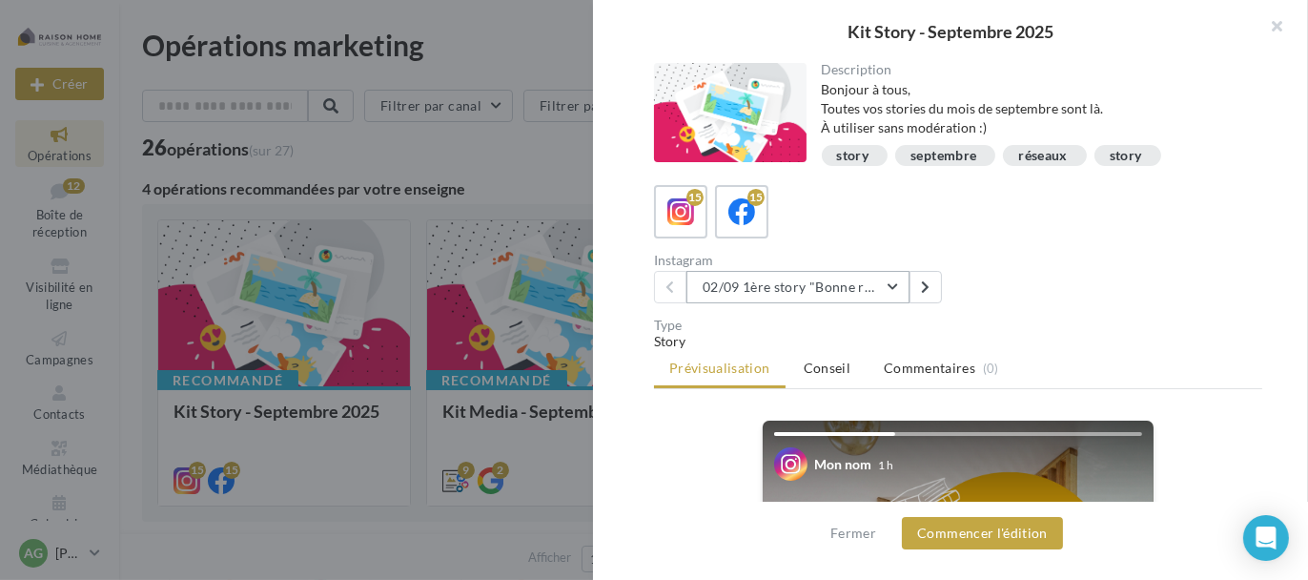
click at [829, 283] on button "02/09 1ère story "Bonne rentrée"" at bounding box center [797, 287] width 223 height 32
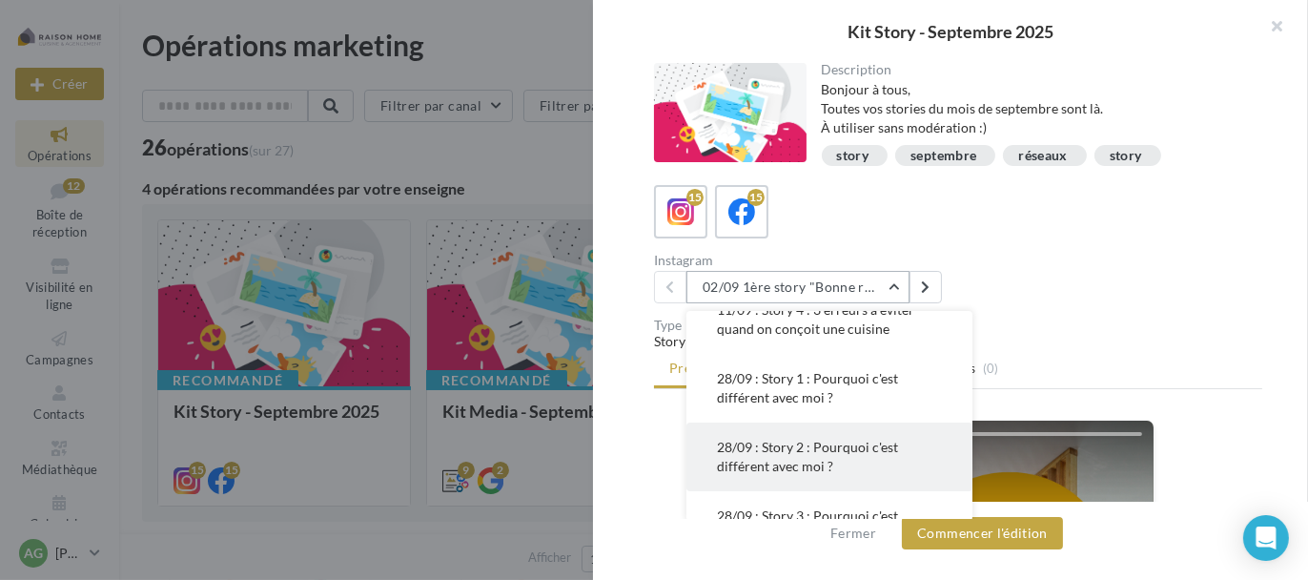
scroll to position [381, 0]
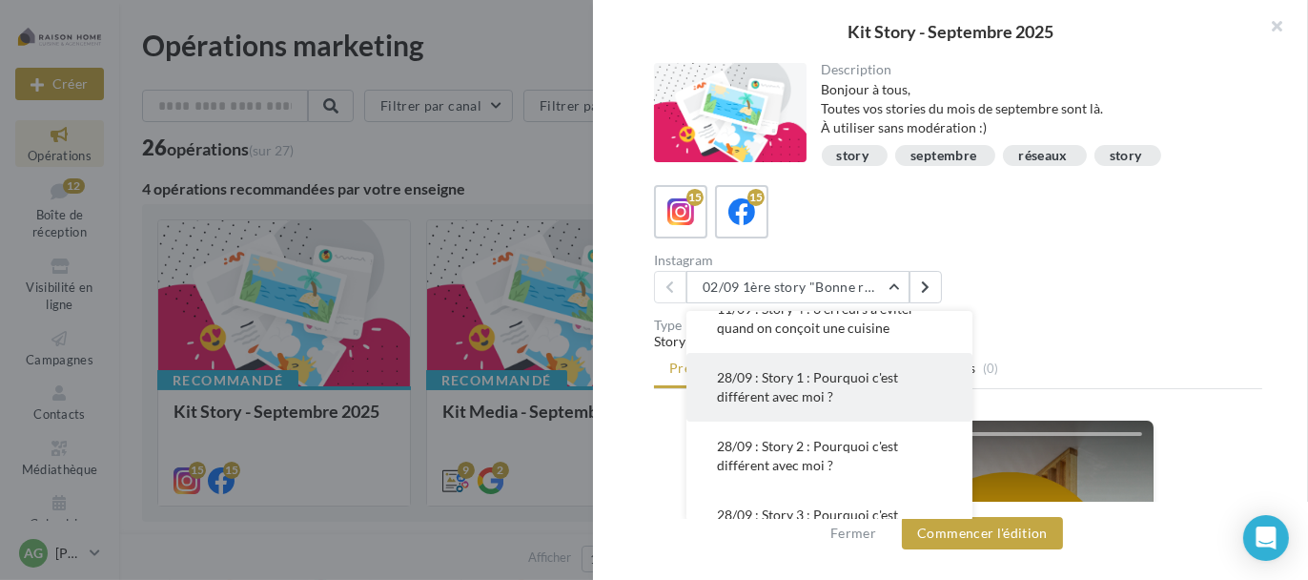
click at [798, 387] on span "28/09 : Story 1 : Pourquoi c'est différent avec moi ?" at bounding box center [807, 386] width 181 height 35
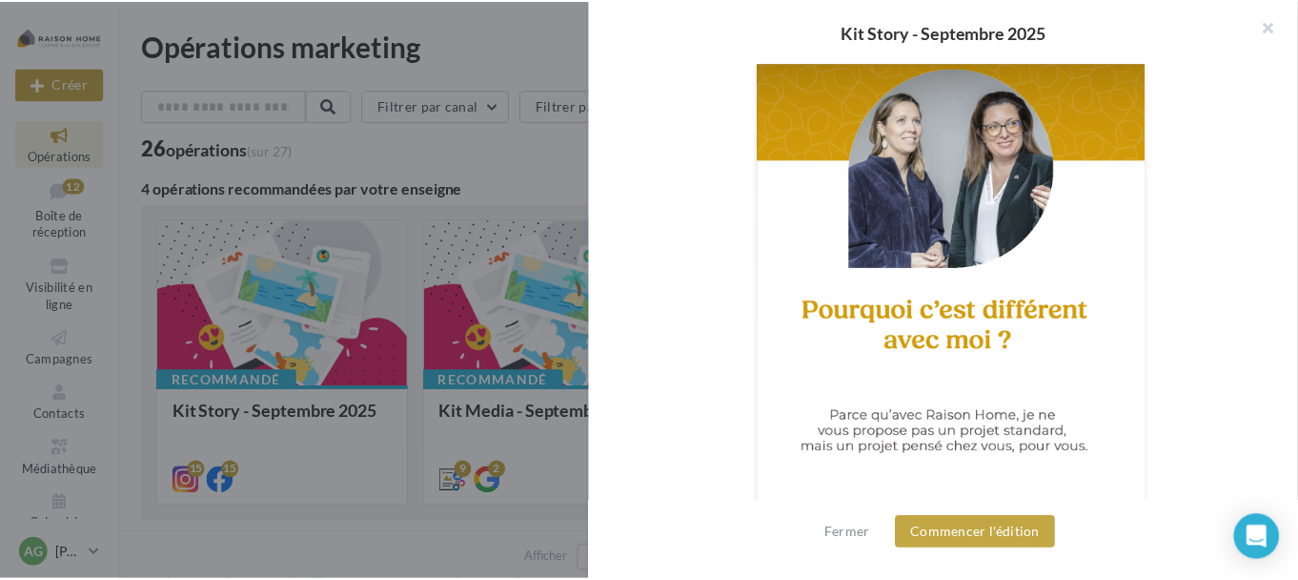
scroll to position [286, 0]
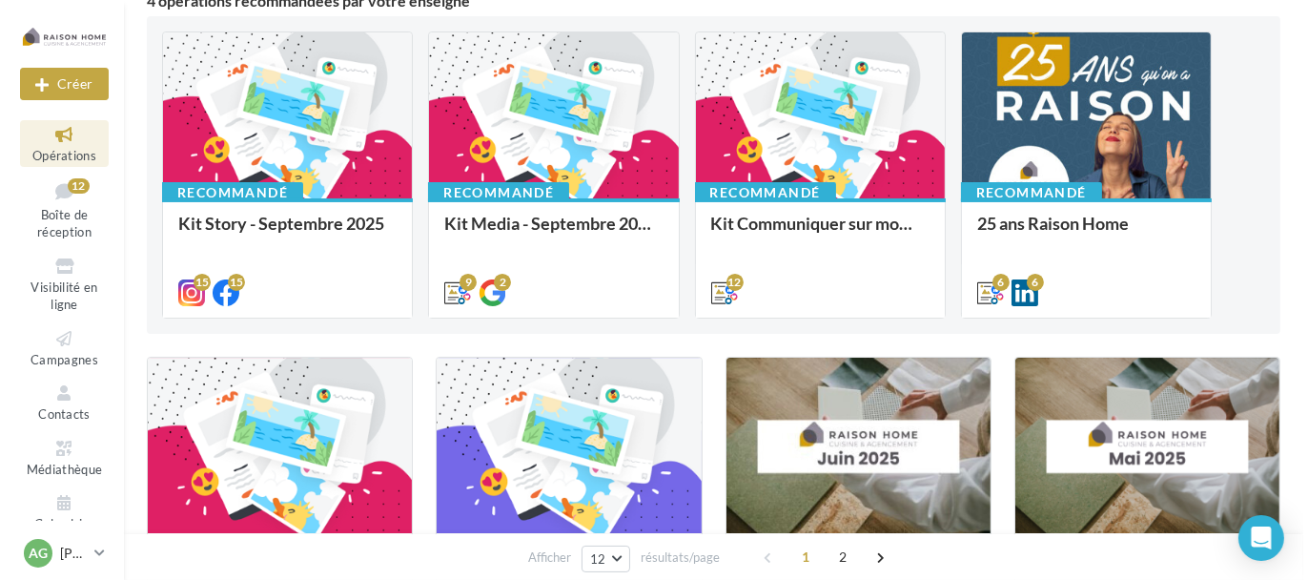
scroll to position [191, 0]
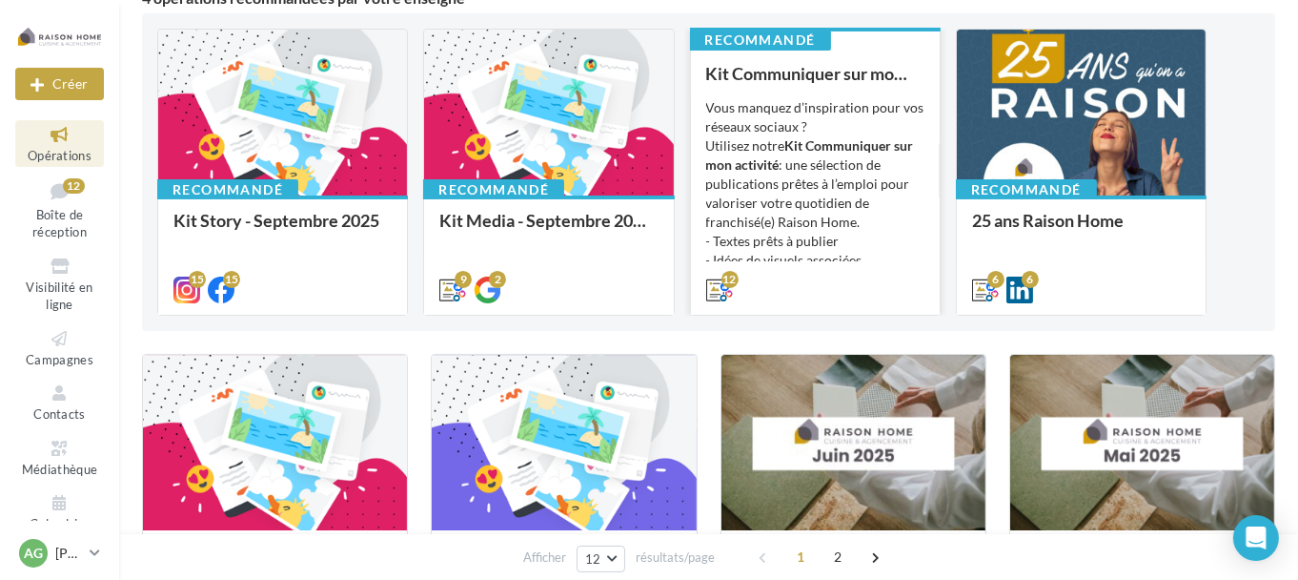
click at [808, 188] on div "Vous manquez d’inspiration pour vos réseaux sociaux ? Utilisez notre Kit Commun…" at bounding box center [815, 193] width 218 height 191
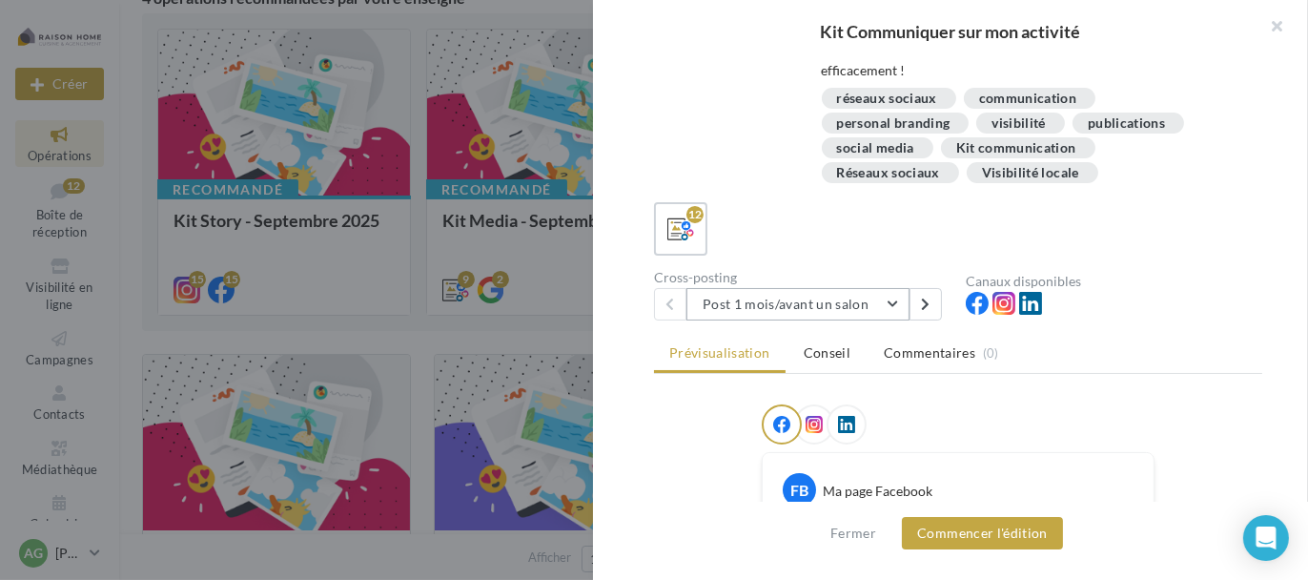
click at [884, 305] on button "Post 1 mois/avant un salon" at bounding box center [797, 304] width 223 height 32
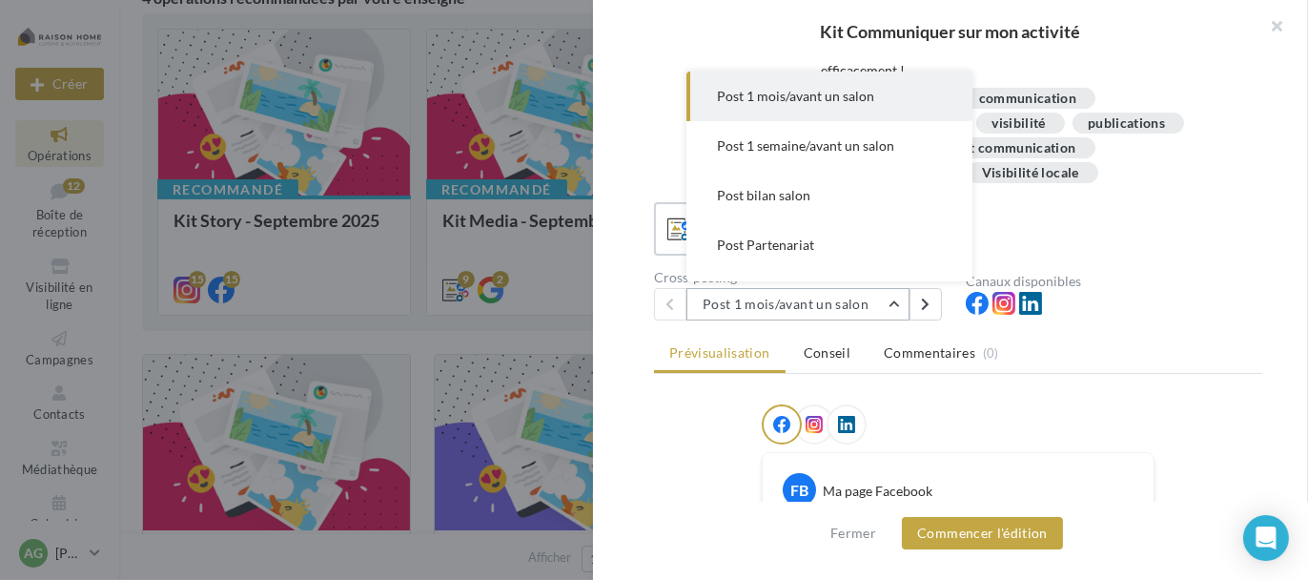
click at [884, 305] on button "Post 1 mois/avant un salon" at bounding box center [797, 304] width 223 height 32
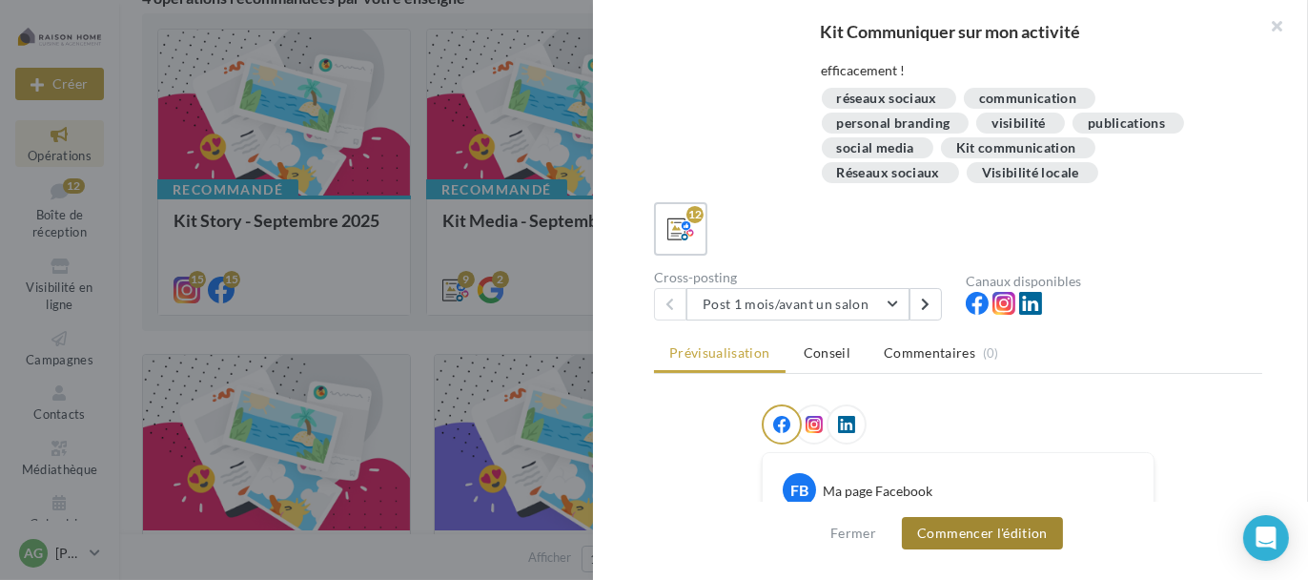
click at [1031, 535] on button "Commencer l'édition" at bounding box center [982, 533] width 161 height 32
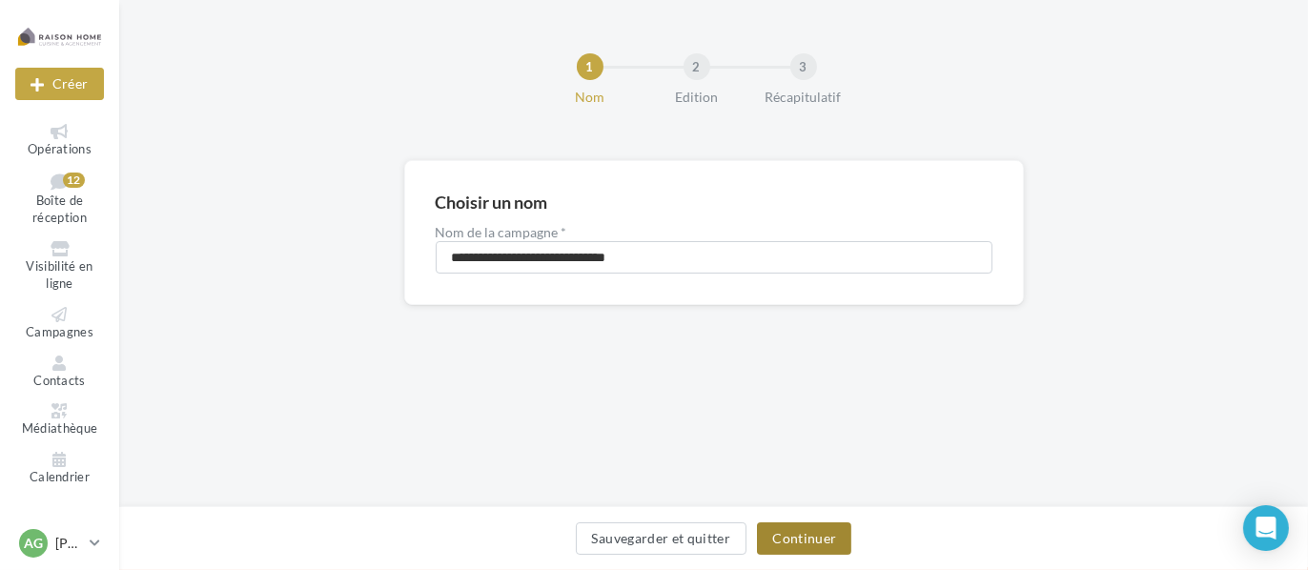
click at [820, 547] on button "Continuer" at bounding box center [804, 538] width 94 height 32
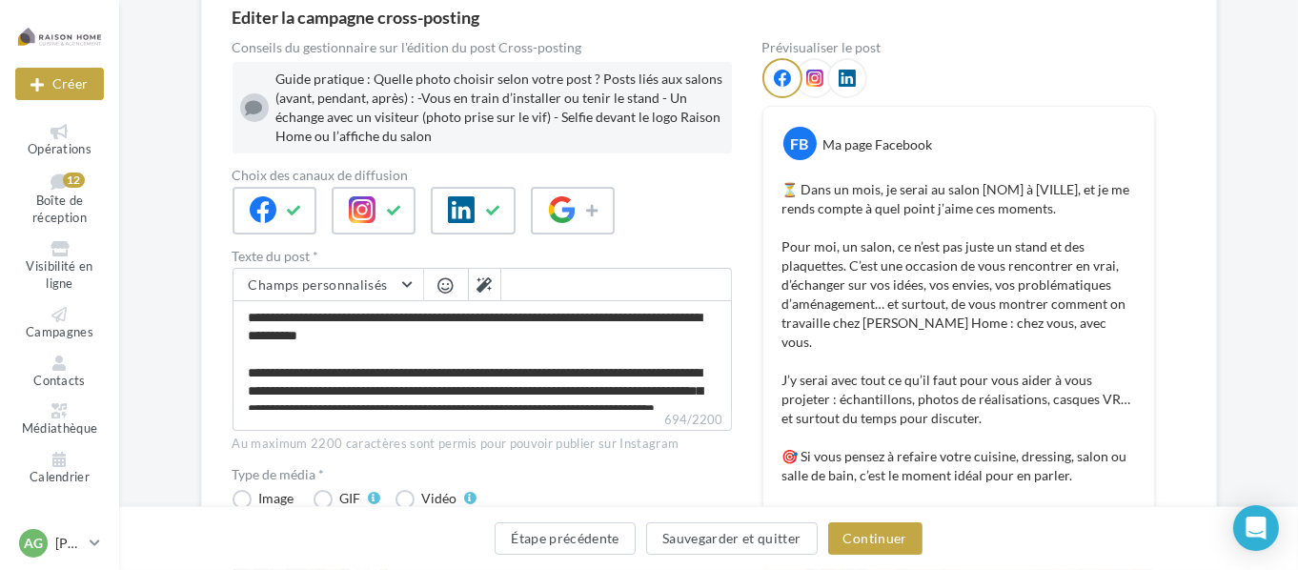
scroll to position [191, 0]
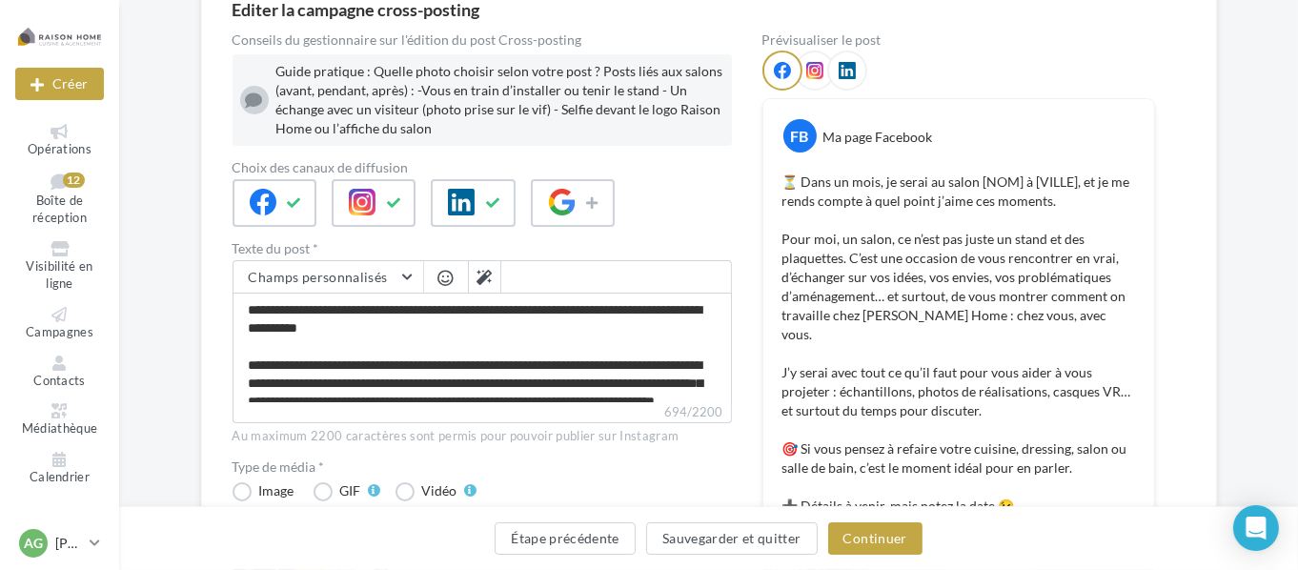
click at [990, 181] on p "⏳ Dans un mois, je serai au salon [NOM] à [VILLE], et je me rends compte à quel…" at bounding box center [959, 344] width 353 height 343
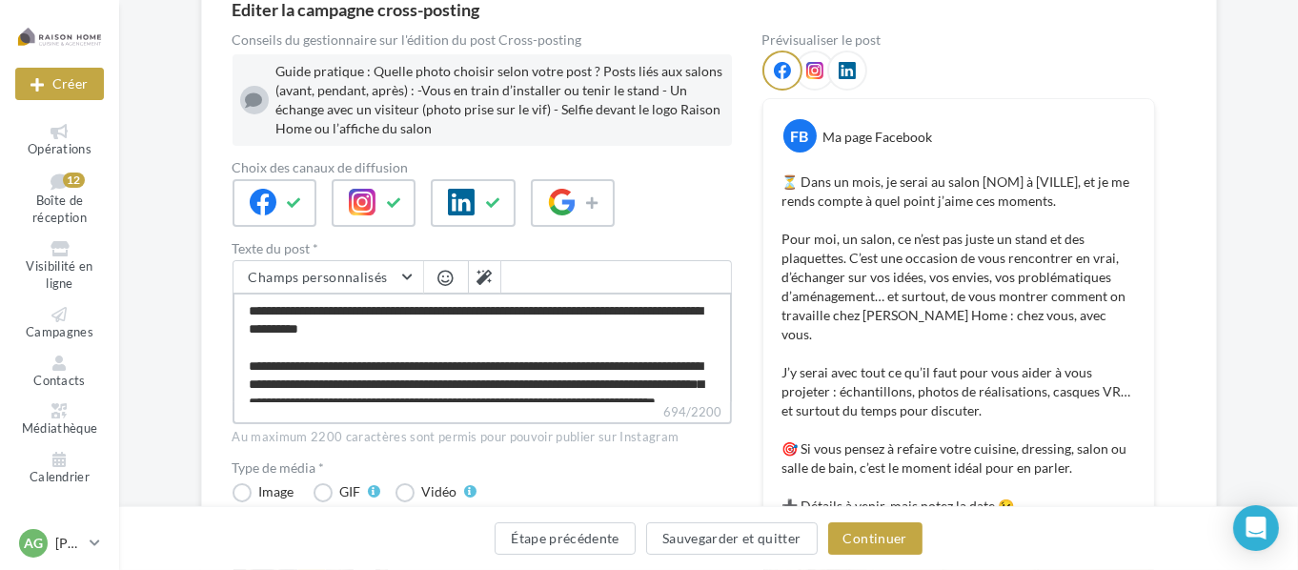
drag, startPoint x: 487, startPoint y: 309, endPoint x: 444, endPoint y: 313, distance: 43.1
click at [444, 313] on textarea "**********" at bounding box center [483, 348] width 500 height 110
type textarea "**********"
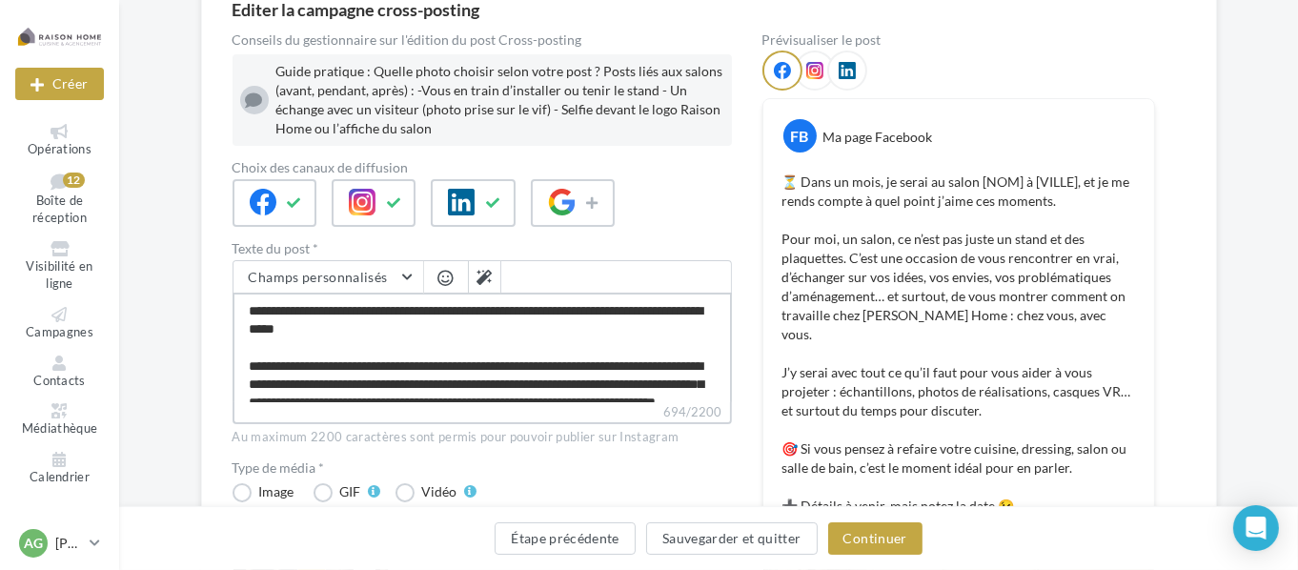
type textarea "**********"
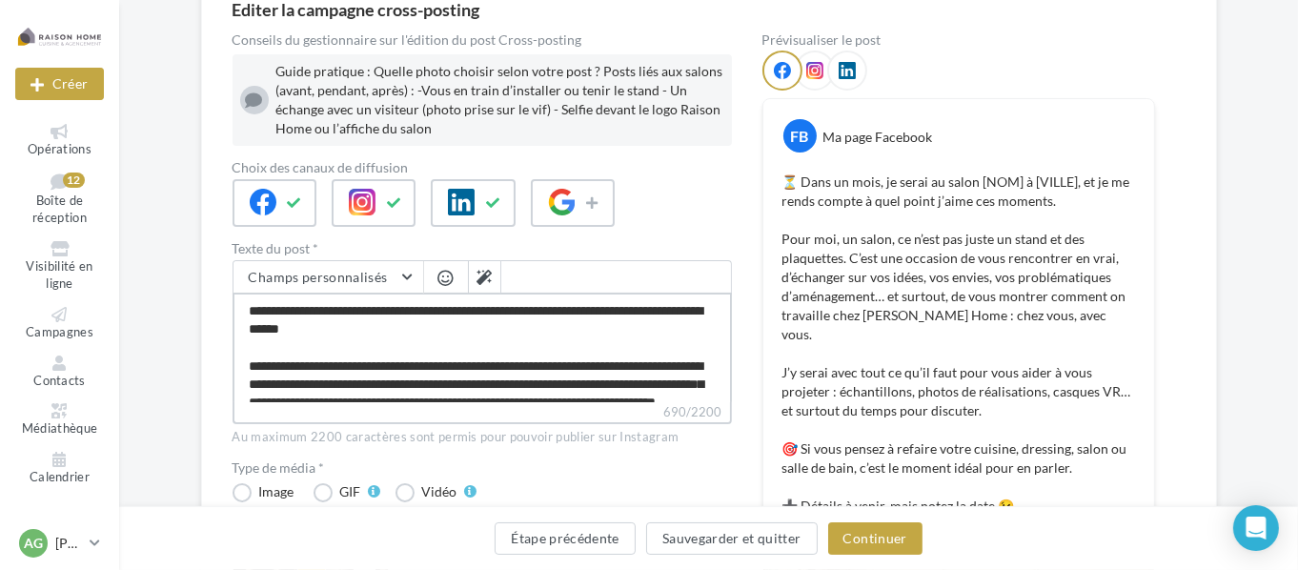
type textarea "**********"
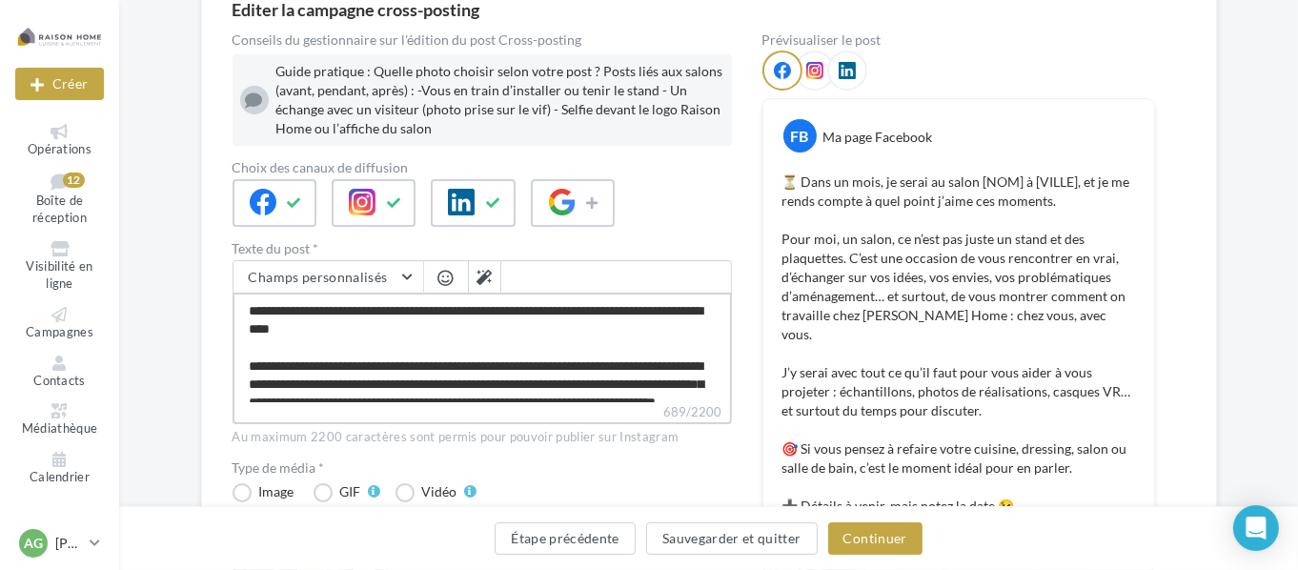
type textarea "**********"
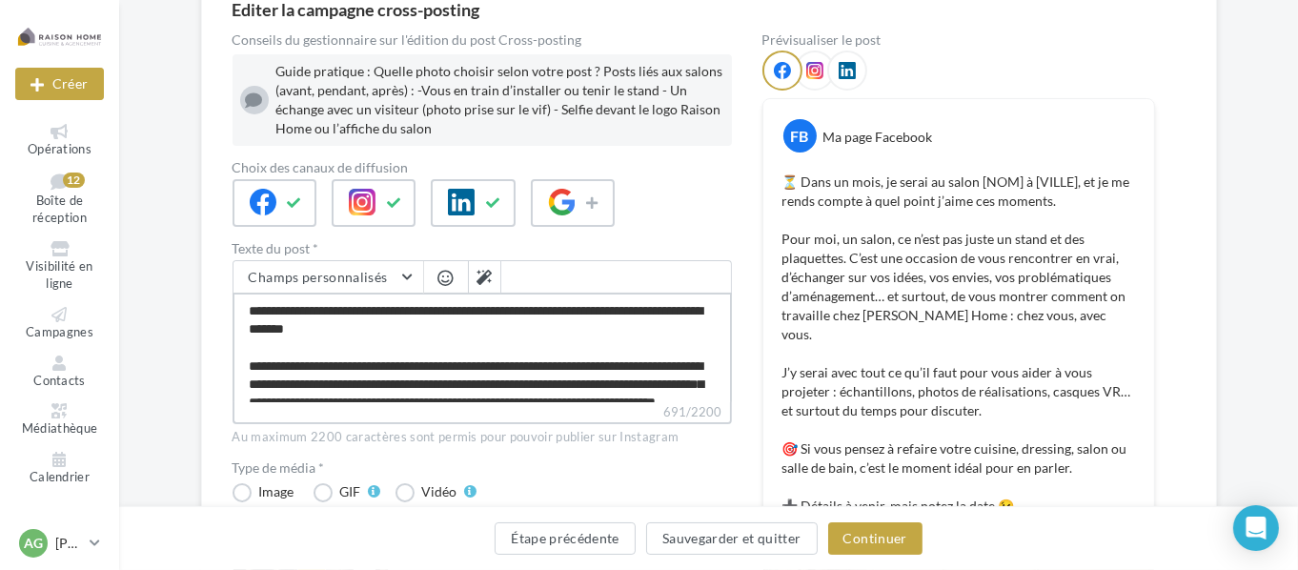
type textarea "**********"
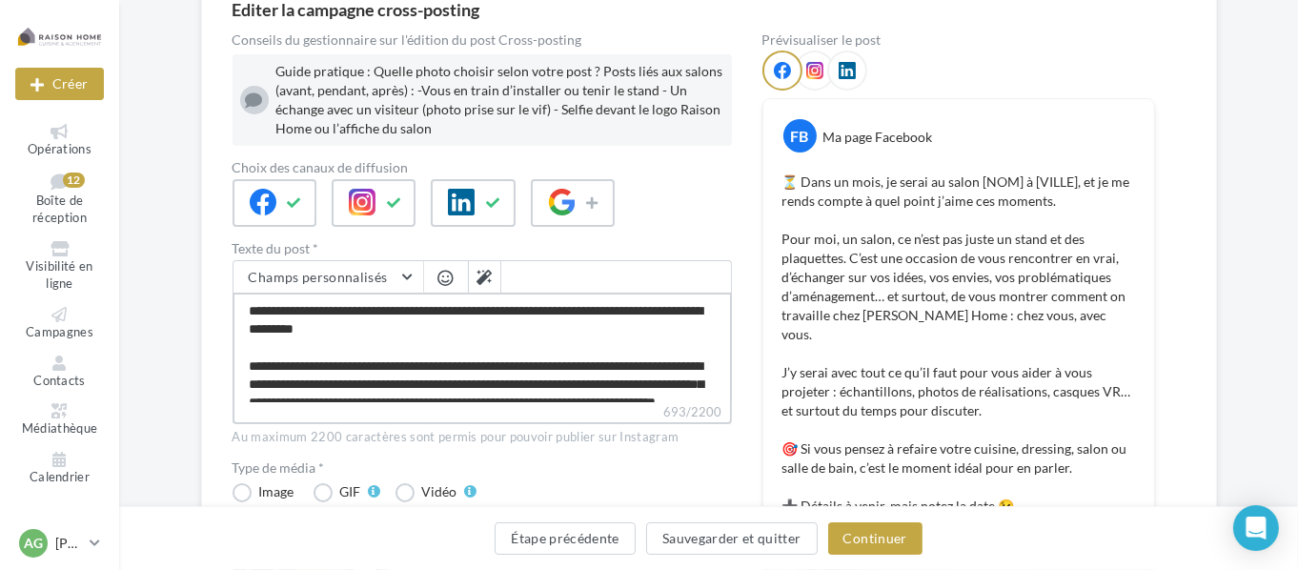
type textarea "**********"
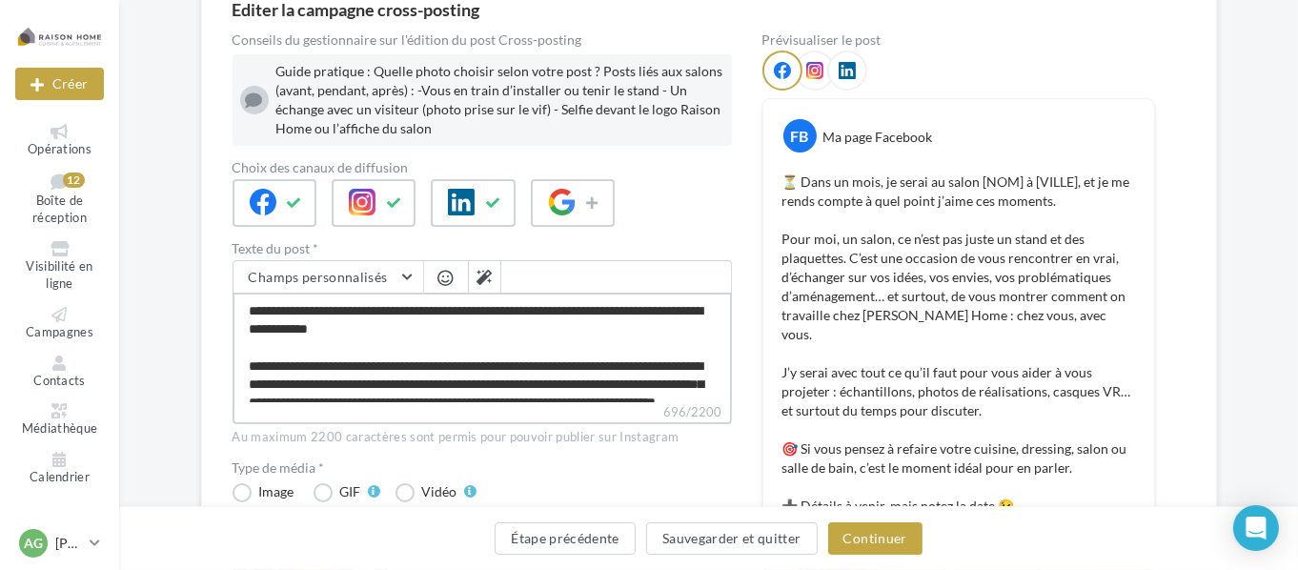
type textarea "**********"
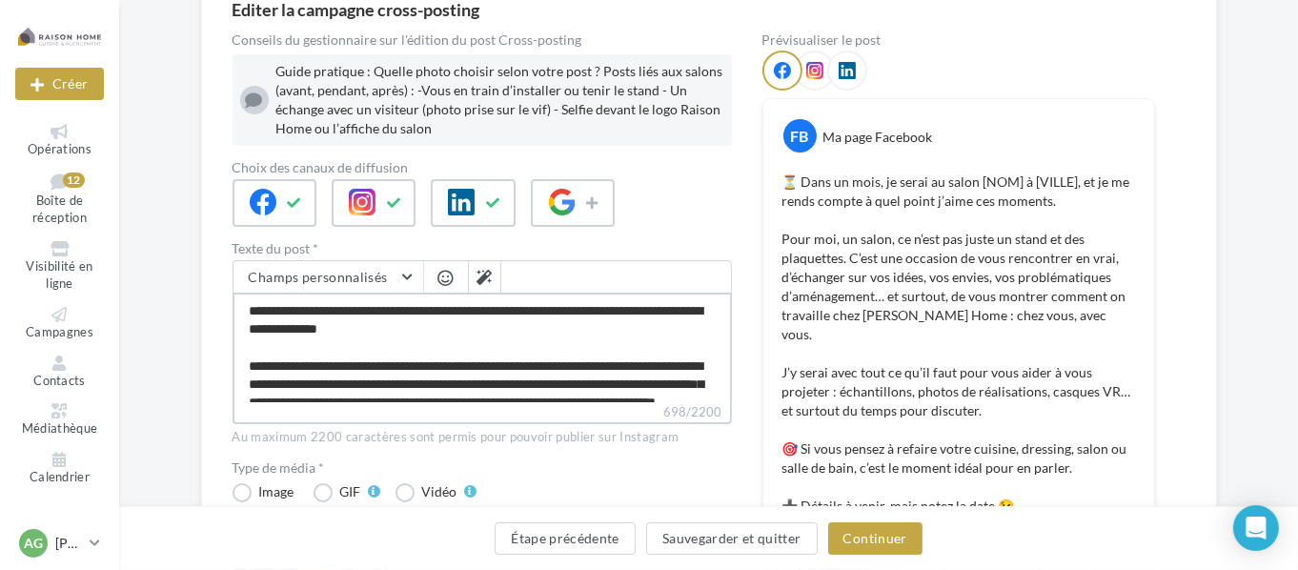
type textarea "**********"
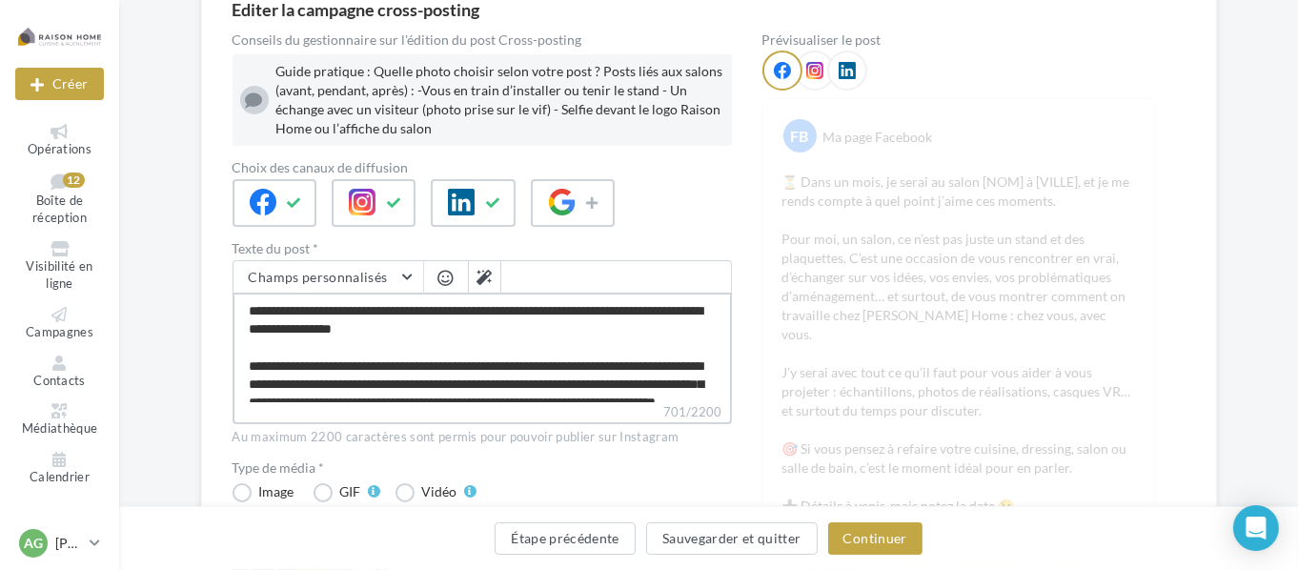
drag, startPoint x: 564, startPoint y: 305, endPoint x: 521, endPoint y: 311, distance: 43.3
click at [521, 311] on textarea "**********" at bounding box center [483, 348] width 500 height 110
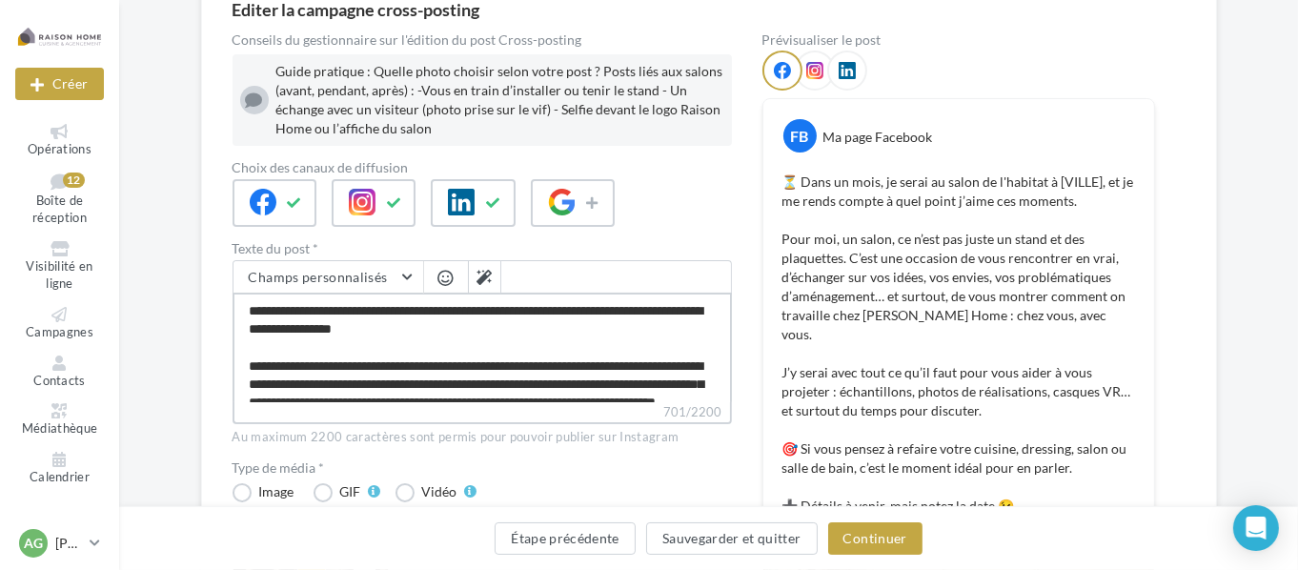
type textarea "**********"
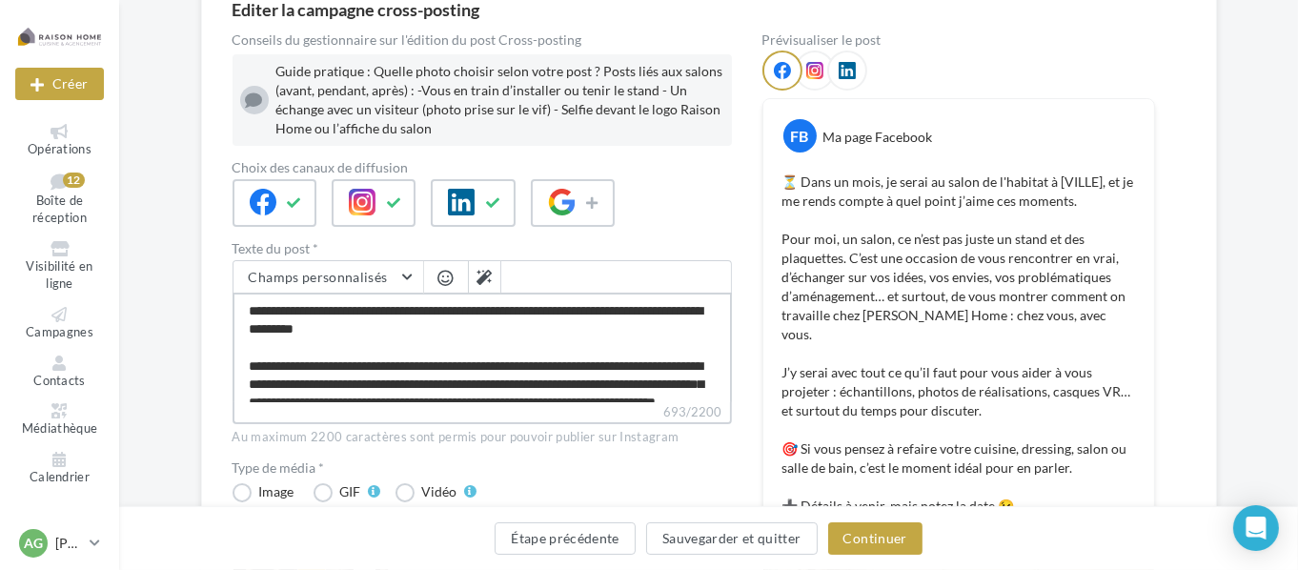
type textarea "**********"
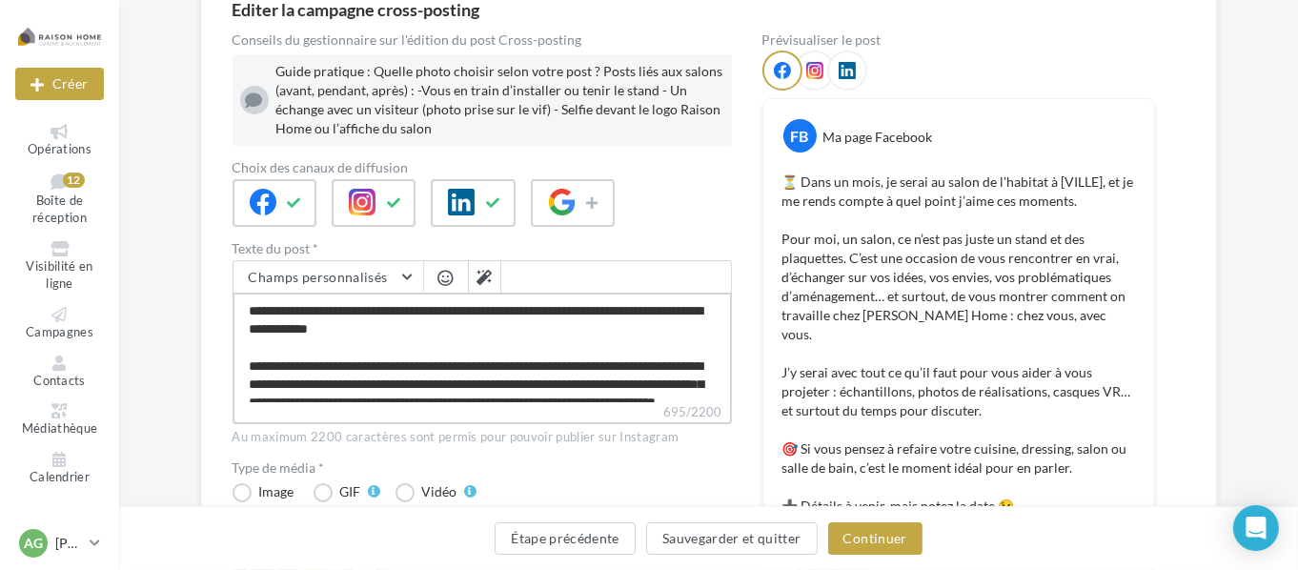
type textarea "**********"
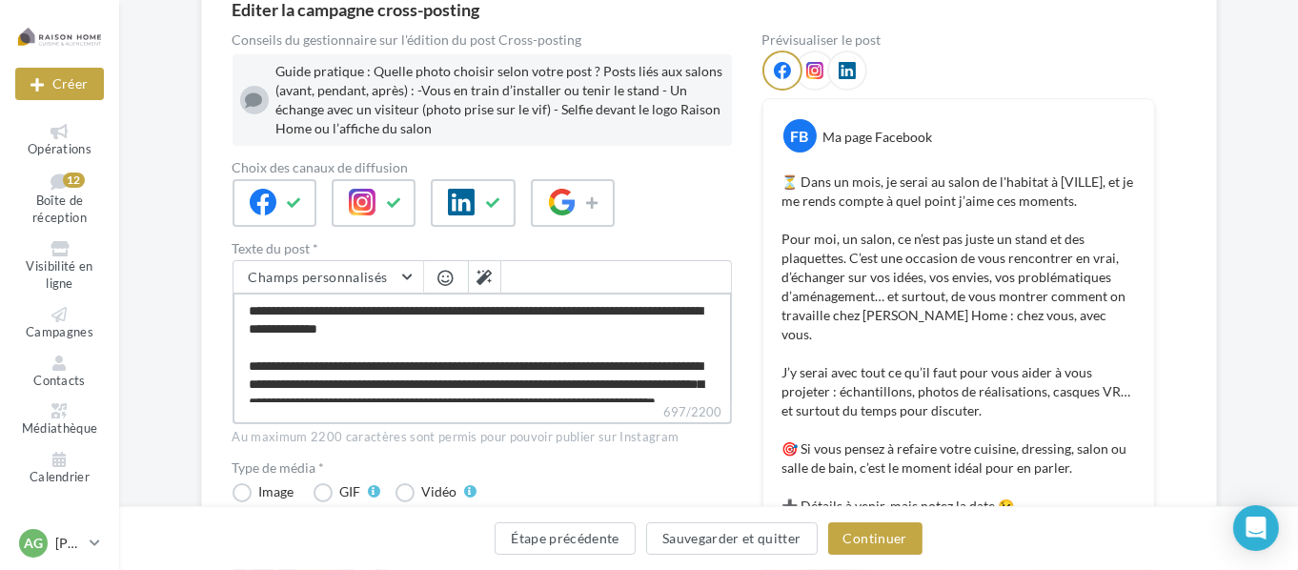
type textarea "**********"
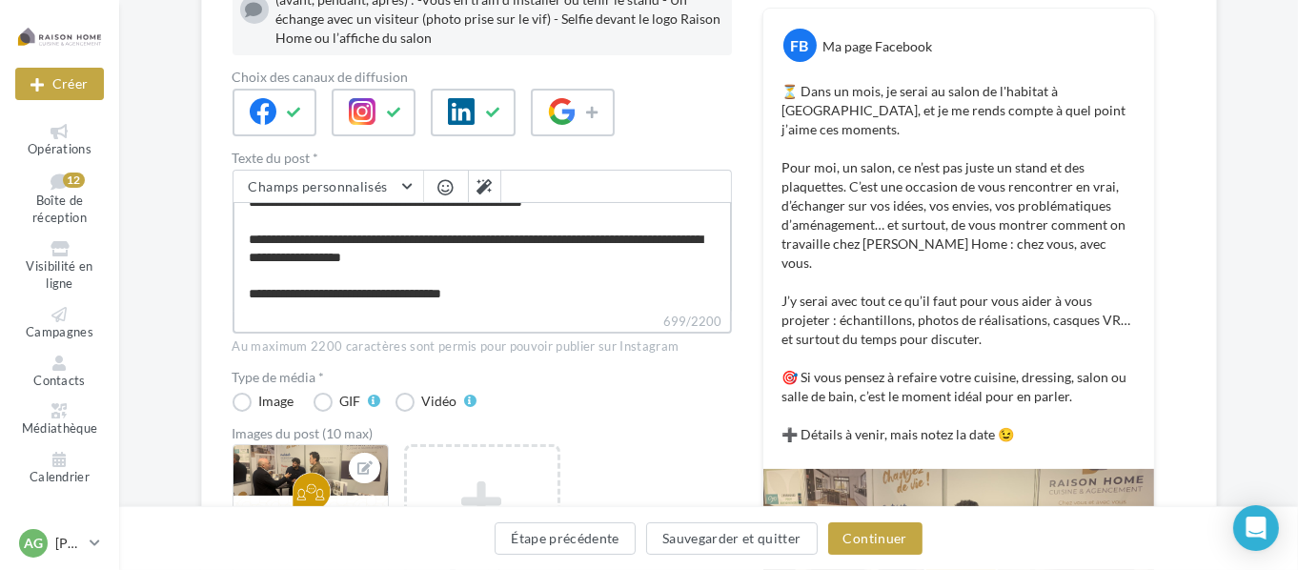
scroll to position [286, 0]
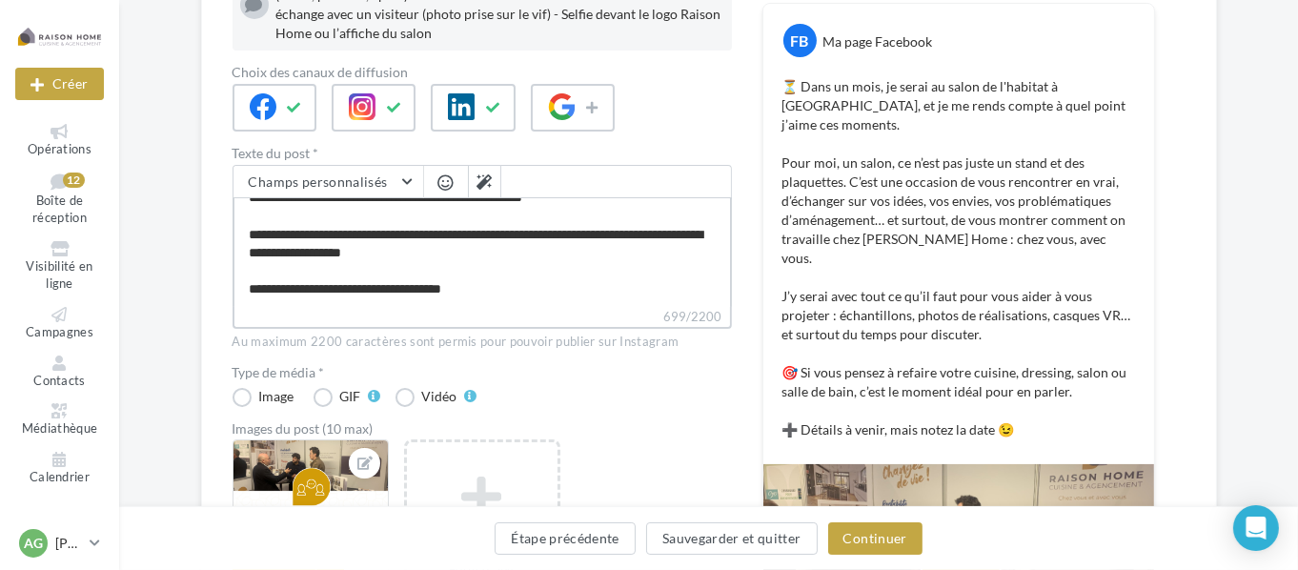
click at [493, 288] on textarea "**********" at bounding box center [483, 252] width 500 height 110
type textarea "**********"
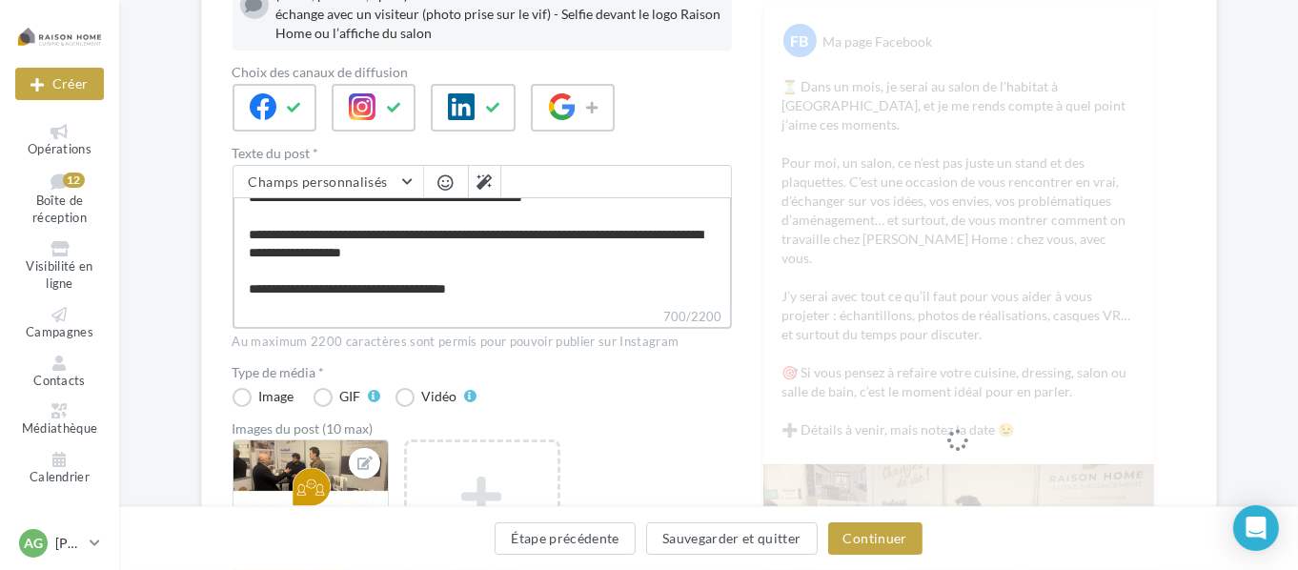
type textarea "**********"
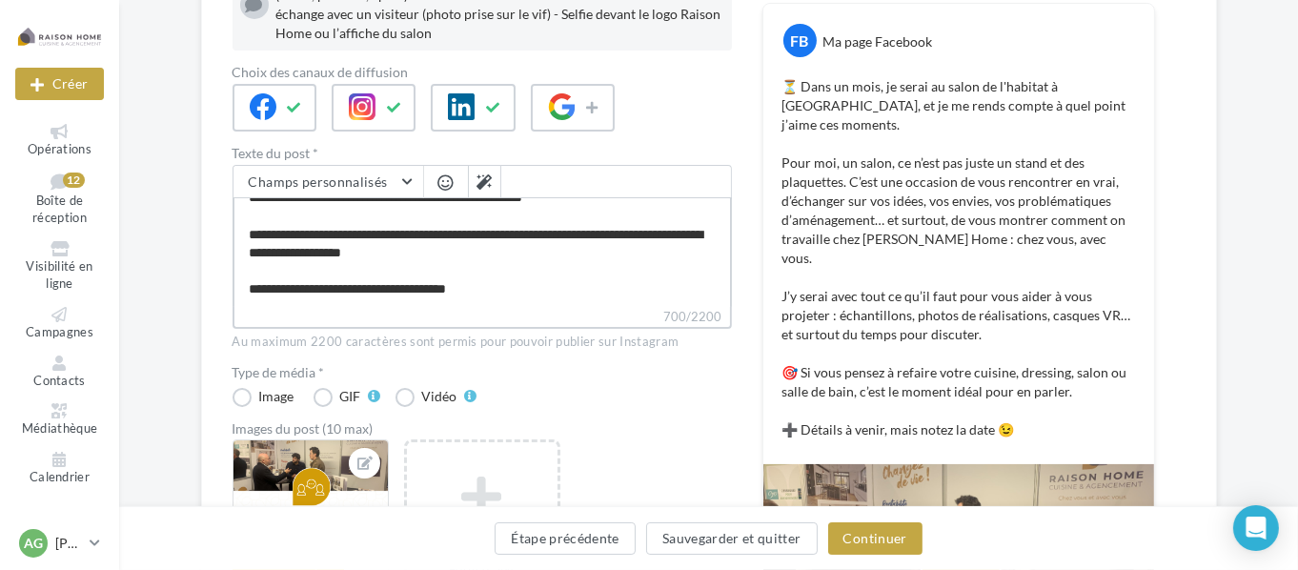
type textarea "**********"
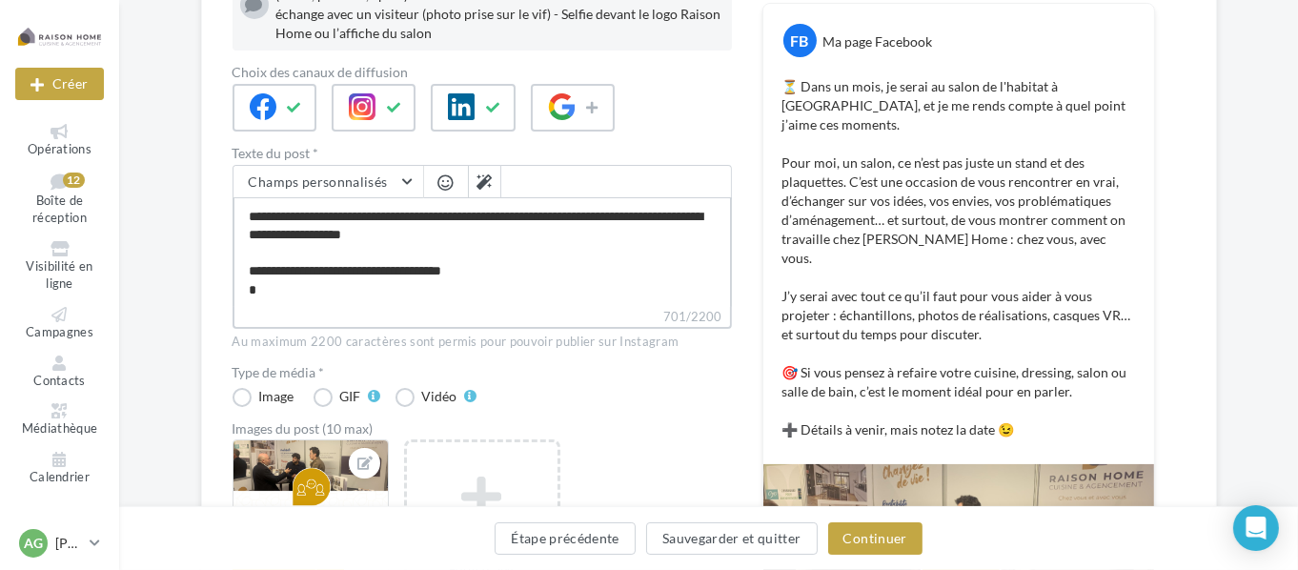
type textarea "**********"
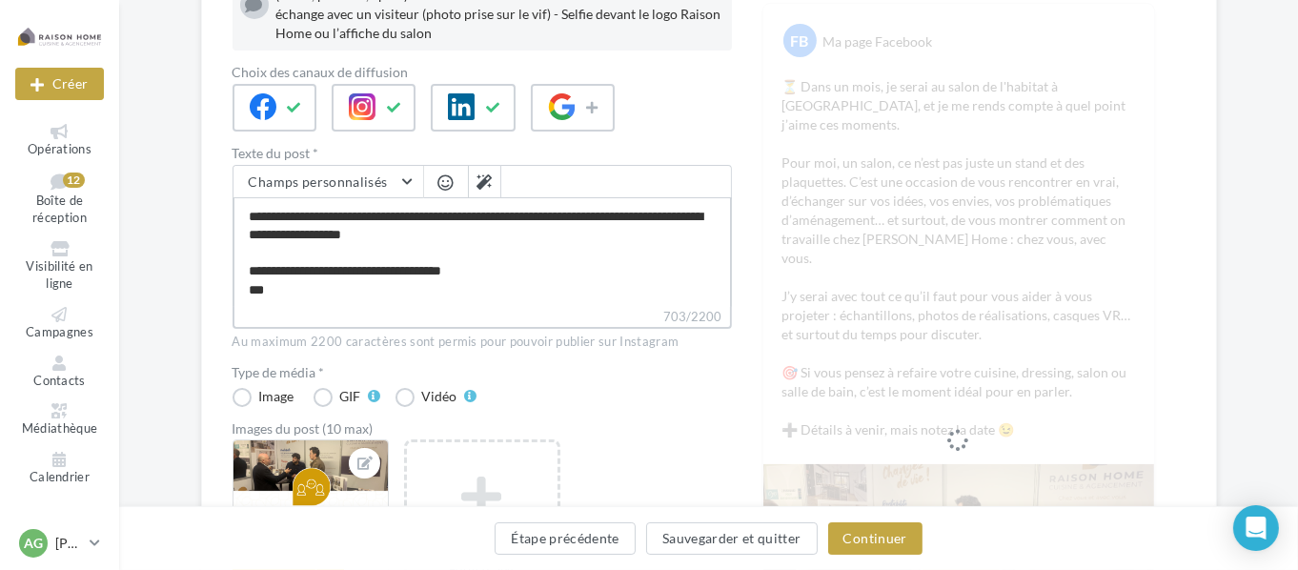
scroll to position [200, 0]
type textarea "**********"
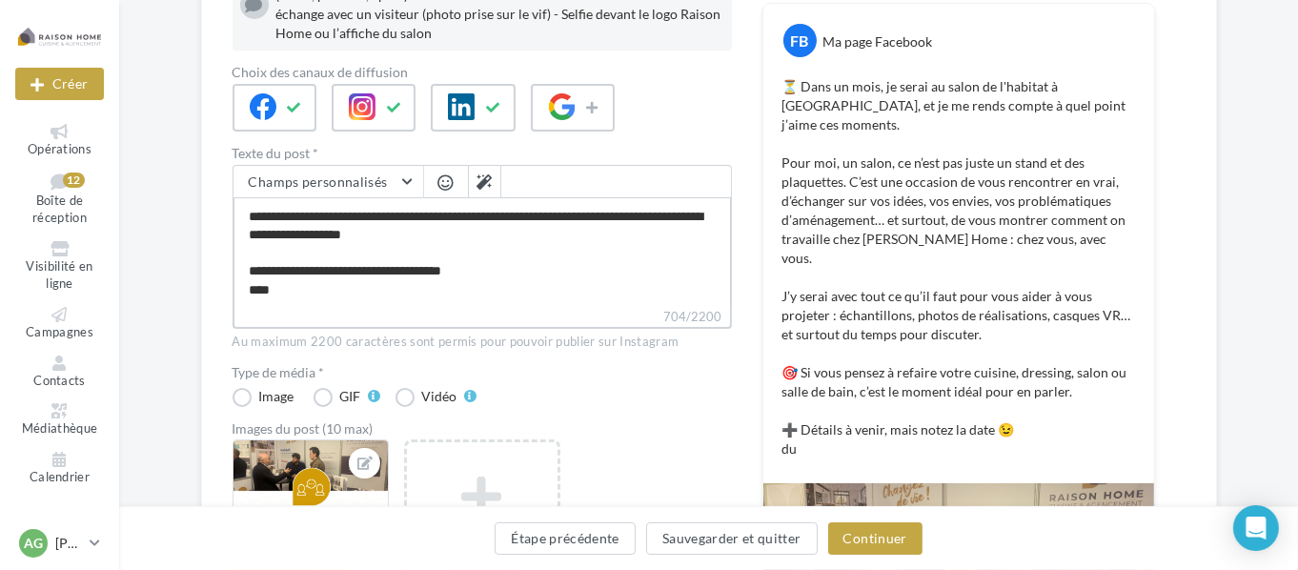
type textarea "**********"
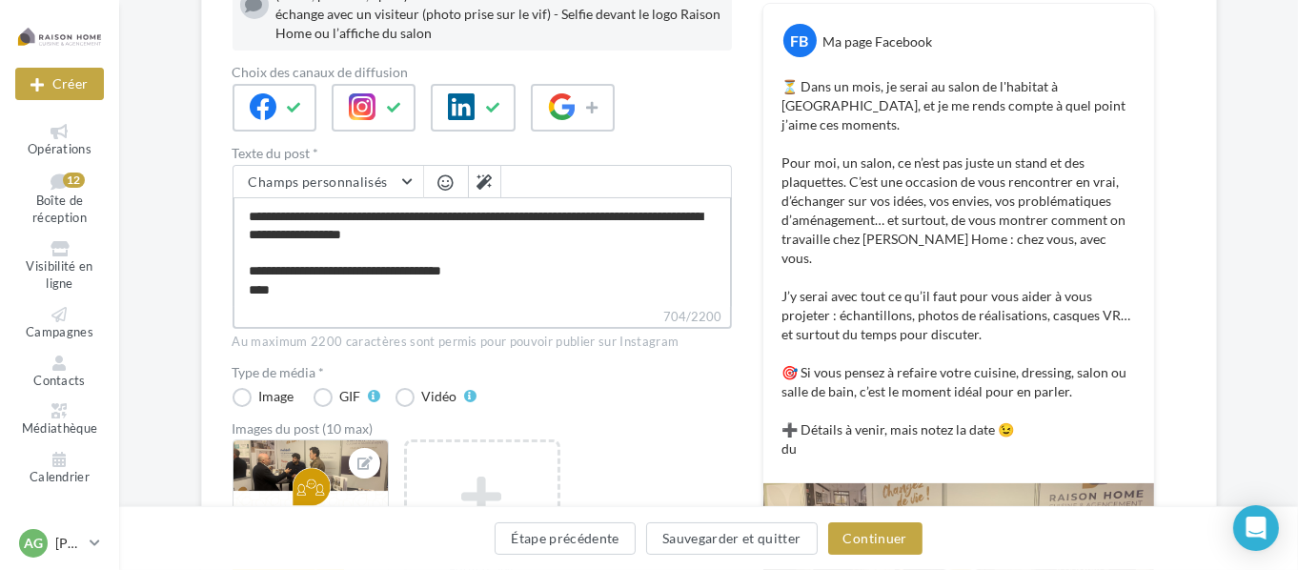
type textarea "**********"
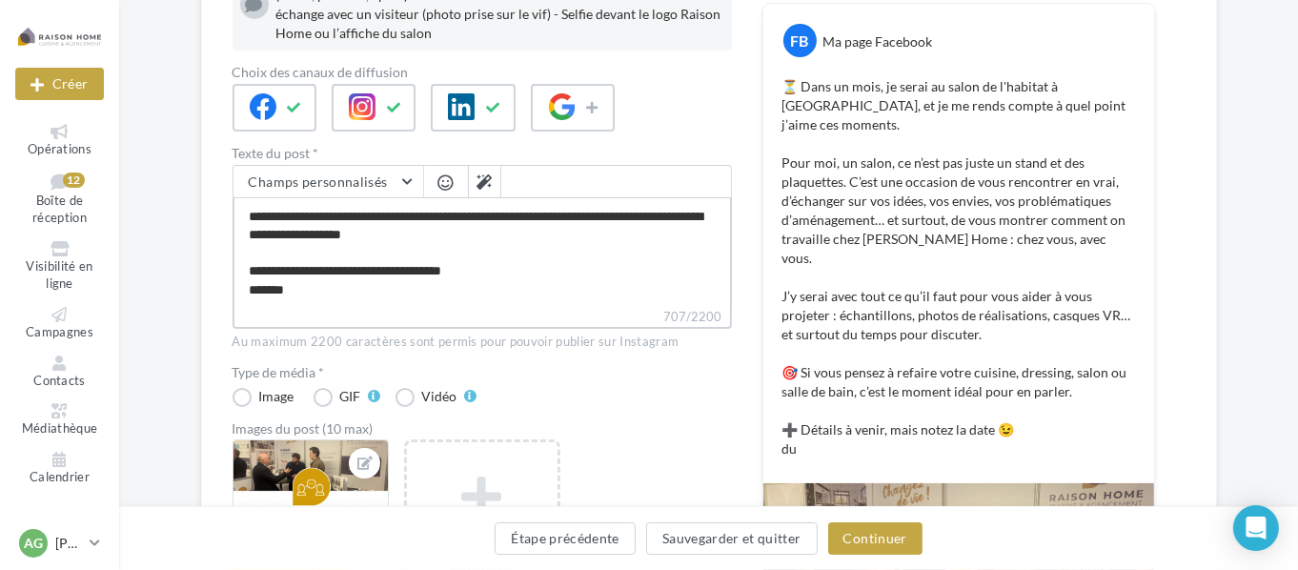
type textarea "**********"
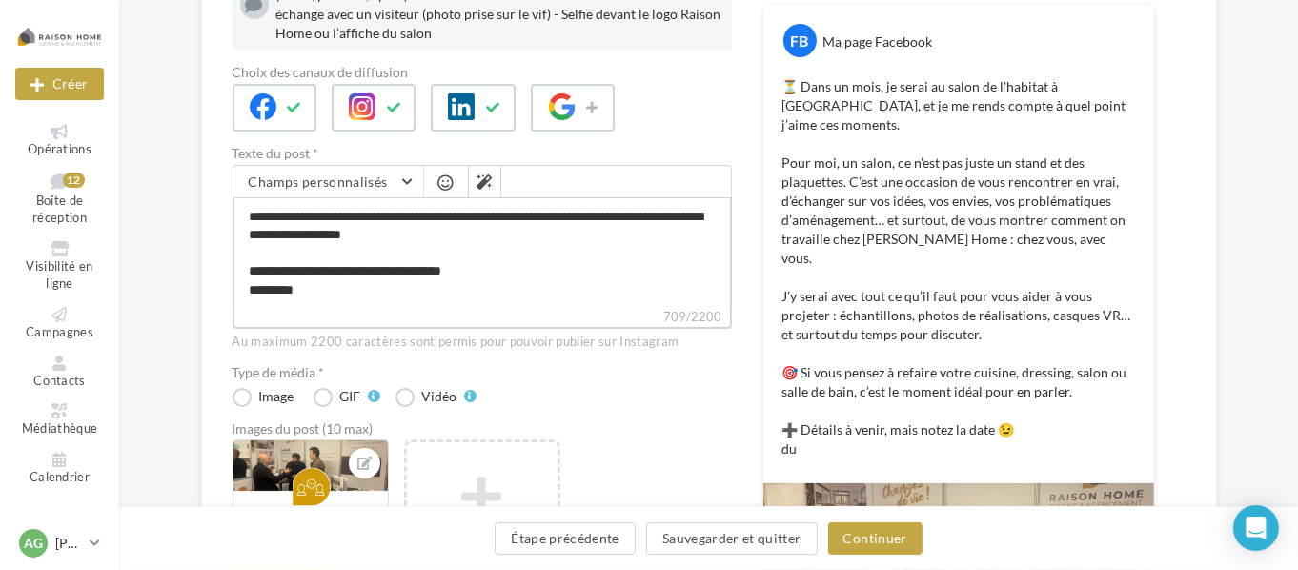
type textarea "**********"
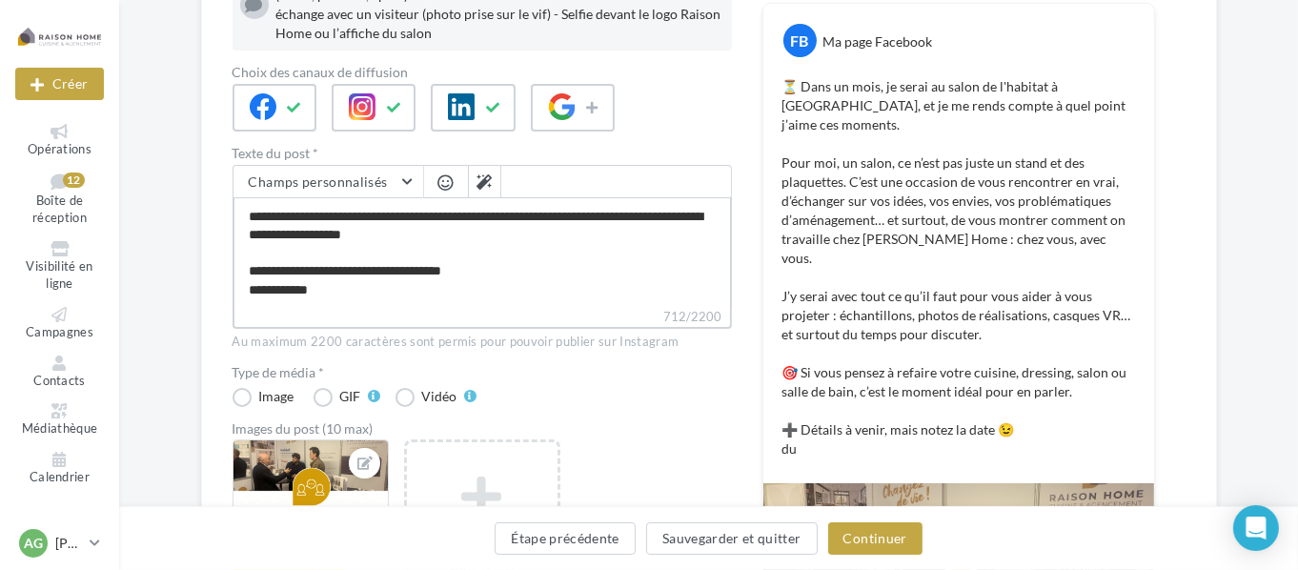
type textarea "**********"
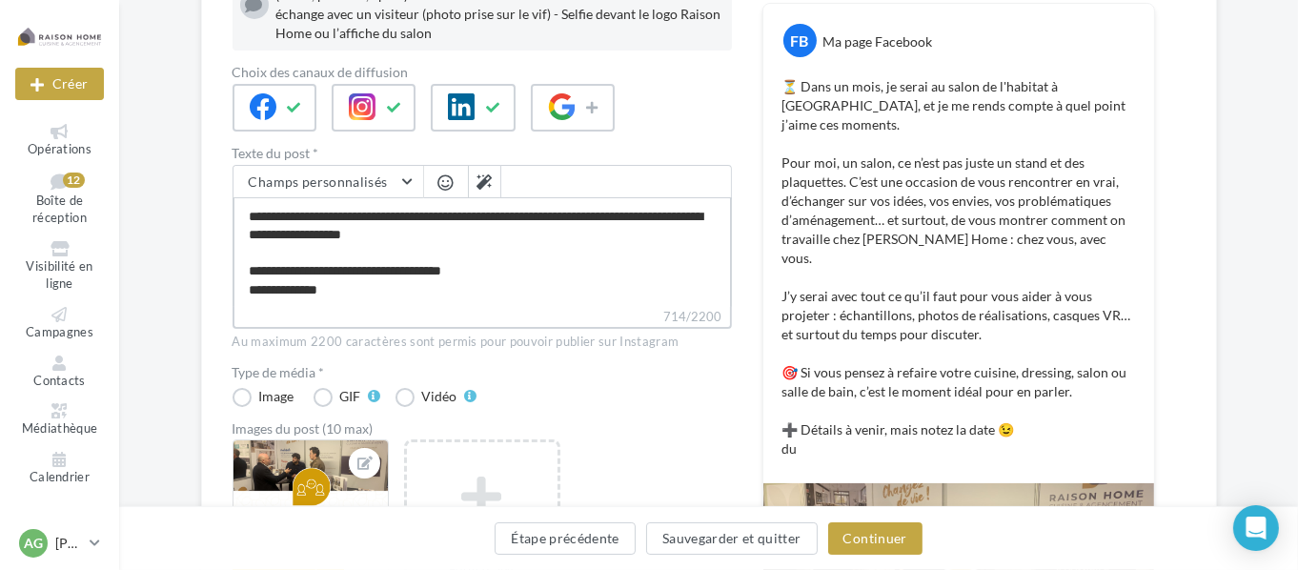
type textarea "**********"
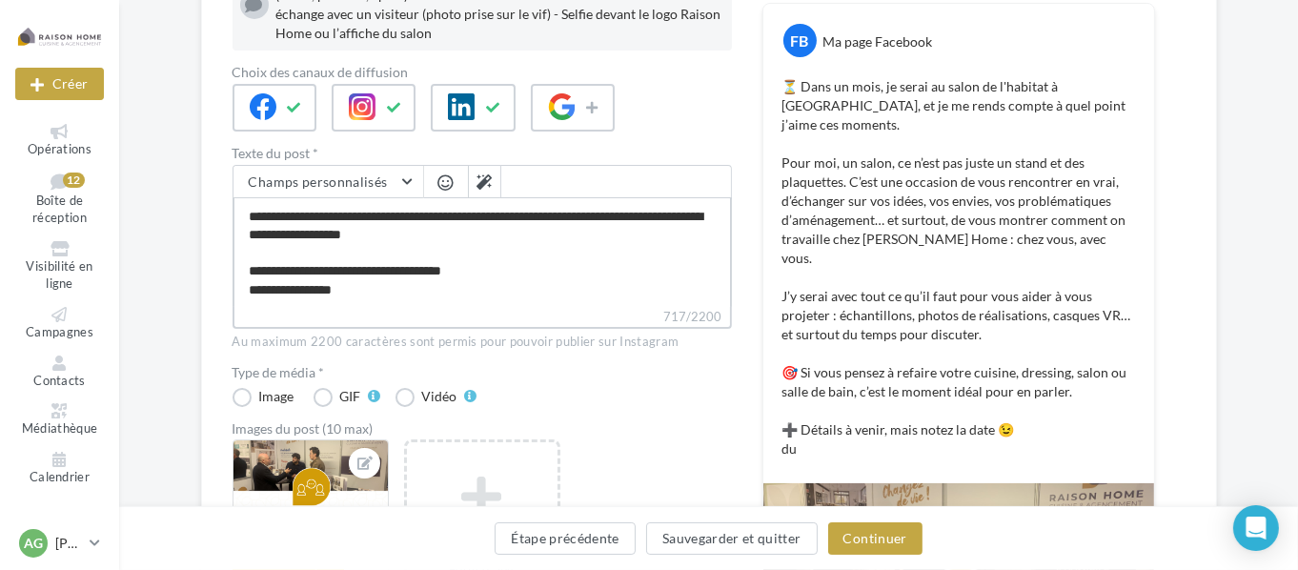
type textarea "**********"
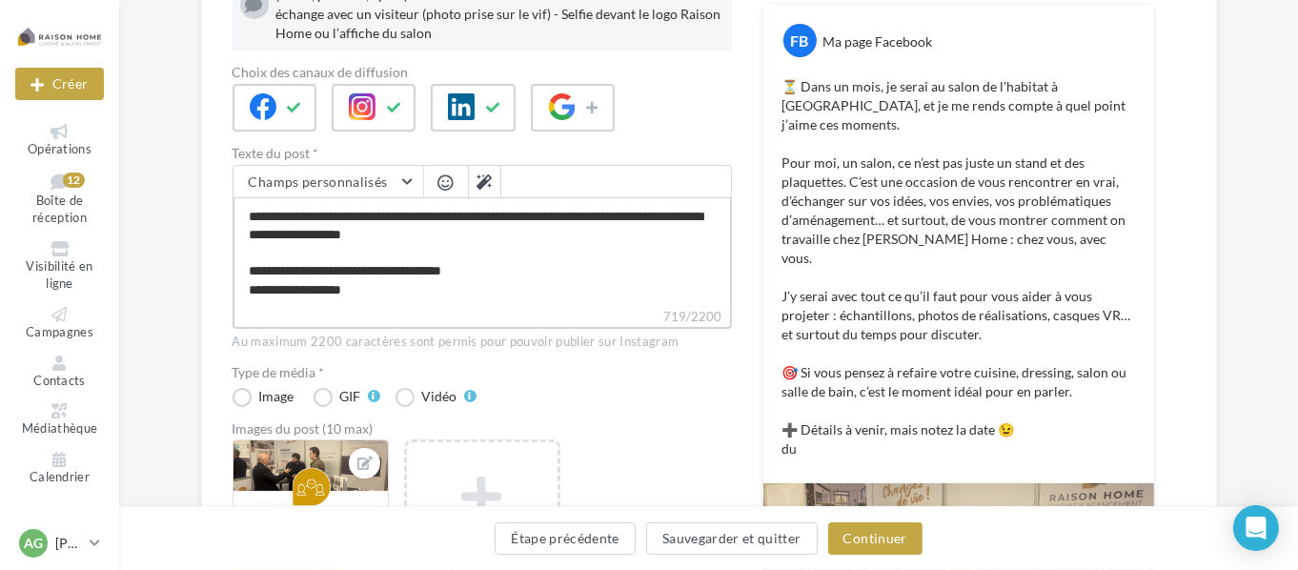
type textarea "**********"
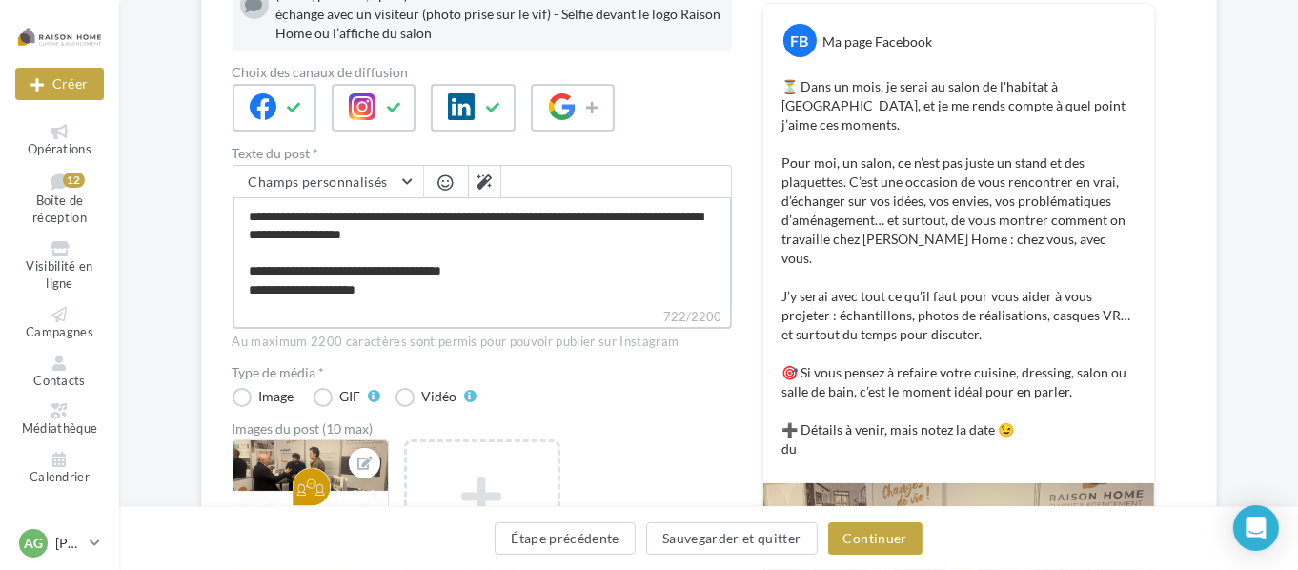
type textarea "**********"
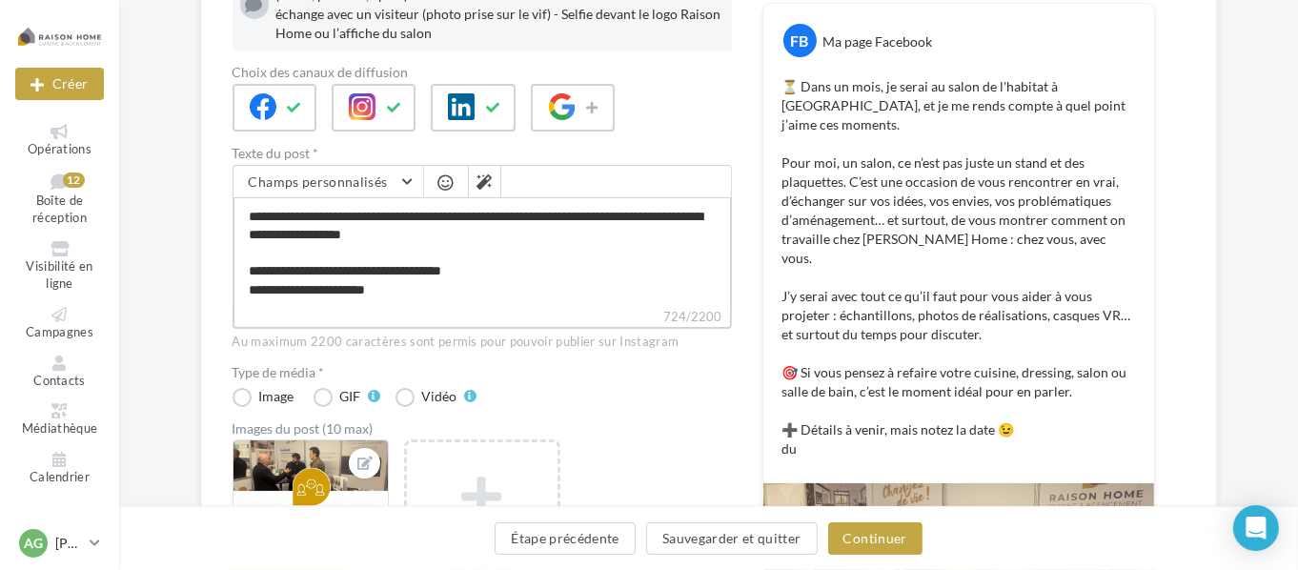
type textarea "**********"
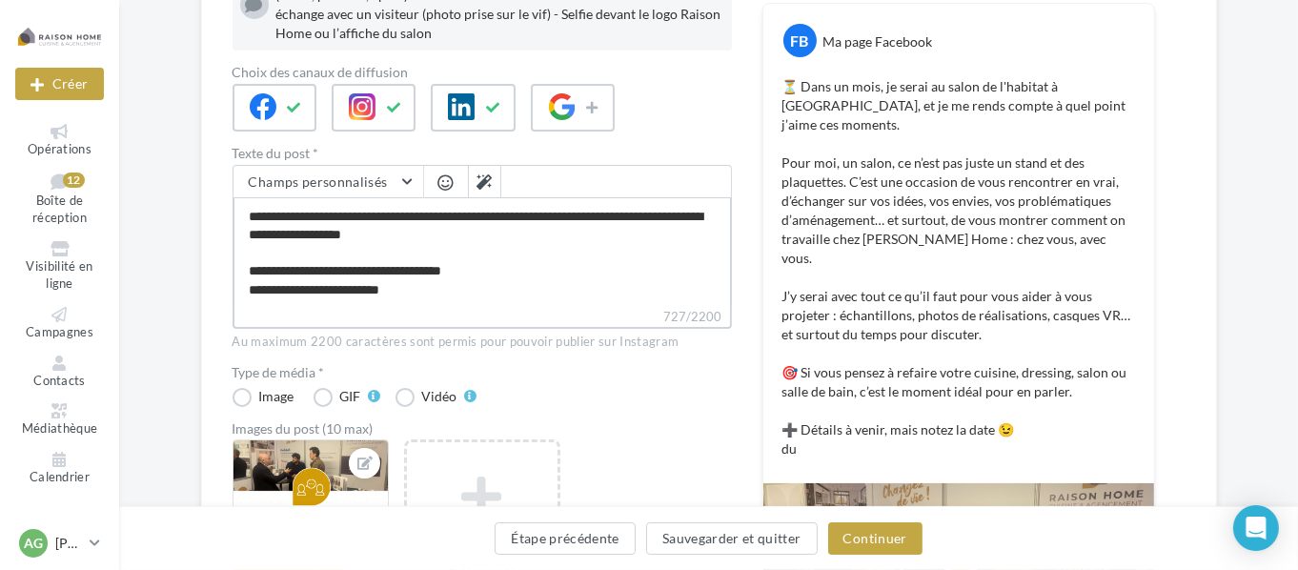
type textarea "**********"
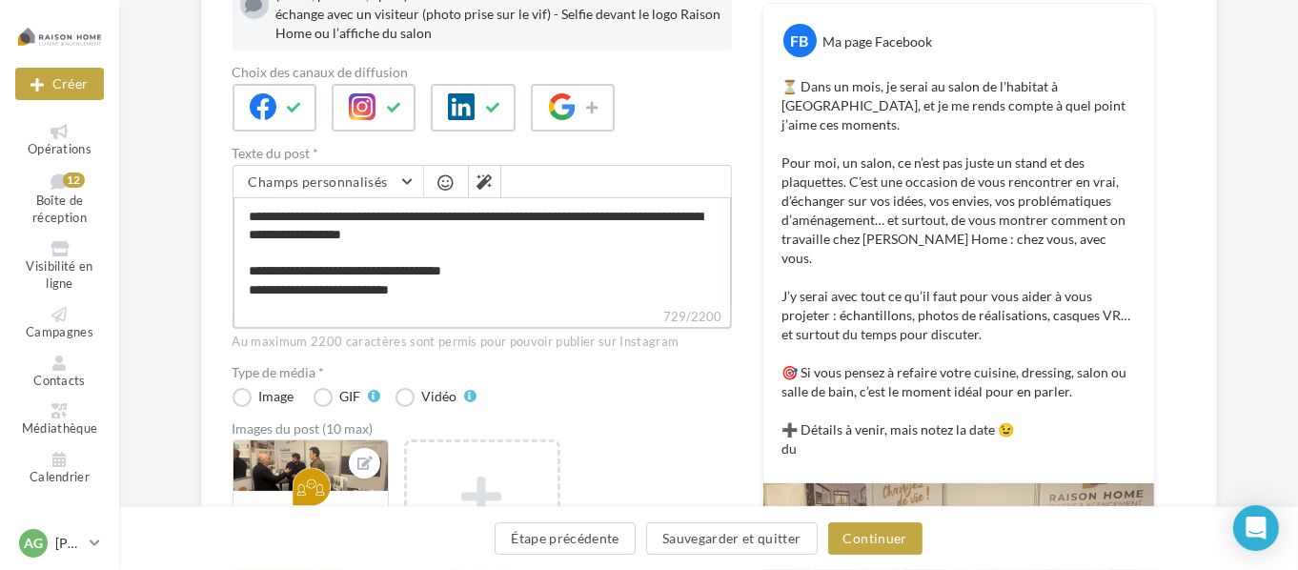
type textarea "**********"
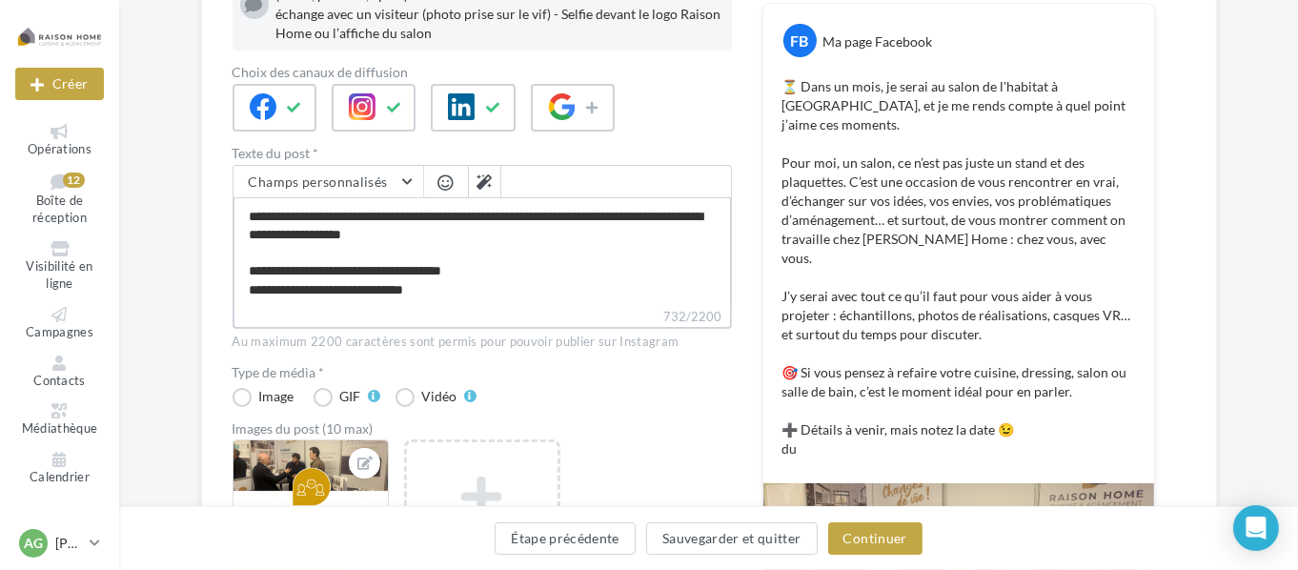
type textarea "**********"
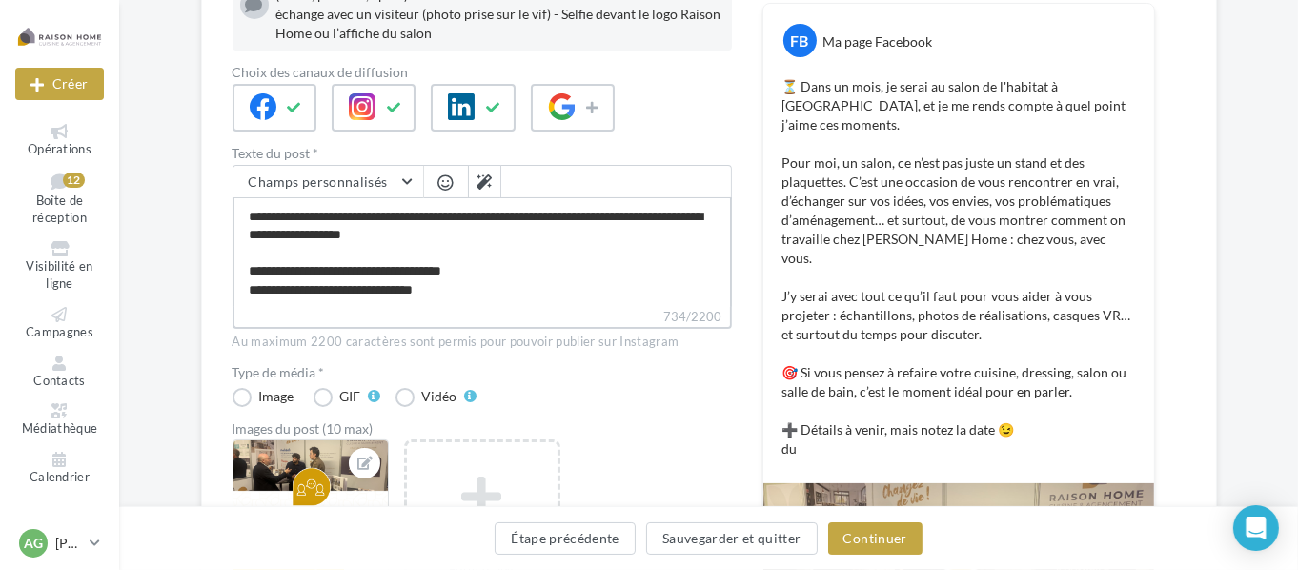
type textarea "**********"
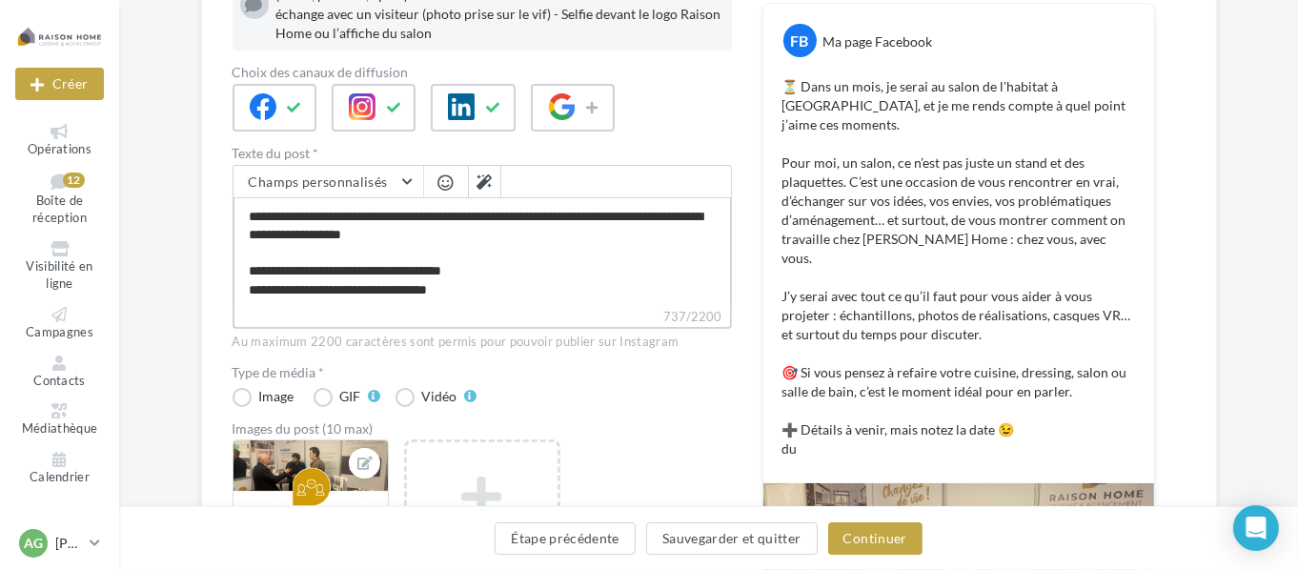
type textarea "**********"
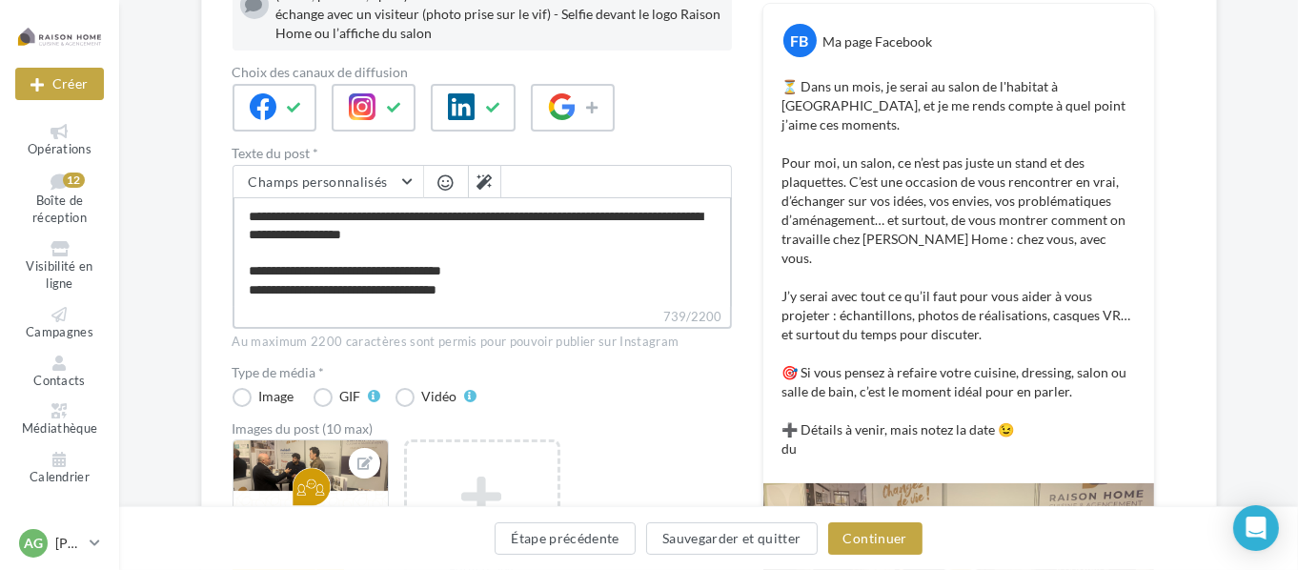
type textarea "**********"
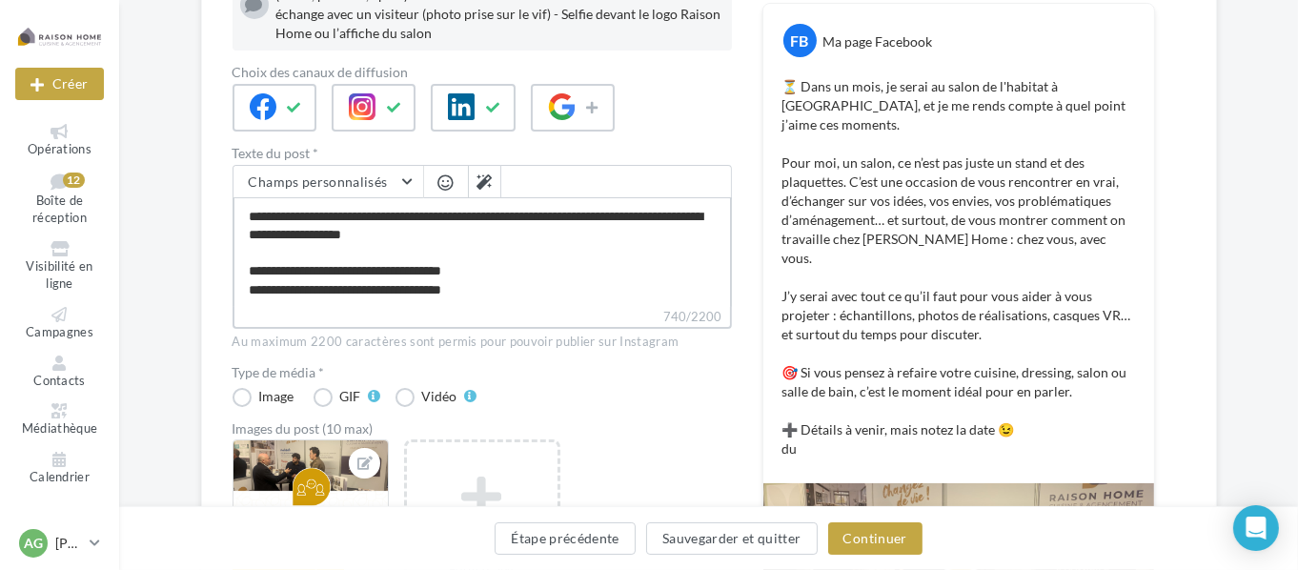
type textarea "**********"
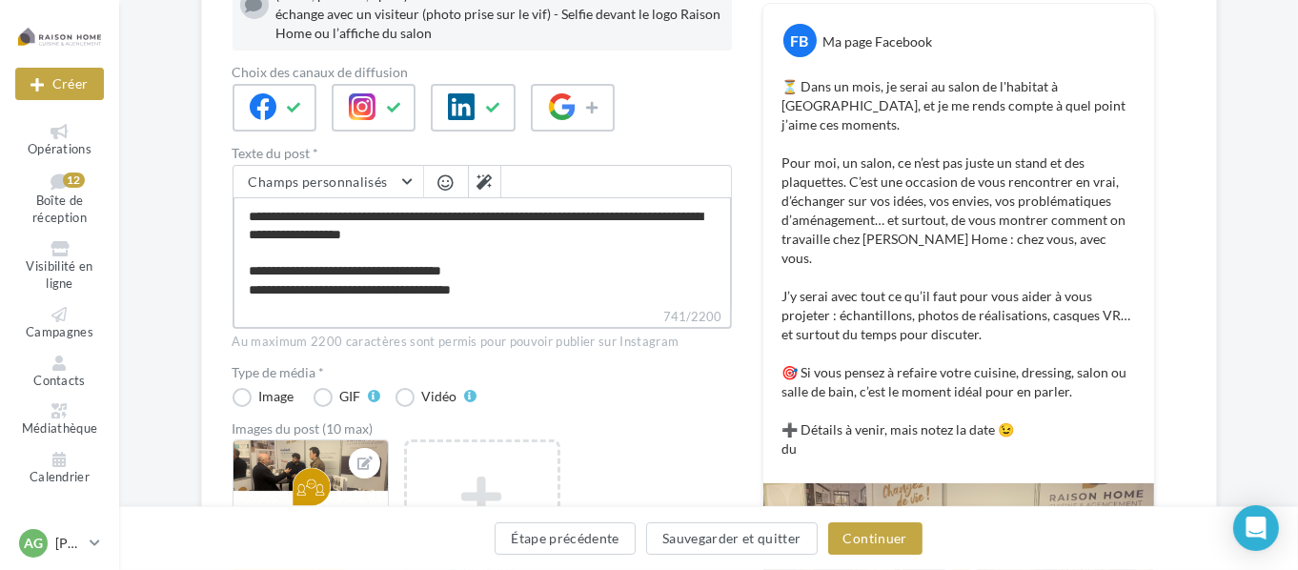
type textarea "**********"
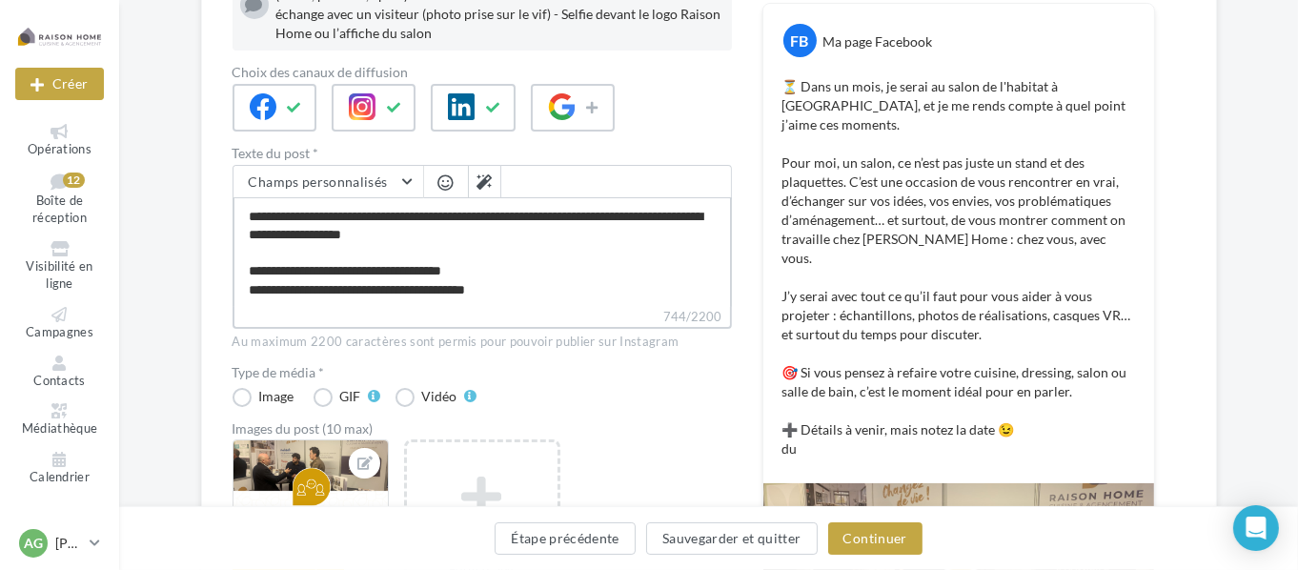
type textarea "**********"
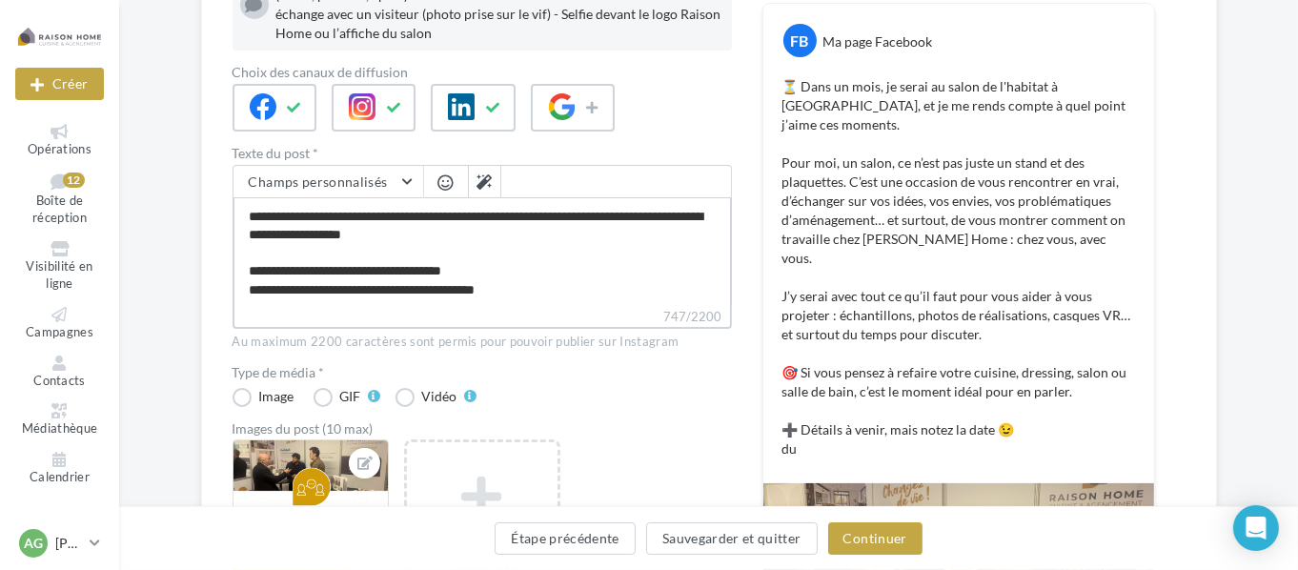
type textarea "**********"
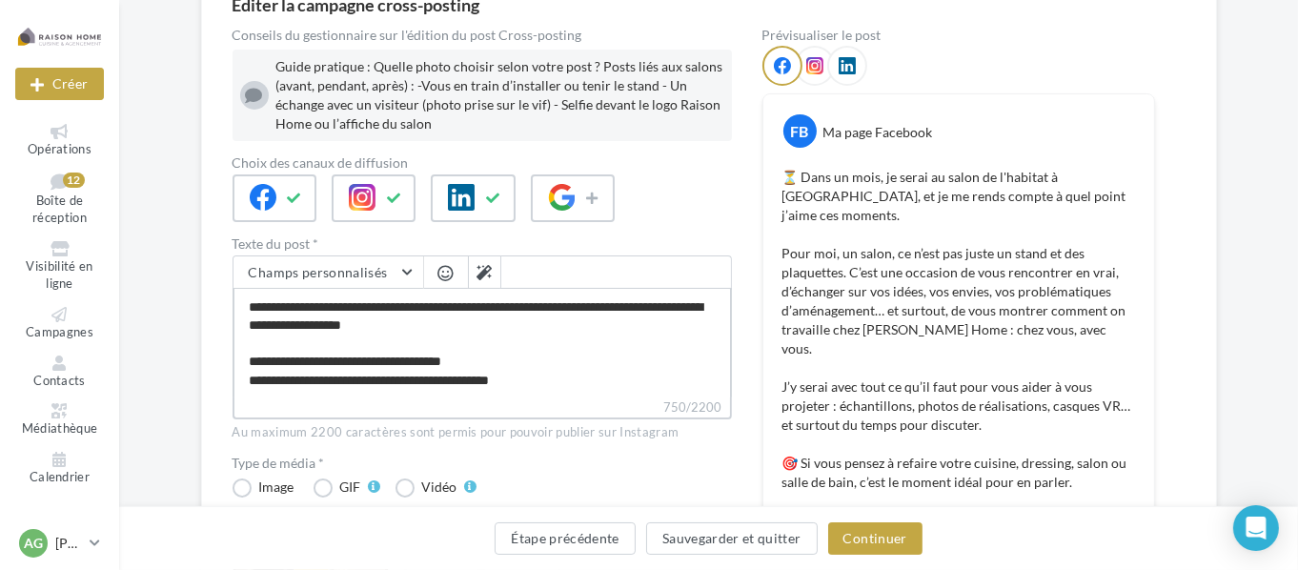
scroll to position [191, 0]
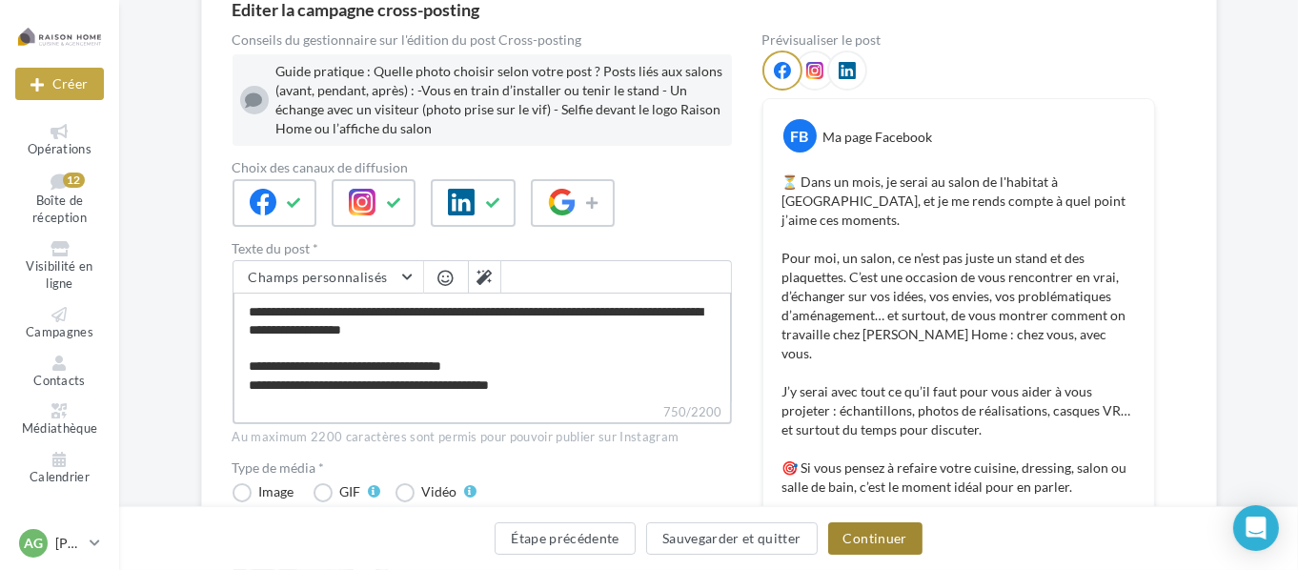
type textarea "**********"
click at [865, 553] on button "Continuer" at bounding box center [875, 538] width 94 height 32
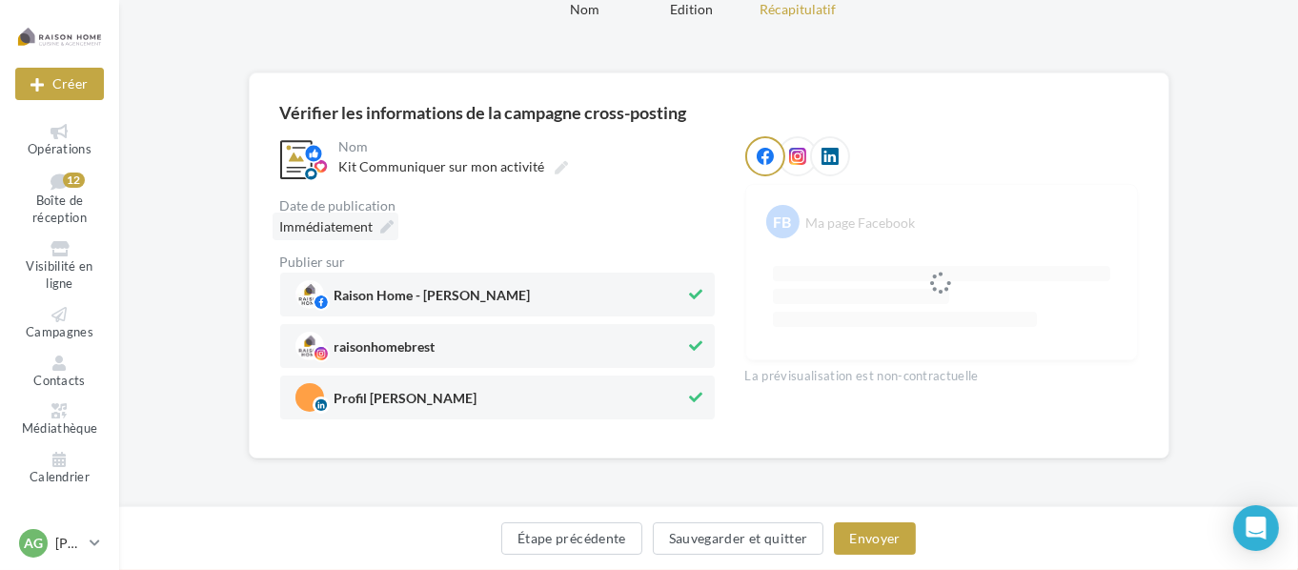
click at [383, 218] on div "Immédiatement" at bounding box center [336, 227] width 126 height 28
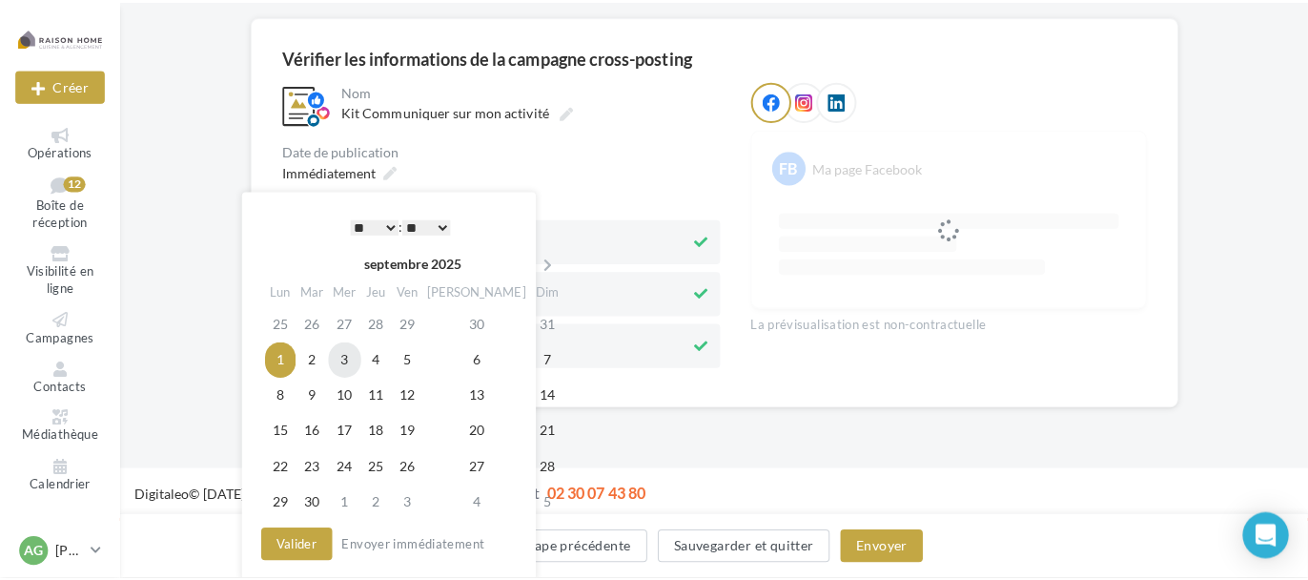
scroll to position [191, 0]
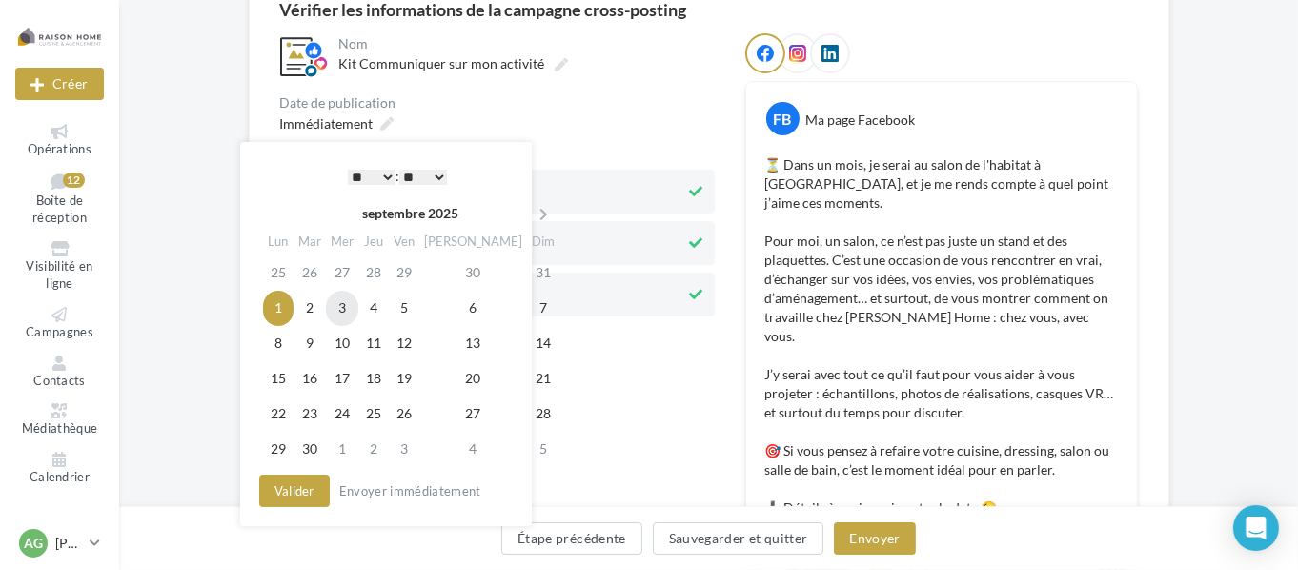
click at [343, 309] on td "3" at bounding box center [342, 308] width 32 height 35
click at [378, 173] on select "* * * * * * * * * * ** ** ** ** ** ** ** ** ** ** ** ** ** **" at bounding box center [372, 177] width 48 height 15
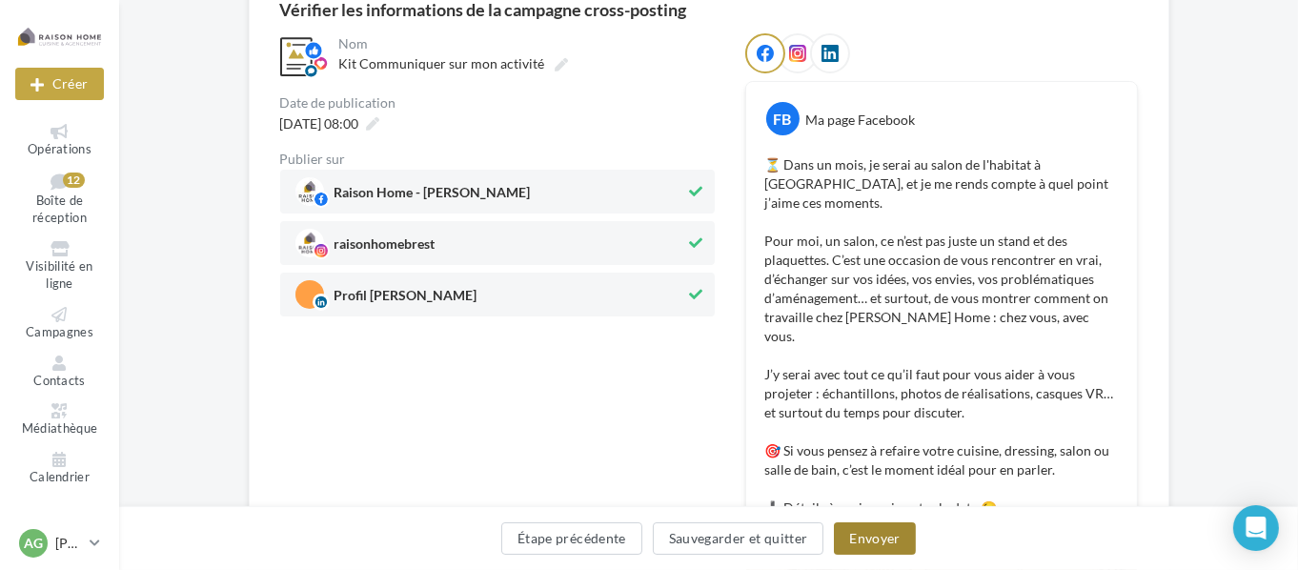
click at [859, 542] on button "Envoyer" at bounding box center [874, 538] width 81 height 32
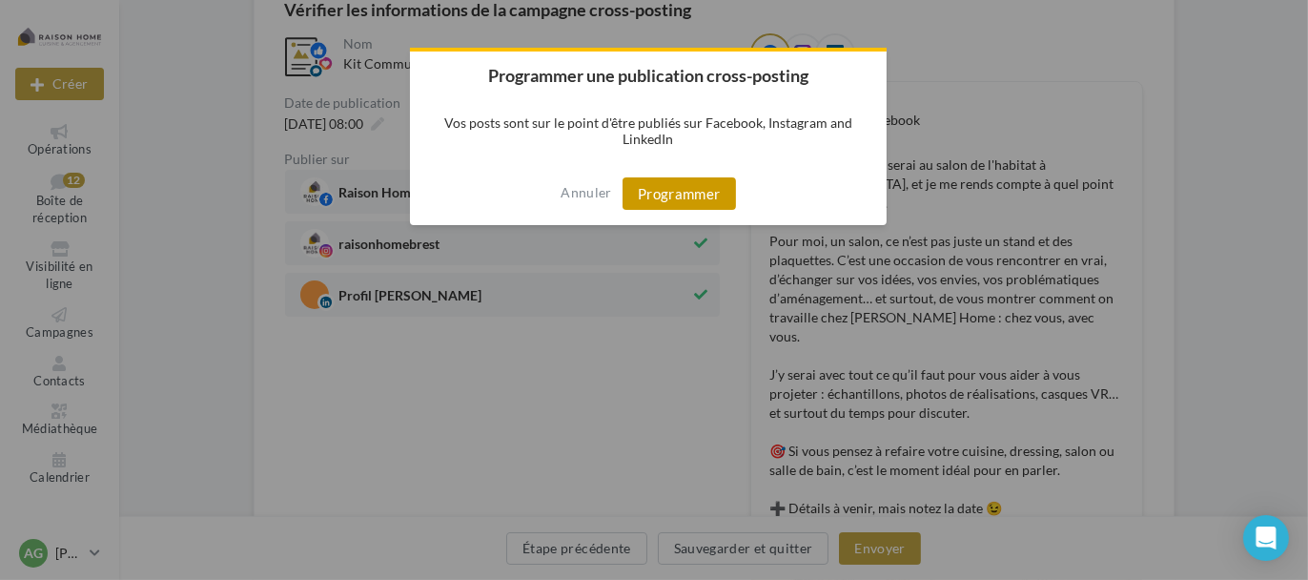
click at [693, 198] on button "Programmer" at bounding box center [678, 193] width 113 height 32
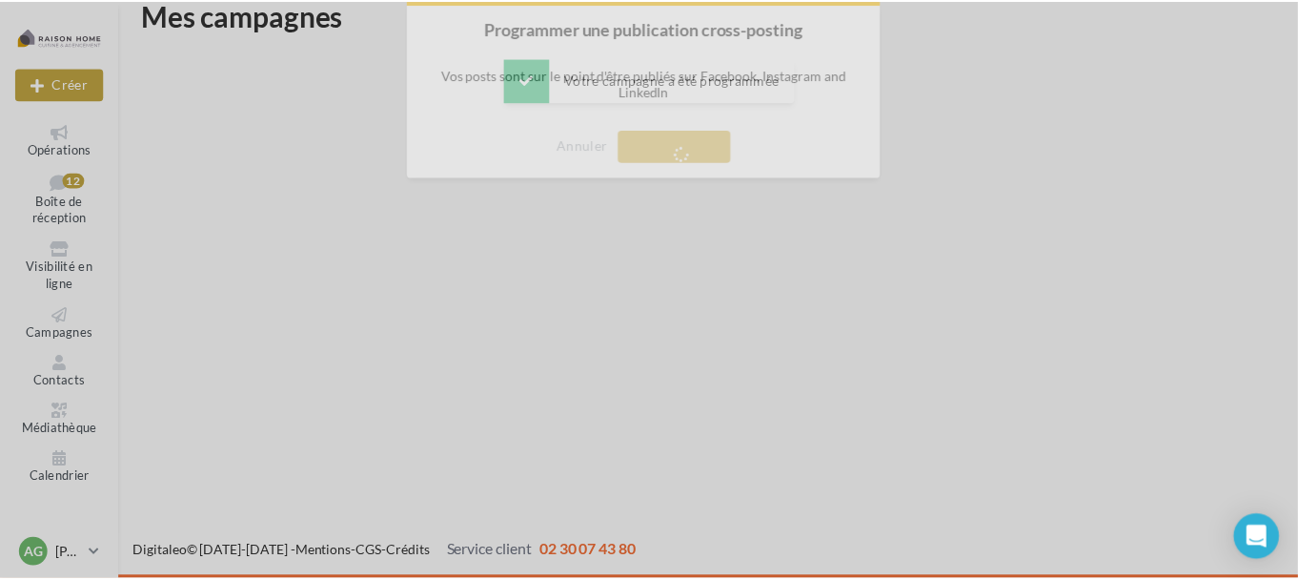
scroll to position [31, 0]
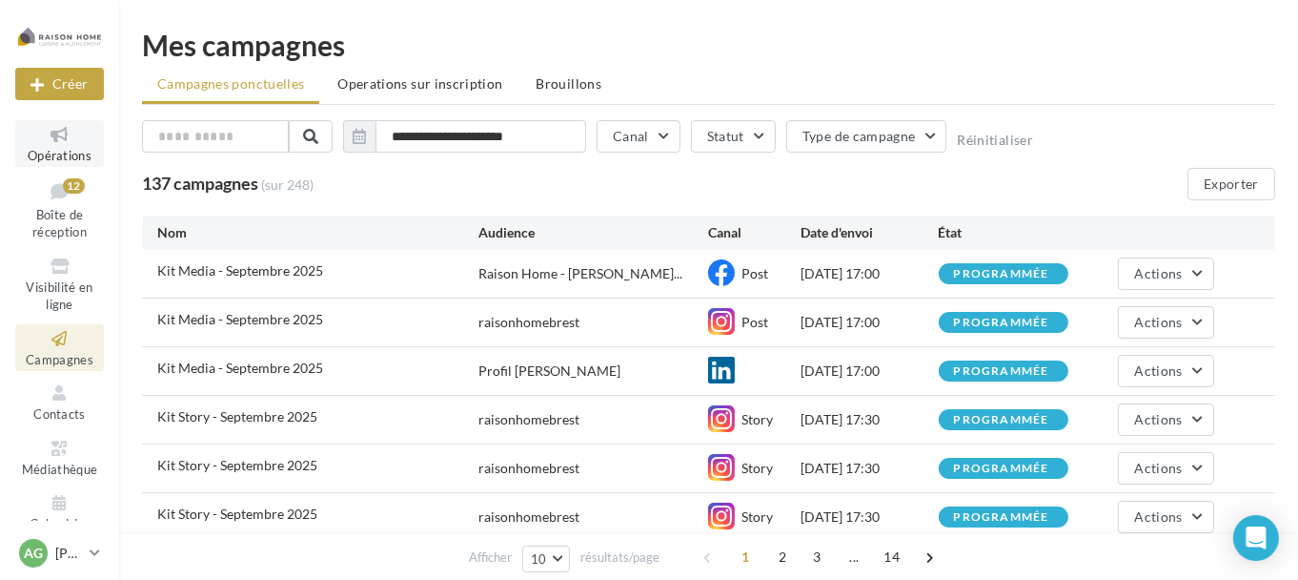
click at [69, 144] on icon at bounding box center [59, 135] width 77 height 22
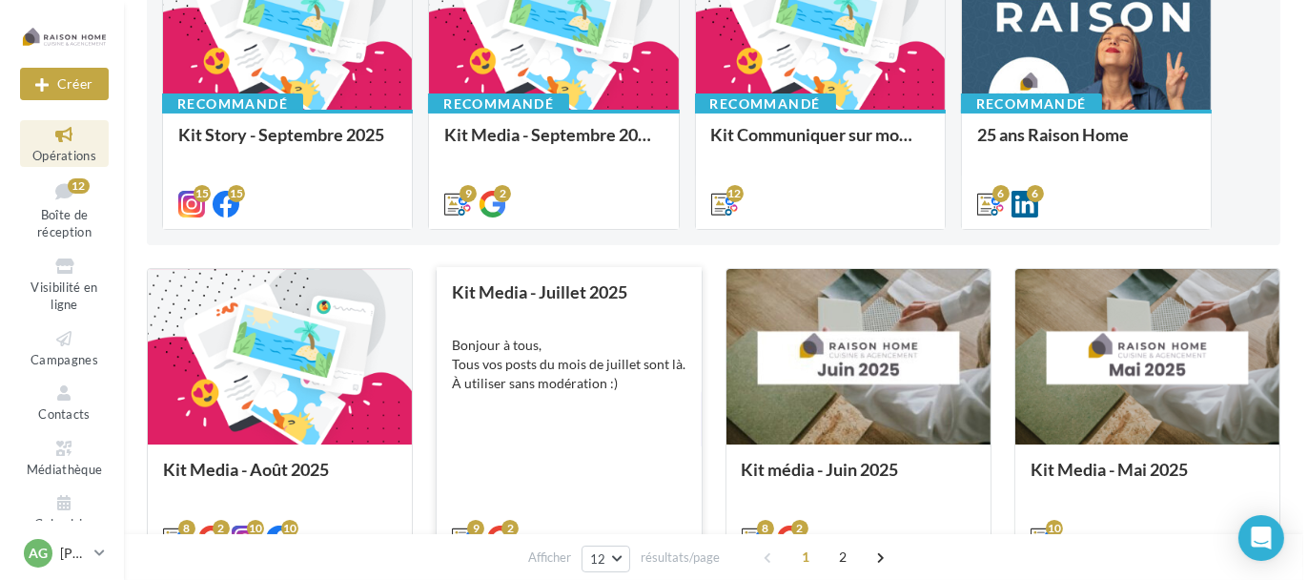
scroll to position [286, 0]
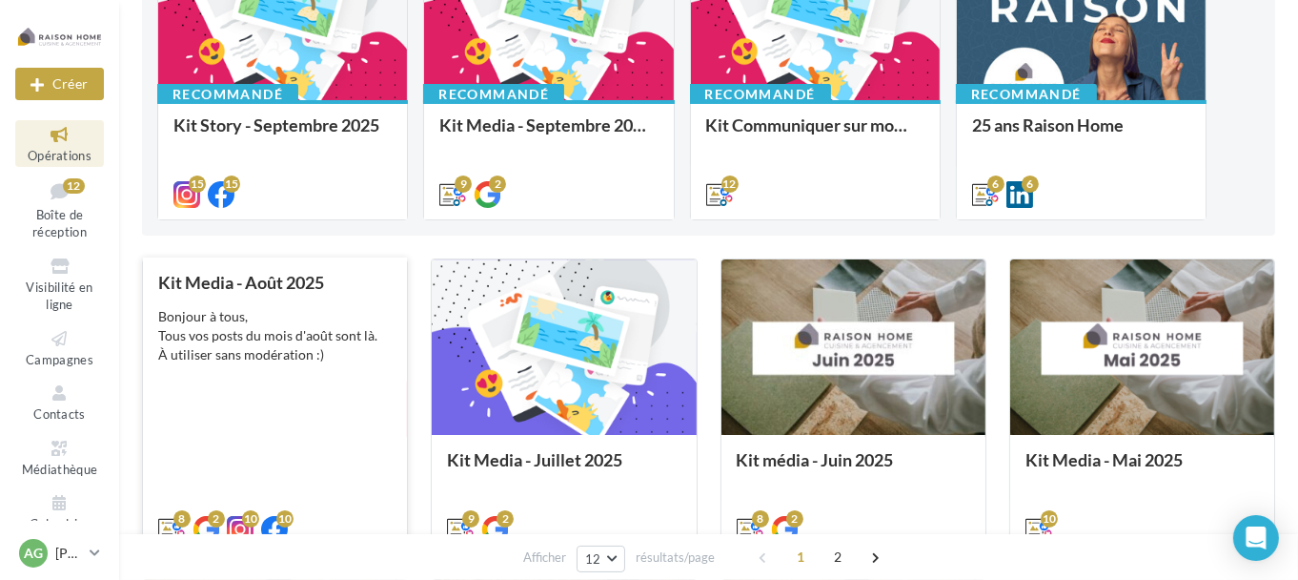
click at [297, 347] on div "Bonjour à tous, Tous vos posts du mois d'août sont là. À utiliser sans modérati…" at bounding box center [275, 335] width 234 height 57
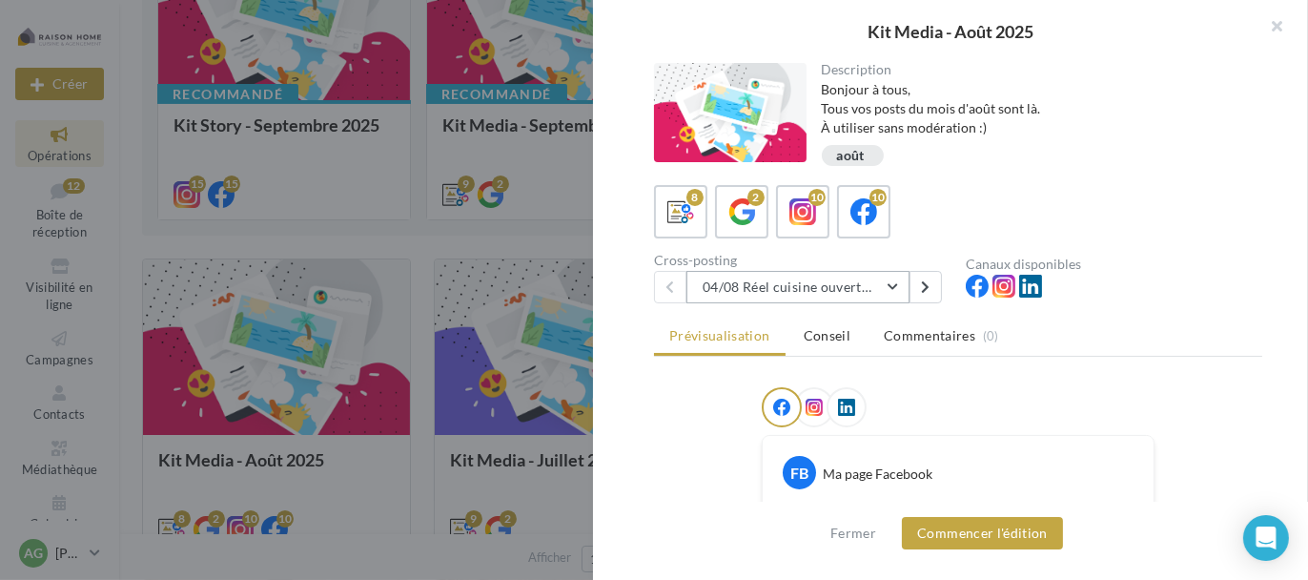
click at [893, 286] on button "04/08 Réel cuisine ouverte ou fermée" at bounding box center [797, 287] width 223 height 32
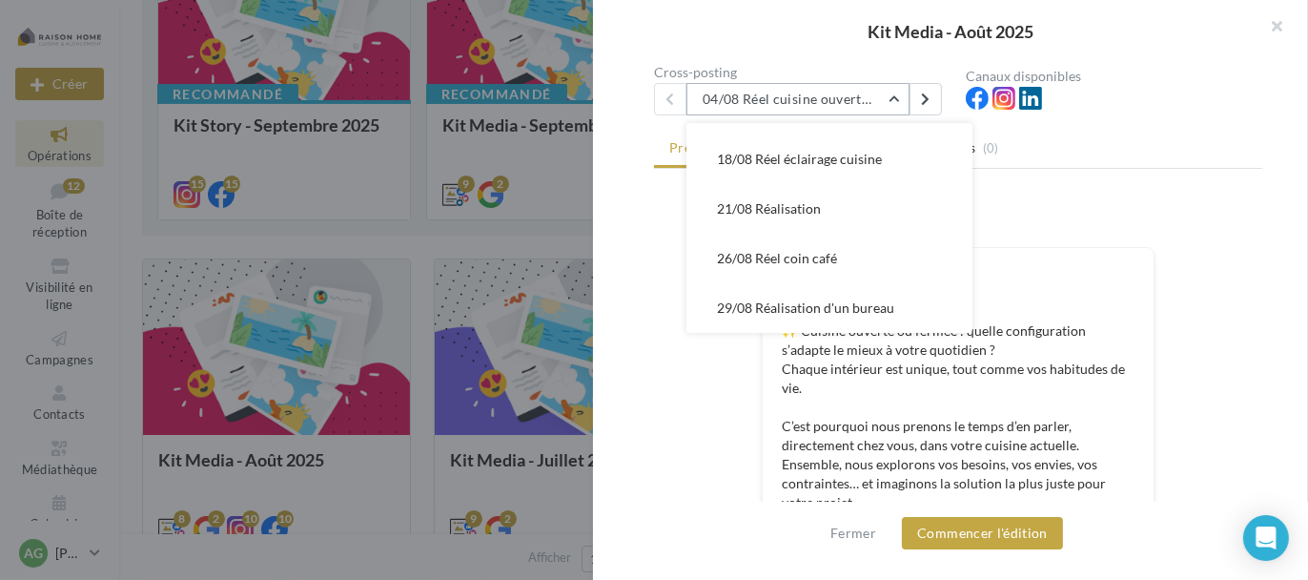
scroll to position [191, 0]
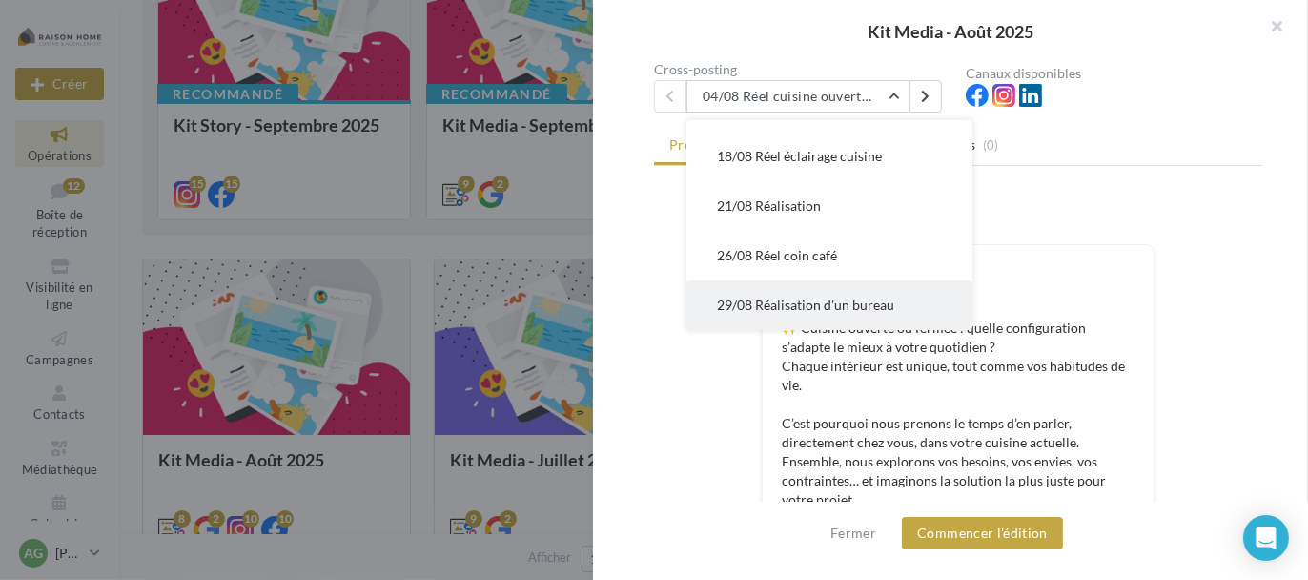
click at [863, 309] on span "29/08 Réalisation d'un bureau" at bounding box center [805, 304] width 177 height 16
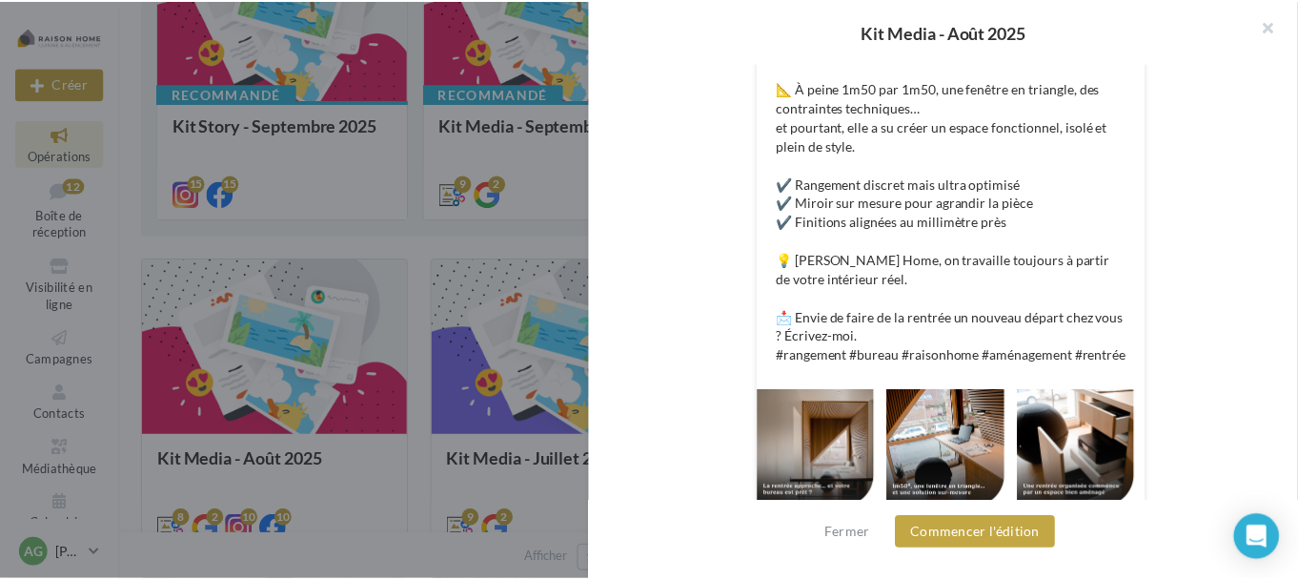
scroll to position [604, 0]
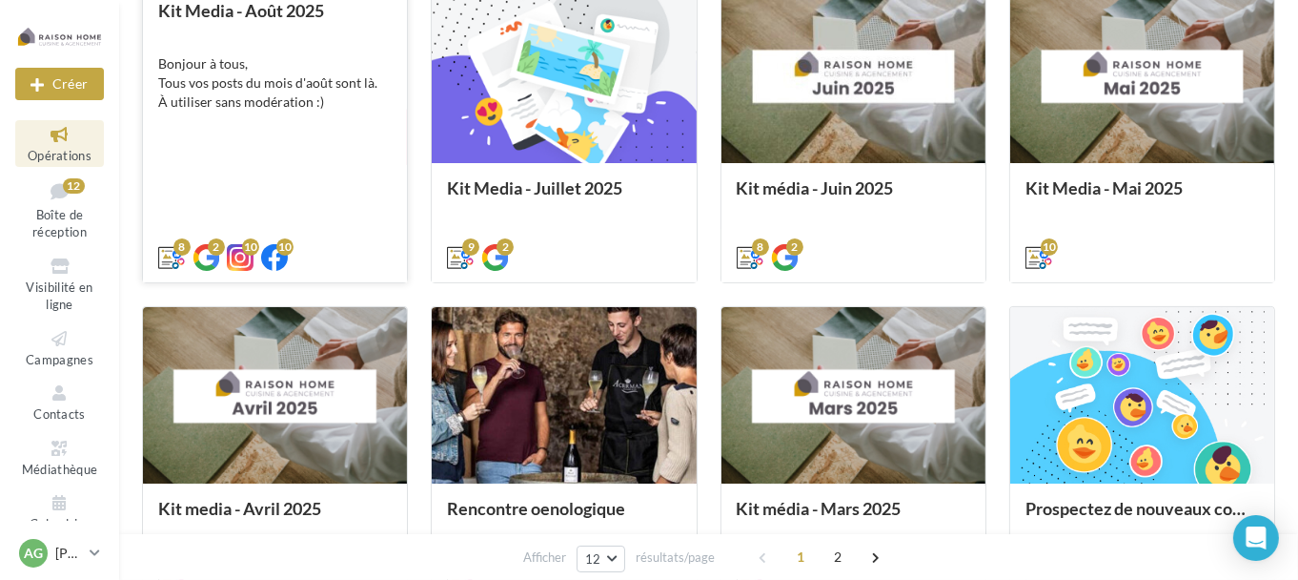
scroll to position [486, 0]
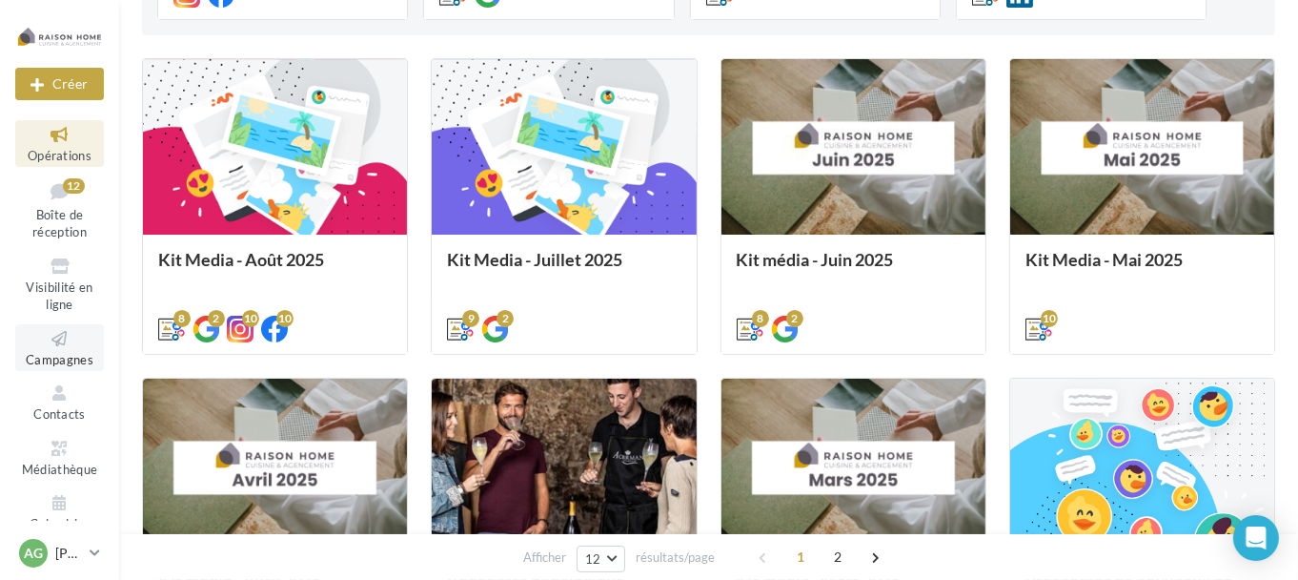
click at [48, 339] on icon at bounding box center [59, 339] width 77 height 22
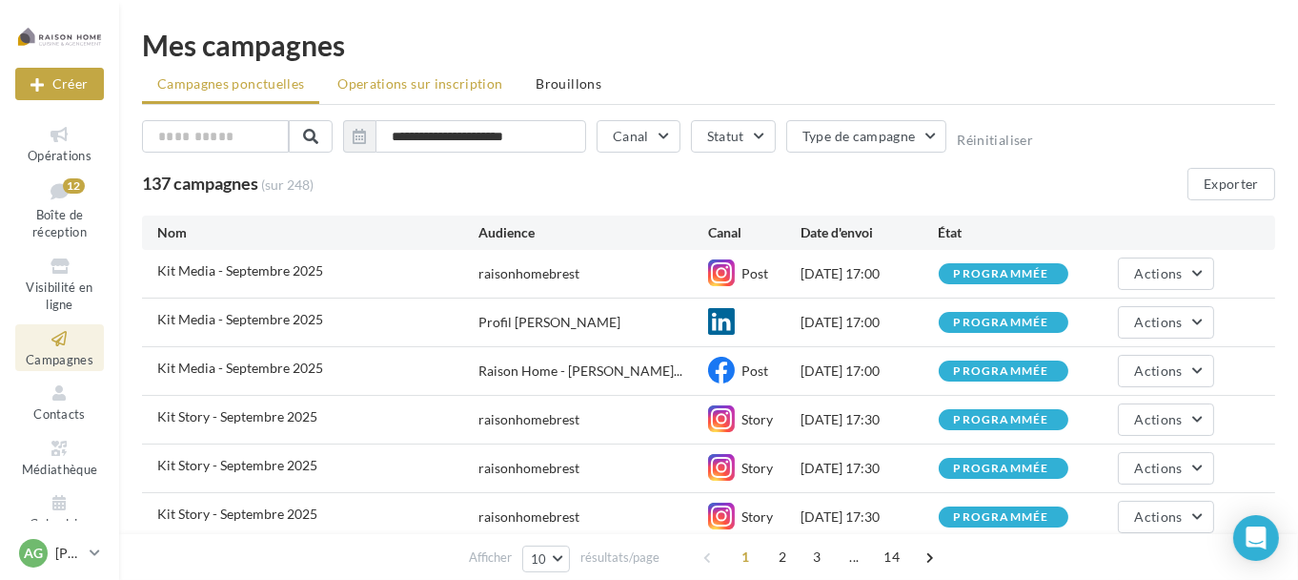
click at [406, 91] on span "Operations sur inscription" at bounding box center [419, 83] width 165 height 16
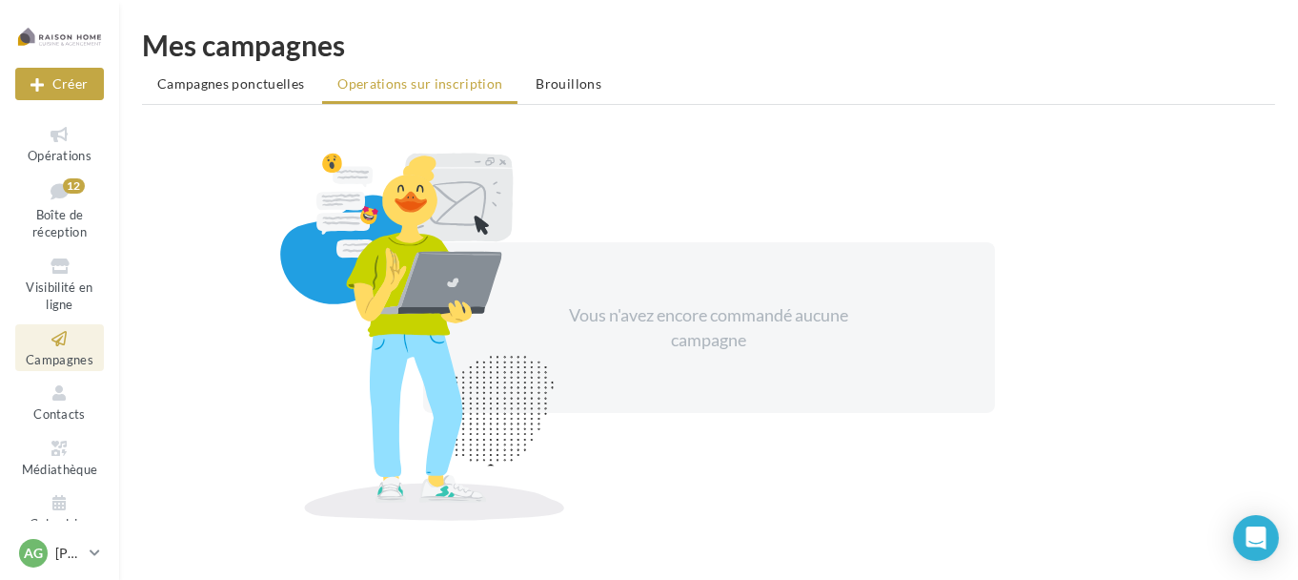
click at [579, 308] on div at bounding box center [423, 336] width 334 height 370
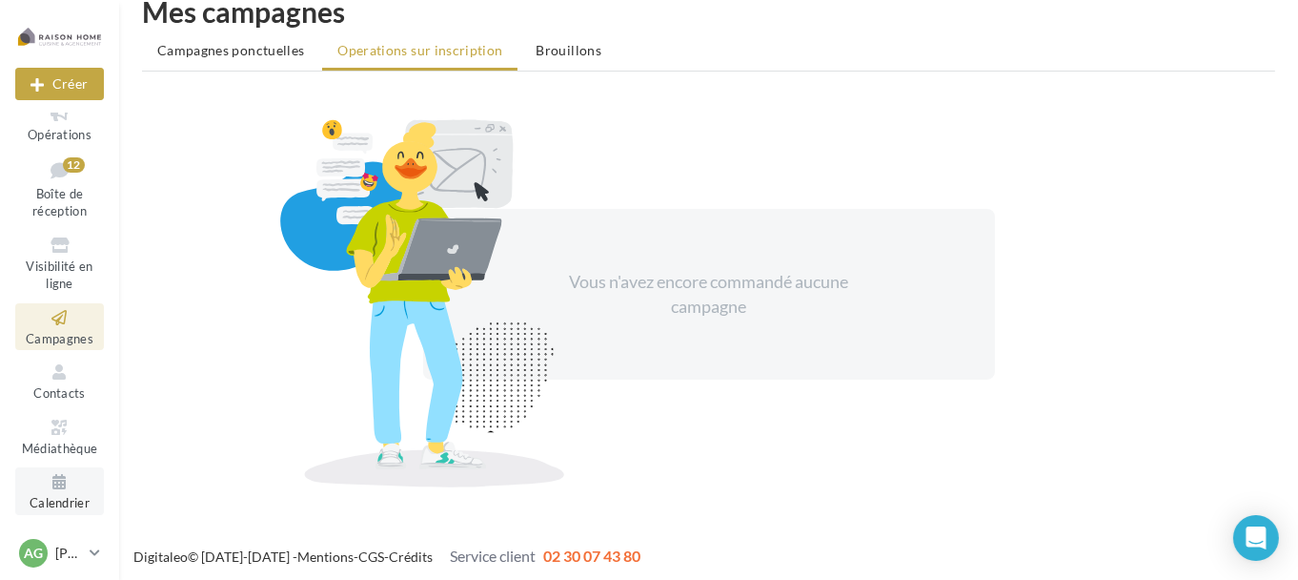
scroll to position [36, 0]
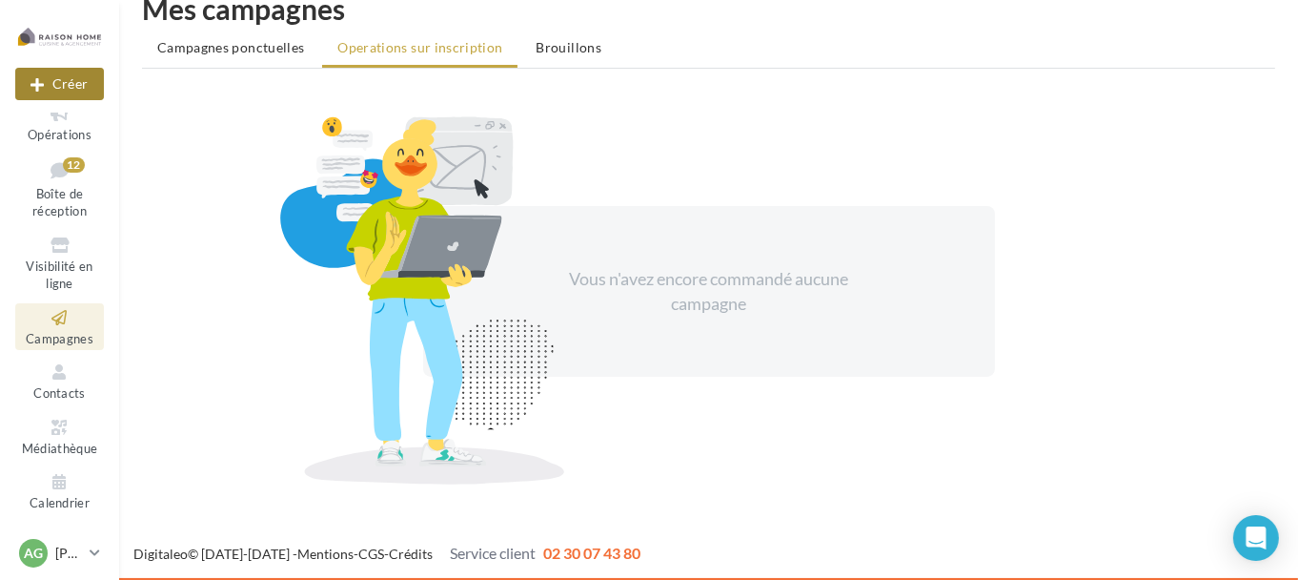
click at [77, 85] on button "Créer" at bounding box center [59, 84] width 89 height 32
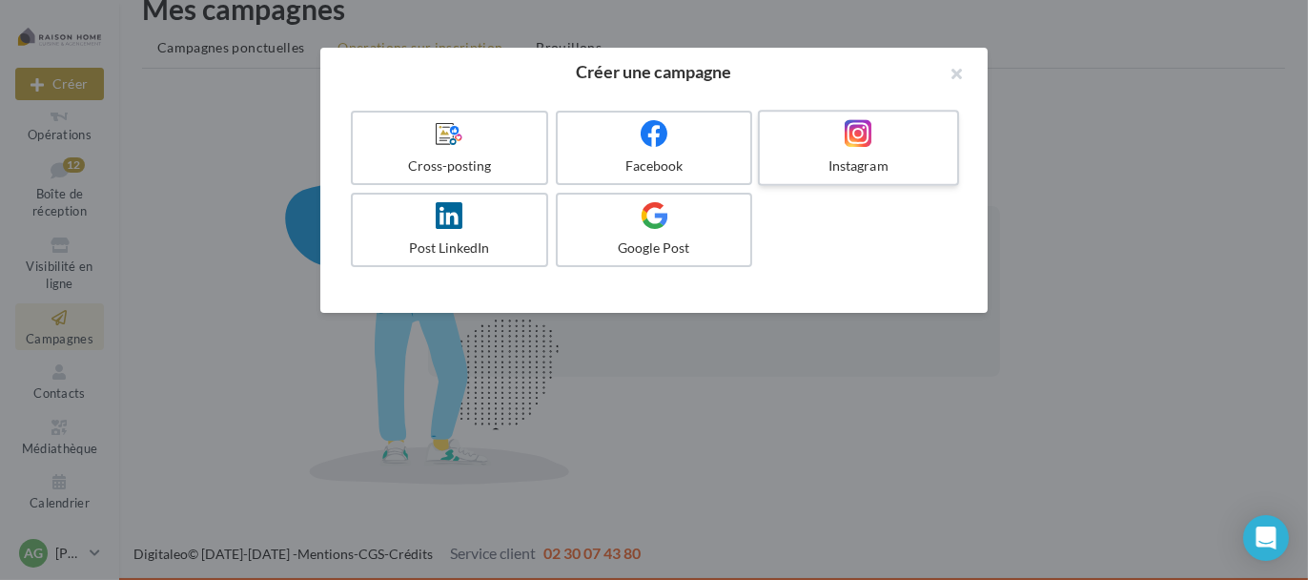
click at [848, 163] on div "Instagram" at bounding box center [857, 165] width 181 height 19
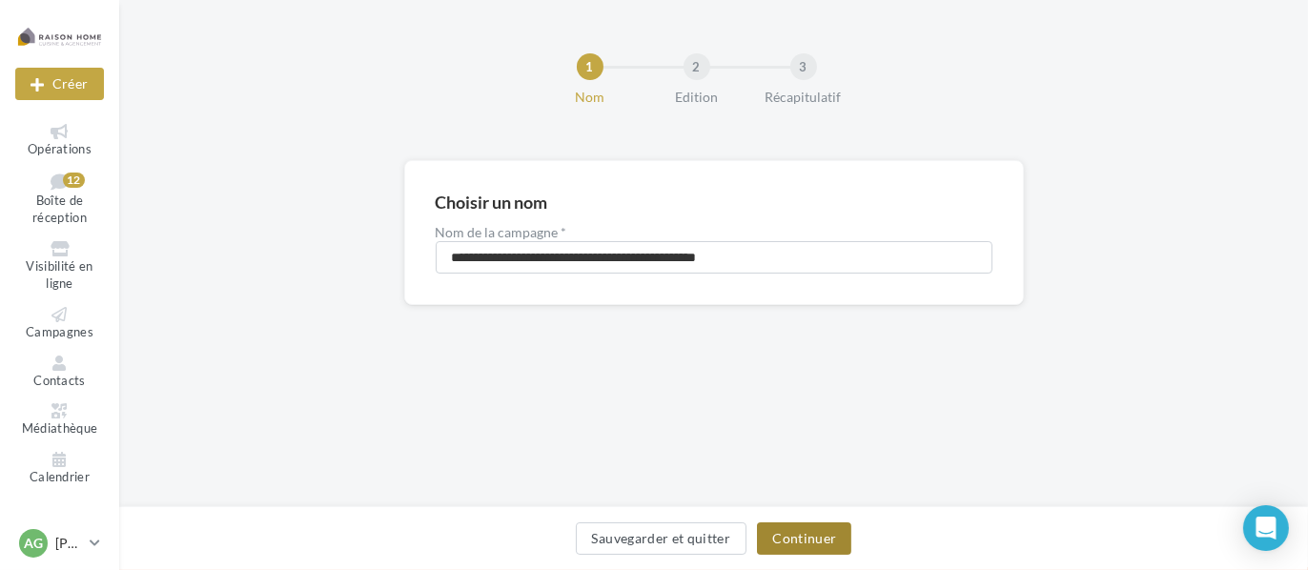
click at [794, 553] on button "Continuer" at bounding box center [804, 538] width 94 height 32
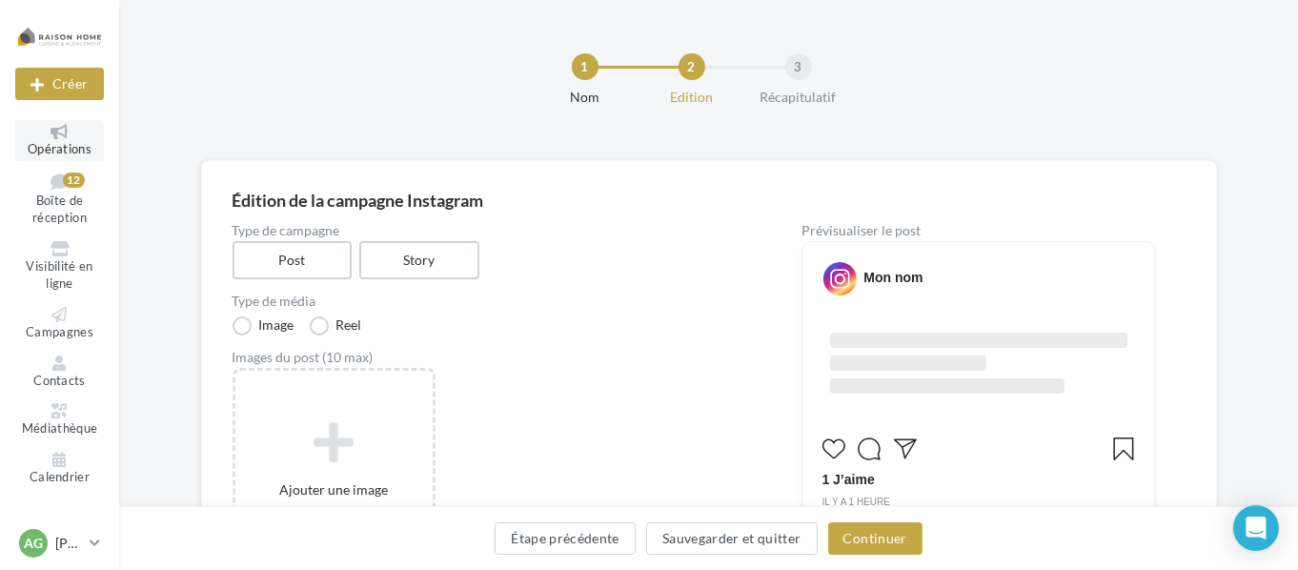
click at [52, 139] on link "Opérations" at bounding box center [59, 140] width 89 height 41
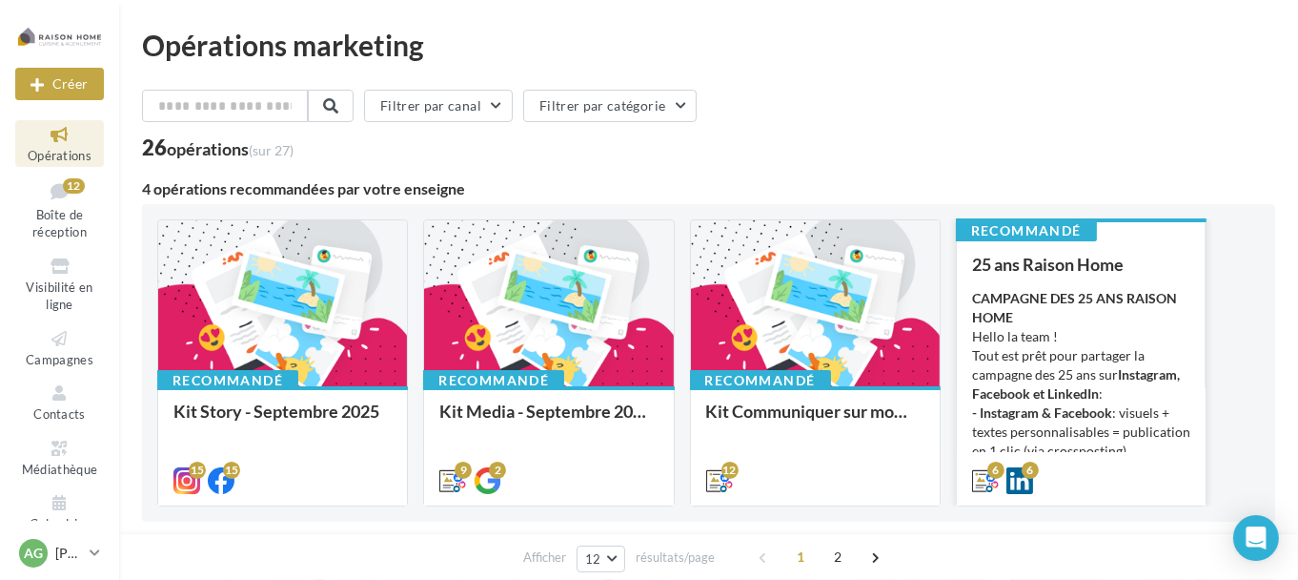
click at [1113, 296] on strong "CAMPAGNE DES 25 ANS RAISON HOME" at bounding box center [1074, 307] width 205 height 35
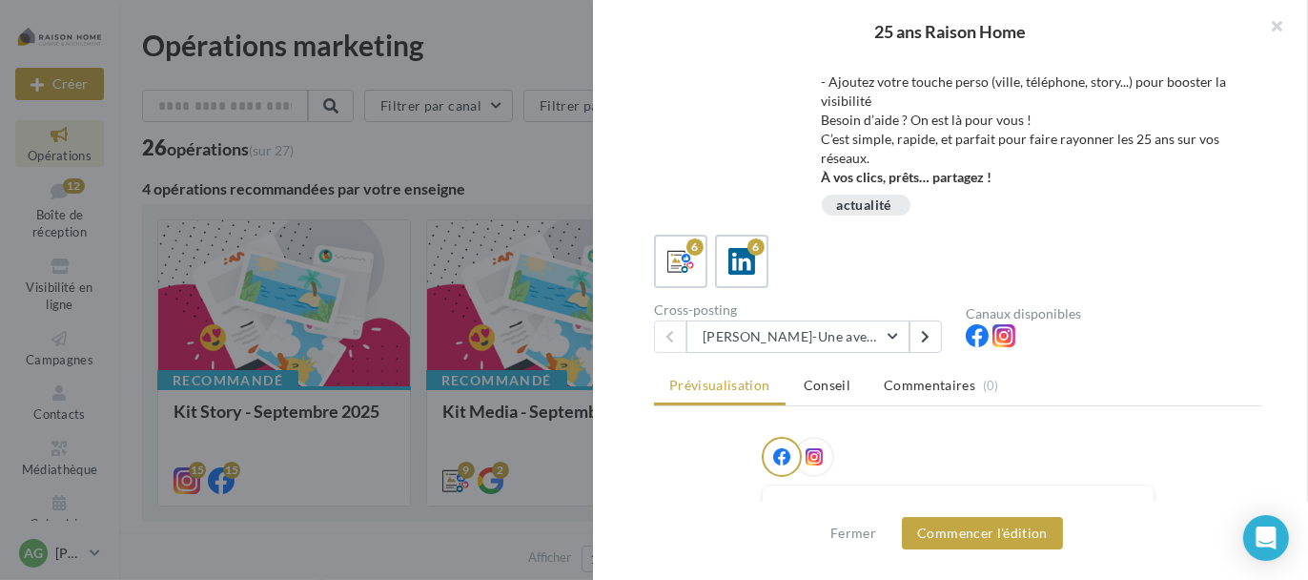
scroll to position [477, 0]
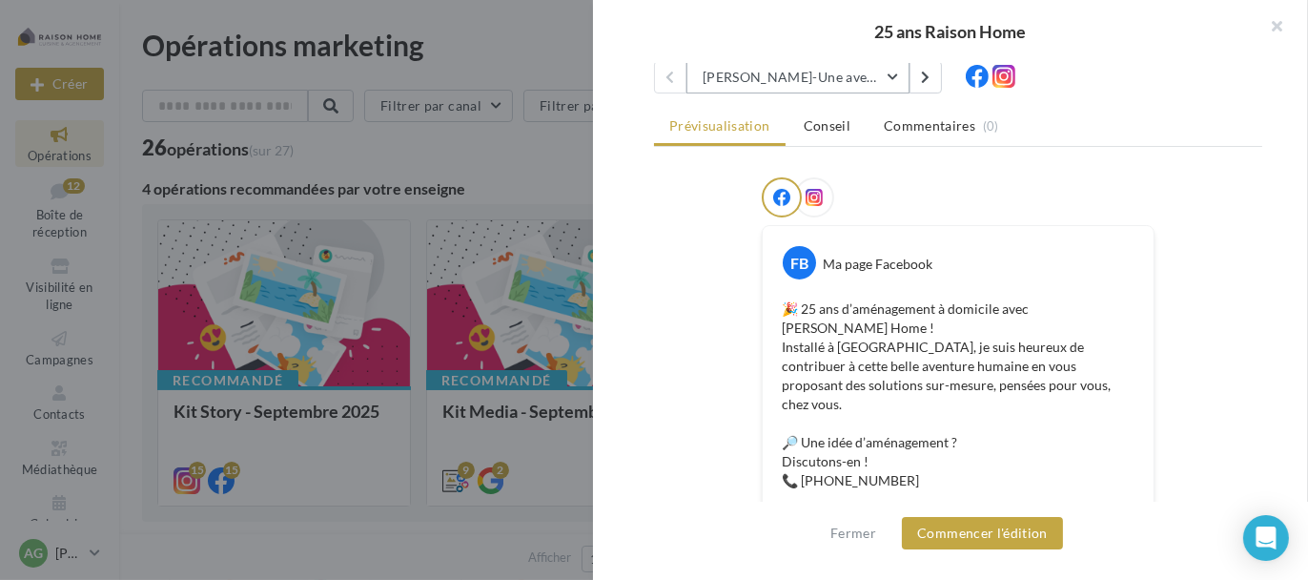
click at [890, 77] on button "Avril-Une aventure humaine depuis 25 ans" at bounding box center [797, 77] width 223 height 32
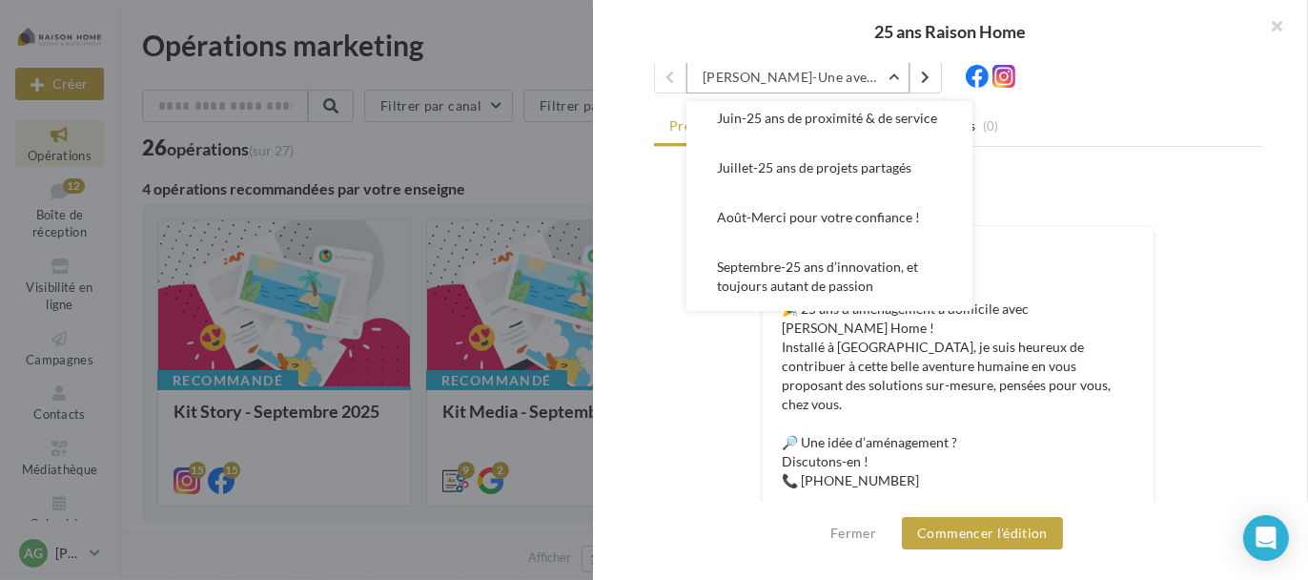
scroll to position [145, 0]
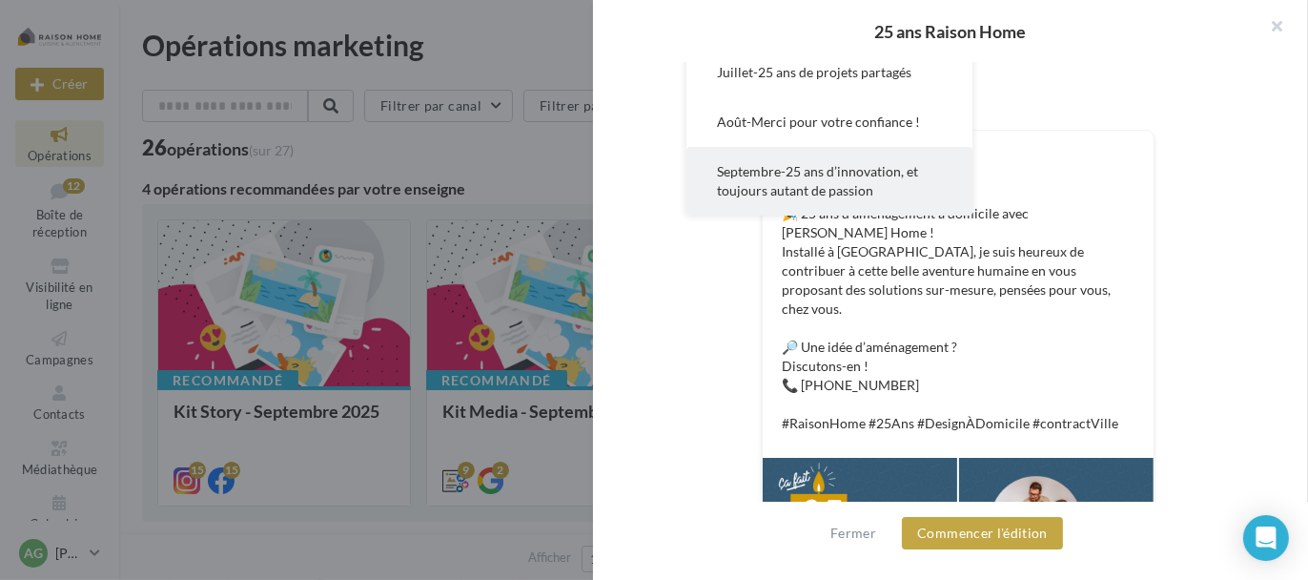
click at [823, 167] on span "Septembre-25 ans d’innovation, et toujours autant de passion" at bounding box center [817, 180] width 201 height 35
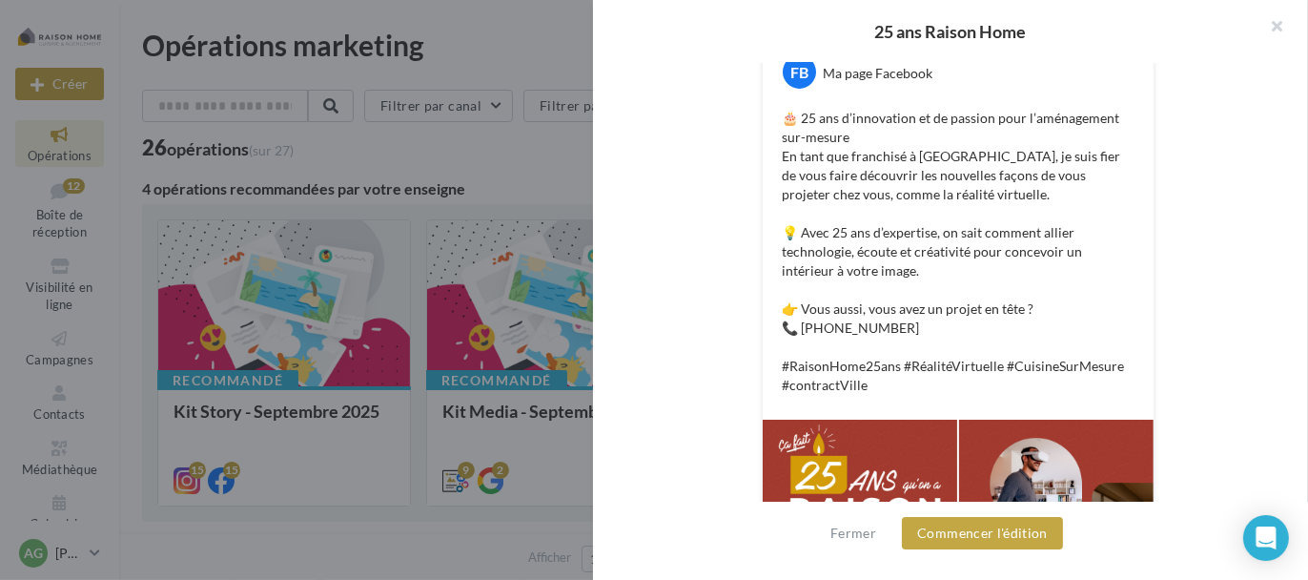
scroll to position [858, 0]
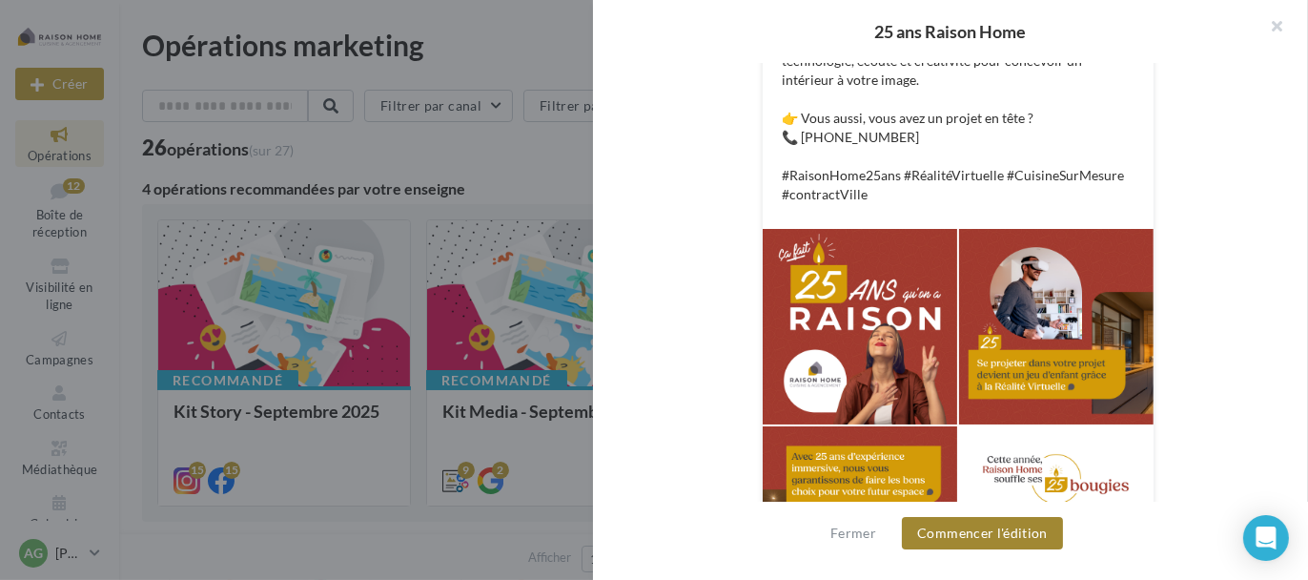
click at [980, 538] on button "Commencer l'édition" at bounding box center [982, 533] width 161 height 32
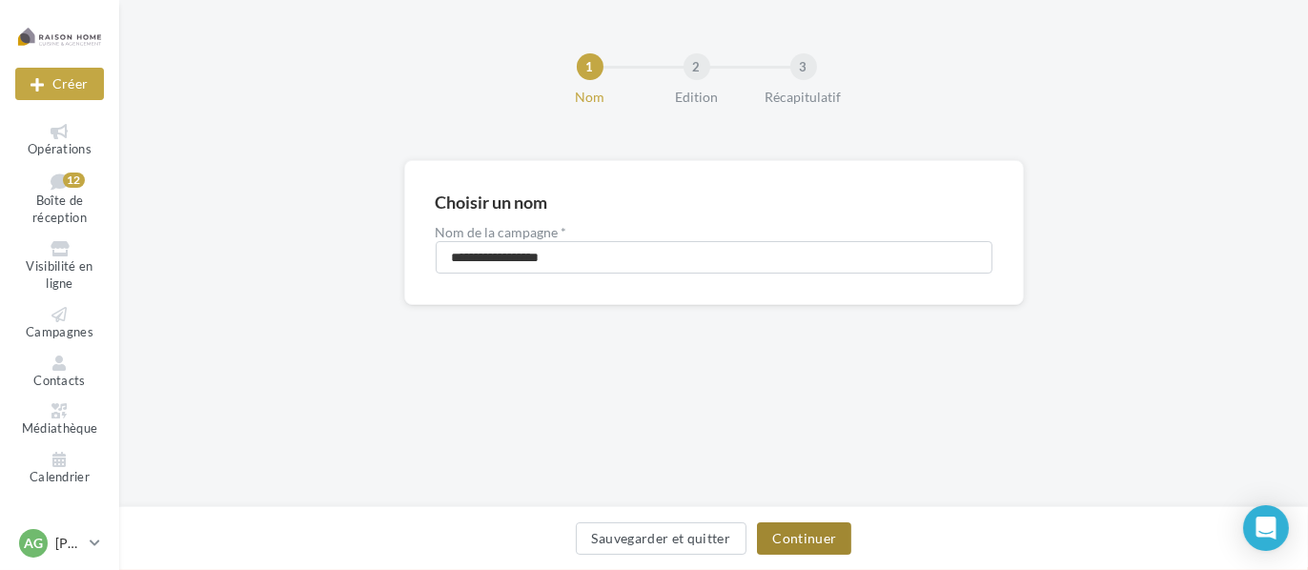
click at [827, 528] on button "Continuer" at bounding box center [804, 538] width 94 height 32
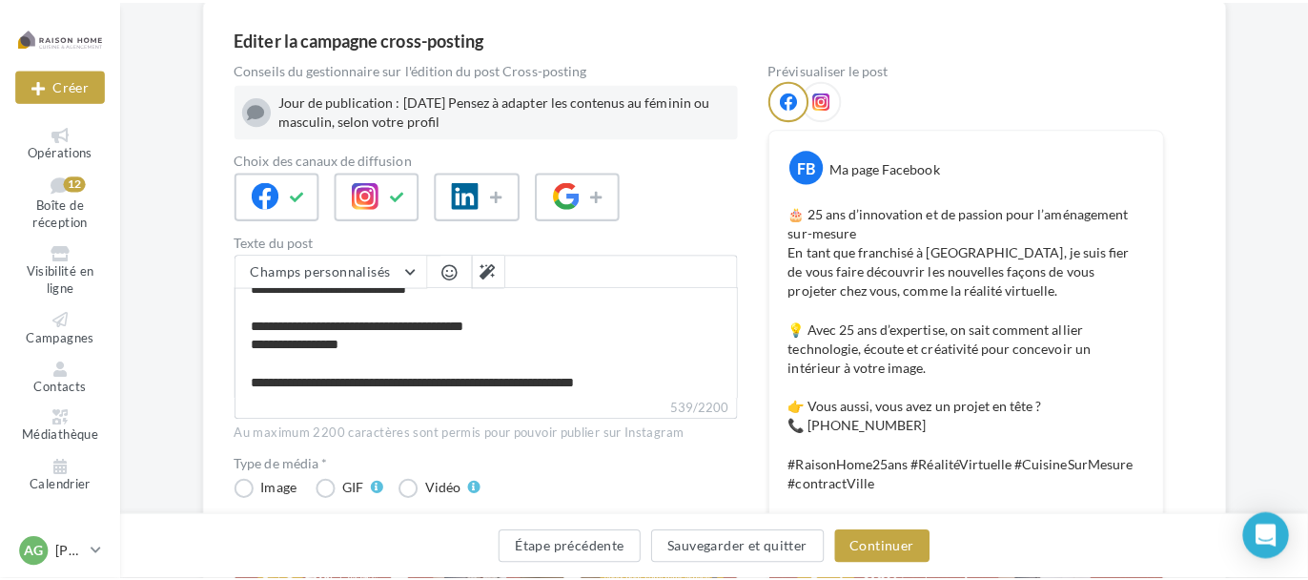
scroll to position [138, 0]
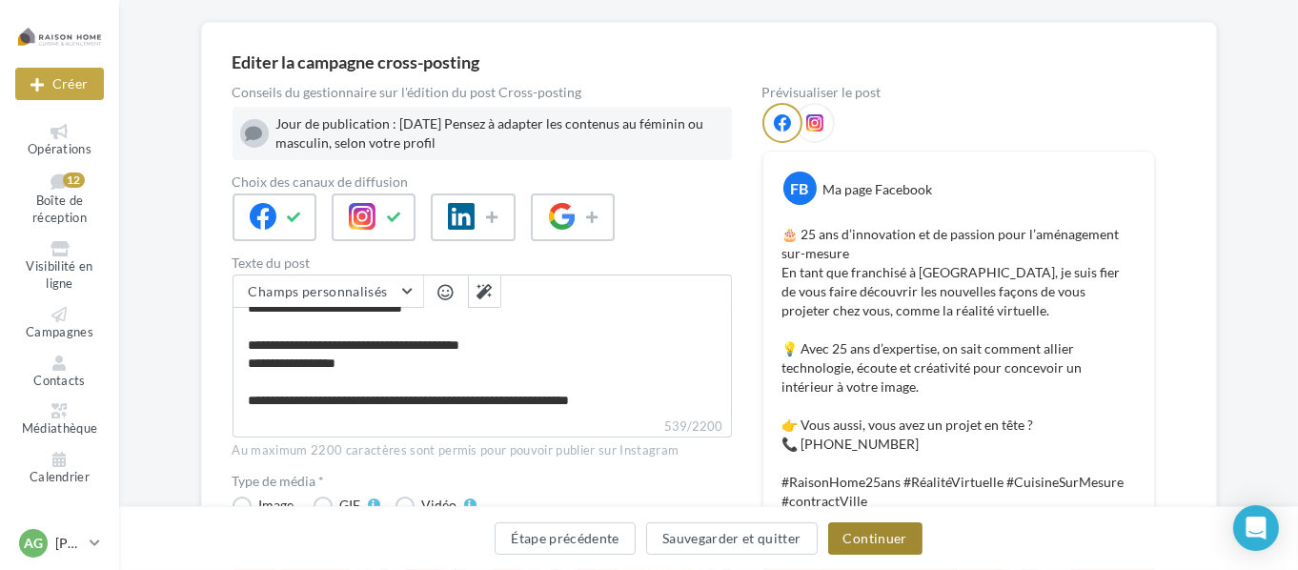
click at [880, 542] on button "Continuer" at bounding box center [875, 538] width 94 height 32
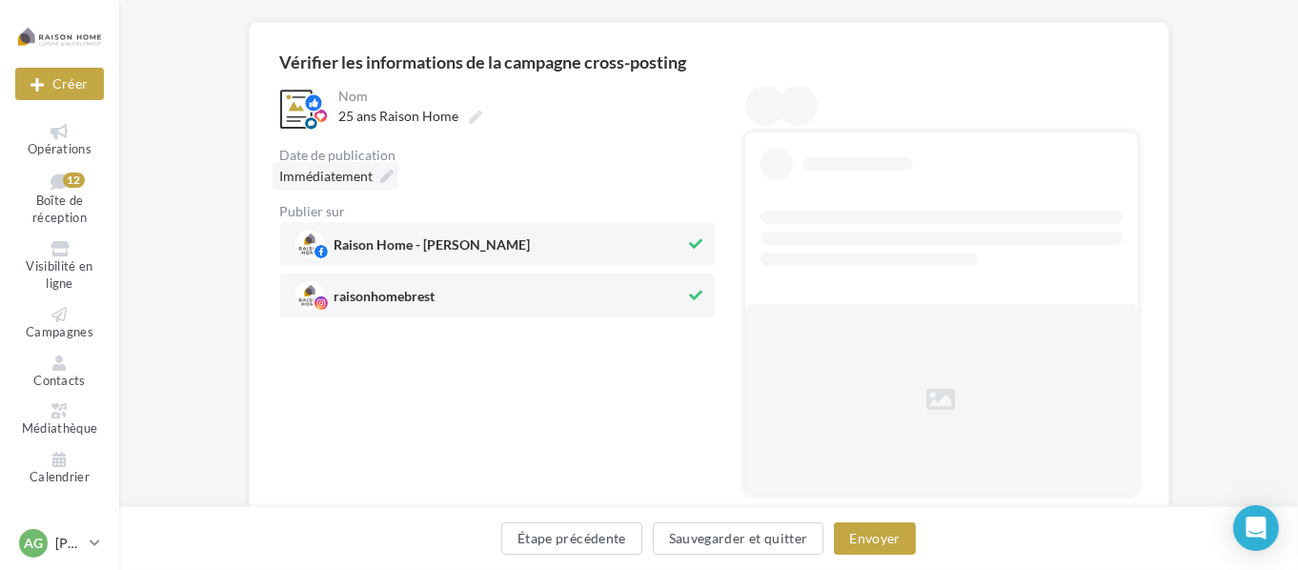
click at [344, 168] on span "Immédiatement" at bounding box center [326, 176] width 93 height 16
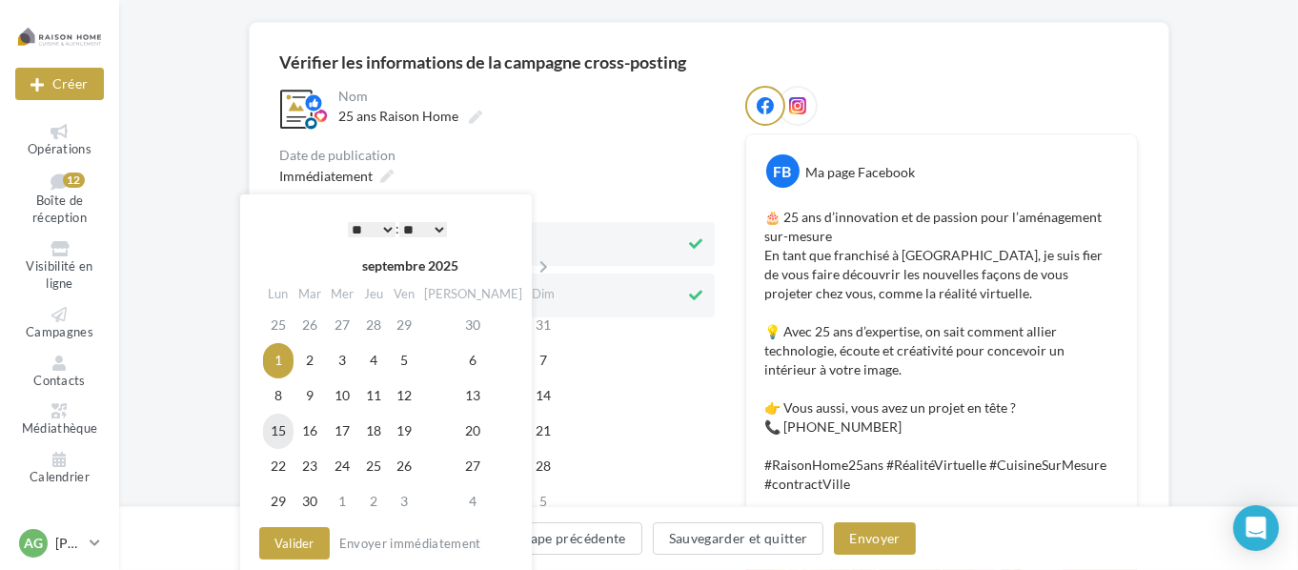
click at [288, 425] on td "15" at bounding box center [278, 431] width 31 height 35
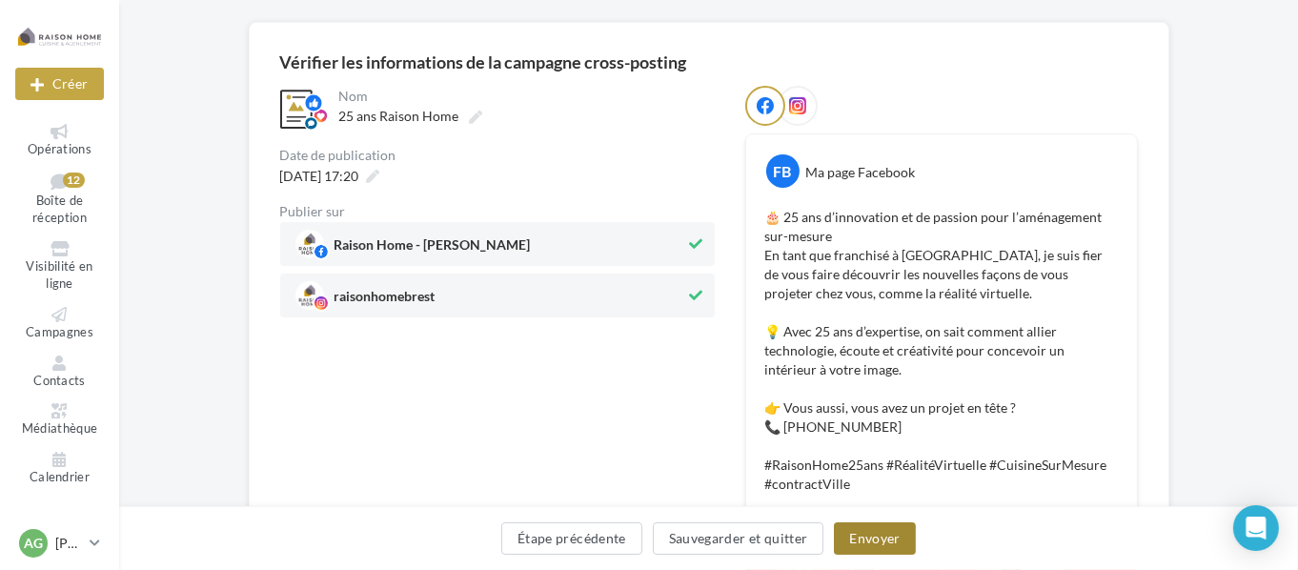
click at [875, 533] on button "Envoyer" at bounding box center [874, 538] width 81 height 32
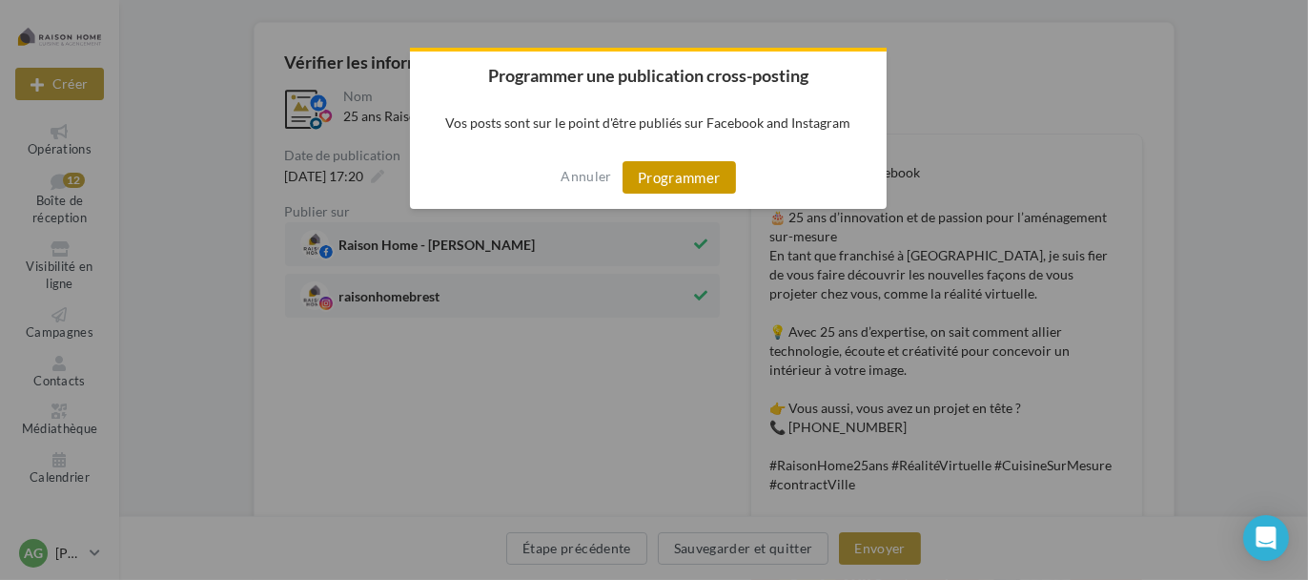
click at [678, 190] on button "Programmer" at bounding box center [678, 177] width 113 height 32
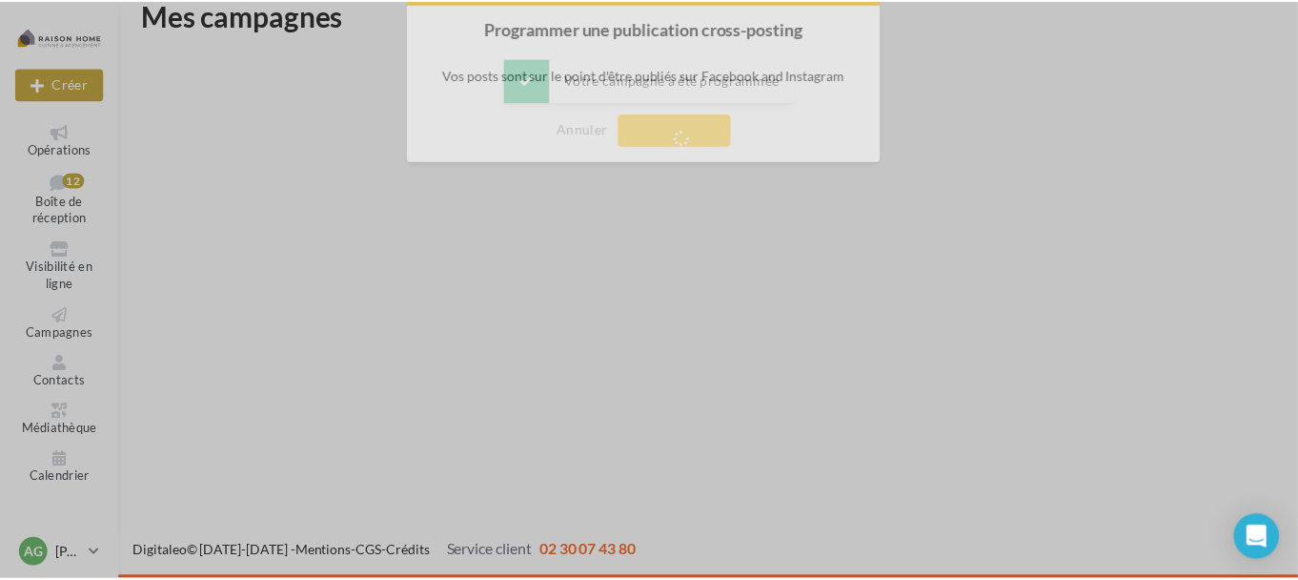
scroll to position [31, 0]
